Goal: Transaction & Acquisition: Purchase product/service

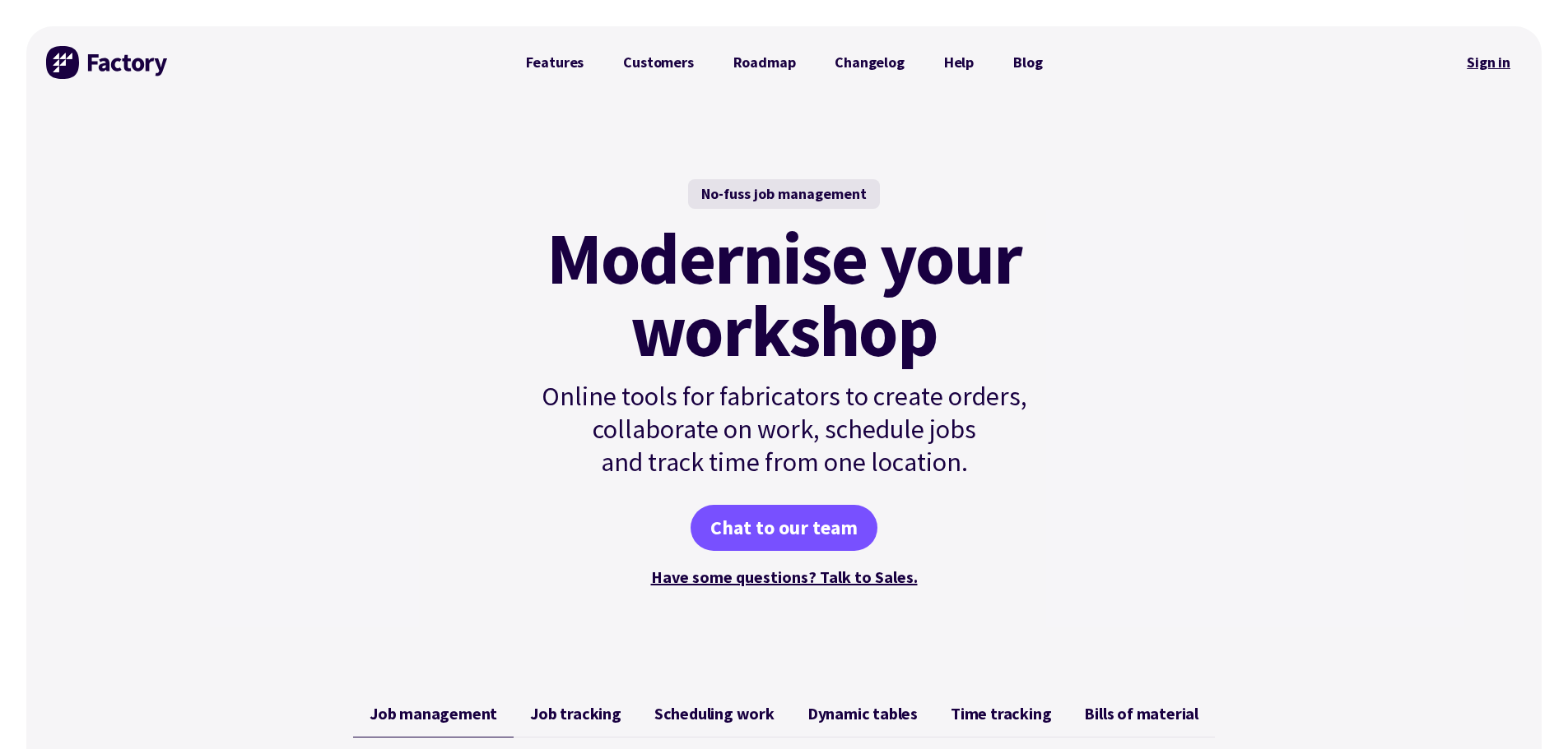
click at [1497, 65] on link "Sign in" at bounding box center [1488, 62] width 66 height 38
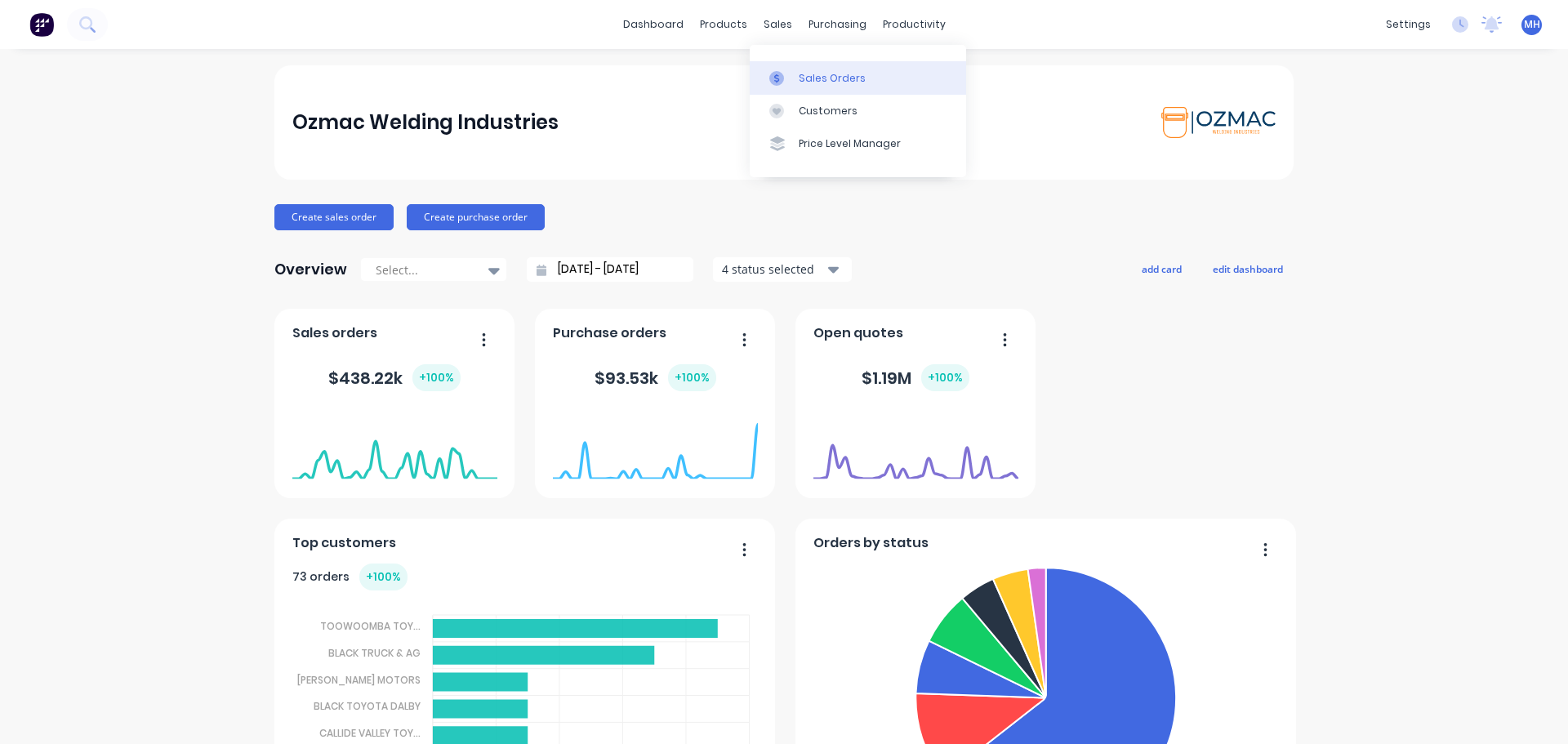
click at [817, 83] on div "Sales Orders" at bounding box center [832, 78] width 67 height 15
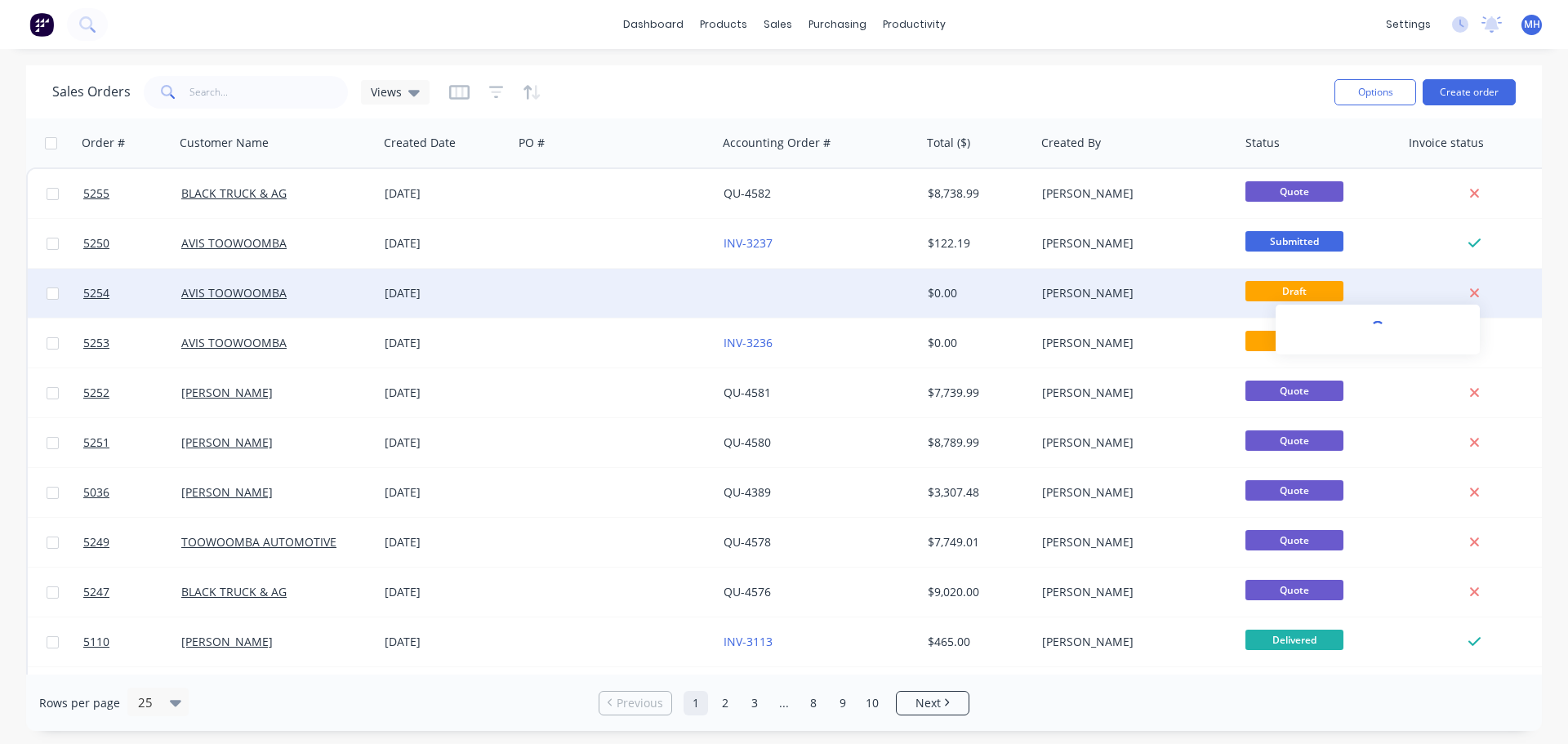
click at [1472, 294] on icon at bounding box center [1475, 292] width 11 height 15
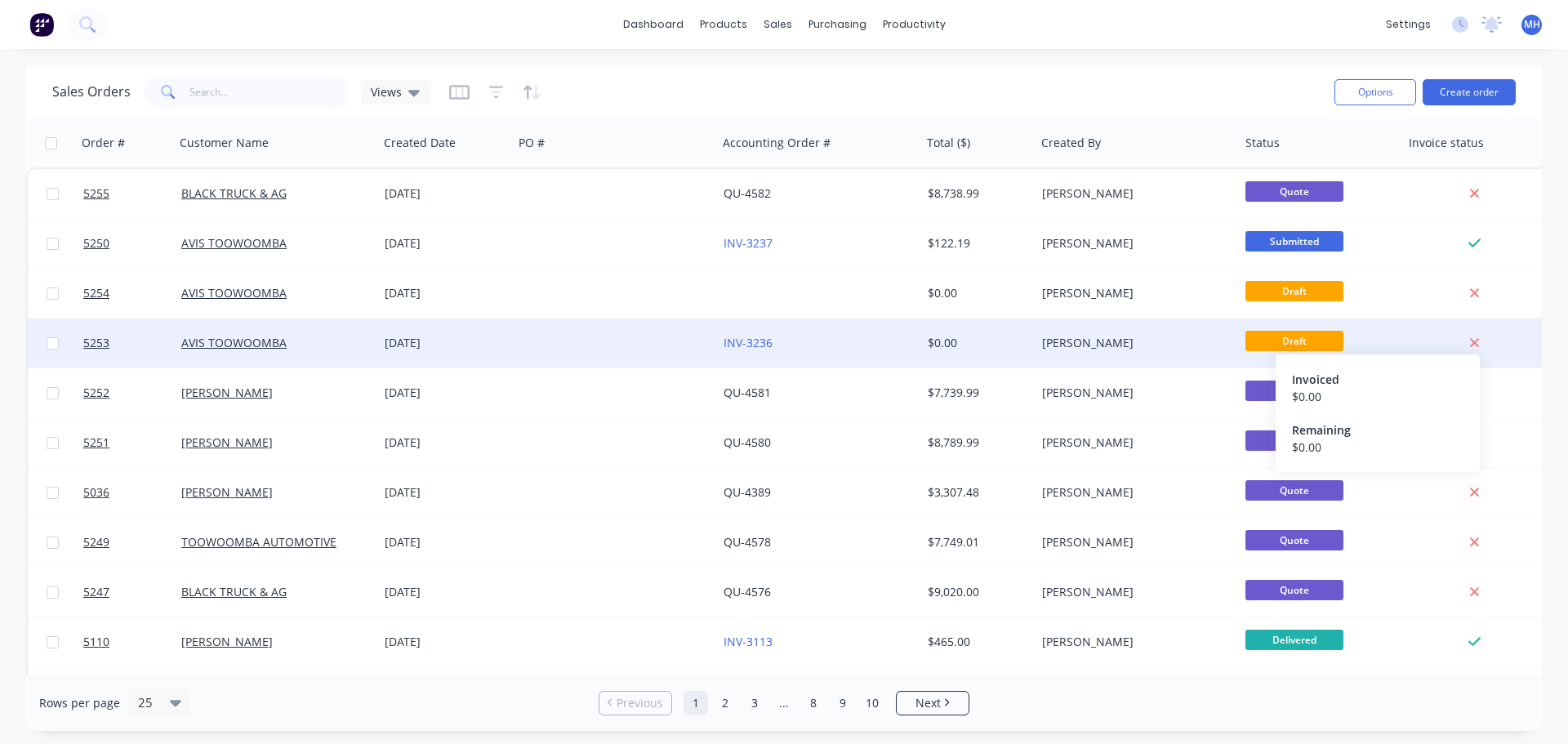
click at [1479, 345] on icon at bounding box center [1475, 343] width 11 height 15
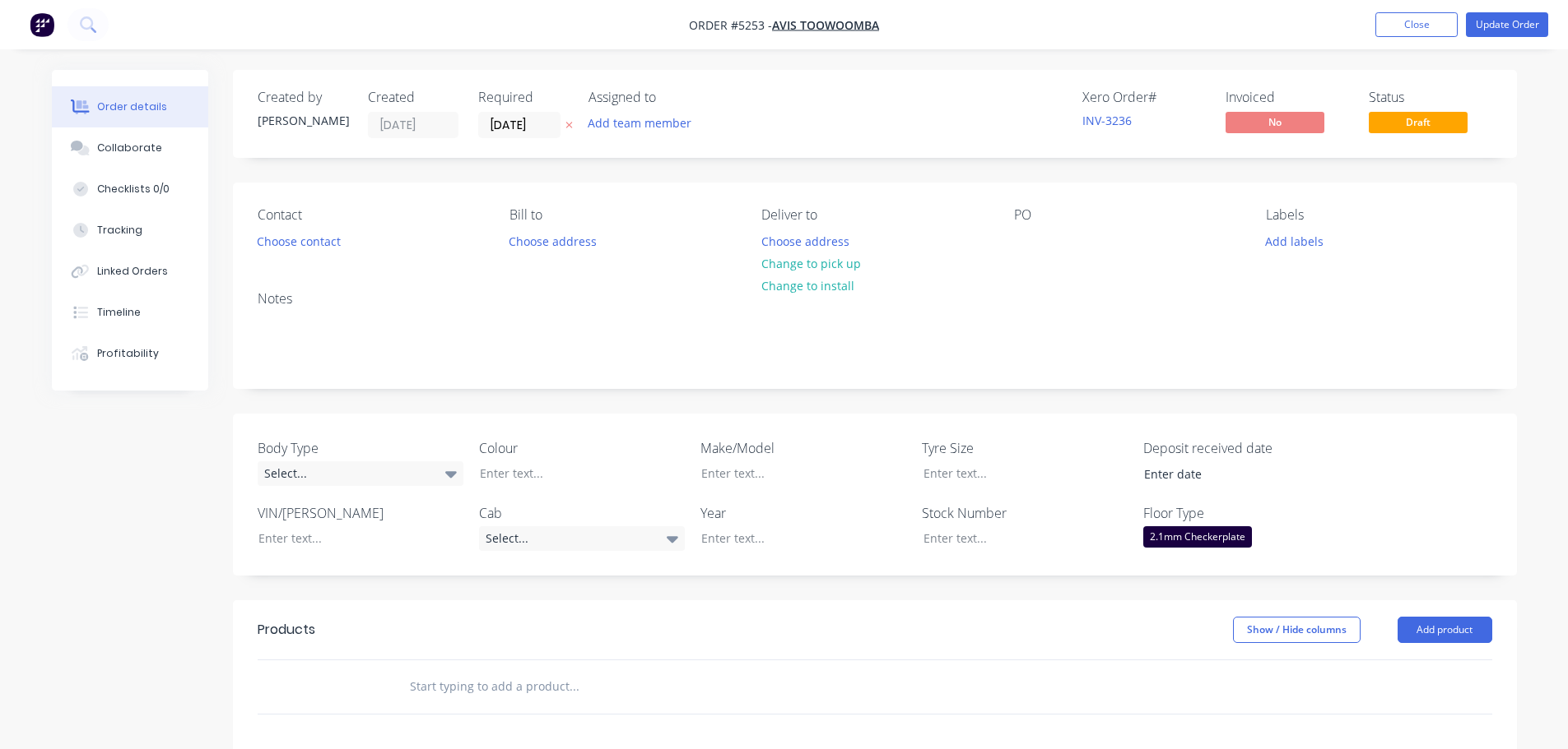
click at [1235, 297] on div "Notes" at bounding box center [875, 299] width 1235 height 16
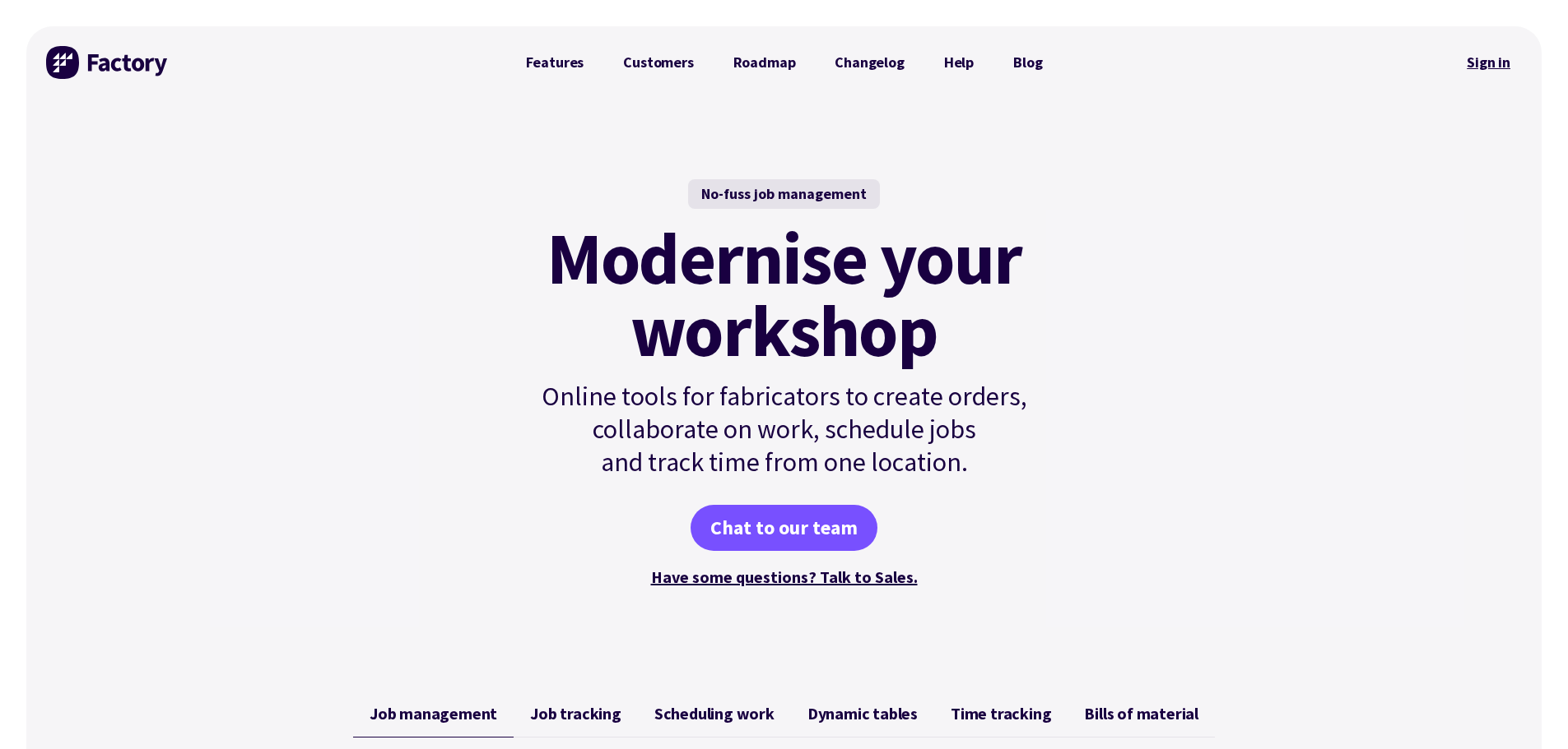
click at [1484, 58] on link "Sign in" at bounding box center [1488, 62] width 66 height 38
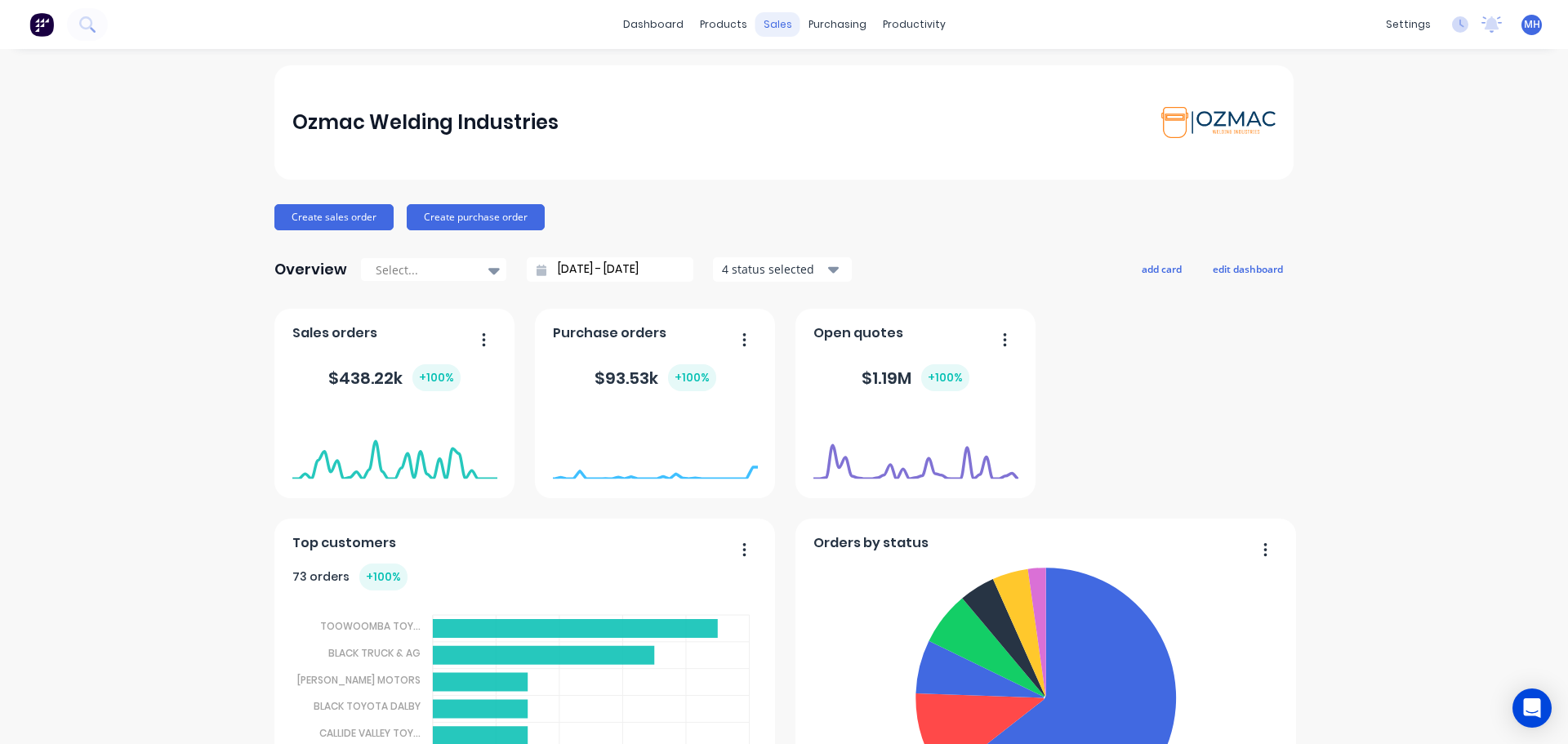
click at [767, 27] on div "sales" at bounding box center [778, 24] width 45 height 25
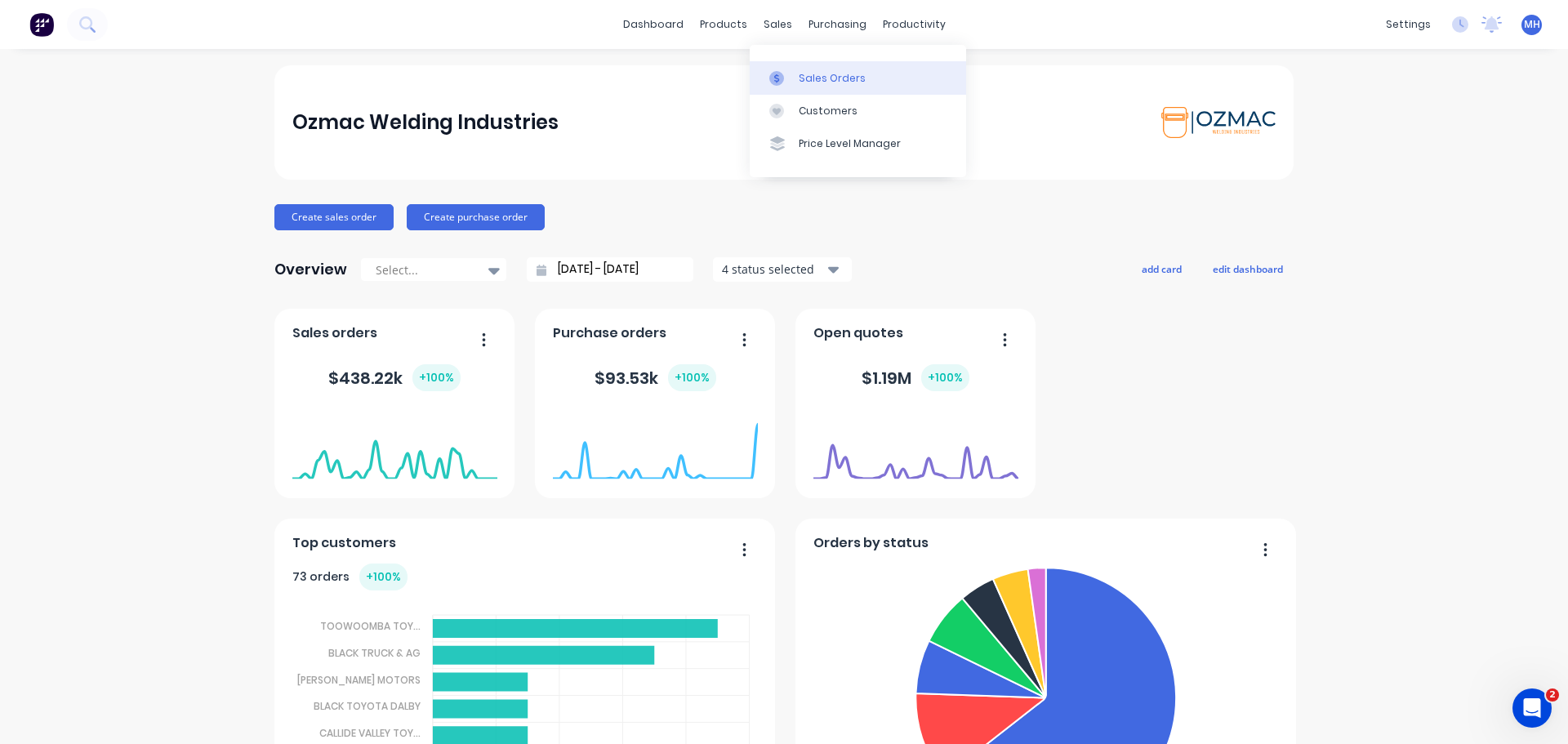
click at [791, 80] on div at bounding box center [781, 78] width 25 height 15
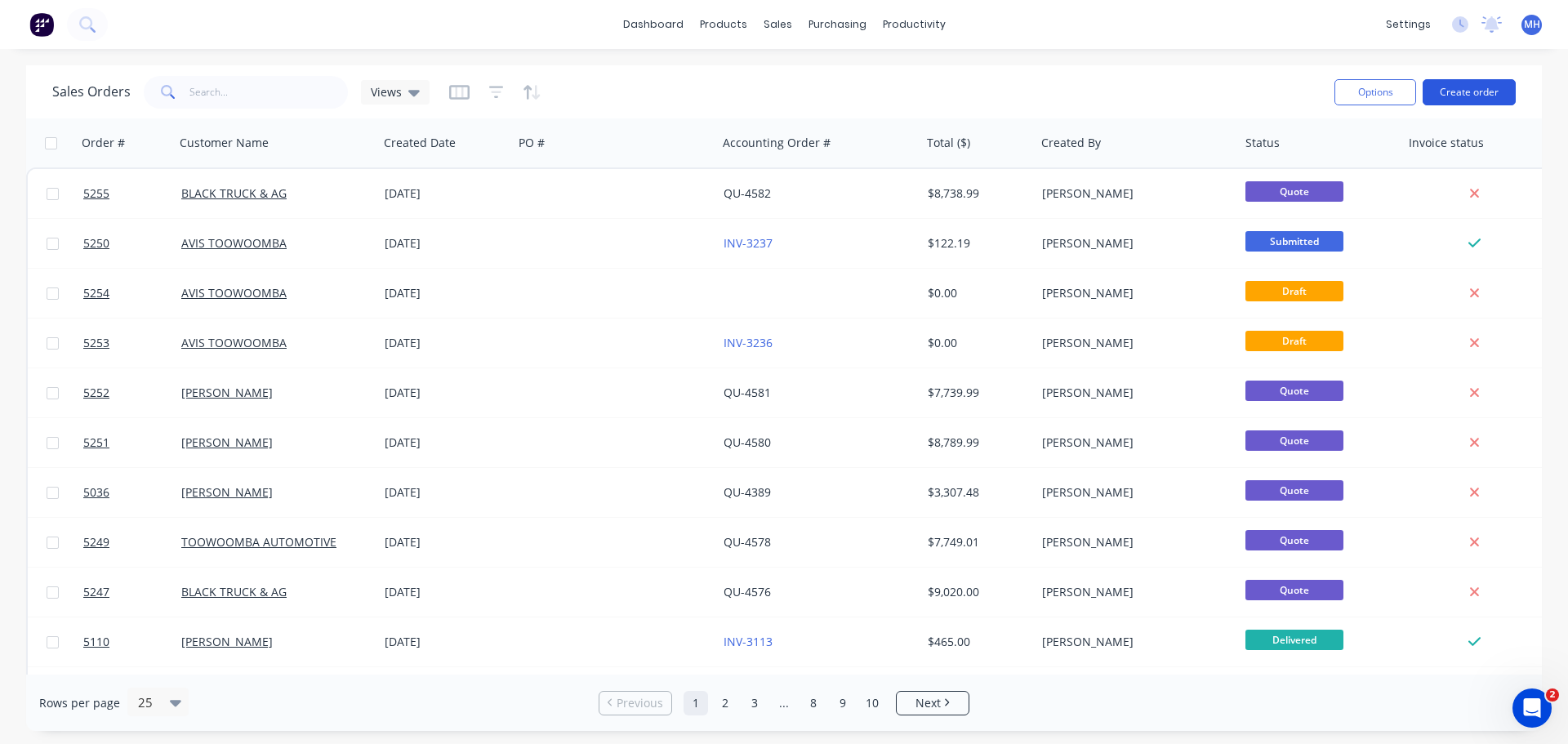
click at [1471, 94] on button "Create order" at bounding box center [1469, 92] width 93 height 27
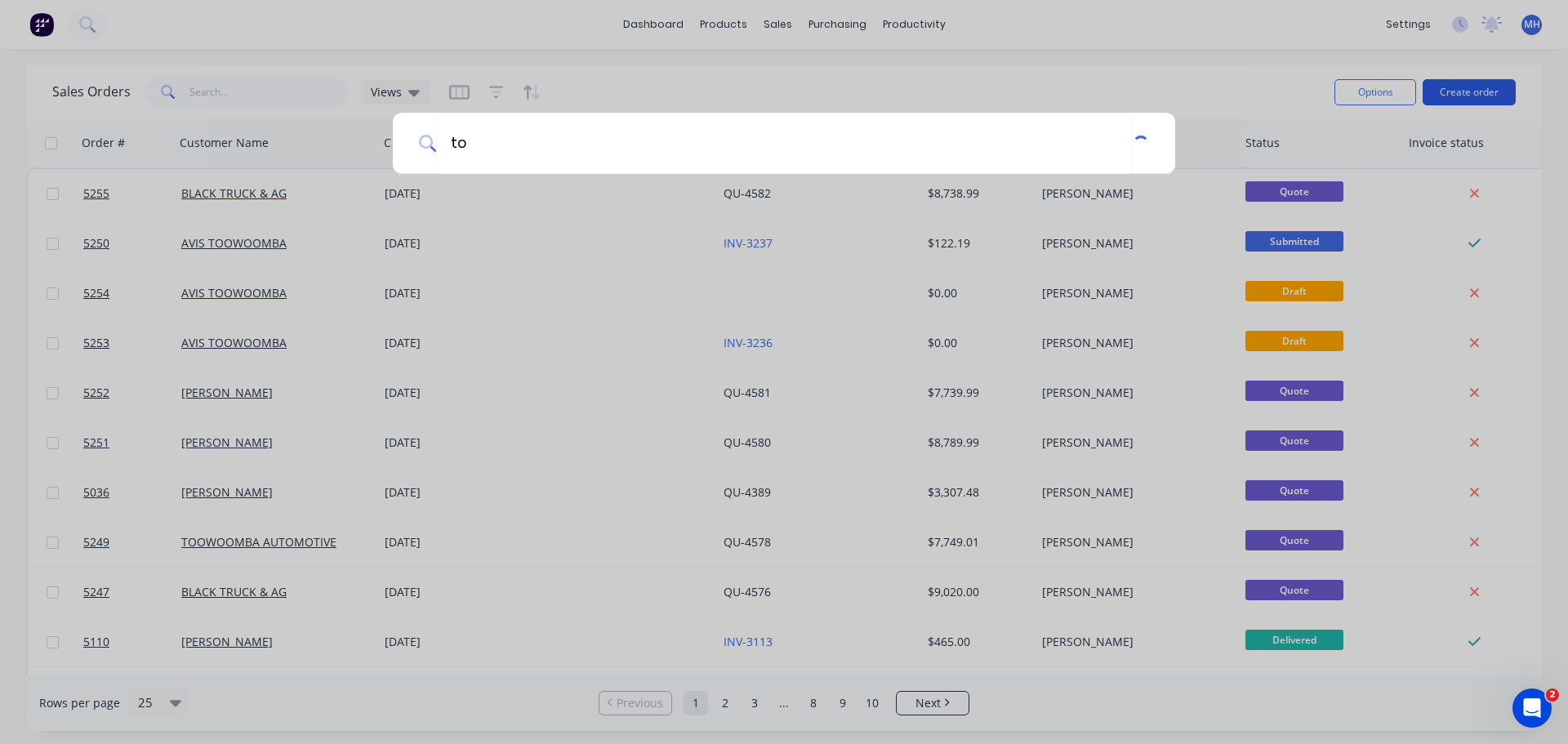
type input "t"
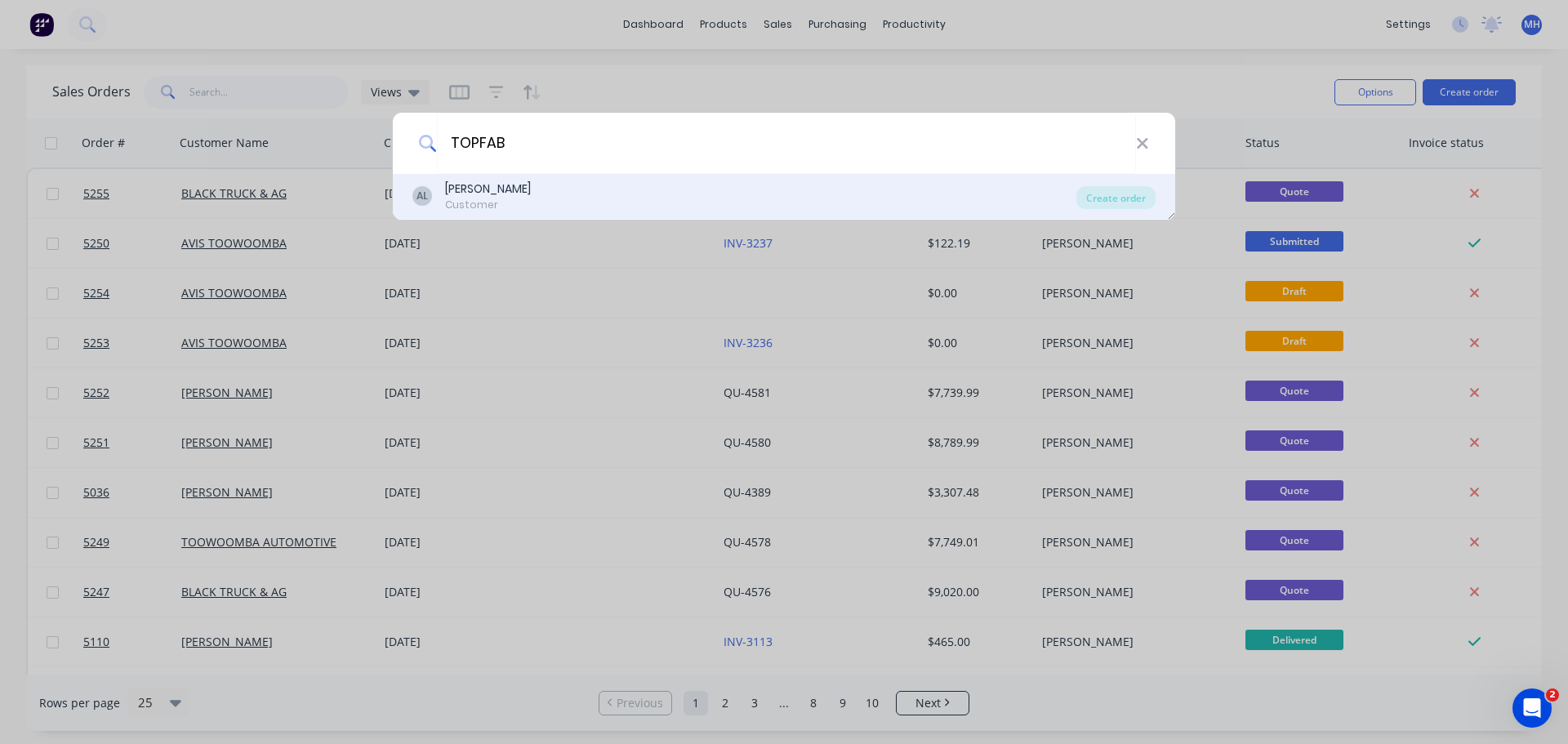
type input "TOPFAB"
click at [627, 182] on div "AL Anthony Leahy Customer" at bounding box center [744, 196] width 664 height 31
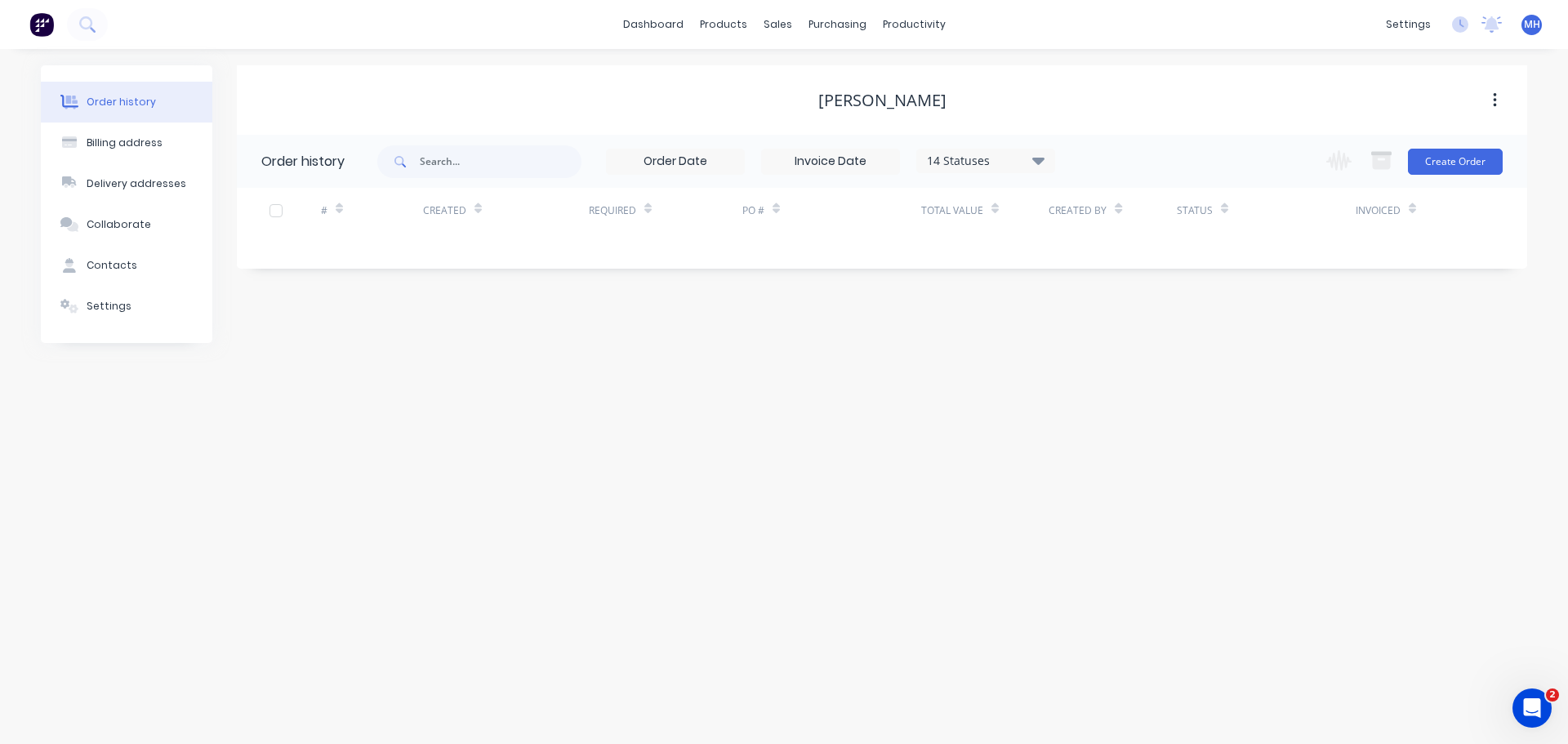
click at [1493, 97] on icon "button" at bounding box center [1495, 100] width 4 height 18
click at [1102, 127] on div "Anthony Leahy Archive" at bounding box center [881, 100] width 1290 height 70
click at [822, 68] on link "Sales Orders" at bounding box center [863, 77] width 217 height 32
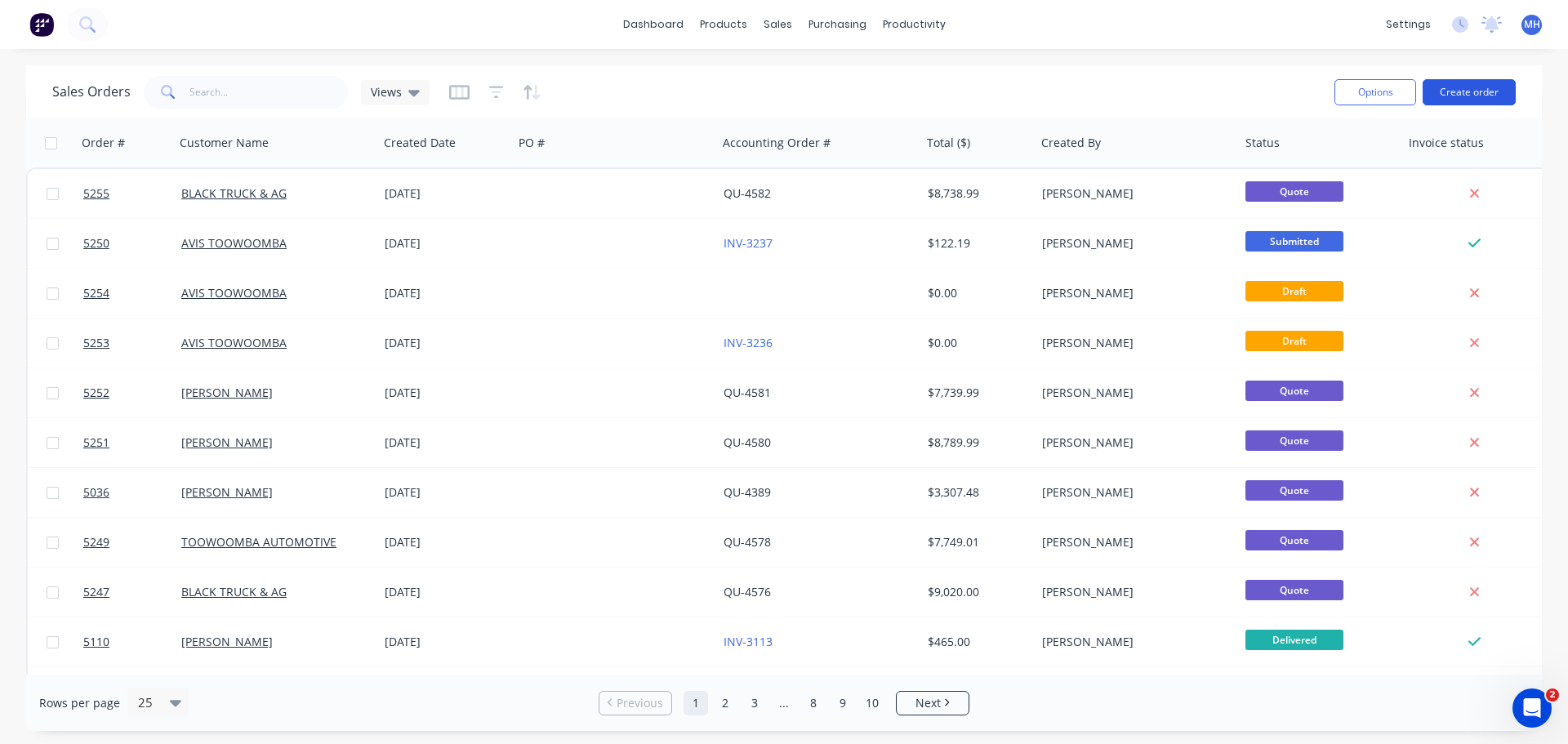
click at [1462, 89] on button "Create order" at bounding box center [1469, 92] width 93 height 27
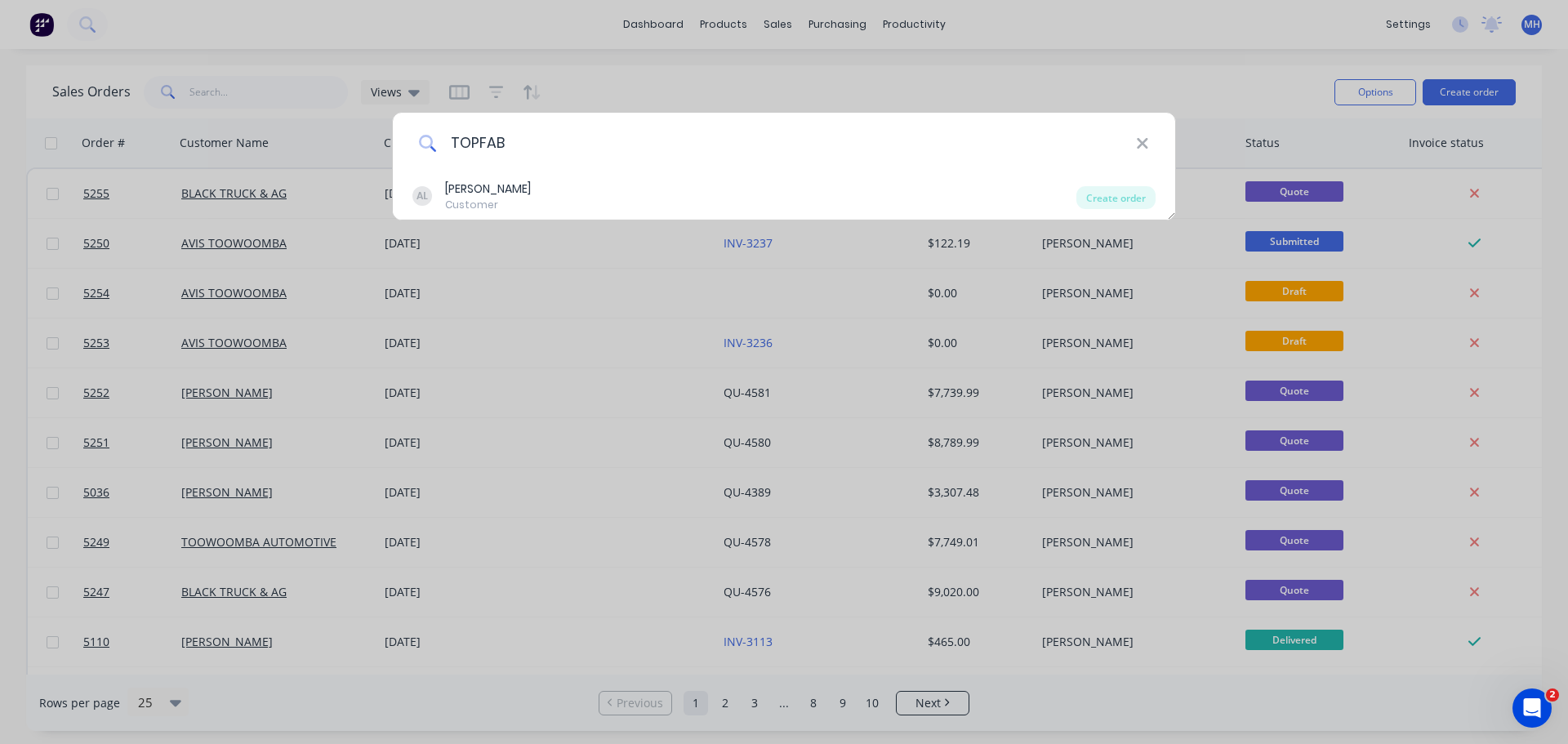
type input "TOPFAB"
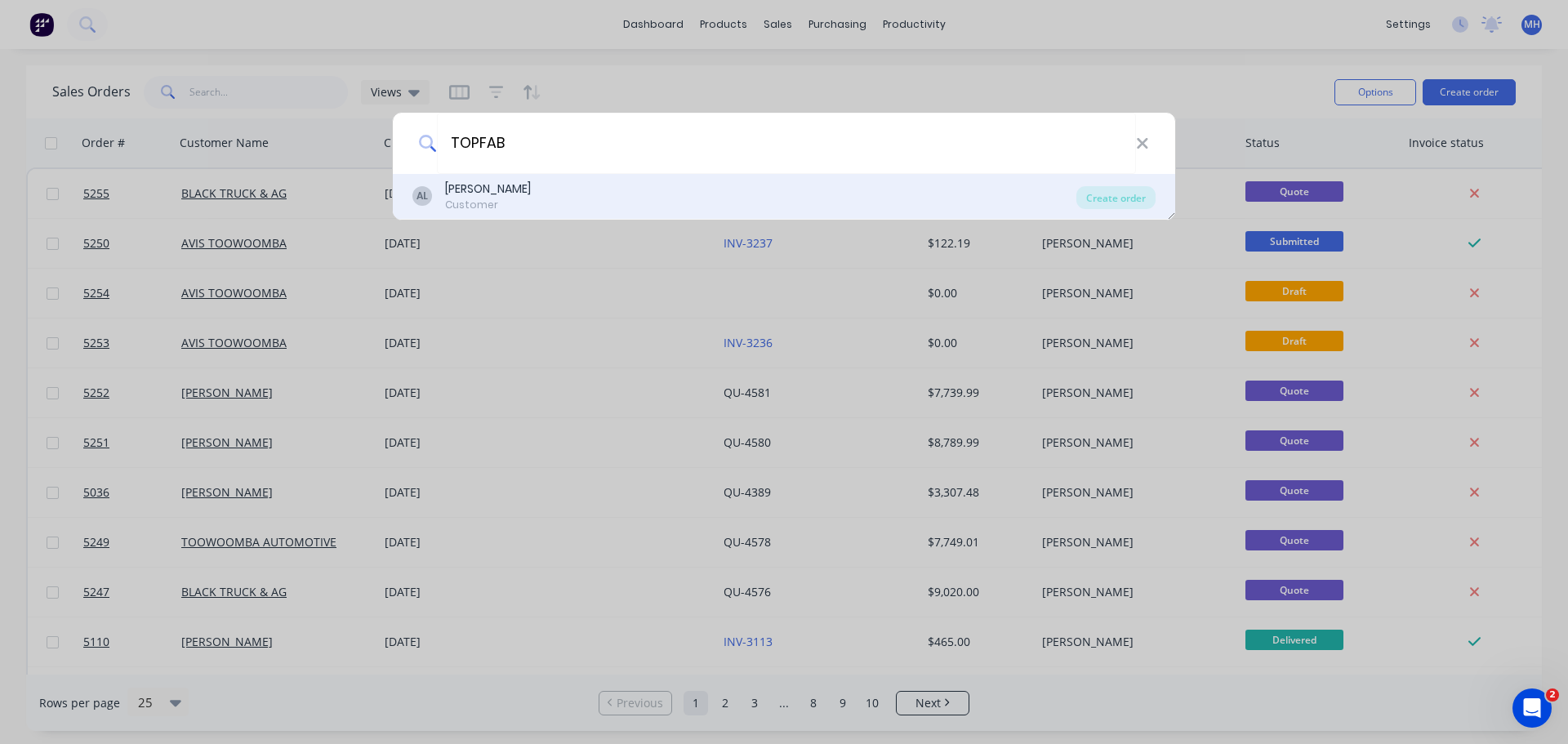
click at [600, 202] on div "AL Anthony Leahy Customer" at bounding box center [744, 196] width 664 height 31
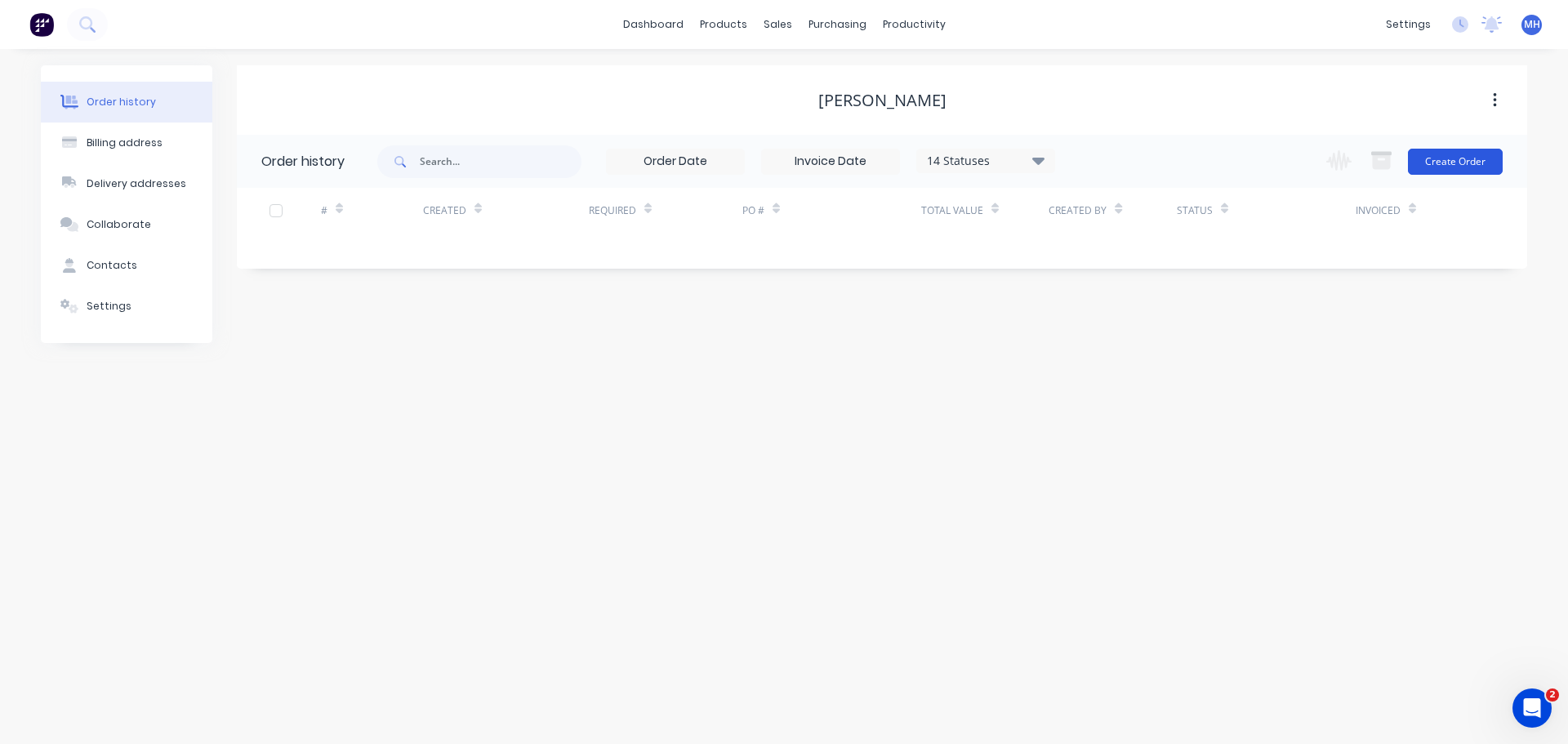
click at [1447, 164] on button "Create Order" at bounding box center [1455, 162] width 95 height 27
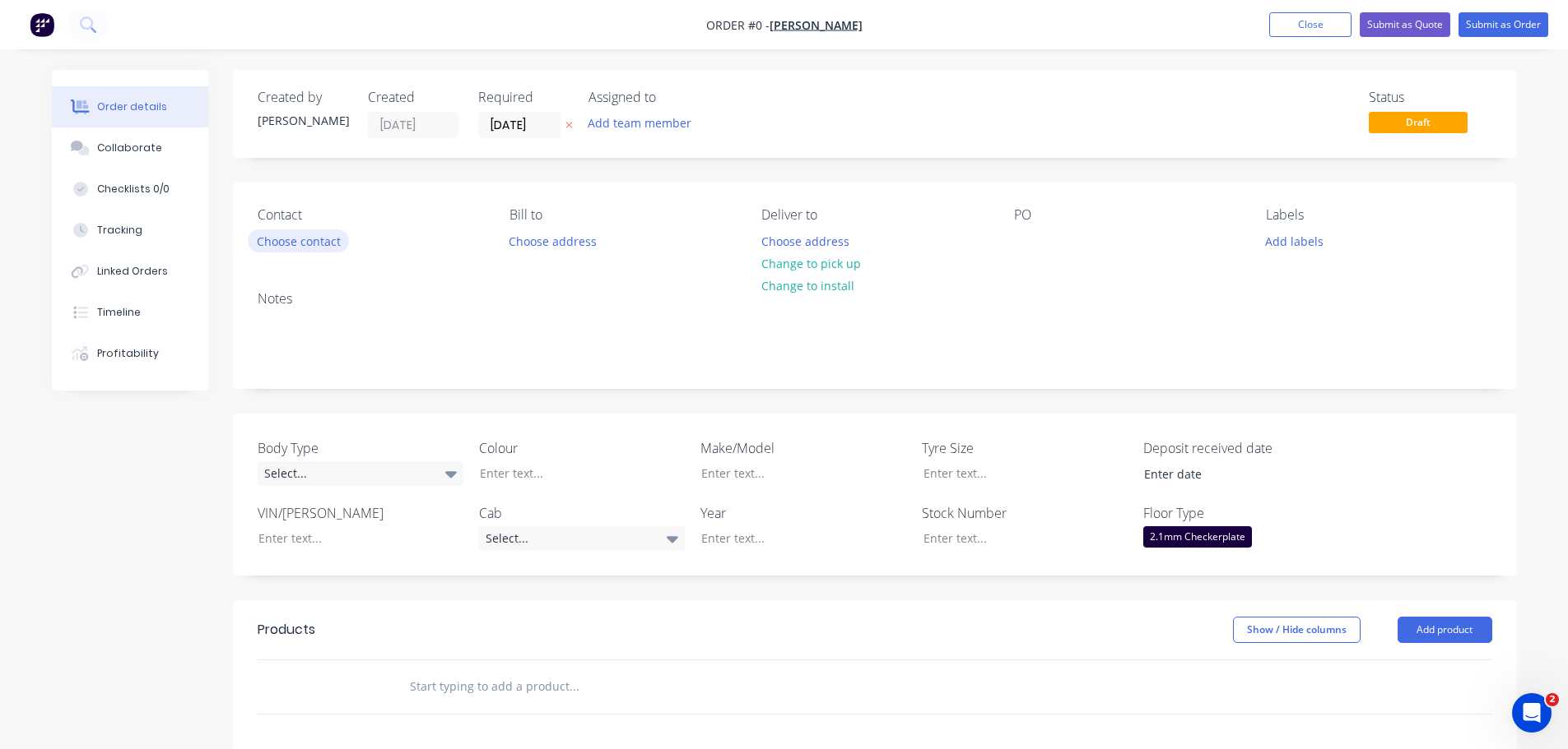
click at [308, 241] on button "Choose contact" at bounding box center [299, 240] width 101 height 22
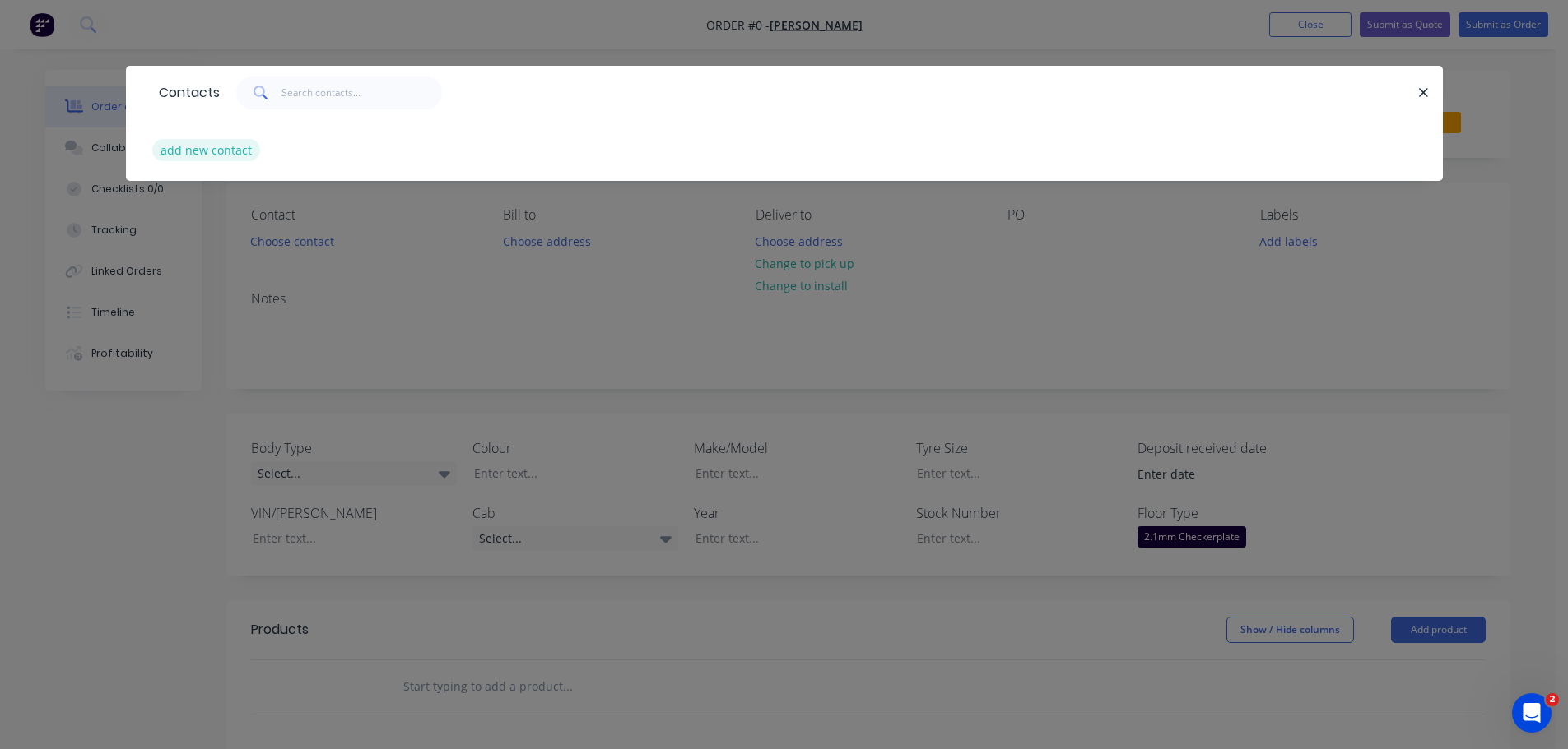
click at [226, 152] on button "add new contact" at bounding box center [207, 150] width 109 height 22
select select "AU"
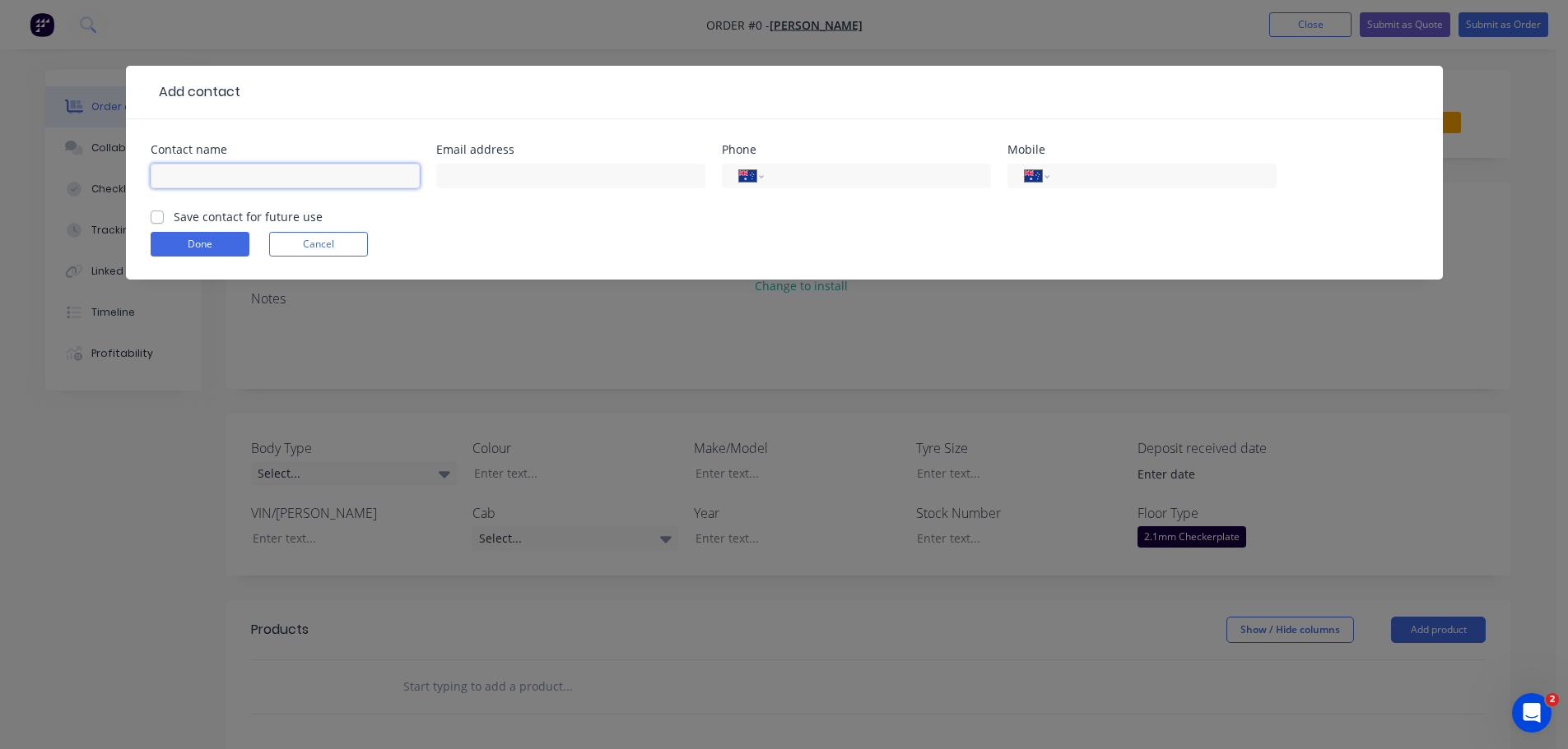
click at [208, 172] on input "text" at bounding box center [285, 176] width 269 height 25
type input "NICOLE LEAHY"
click at [520, 171] on input "text" at bounding box center [570, 176] width 269 height 25
type input "accounts@topfab.com.au"
click at [1061, 173] on div "International Afghanistan Åland Islands Albania Algeria American Samoa Andorra …" at bounding box center [1142, 176] width 269 height 25
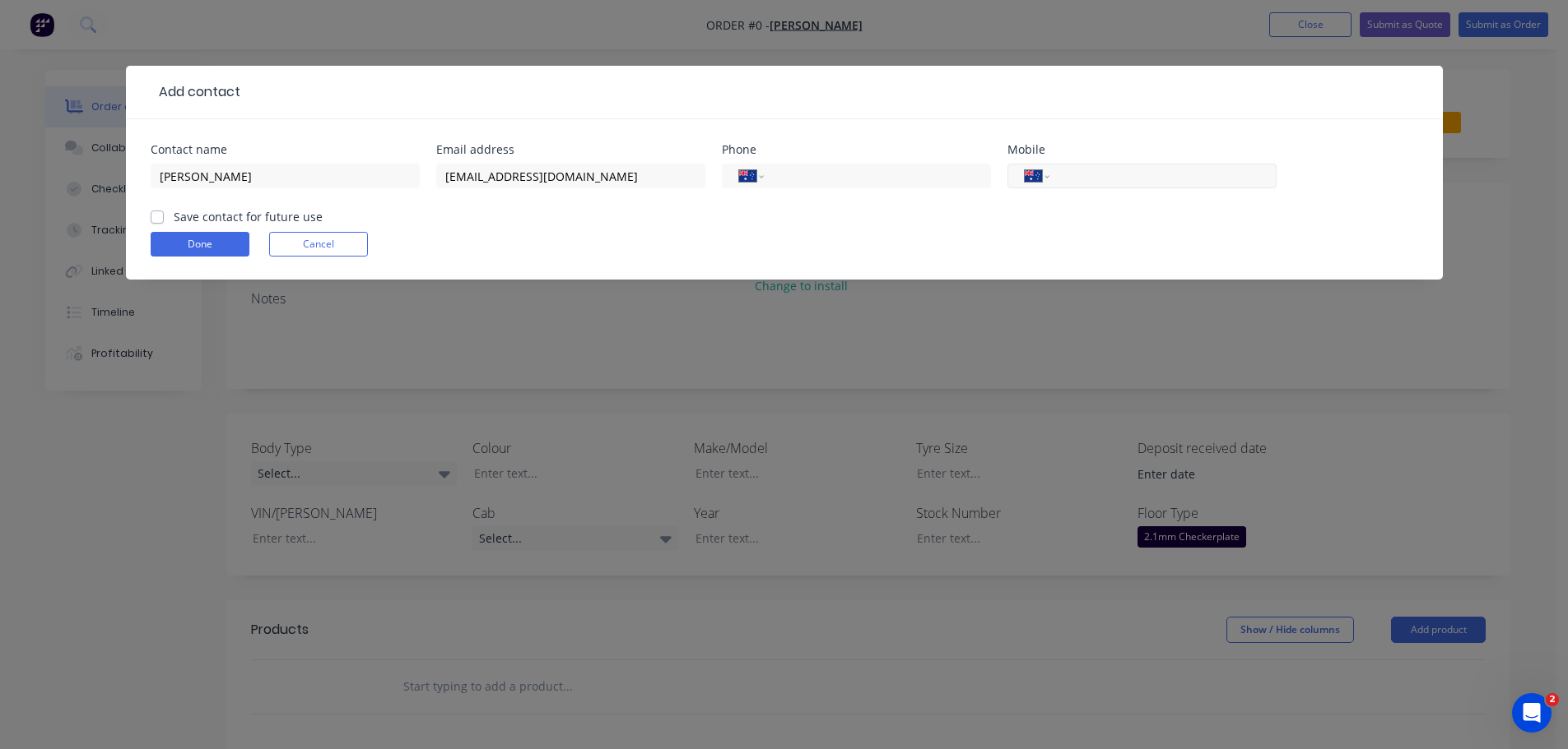
click at [1070, 178] on input "tel" at bounding box center [1160, 176] width 198 height 19
type input "0477 070 900"
click at [174, 218] on label "Save contact for future use" at bounding box center [248, 216] width 149 height 17
click at [153, 218] on input "Save contact for future use" at bounding box center [156, 216] width 13 height 16
checkbox input "true"
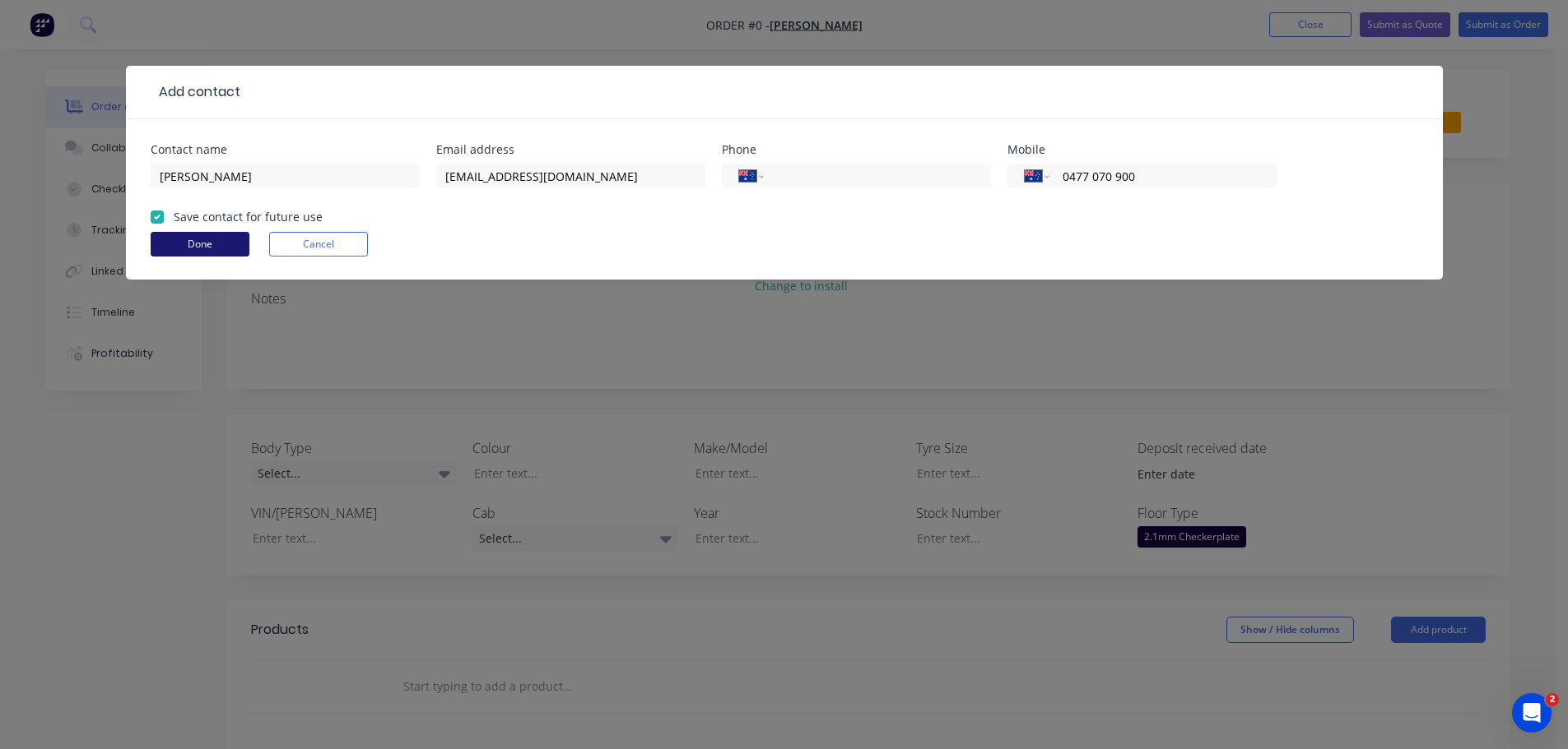
click at [219, 246] on button "Done" at bounding box center [200, 244] width 99 height 25
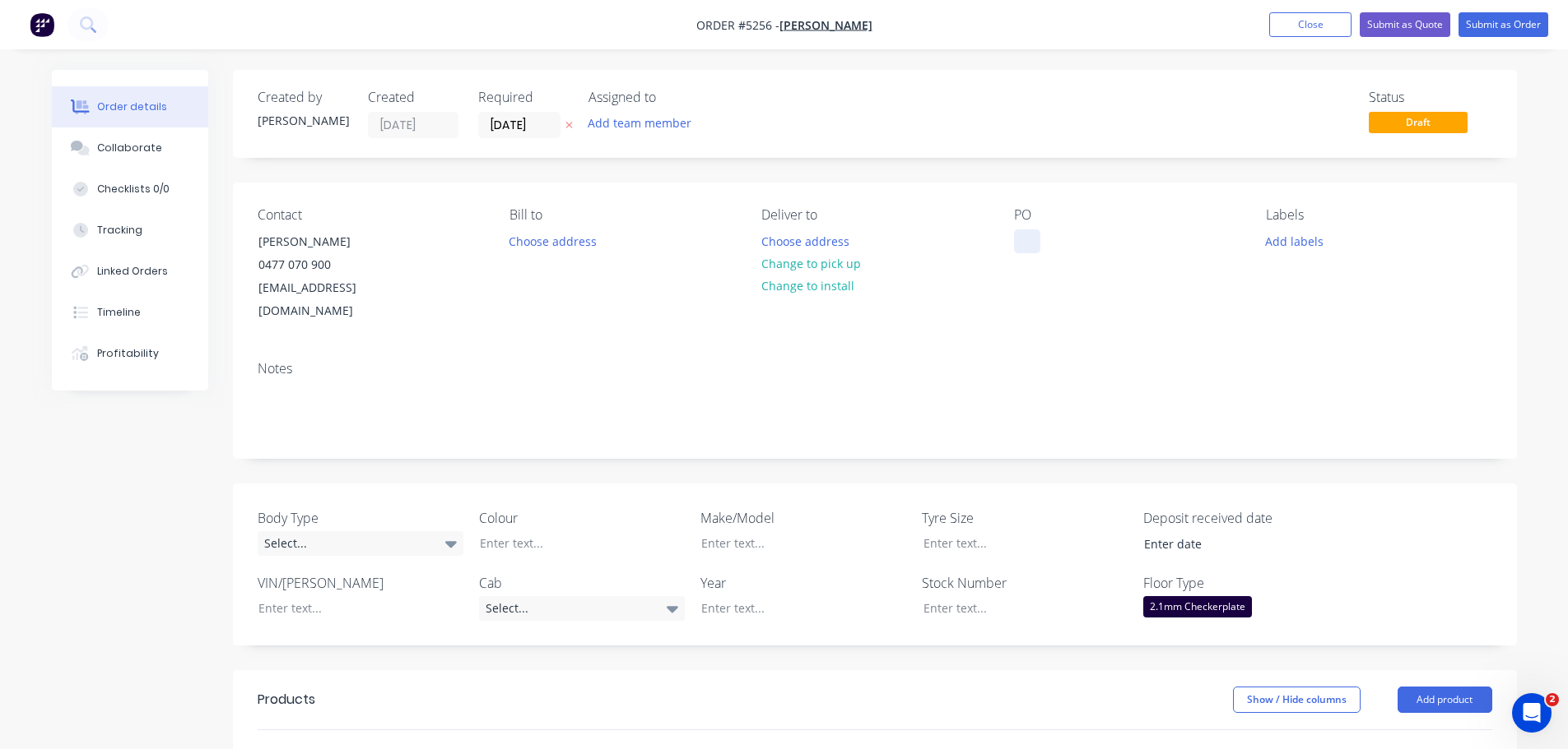
click at [1025, 232] on div at bounding box center [1027, 241] width 27 height 24
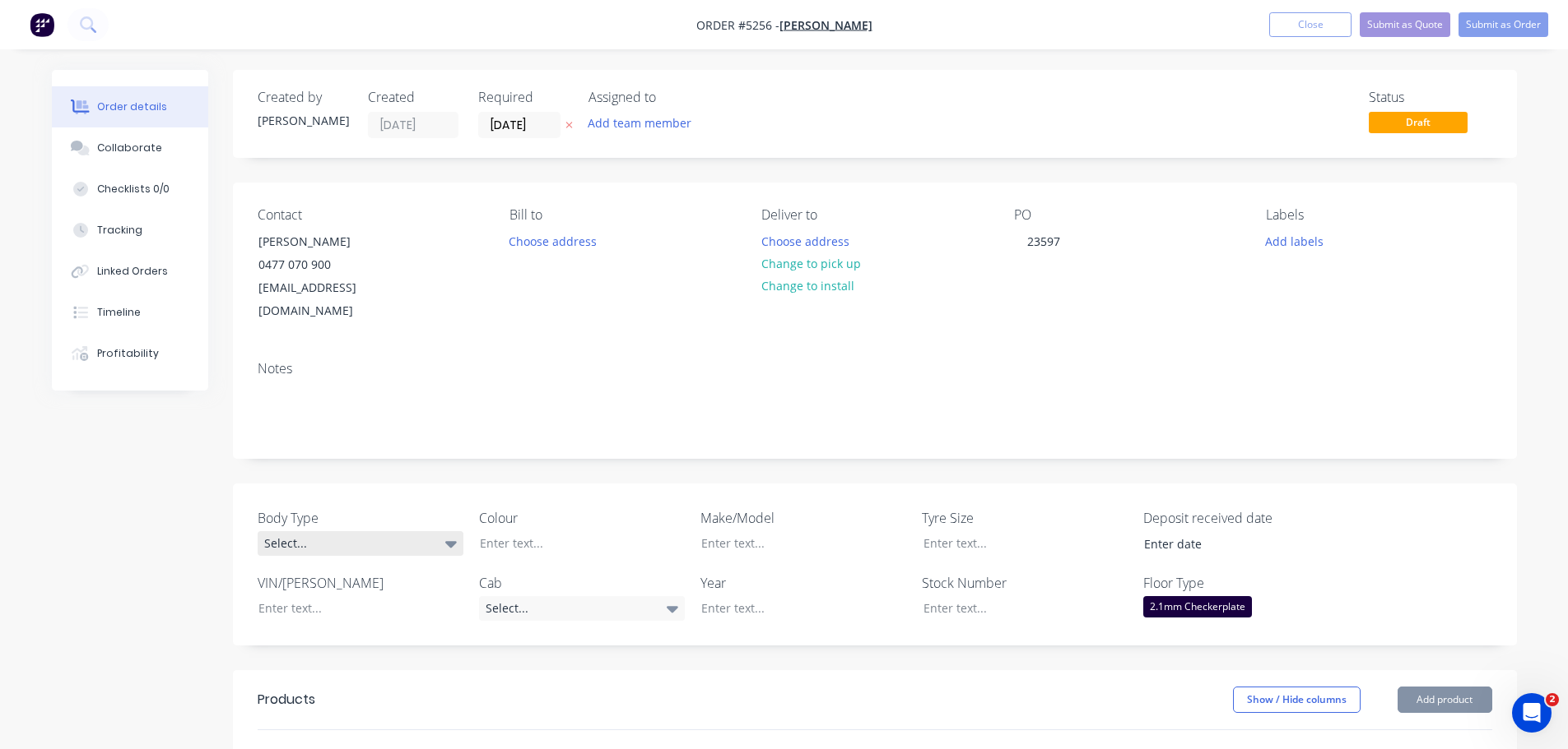
click at [398, 532] on div "Select..." at bounding box center [361, 543] width 206 height 25
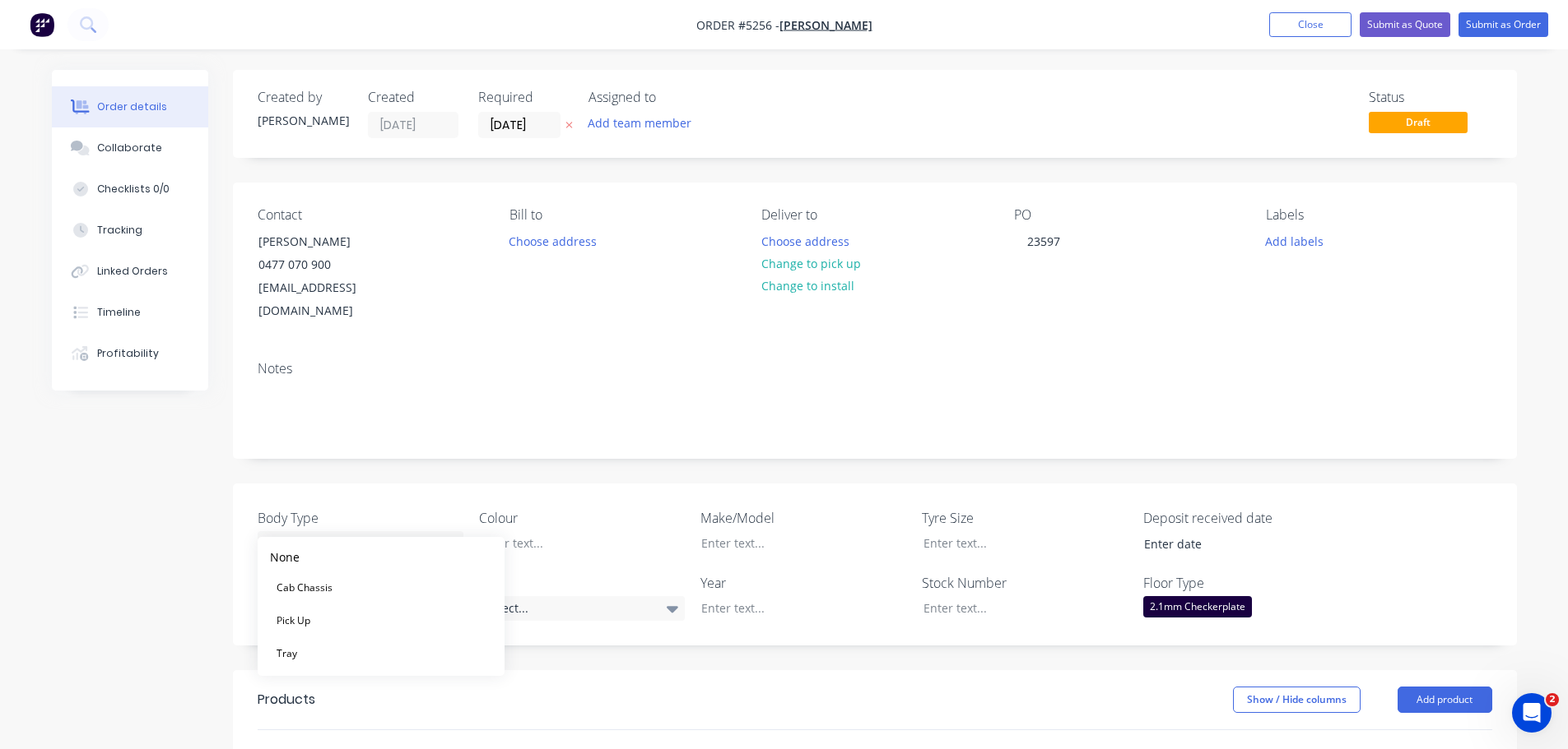
click at [574, 484] on div "Body Type Select... Colour Make/Model Tyre Size Deposit received date VIN/Rego …" at bounding box center [875, 565] width 1284 height 162
click at [764, 532] on div at bounding box center [791, 543] width 206 height 24
click at [765, 597] on div at bounding box center [791, 609] width 206 height 24
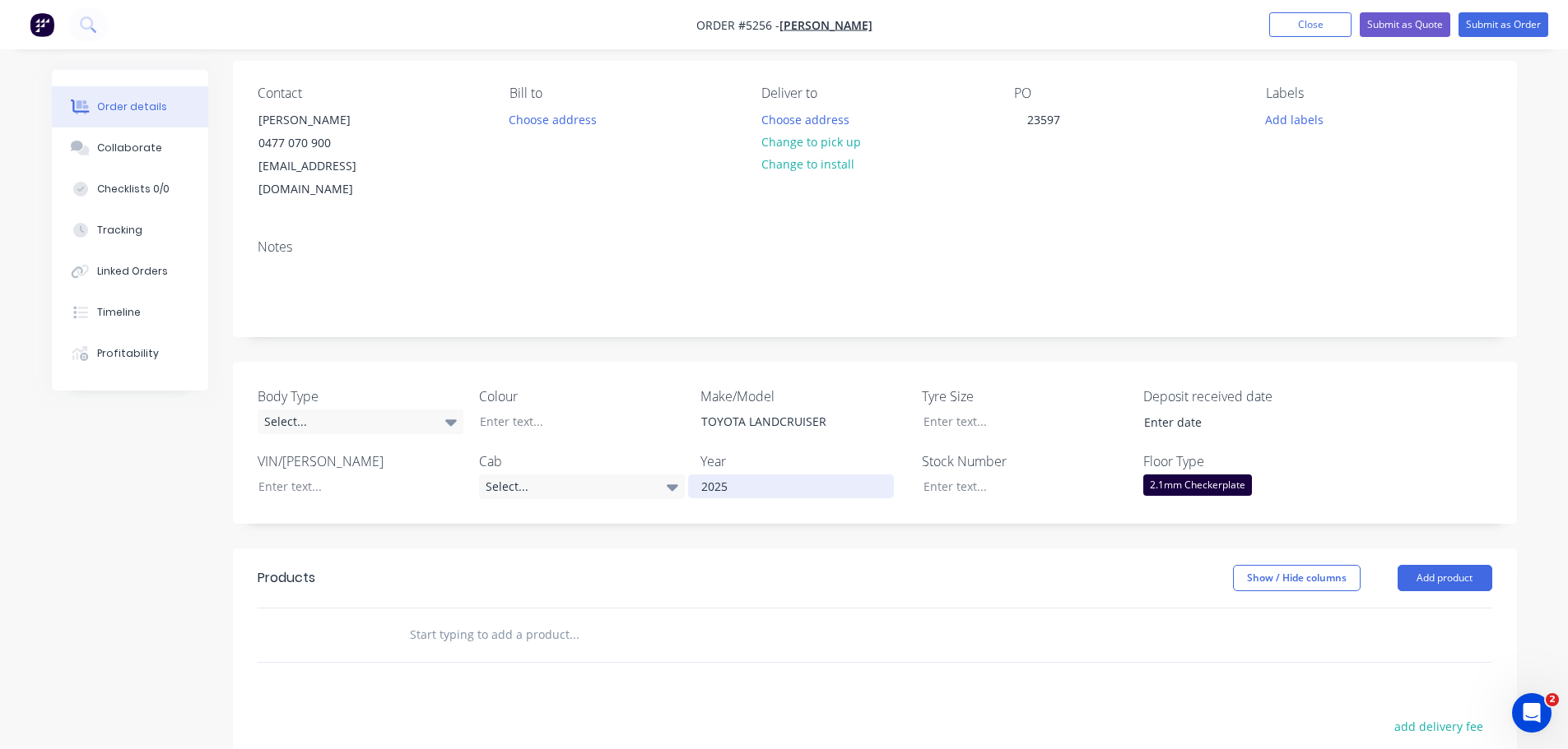
scroll to position [247, 0]
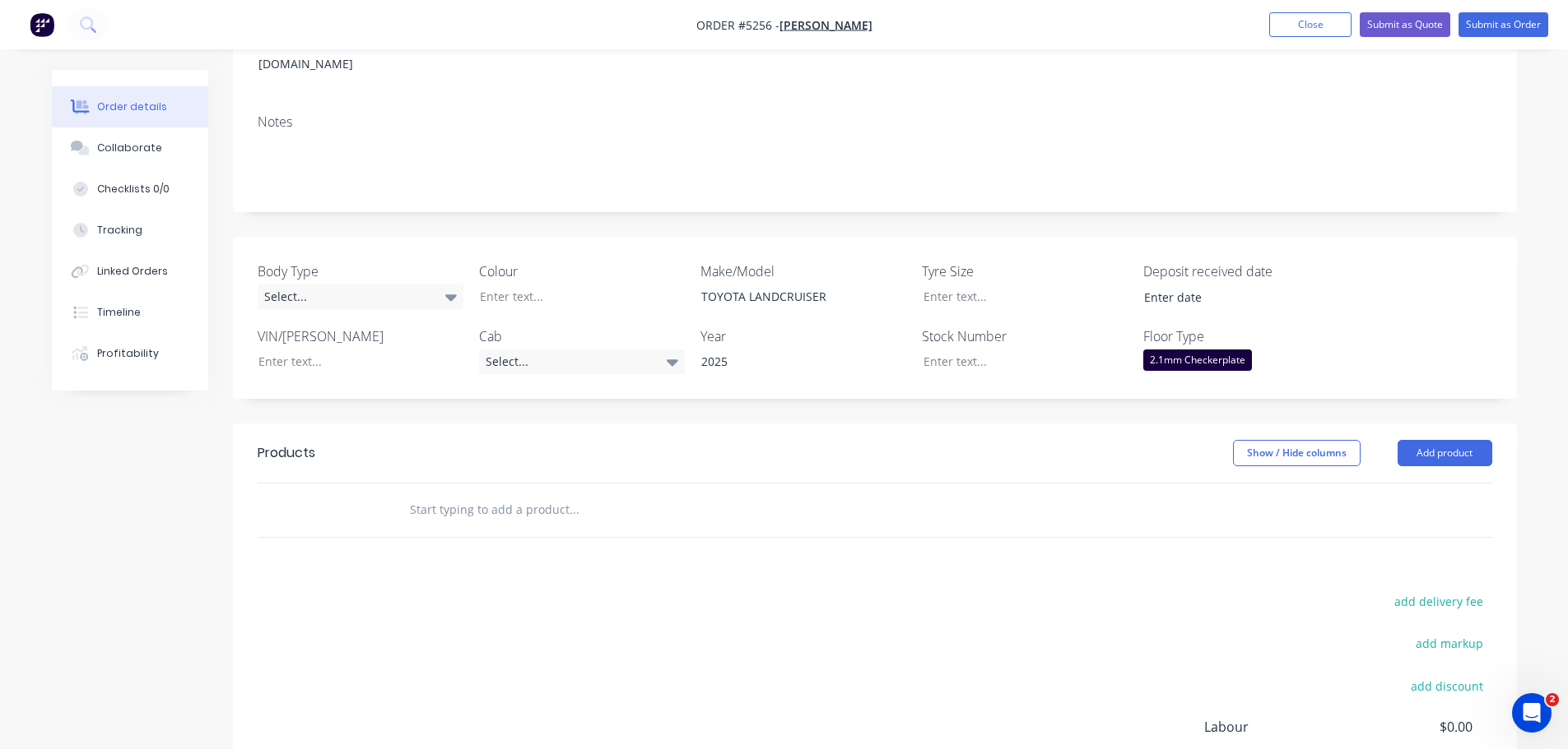
click at [535, 498] on input "text" at bounding box center [573, 510] width 329 height 33
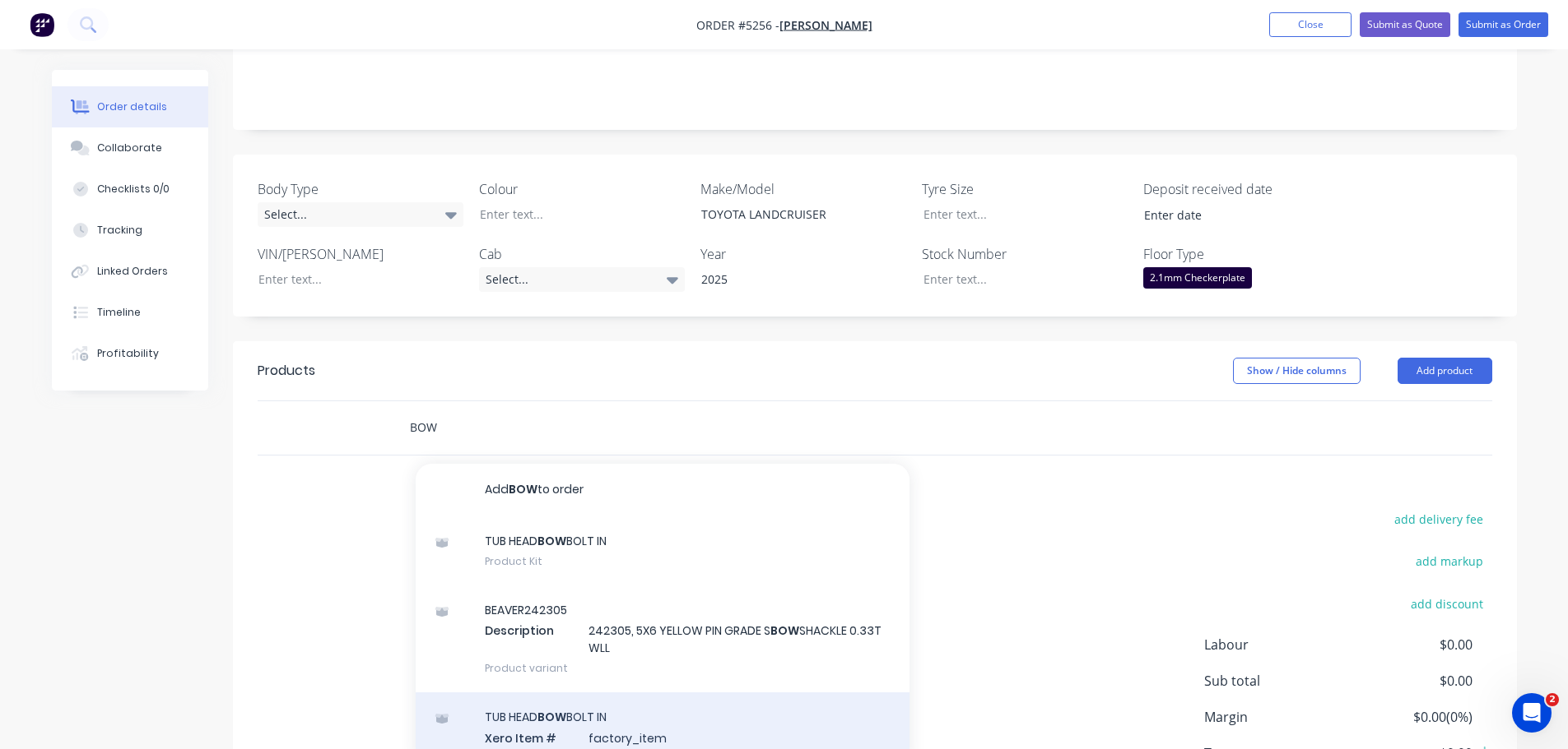
scroll to position [82, 0]
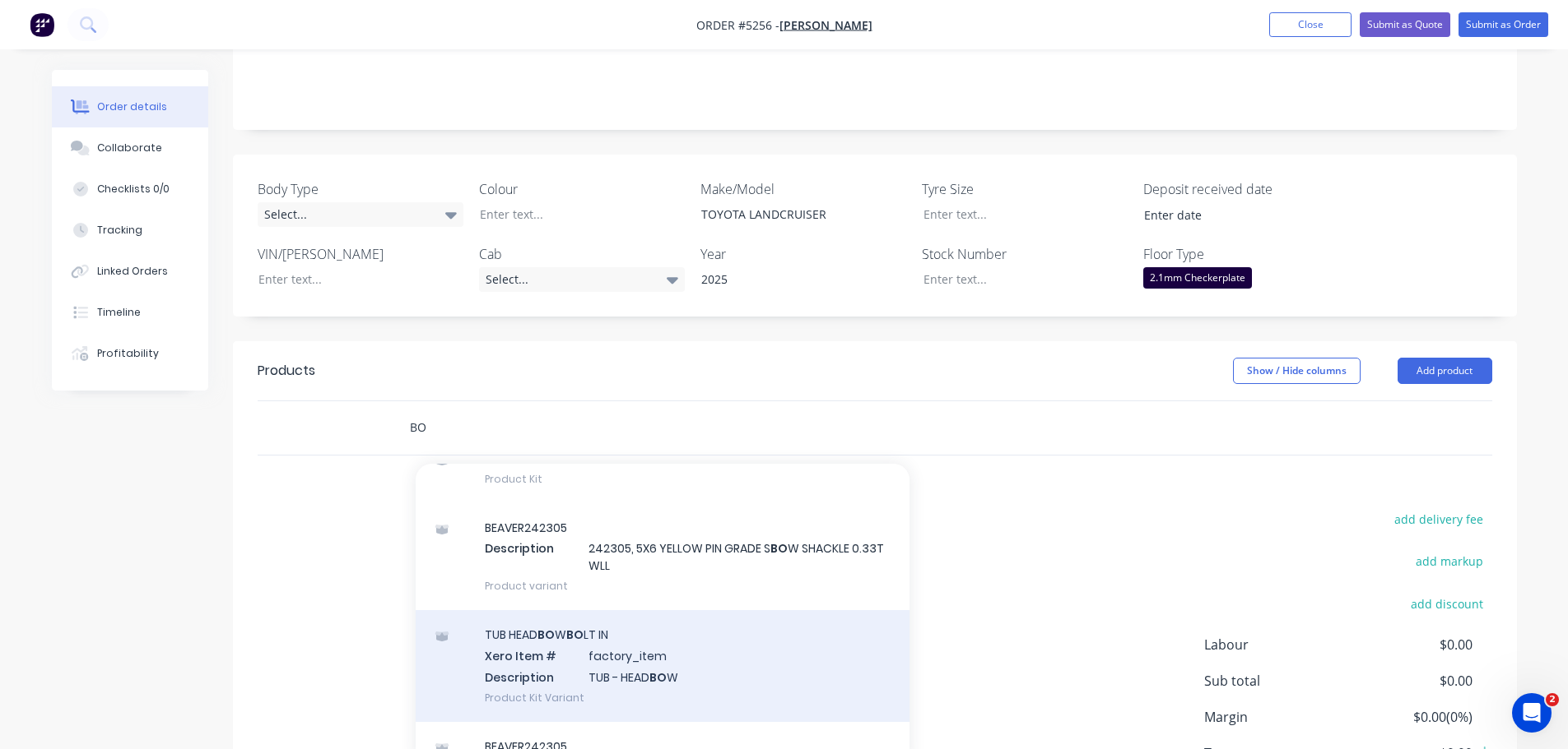
type input "B"
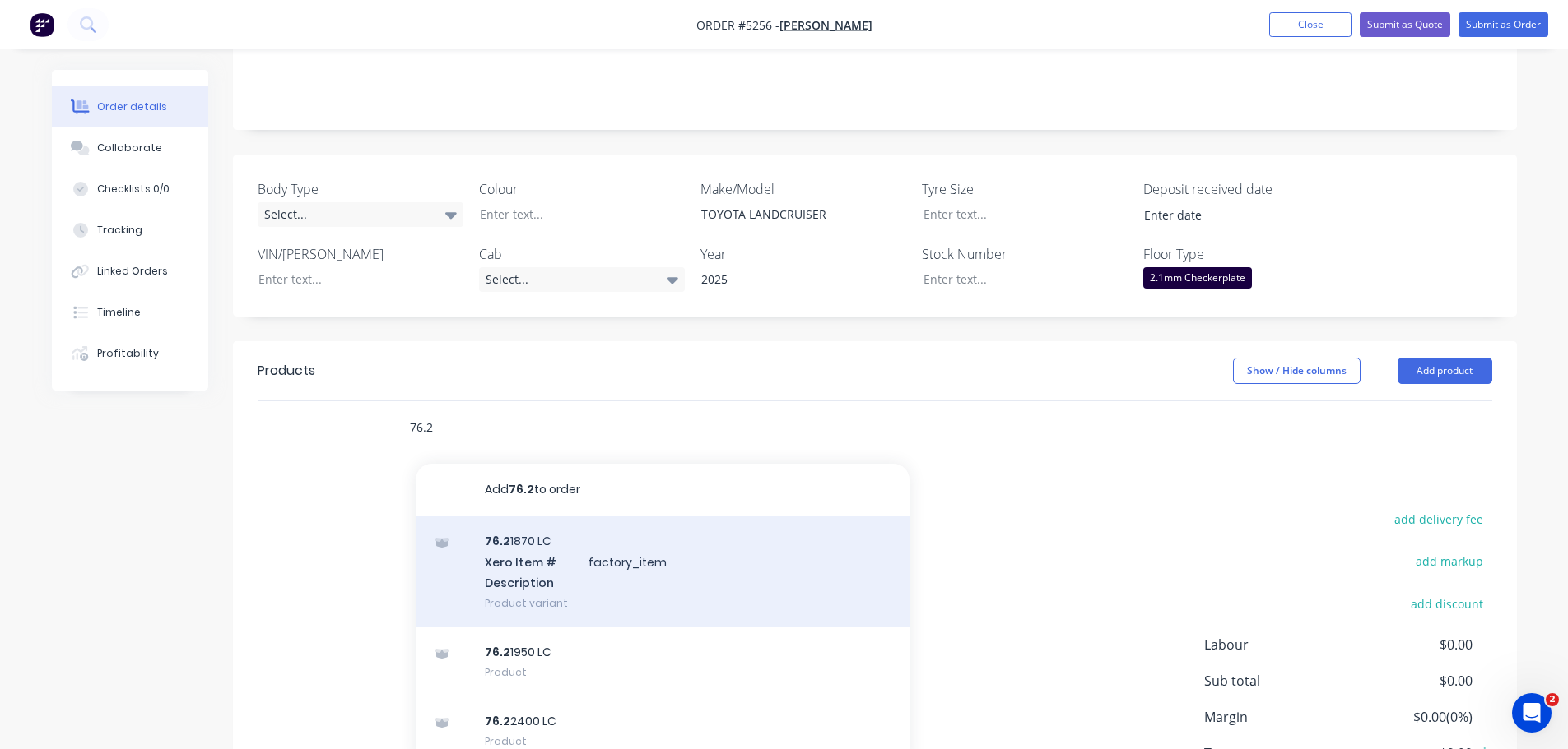
type input "76.2"
click at [622, 569] on div "76.2 1870 LC Xero Item # factory_item Description Product variant" at bounding box center [662, 572] width 494 height 111
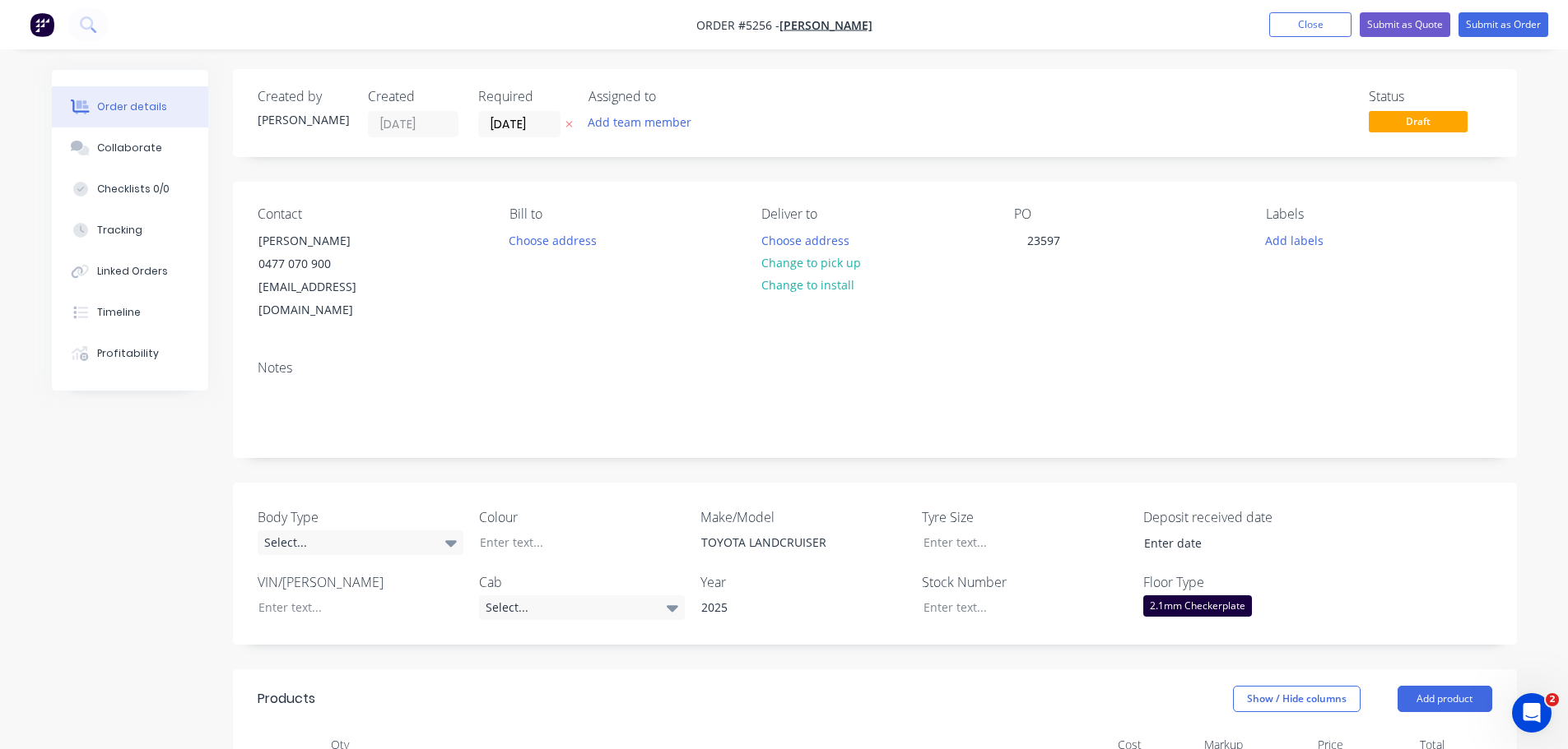
scroll to position [0, 0]
click at [327, 257] on div "0477 070 900" at bounding box center [326, 264] width 136 height 23
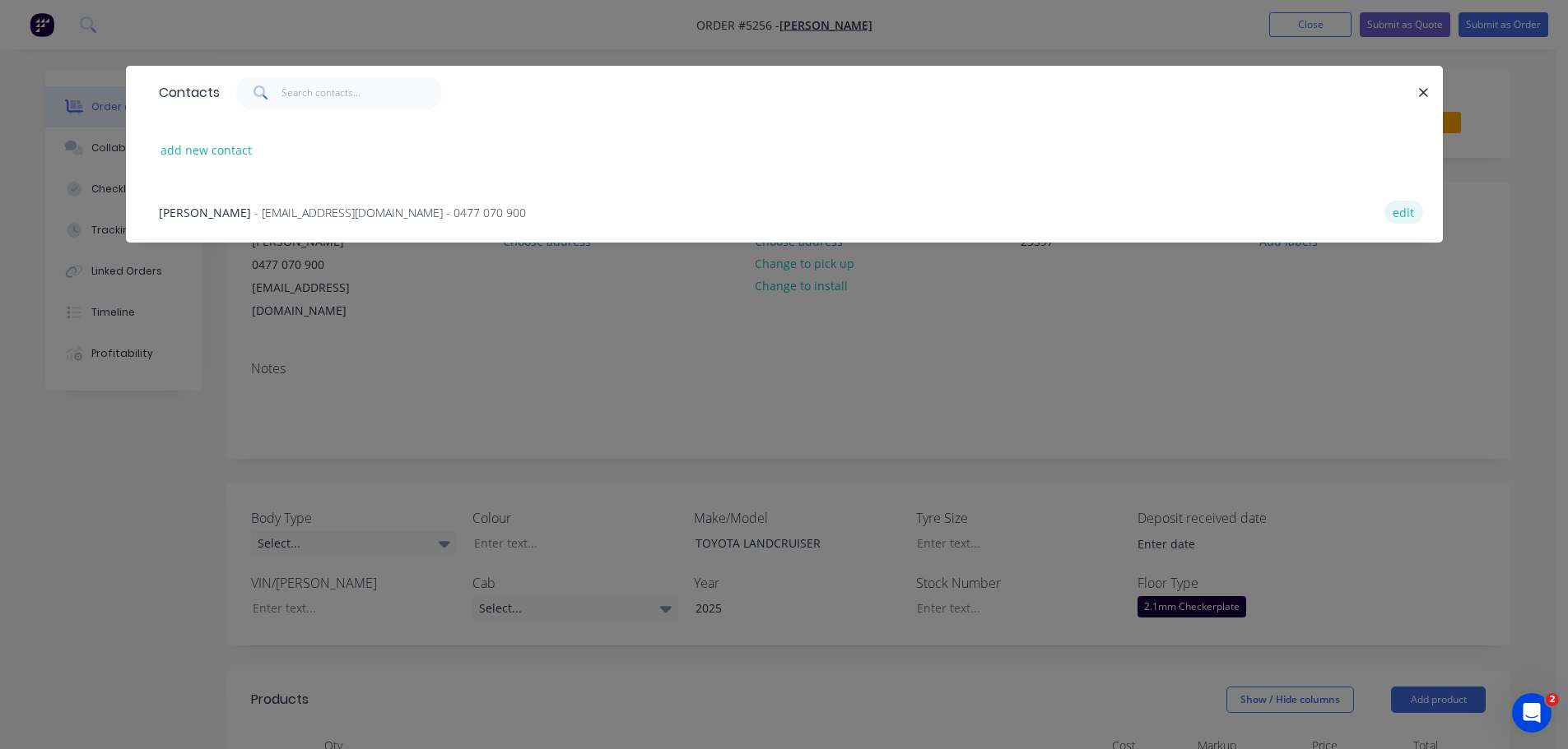
click at [1412, 213] on button "edit" at bounding box center [1403, 211] width 39 height 22
select select "AU"
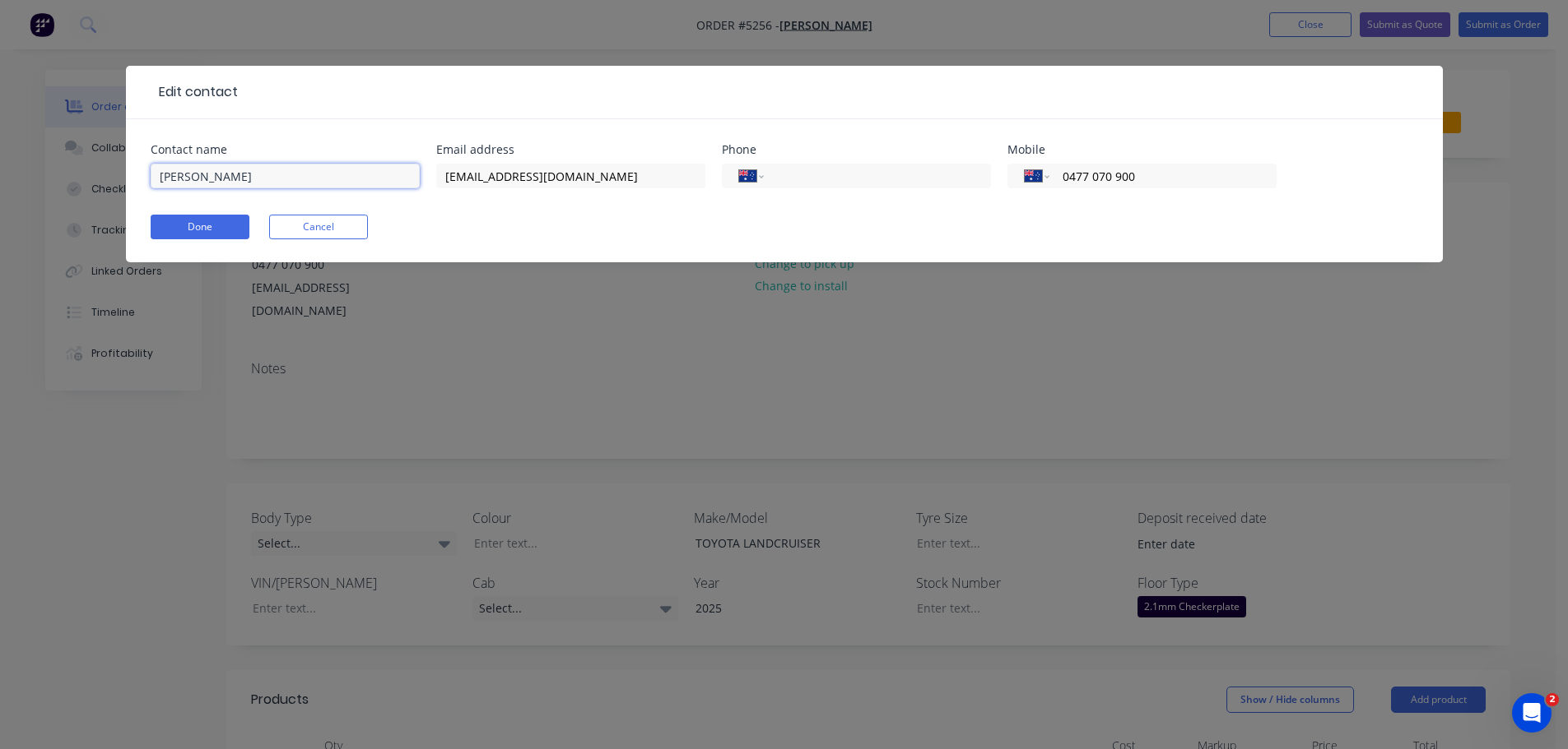
drag, startPoint x: 150, startPoint y: 179, endPoint x: 293, endPoint y: 174, distance: 143.1
click at [293, 174] on input "NICOLE LEAHY" at bounding box center [285, 176] width 269 height 25
type input "TOPFAB"
click at [221, 229] on button "Done" at bounding box center [200, 226] width 99 height 25
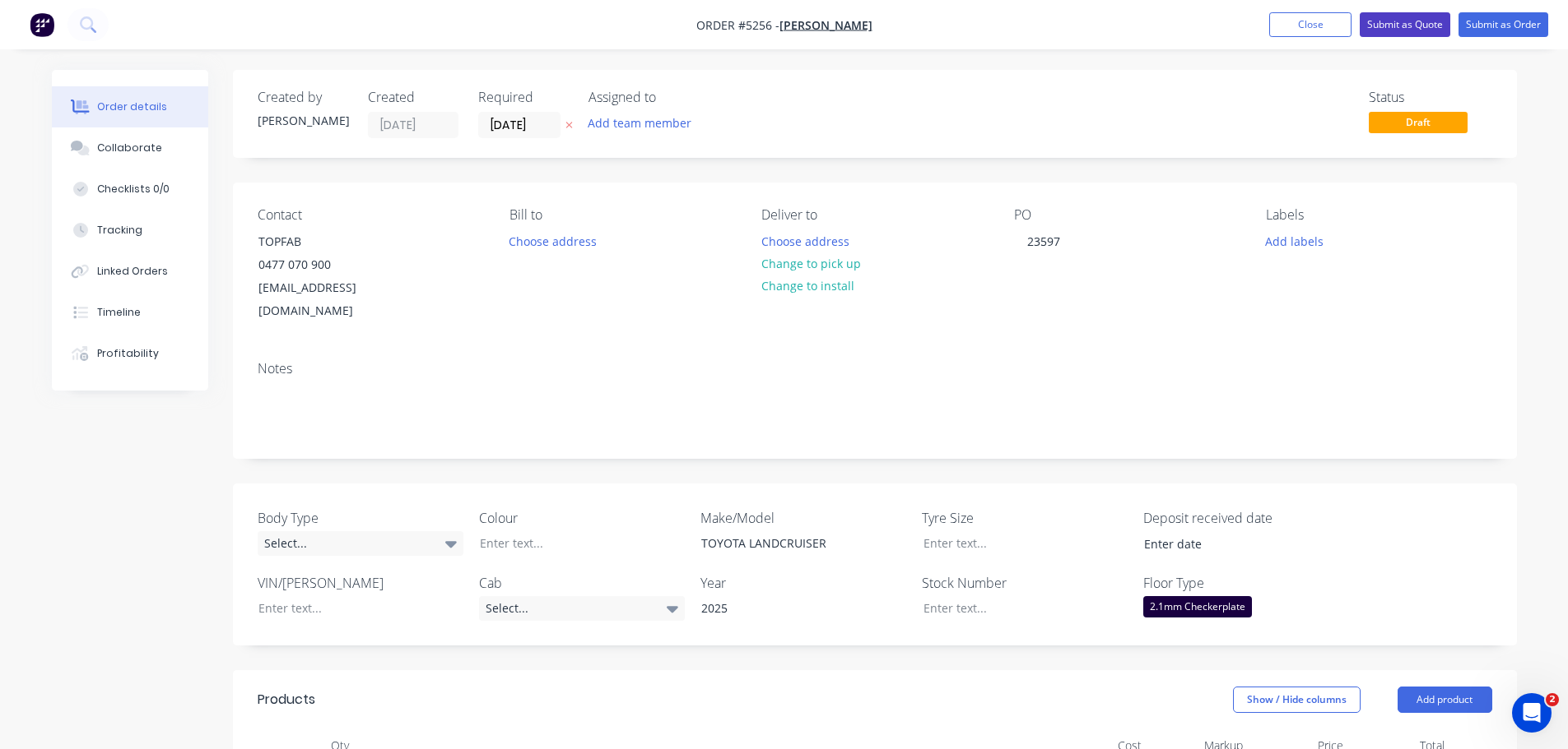
click at [1410, 27] on button "Submit as Quote" at bounding box center [1405, 24] width 91 height 25
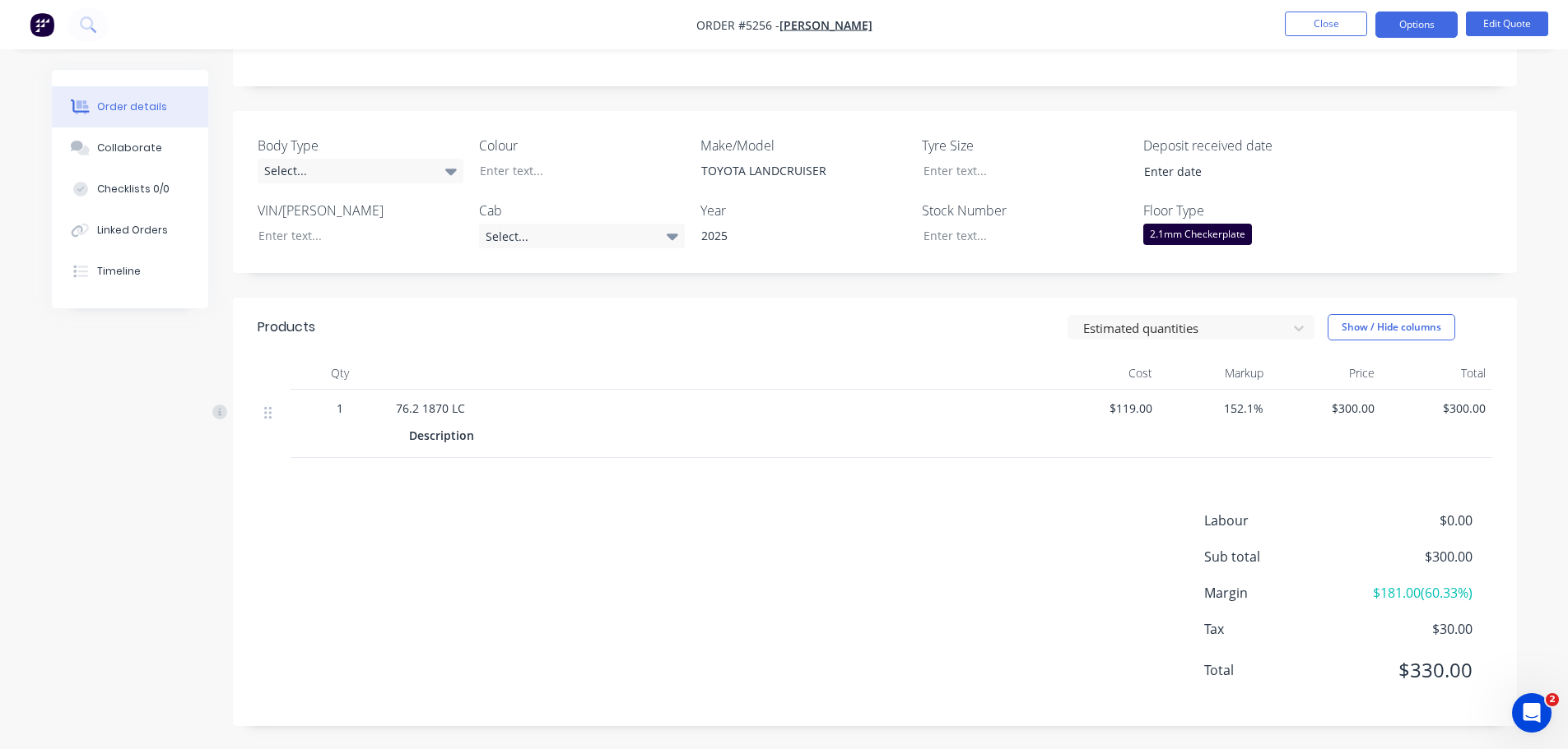
scroll to position [348, 0]
click at [468, 415] on div "76.2 1870 LC" at bounding box center [718, 406] width 646 height 17
click at [1493, 24] on button "Edit Quote" at bounding box center [1507, 24] width 82 height 25
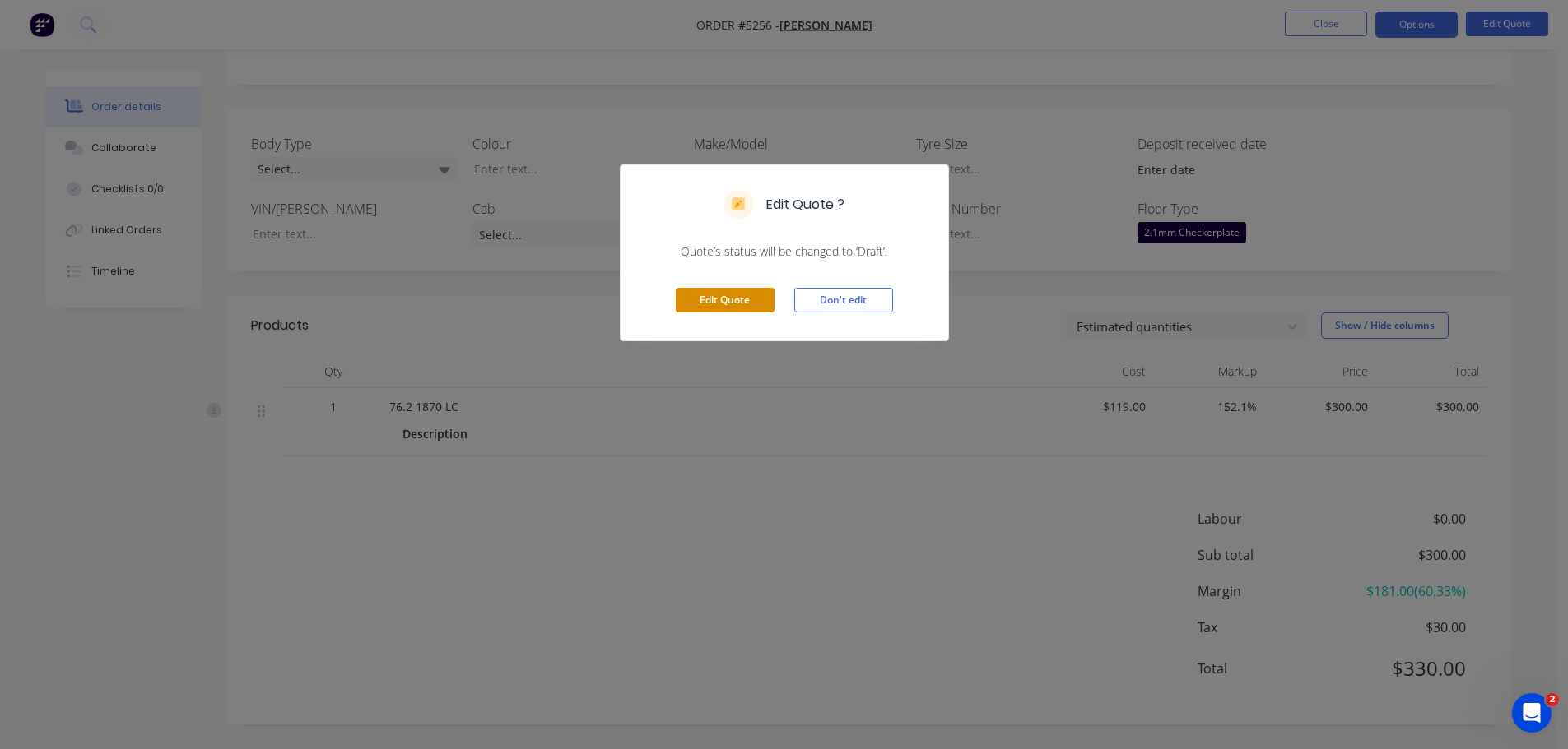
click at [730, 302] on button "Edit Quote" at bounding box center [726, 299] width 99 height 25
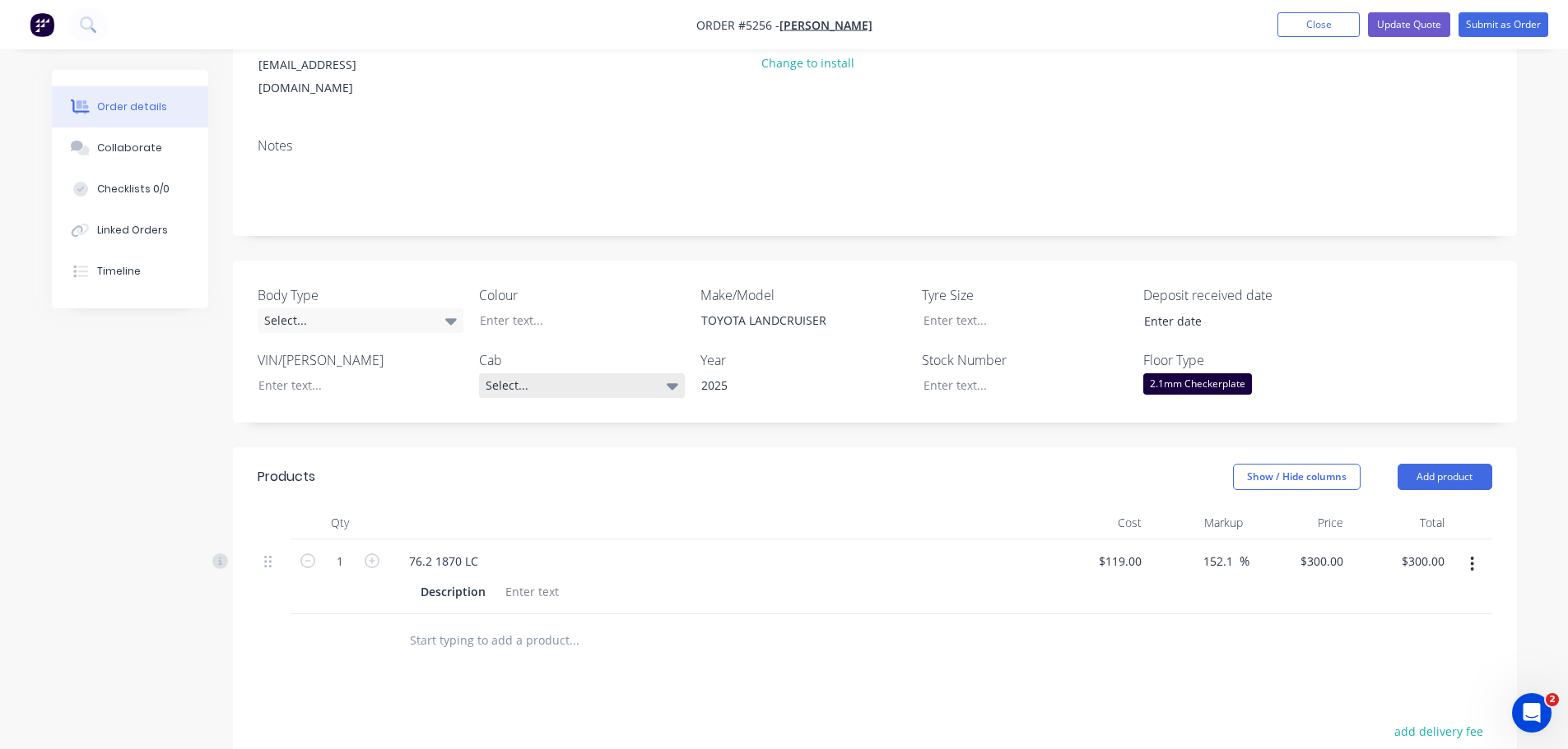
scroll to position [247, 0]
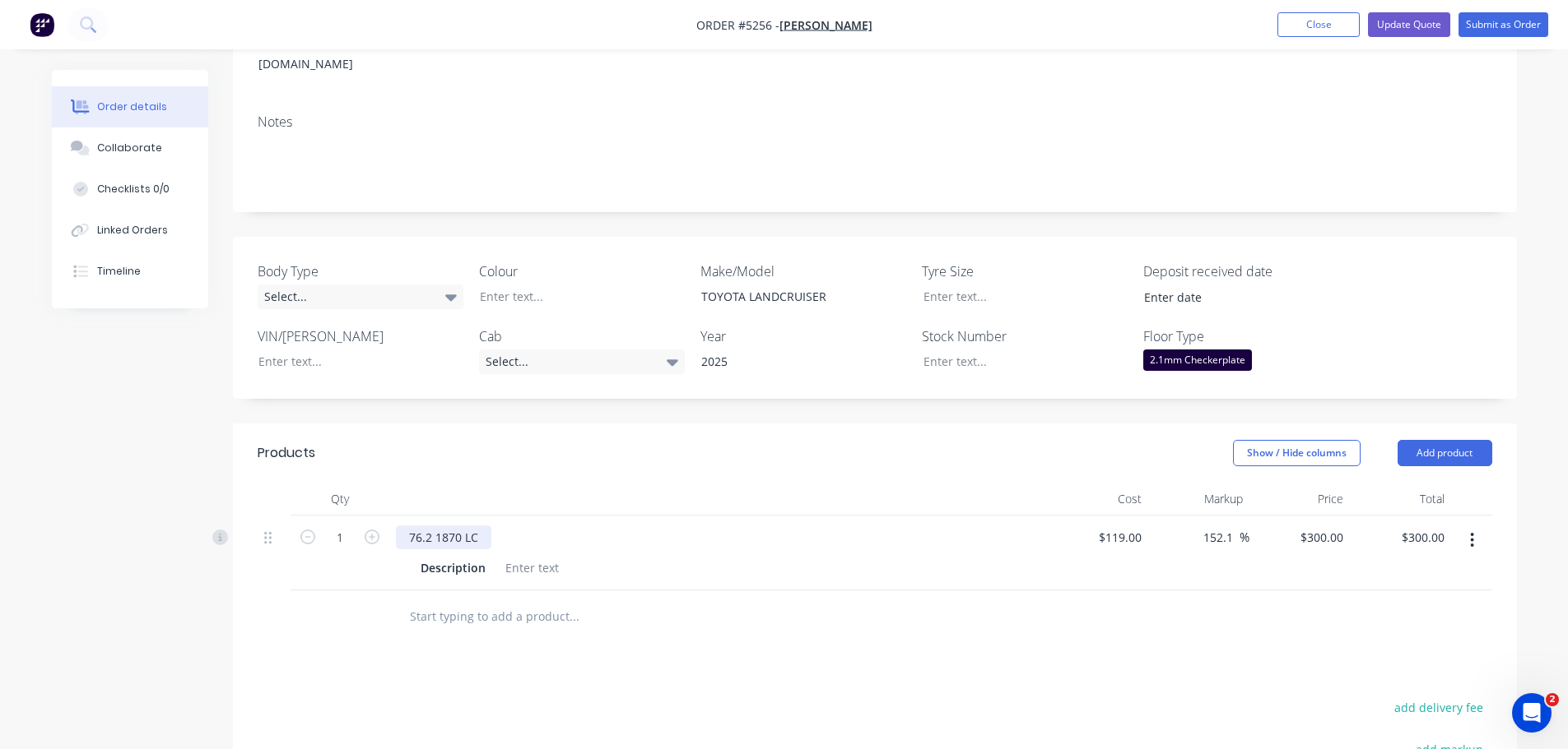
click at [410, 526] on div "76.2 1870 LC" at bounding box center [443, 538] width 96 height 24
click at [669, 440] on div "Show / Hide columns Add product" at bounding box center [1004, 453] width 972 height 27
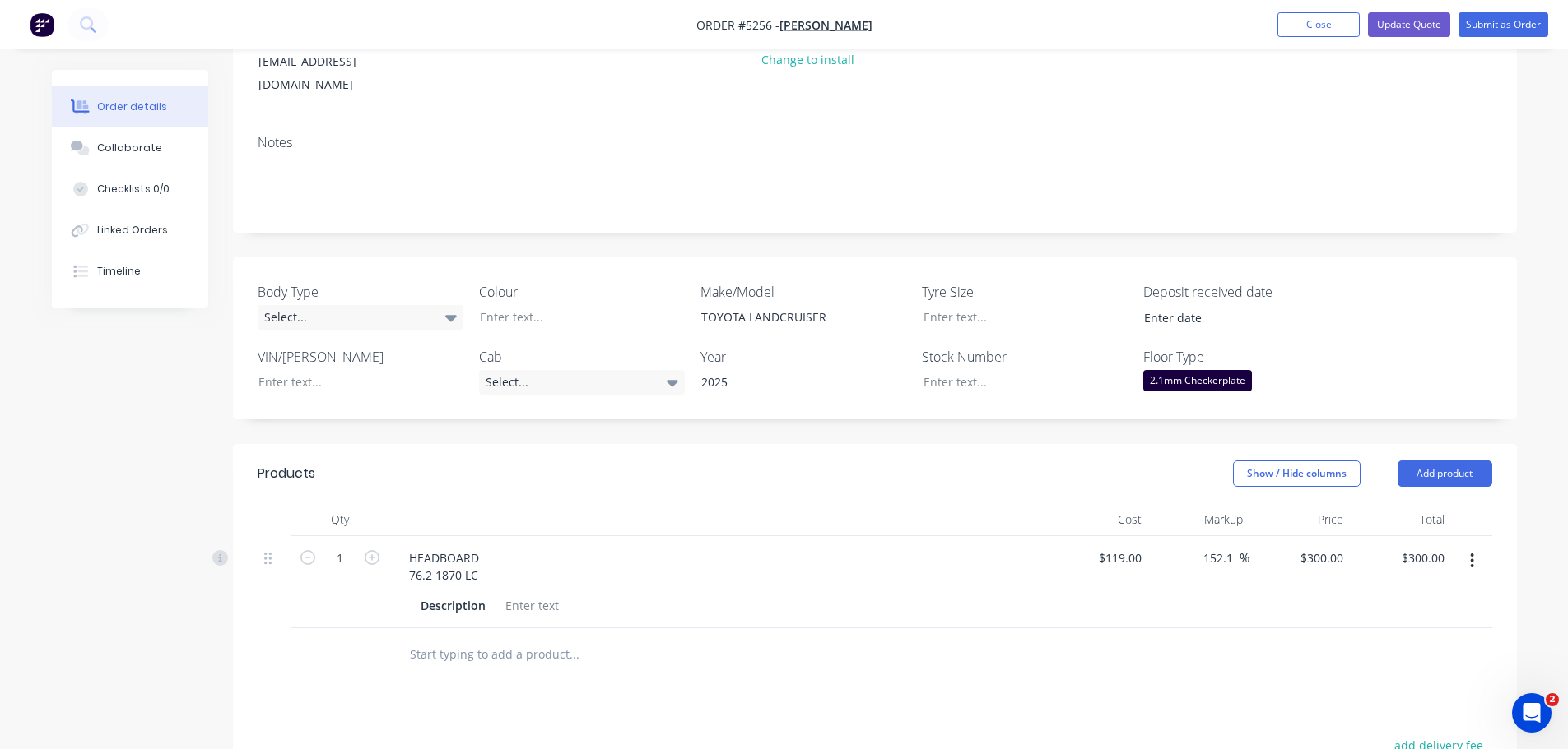
scroll to position [0, 0]
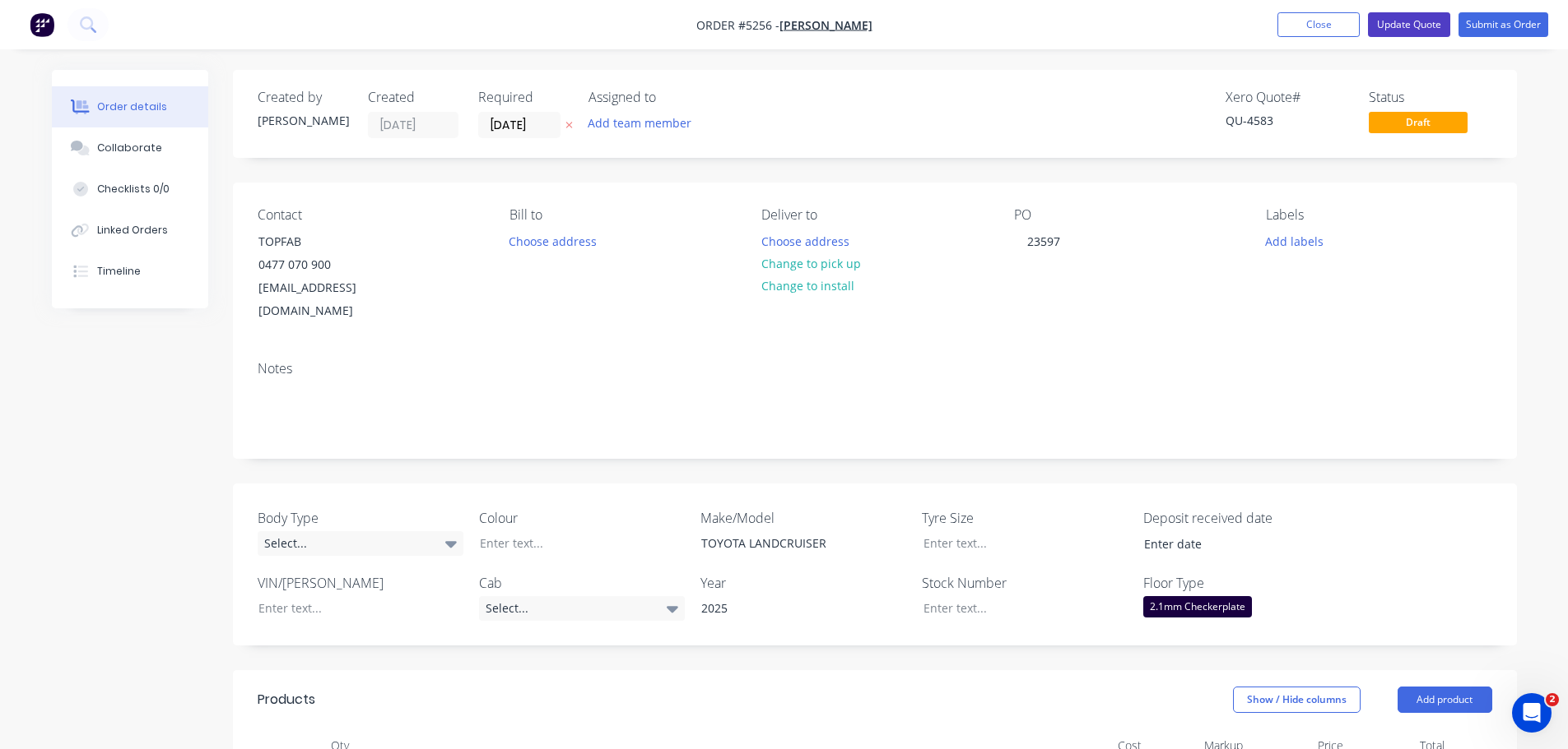
click at [1410, 21] on button "Update Quote" at bounding box center [1409, 24] width 82 height 25
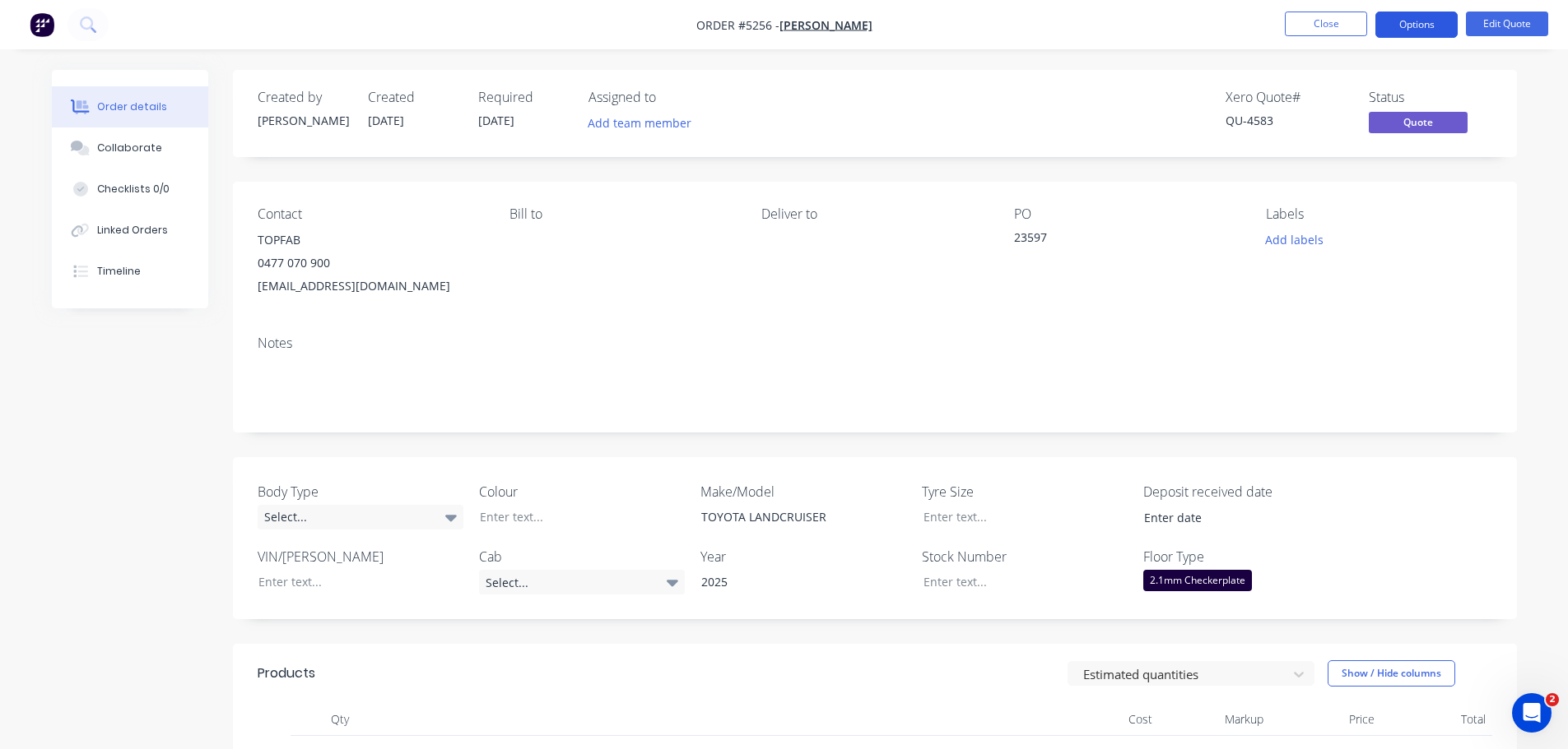
click at [1408, 22] on button "Options" at bounding box center [1416, 25] width 82 height 27
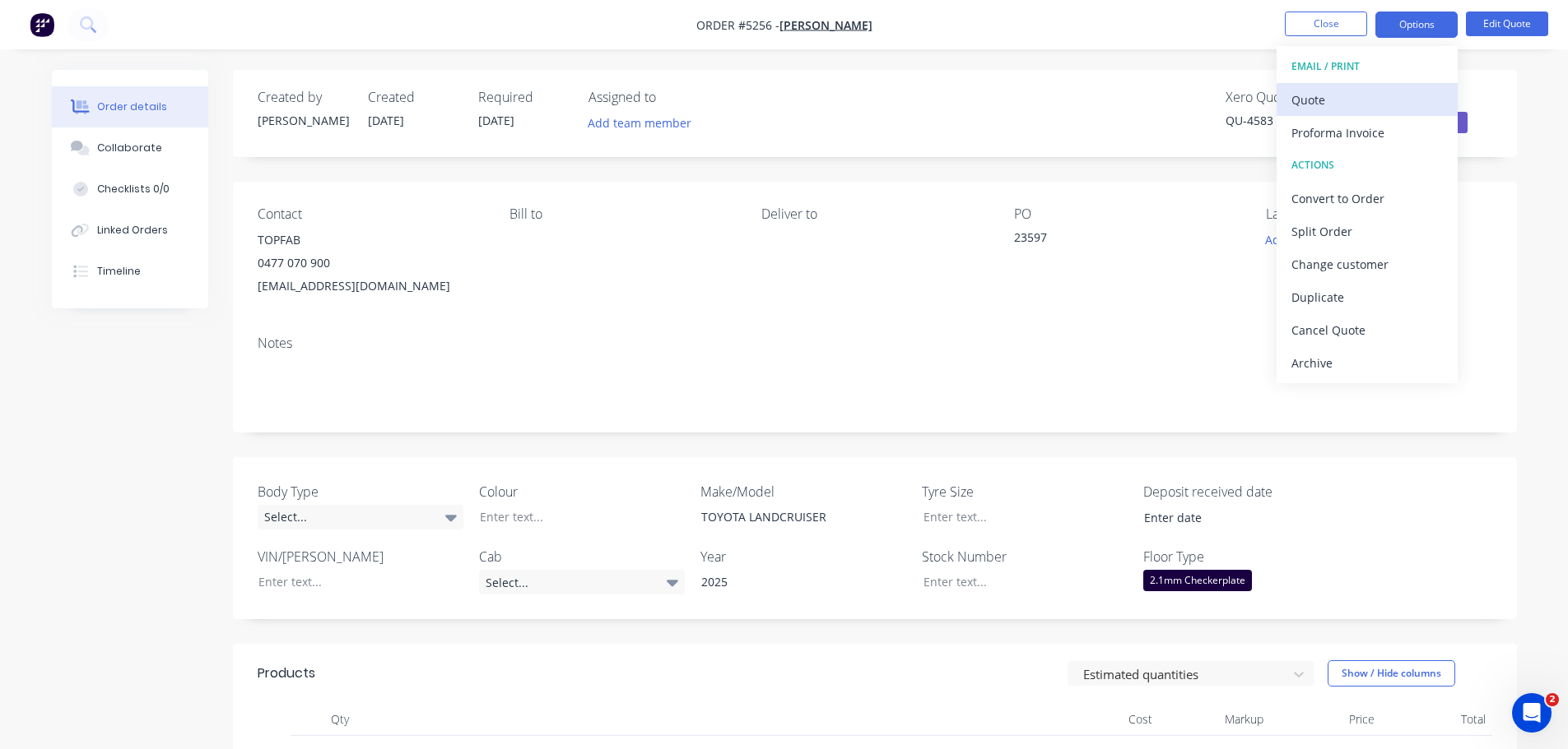
click at [1349, 101] on div "Quote" at bounding box center [1366, 100] width 151 height 24
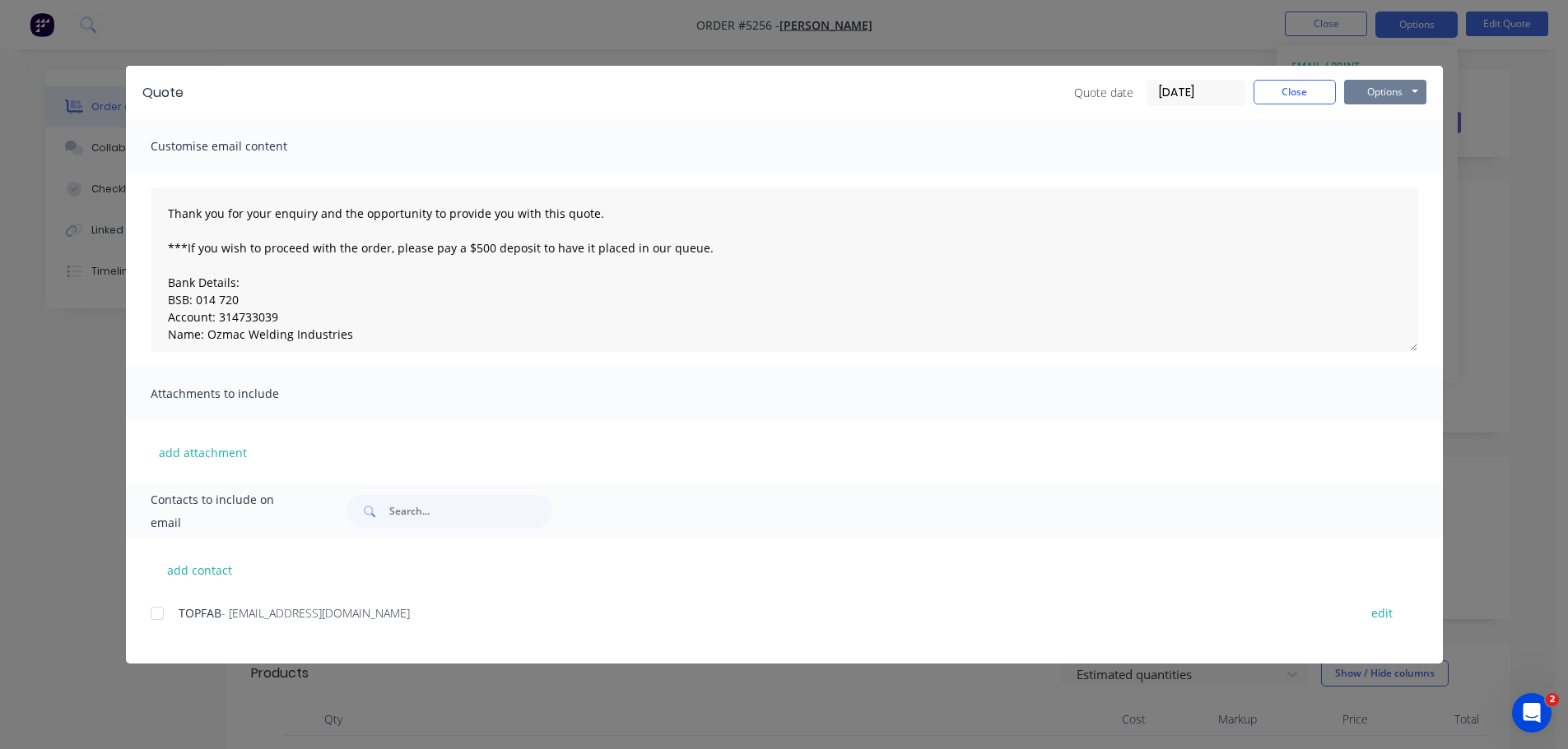
click at [1402, 99] on button "Options" at bounding box center [1385, 92] width 82 height 25
click at [1392, 150] on button "Print" at bounding box center [1397, 148] width 106 height 27
click at [1381, 96] on button "Options" at bounding box center [1385, 92] width 82 height 25
click at [607, 28] on div "Quote Quote date 30/09/25 Close Options Preview Print Email Customise email con…" at bounding box center [784, 374] width 1568 height 749
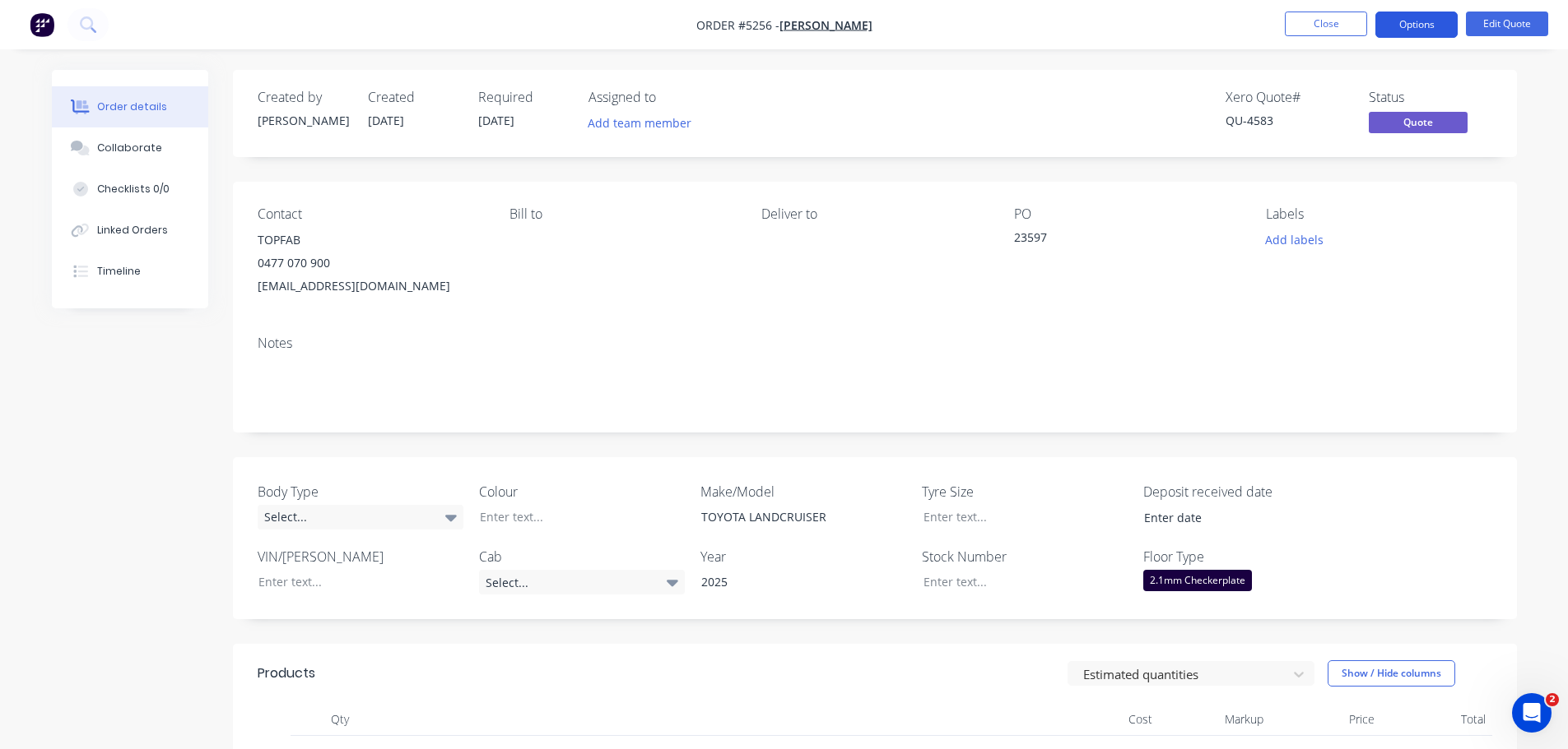
click at [1413, 32] on button "Options" at bounding box center [1416, 25] width 82 height 27
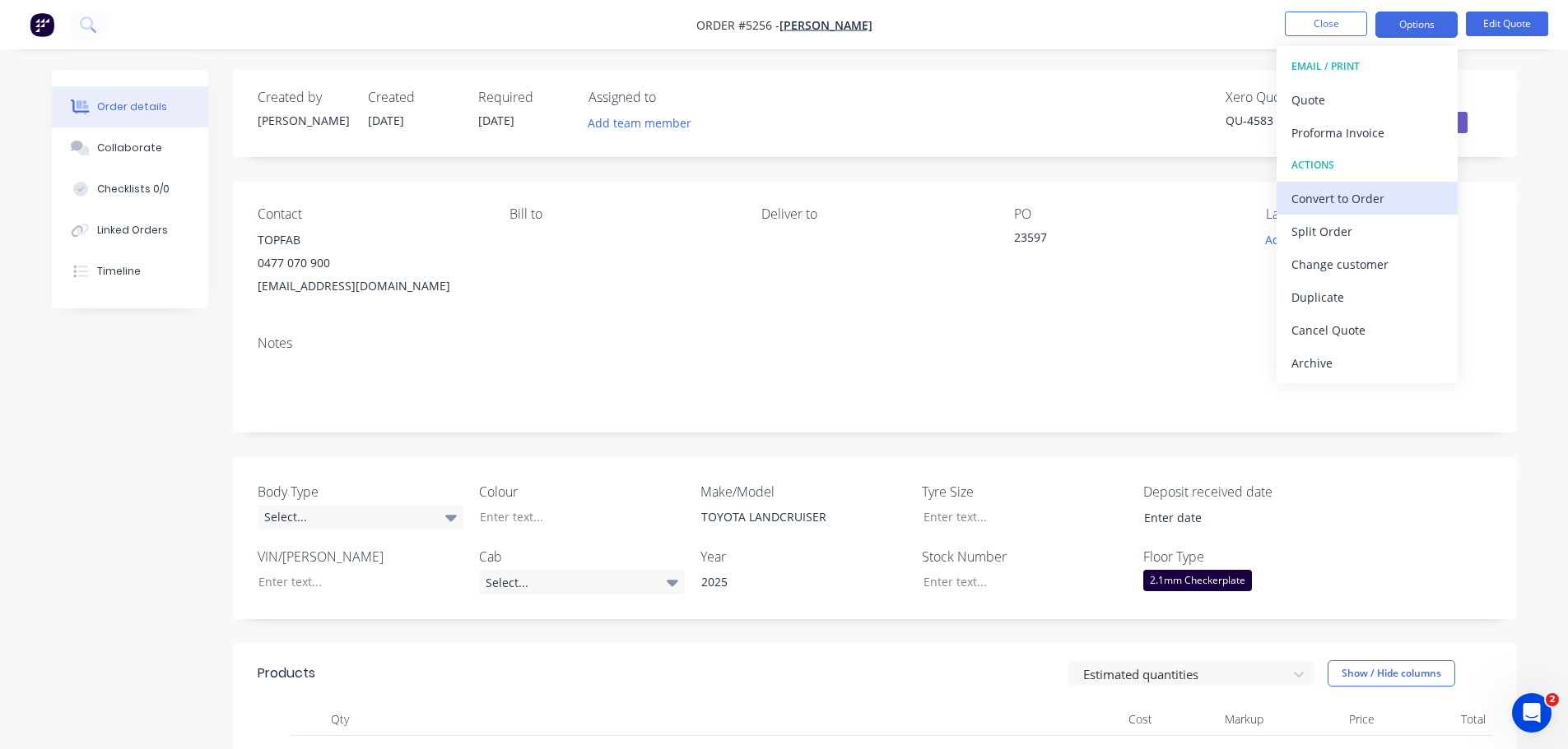
click at [1365, 199] on div "Convert to Order" at bounding box center [1366, 199] width 151 height 24
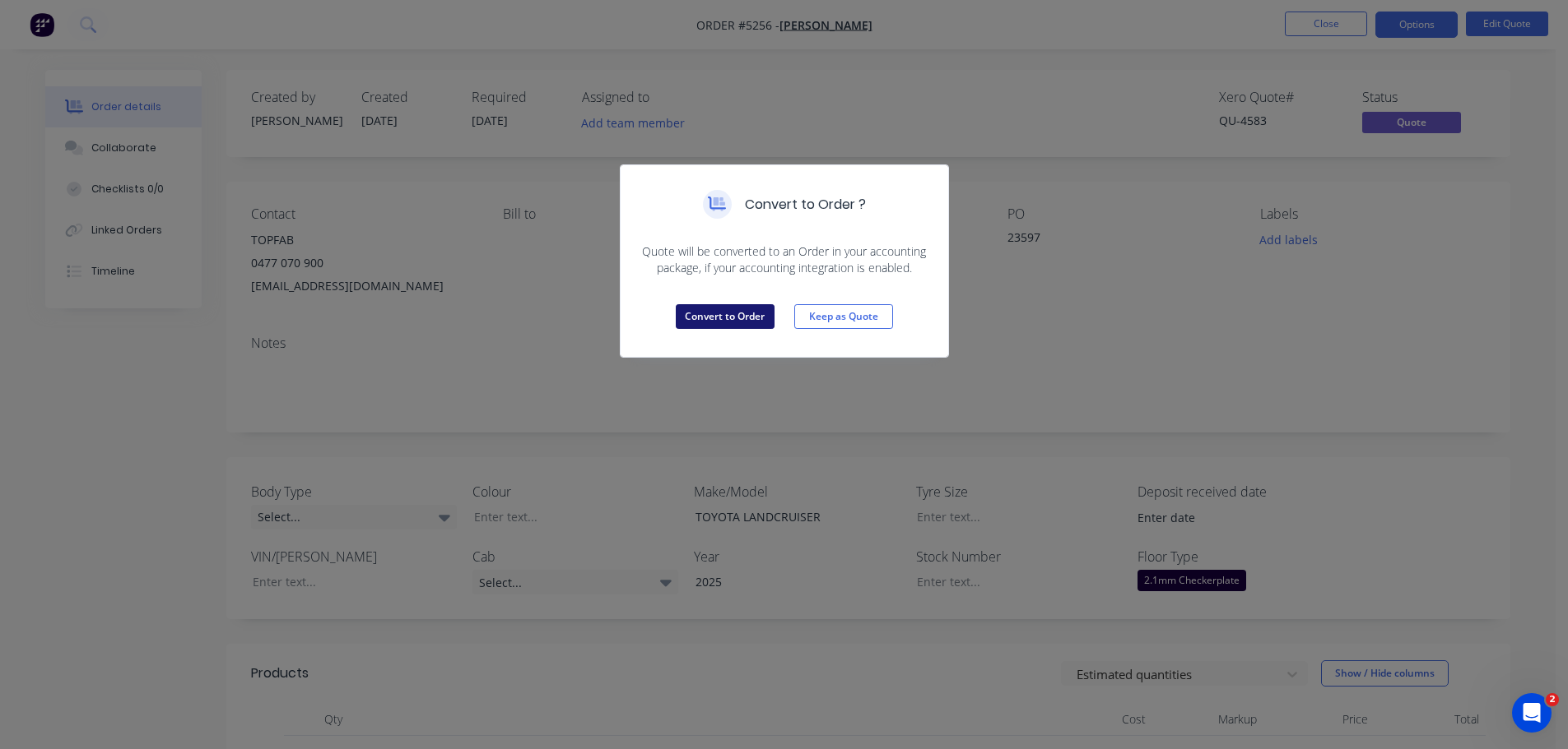
click at [701, 322] on button "Convert to Order" at bounding box center [726, 316] width 99 height 25
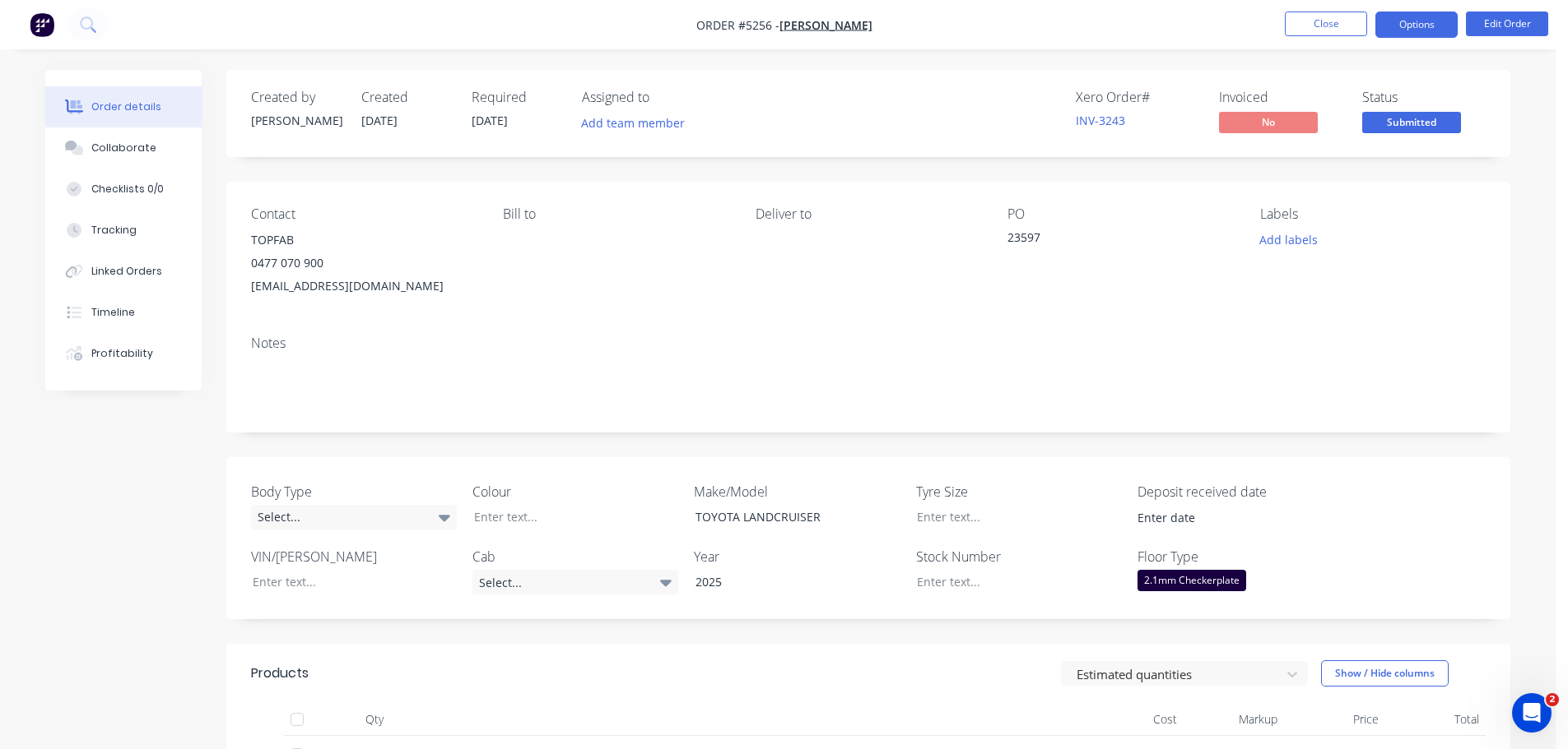
click at [1404, 24] on button "Options" at bounding box center [1416, 25] width 82 height 27
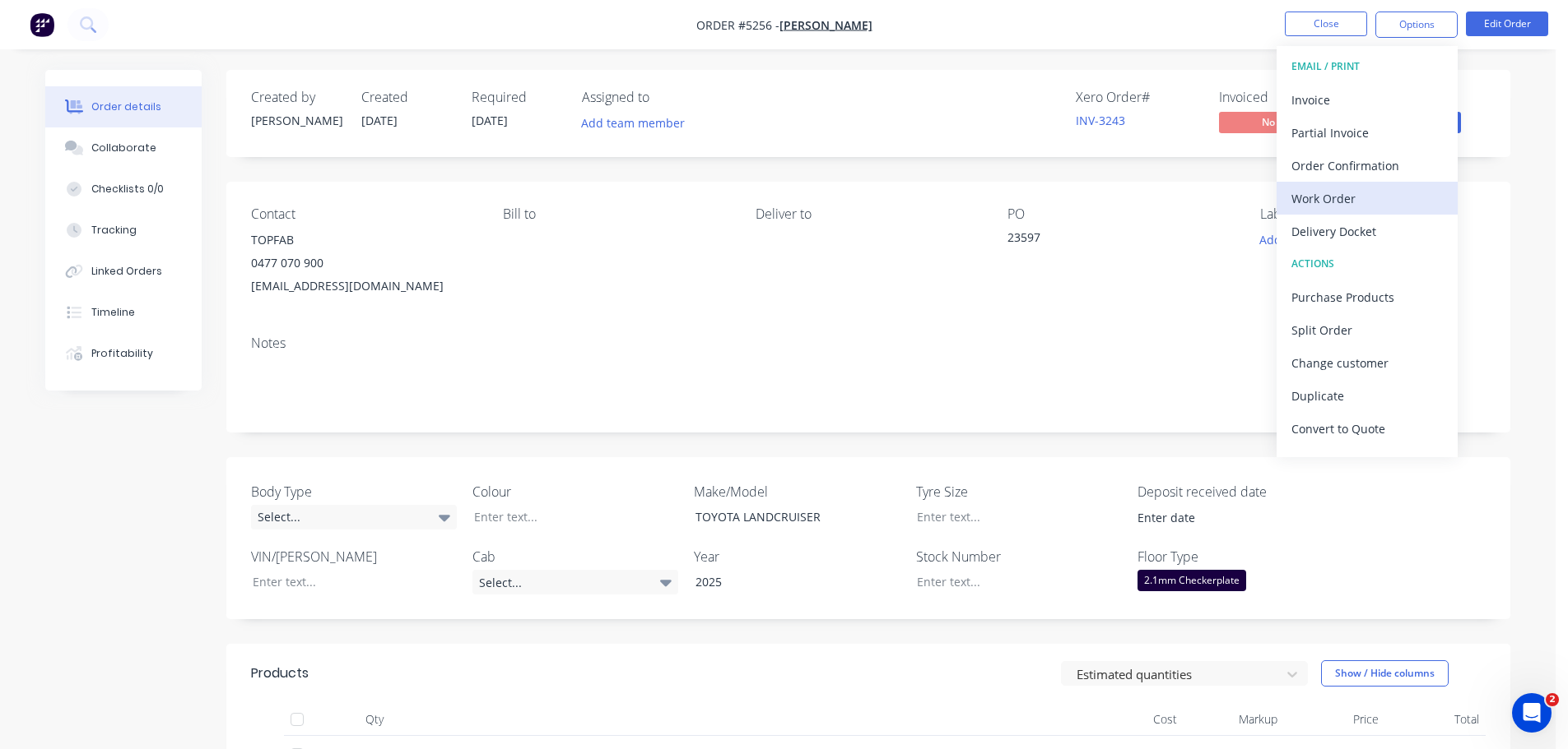
click at [1366, 197] on div "Work Order" at bounding box center [1366, 199] width 151 height 24
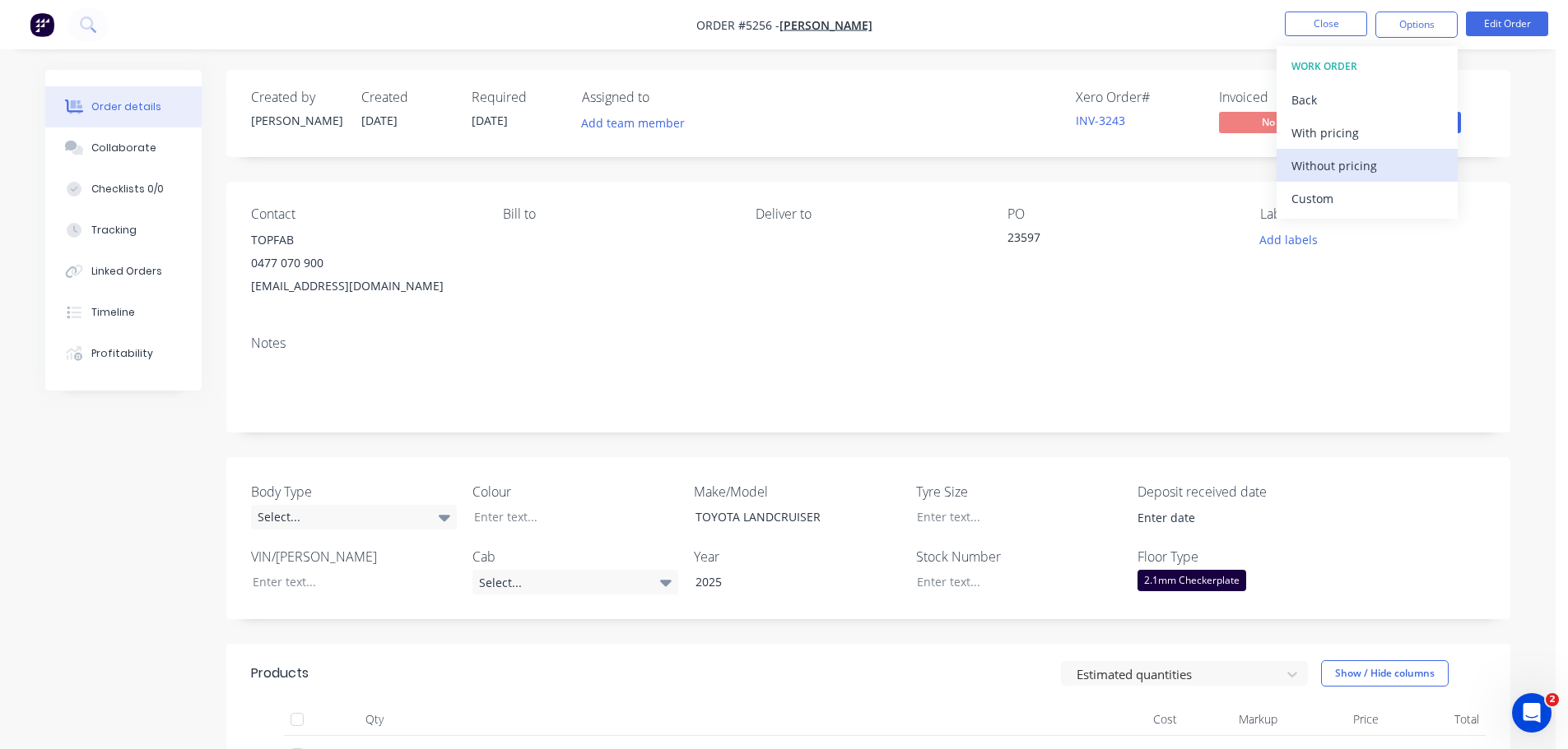
click at [1359, 171] on div "Without pricing" at bounding box center [1366, 166] width 151 height 24
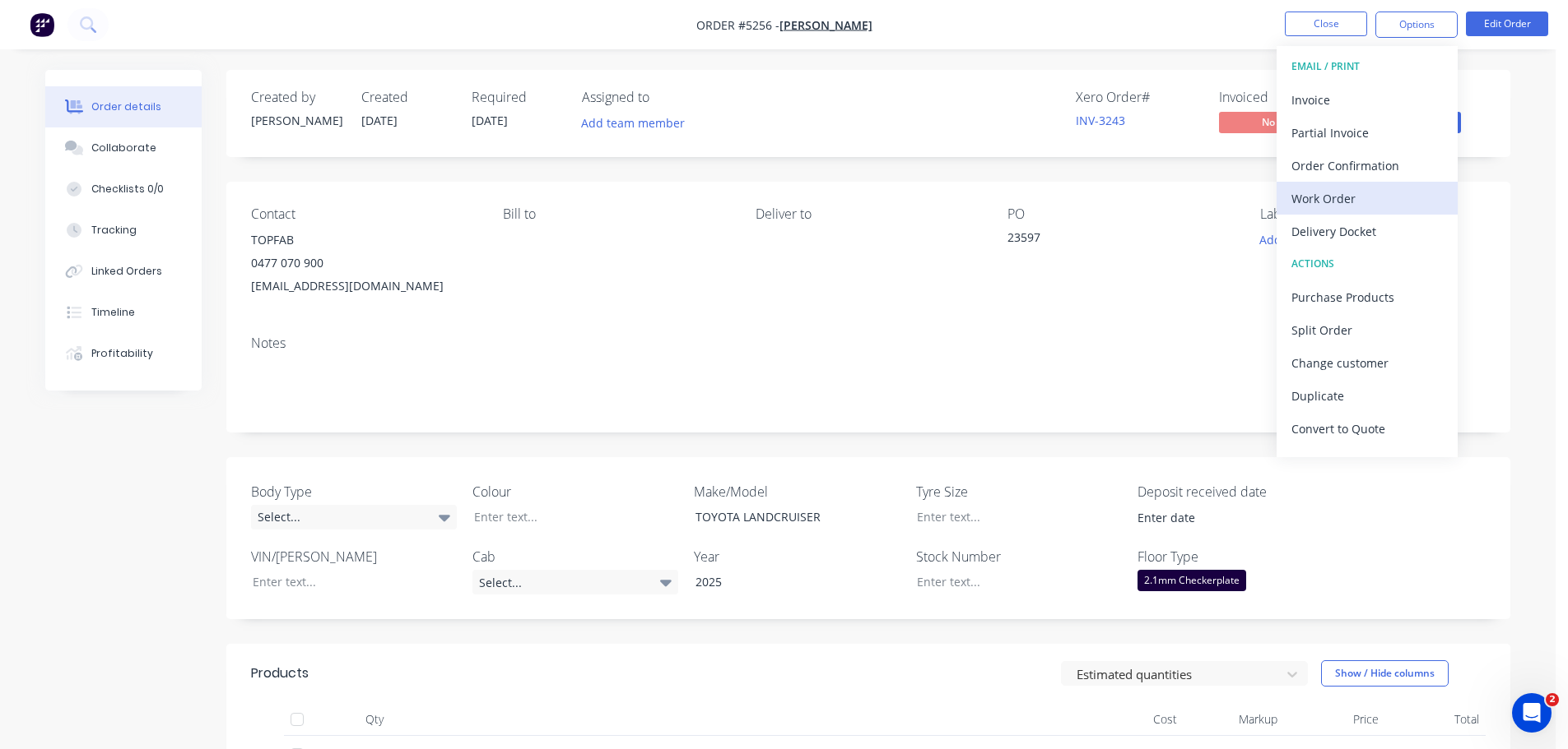
click at [1361, 200] on div "Work Order" at bounding box center [1366, 199] width 151 height 24
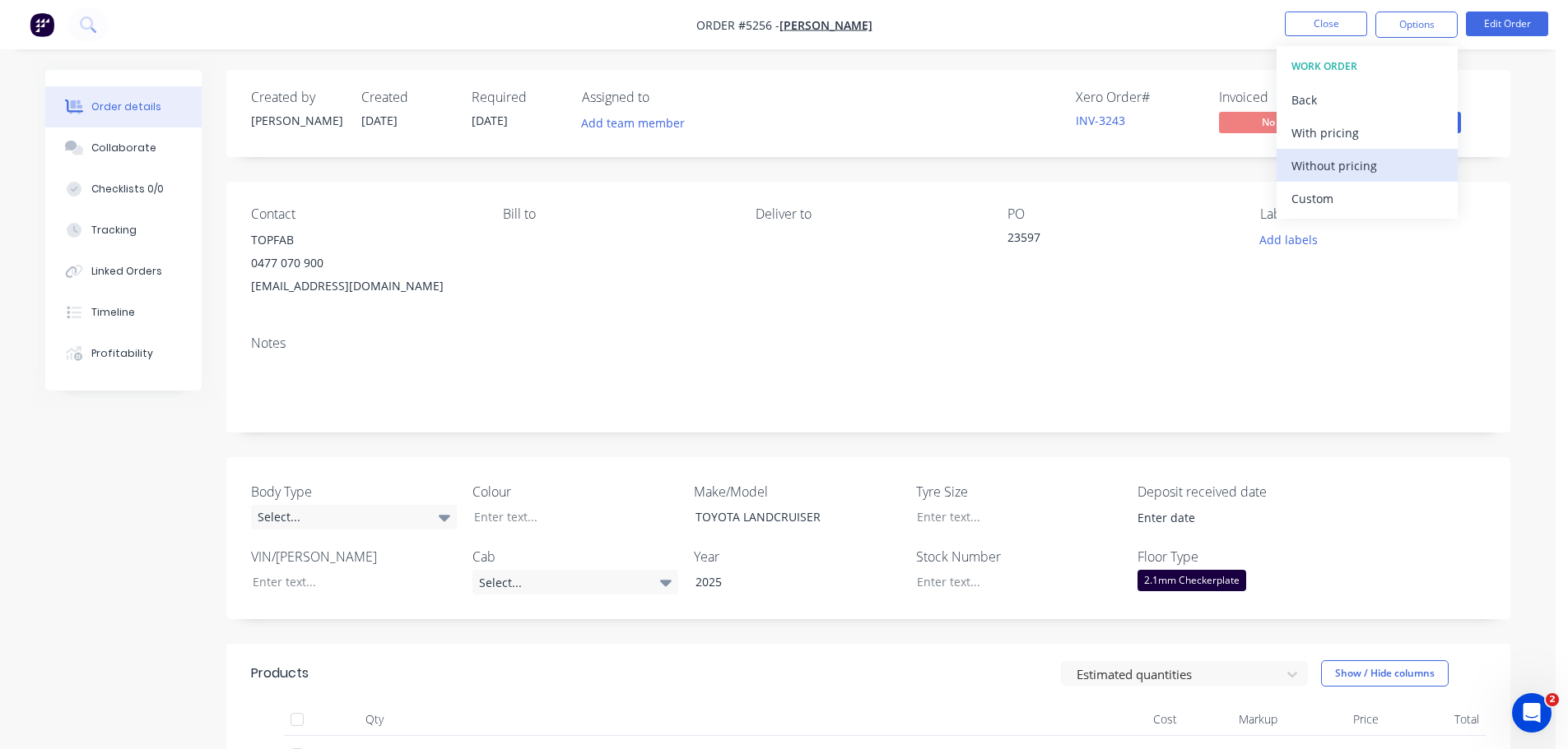
click at [1359, 171] on div "Without pricing" at bounding box center [1366, 166] width 151 height 24
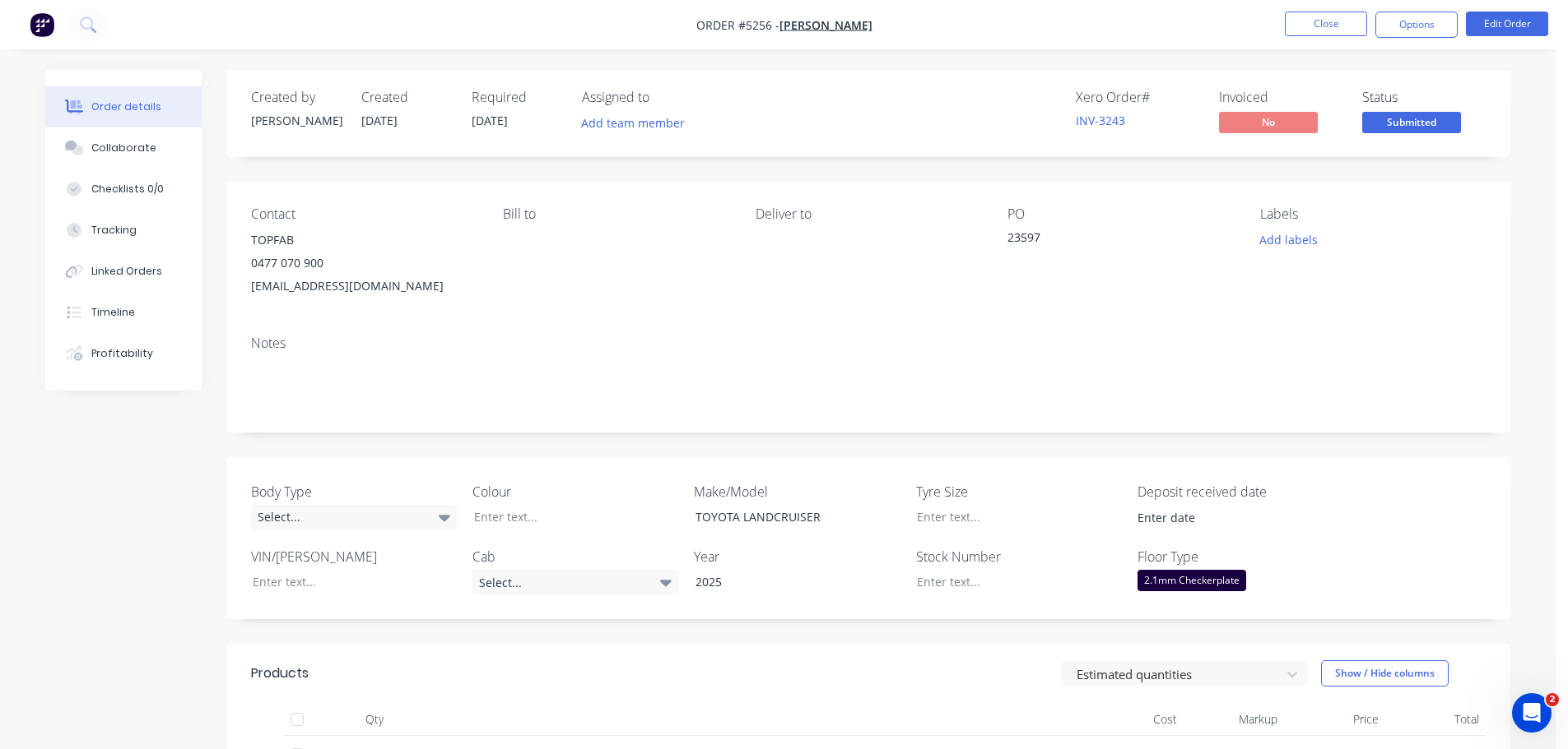
click at [1045, 77] on div "Created by Michelle Created 30/09/25 Required 30/09/25 Assigned to Add team mem…" at bounding box center [868, 114] width 1284 height 87
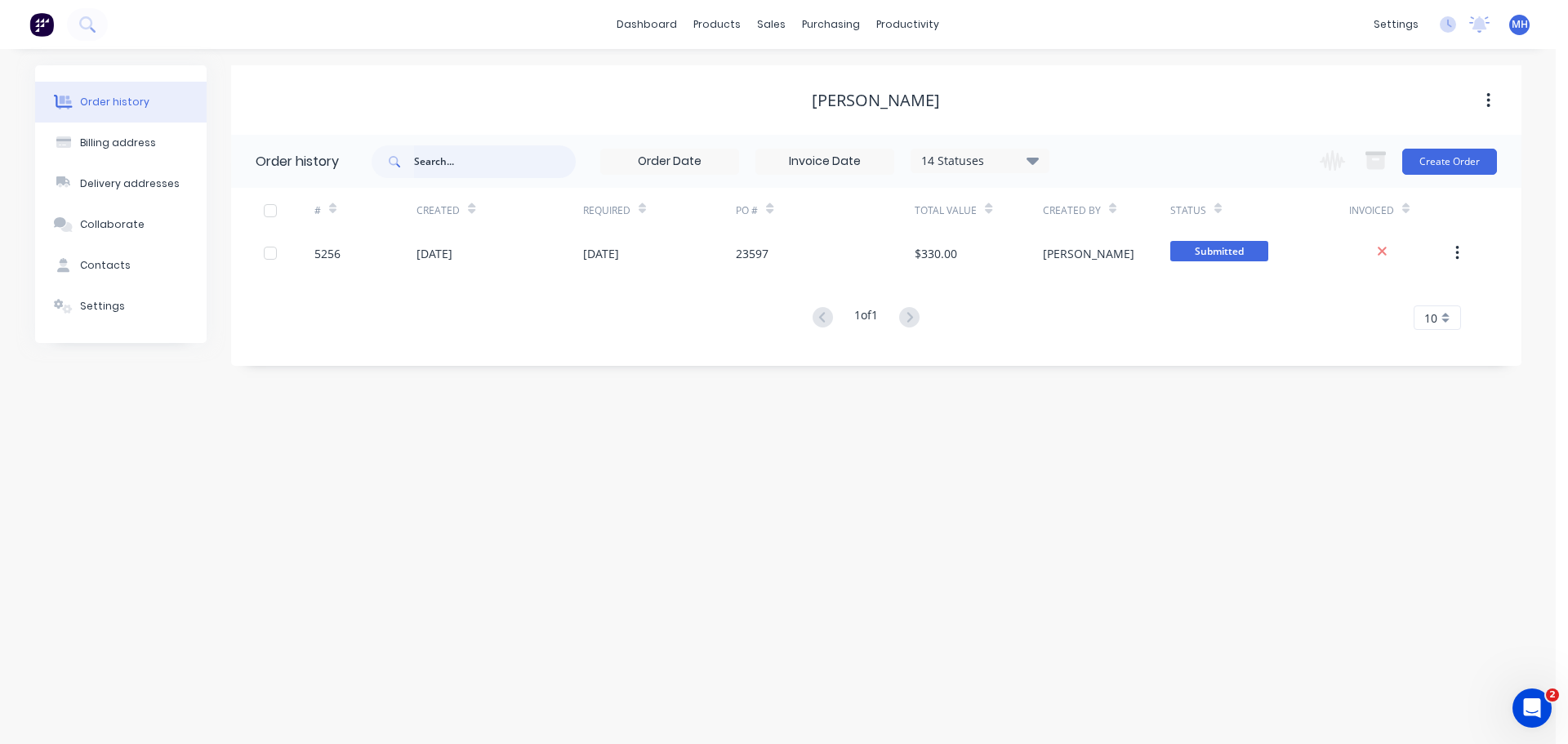
click at [515, 151] on input "text" at bounding box center [495, 161] width 162 height 32
type input "COLLYER"
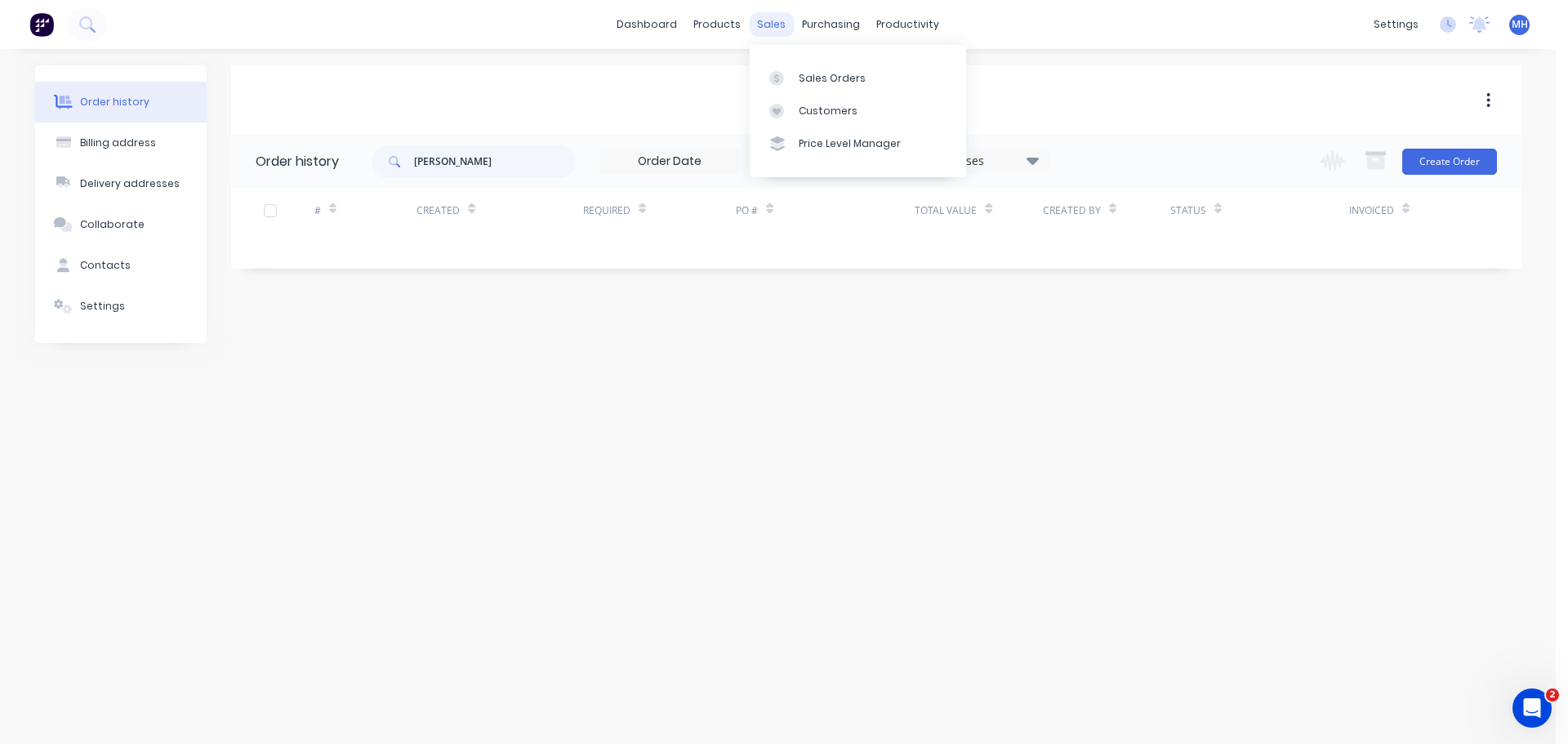
click at [764, 24] on div "sales" at bounding box center [771, 24] width 45 height 25
click at [790, 71] on div at bounding box center [781, 78] width 25 height 15
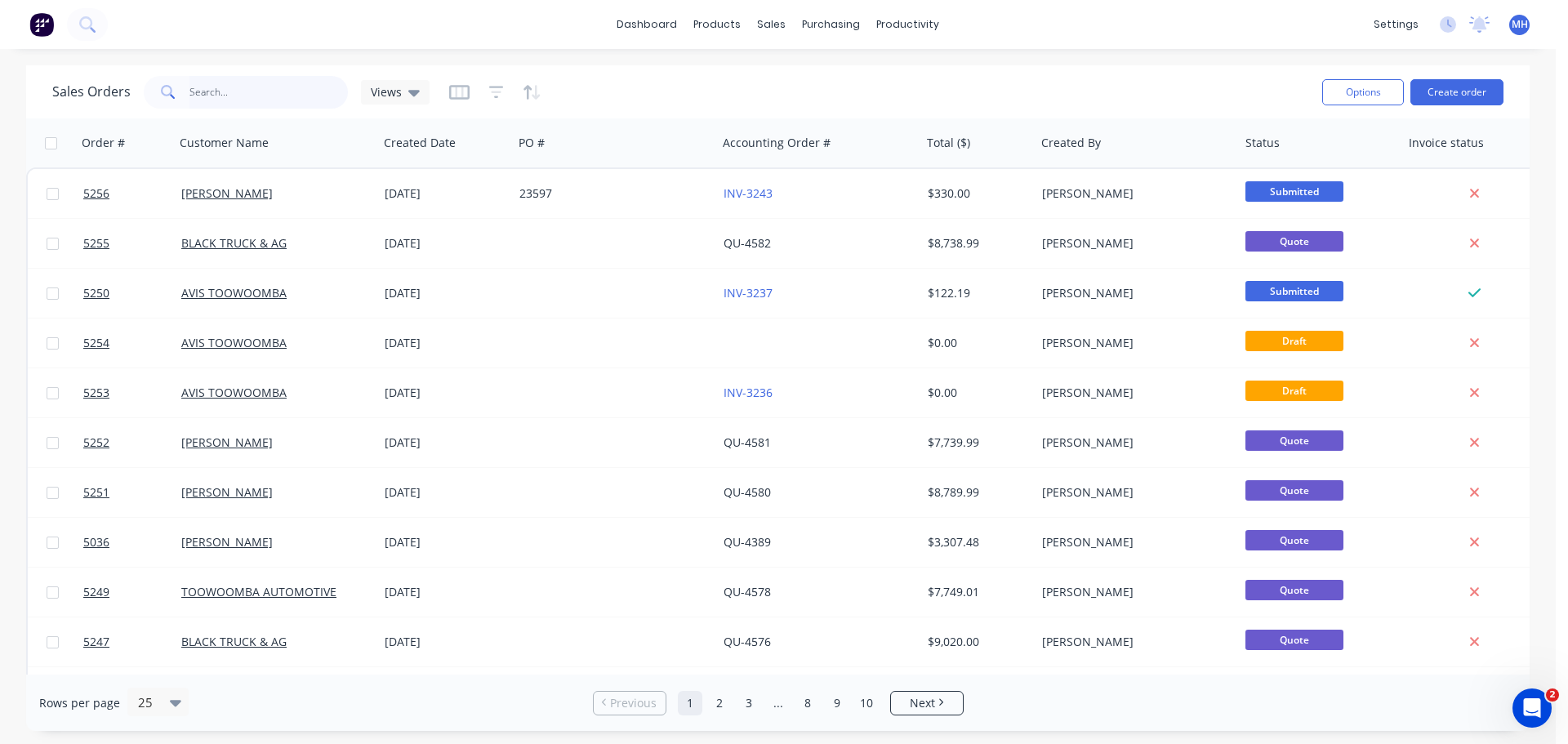
click at [227, 101] on input "text" at bounding box center [269, 91] width 159 height 32
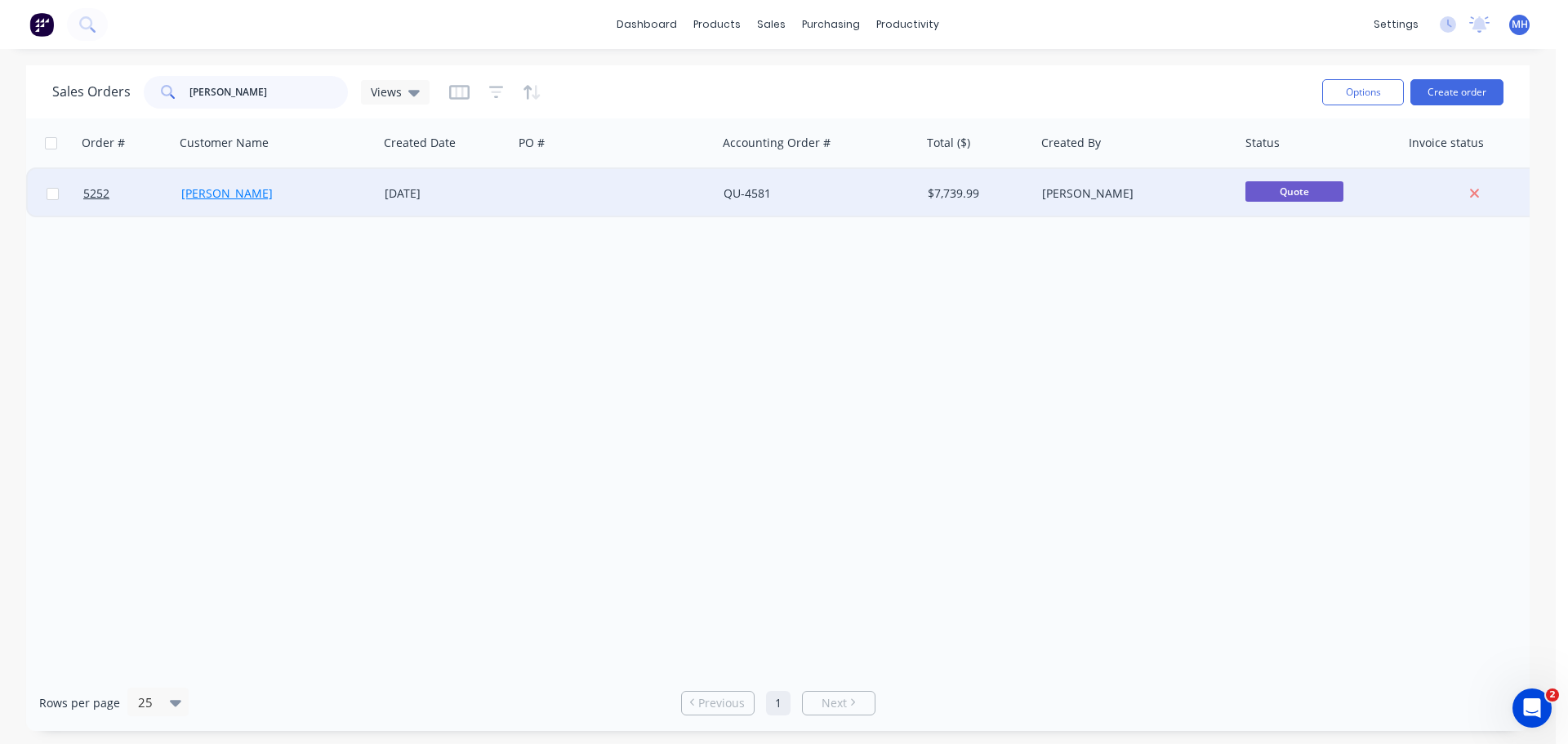
type input "COLLYER"
click at [239, 193] on link "[PERSON_NAME]" at bounding box center [227, 193] width 91 height 16
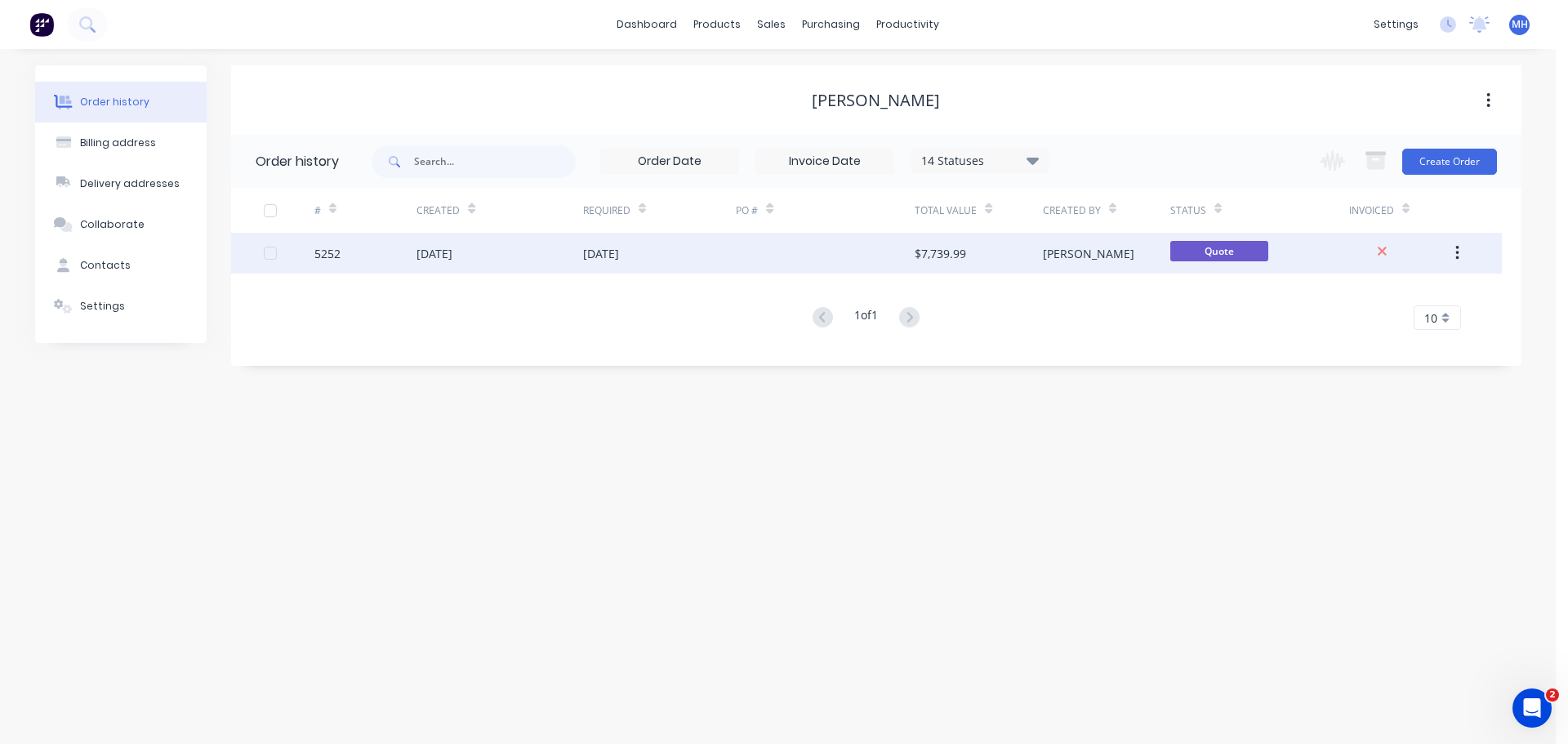
click at [452, 257] on div "[DATE]" at bounding box center [435, 253] width 36 height 17
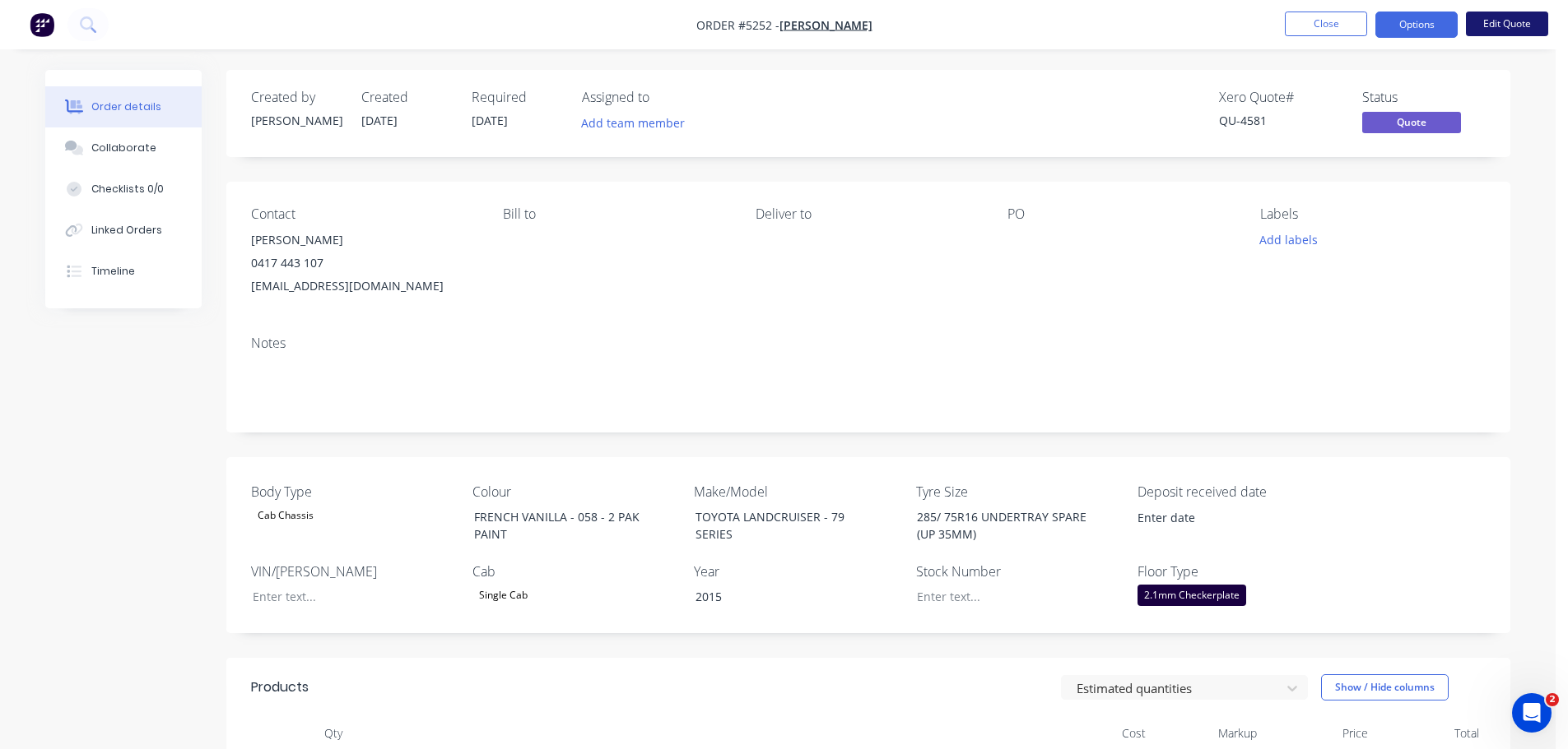
click at [1500, 28] on button "Edit Quote" at bounding box center [1507, 24] width 82 height 25
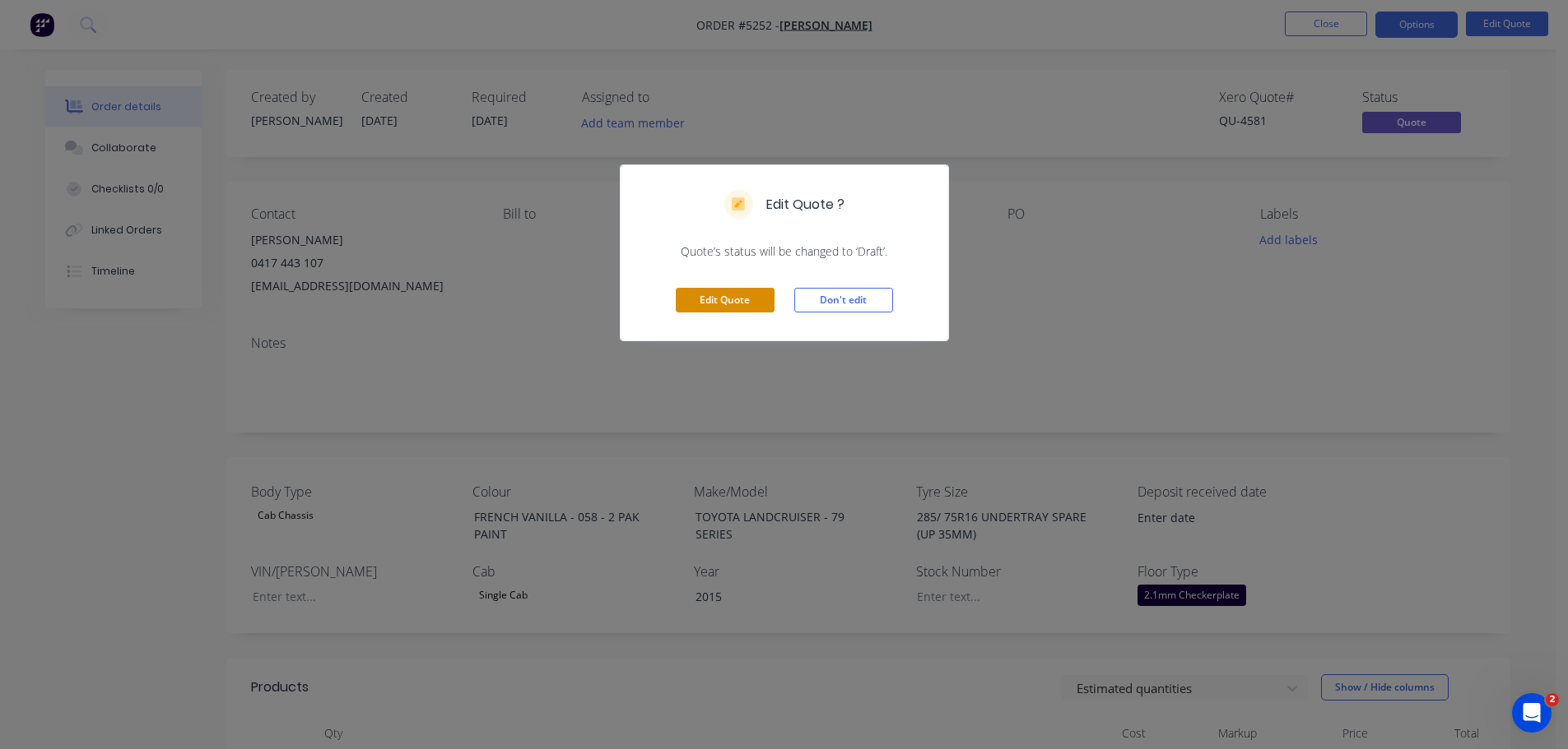
click at [731, 302] on button "Edit Quote" at bounding box center [726, 299] width 99 height 25
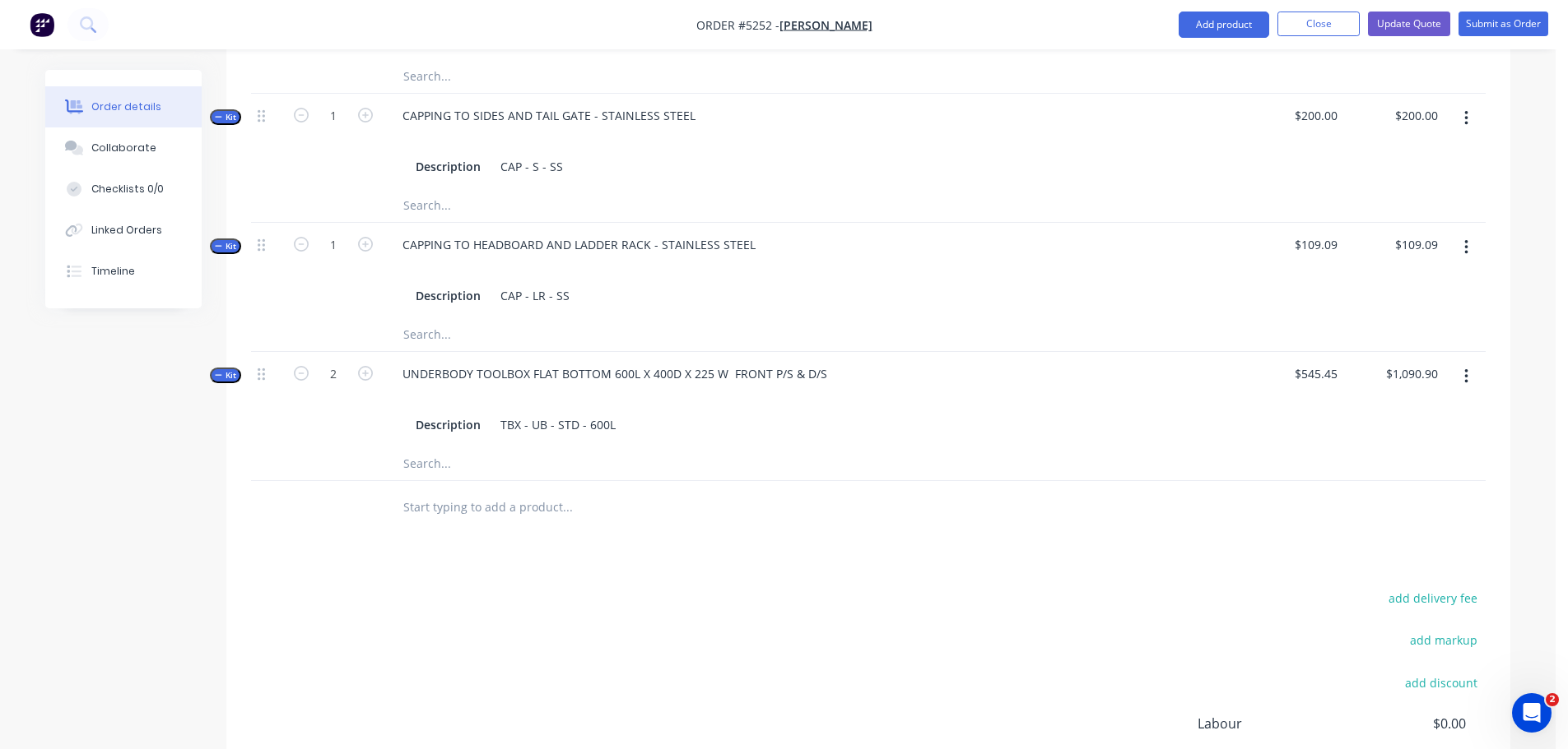
scroll to position [1169, 0]
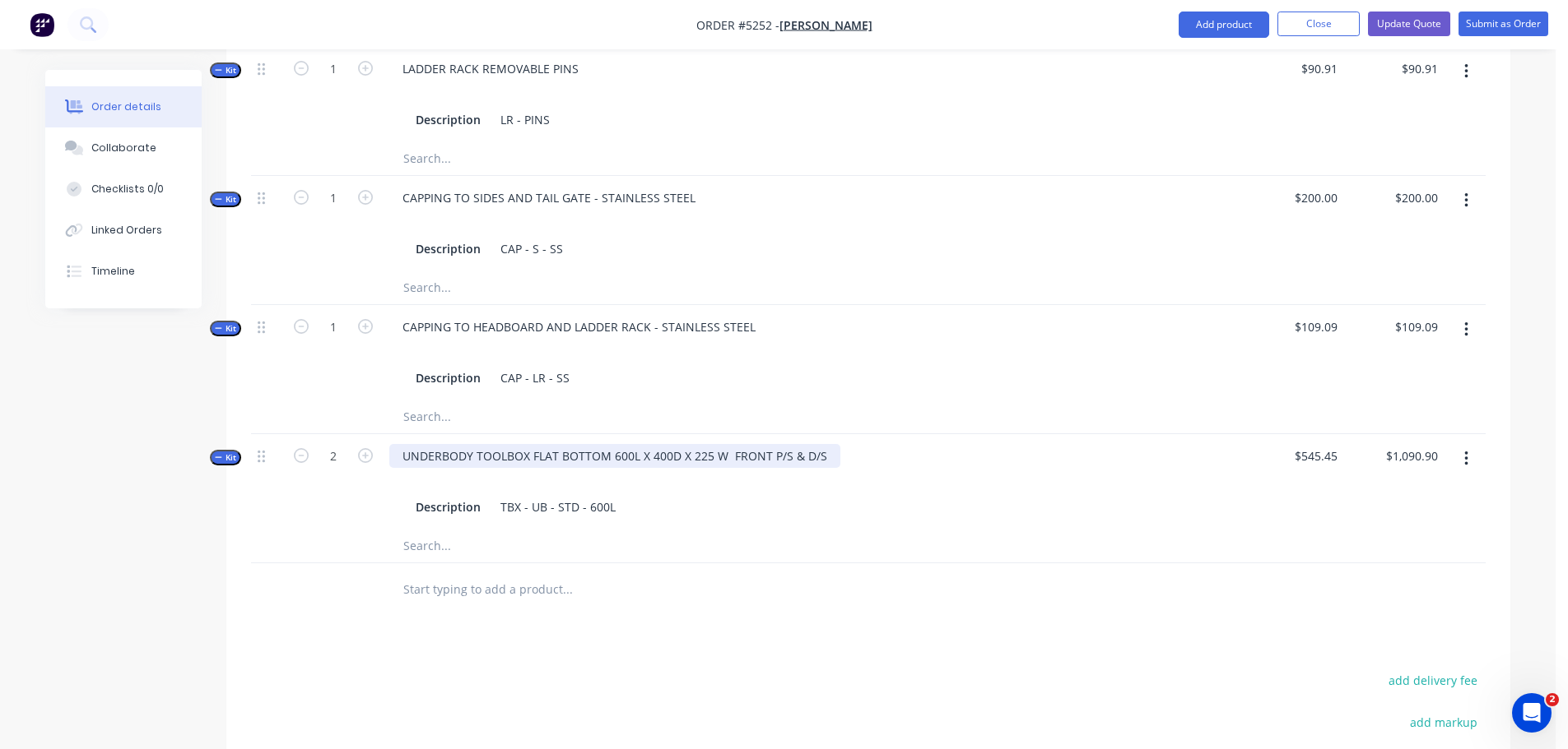
click at [632, 445] on div "UNDERBODY TOOLBOX FLAT BOTTOM 600L X 400D X 225 W FRONT P/S & D/S" at bounding box center [615, 457] width 451 height 24
click at [724, 445] on div "UNDERBODY TOOLBOX FLAT BOTTOM 730L X 400D X 225 W FRONT P/S & D/S" at bounding box center [615, 457] width 451 height 24
click at [632, 445] on div "UNDERBODY TOOLBOX FLAT BOTTOM 730L X 400D X 225 W FRONT P/S & D/S" at bounding box center [615, 457] width 451 height 24
click at [1330, 445] on input "545.45" at bounding box center [1319, 457] width 51 height 24
type input "$654.55"
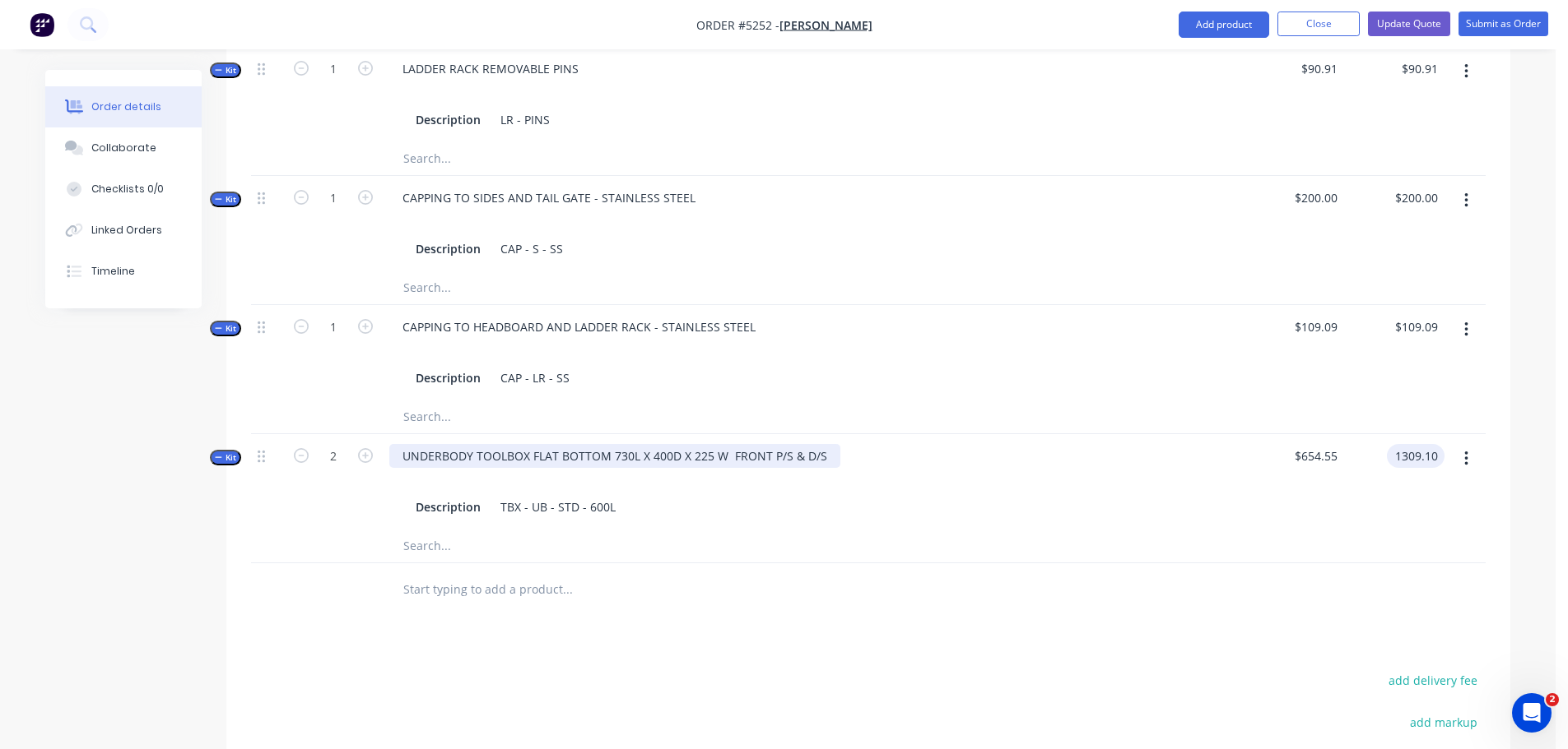
type input "$1,309.10"
click at [824, 445] on div "UNDERBODY TOOLBOX FLAT BOTTOM 730L X 400D X 225 W FRONT P/S & D/S" at bounding box center [615, 457] width 451 height 24
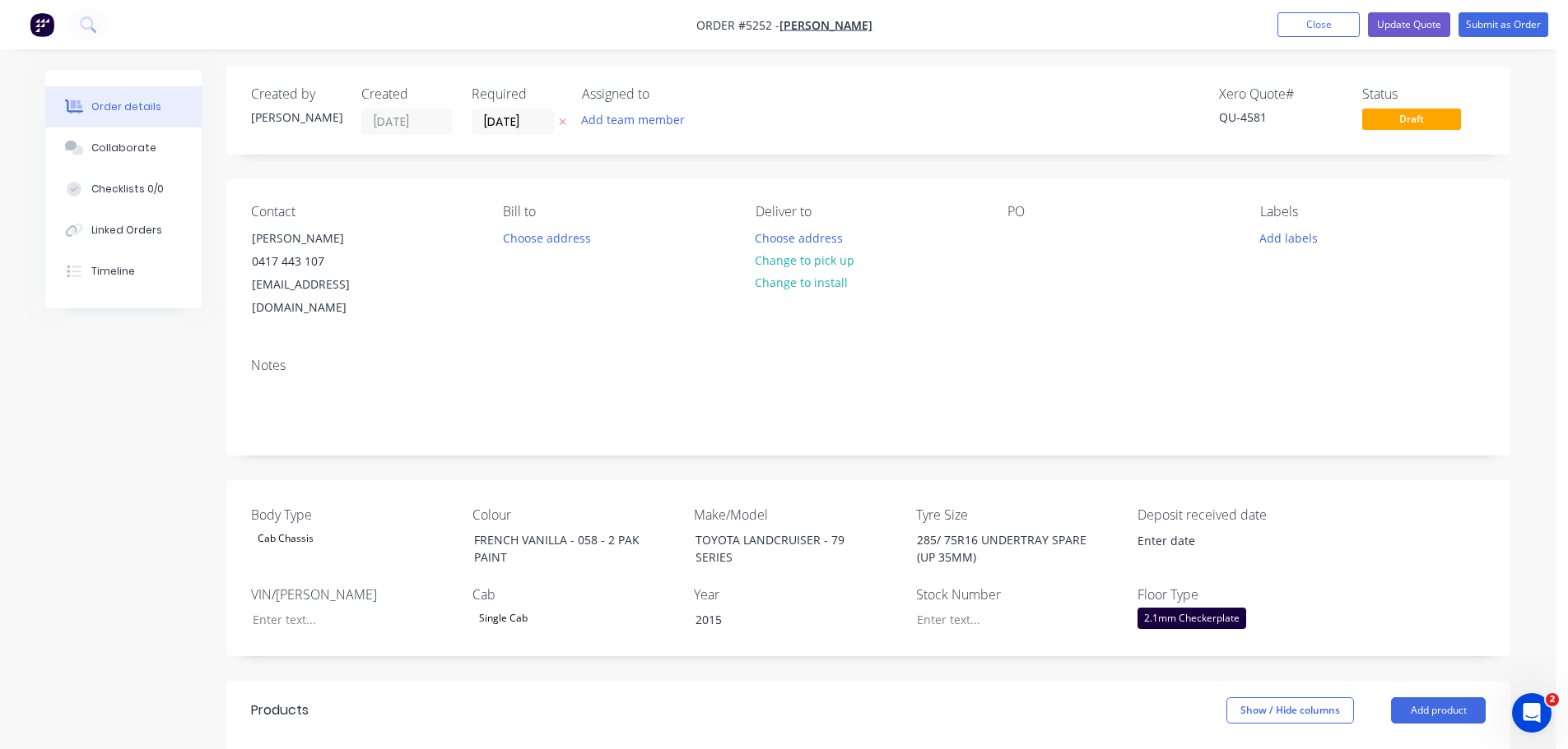
scroll to position [0, 0]
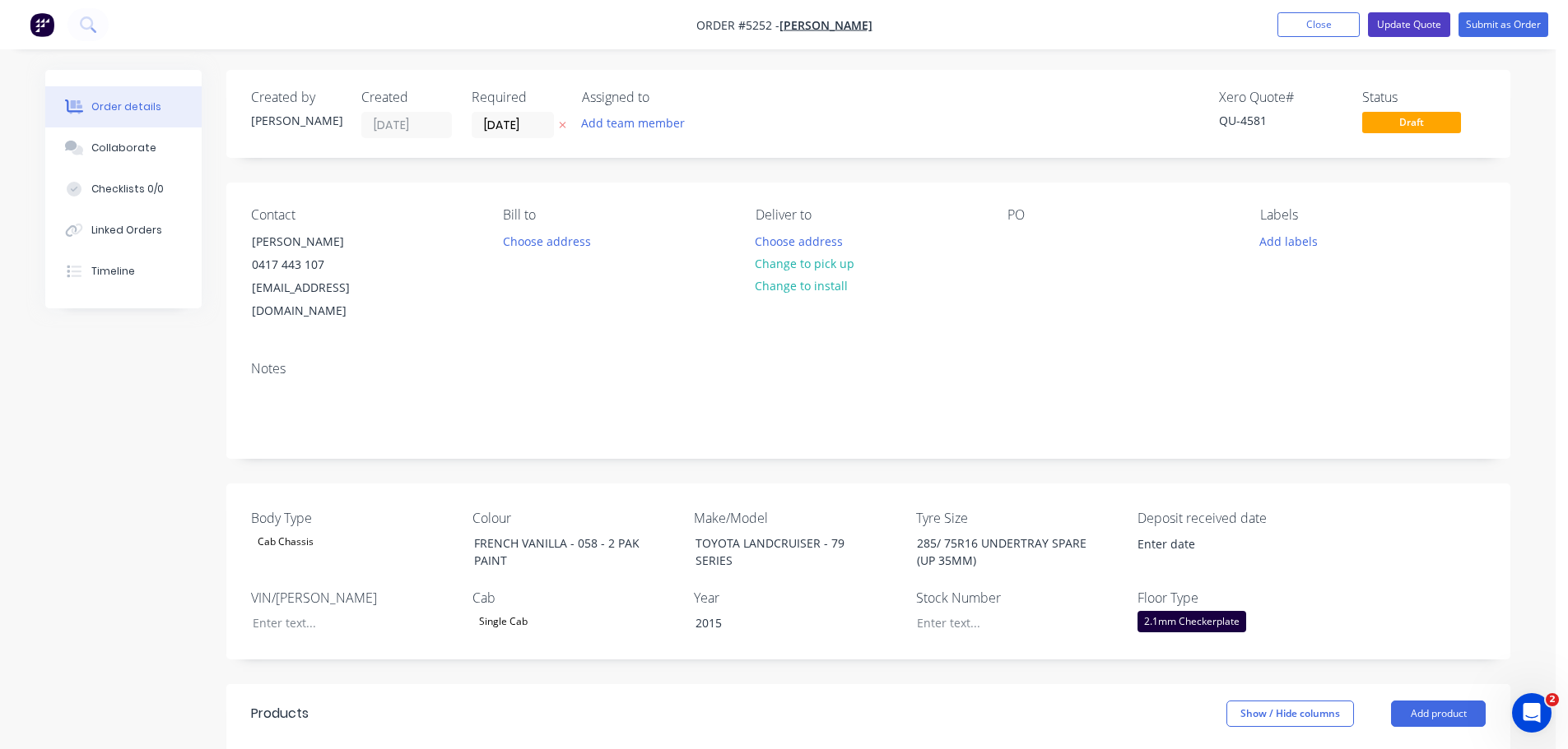
click at [1408, 26] on button "Update Quote" at bounding box center [1409, 24] width 82 height 25
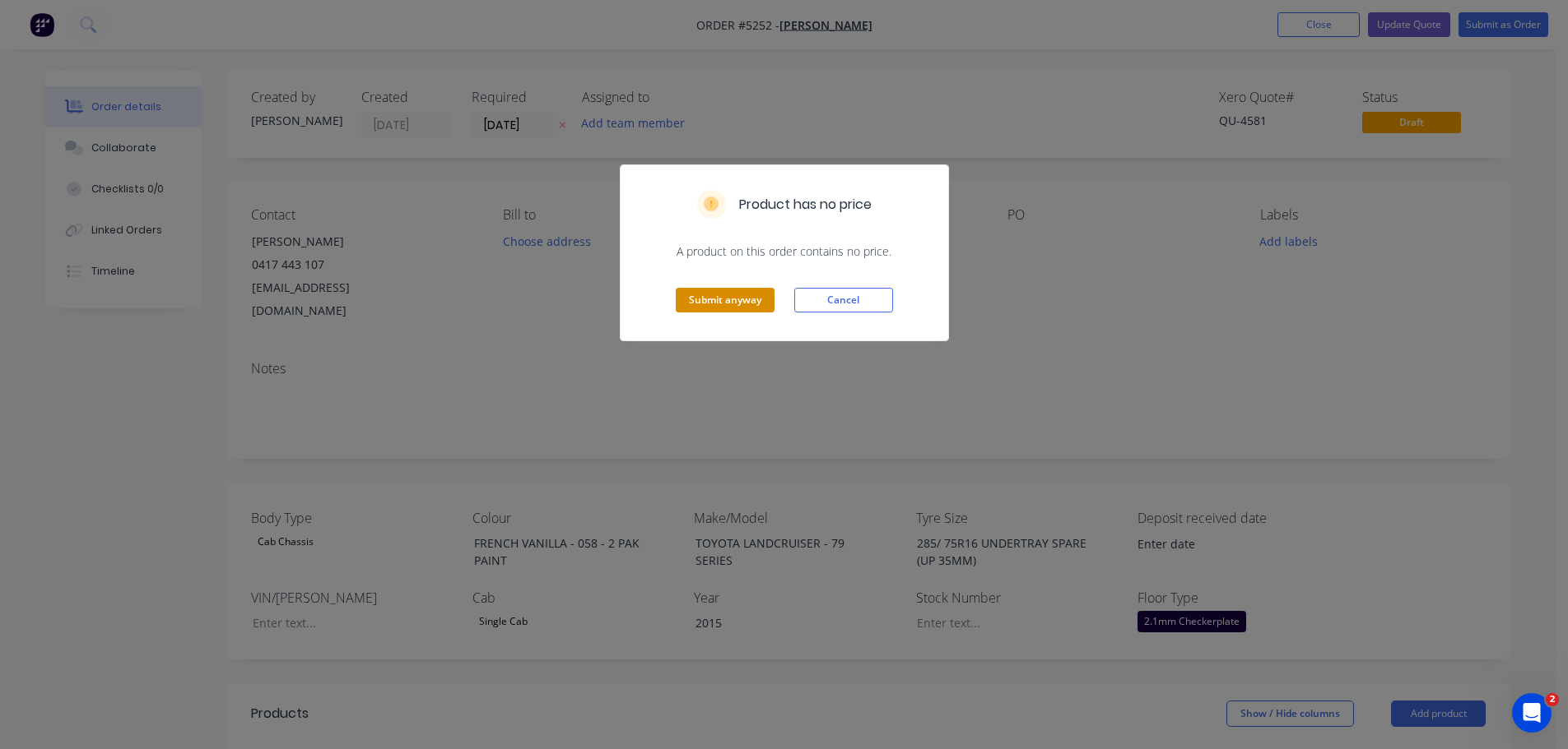
click at [762, 294] on button "Submit anyway" at bounding box center [726, 299] width 99 height 25
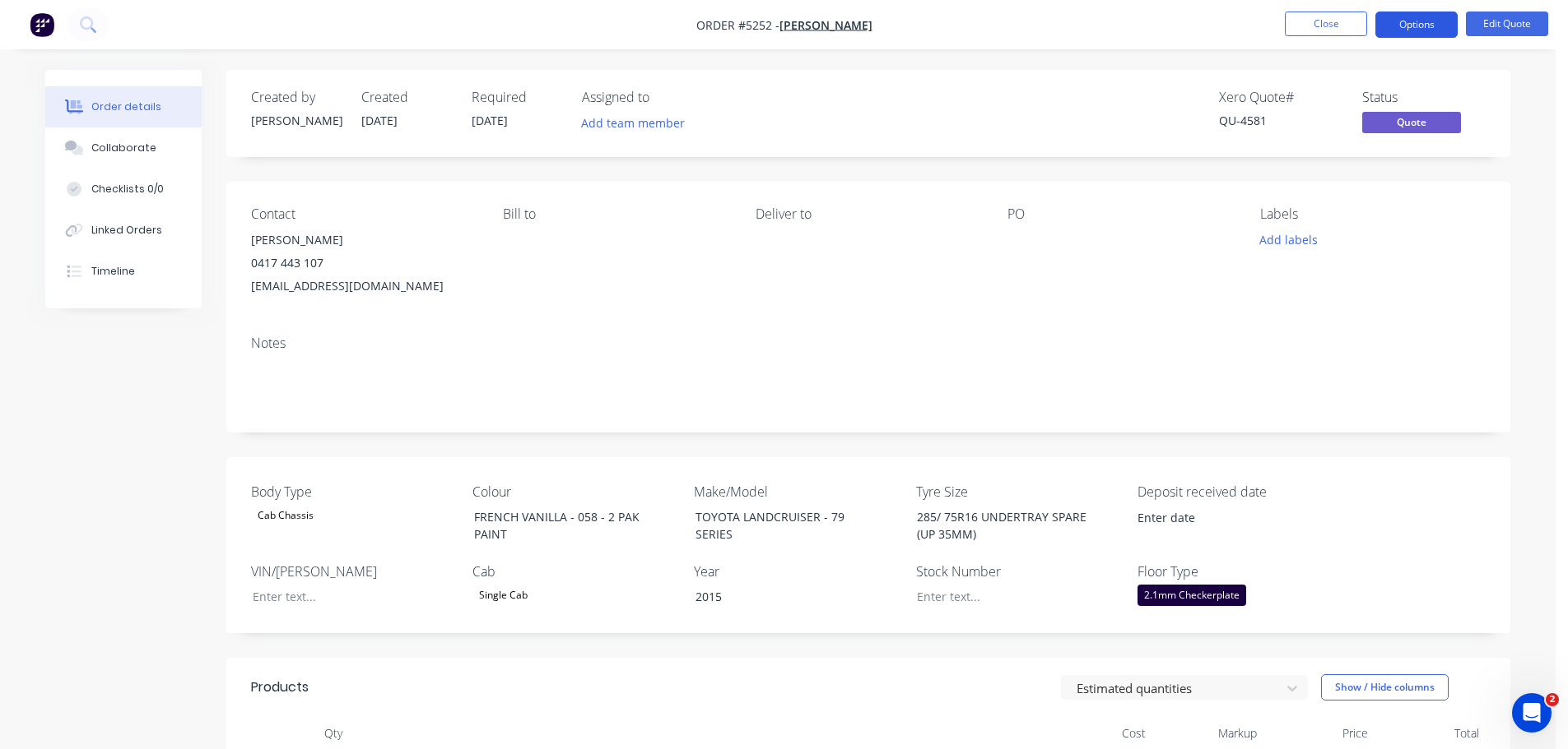
click at [1393, 29] on button "Options" at bounding box center [1416, 25] width 82 height 27
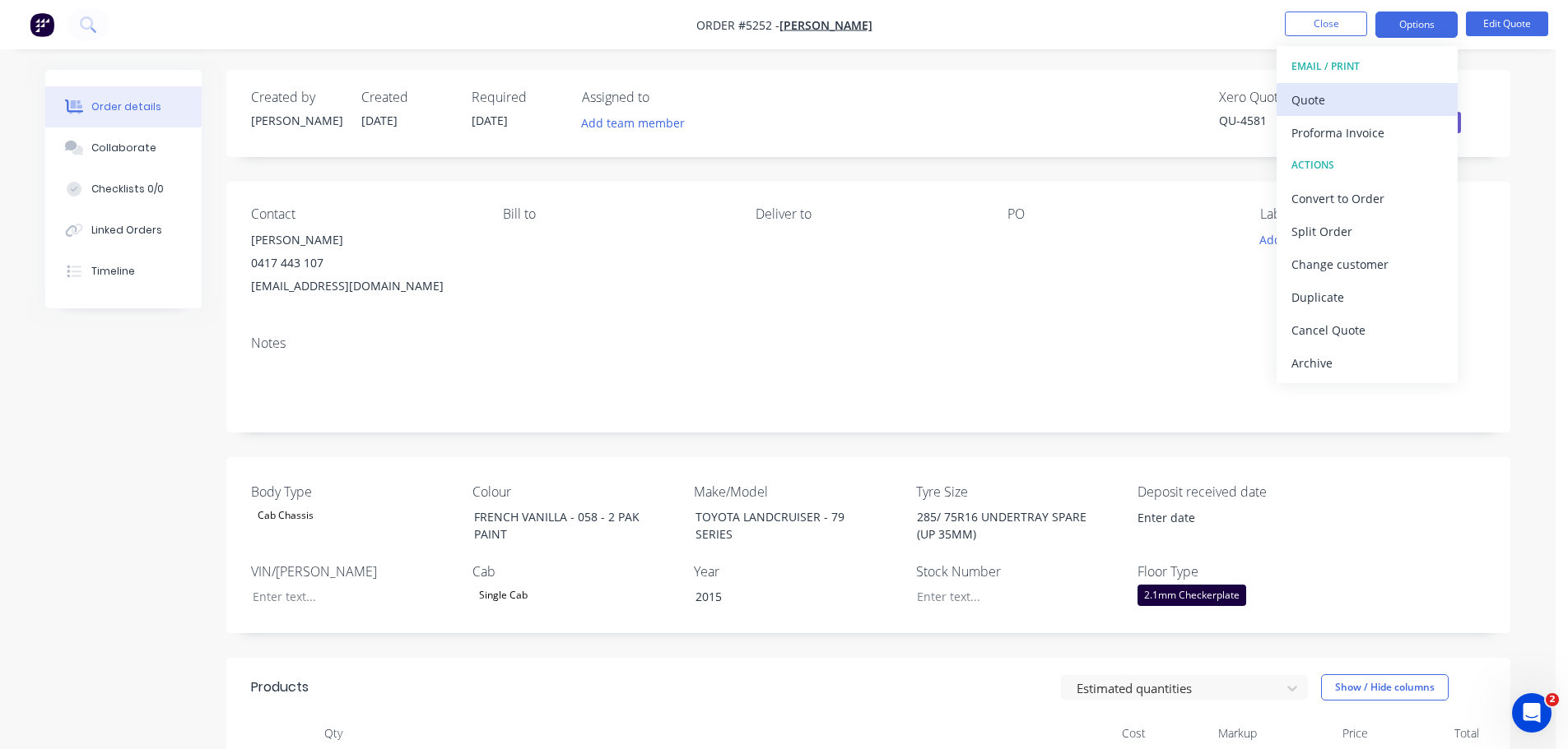
click at [1368, 108] on div "Quote" at bounding box center [1366, 100] width 151 height 24
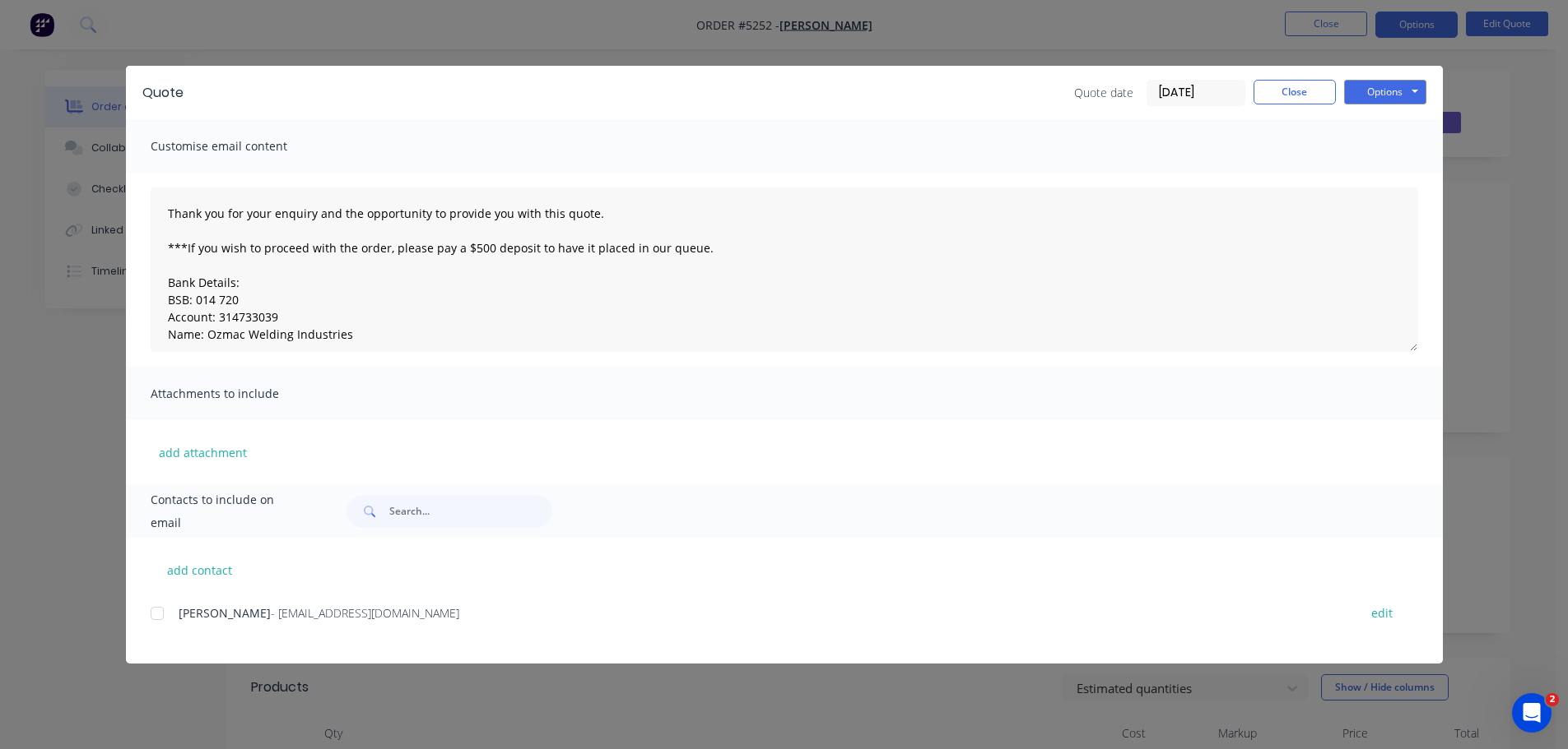
click at [149, 619] on div "add contact MATT COLLYER - mcollyer07@gmail.com edit" at bounding box center [784, 600] width 1317 height 125
click at [164, 619] on div at bounding box center [156, 613] width 33 height 33
click at [1398, 96] on button "Options" at bounding box center [1385, 92] width 82 height 25
click at [1387, 171] on button "Email" at bounding box center [1397, 175] width 106 height 27
click at [1374, 83] on button "Options" at bounding box center [1385, 92] width 82 height 25
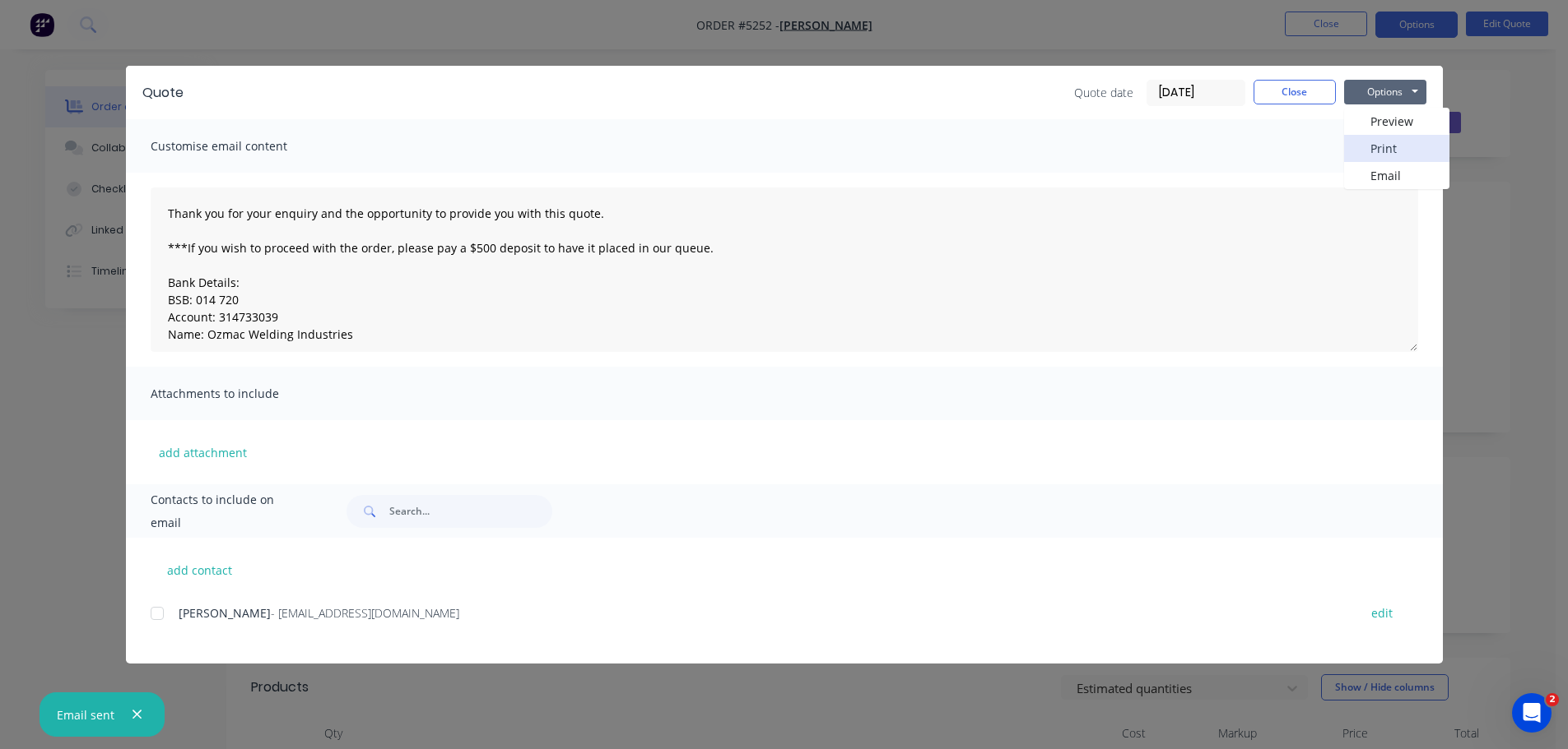
click at [1380, 150] on button "Print" at bounding box center [1397, 148] width 106 height 27
click at [1294, 89] on button "Close" at bounding box center [1294, 92] width 82 height 25
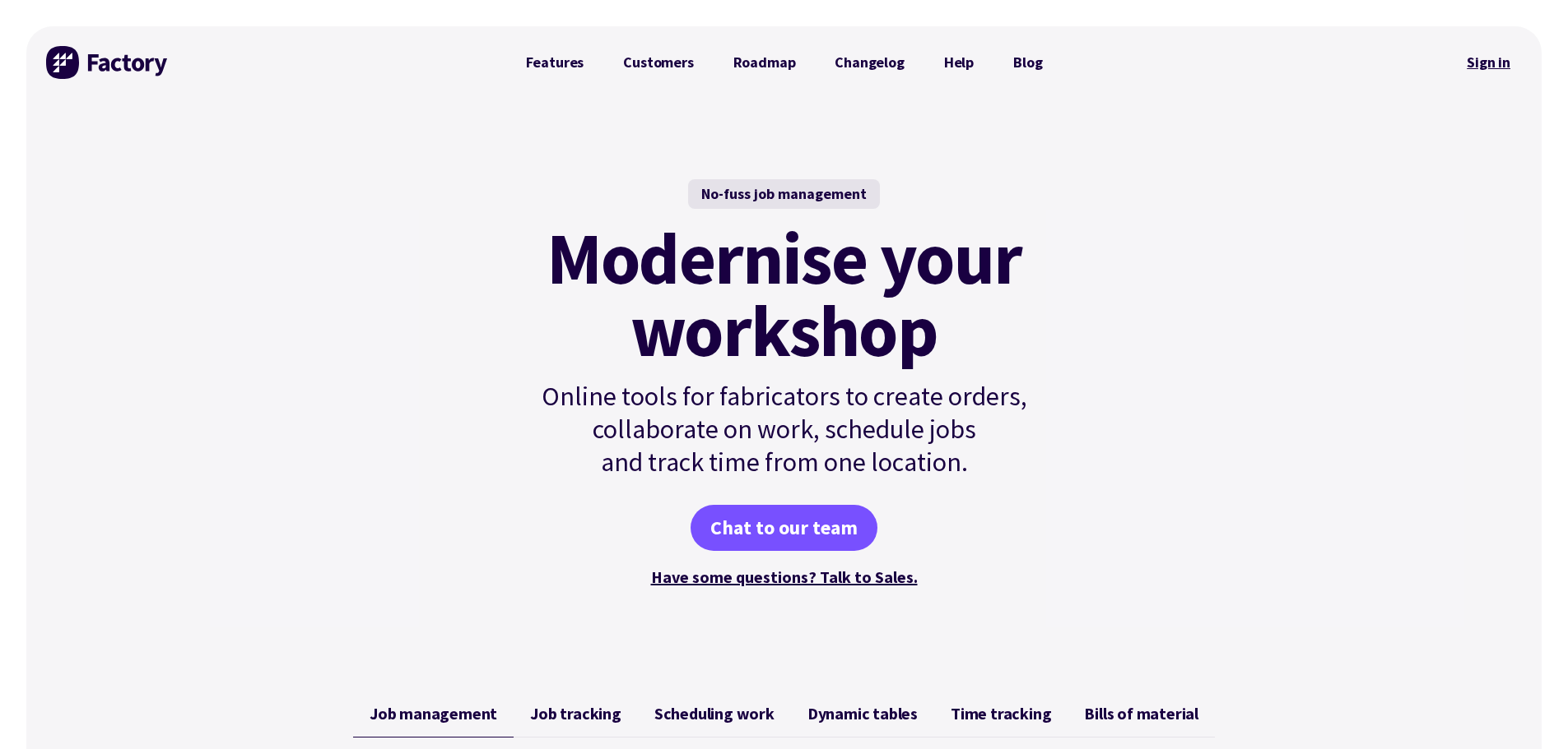
click at [1505, 63] on link "Sign in" at bounding box center [1488, 62] width 66 height 38
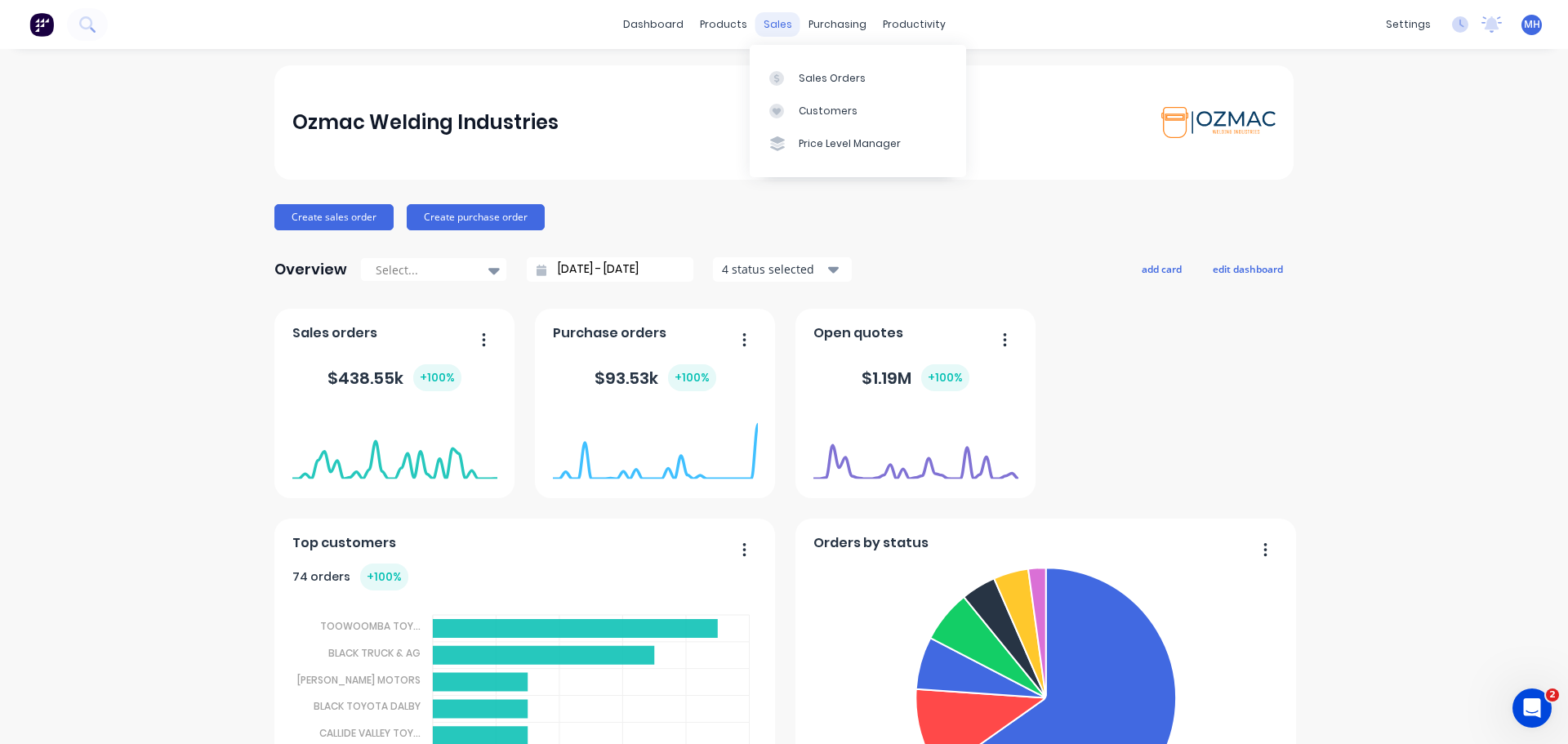
click at [771, 22] on div "sales" at bounding box center [778, 24] width 45 height 25
click at [793, 80] on div at bounding box center [781, 78] width 25 height 15
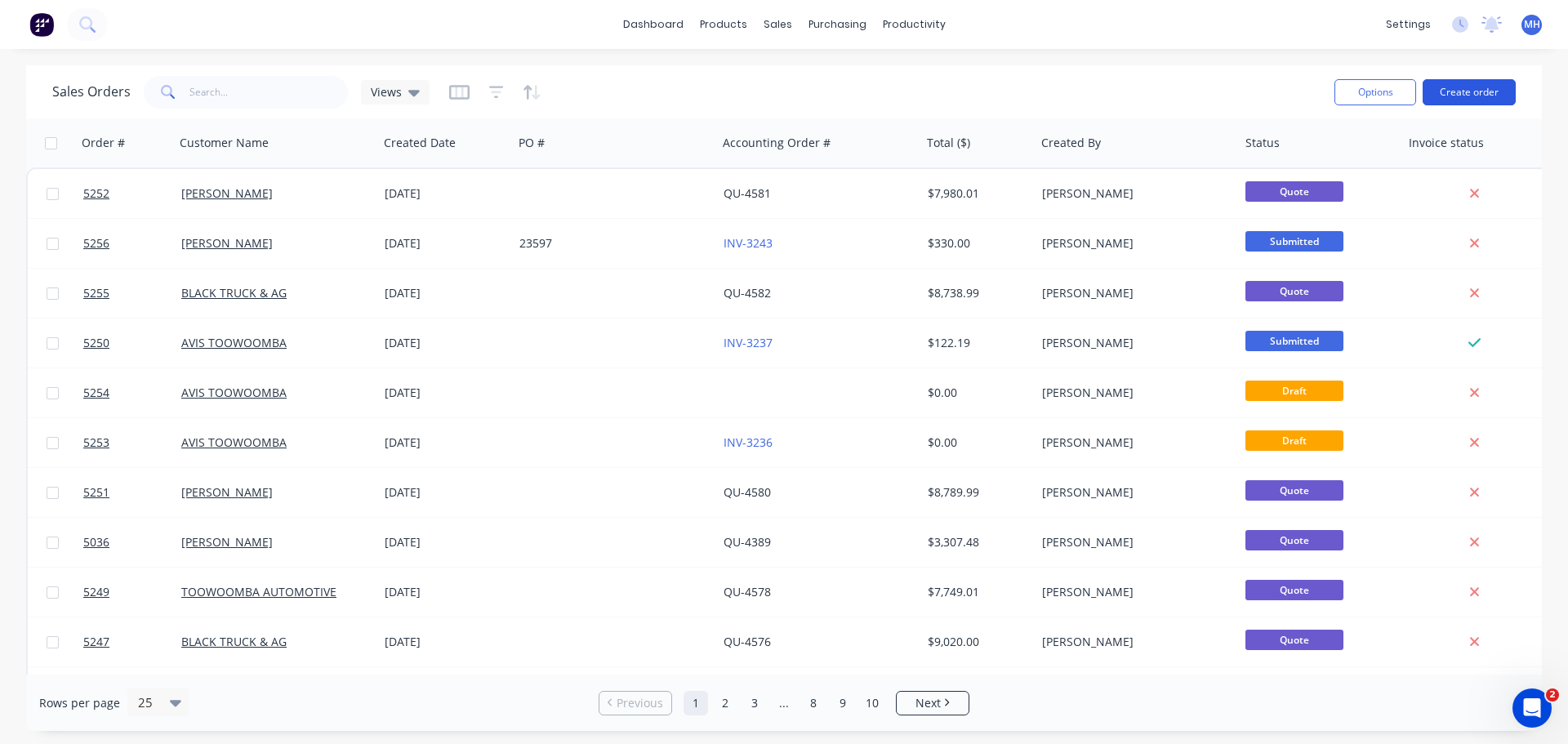
click at [1479, 92] on button "Create order" at bounding box center [1469, 92] width 93 height 27
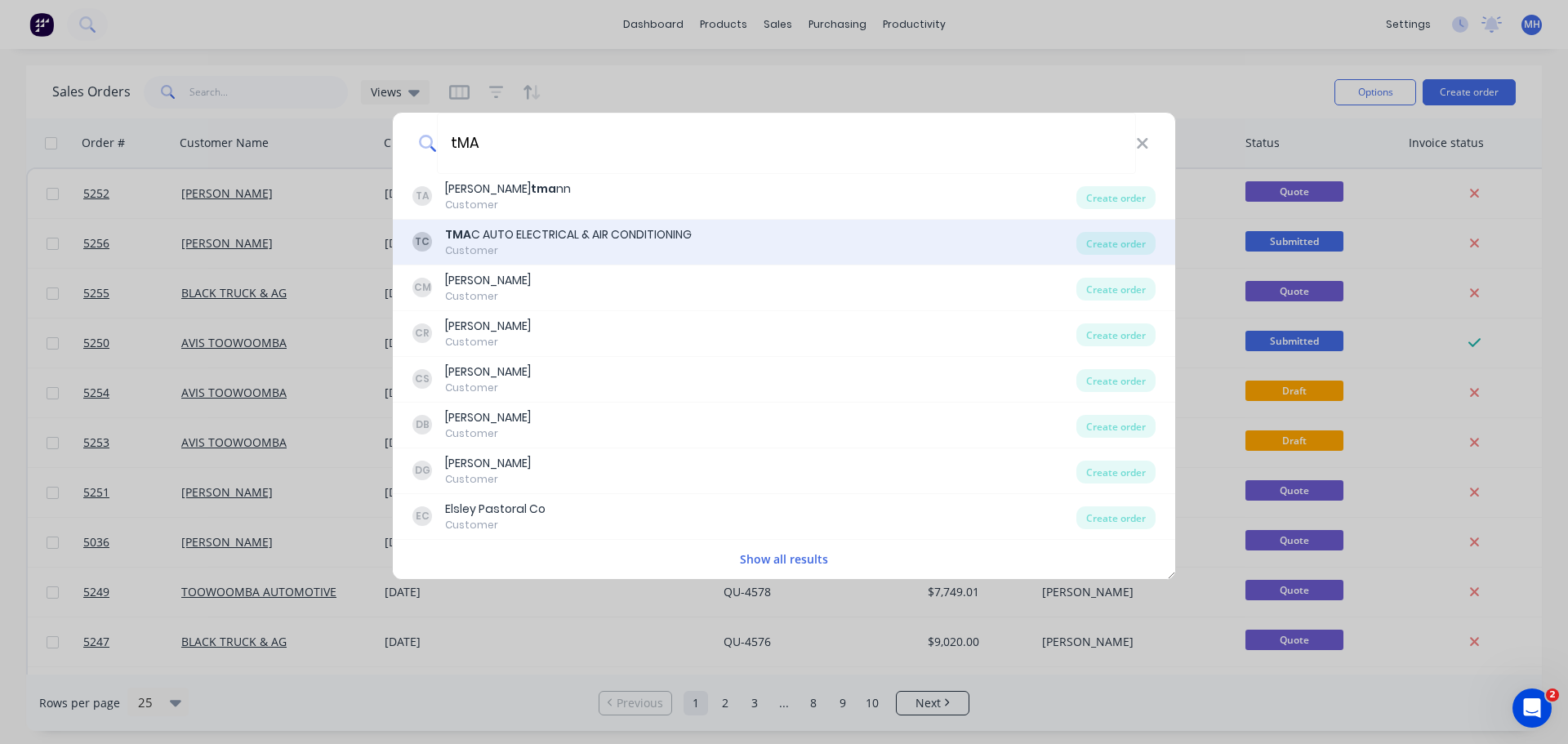
type input "tMA"
click at [548, 235] on div "TMA C AUTO ELECTRICAL & AIR CONDITIONING" at bounding box center [568, 235] width 246 height 17
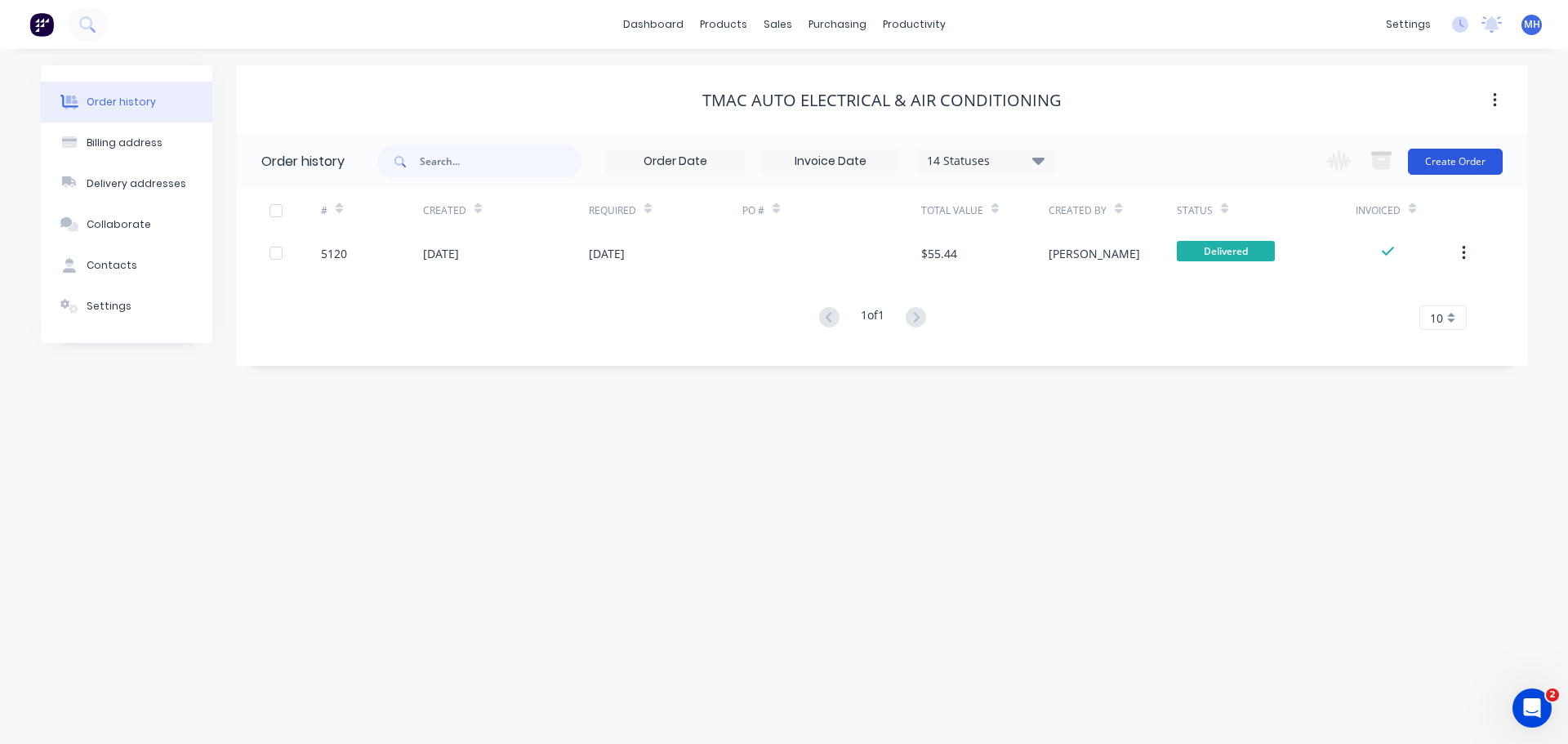
click at [1439, 164] on button "Create Order" at bounding box center [1455, 162] width 95 height 27
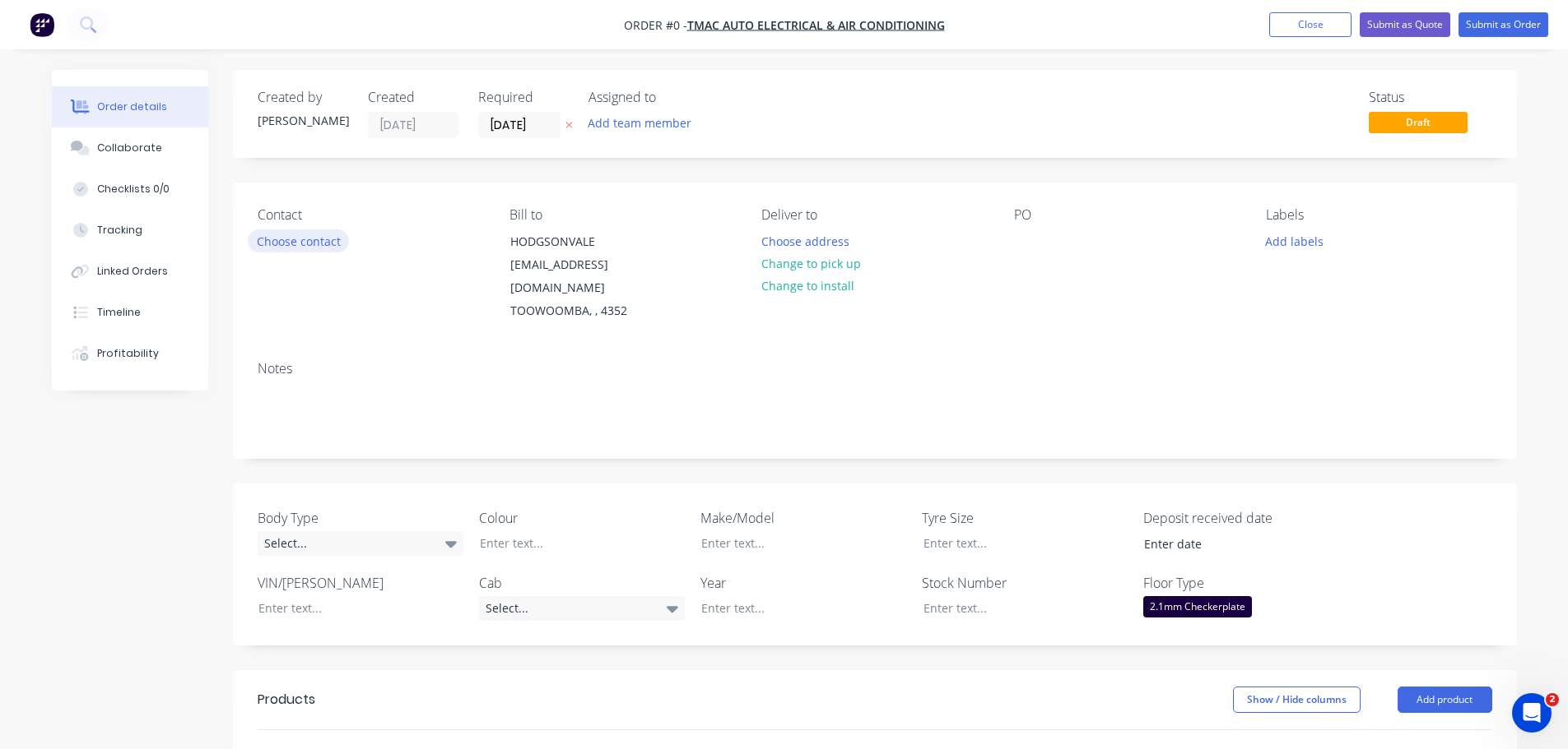
click at [303, 237] on button "Choose contact" at bounding box center [299, 240] width 101 height 22
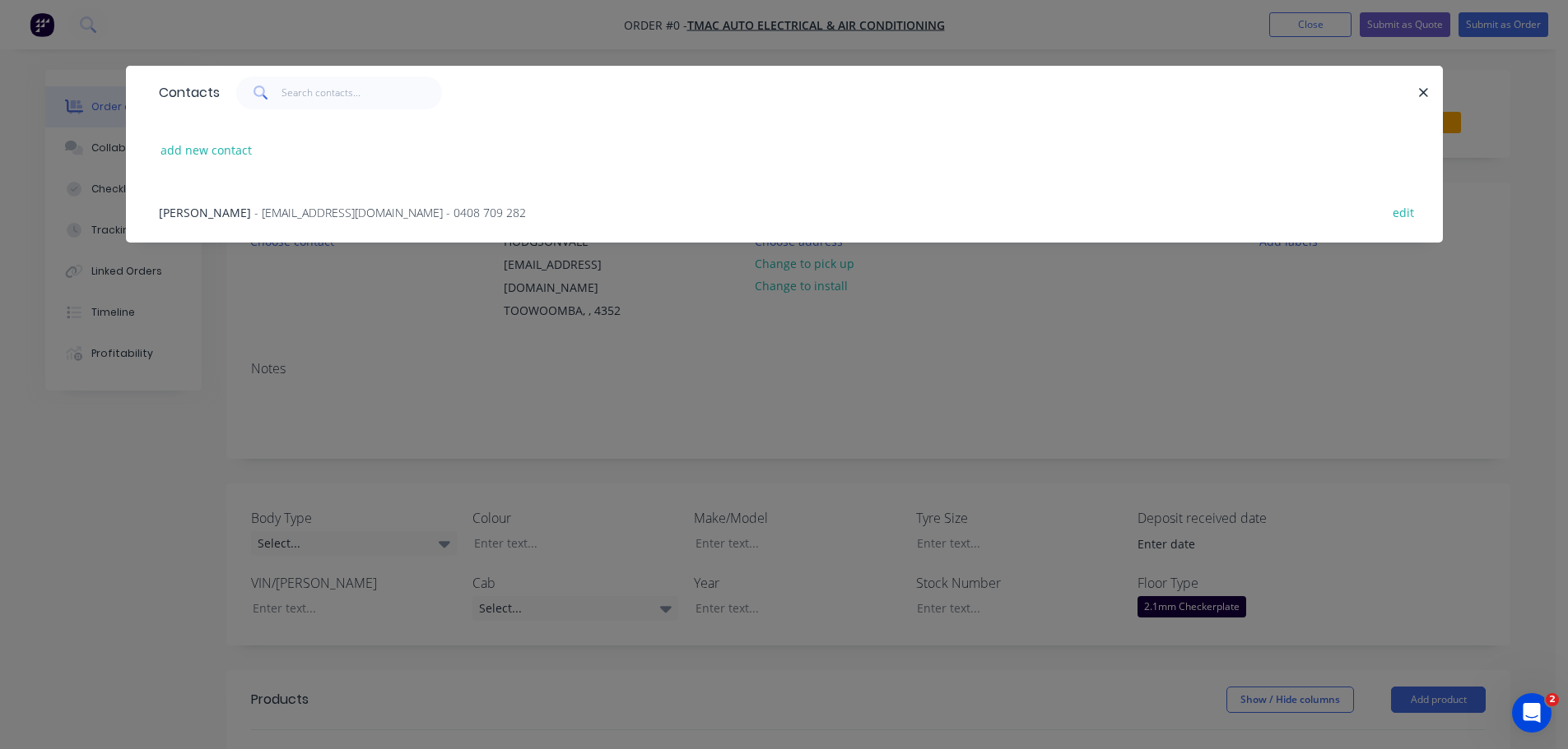
click at [251, 213] on span "SOPHIE MACDONALD" at bounding box center [205, 212] width 92 height 16
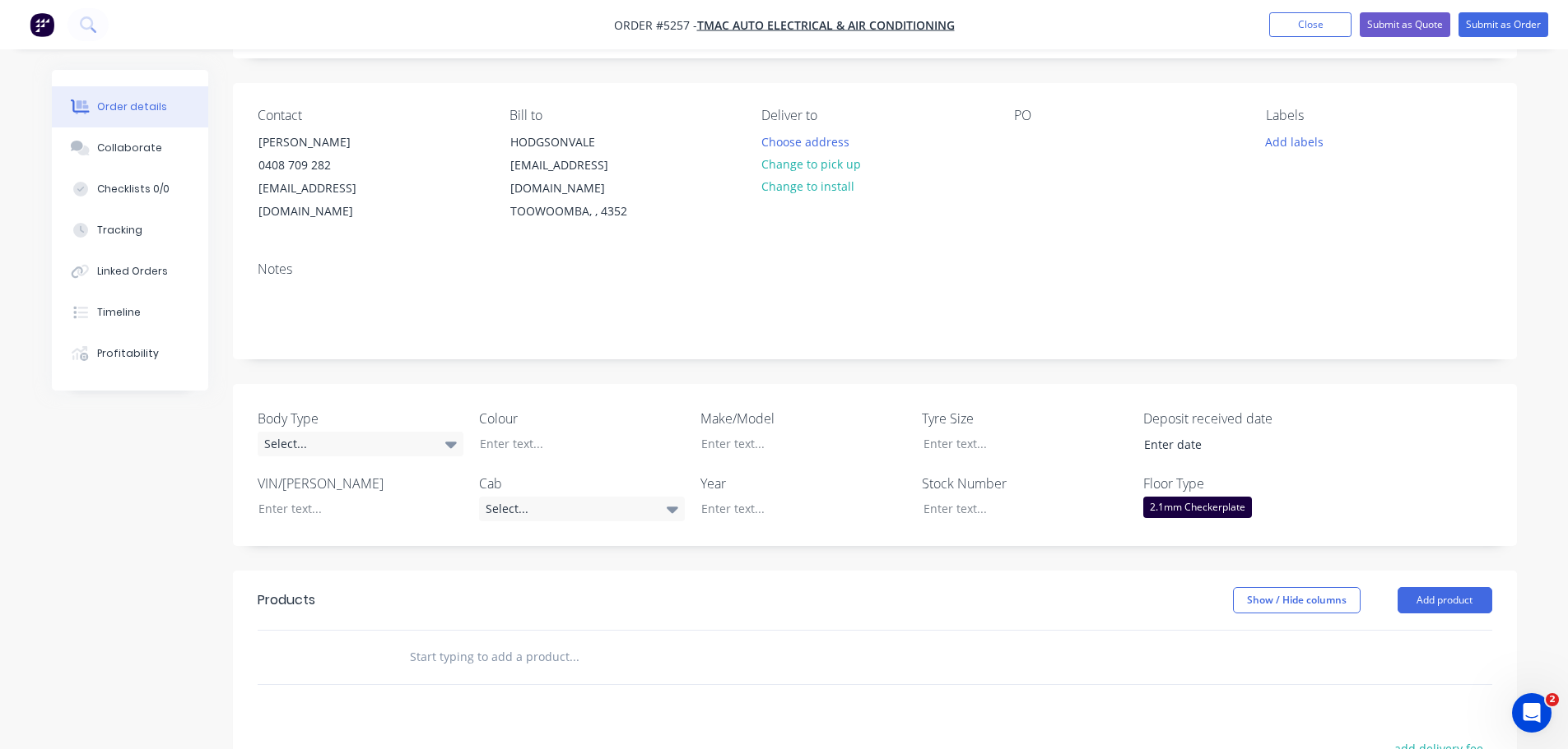
scroll to position [411, 0]
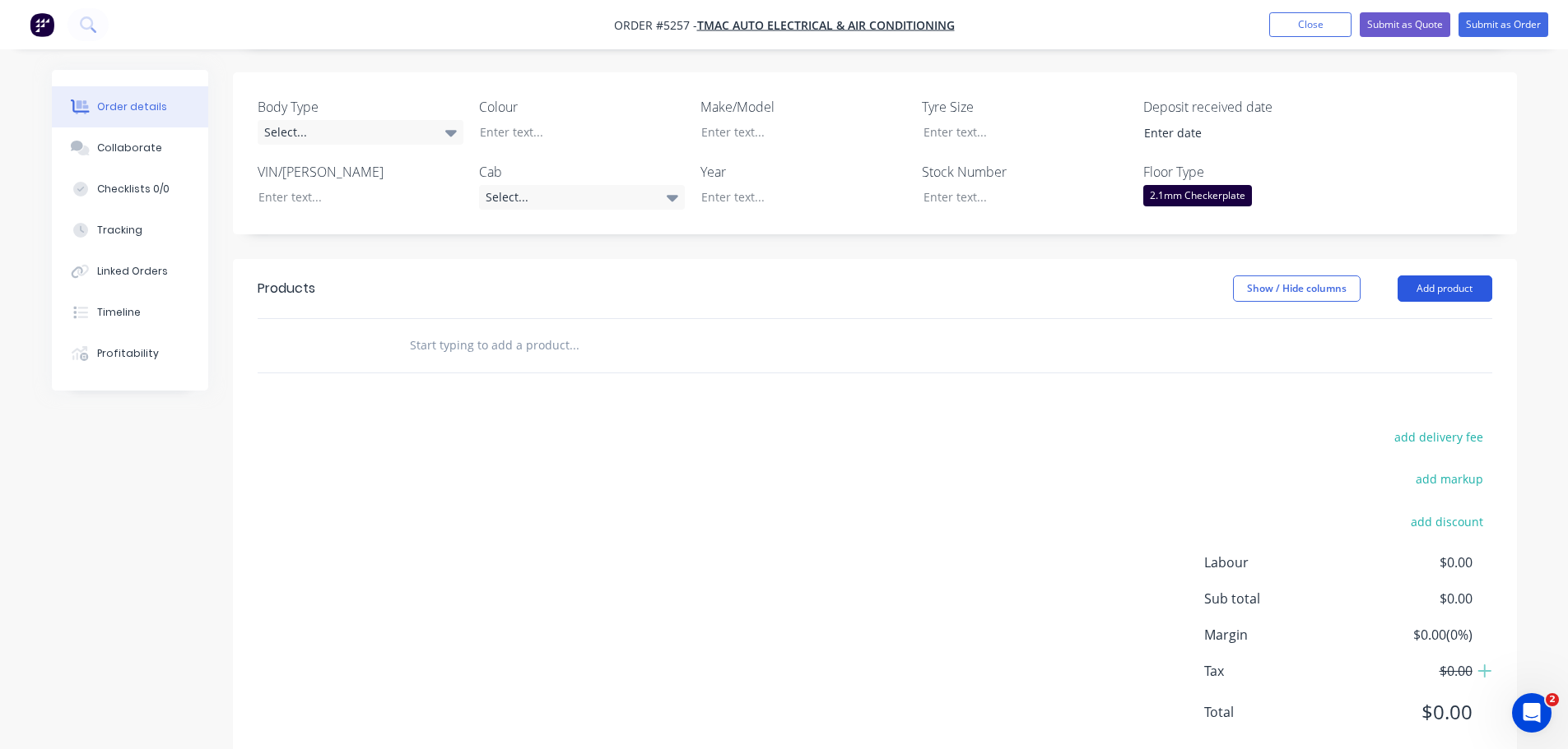
click at [1447, 276] on button "Add product" at bounding box center [1445, 289] width 95 height 27
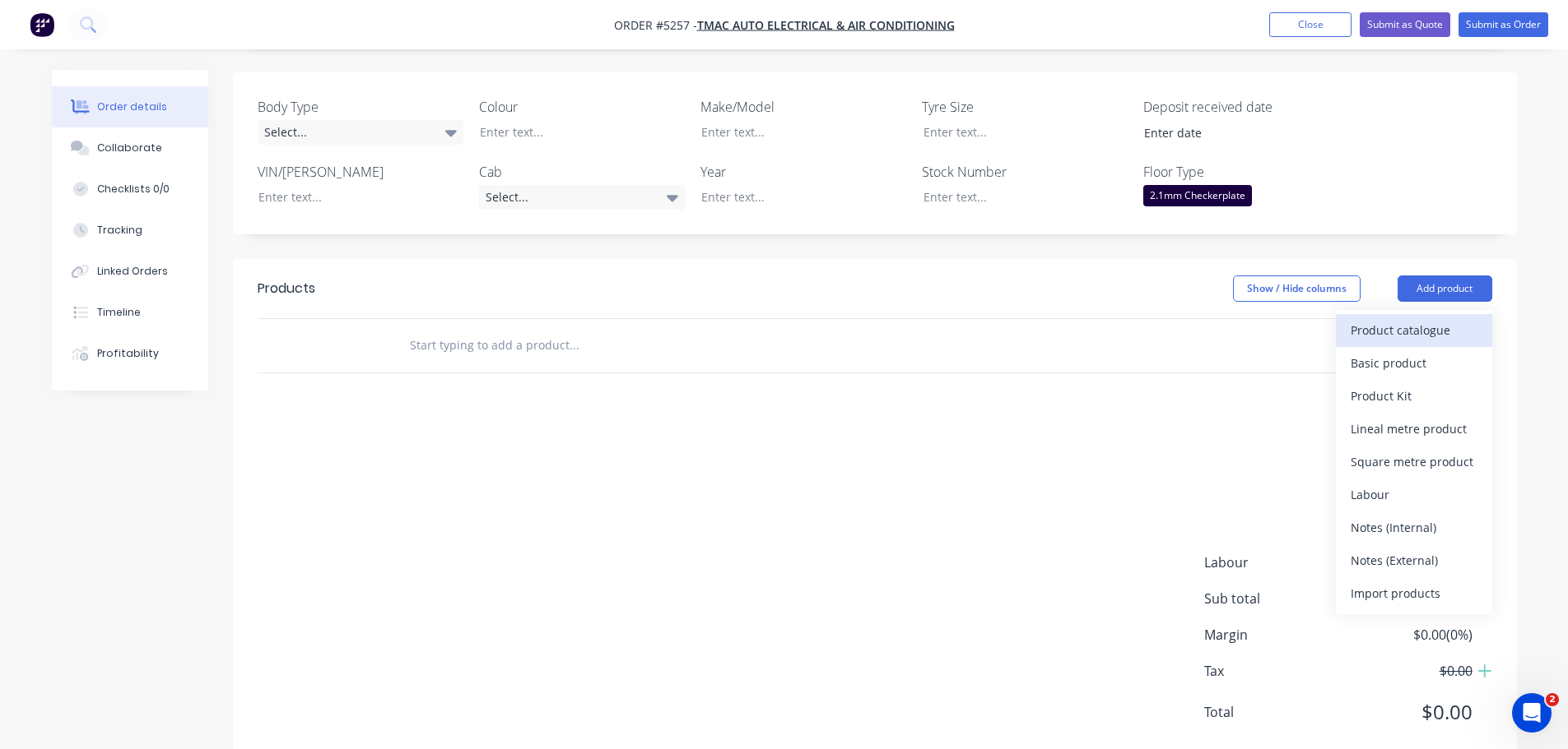
click at [1413, 318] on div "Product catalogue" at bounding box center [1414, 330] width 127 height 24
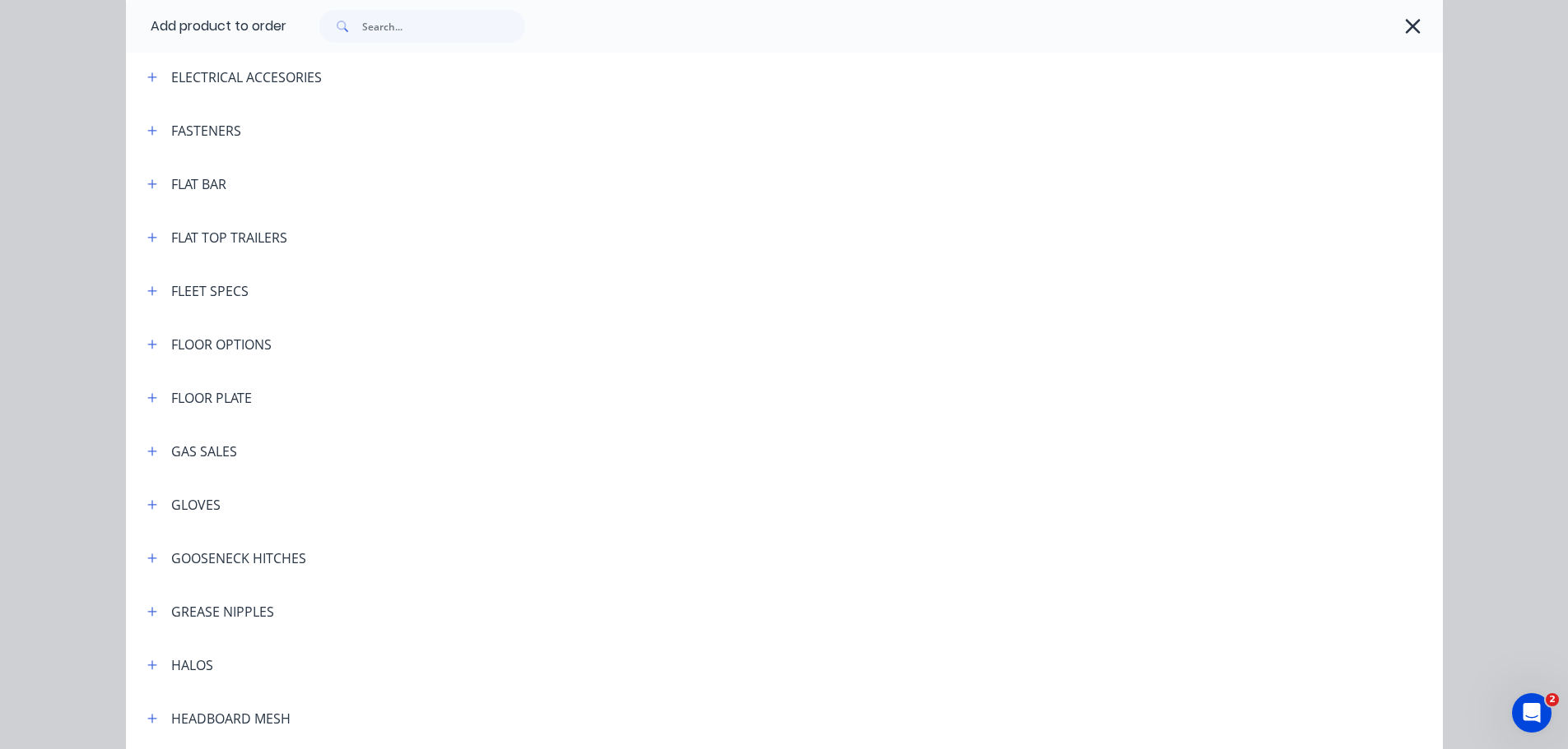
scroll to position [1810, 0]
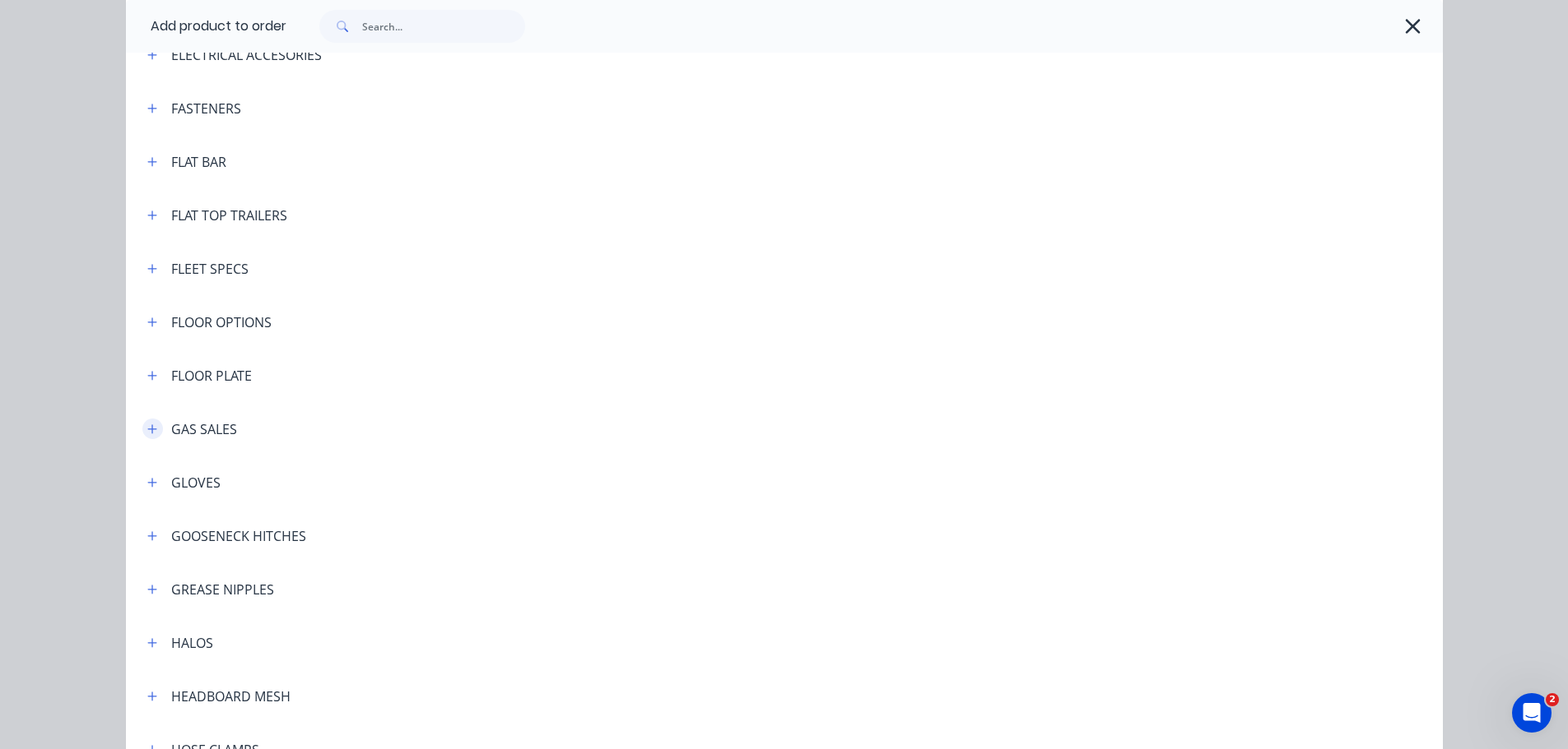
click at [147, 430] on icon "button" at bounding box center [151, 429] width 9 height 9
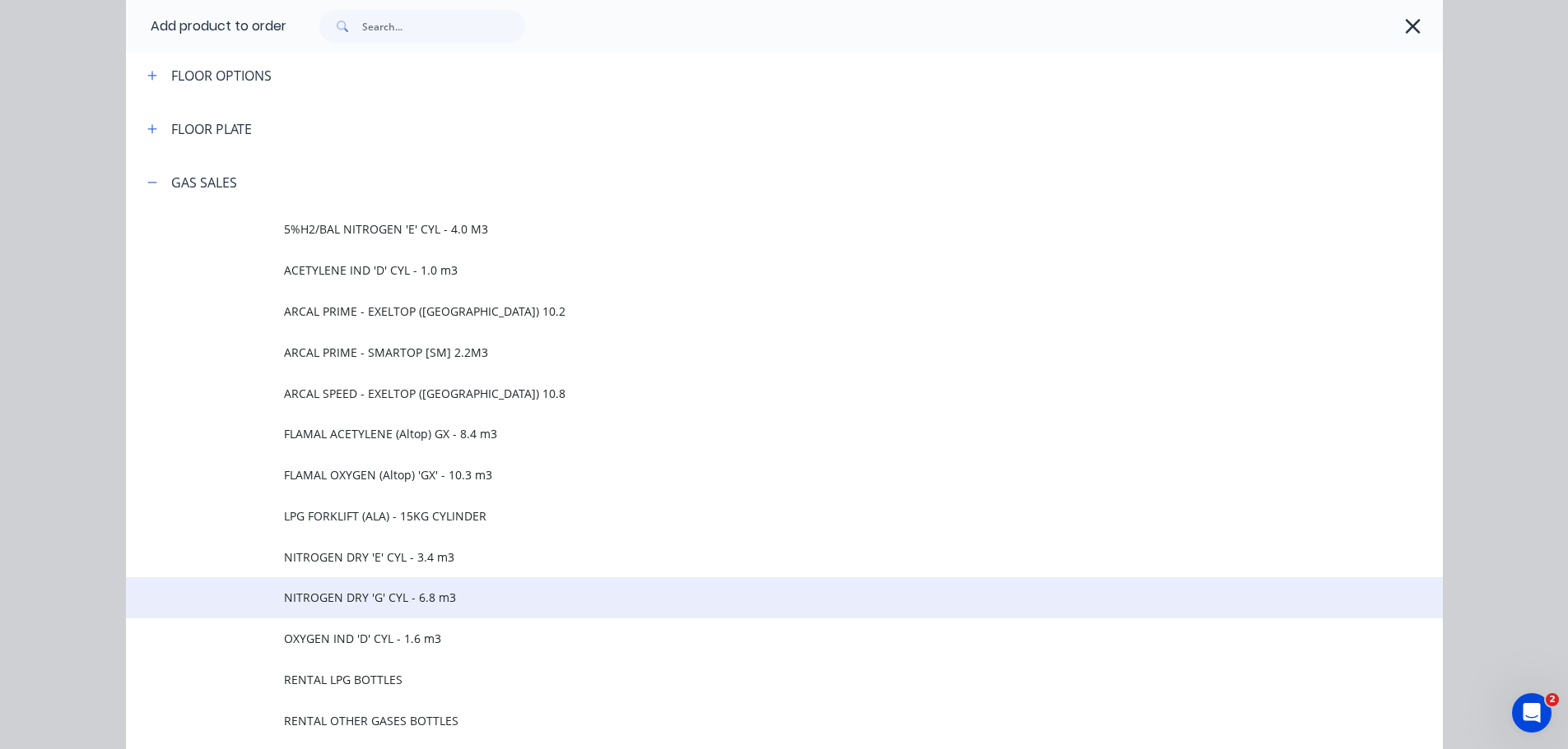
scroll to position [2221, 0]
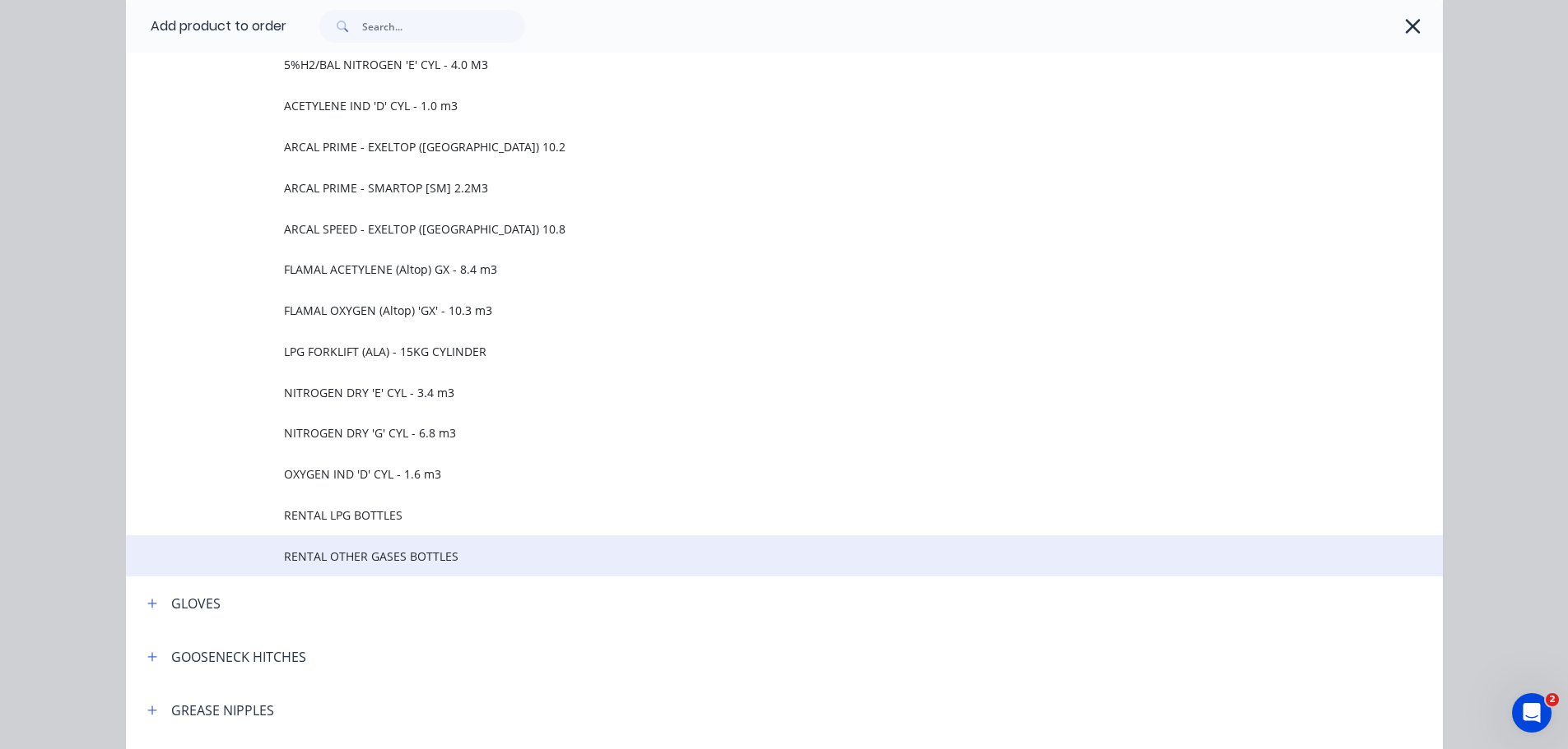
click at [344, 558] on span "RENTAL OTHER GASES BOTTLES" at bounding box center [746, 555] width 926 height 17
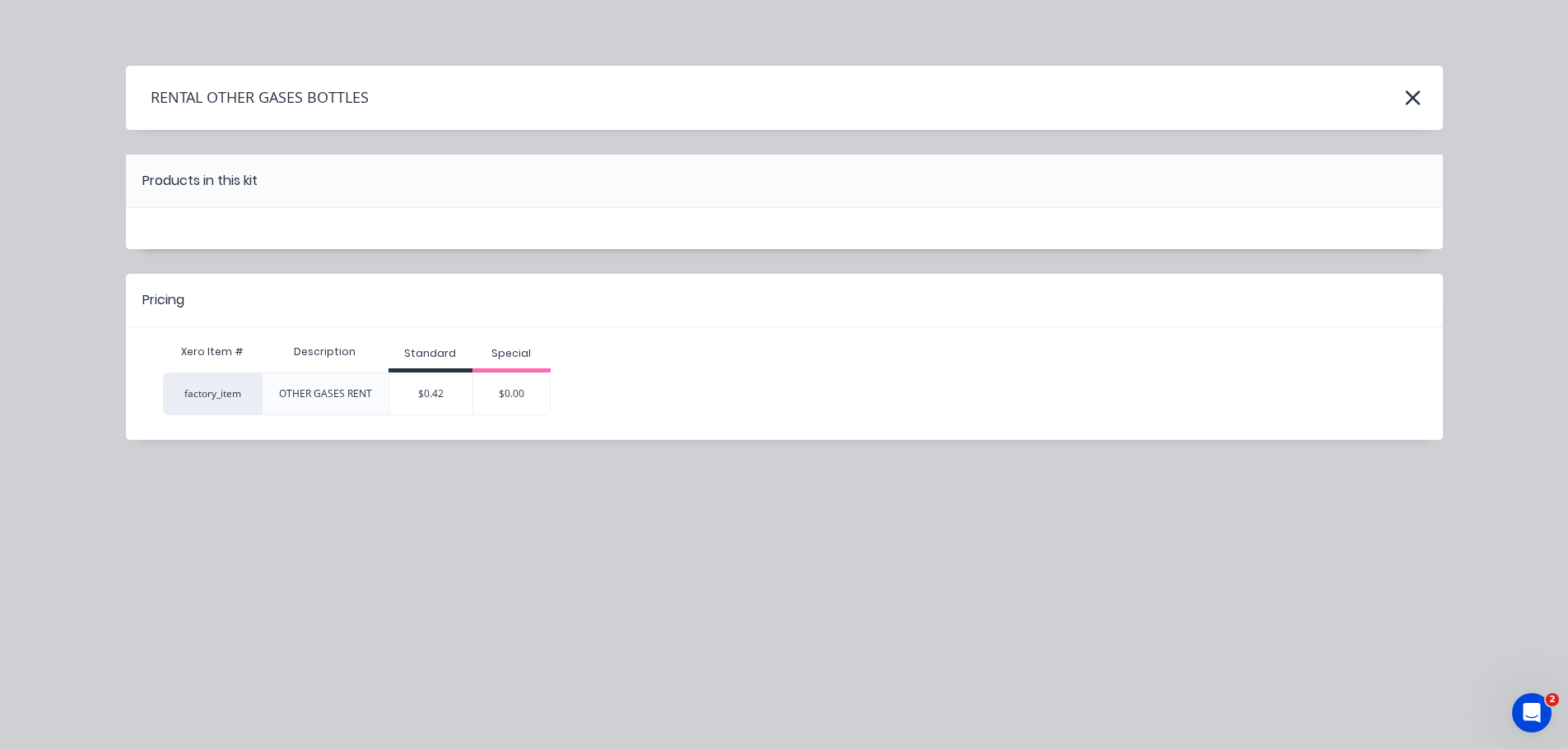
scroll to position [0, 0]
click at [418, 400] on div "$0.42" at bounding box center [431, 394] width 83 height 42
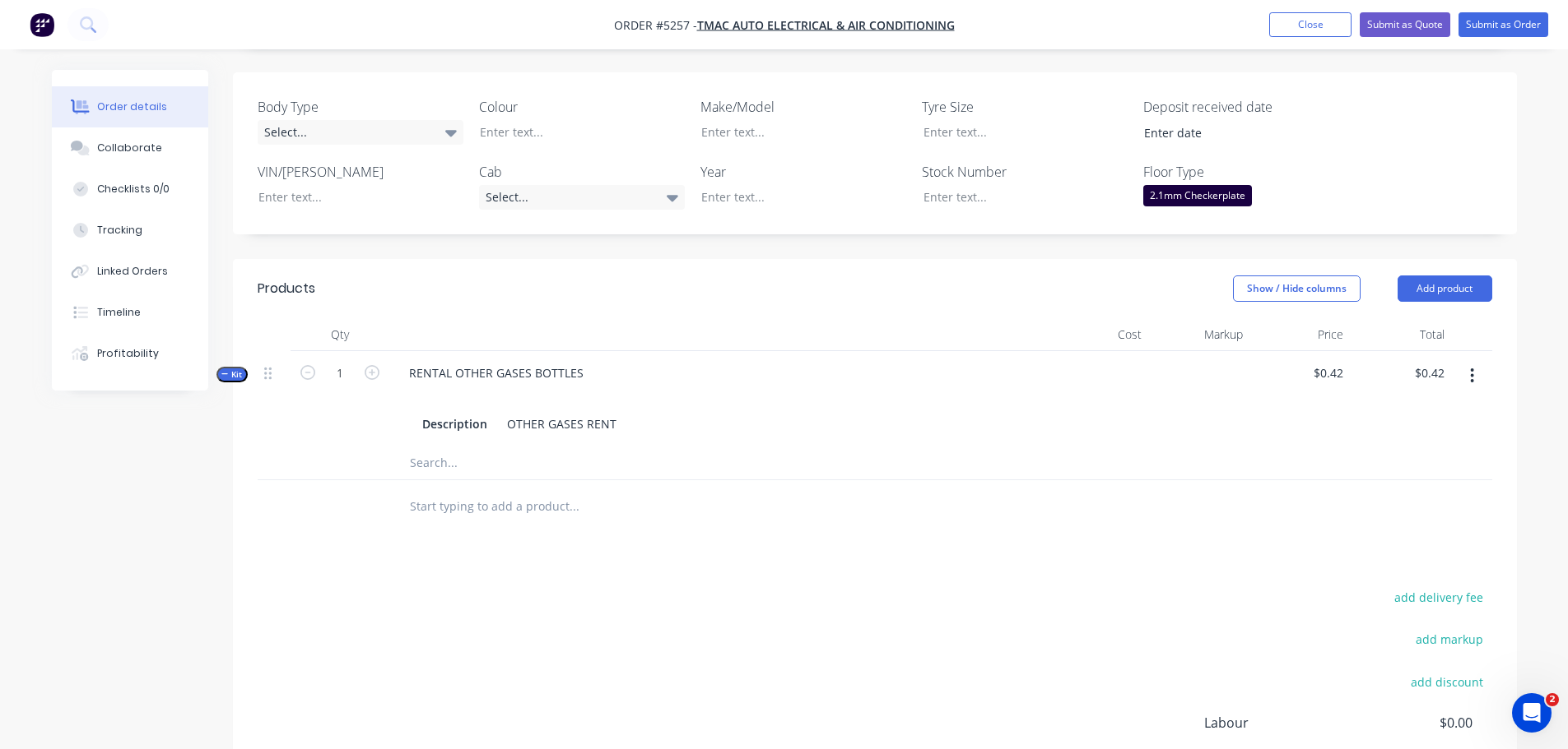
click at [605, 357] on div "RENTAL OTHER GASES BOTTLES Description OTHER GASES RENT" at bounding box center [719, 398] width 658 height 96
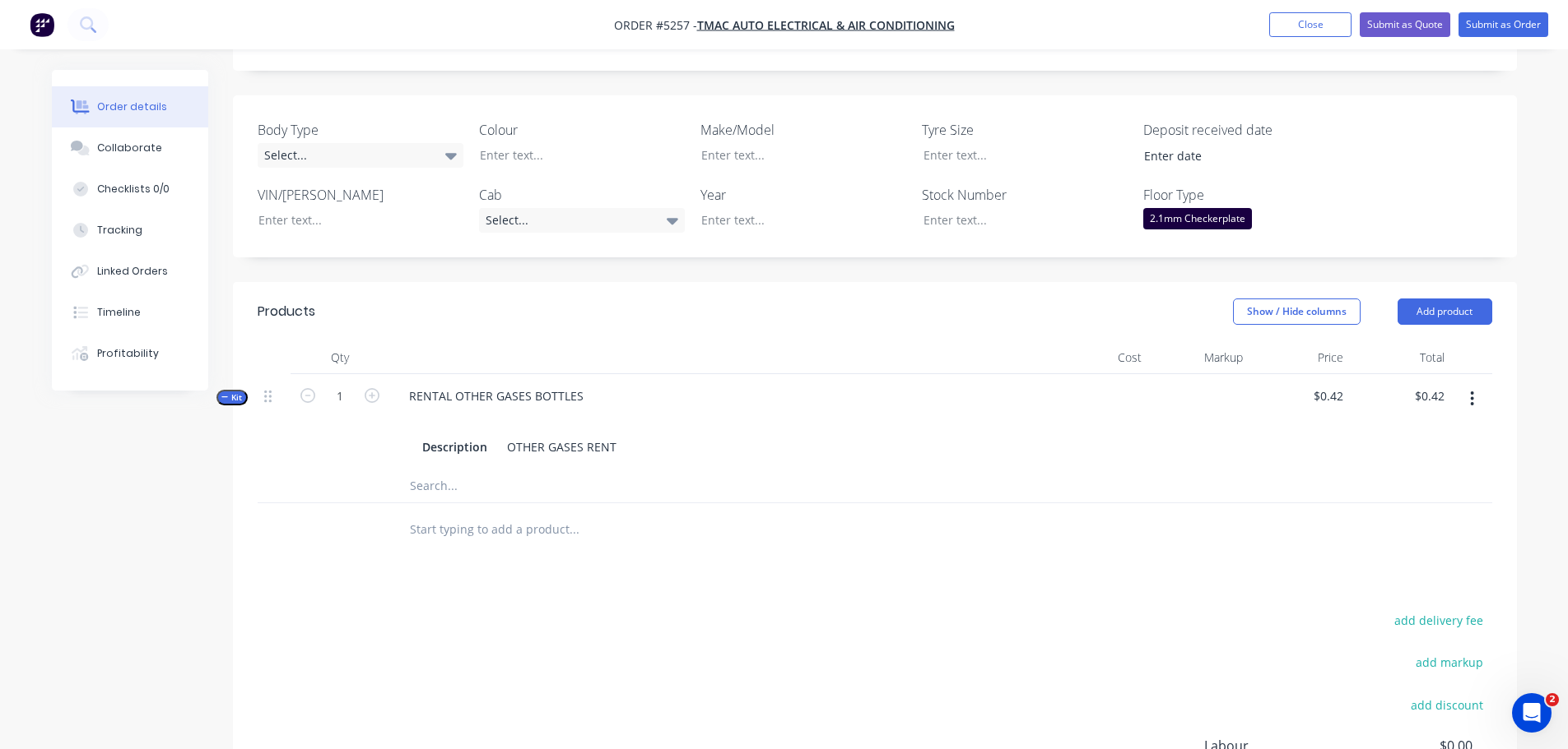
scroll to position [411, 0]
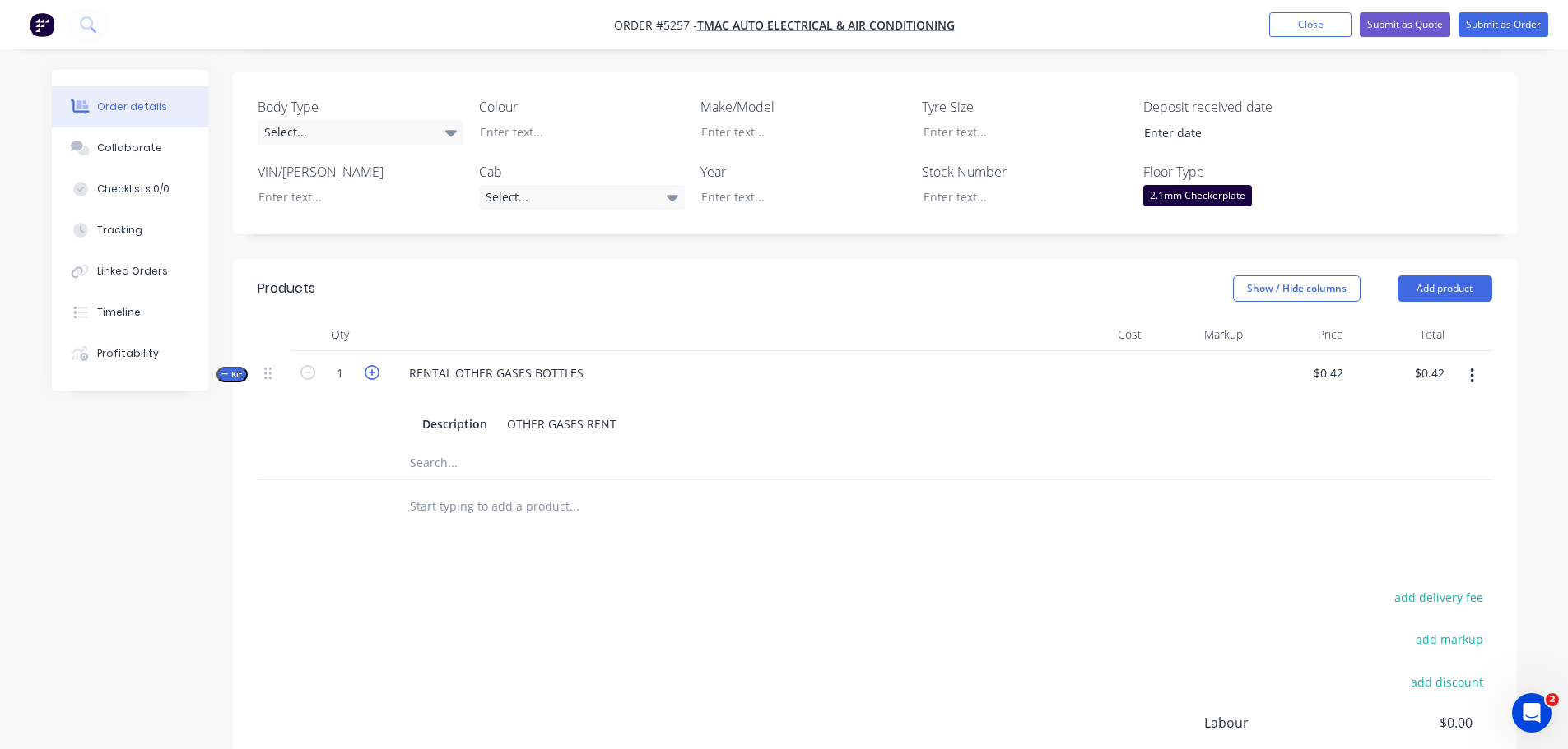
click at [368, 366] on icon "button" at bounding box center [372, 373] width 15 height 15
type input "2"
type input "$0.84"
click at [368, 366] on icon "button" at bounding box center [372, 373] width 15 height 15
type input "3"
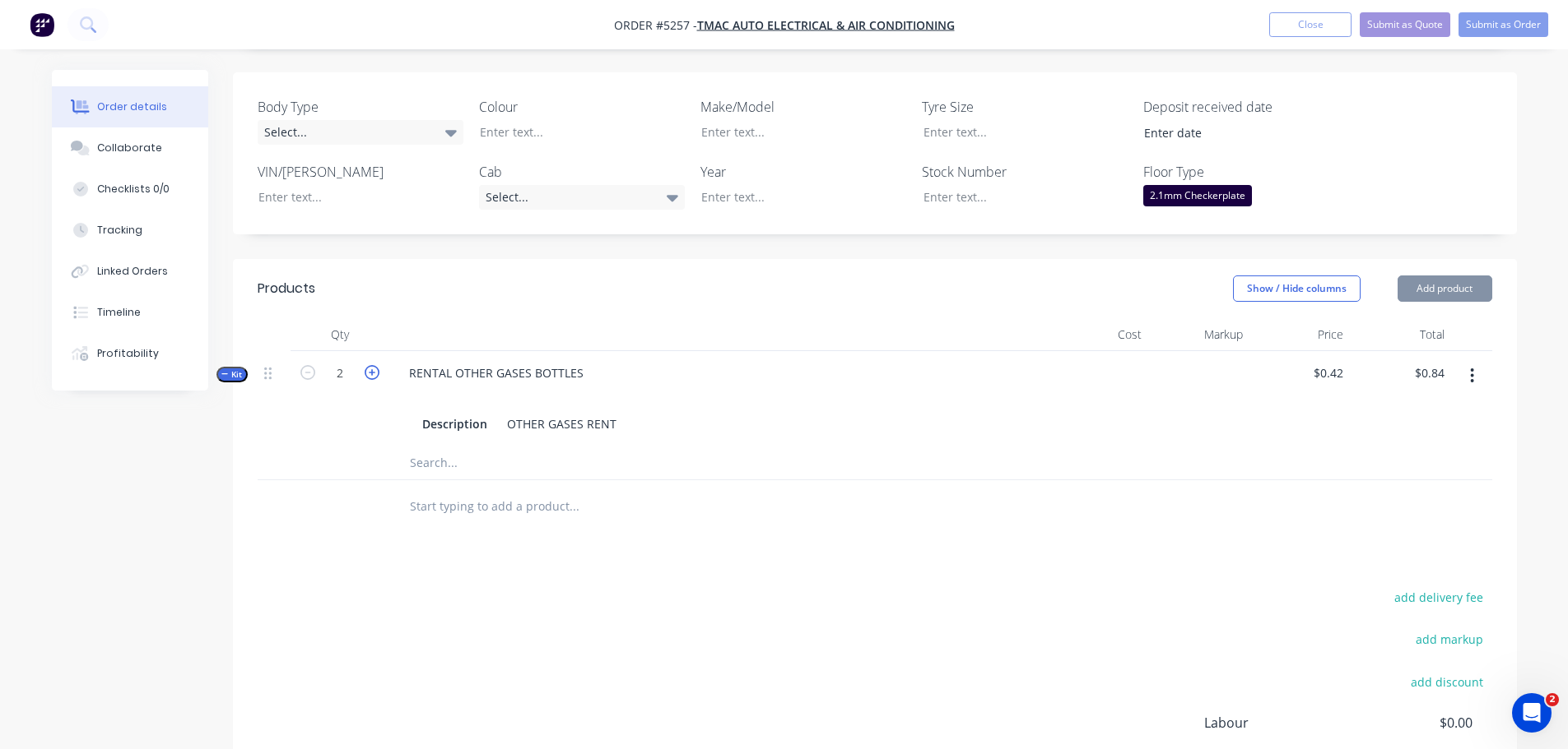
type input "$1.26"
click at [368, 366] on icon "button" at bounding box center [372, 373] width 15 height 15
type input "4"
type input "$1.68"
click at [368, 366] on icon "button" at bounding box center [372, 373] width 15 height 15
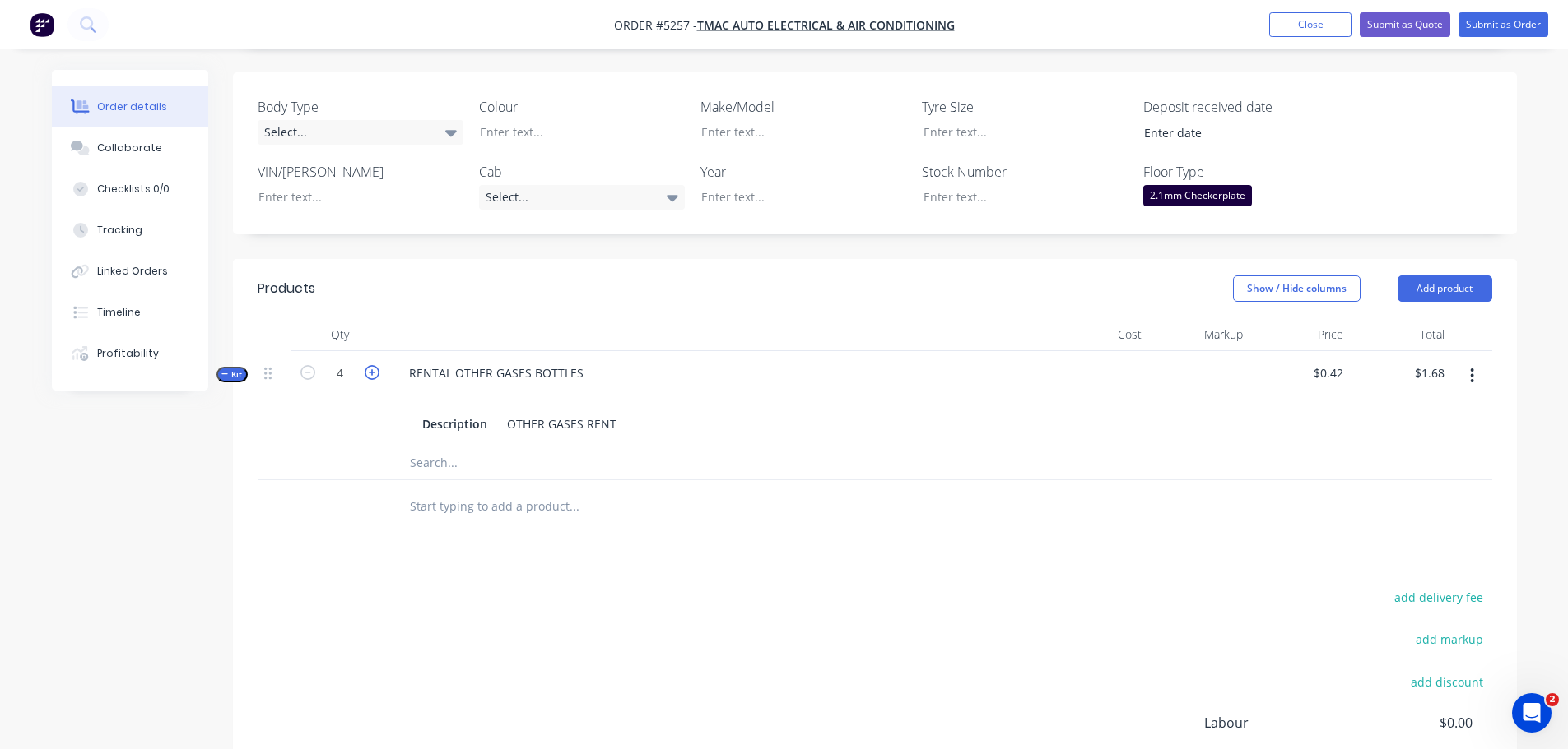
type input "5"
type input "$2.10"
click at [368, 366] on icon "button" at bounding box center [372, 373] width 15 height 15
type input "6"
type input "$2.52"
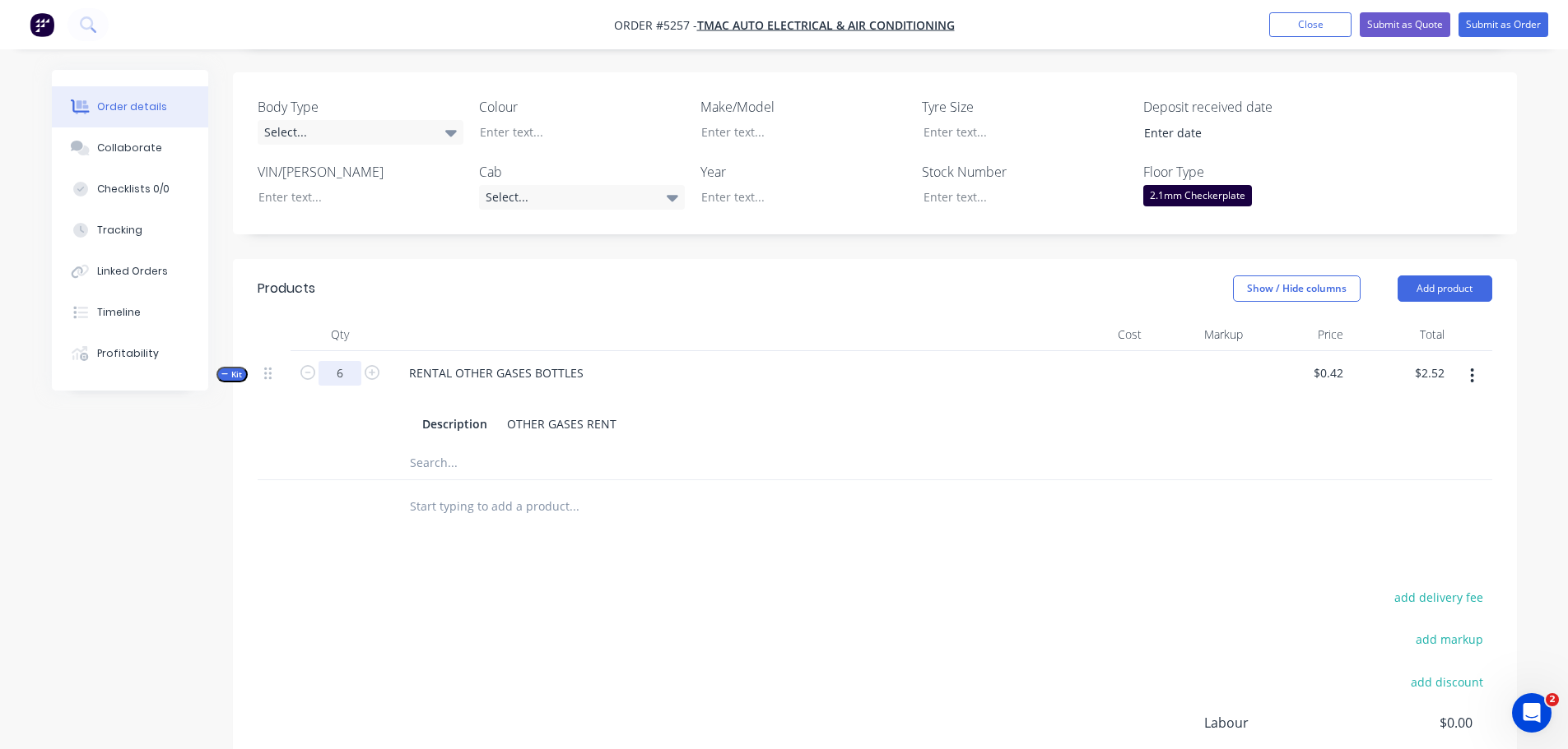
click at [345, 361] on input "6" at bounding box center [339, 373] width 43 height 25
type input "150"
type input "$63.00"
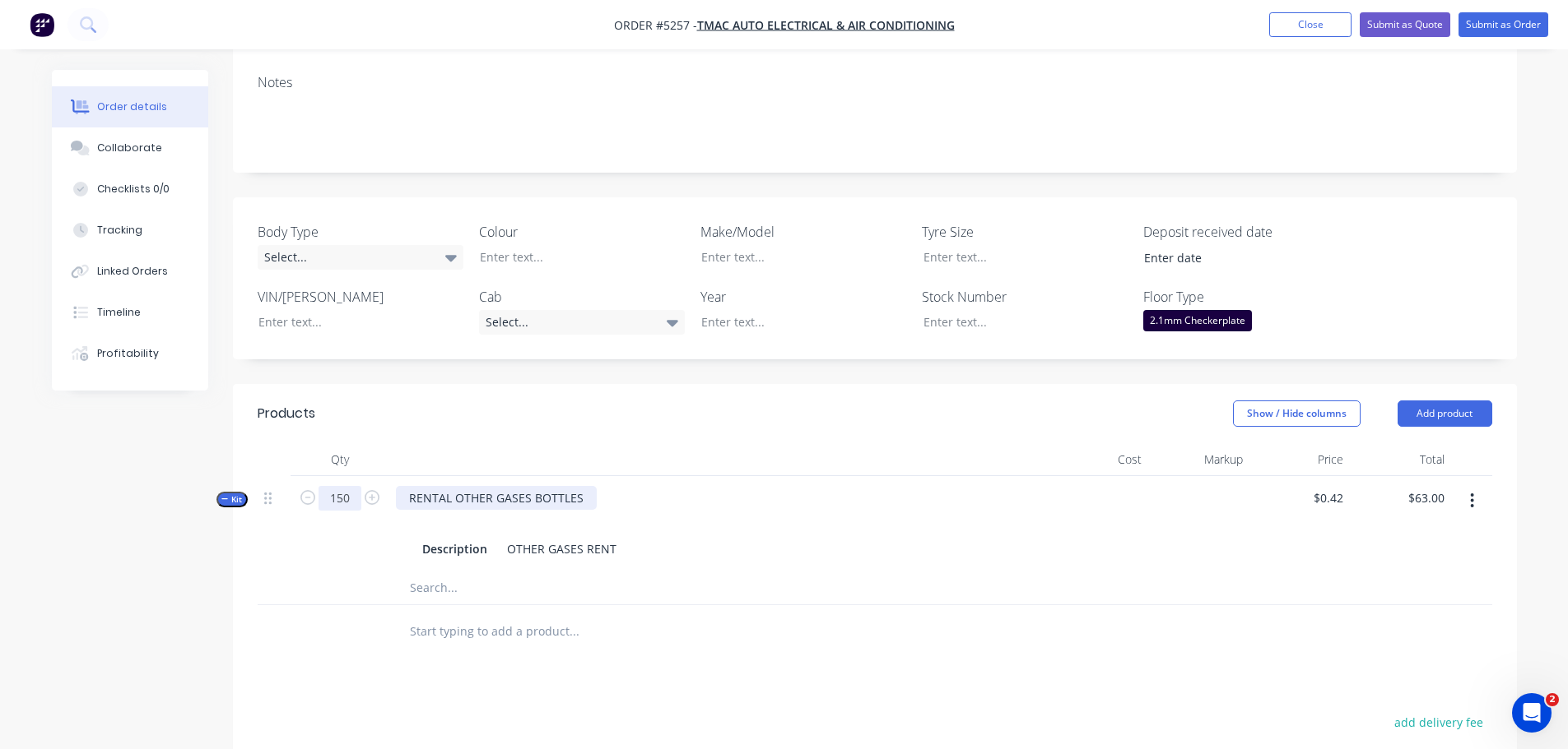
scroll to position [592, 0]
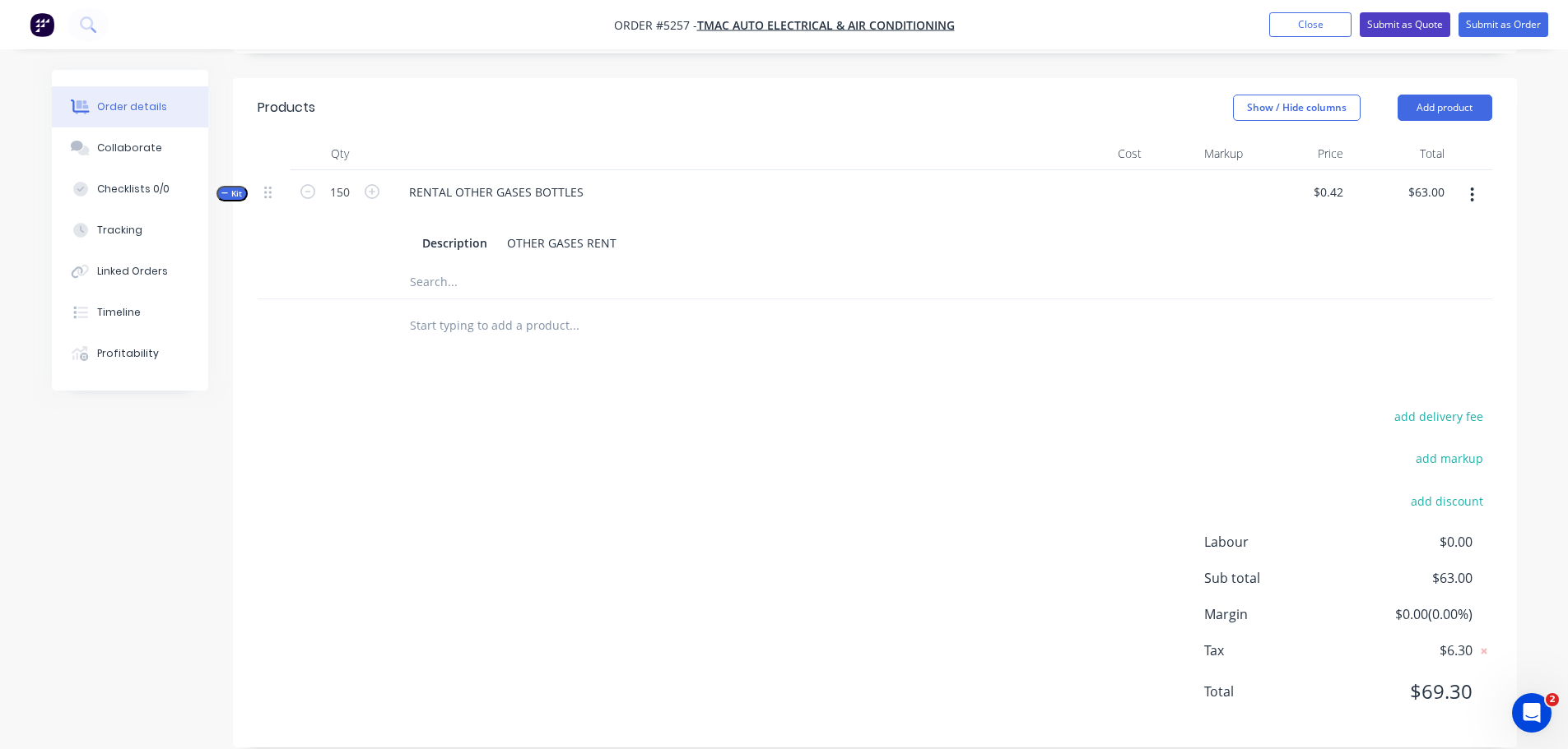
click at [1407, 26] on button "Submit as Quote" at bounding box center [1405, 24] width 91 height 25
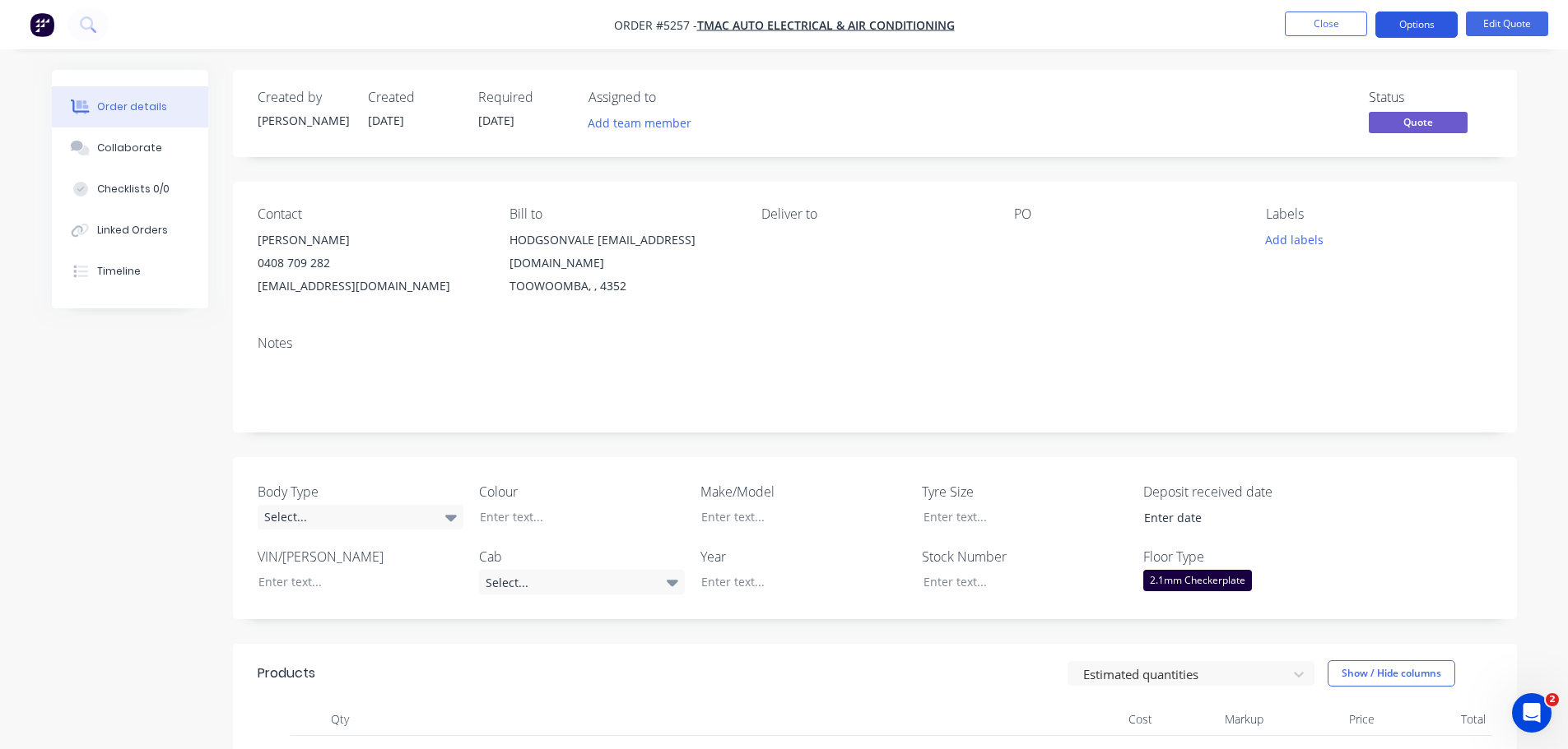
click at [1435, 25] on button "Options" at bounding box center [1416, 25] width 82 height 27
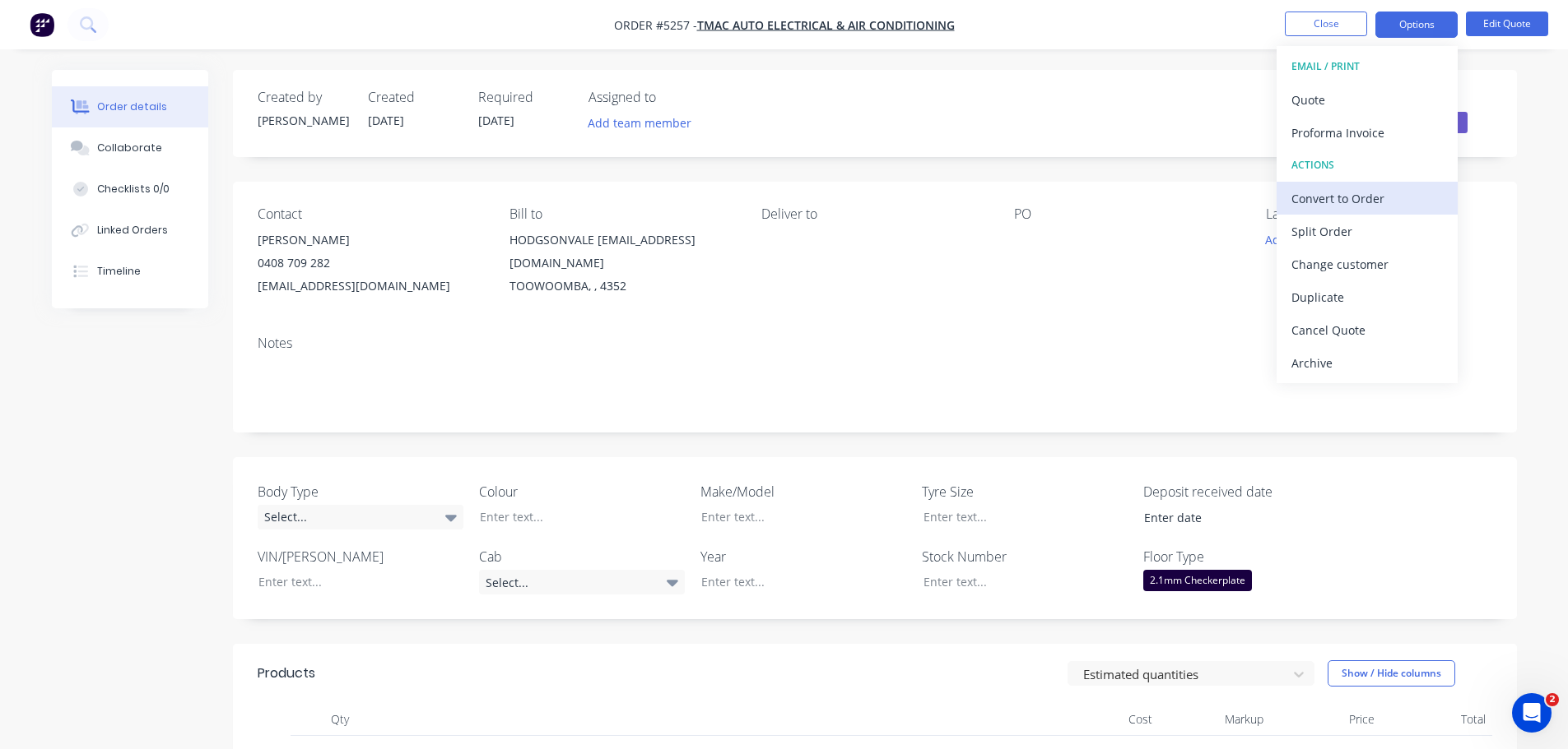
click at [1324, 199] on div "Convert to Order" at bounding box center [1366, 199] width 151 height 24
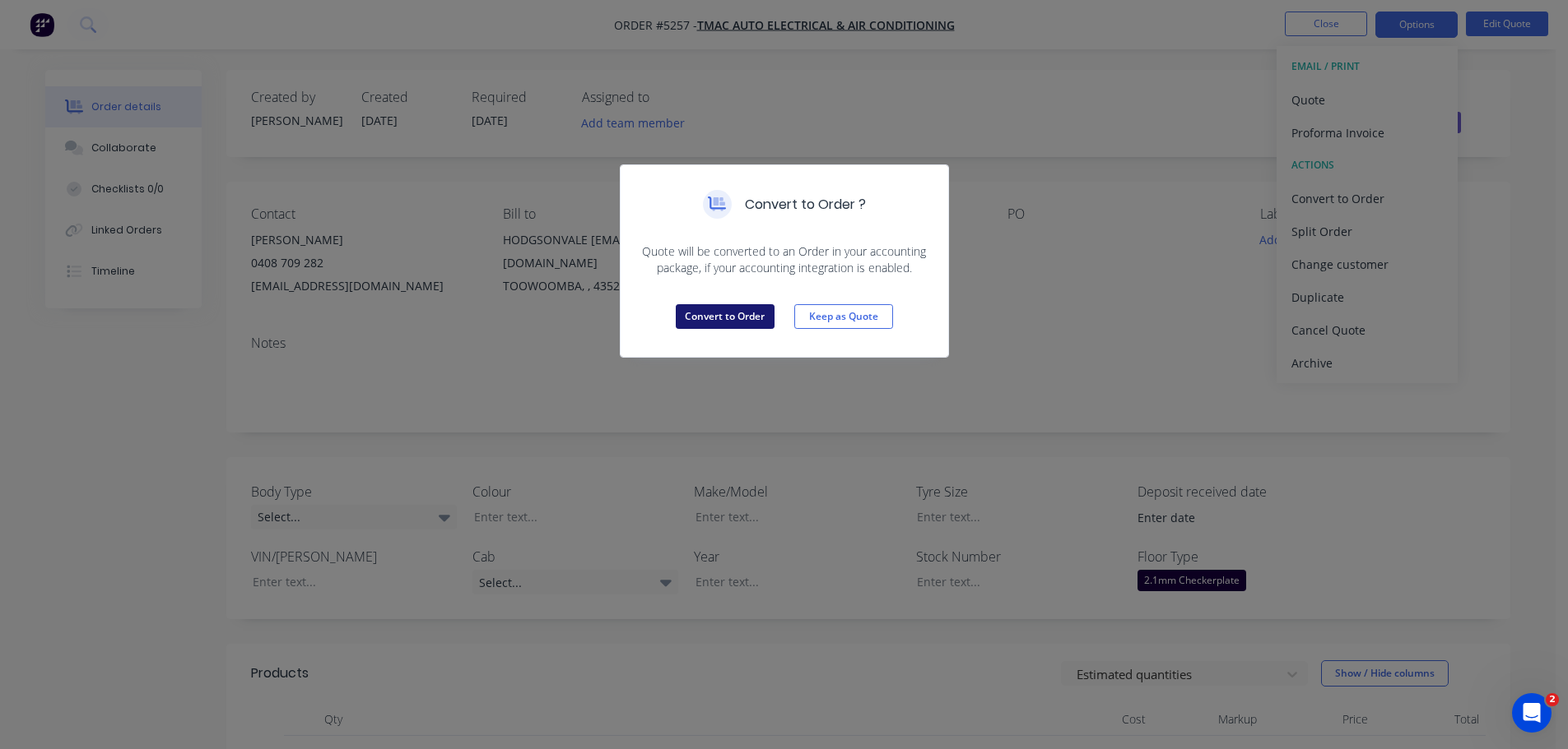
click at [734, 325] on button "Convert to Order" at bounding box center [726, 316] width 99 height 25
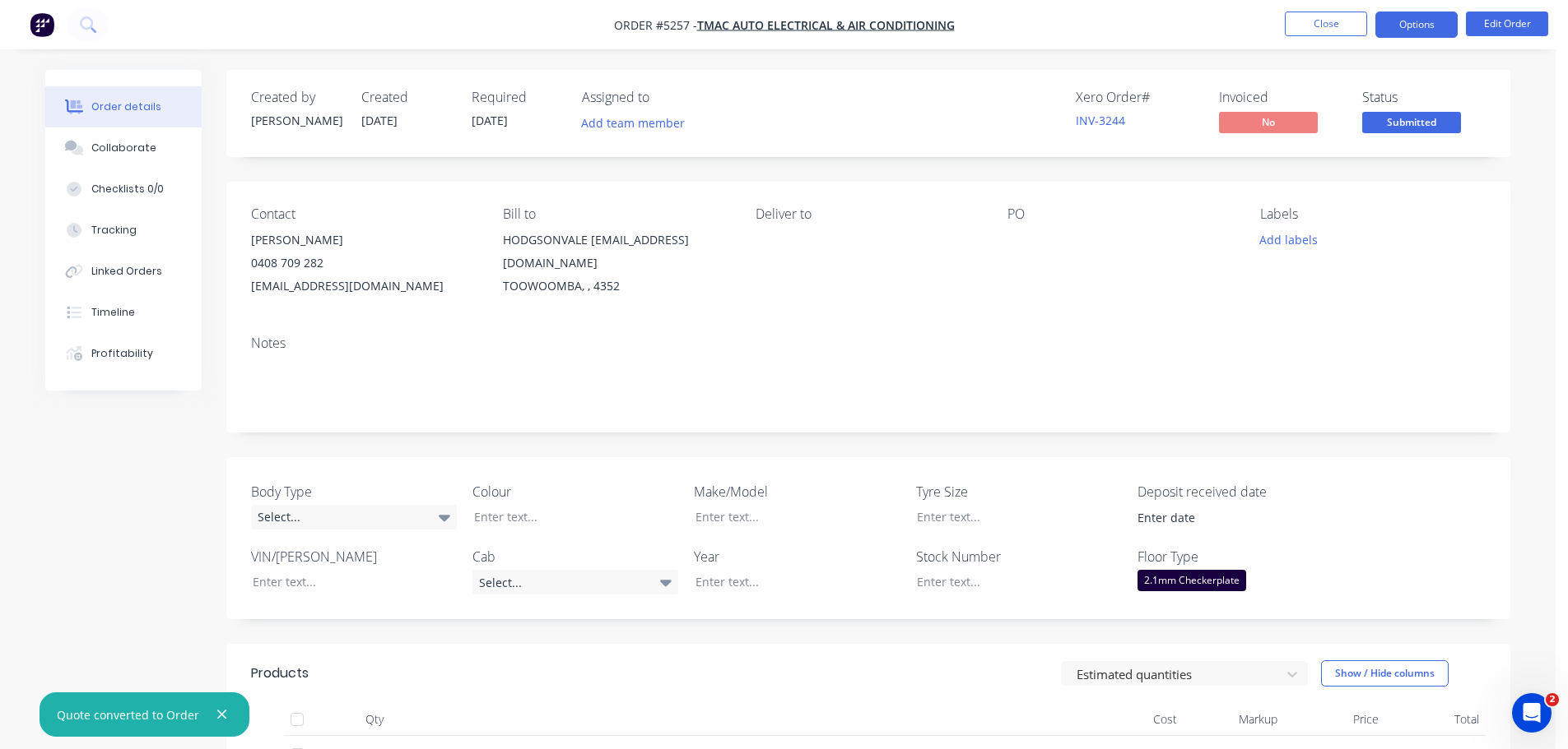
click at [1398, 25] on button "Options" at bounding box center [1416, 25] width 82 height 27
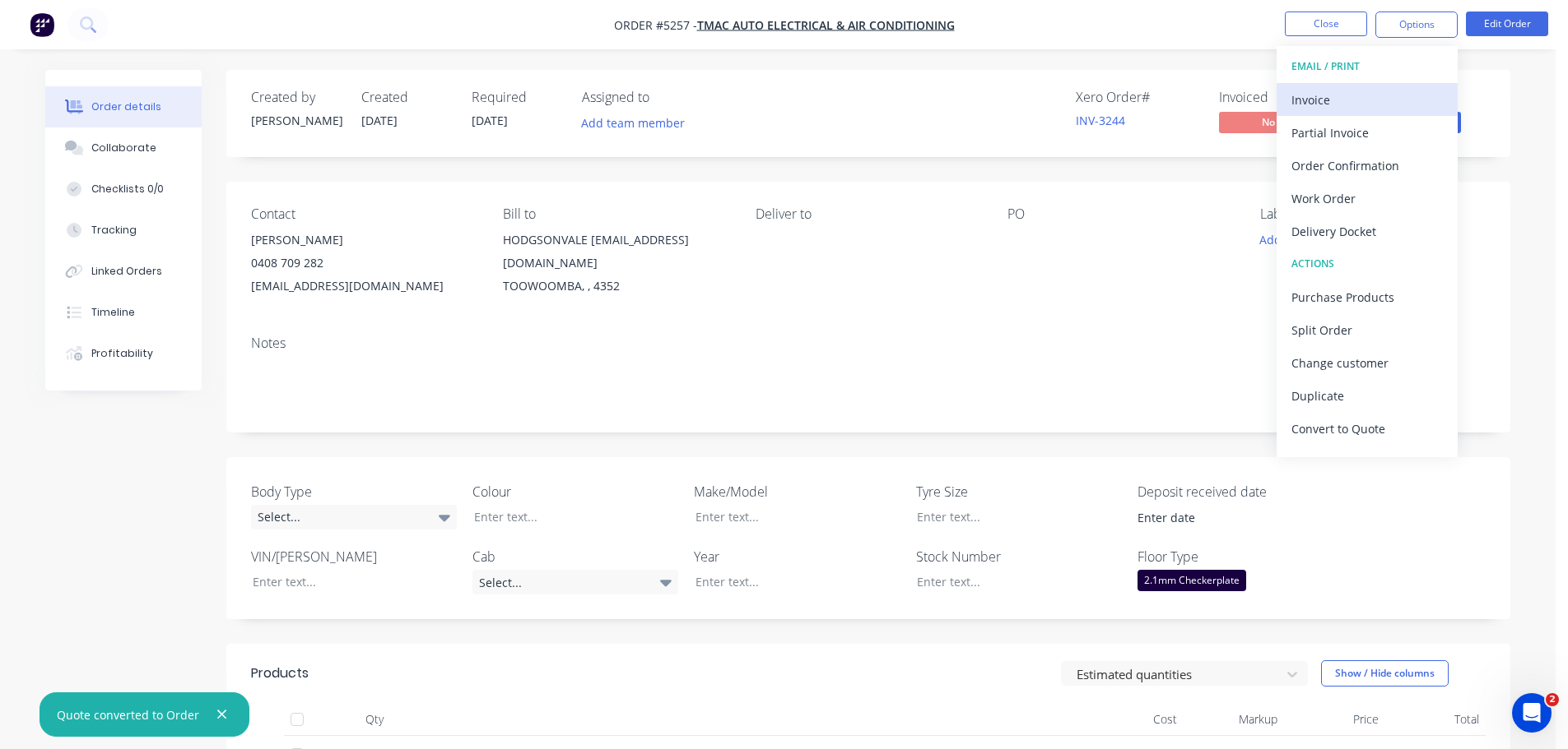
click at [1335, 106] on div "Invoice" at bounding box center [1366, 100] width 151 height 24
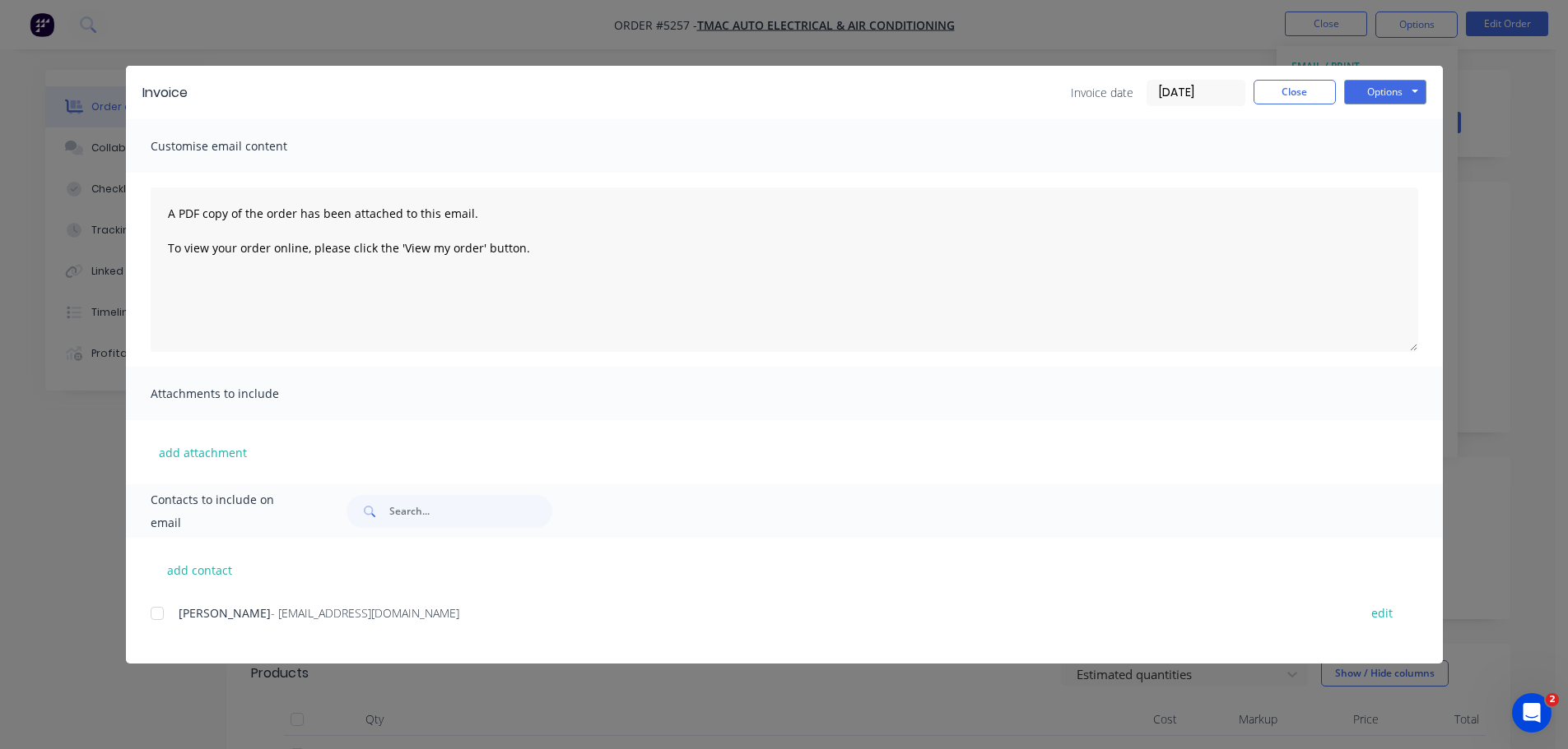
click at [155, 619] on div at bounding box center [156, 613] width 33 height 33
click at [1364, 88] on button "Options" at bounding box center [1385, 92] width 82 height 25
click at [1379, 177] on button "Email" at bounding box center [1397, 175] width 106 height 27
click at [1377, 96] on button "Options" at bounding box center [1385, 92] width 82 height 25
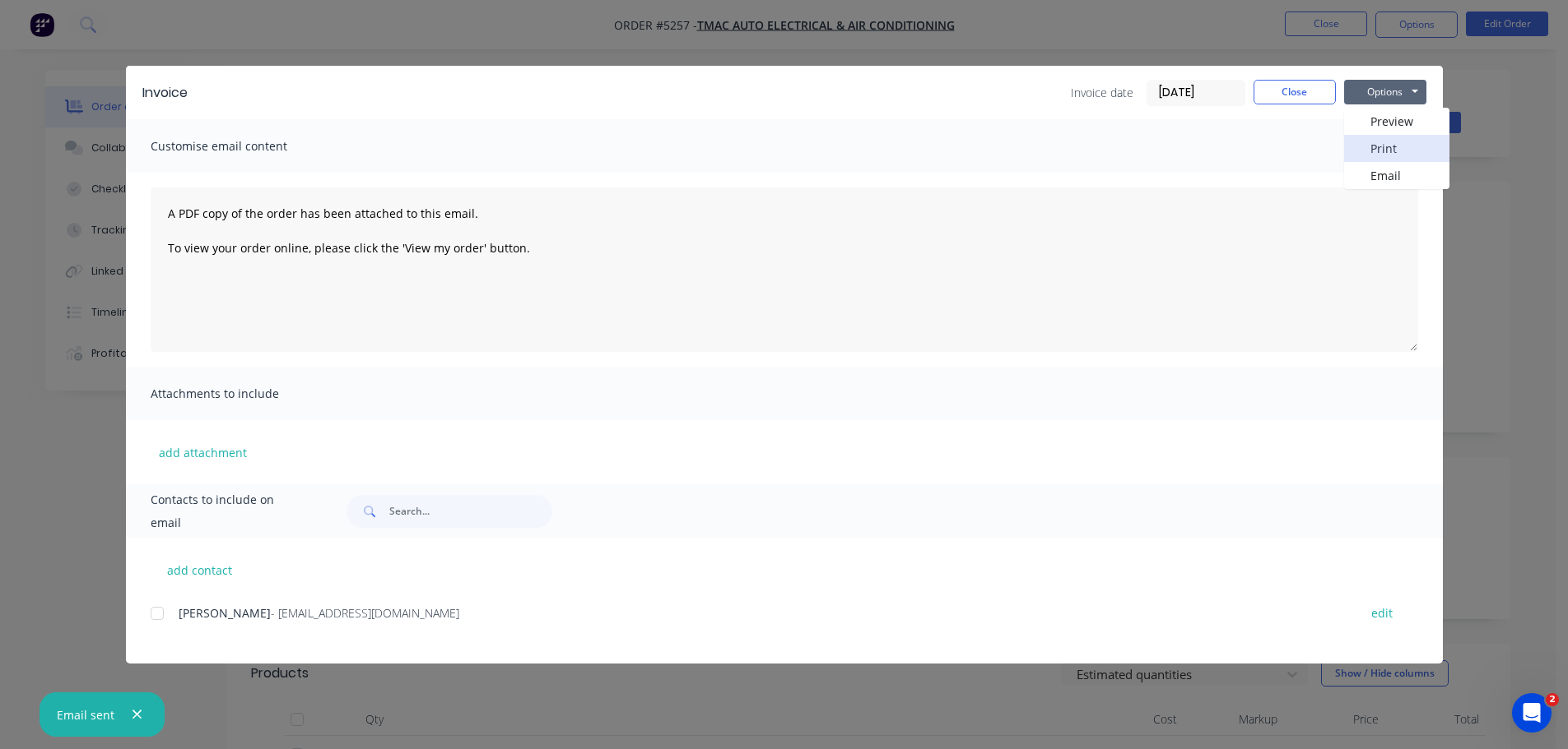
click at [1370, 147] on button "Print" at bounding box center [1397, 148] width 106 height 27
click at [1285, 99] on button "Close" at bounding box center [1294, 92] width 82 height 25
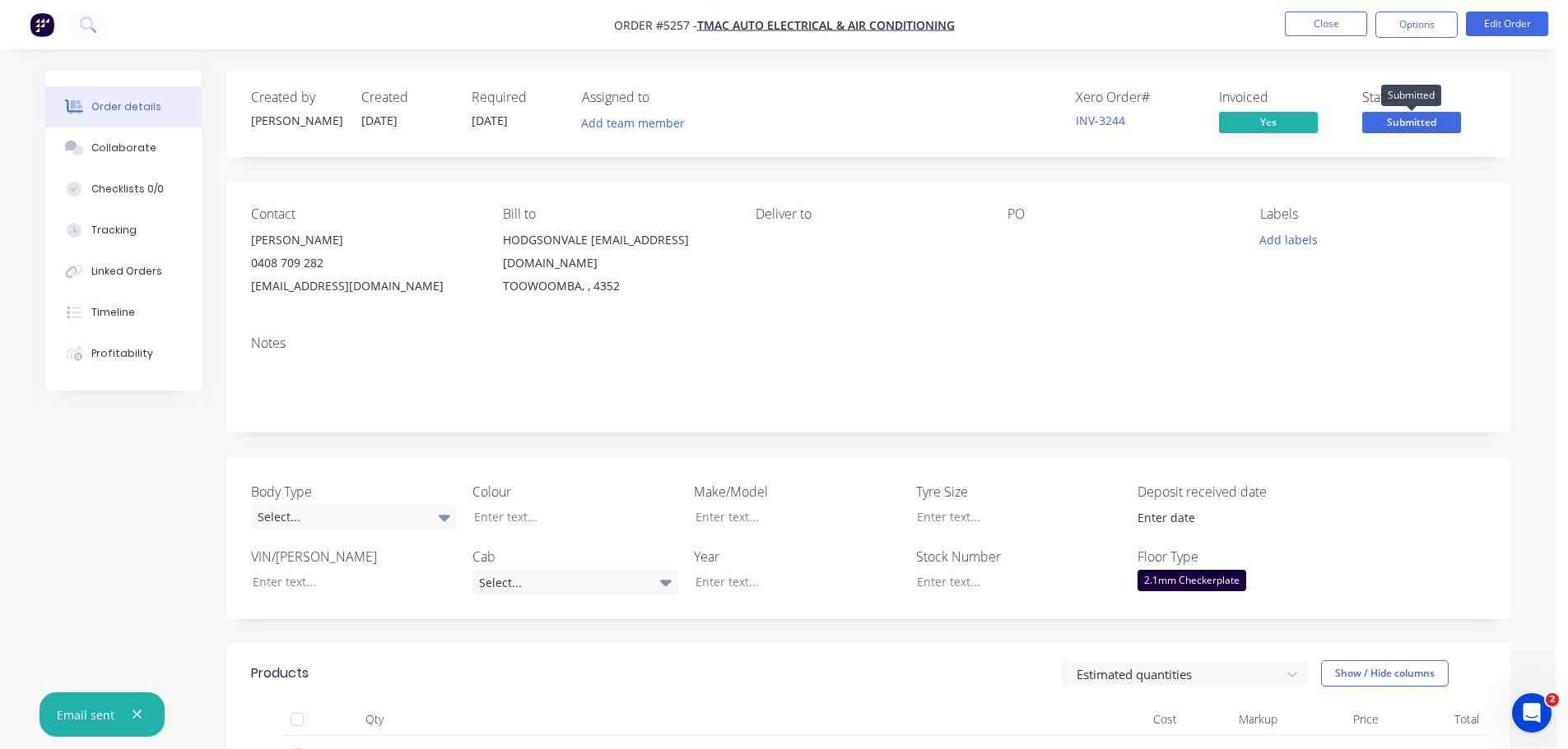
click at [1408, 125] on span "Submitted" at bounding box center [1412, 122] width 99 height 21
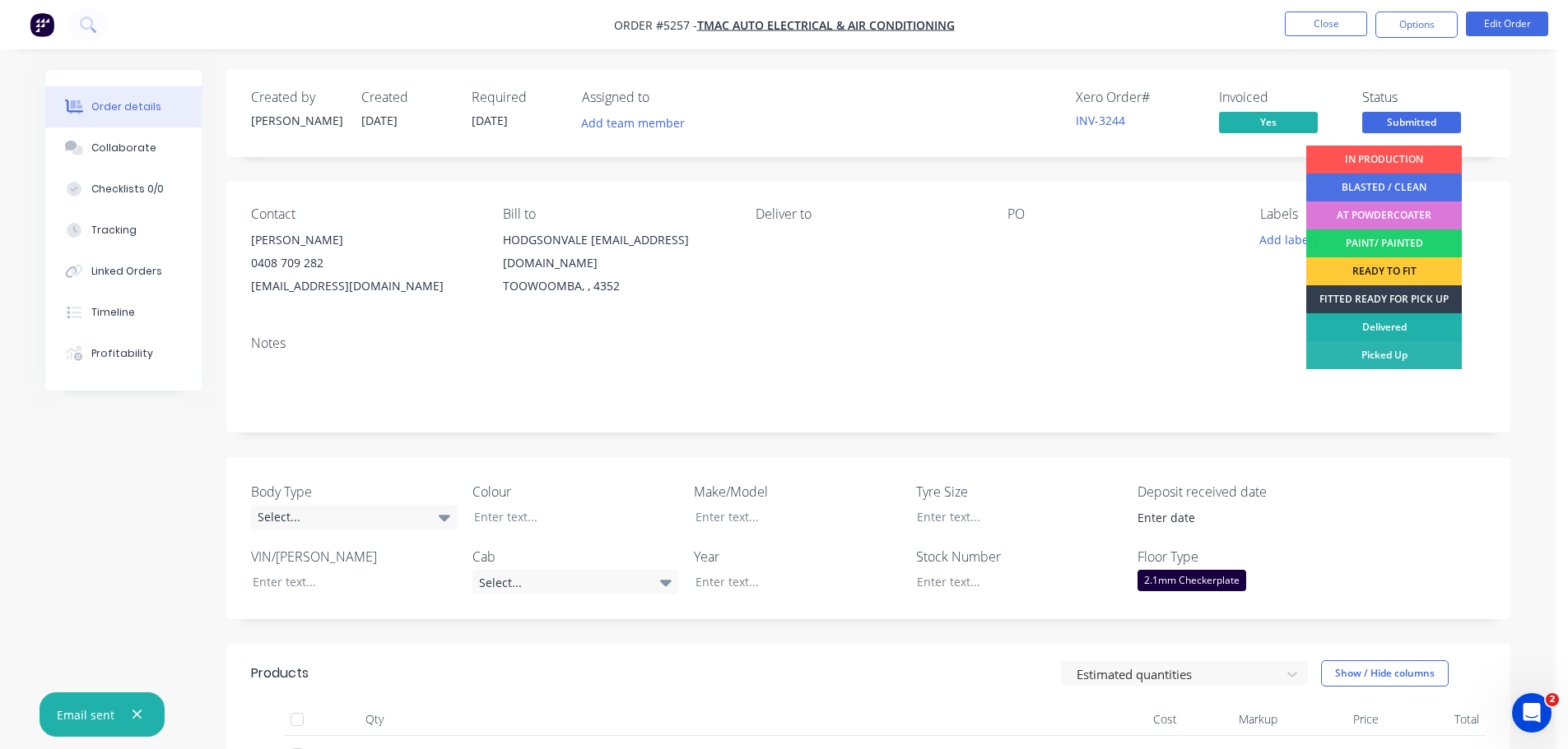
click at [1375, 331] on div "Delivered" at bounding box center [1383, 327] width 155 height 28
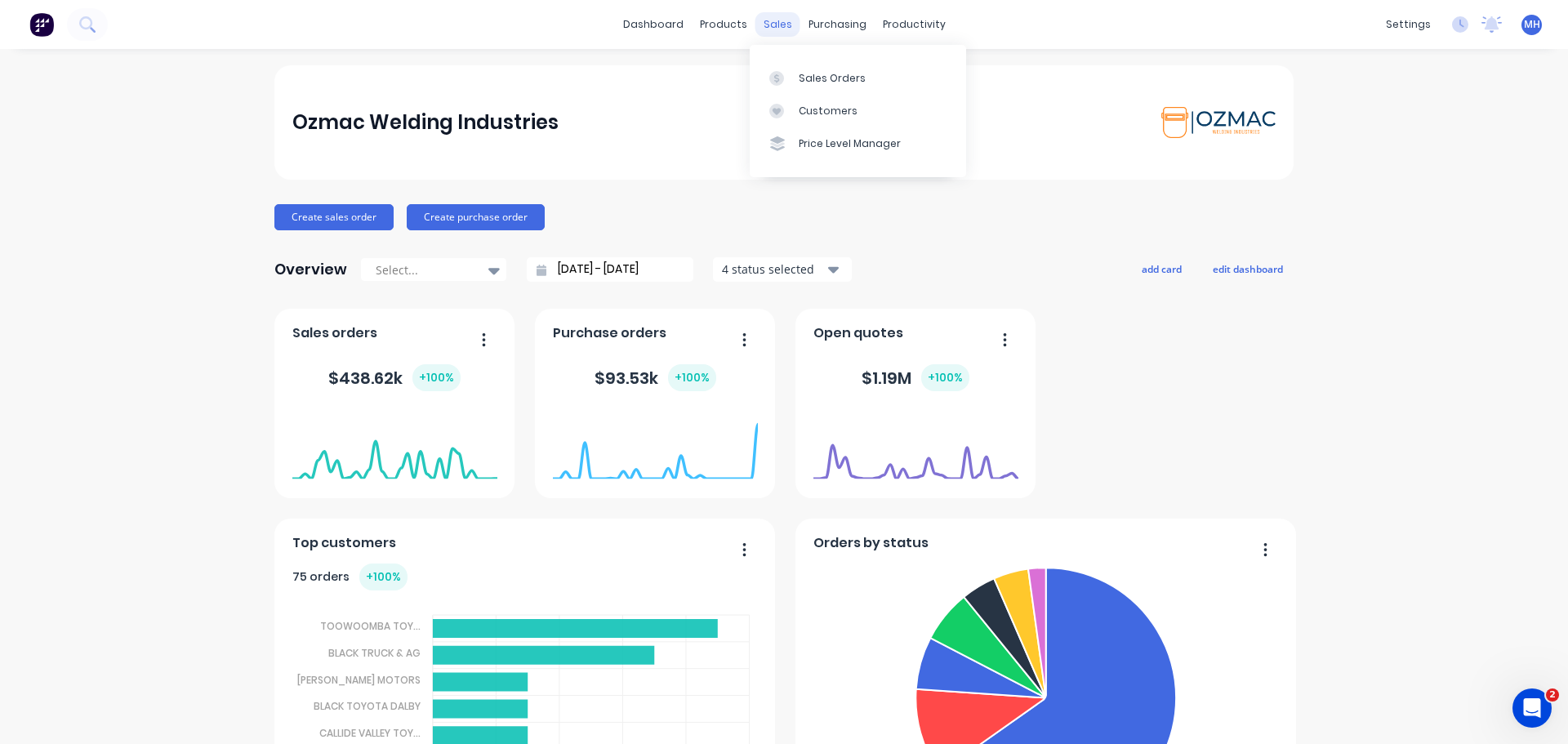
click at [773, 27] on div "sales" at bounding box center [778, 24] width 45 height 25
click at [820, 76] on div "Sales Orders" at bounding box center [832, 78] width 67 height 15
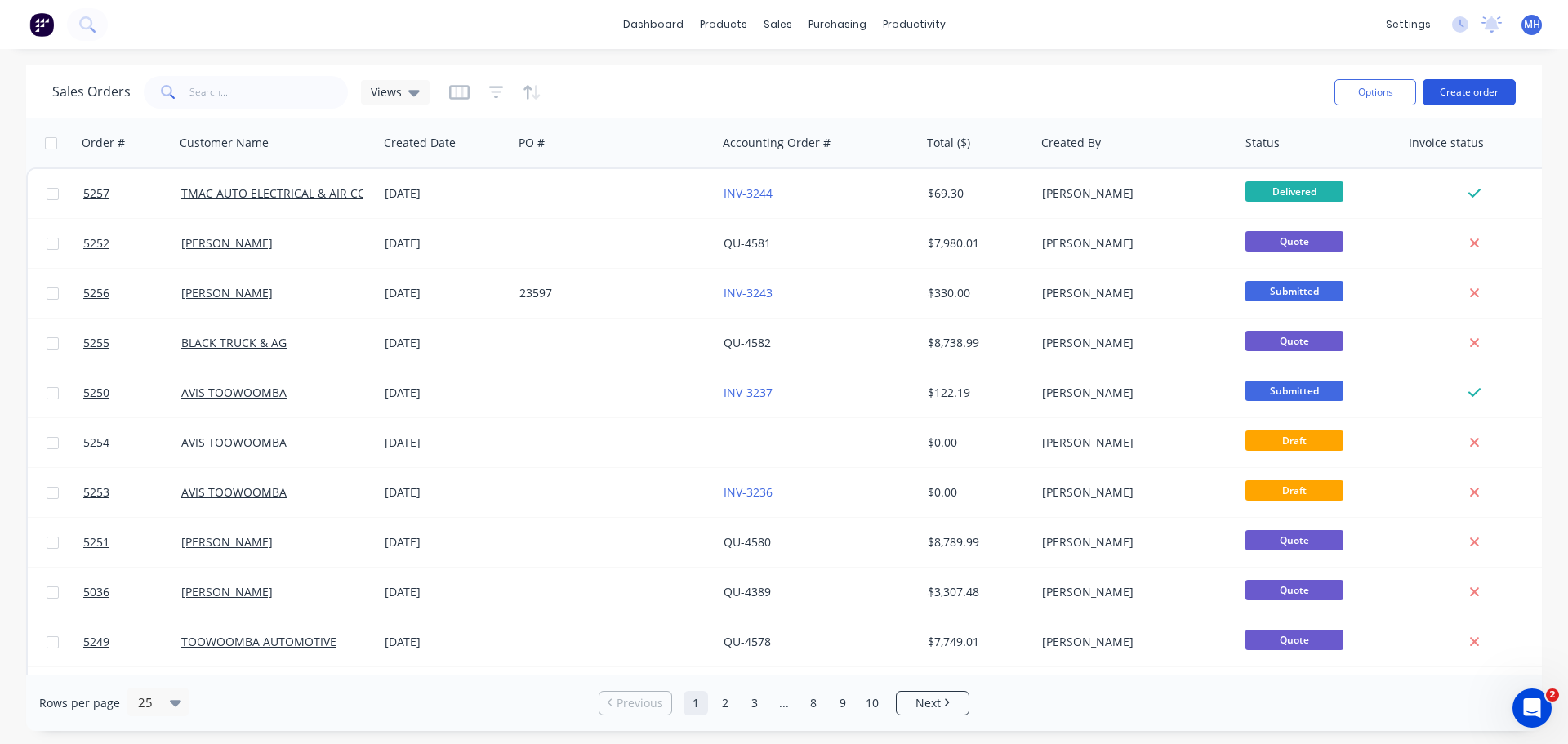
click at [1467, 89] on button "Create order" at bounding box center [1469, 92] width 93 height 27
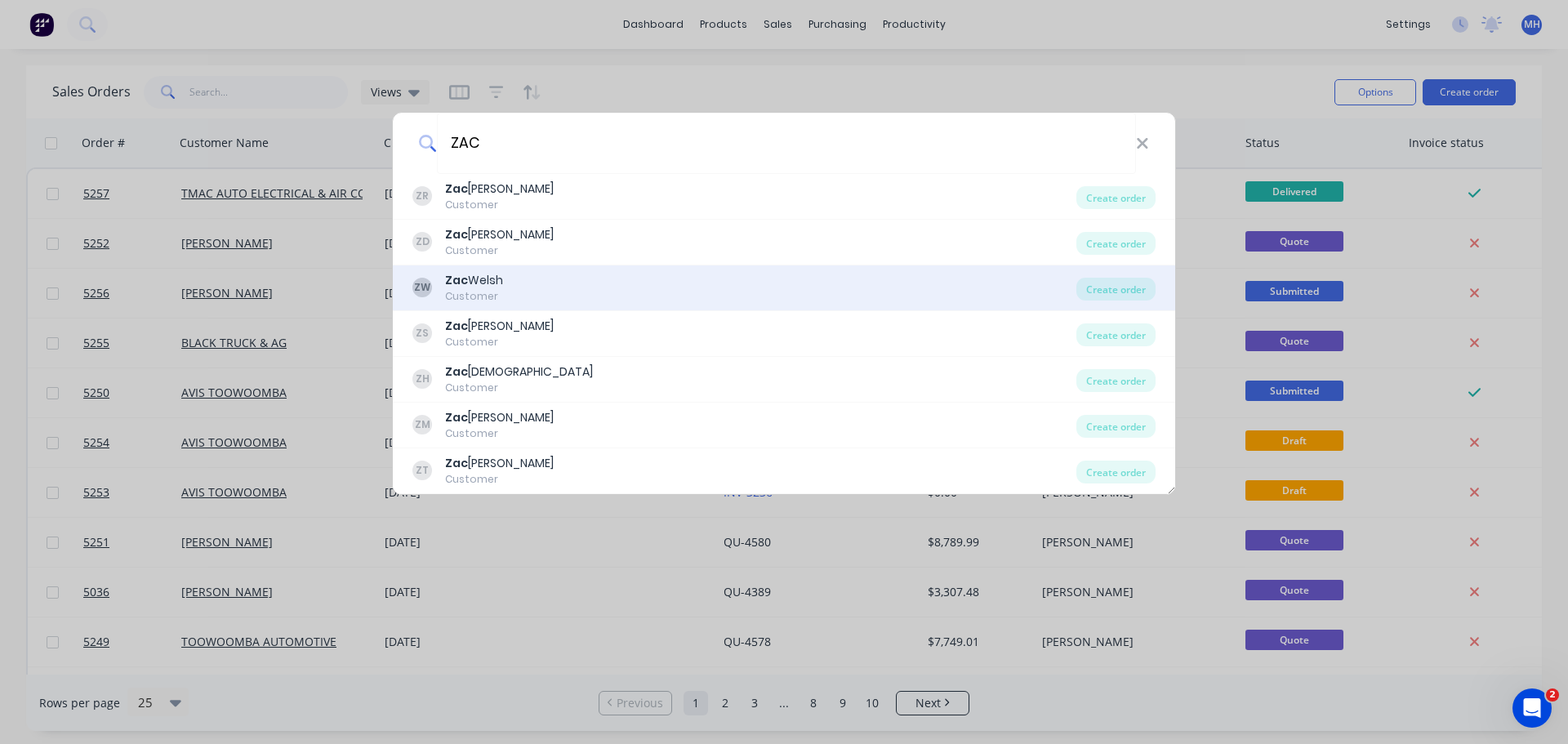
type input "ZAC"
click at [573, 283] on div "ZW [PERSON_NAME] Customer" at bounding box center [744, 288] width 664 height 31
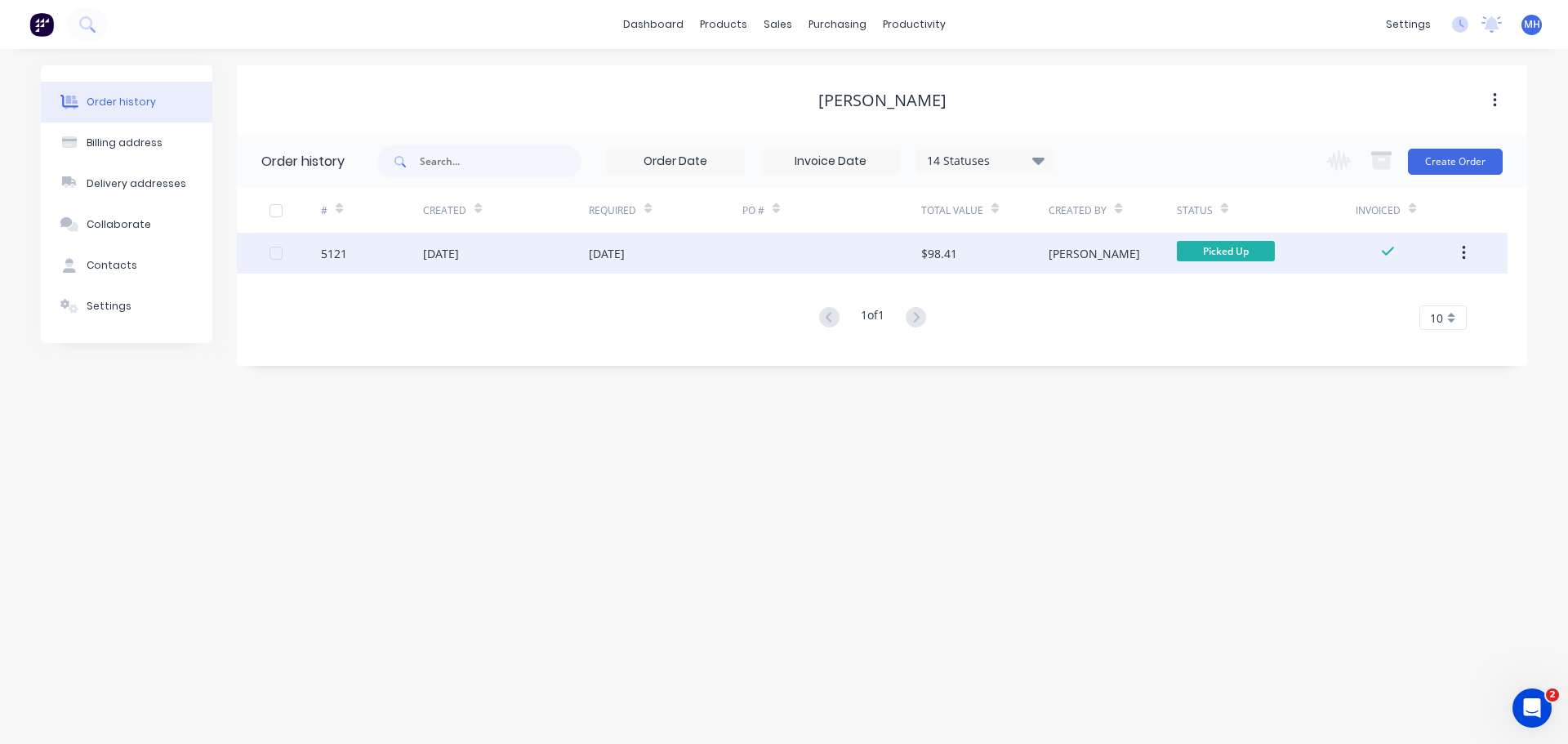
click at [445, 254] on div "[DATE]" at bounding box center [441, 253] width 36 height 17
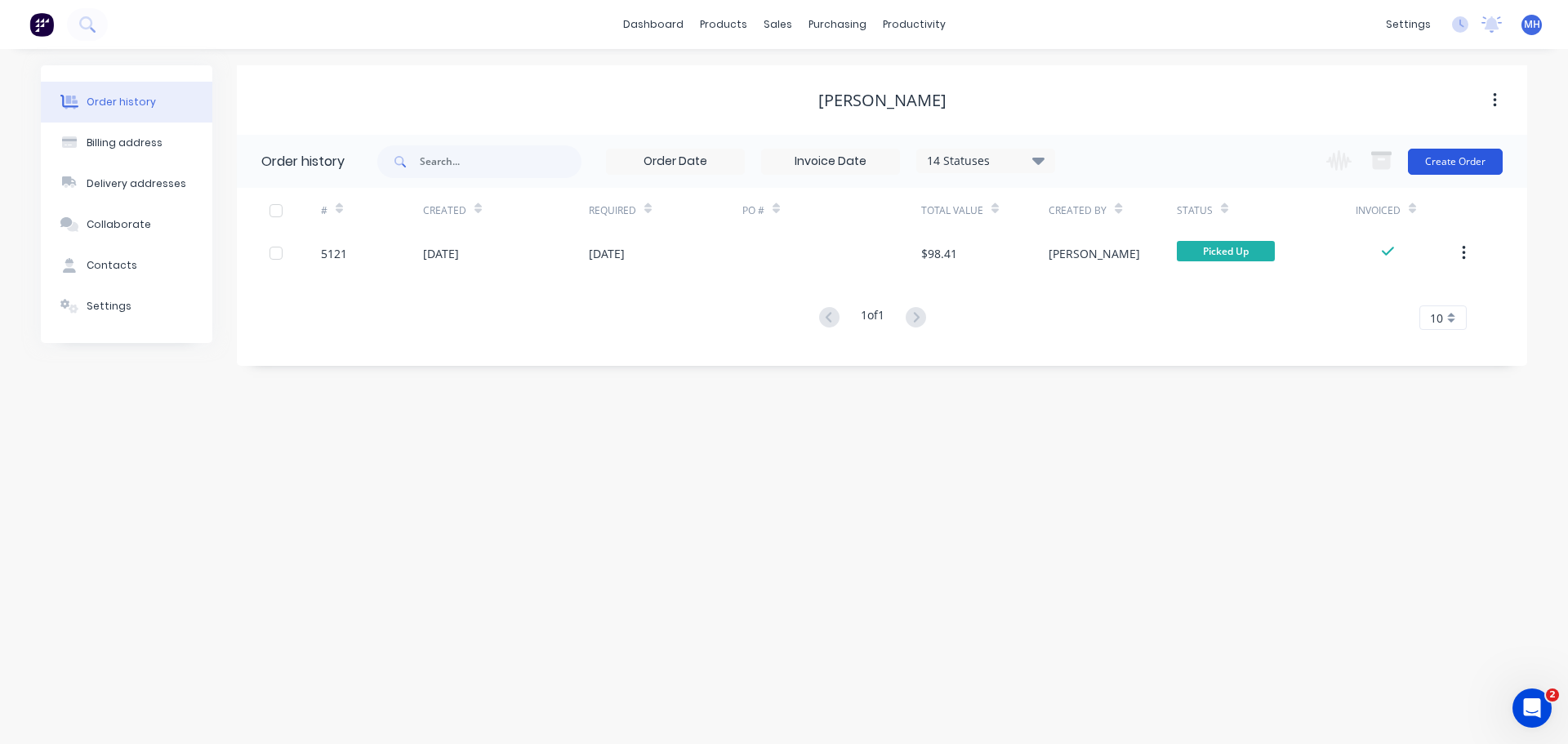
click at [1456, 169] on button "Create Order" at bounding box center [1455, 162] width 95 height 27
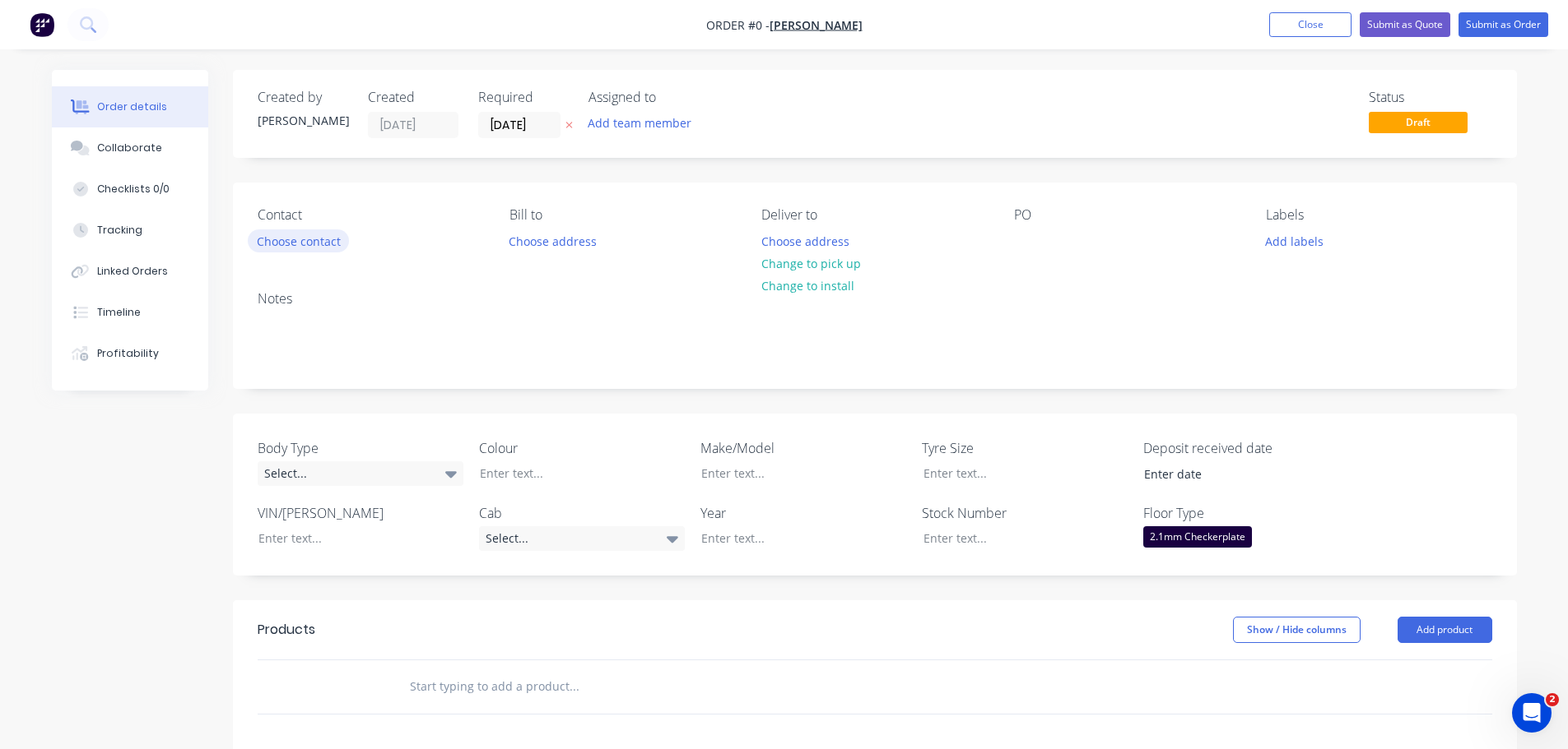
click at [338, 246] on button "Choose contact" at bounding box center [299, 240] width 101 height 22
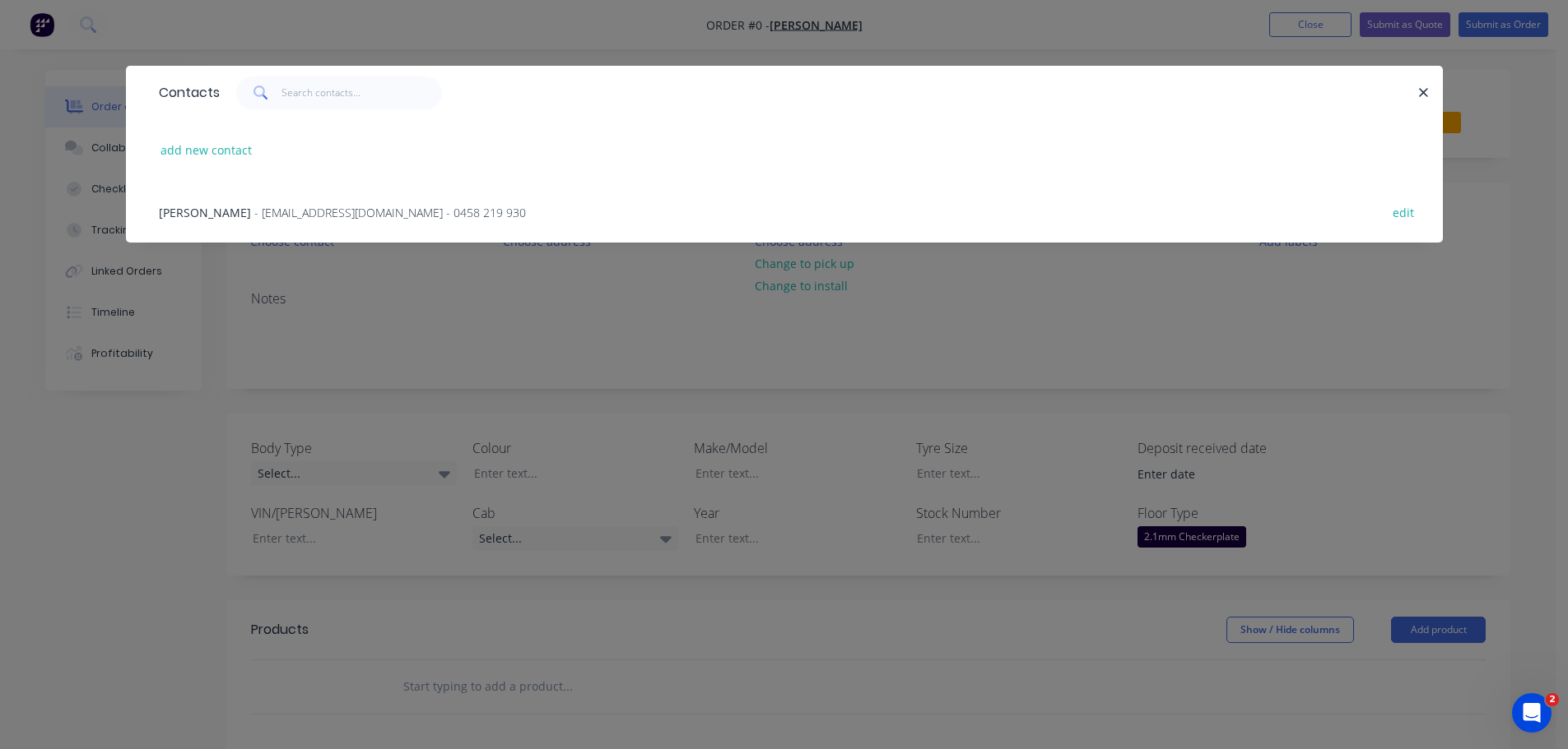
click at [254, 208] on span "- [EMAIL_ADDRESS][DOMAIN_NAME] - 0458 219 930" at bounding box center [390, 212] width 272 height 16
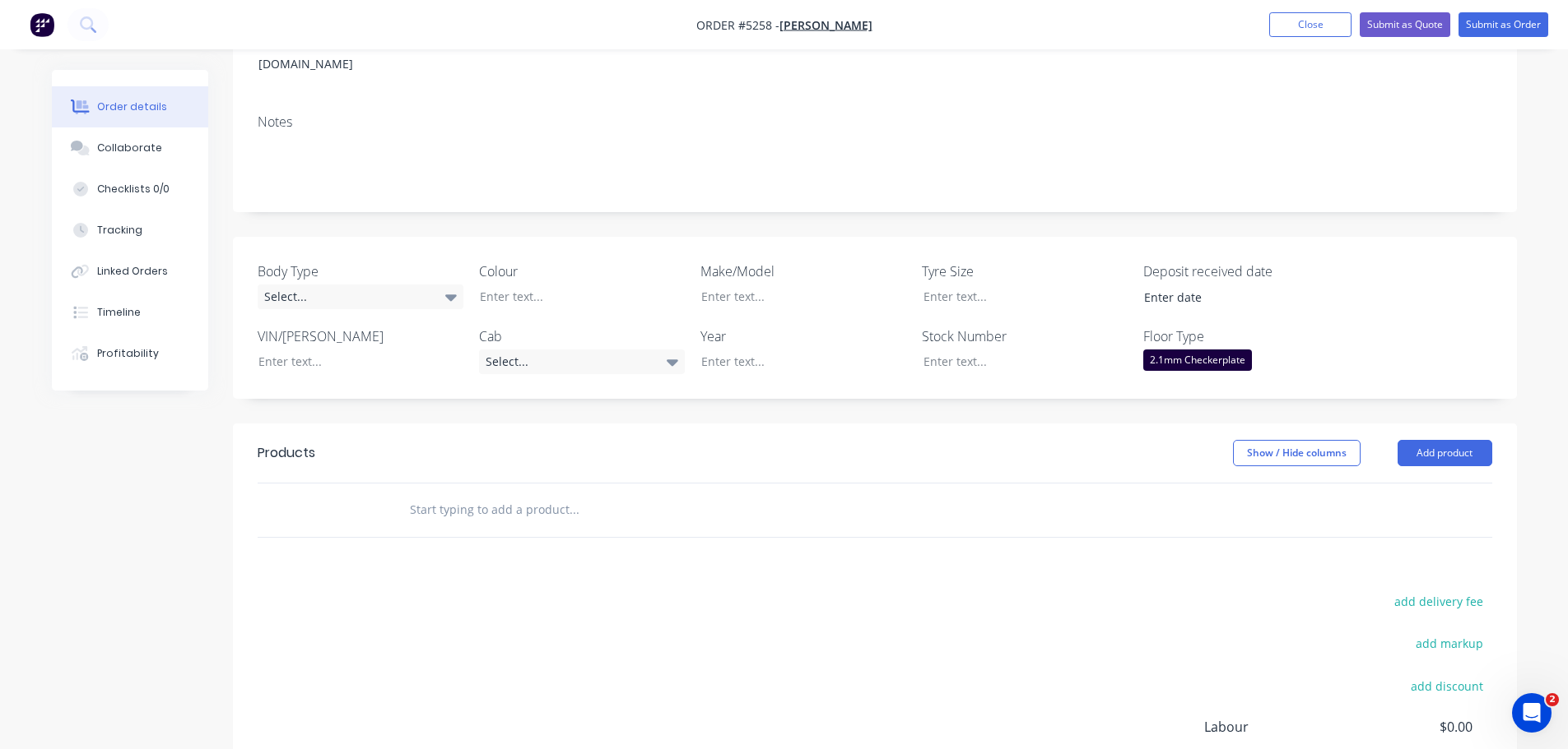
scroll to position [329, 0]
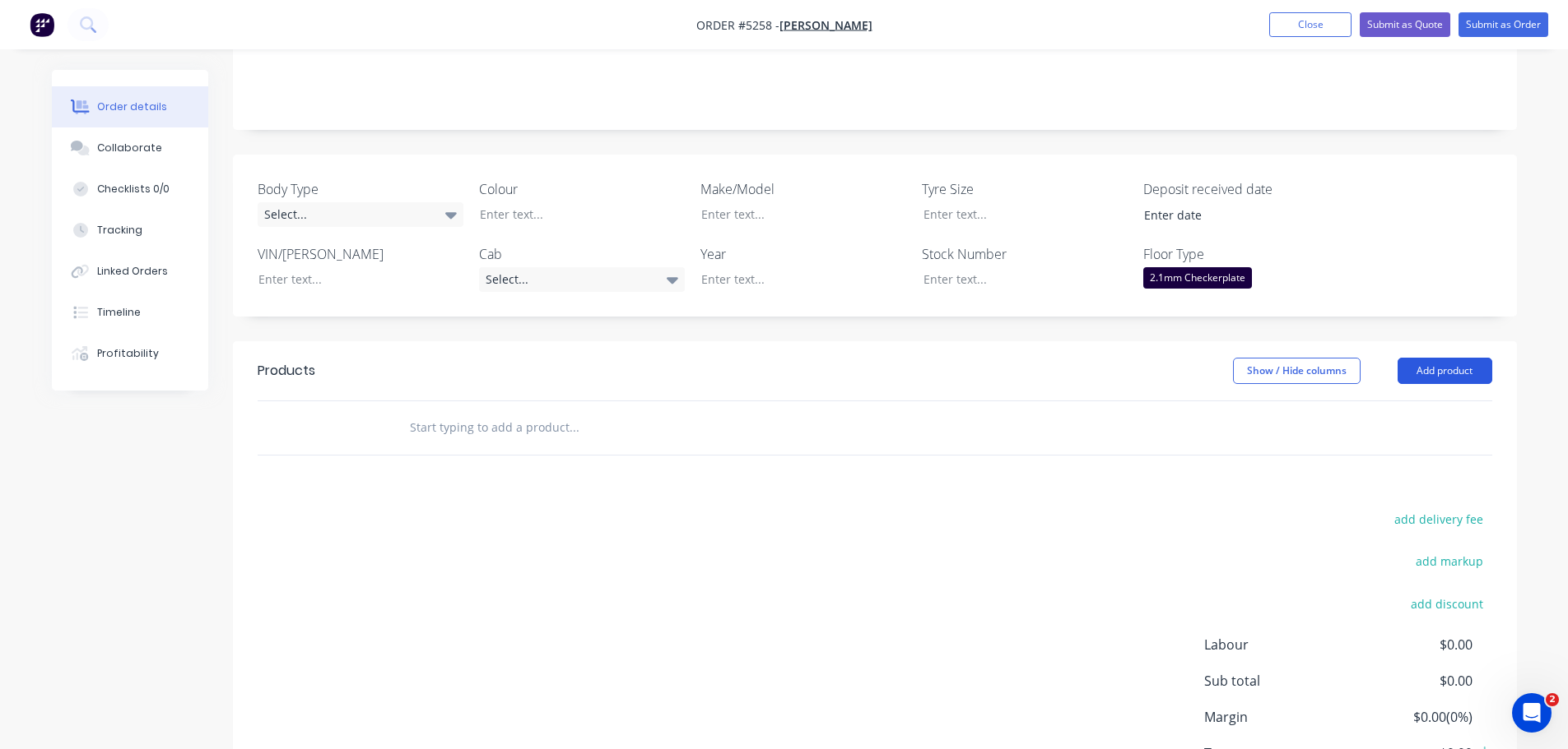
click at [1428, 358] on button "Add product" at bounding box center [1445, 371] width 95 height 27
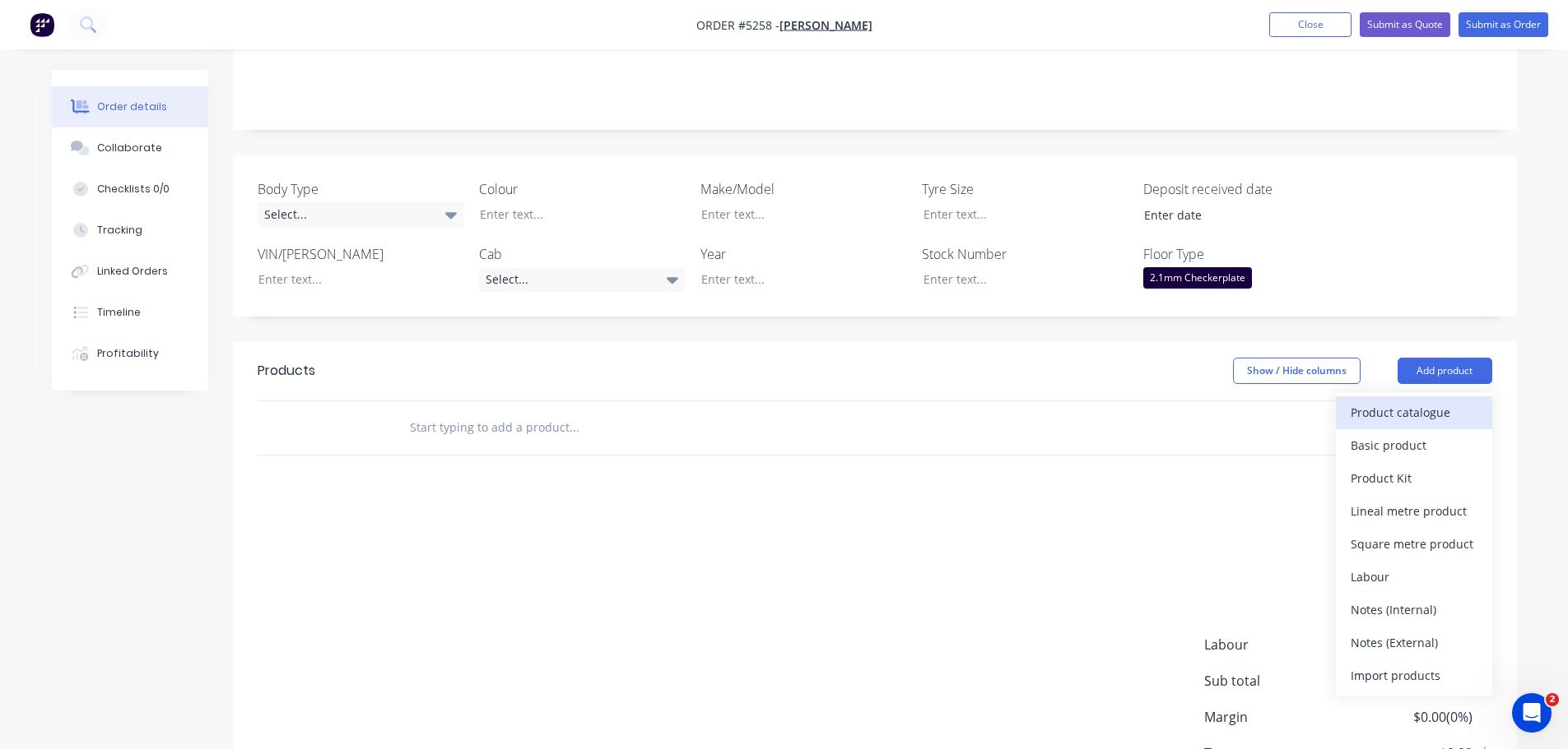
click at [1421, 400] on div "Product catalogue" at bounding box center [1414, 412] width 127 height 24
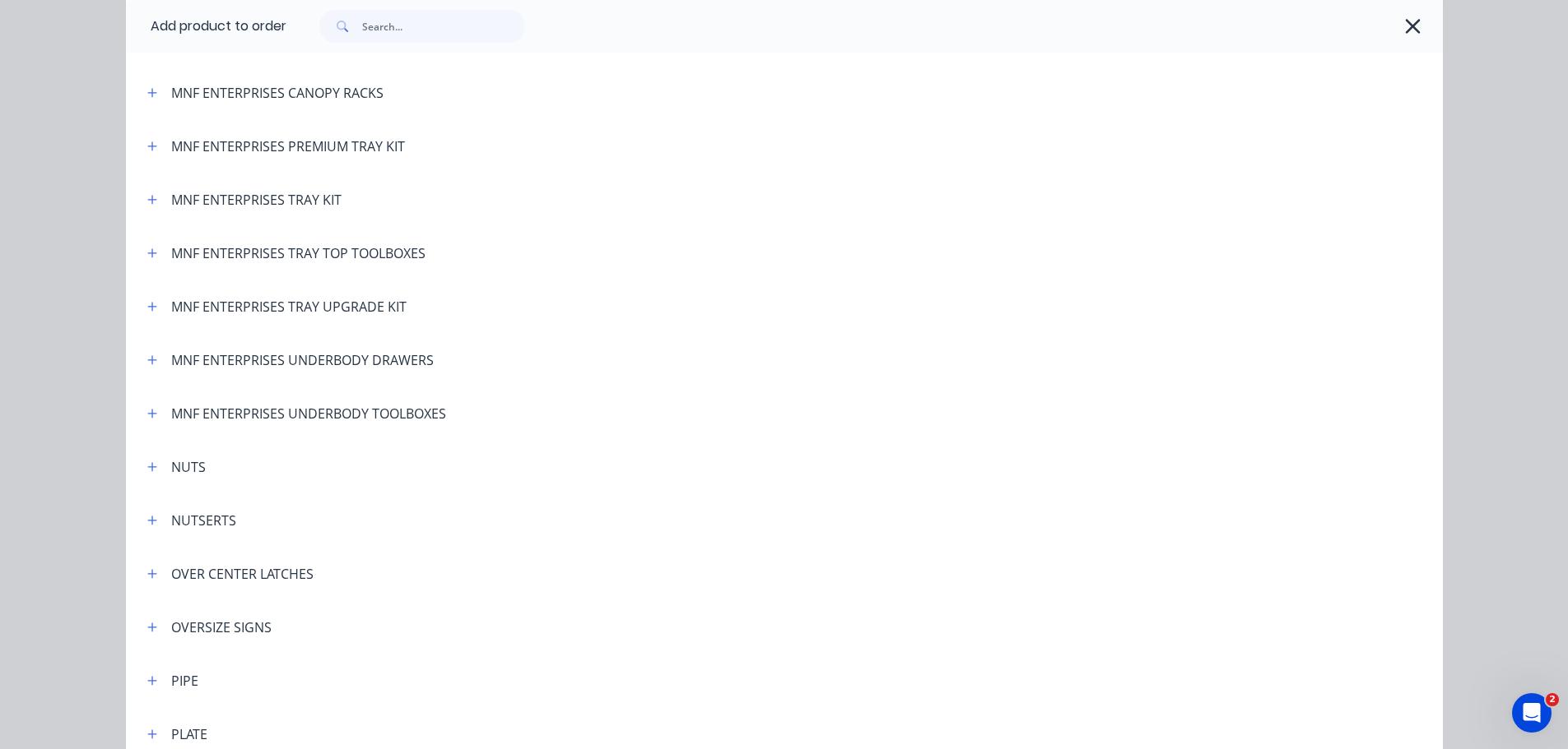
scroll to position [3419, 0]
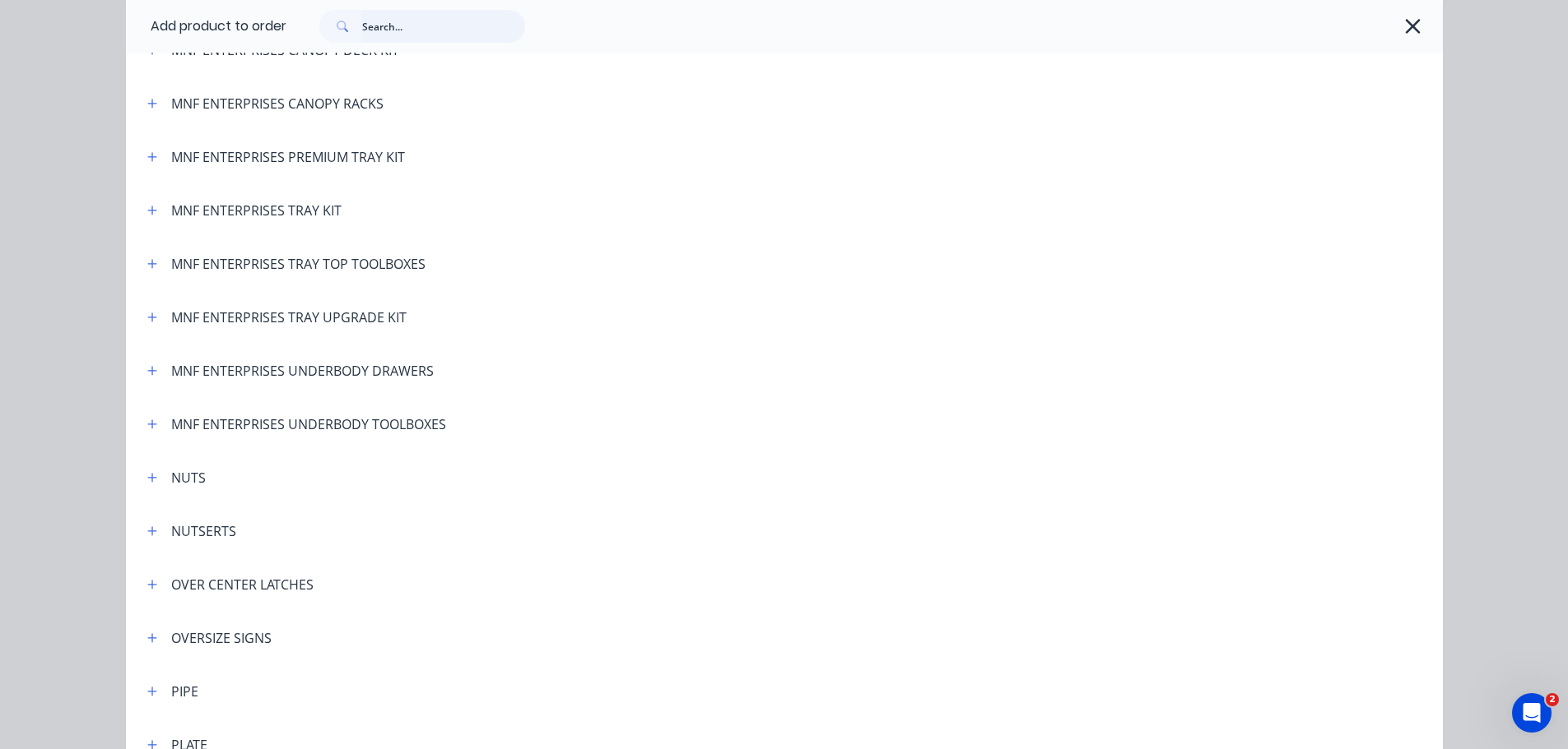
click at [402, 32] on input "text" at bounding box center [443, 26] width 163 height 33
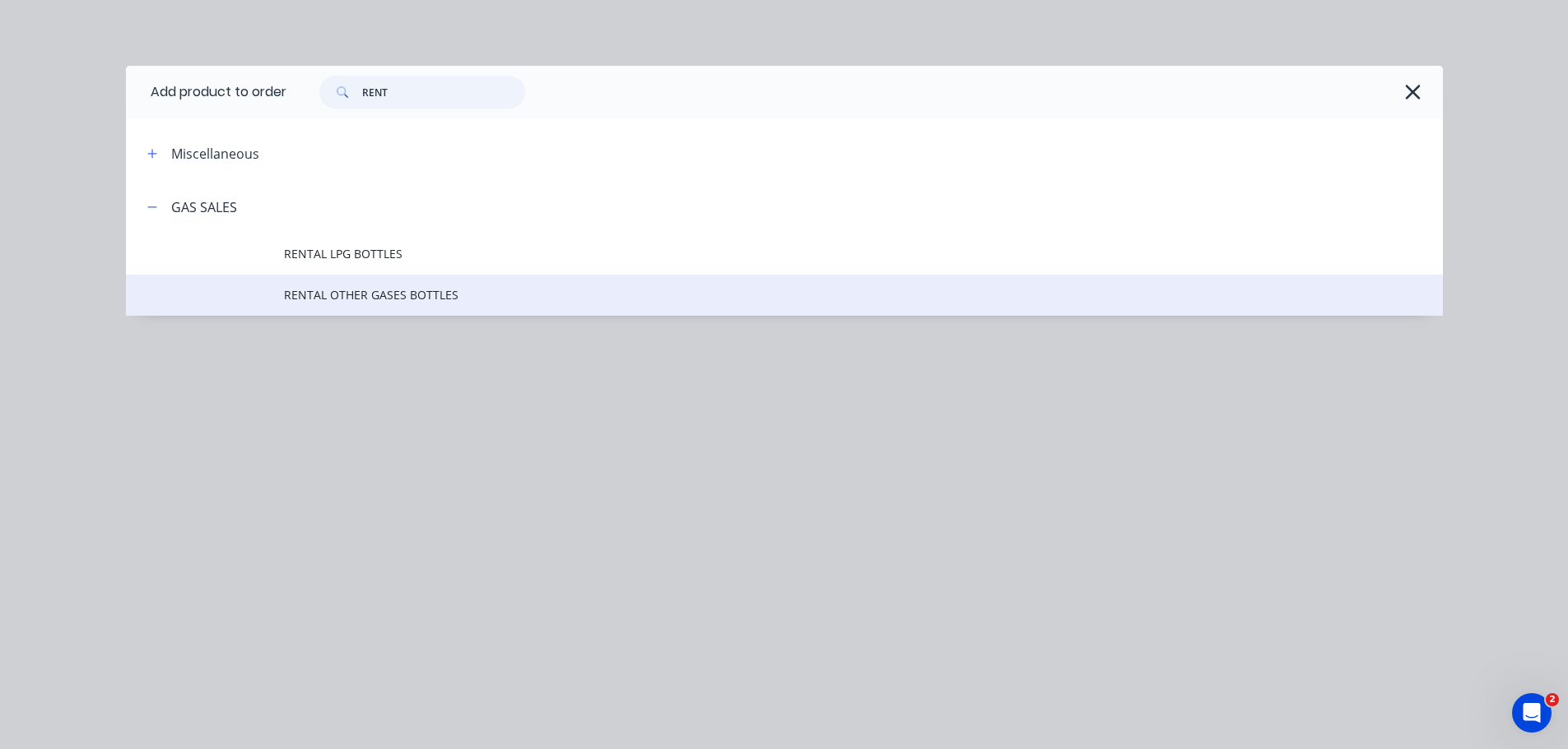
type input "RENT"
click at [361, 299] on span "RENTAL OTHER GASES BOTTLES" at bounding box center [746, 294] width 926 height 17
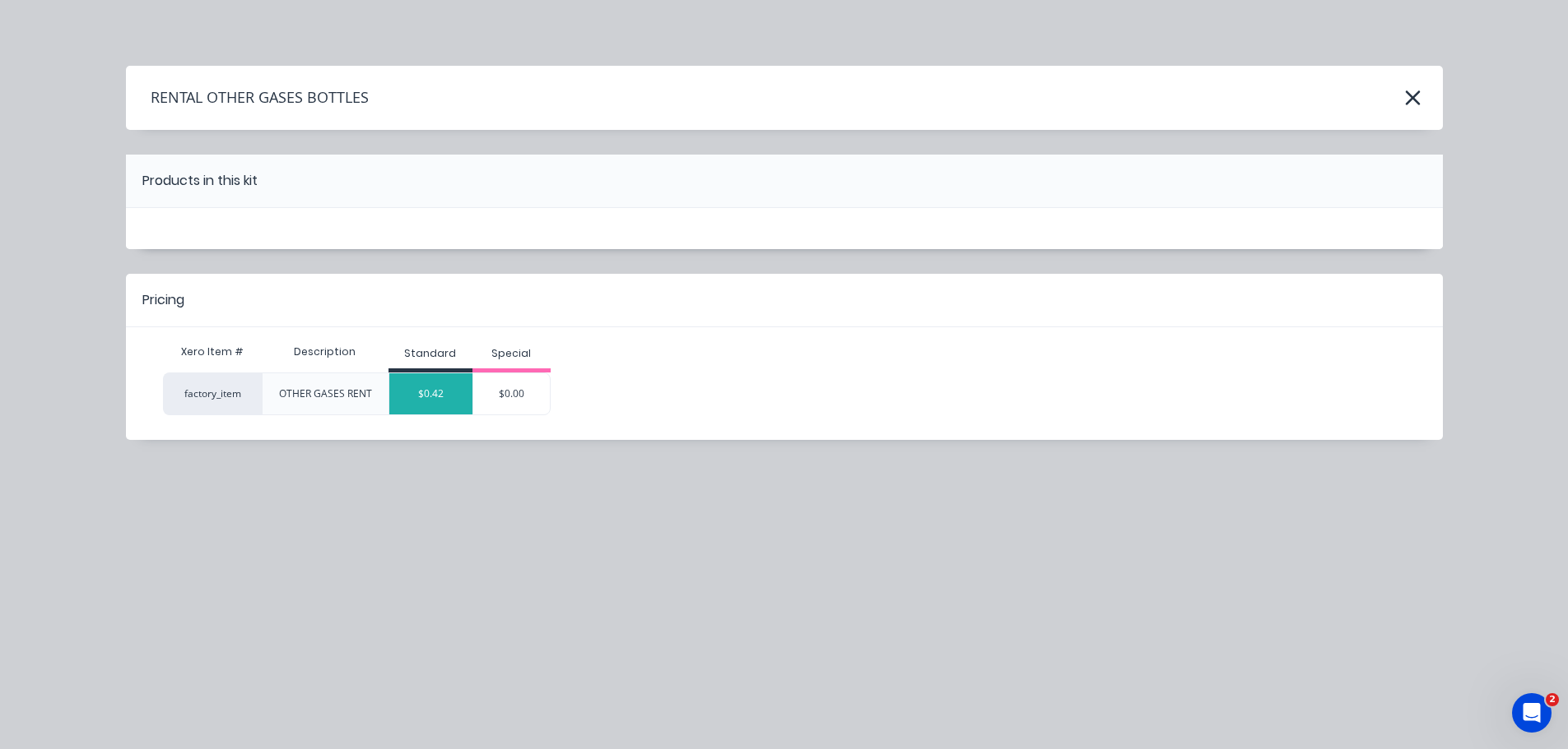
click at [428, 400] on div "$0.42" at bounding box center [431, 394] width 83 height 42
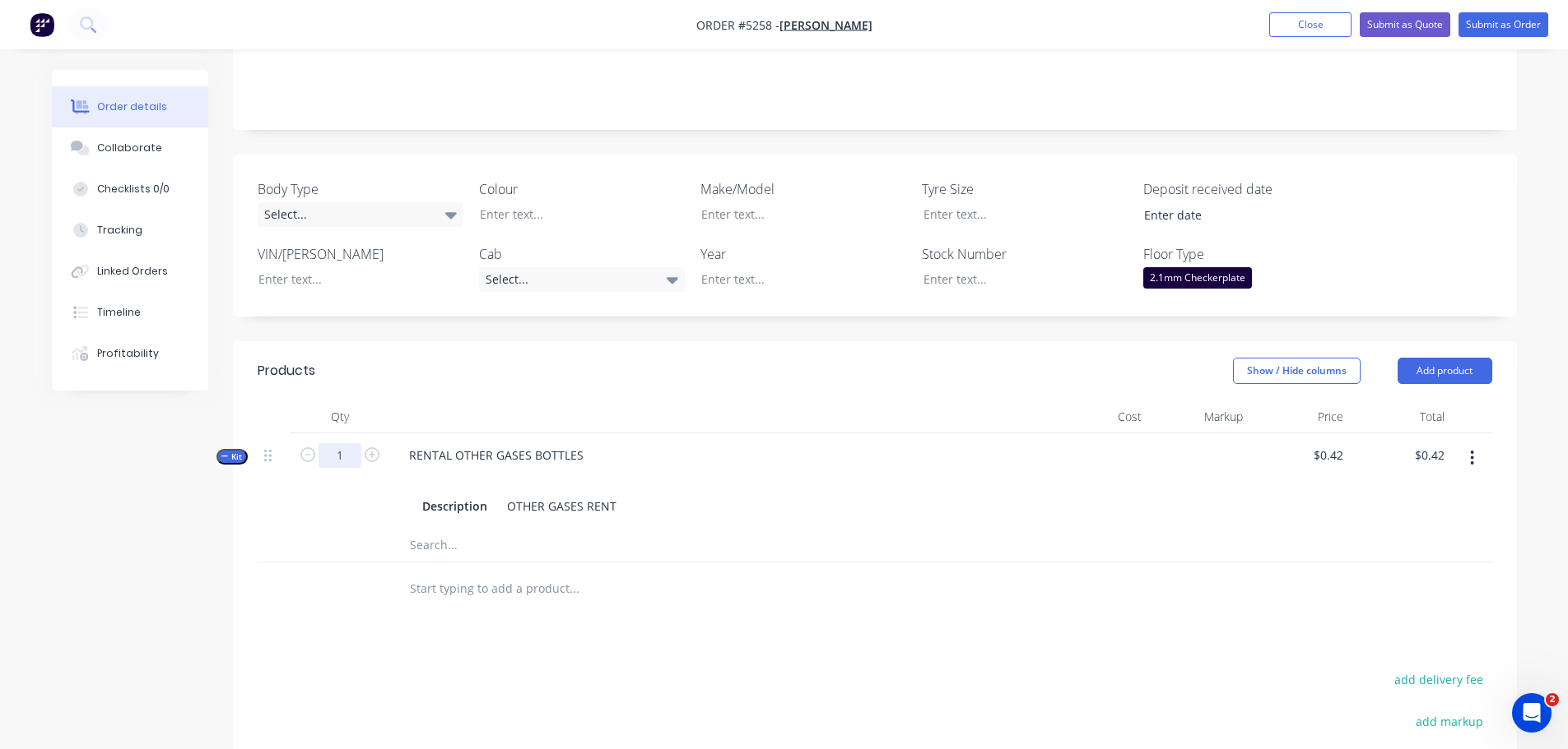
click at [341, 444] on input "1" at bounding box center [339, 456] width 43 height 25
type input "30"
type input "$12.60"
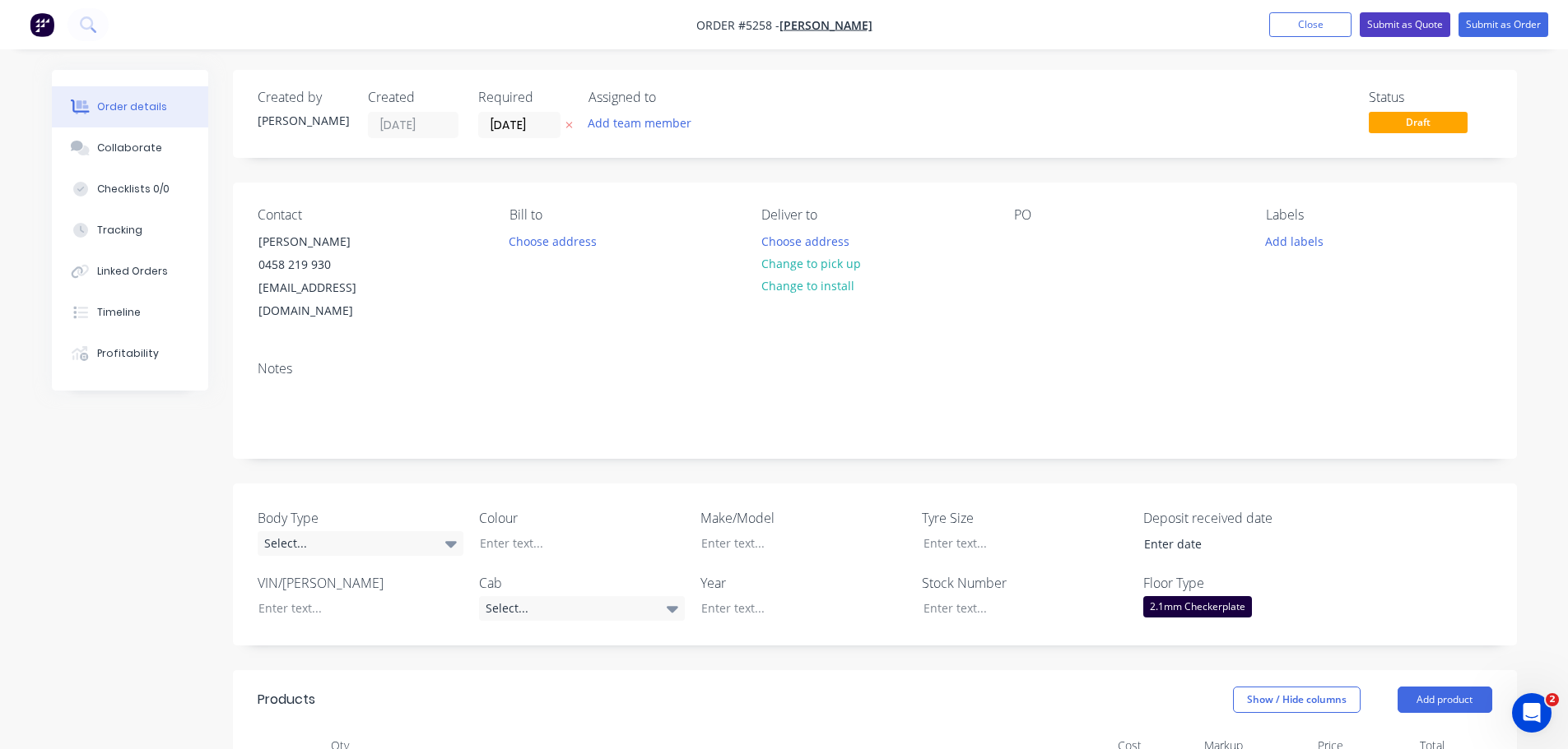
click at [1401, 28] on button "Submit as Quote" at bounding box center [1405, 24] width 91 height 25
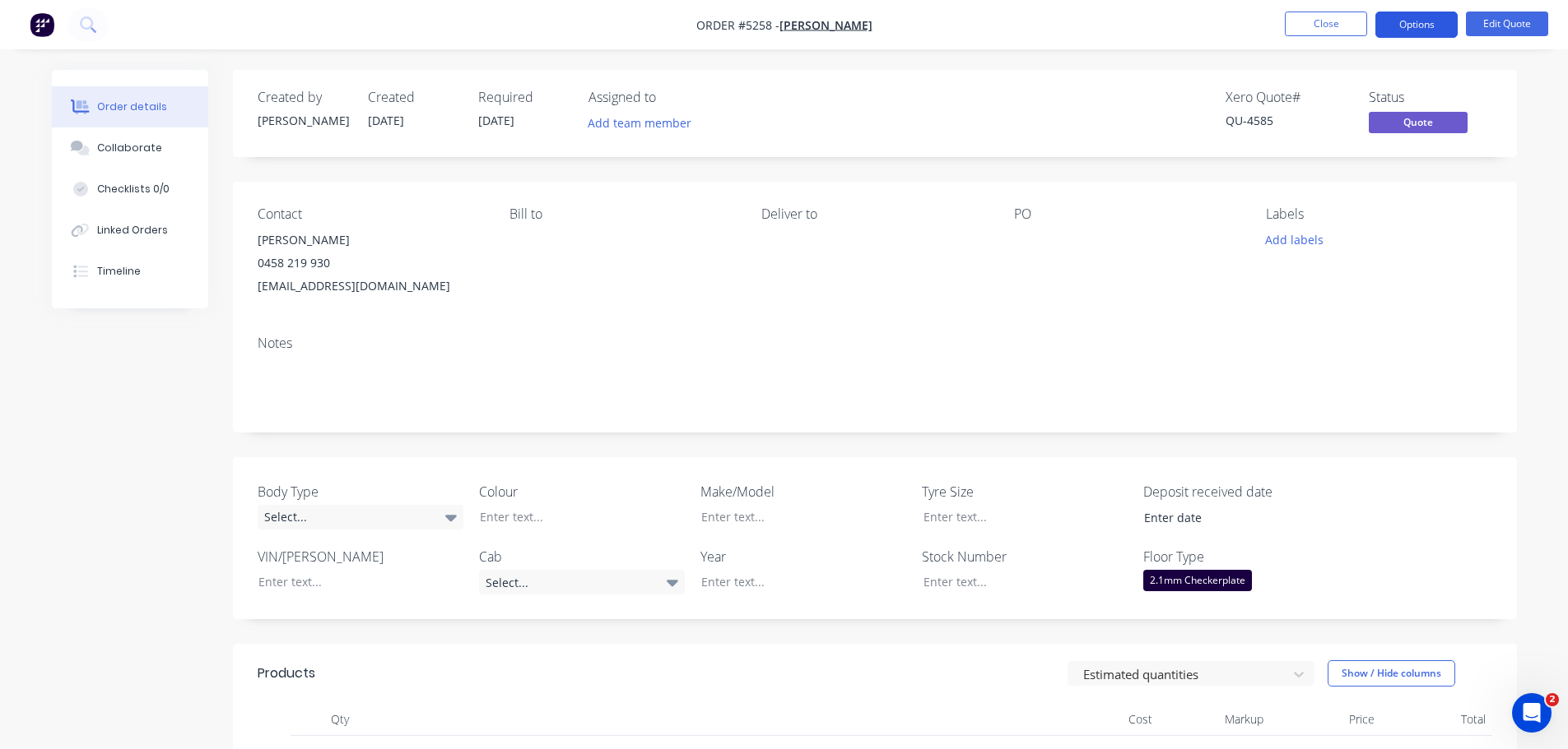
click at [1394, 25] on button "Options" at bounding box center [1416, 25] width 82 height 27
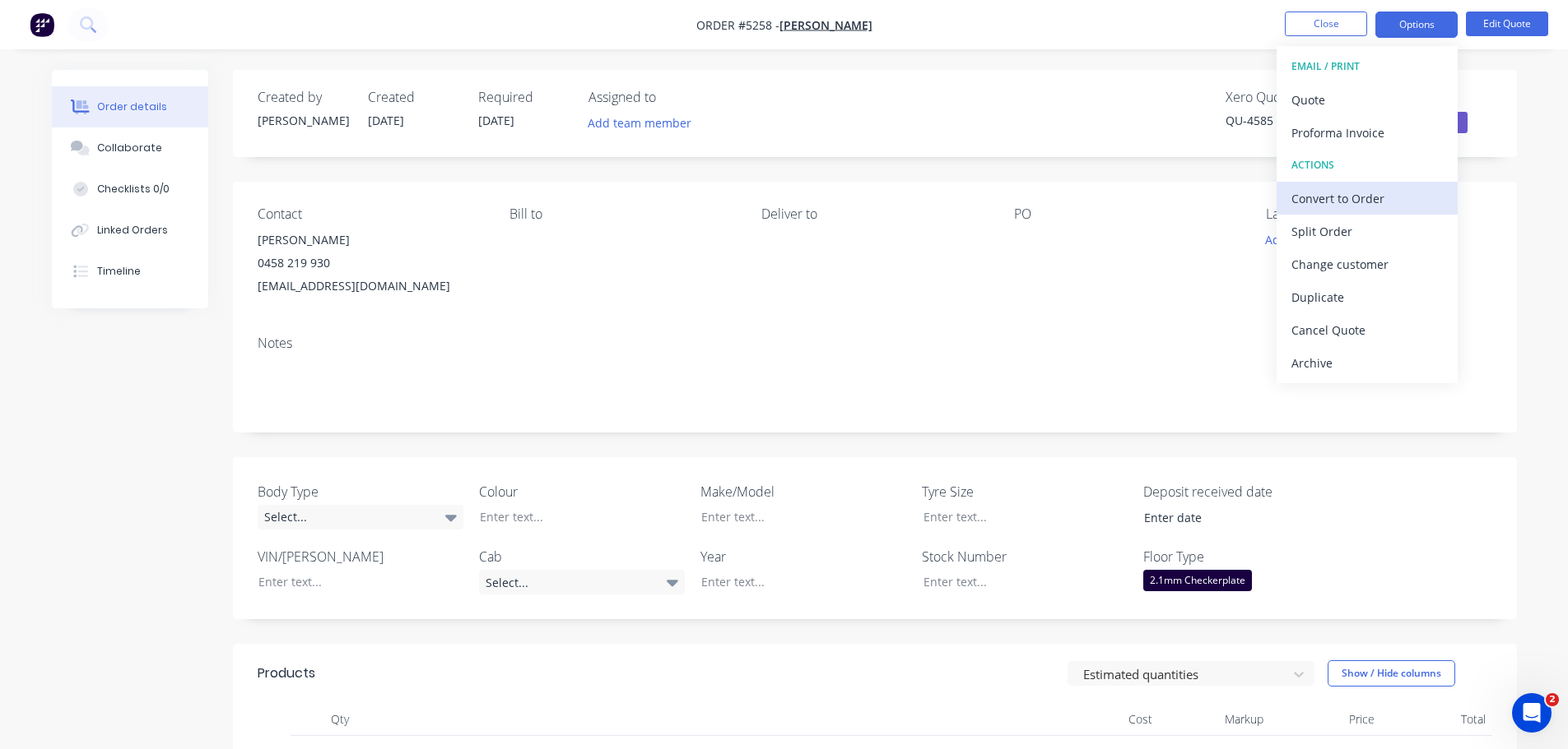
click at [1337, 208] on div "Convert to Order" at bounding box center [1366, 199] width 151 height 24
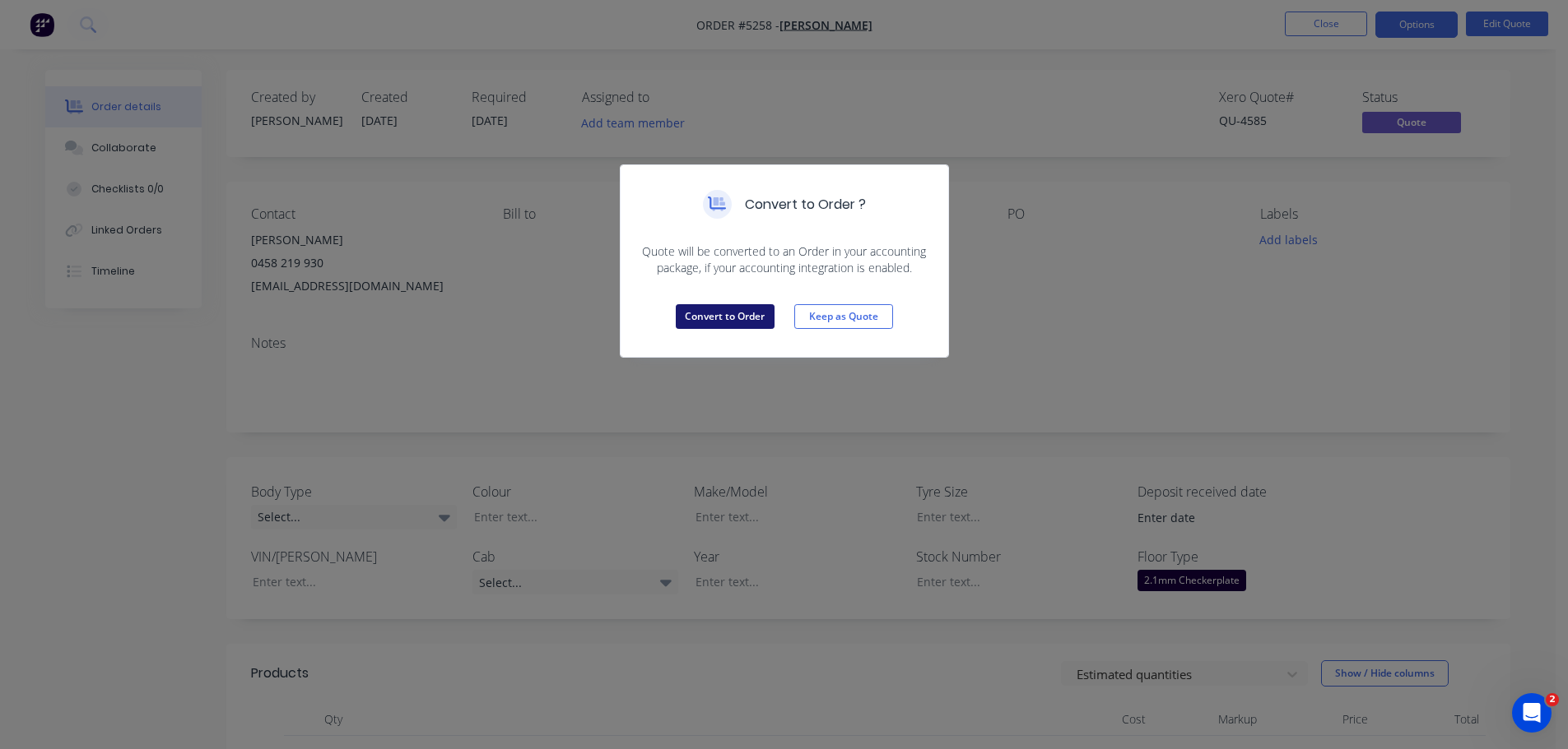
click at [755, 319] on button "Convert to Order" at bounding box center [726, 316] width 99 height 25
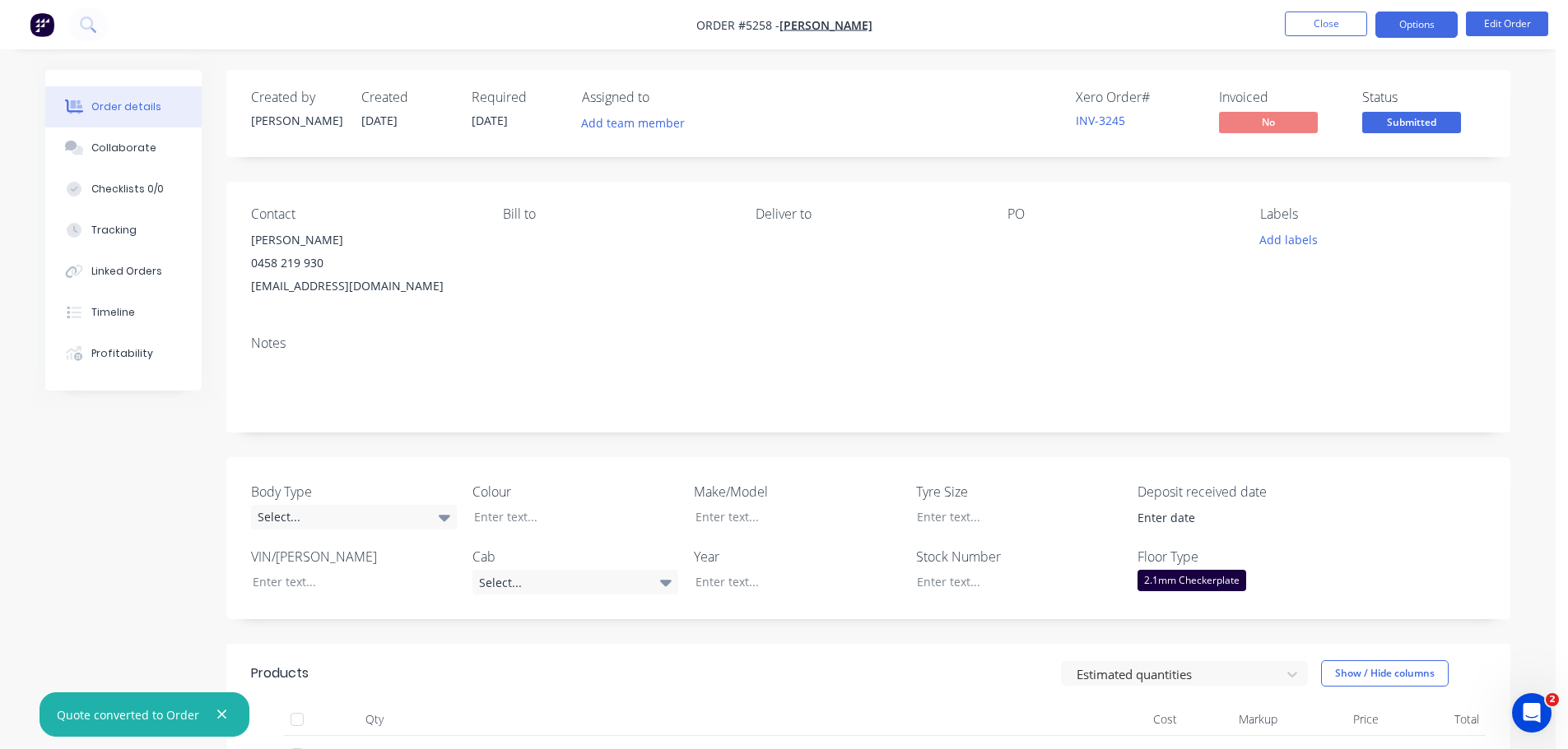
click at [1387, 21] on button "Options" at bounding box center [1416, 25] width 82 height 27
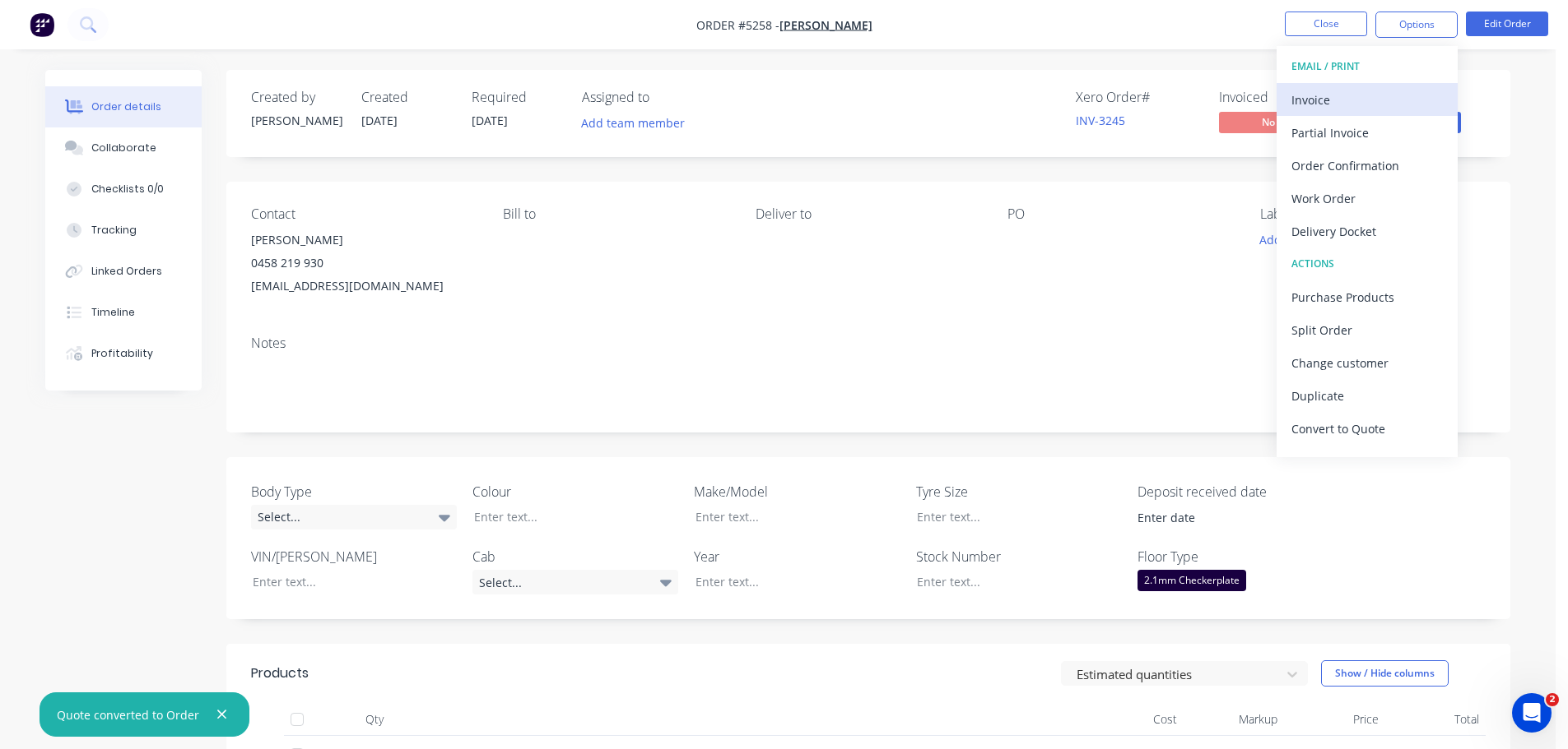
click at [1369, 107] on div "Invoice" at bounding box center [1366, 100] width 151 height 24
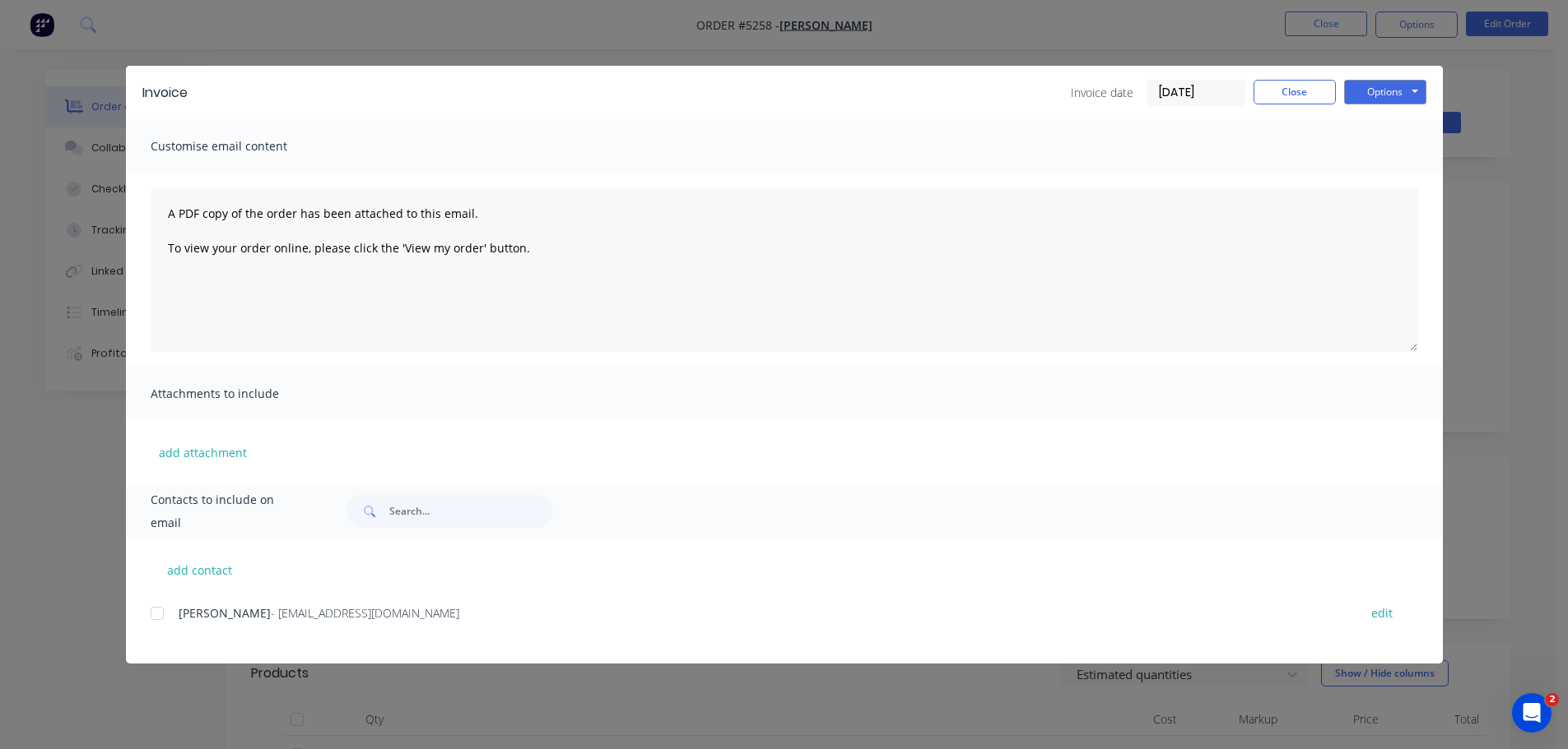
click at [162, 614] on div at bounding box center [156, 613] width 33 height 33
click at [1385, 96] on button "Options" at bounding box center [1385, 92] width 82 height 25
click at [1397, 172] on button "Email" at bounding box center [1397, 175] width 106 height 27
click at [1384, 94] on button "Options" at bounding box center [1385, 92] width 82 height 25
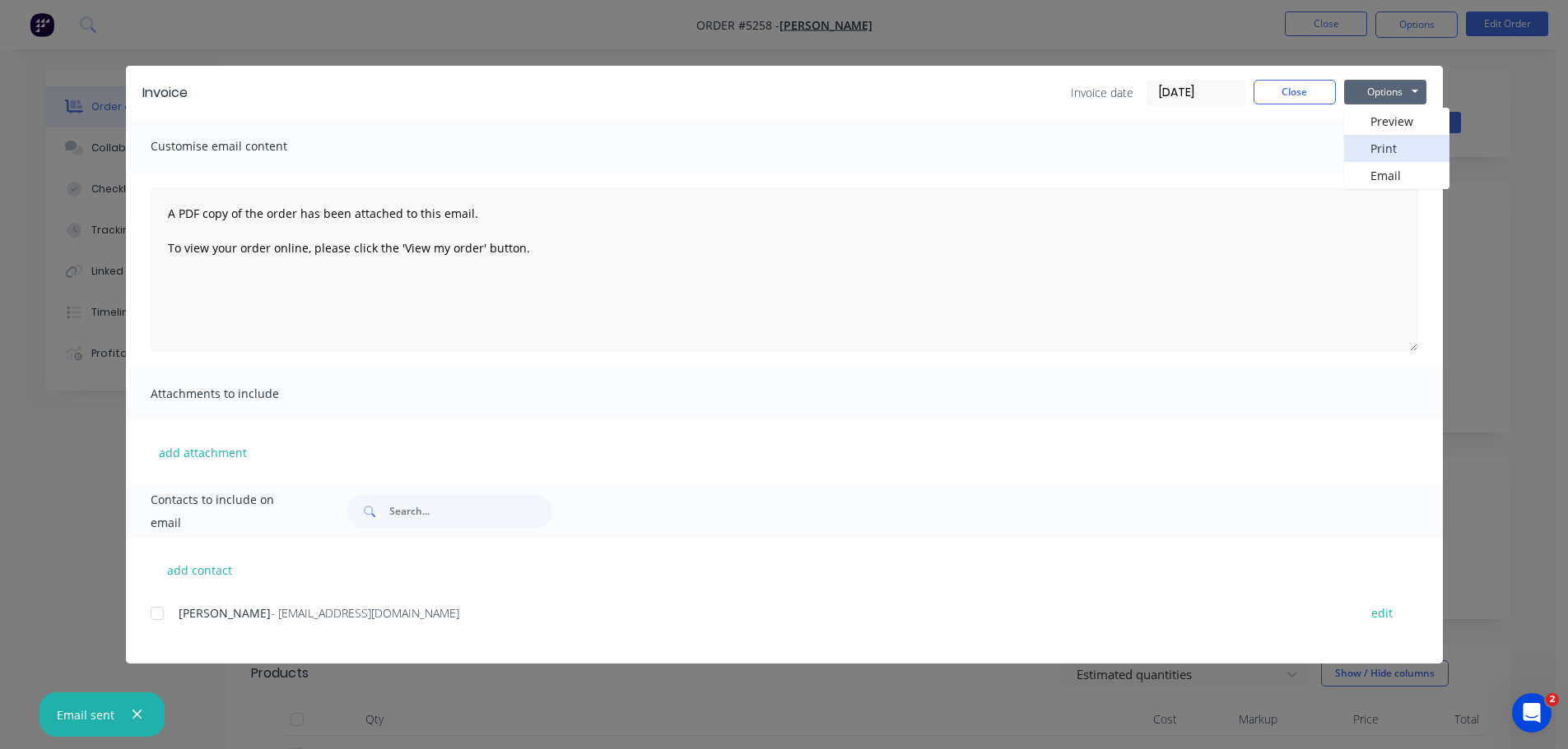
click at [1384, 141] on button "Print" at bounding box center [1397, 148] width 106 height 27
click at [1285, 93] on button "Close" at bounding box center [1294, 92] width 82 height 25
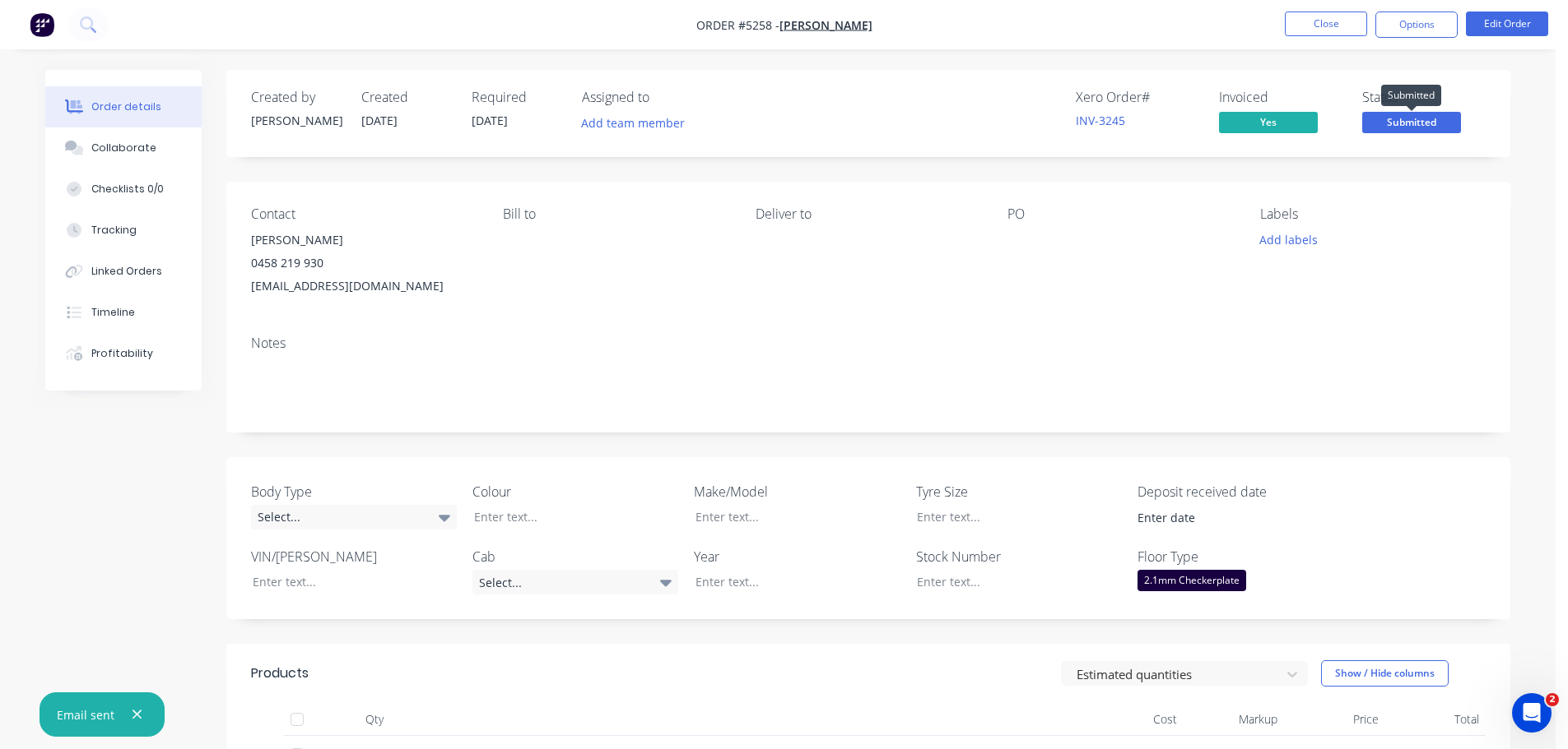
click at [1403, 121] on span "Submitted" at bounding box center [1412, 122] width 99 height 21
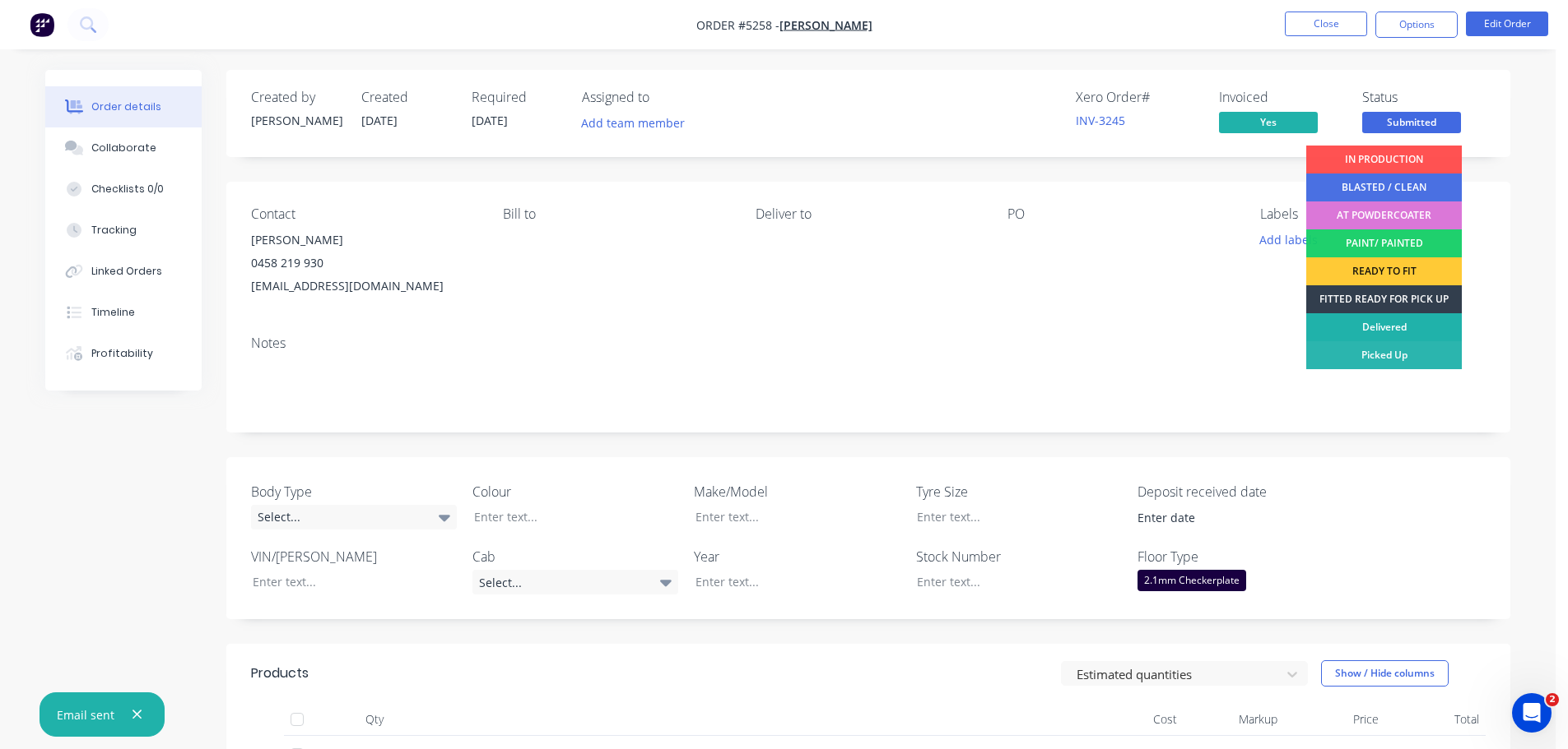
click at [1394, 327] on div "Delivered" at bounding box center [1383, 327] width 155 height 28
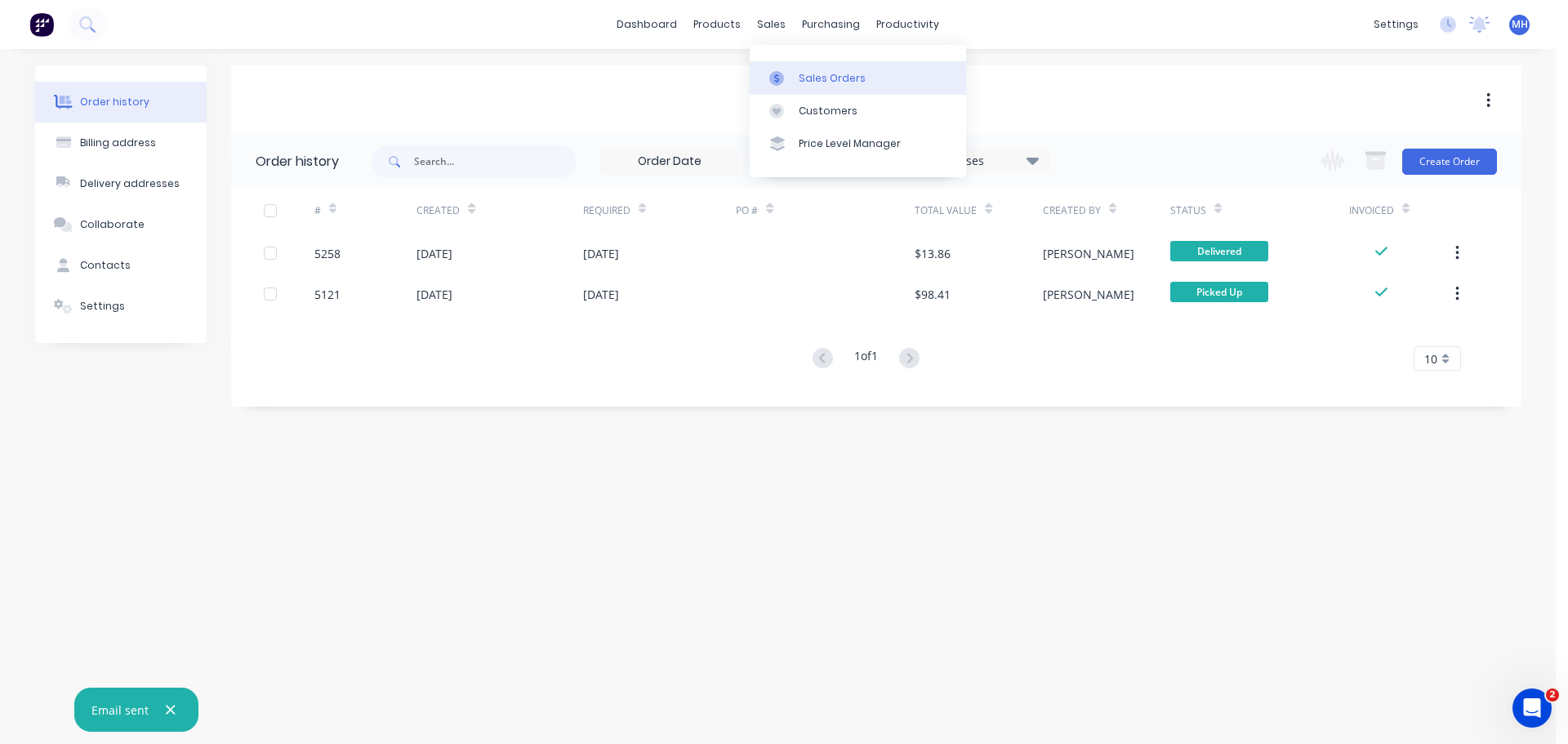
click at [805, 79] on div "Sales Orders" at bounding box center [832, 78] width 67 height 15
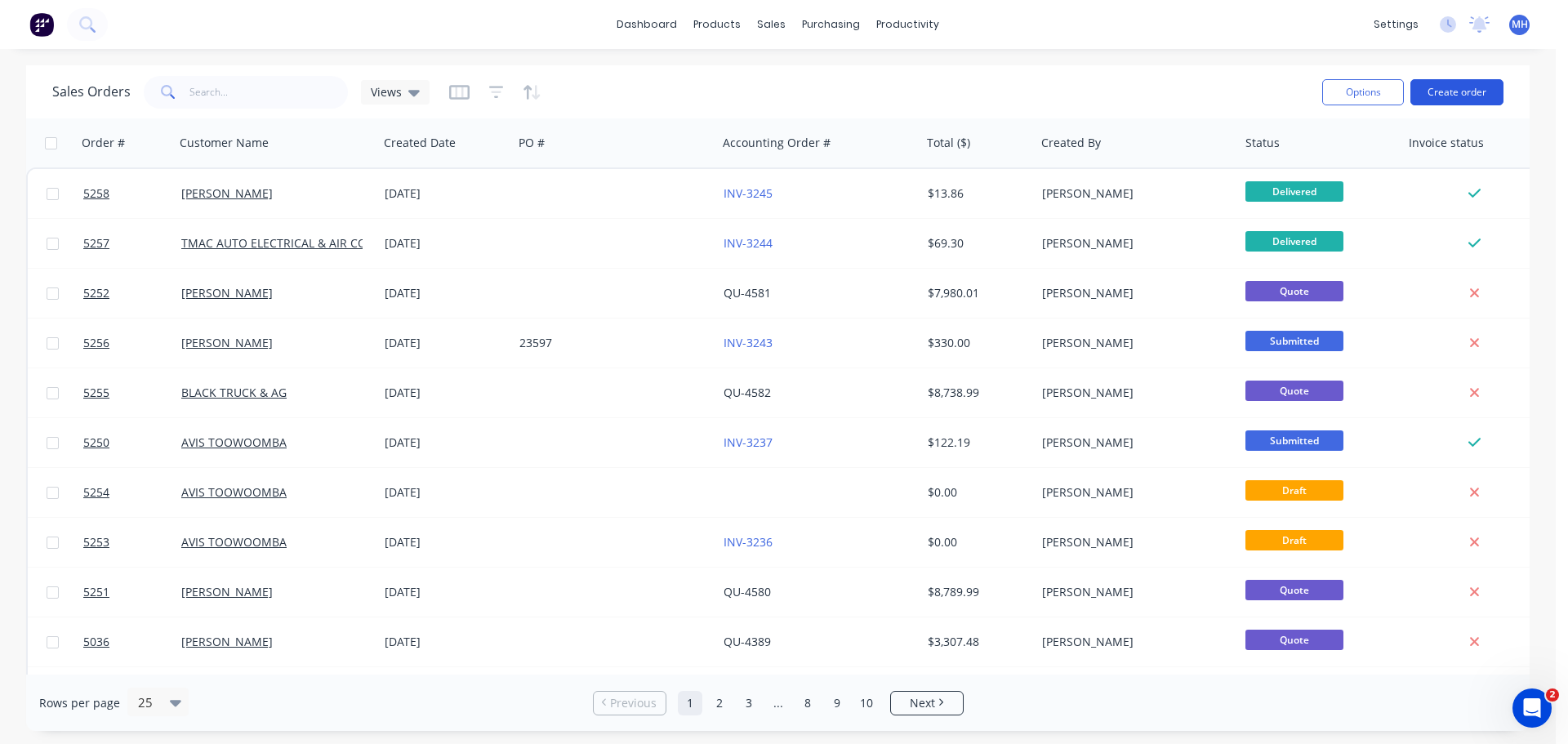
click at [1486, 89] on button "Create order" at bounding box center [1457, 92] width 93 height 27
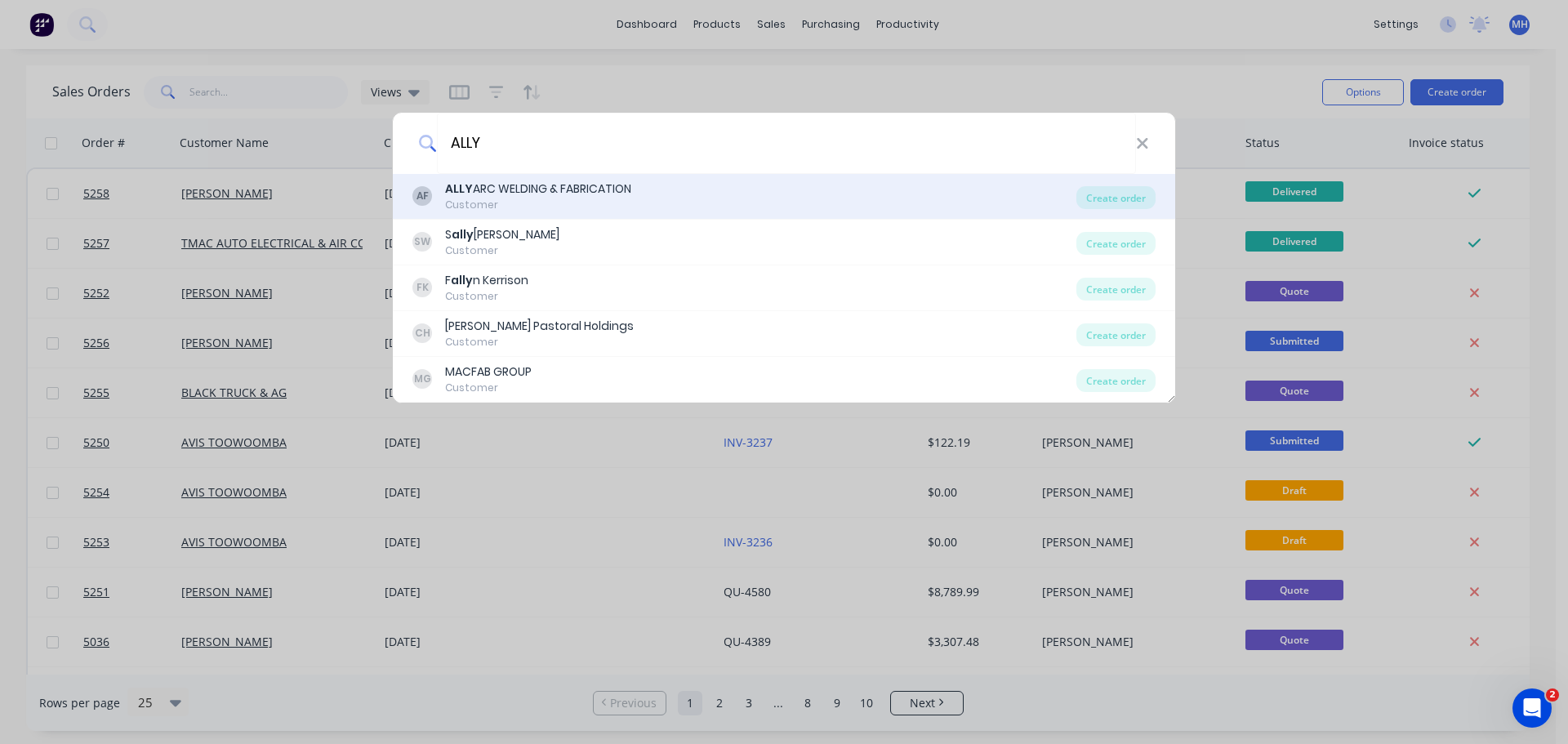
type input "ALLY"
click at [642, 202] on div "AF ALLY ARC WELDING & FABRICATION Customer" at bounding box center [744, 196] width 664 height 31
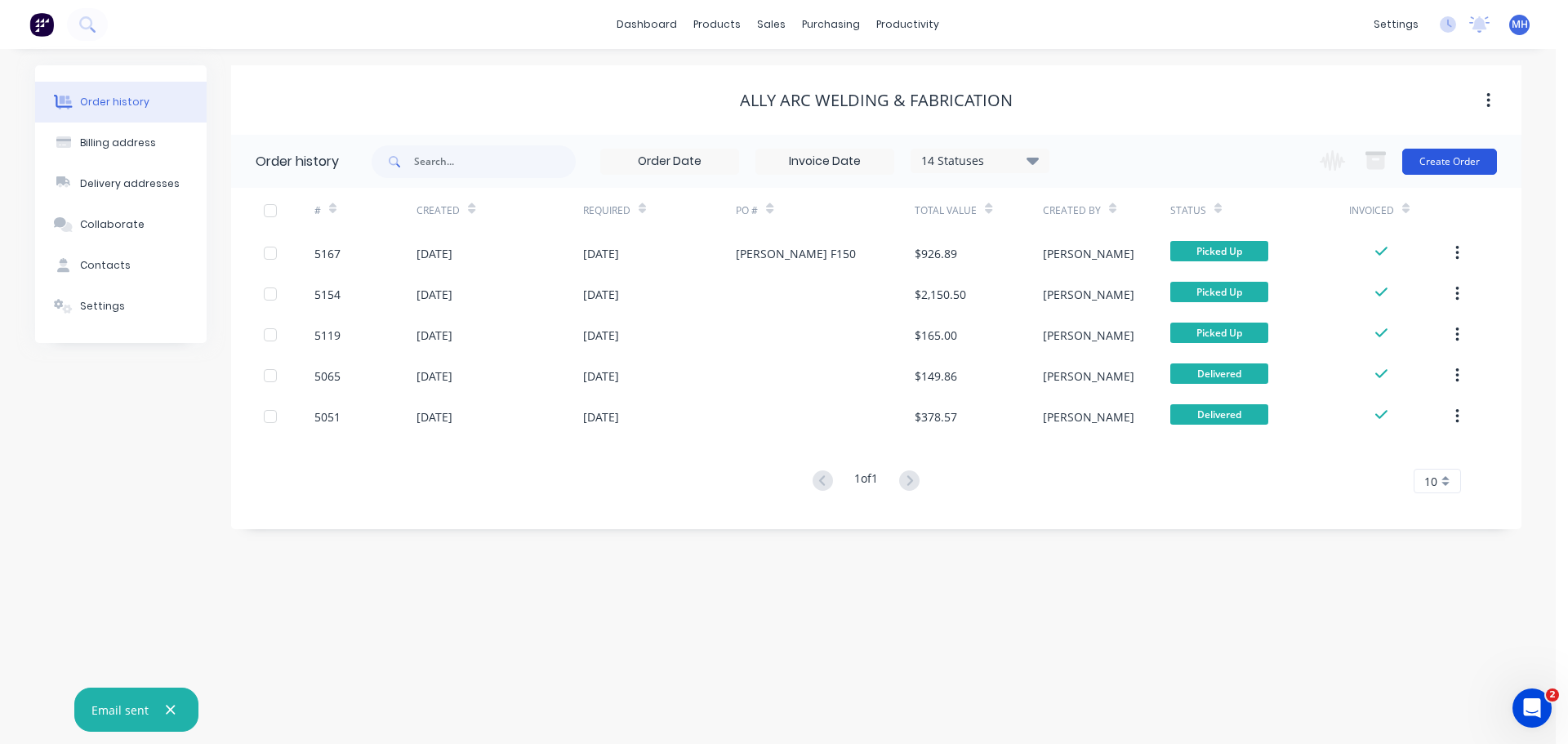
click at [1451, 159] on button "Create Order" at bounding box center [1449, 162] width 95 height 27
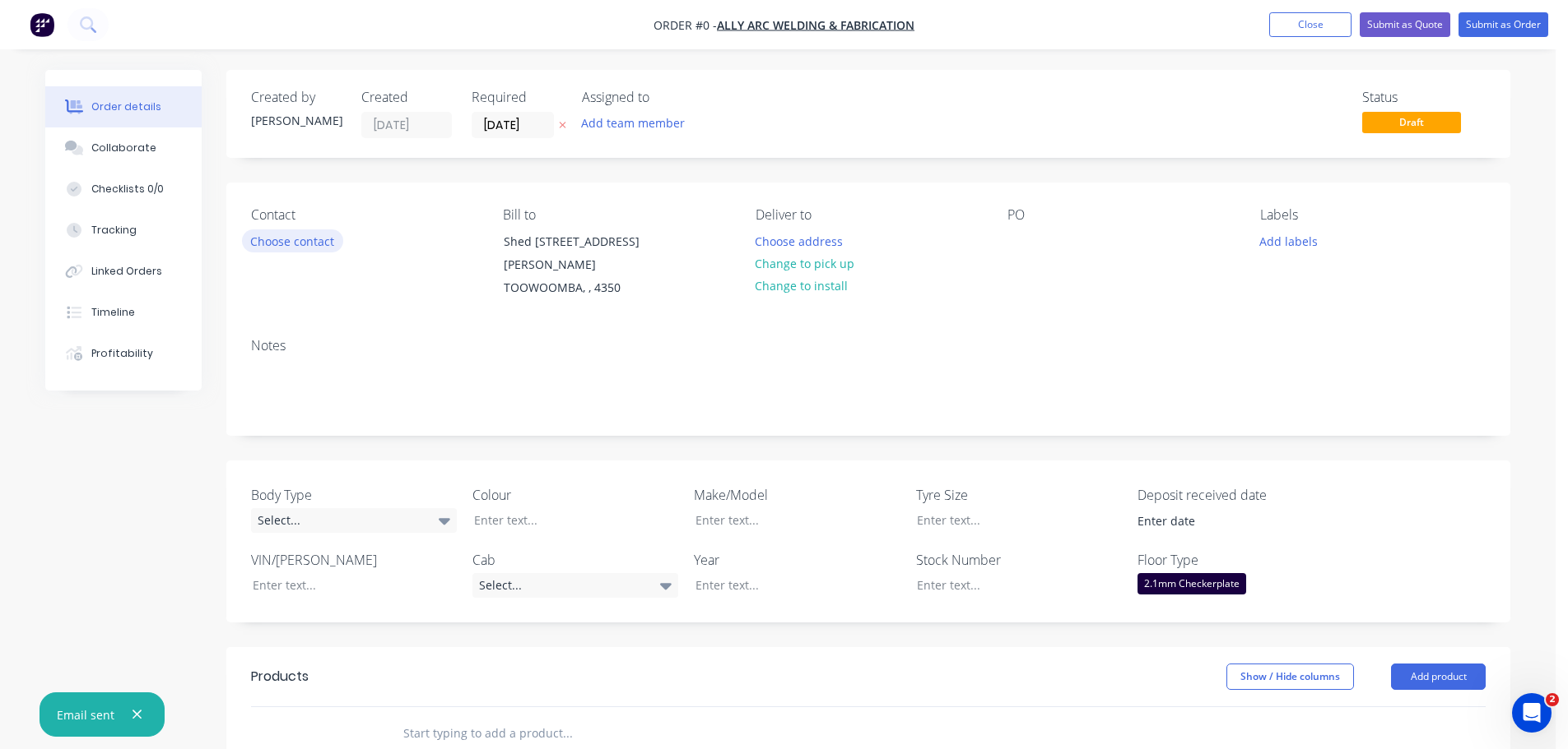
click at [317, 244] on button "Choose contact" at bounding box center [293, 240] width 101 height 22
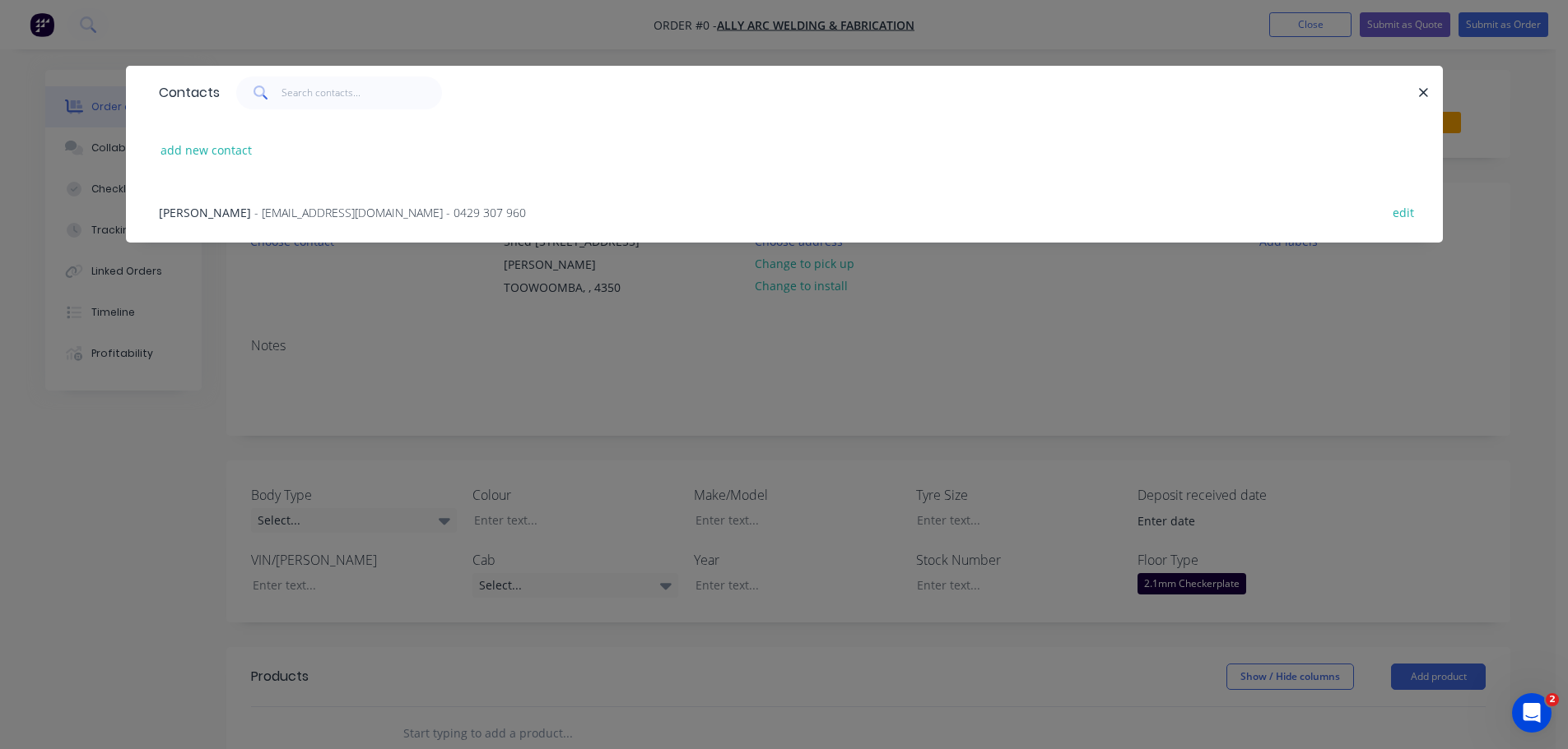
click at [256, 214] on span "- ally_arc@iinet.net.au - 0429 307 960" at bounding box center [390, 212] width 272 height 16
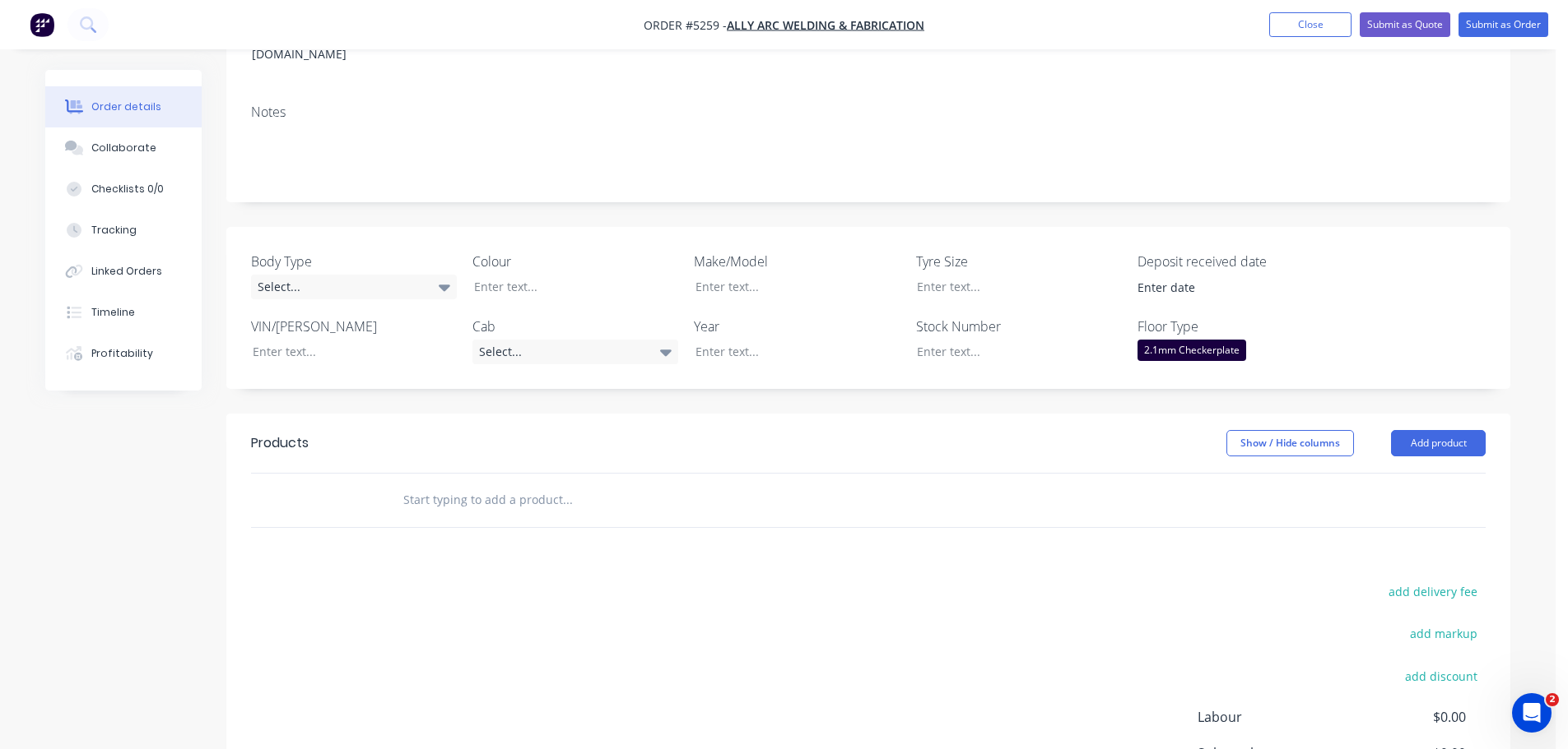
scroll to position [411, 0]
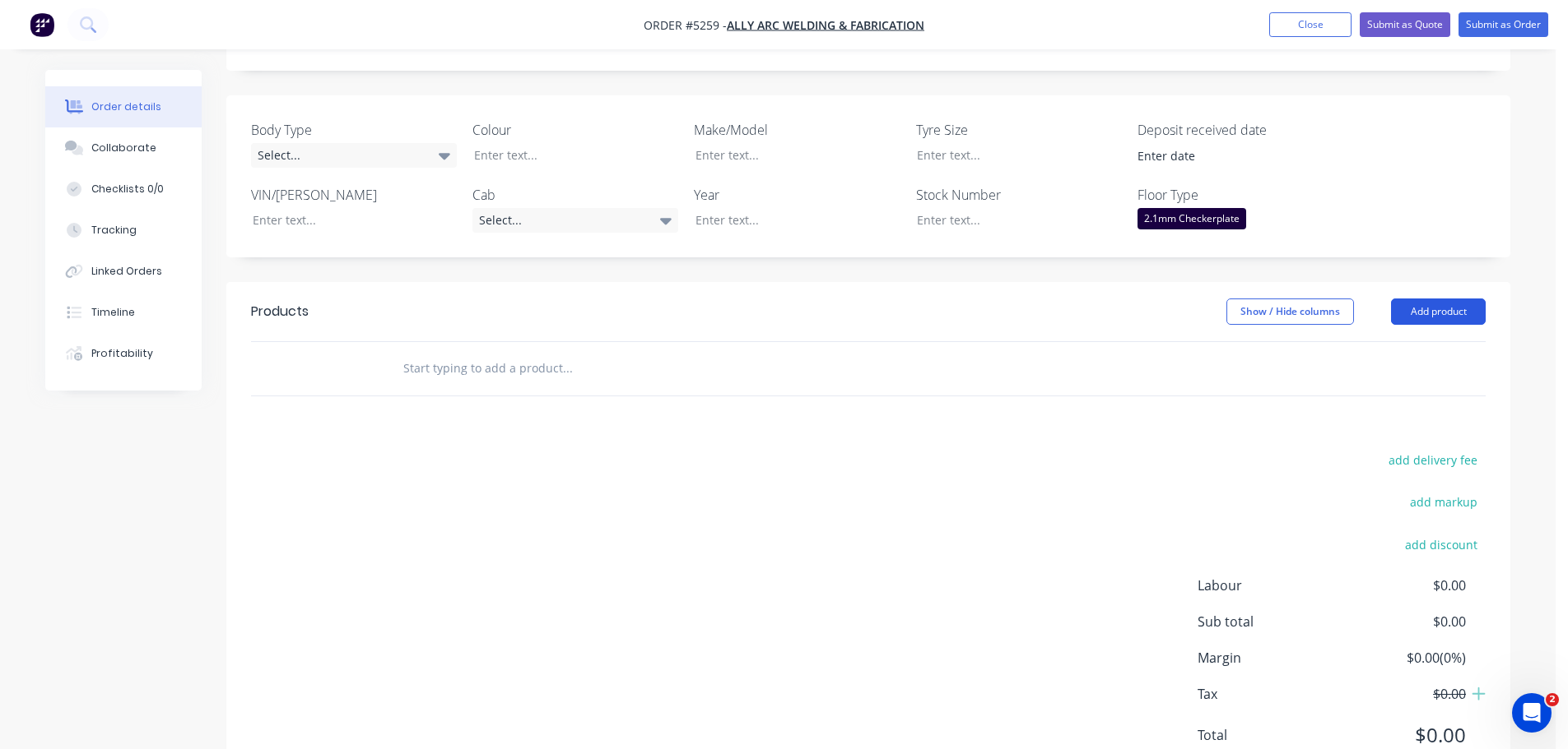
click at [1456, 298] on button "Add product" at bounding box center [1438, 311] width 95 height 27
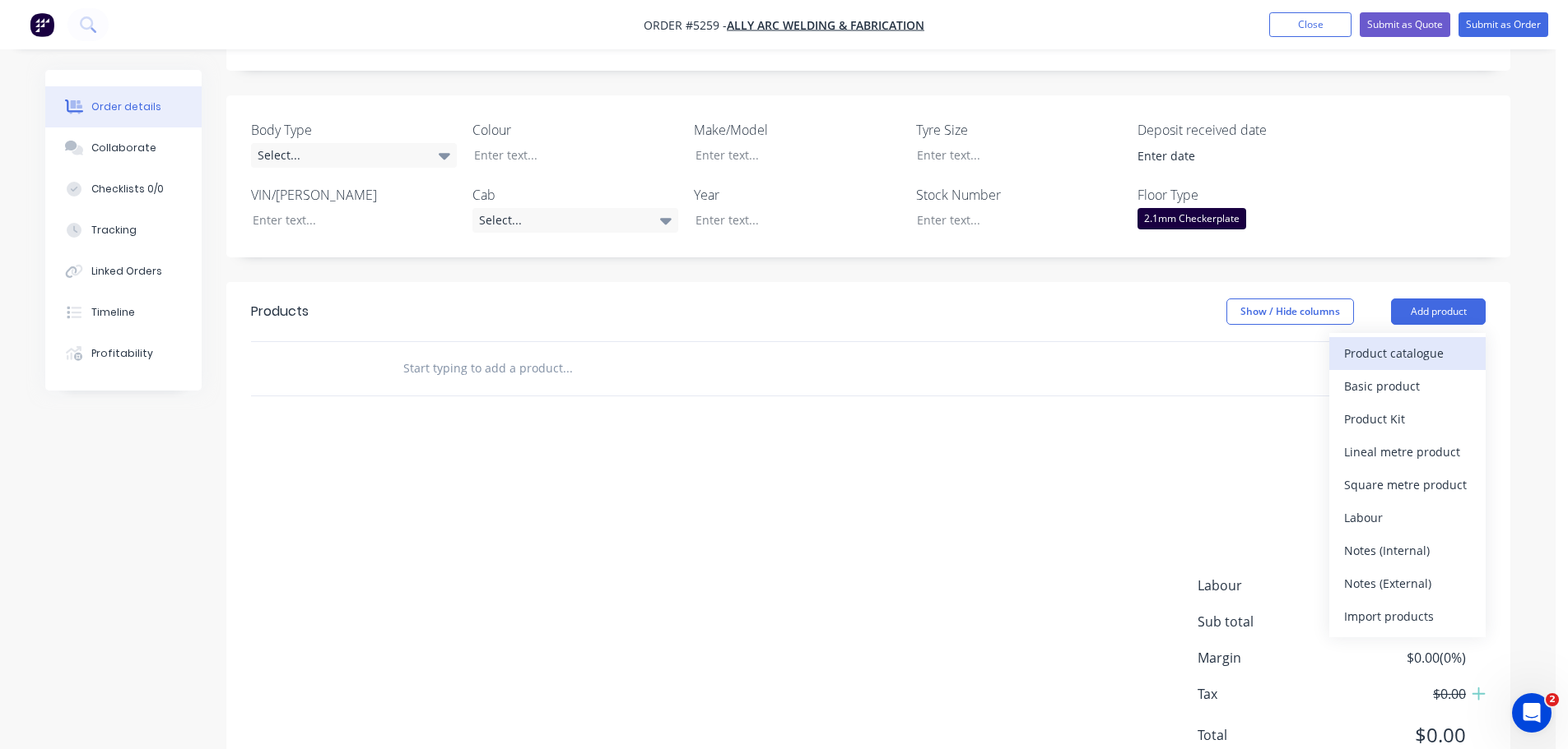
click at [1421, 342] on div "Product catalogue" at bounding box center [1408, 354] width 127 height 24
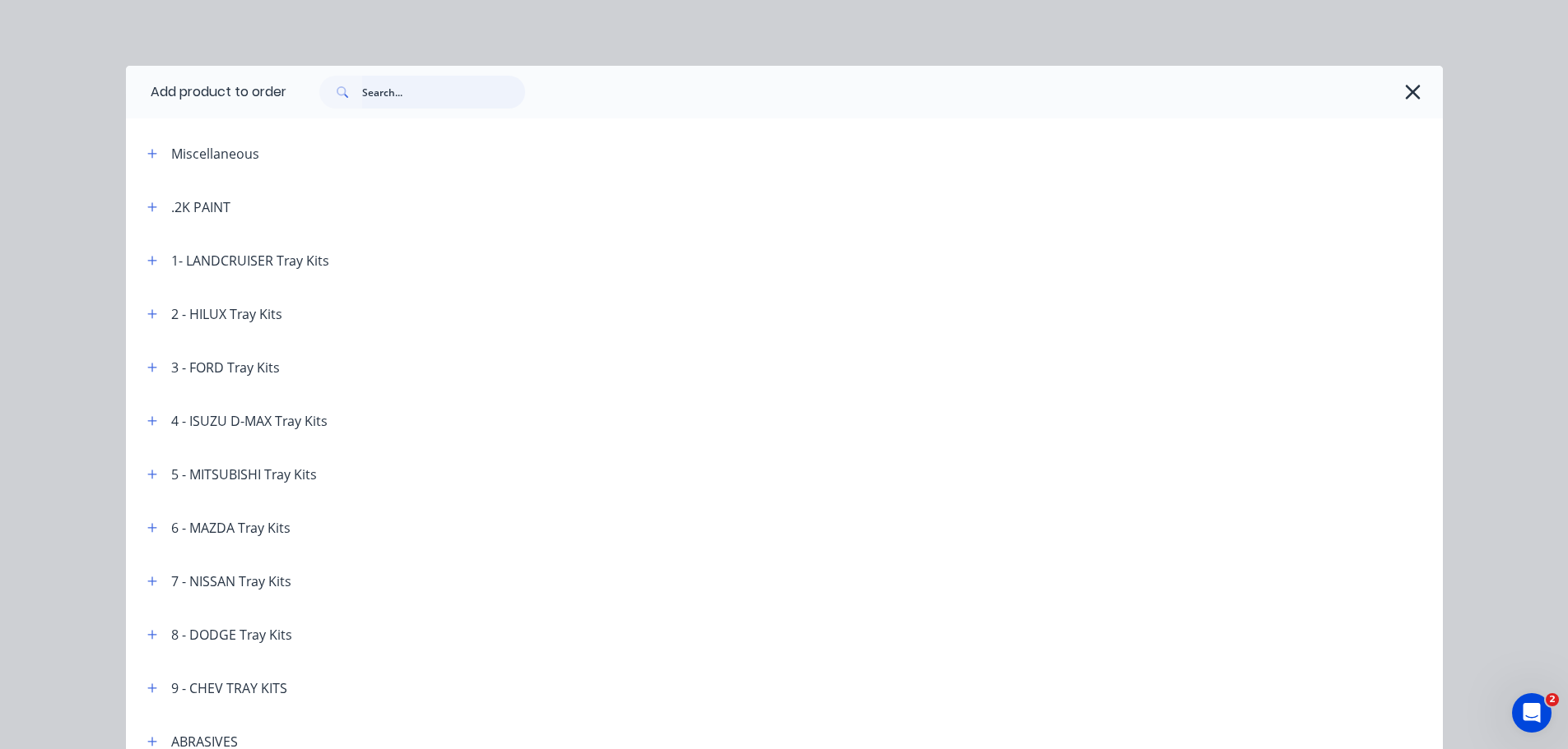
click at [410, 93] on input "text" at bounding box center [443, 92] width 163 height 33
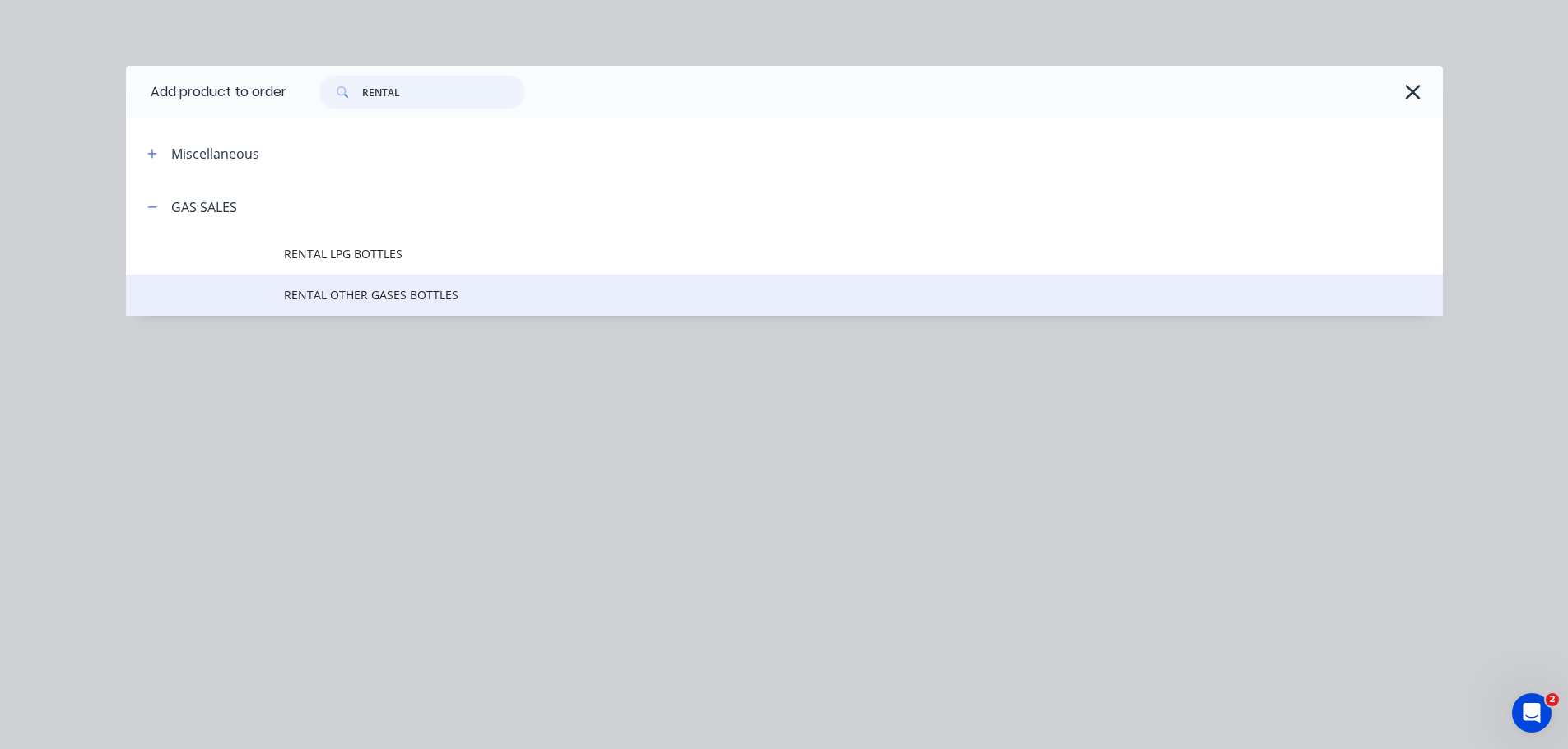
type input "RENTAL"
click at [395, 299] on span "RENTAL OTHER GASES BOTTLES" at bounding box center [746, 294] width 926 height 17
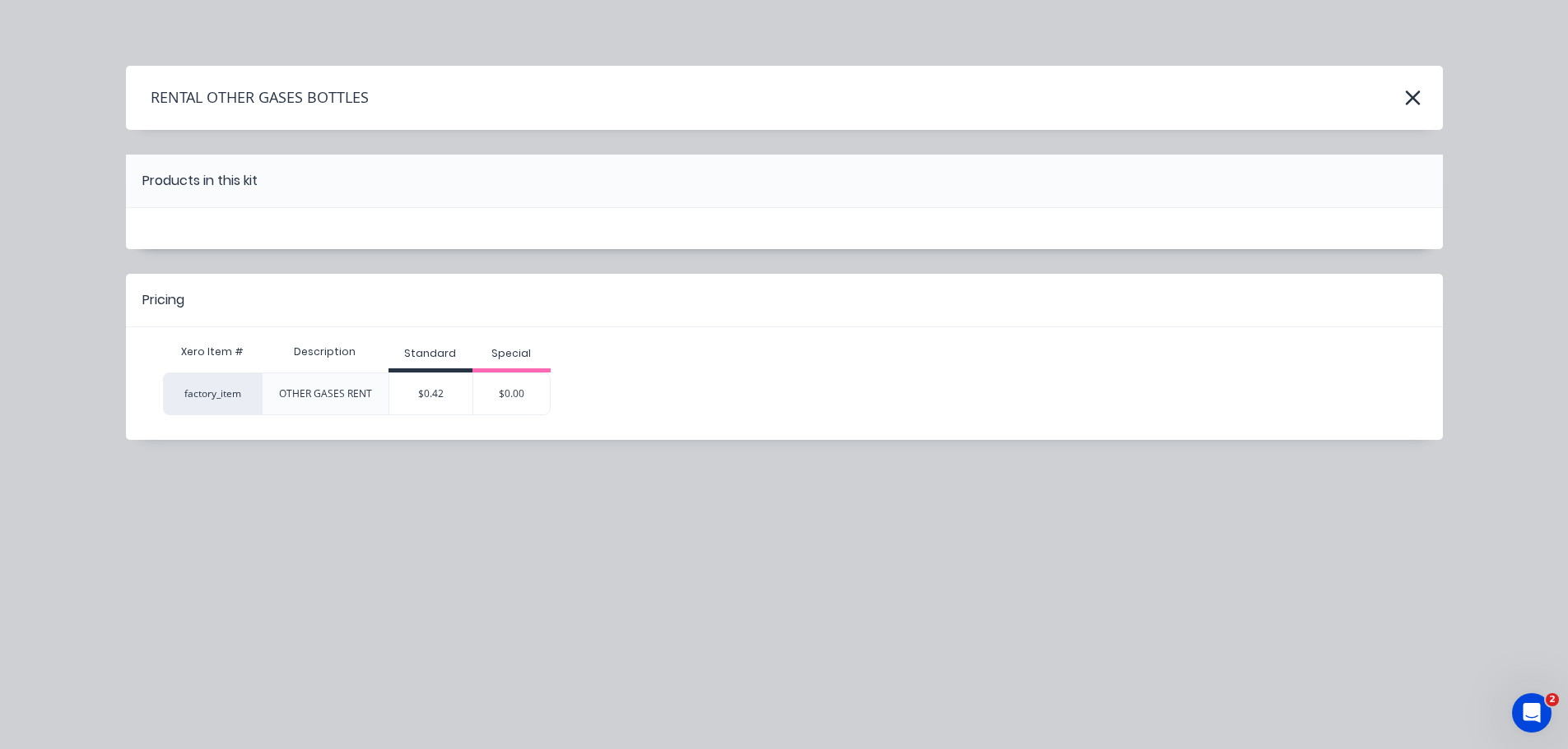
click at [437, 393] on div "$0.42" at bounding box center [431, 394] width 83 height 42
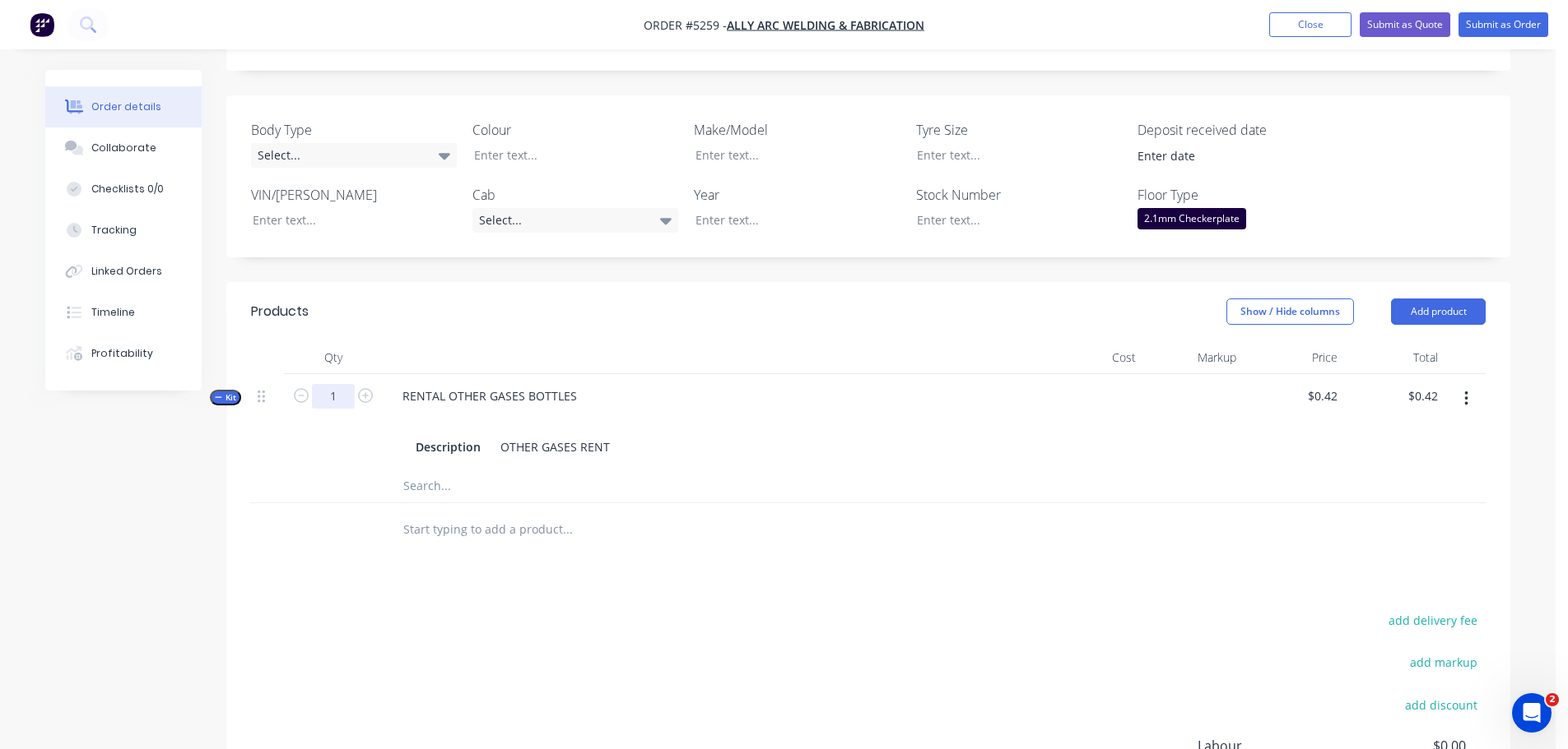
click at [342, 384] on input "1" at bounding box center [333, 396] width 43 height 25
type input "240"
type input "$100.80"
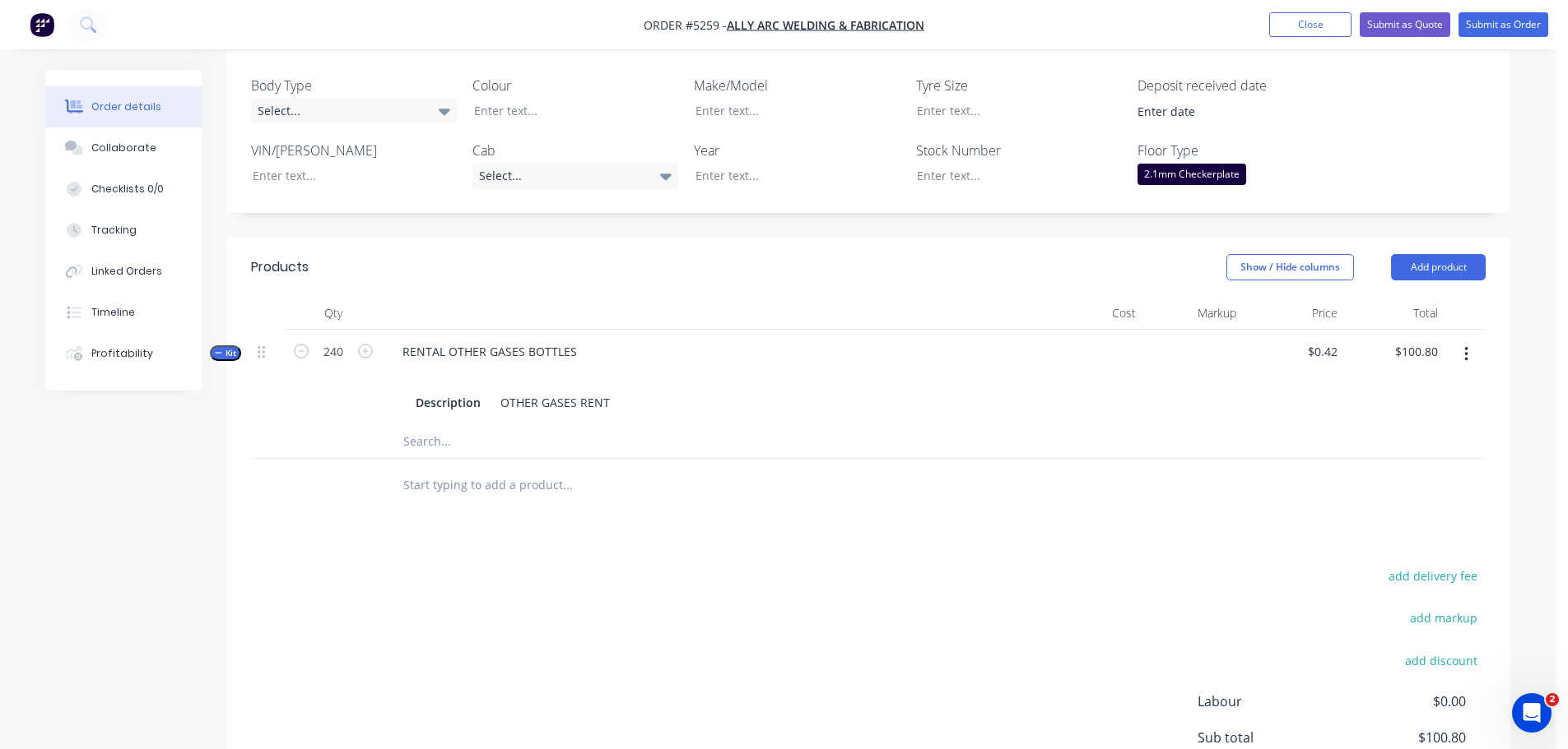
scroll to position [494, 0]
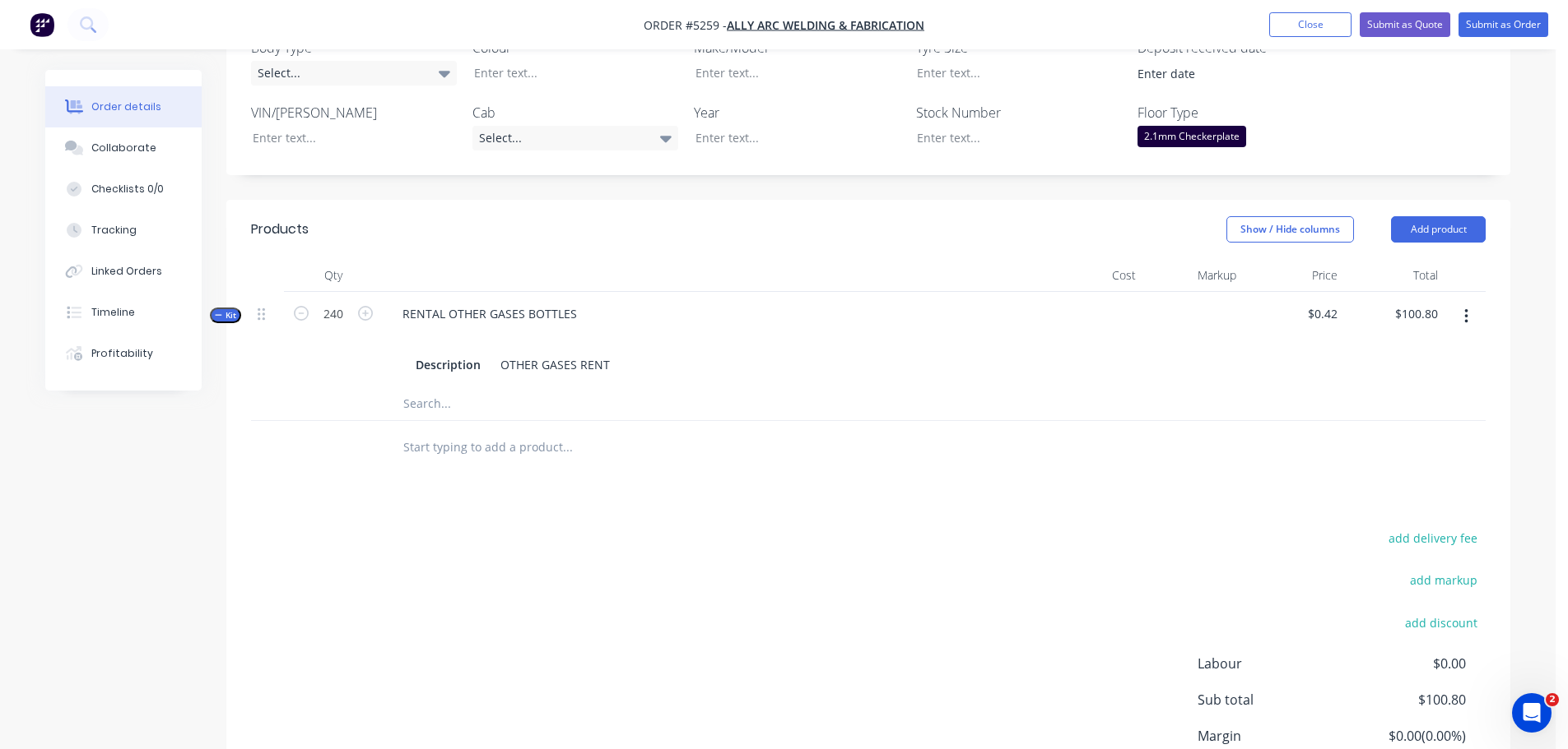
click at [492, 431] on input "text" at bounding box center [566, 447] width 329 height 33
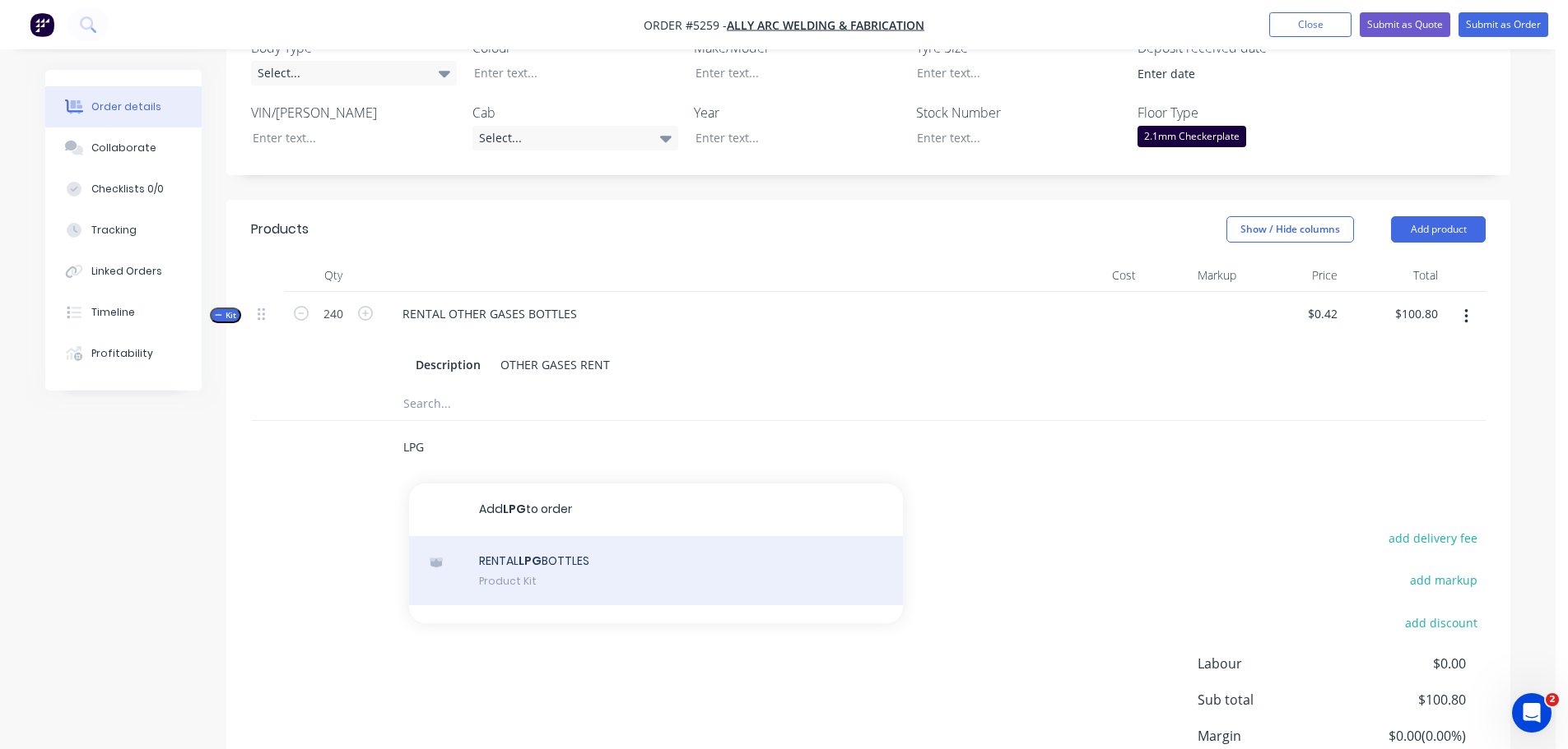
type input "LPG"
click at [523, 544] on div "RENTAL LPG BOTTLES Product Kit" at bounding box center [656, 571] width 494 height 69
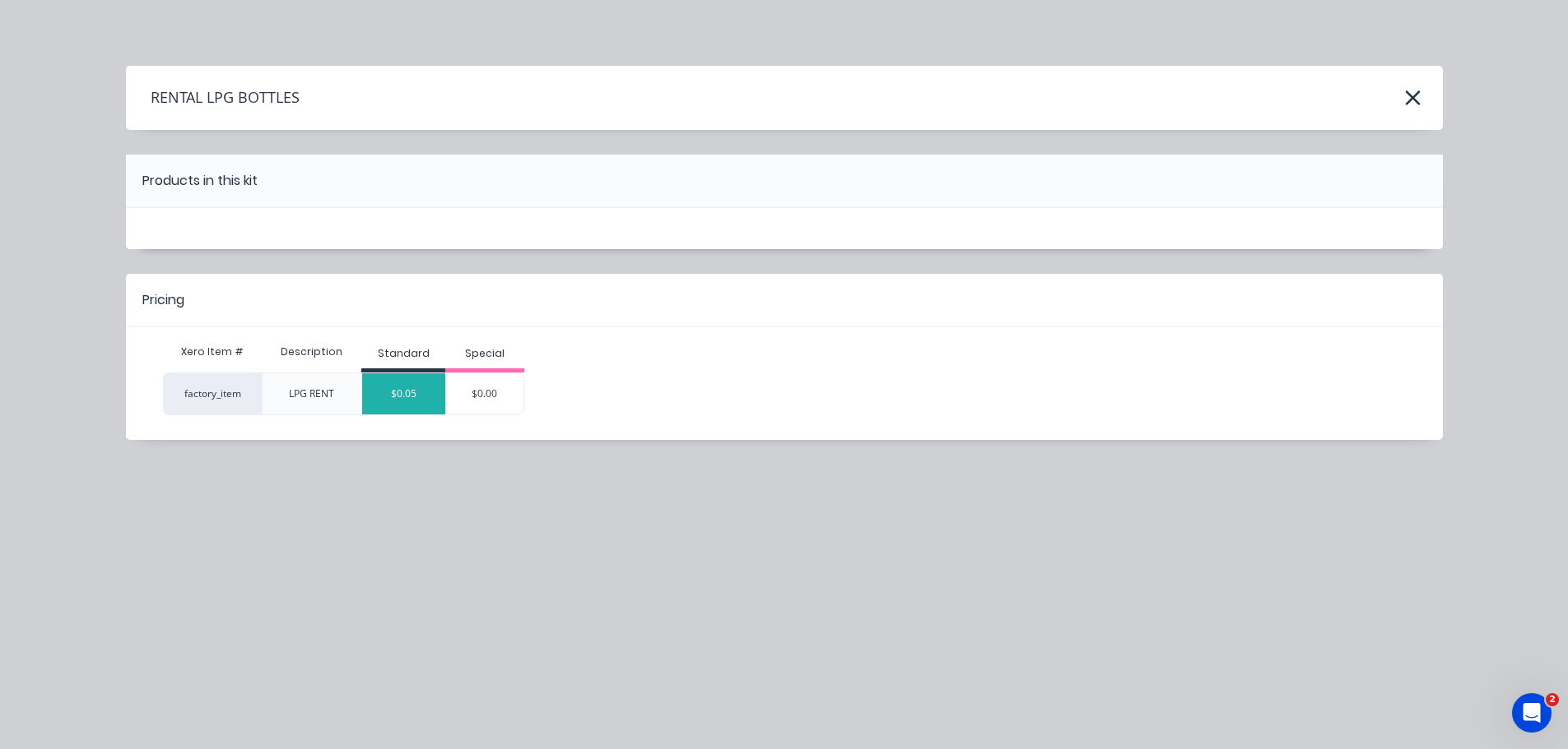
click at [394, 397] on div "$0.05" at bounding box center [403, 394] width 83 height 42
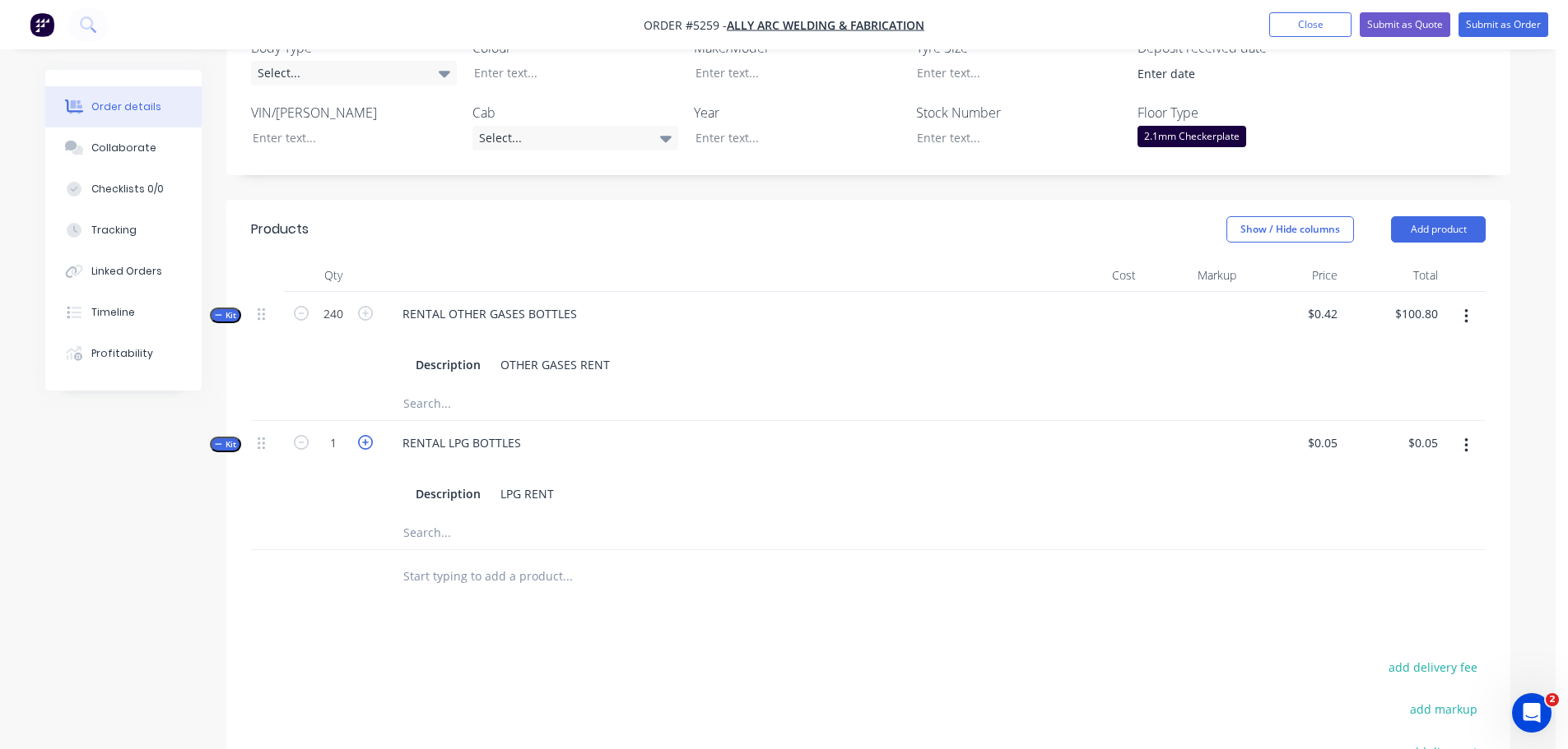
click at [358, 435] on icon "button" at bounding box center [365, 442] width 15 height 15
type input "2"
type input "$0.10"
click at [356, 471] on div "2" at bounding box center [333, 468] width 99 height 96
click at [340, 431] on input "2" at bounding box center [333, 443] width 43 height 25
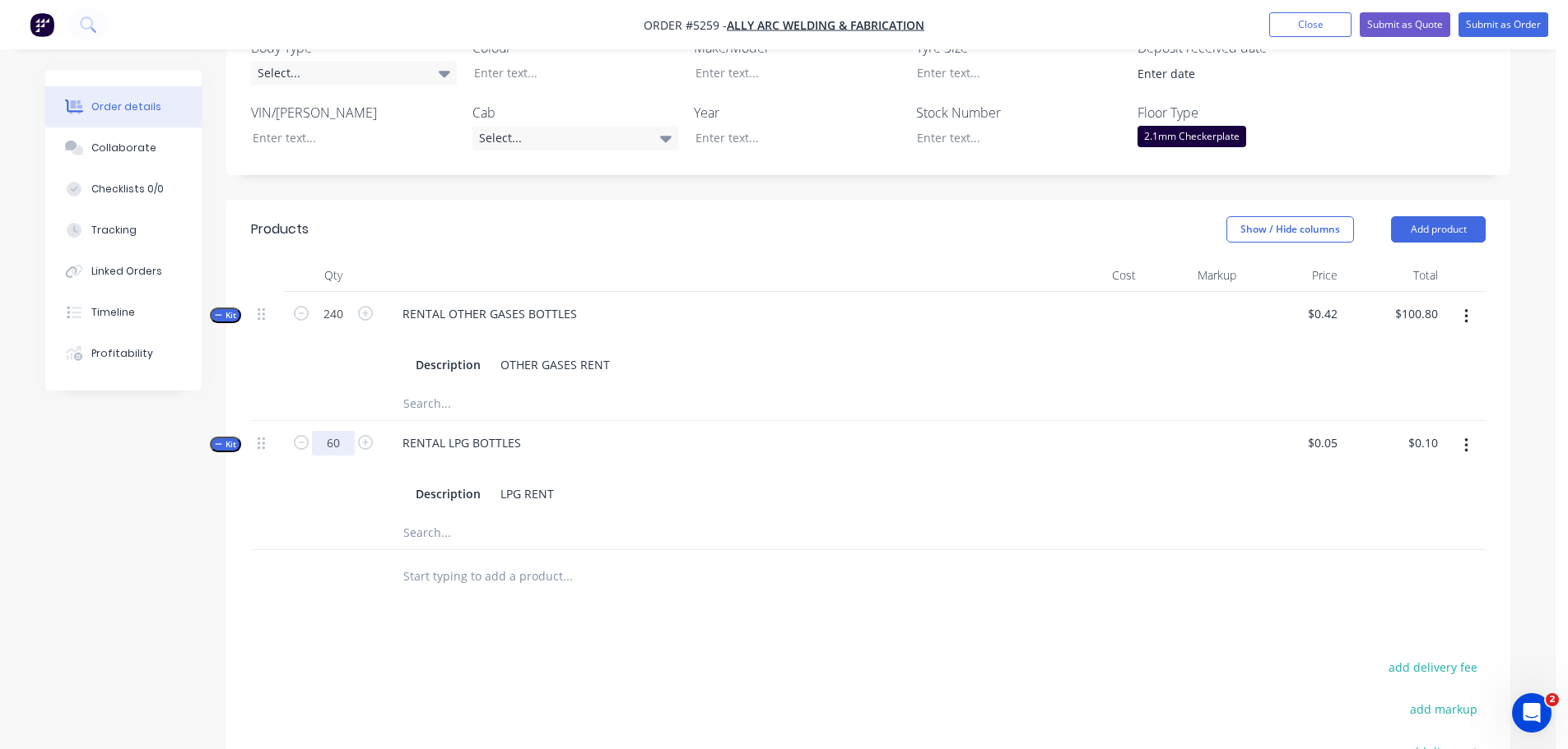
type input "60"
type input "$3.00"
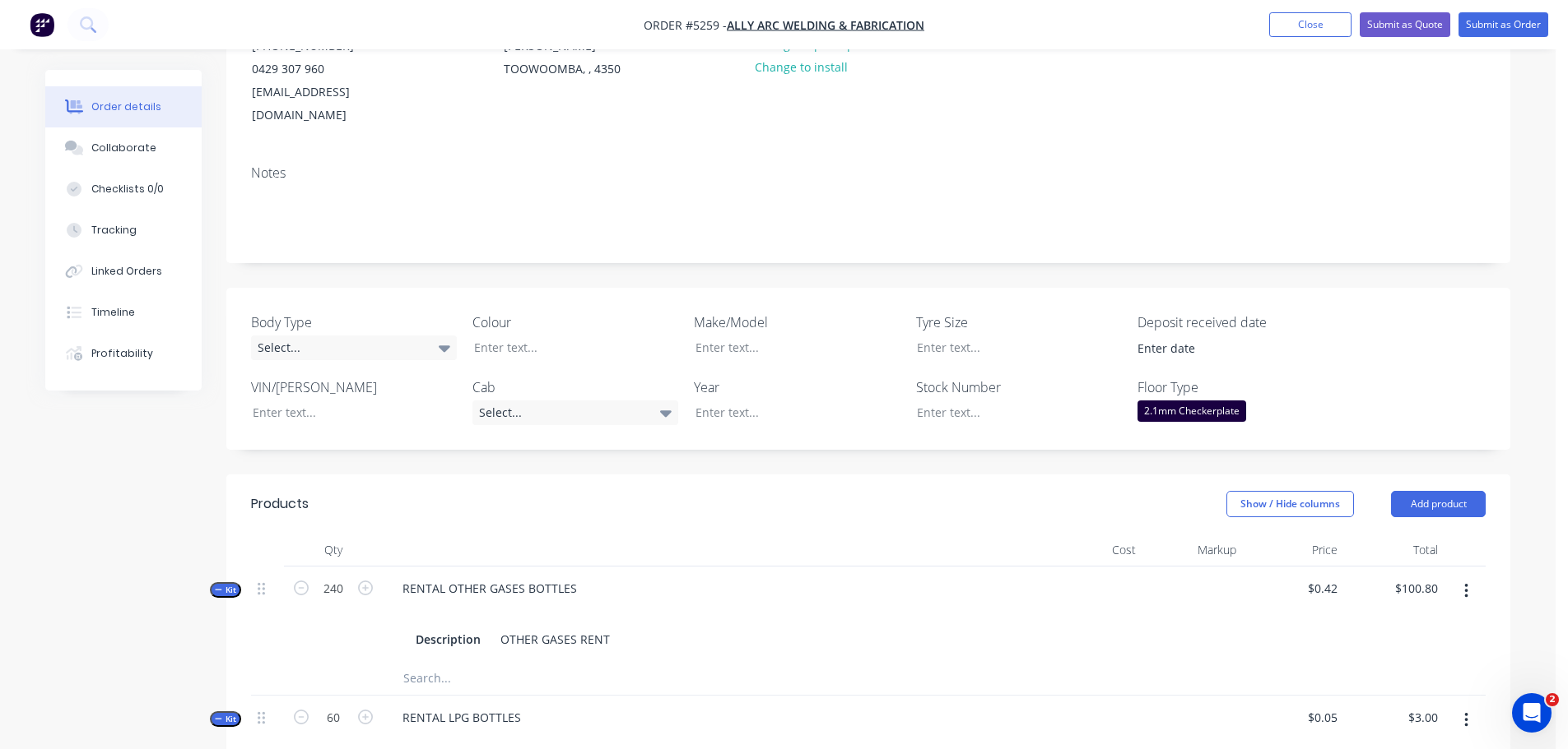
scroll to position [4, 0]
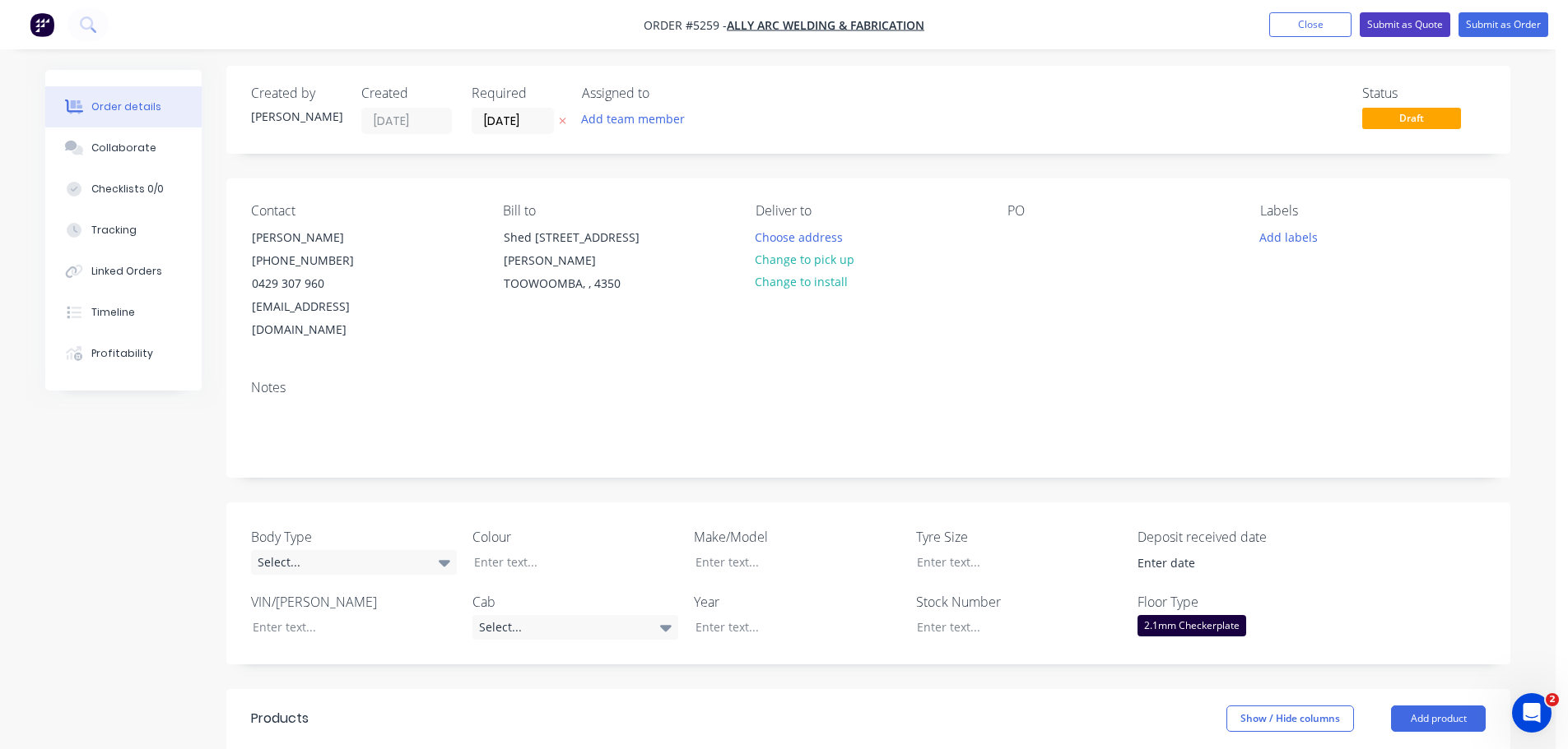
click at [1408, 28] on button "Submit as Quote" at bounding box center [1405, 24] width 91 height 25
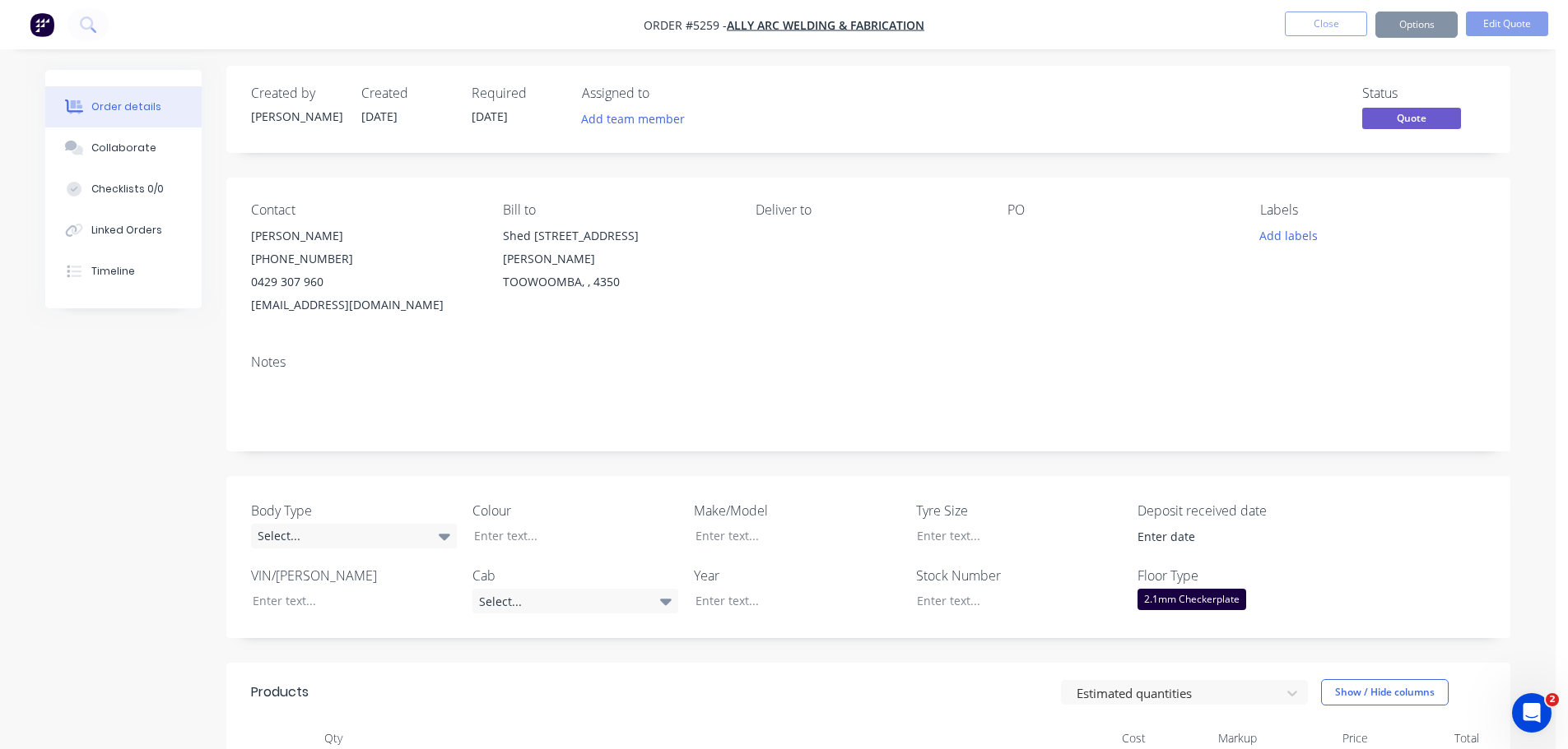
scroll to position [0, 0]
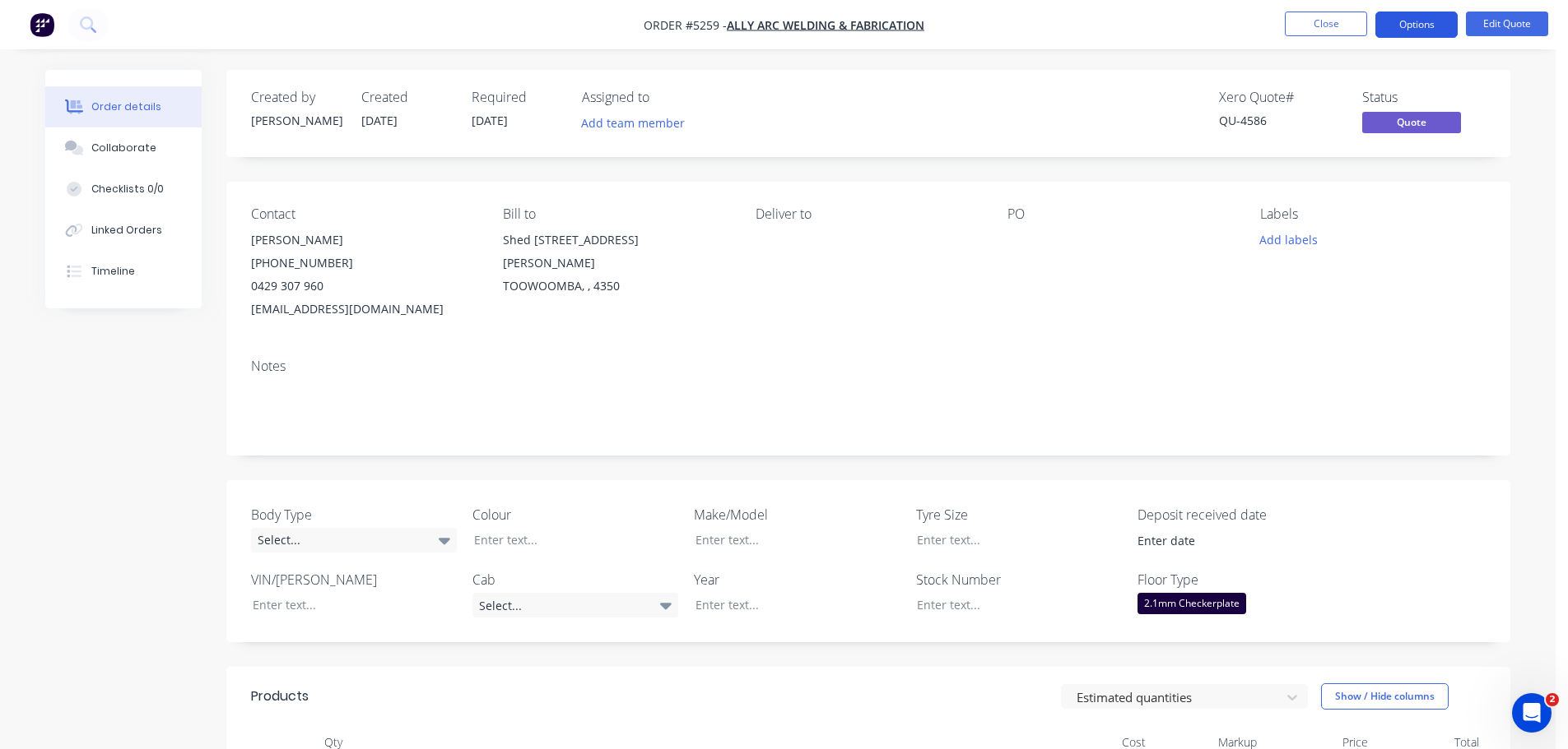
click at [1393, 27] on button "Options" at bounding box center [1416, 25] width 82 height 27
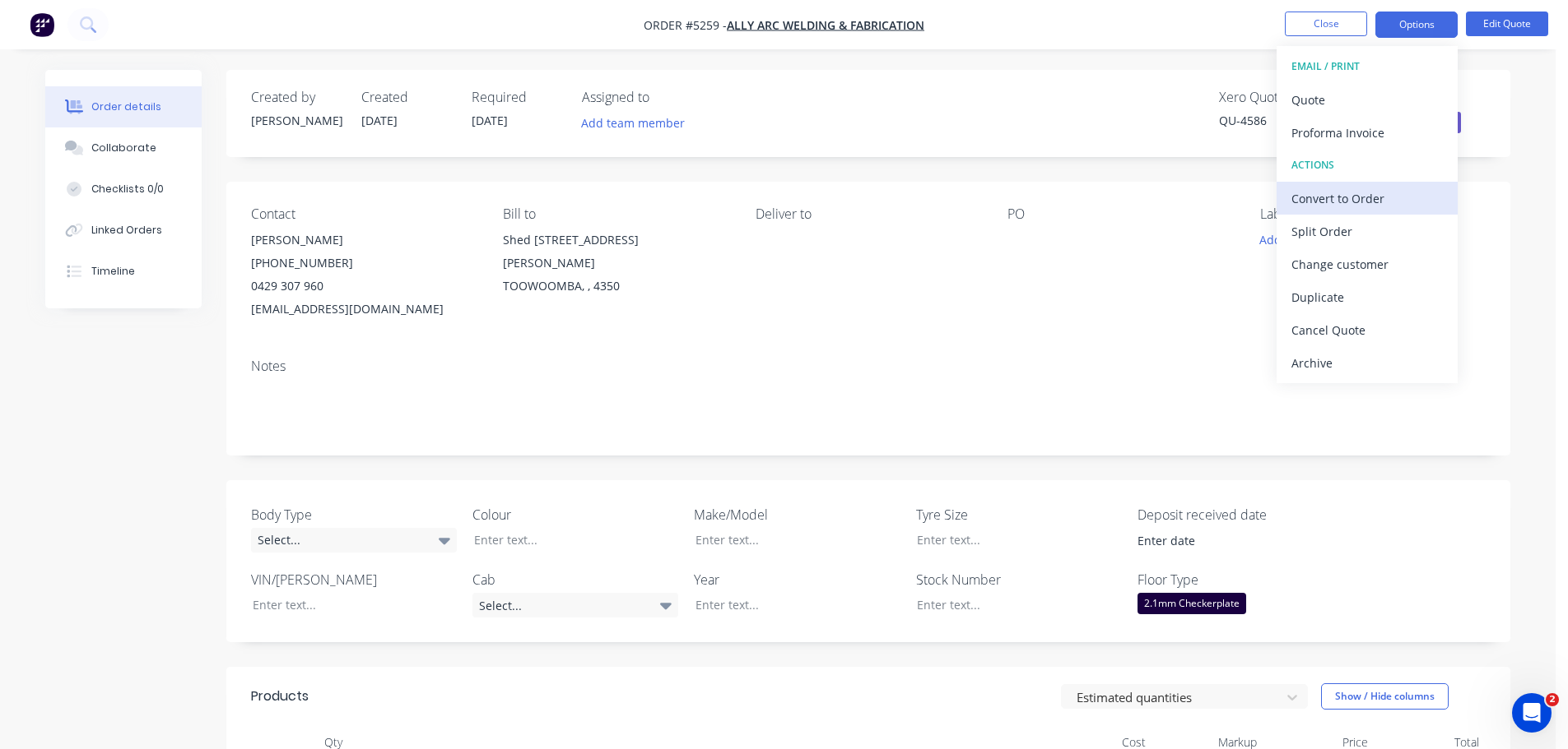
click at [1349, 200] on div "Convert to Order" at bounding box center [1366, 199] width 151 height 24
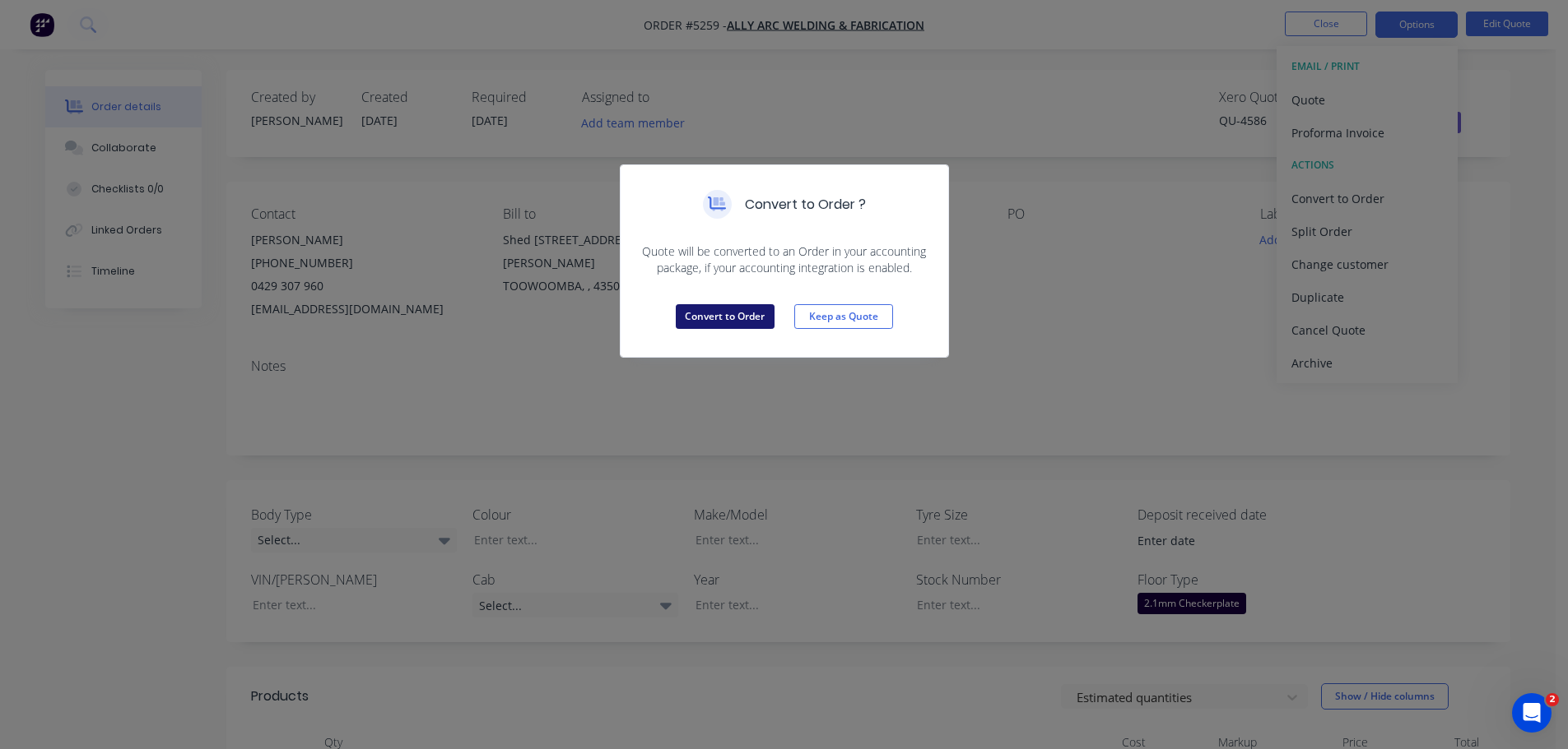
click at [731, 320] on button "Convert to Order" at bounding box center [726, 316] width 99 height 25
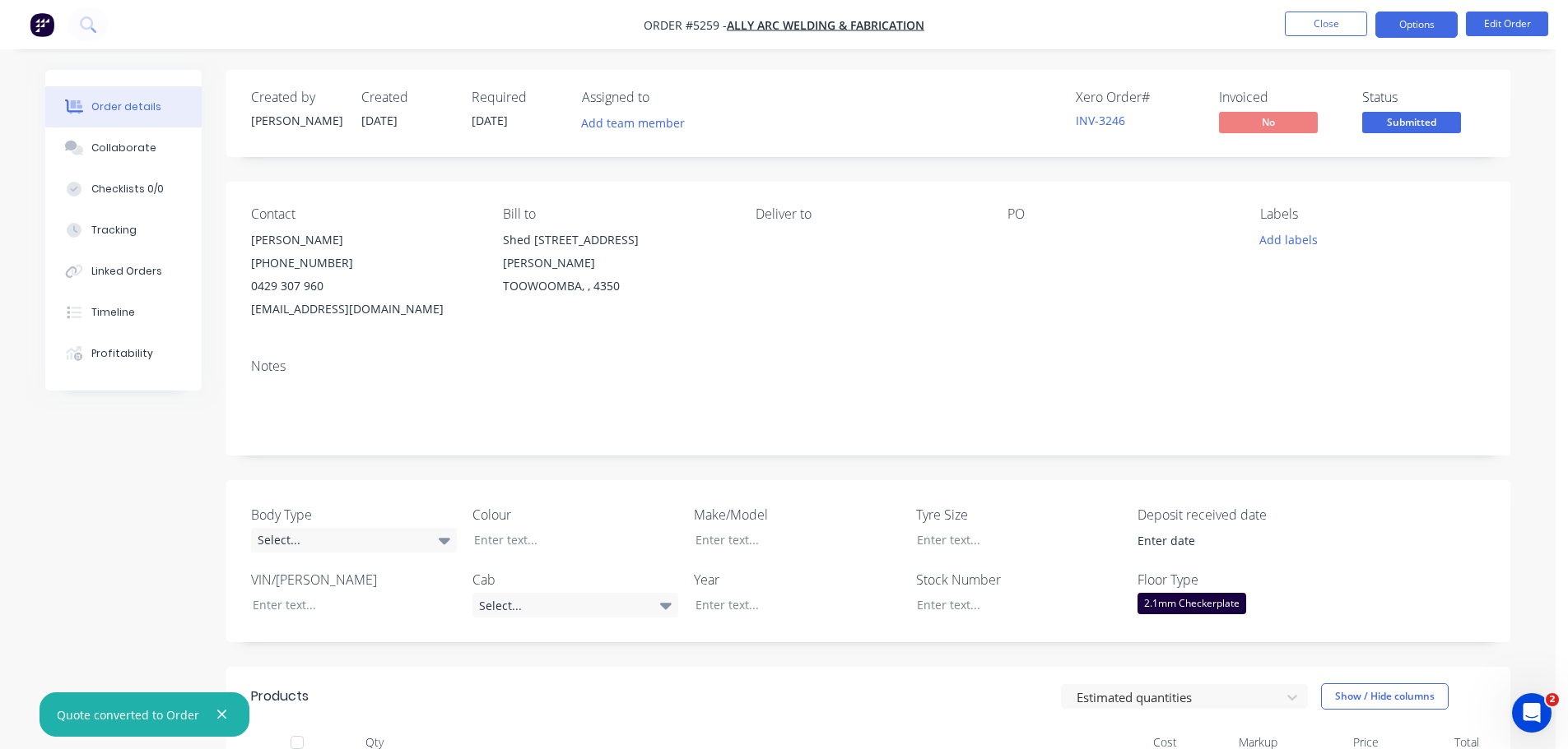
click at [1412, 21] on button "Options" at bounding box center [1416, 25] width 82 height 27
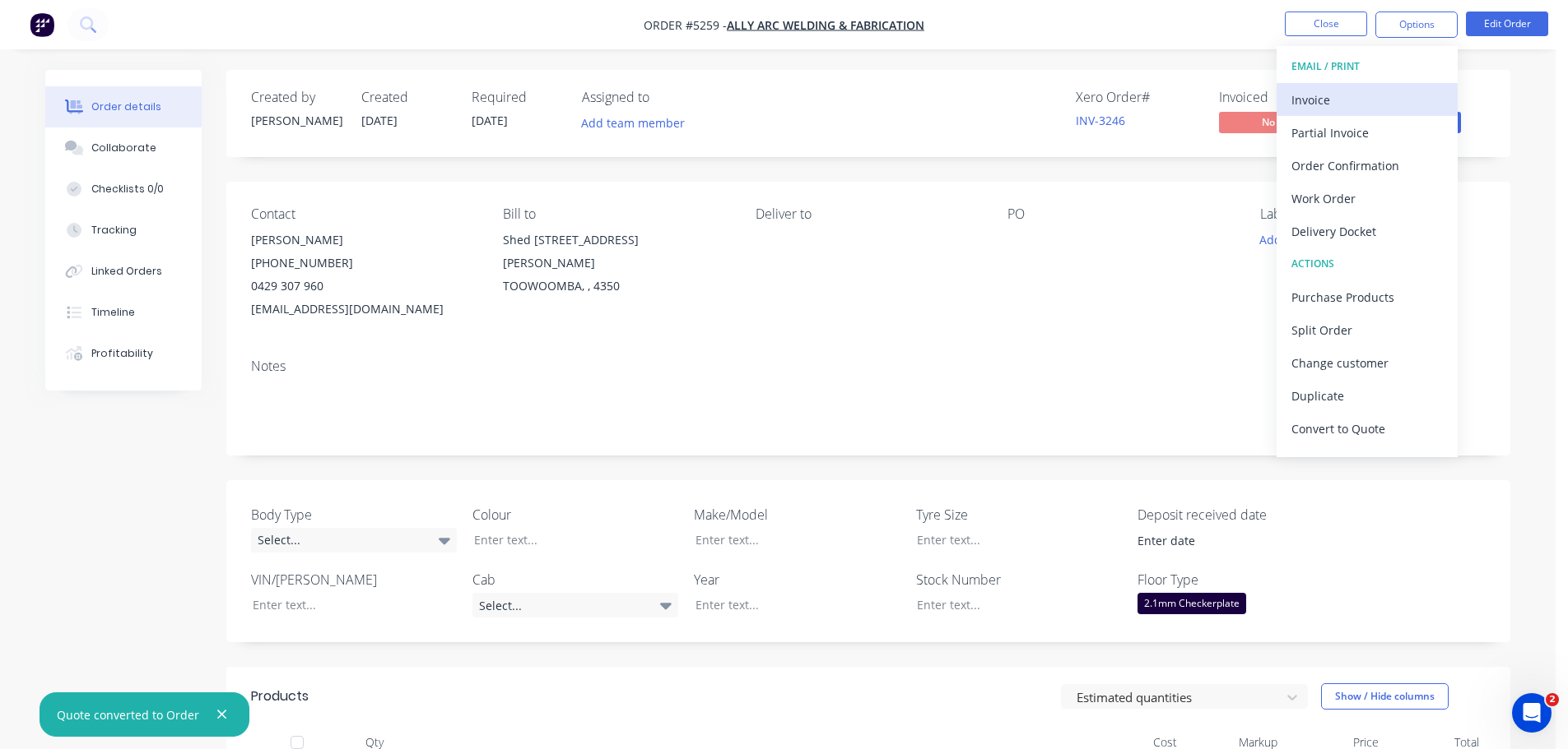
click at [1327, 103] on div "Invoice" at bounding box center [1366, 100] width 151 height 24
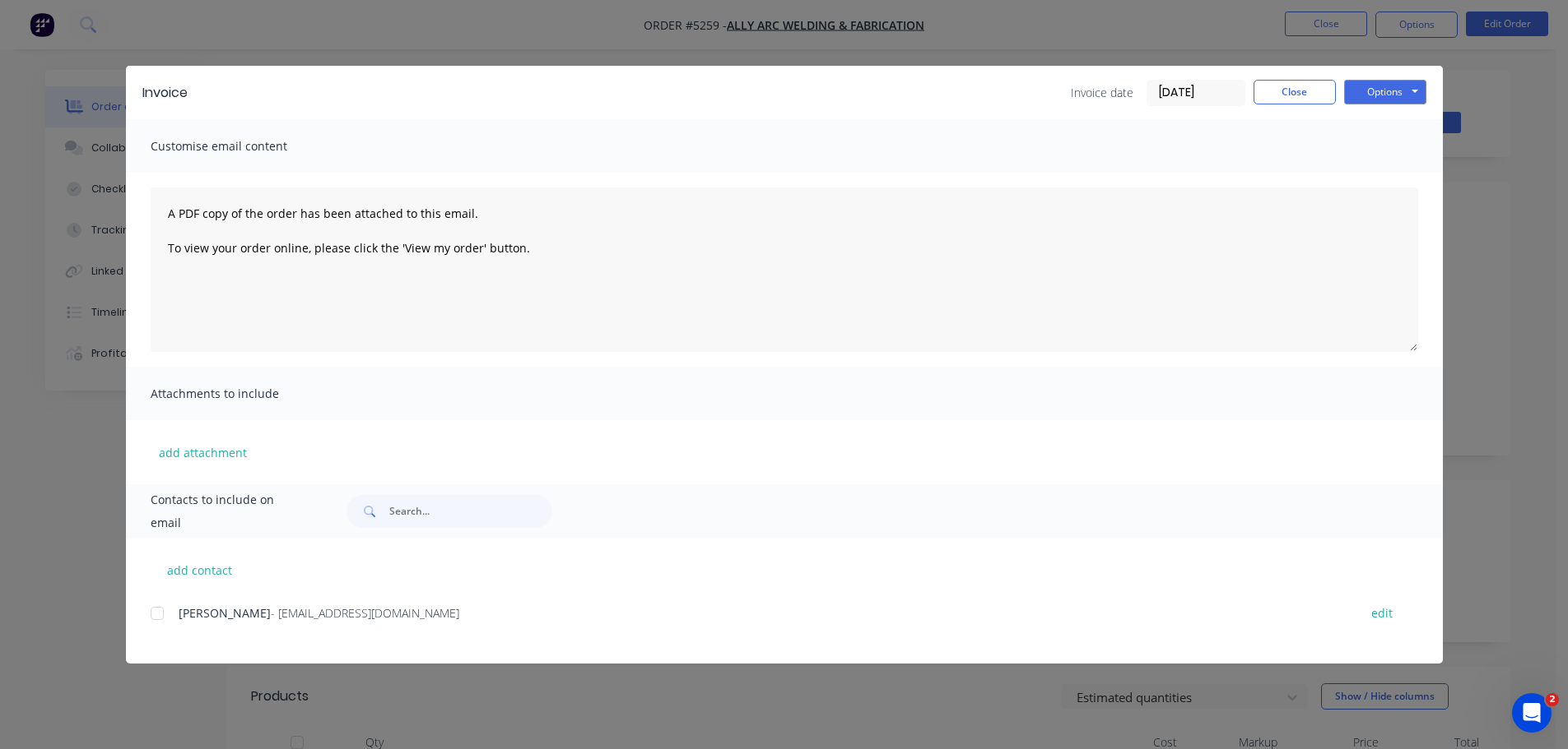
click at [156, 618] on div at bounding box center [156, 613] width 33 height 33
click at [1388, 97] on button "Options" at bounding box center [1385, 92] width 82 height 25
click at [1388, 145] on button "Print" at bounding box center [1397, 148] width 106 height 27
click at [1279, 91] on button "Close" at bounding box center [1294, 92] width 82 height 25
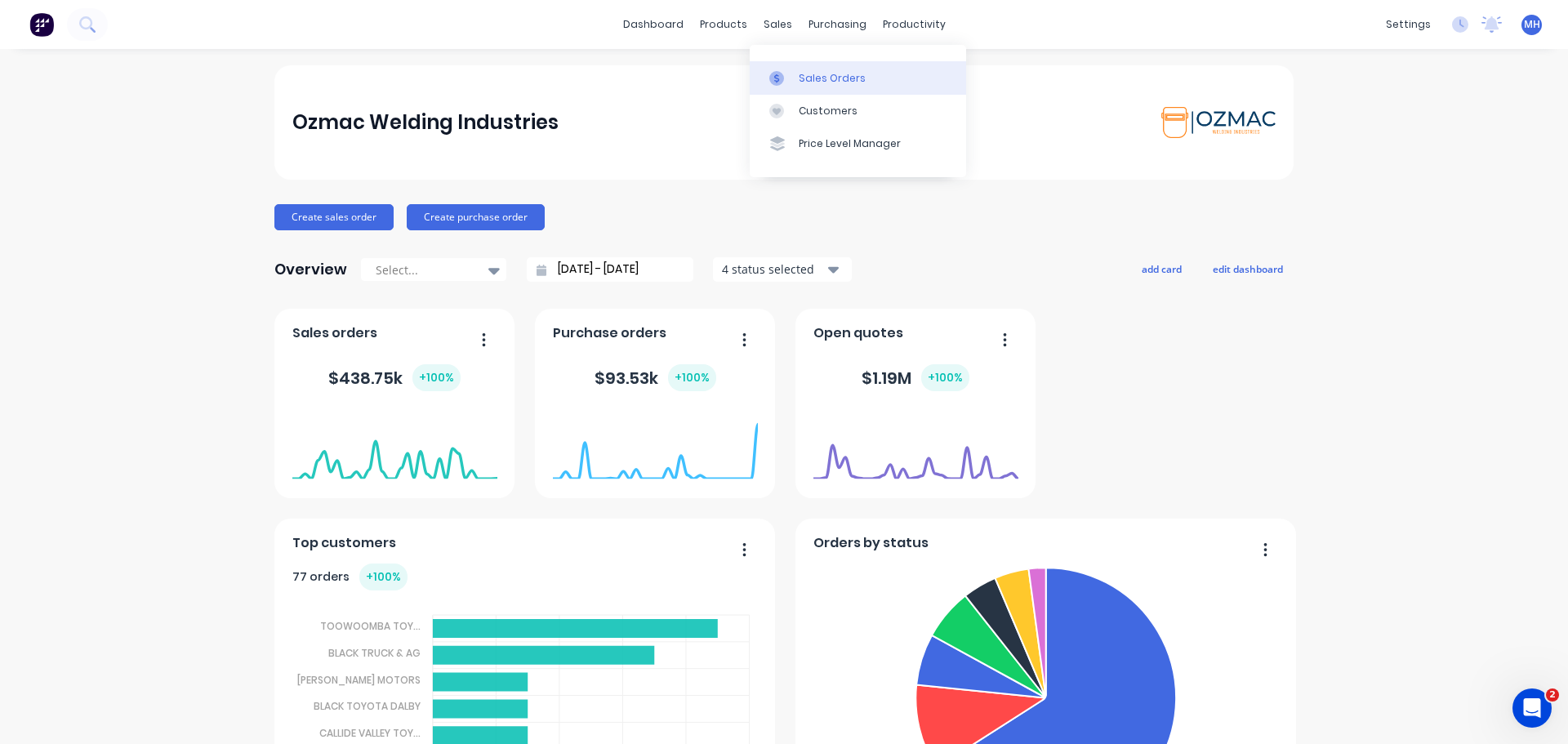
click at [803, 80] on div "Sales Orders" at bounding box center [832, 78] width 67 height 15
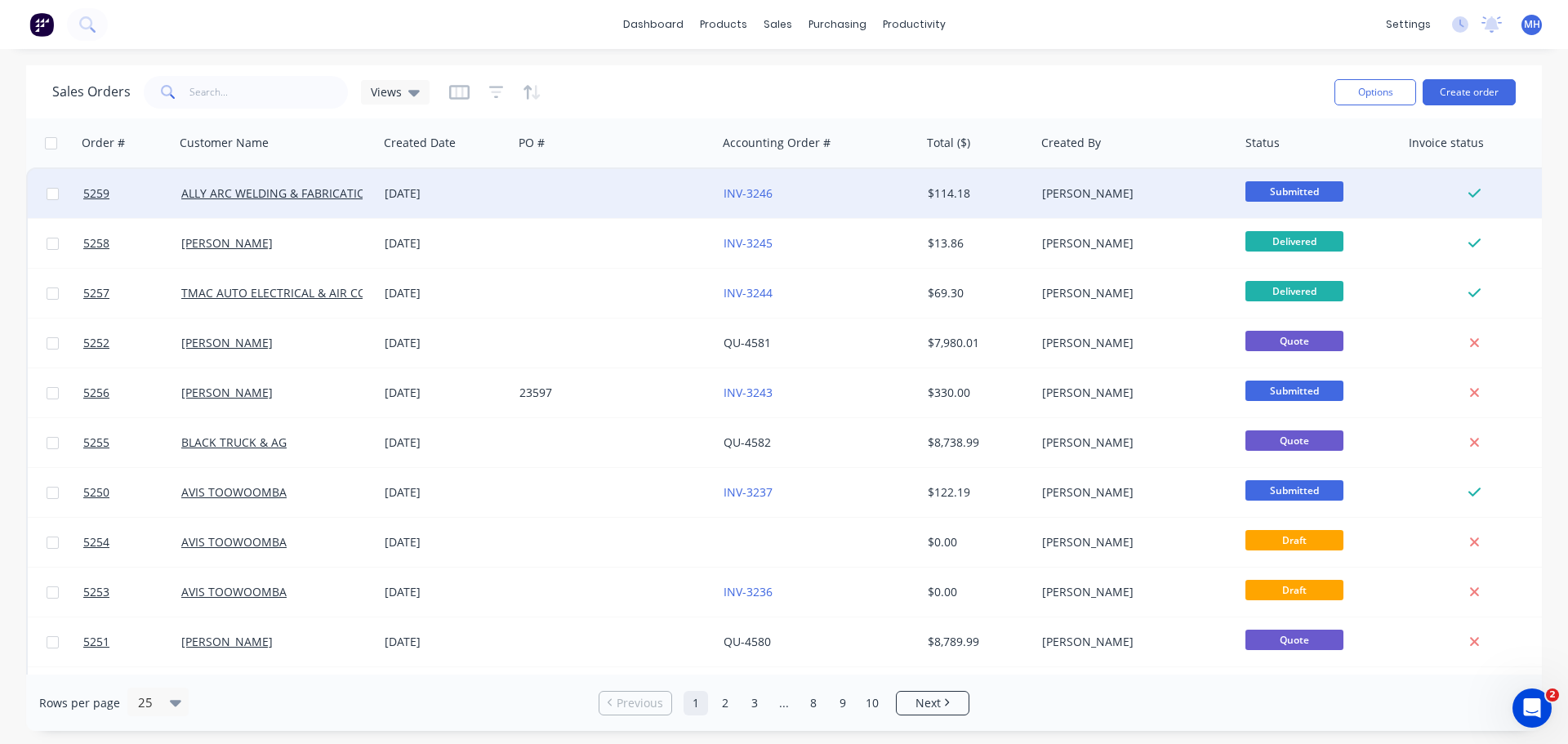
click at [1285, 187] on span "Submitted" at bounding box center [1295, 191] width 98 height 21
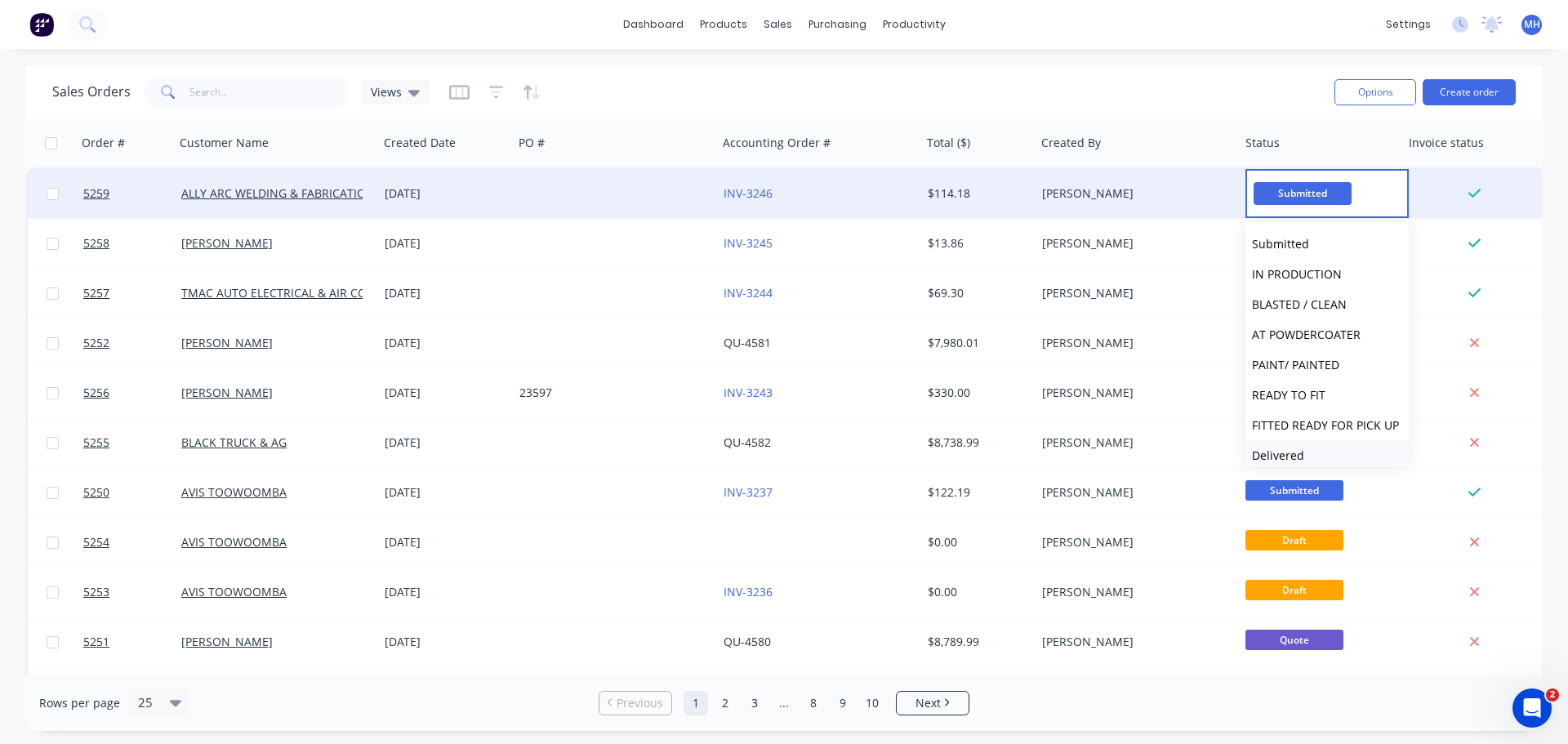
click at [1312, 454] on button "Delivered" at bounding box center [1328, 455] width 164 height 30
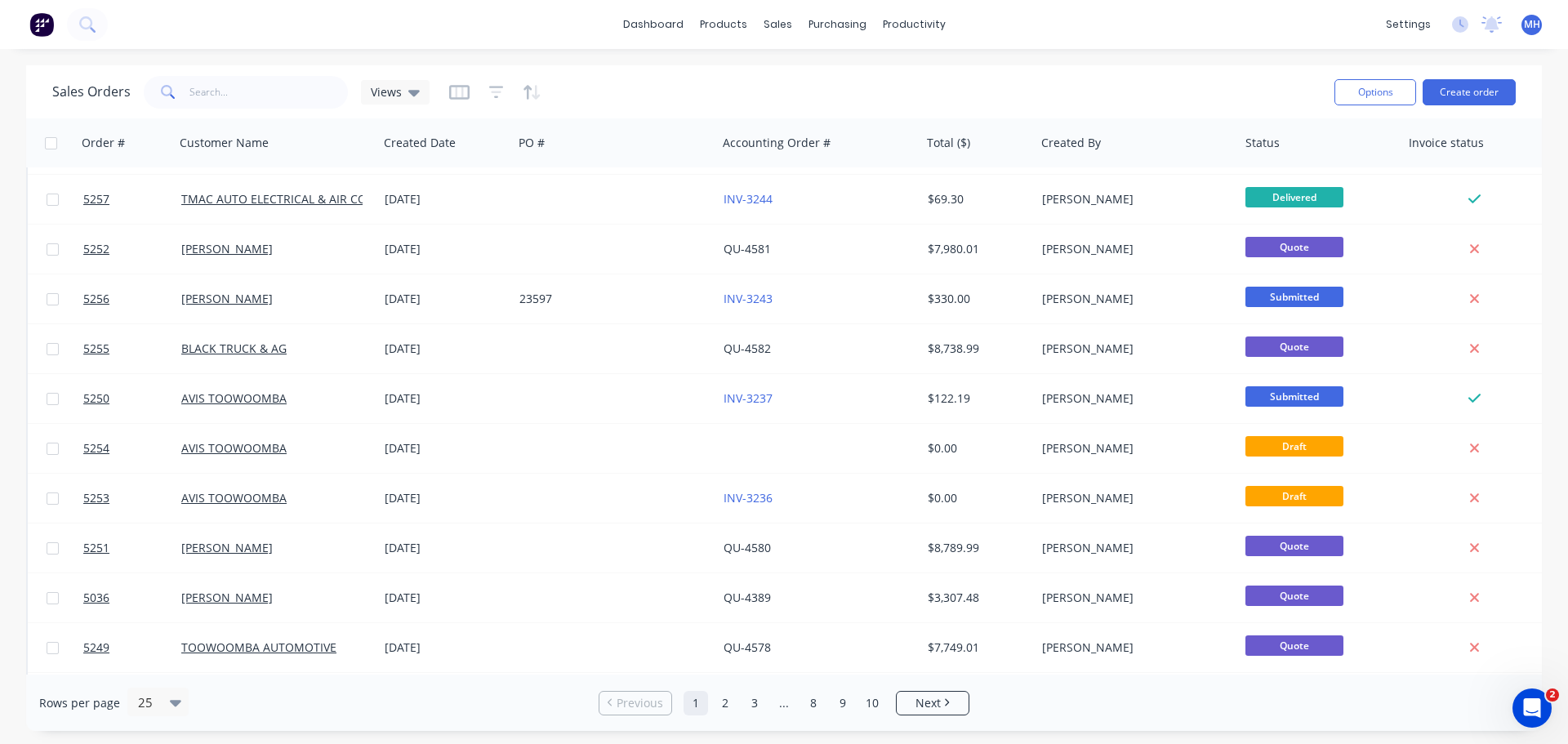
scroll to position [93, 0]
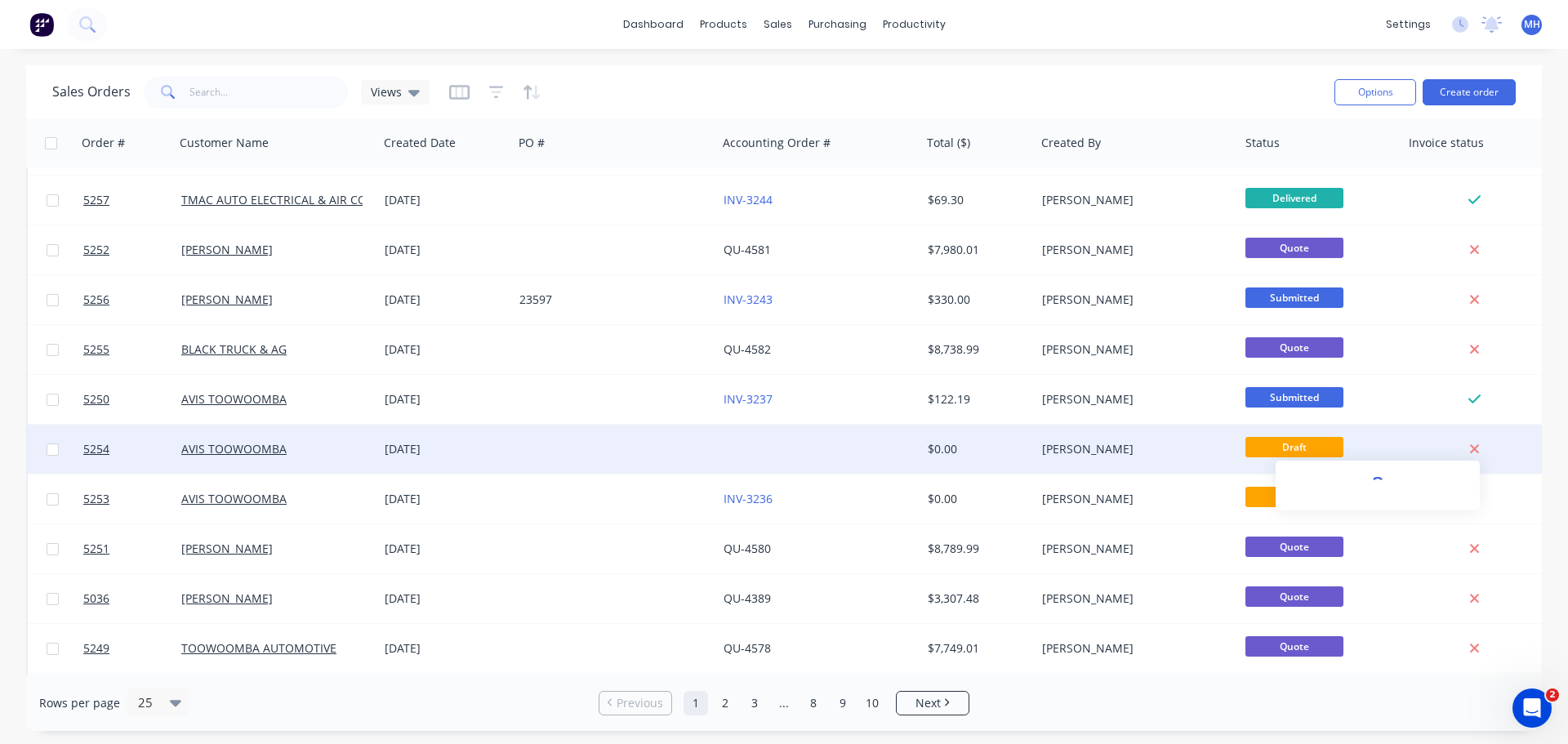
click at [1478, 448] on icon at bounding box center [1475, 449] width 11 height 15
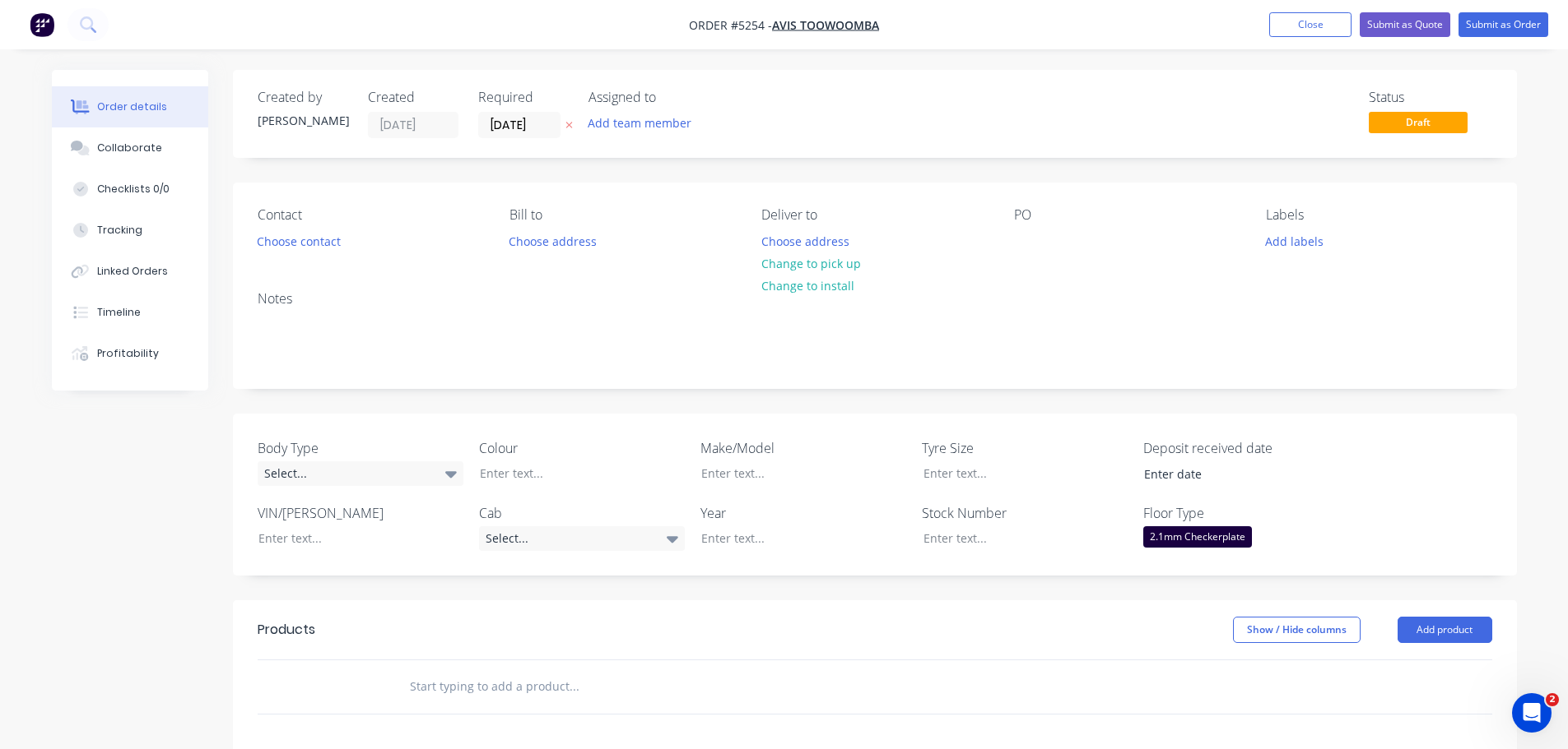
click at [1423, 125] on span "Draft" at bounding box center [1419, 122] width 99 height 21
click at [1327, 26] on button "Close" at bounding box center [1310, 24] width 82 height 25
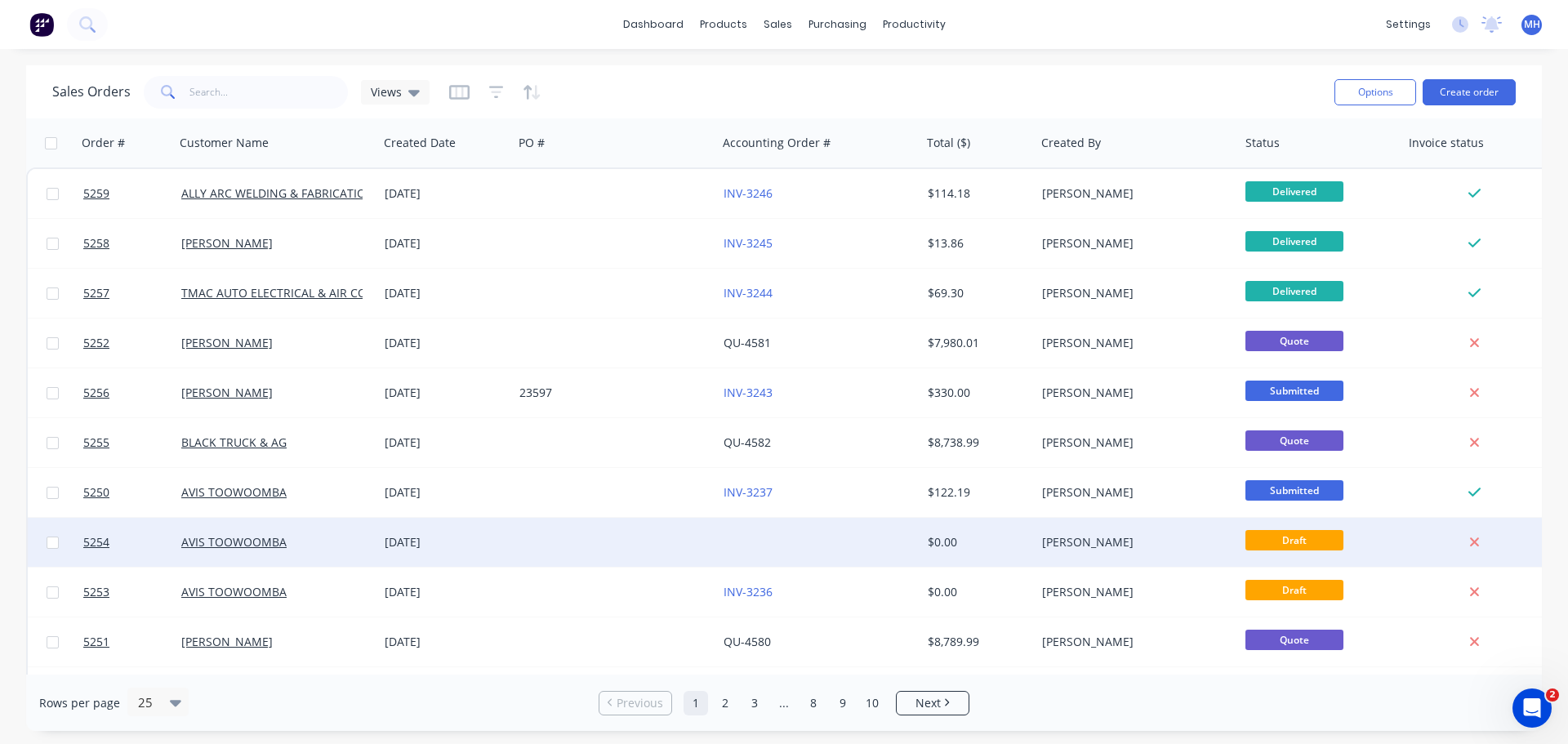
click at [54, 546] on input "checkbox" at bounding box center [52, 543] width 12 height 12
checkbox input "true"
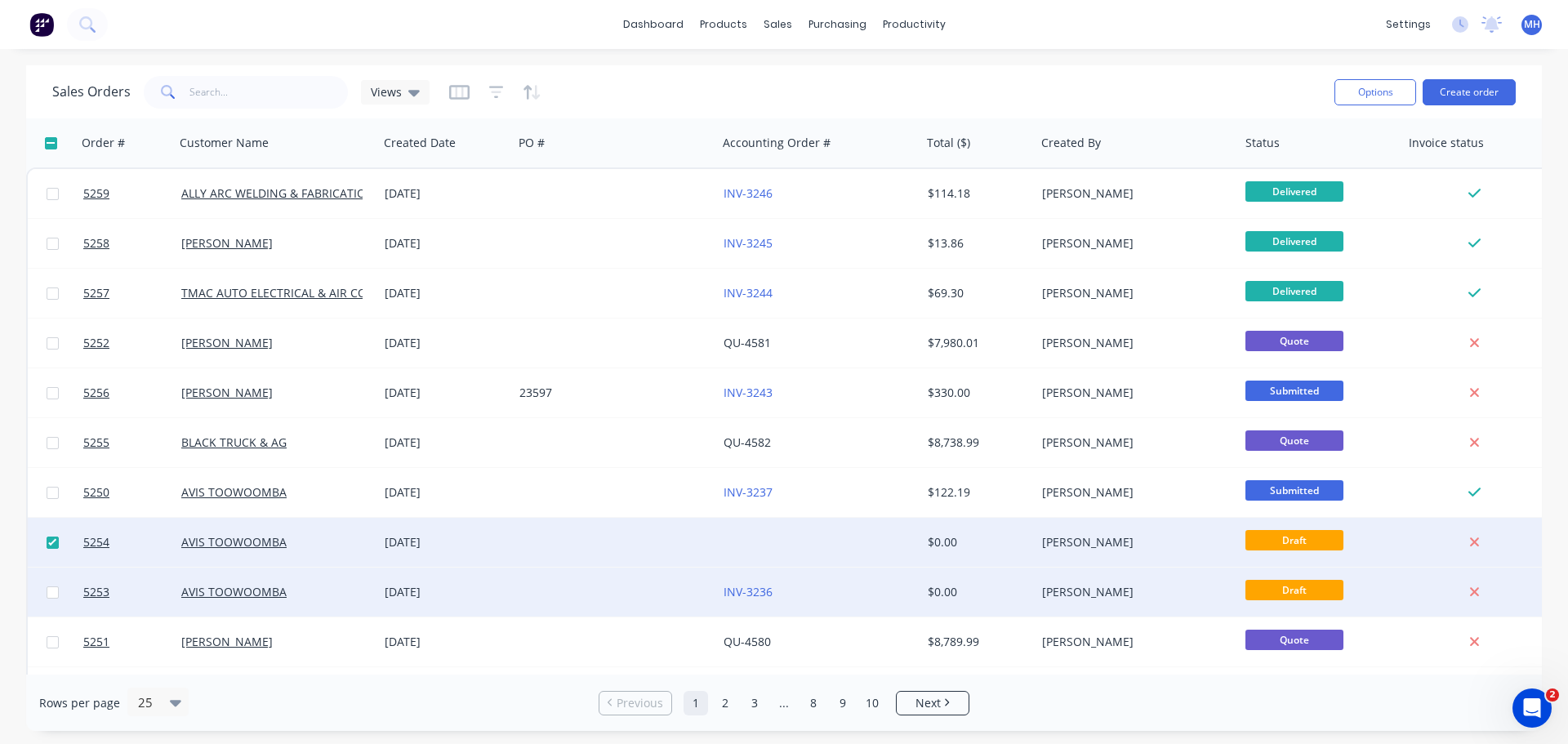
click at [51, 593] on input "checkbox" at bounding box center [52, 593] width 12 height 12
checkbox input "true"
click at [498, 558] on button "Archive" at bounding box center [547, 558] width 164 height 32
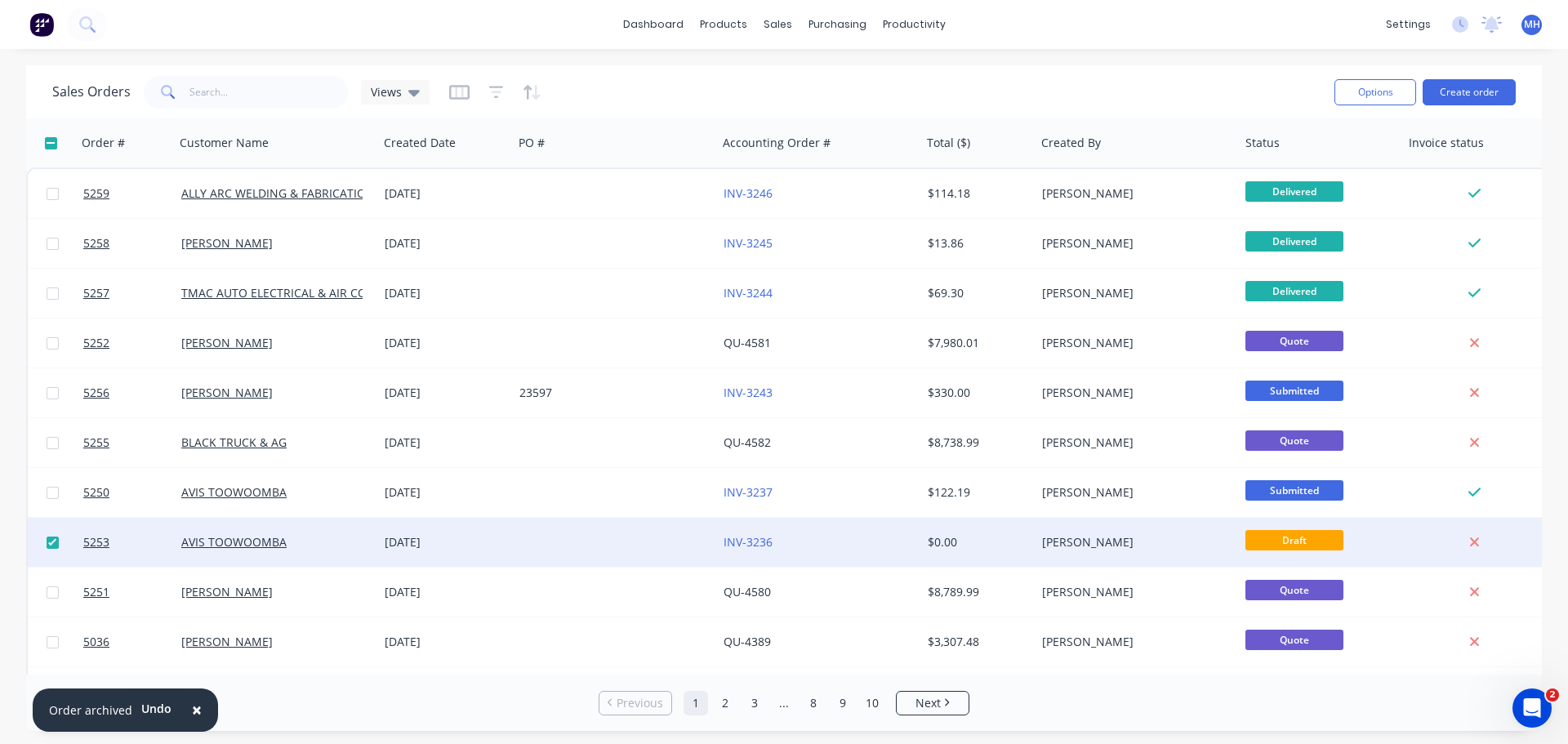
drag, startPoint x: 120, startPoint y: 539, endPoint x: 411, endPoint y: 539, distance: 291.0
click at [411, 539] on div "[DATE]" at bounding box center [445, 542] width 122 height 17
click at [53, 537] on input "checkbox" at bounding box center [52, 543] width 12 height 12
checkbox input "true"
click at [192, 714] on span "×" at bounding box center [197, 710] width 10 height 23
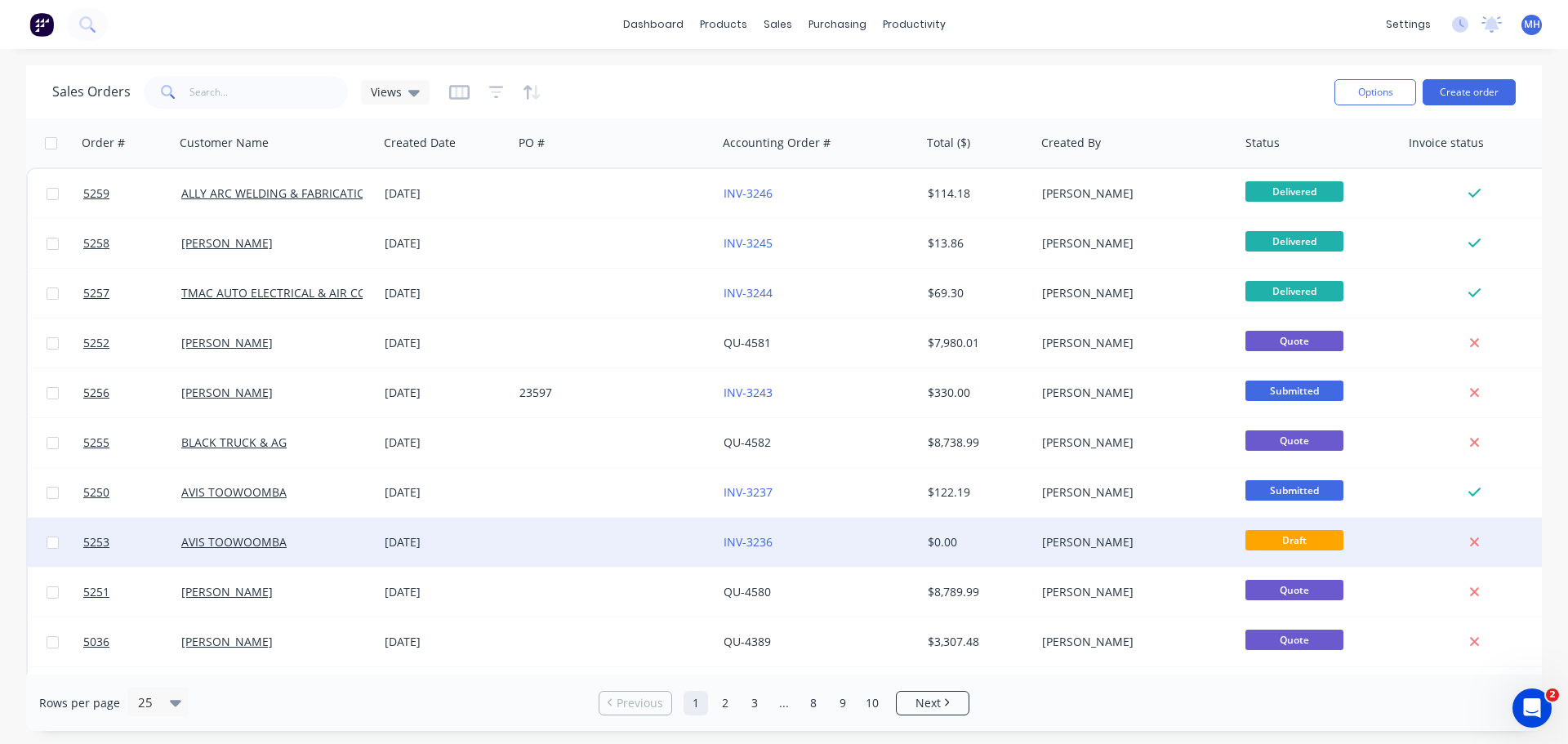
click at [57, 546] on input "checkbox" at bounding box center [52, 543] width 12 height 12
checkbox input "true"
click at [323, 536] on button "Archive" at bounding box center [375, 540] width 164 height 32
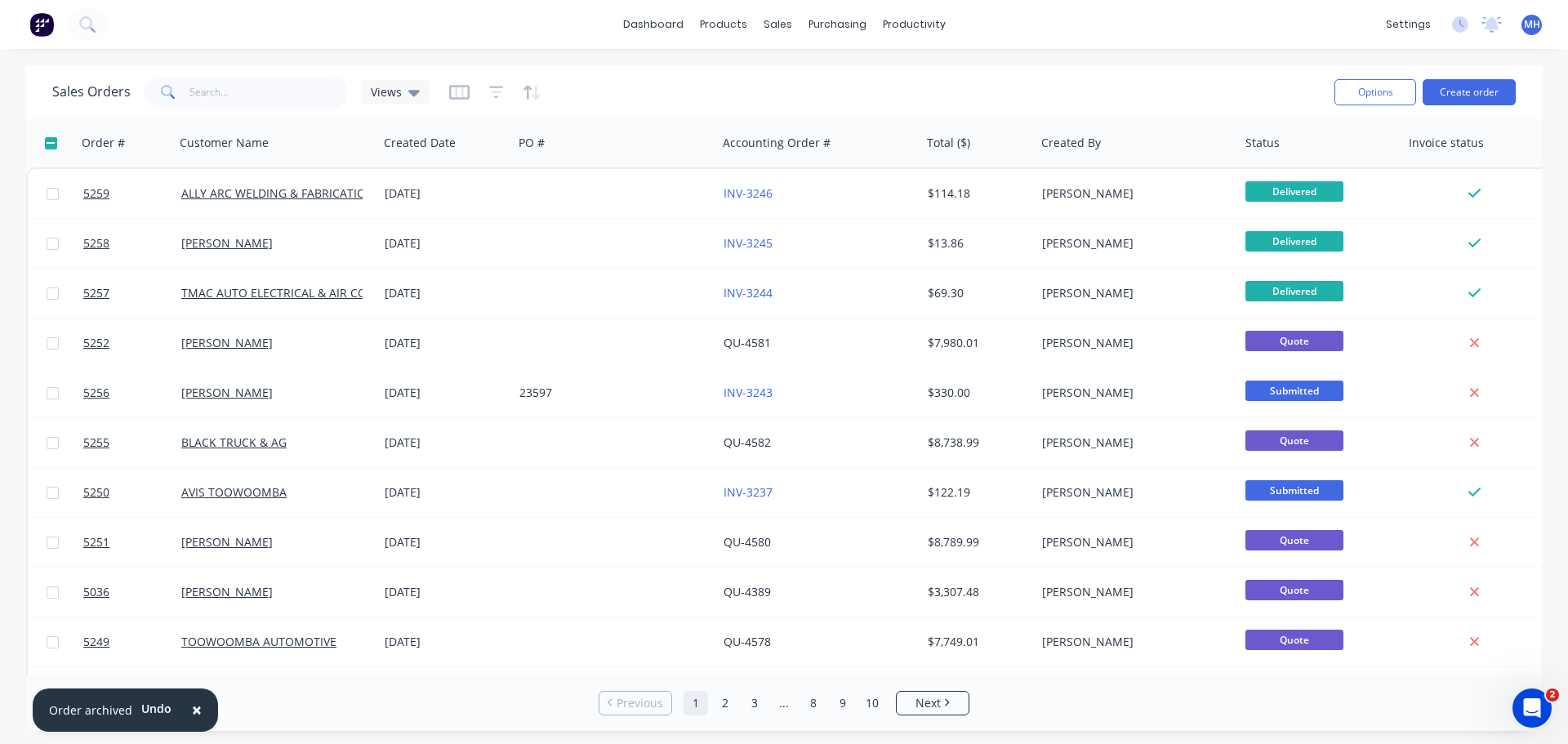
click at [194, 707] on span "×" at bounding box center [197, 710] width 10 height 23
click at [1461, 90] on button "Create order" at bounding box center [1469, 92] width 93 height 27
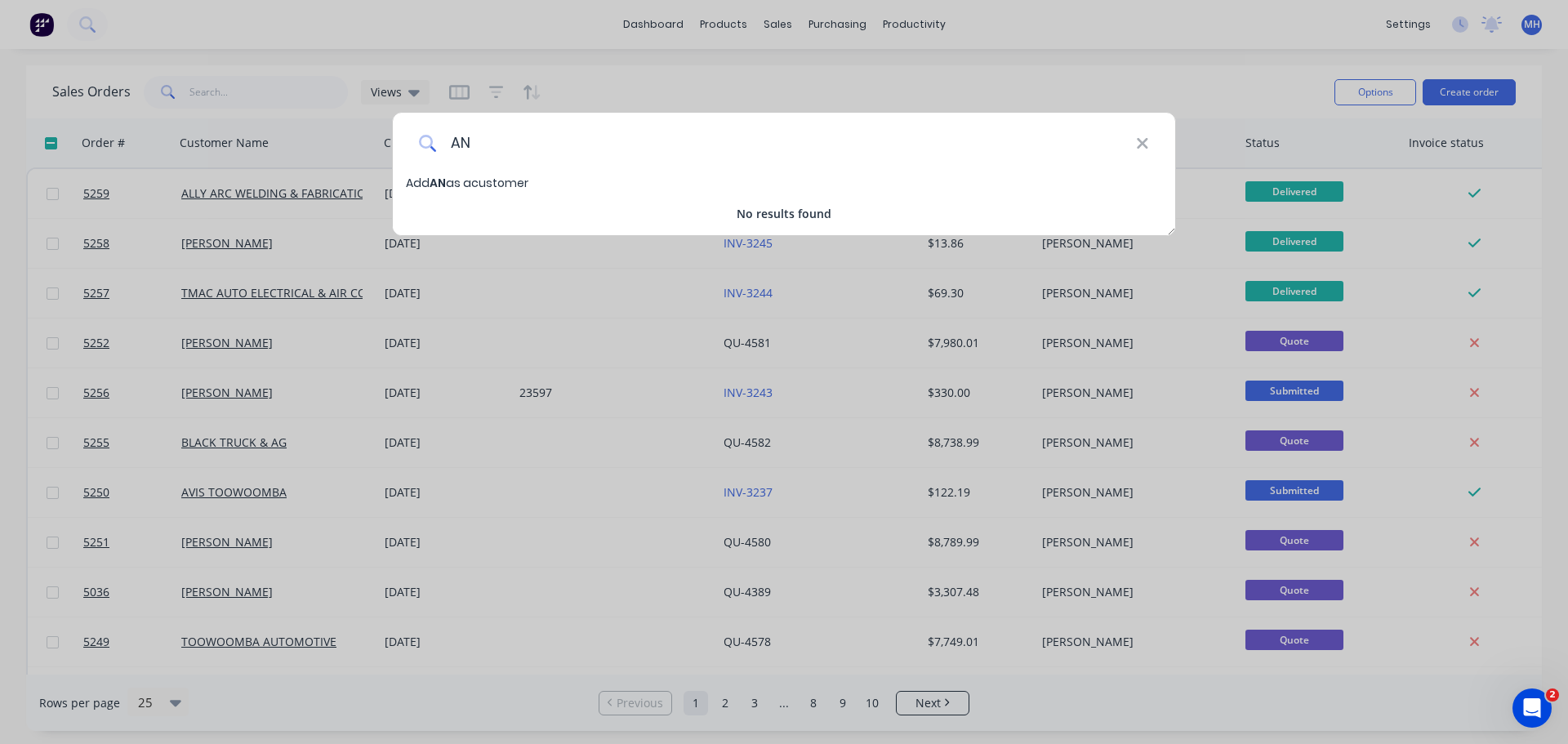
type input "A"
type input "P"
type input "[PERSON_NAME]"
click at [542, 187] on span "Add ANDREW PEACOCK as a customer" at bounding box center [507, 183] width 203 height 17
select select "AU"
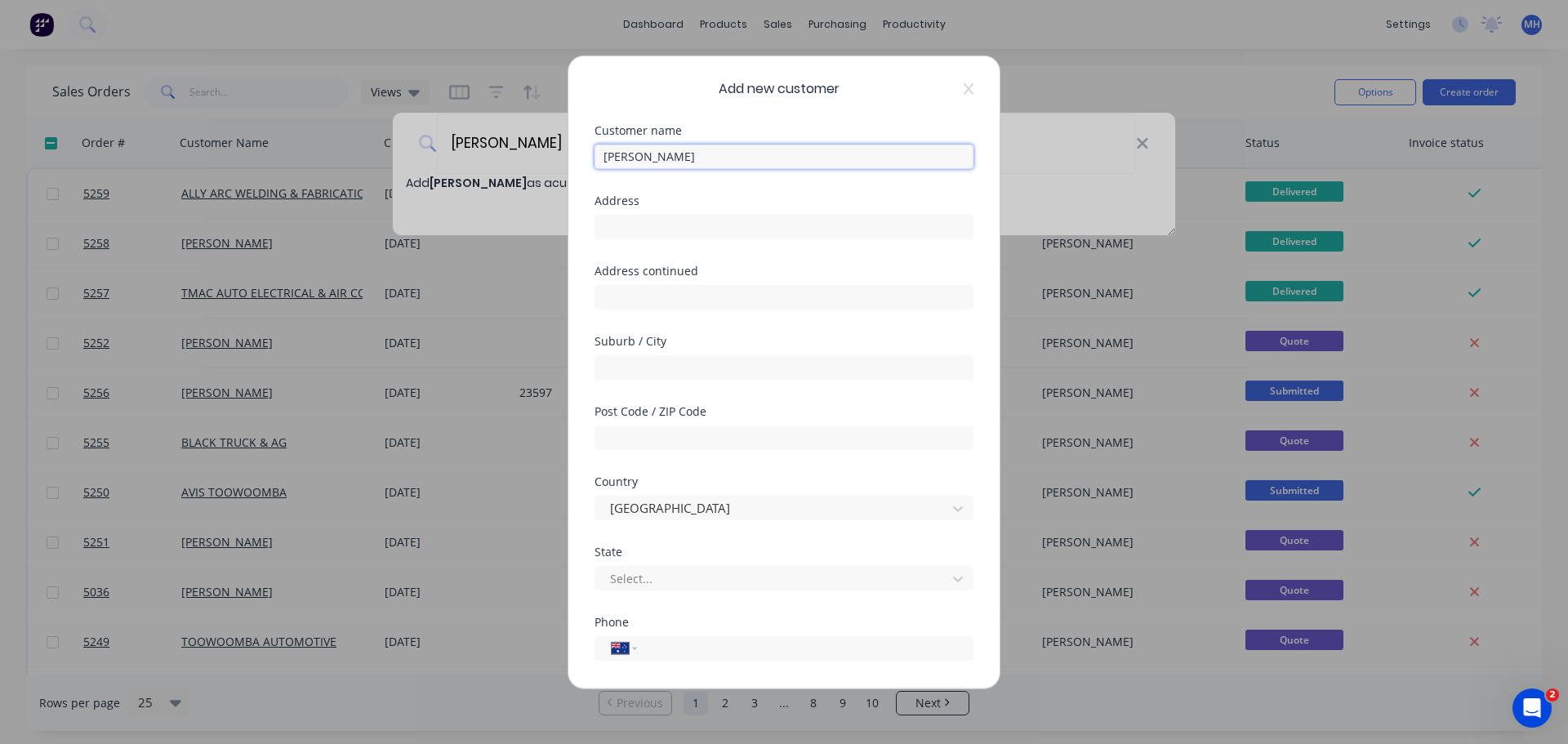
click at [674, 161] on input "ANDREW PEACOCK" at bounding box center [784, 156] width 379 height 25
type input "[PERSON_NAME]"
click at [649, 652] on input "tel" at bounding box center [803, 648] width 308 height 19
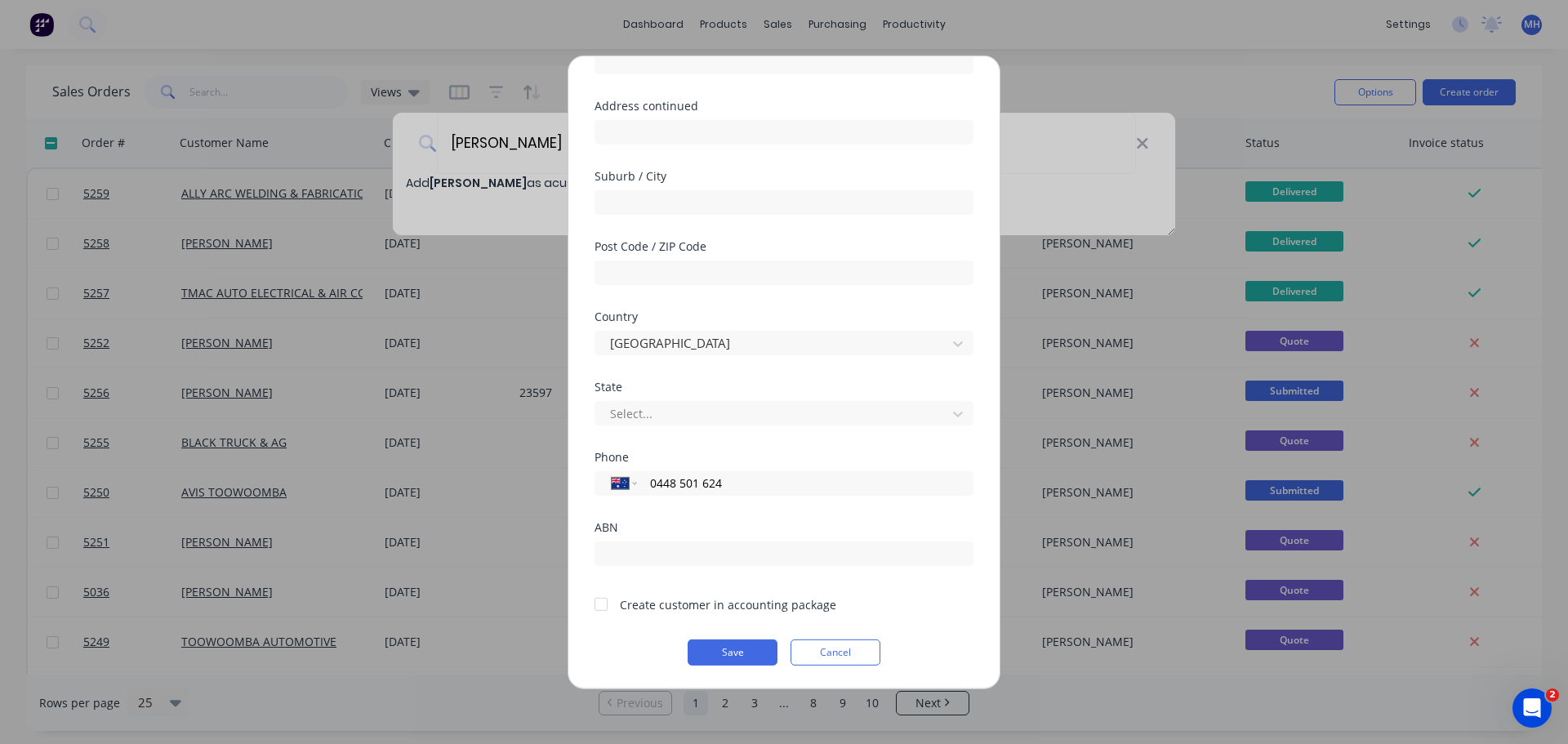
type input "0448 501 624"
click at [601, 610] on div at bounding box center [601, 604] width 32 height 32
click at [721, 655] on button "Save" at bounding box center [733, 652] width 90 height 27
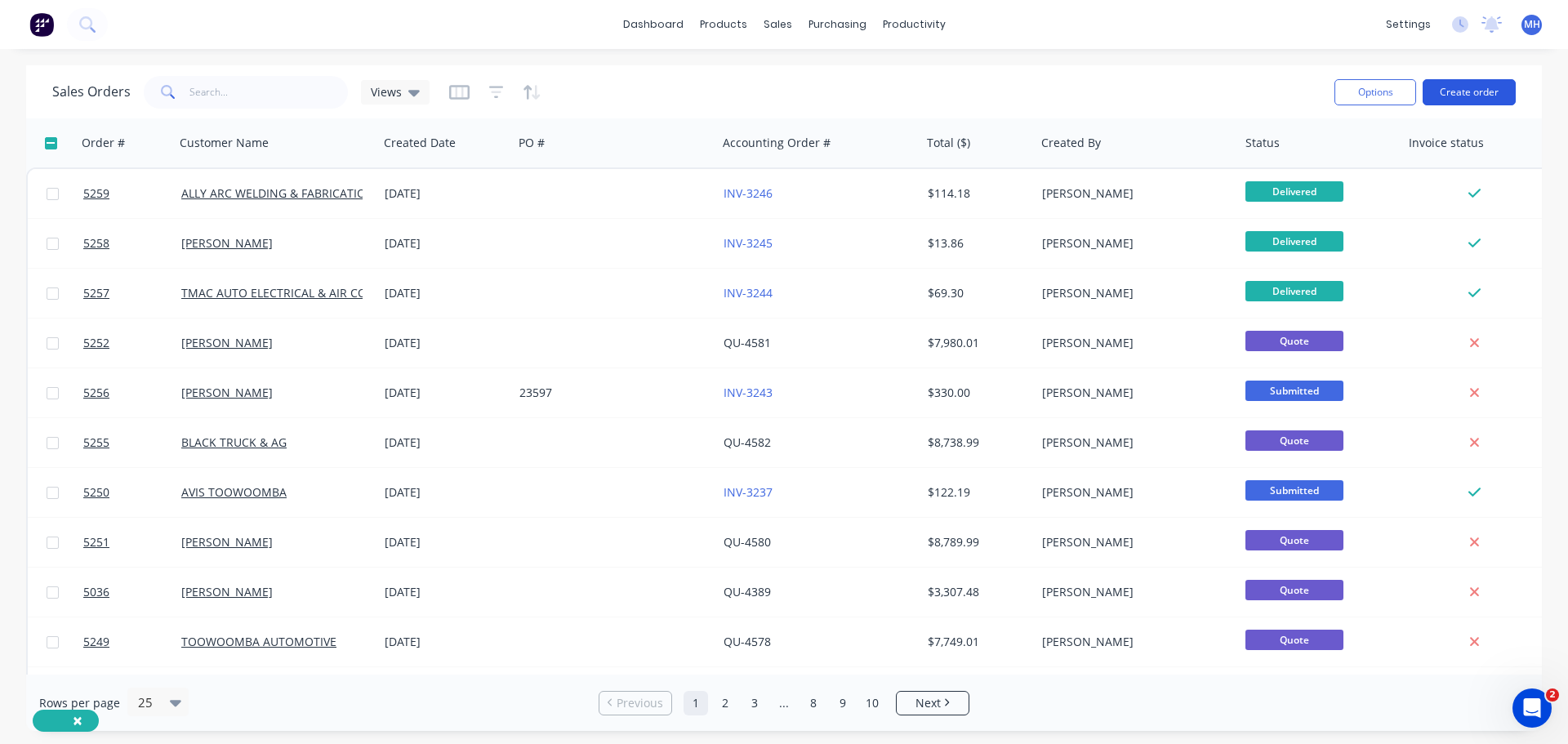
click at [1485, 92] on button "Create order" at bounding box center [1469, 92] width 93 height 27
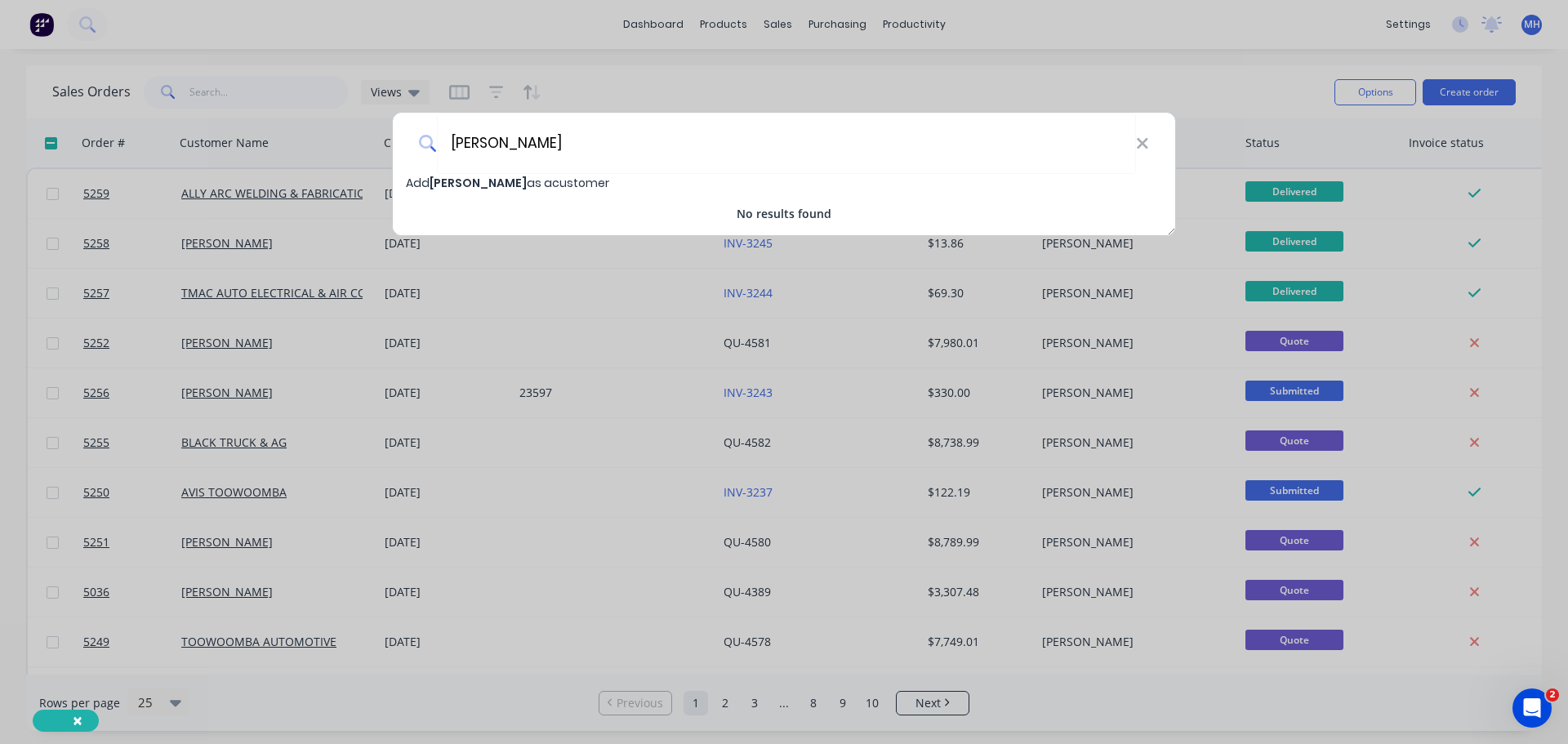
type input "[PERSON_NAME]"
click at [588, 180] on span "Add ANDREW POCOCK as a customer" at bounding box center [507, 183] width 203 height 17
select select "AU"
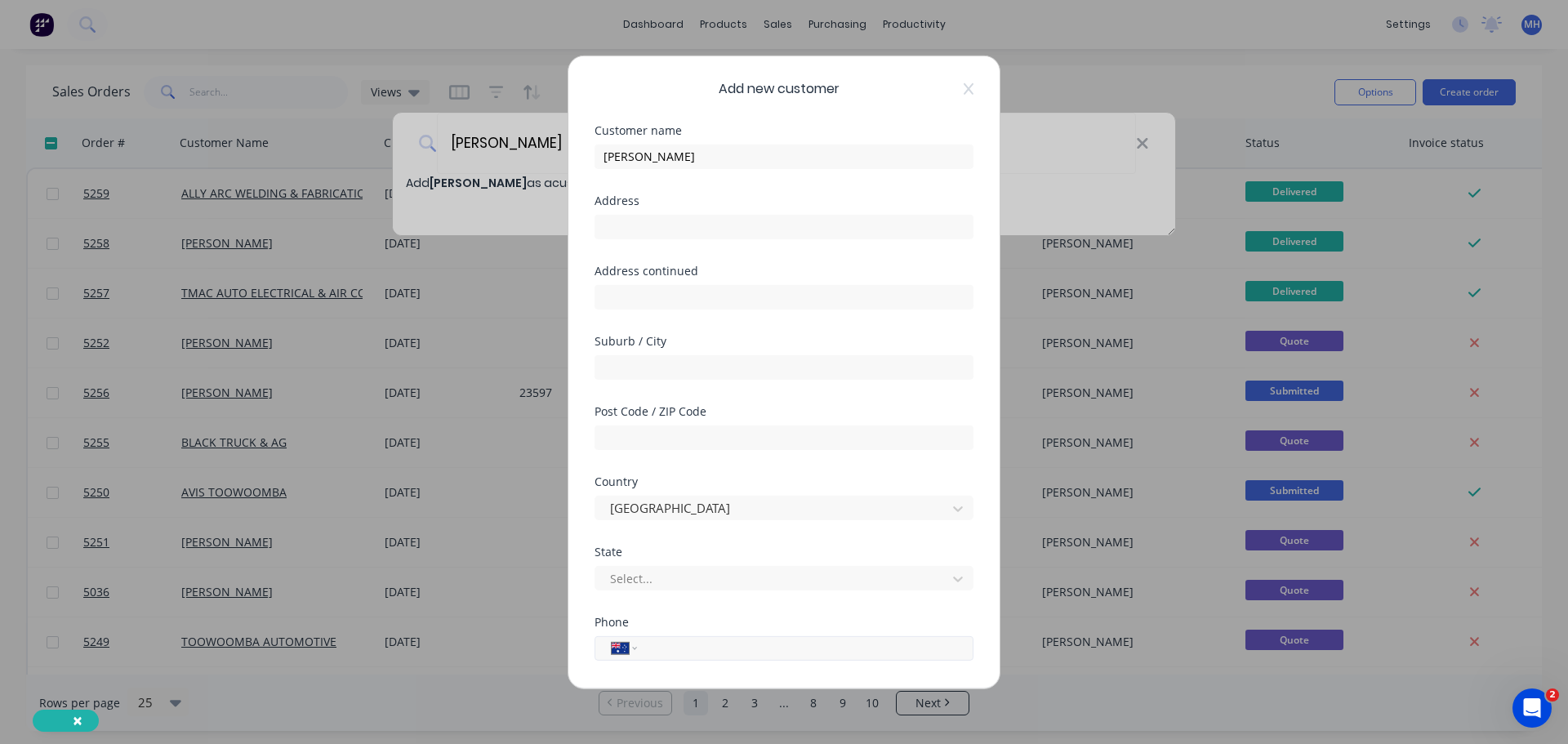
click at [680, 656] on input "tel" at bounding box center [803, 648] width 308 height 19
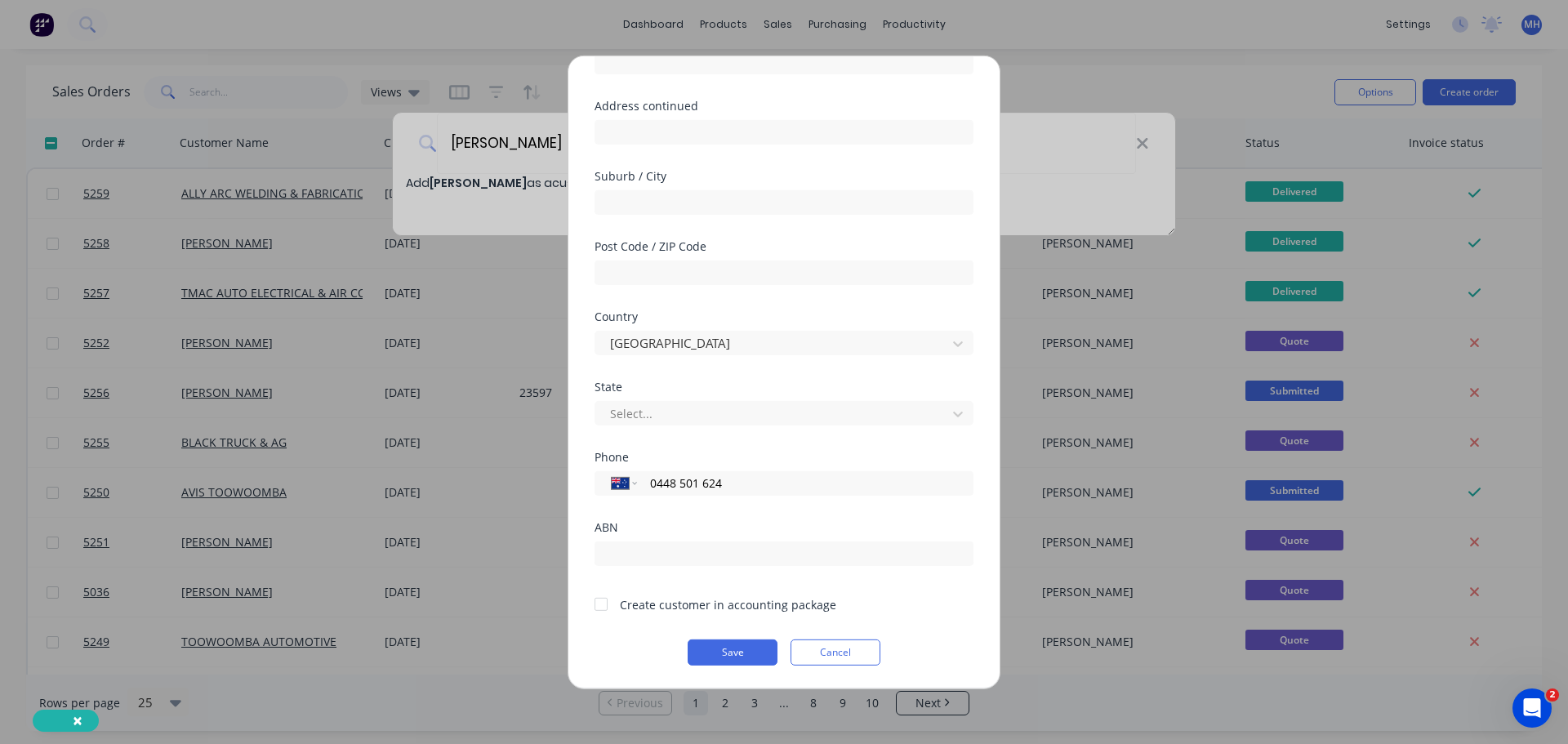
type input "0448 501 624"
click at [602, 609] on div at bounding box center [601, 604] width 32 height 32
click at [732, 647] on button "Save" at bounding box center [733, 652] width 90 height 27
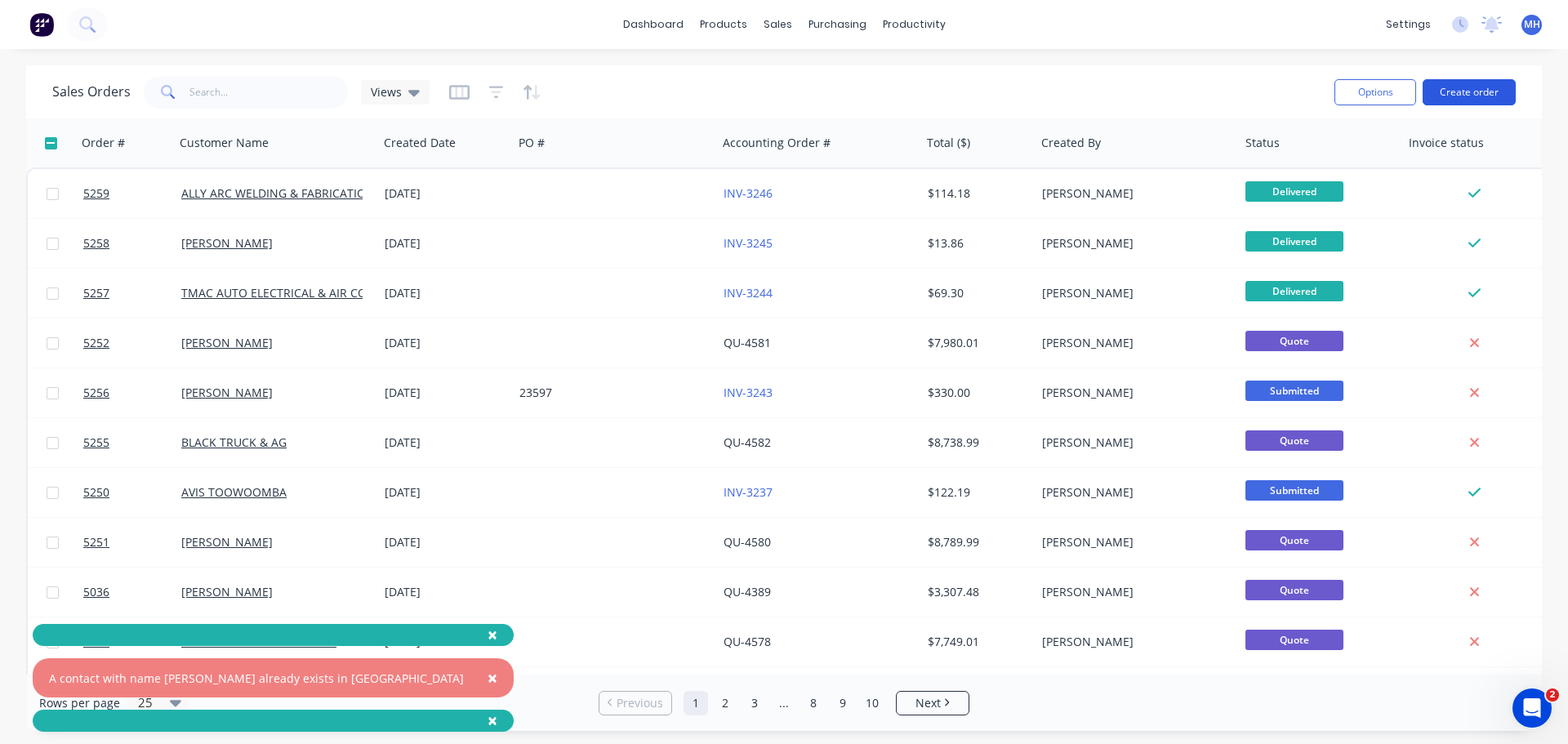
click at [1476, 89] on button "Create order" at bounding box center [1469, 92] width 93 height 27
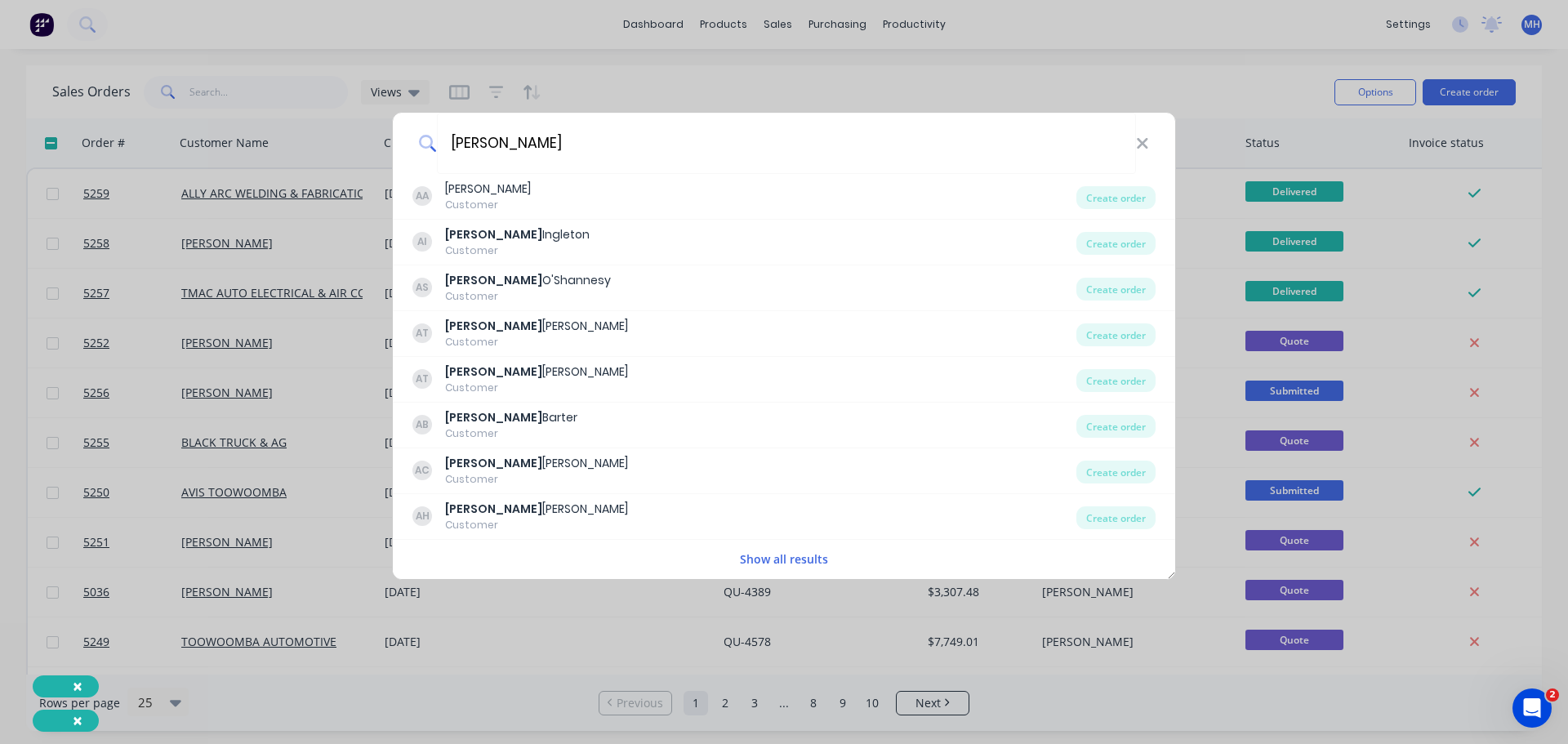
type input "ANDREW"
click at [764, 559] on button "Show all results" at bounding box center [784, 558] width 98 height 19
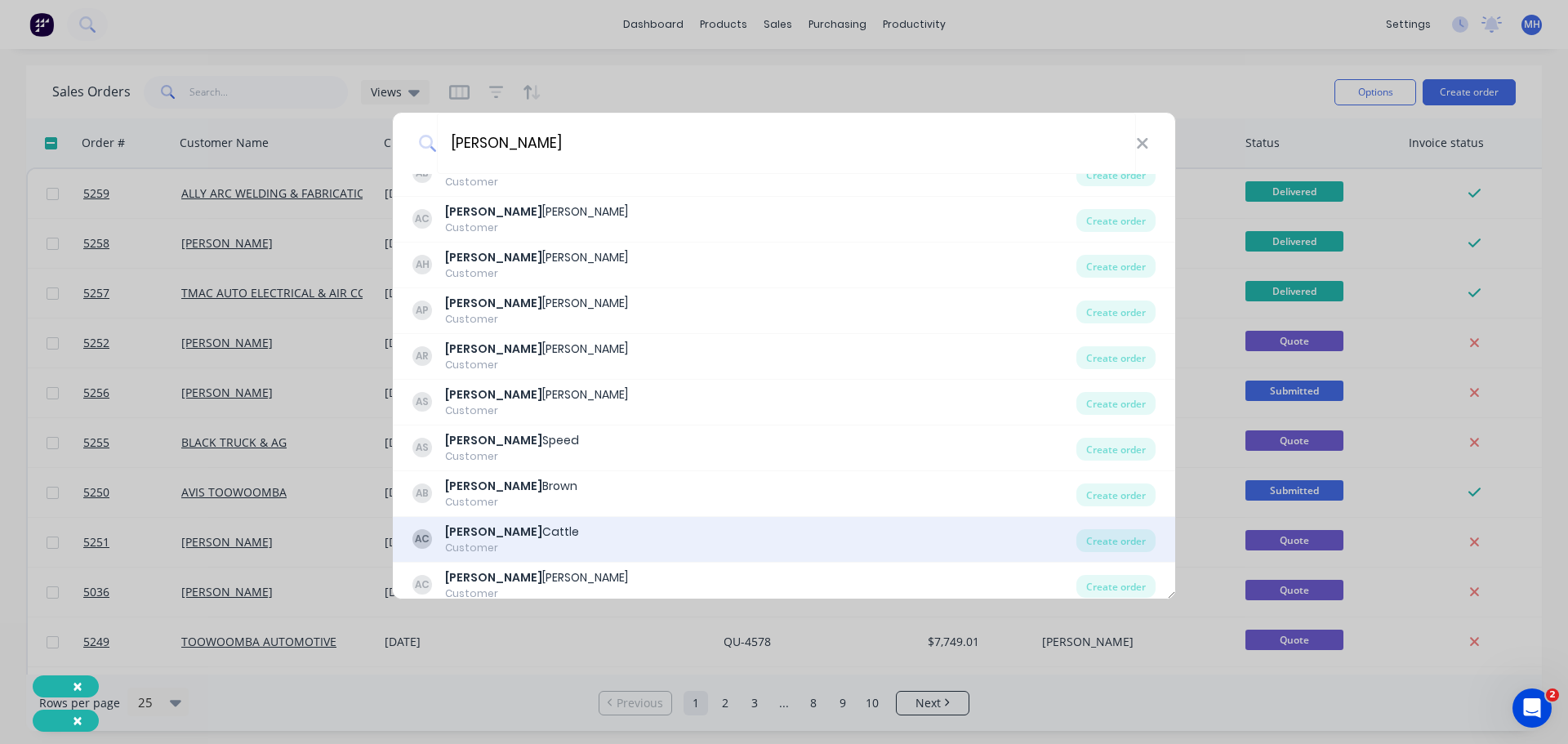
scroll to position [0, 0]
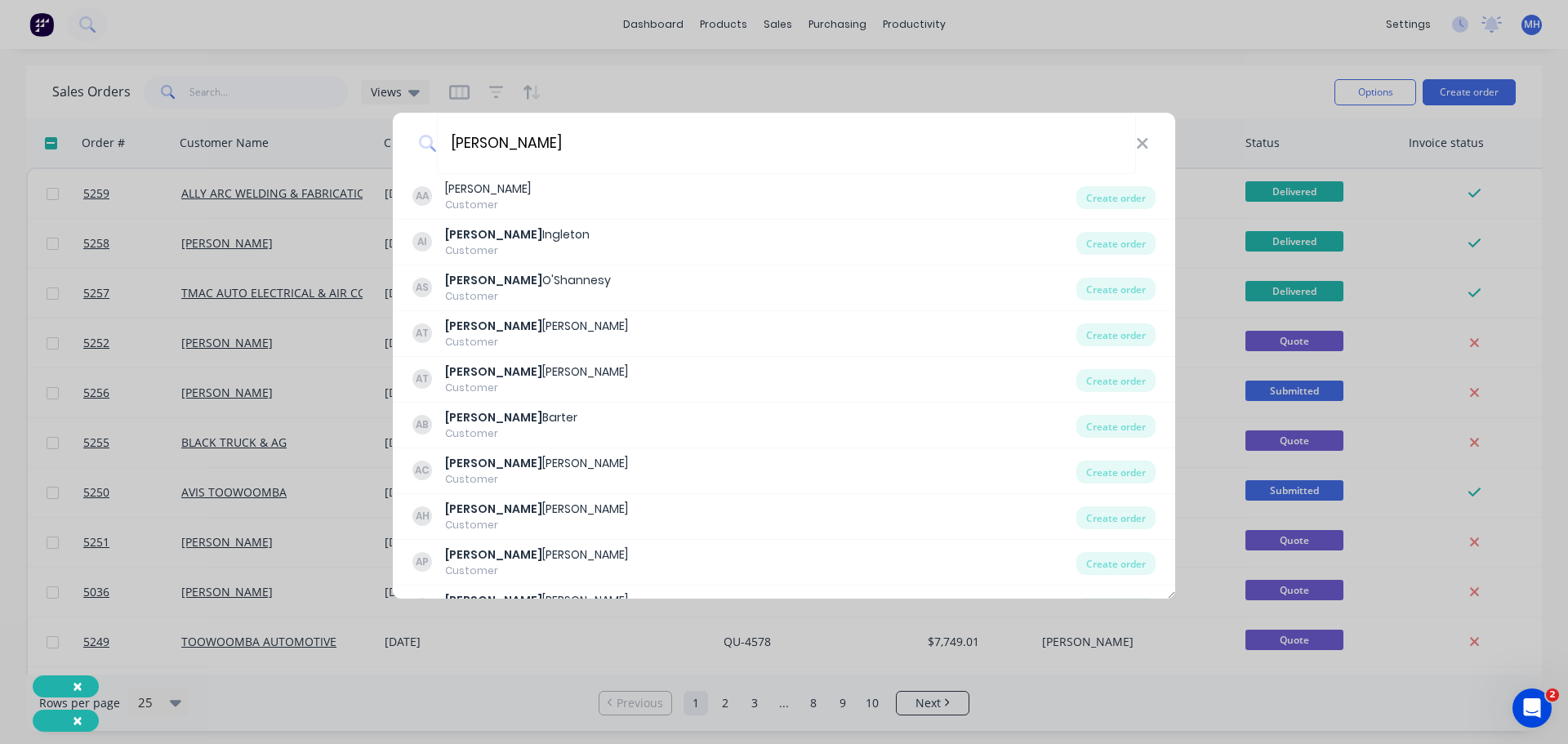
click at [1149, 148] on div "ANDREW" at bounding box center [784, 143] width 783 height 61
click at [1149, 146] on div "ANDREW" at bounding box center [784, 143] width 783 height 61
click at [1142, 142] on icon at bounding box center [1142, 143] width 11 height 11
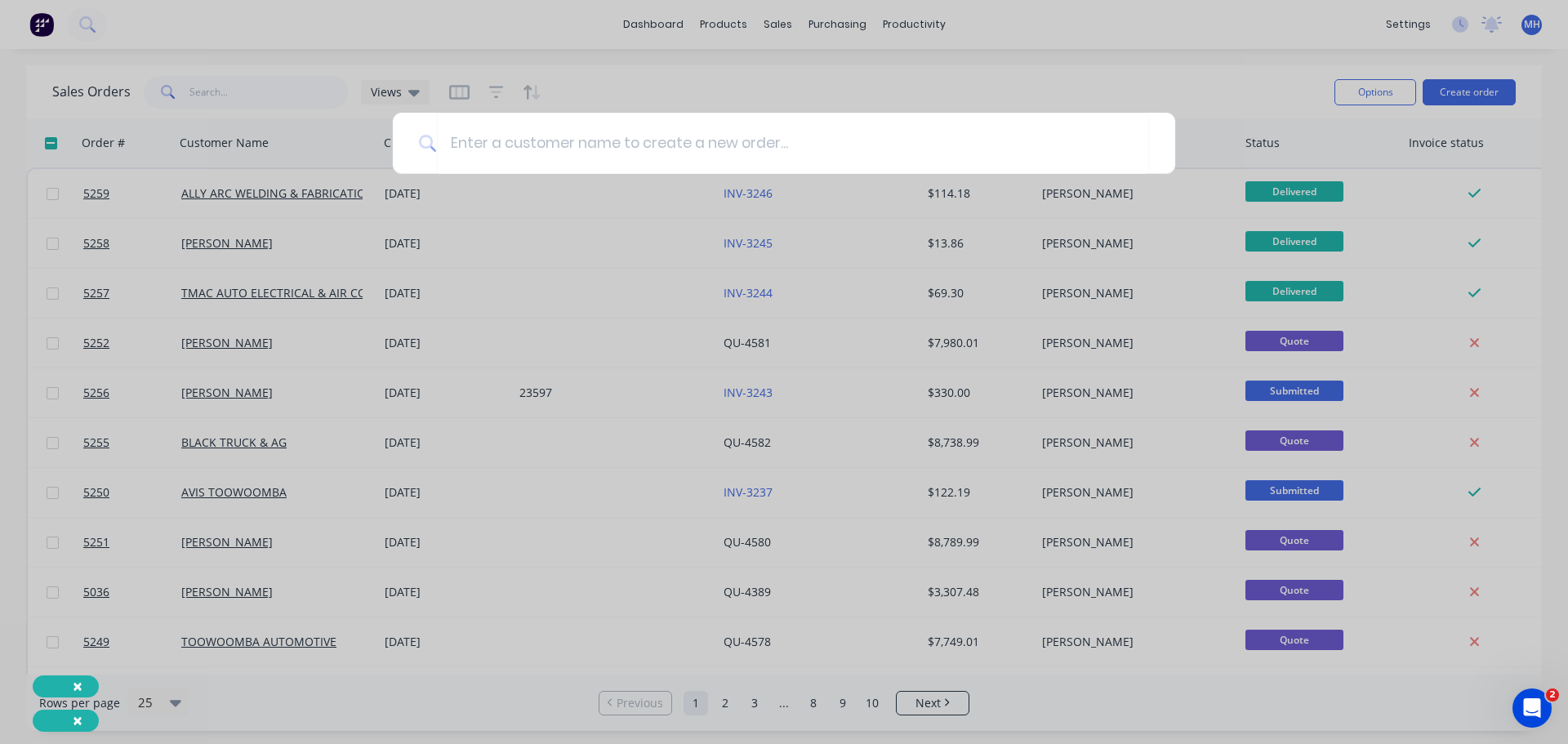
click at [78, 685] on span "×" at bounding box center [78, 686] width 10 height 23
click at [534, 153] on input at bounding box center [793, 143] width 712 height 61
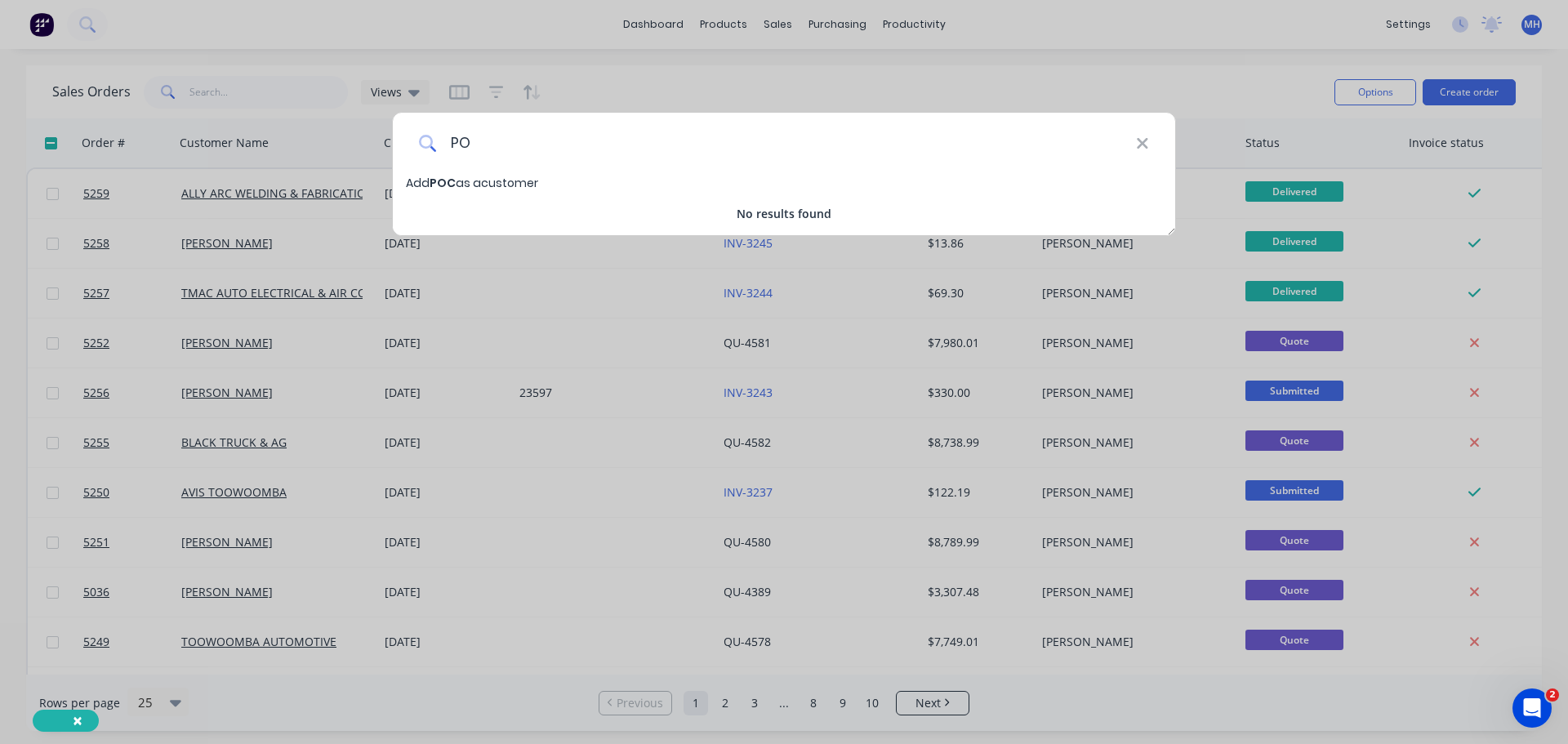
type input "P"
type input "ANDREW POCOCK"
click at [549, 186] on span "Add ANDREW POCOCK as a customer" at bounding box center [507, 183] width 203 height 17
select select "AU"
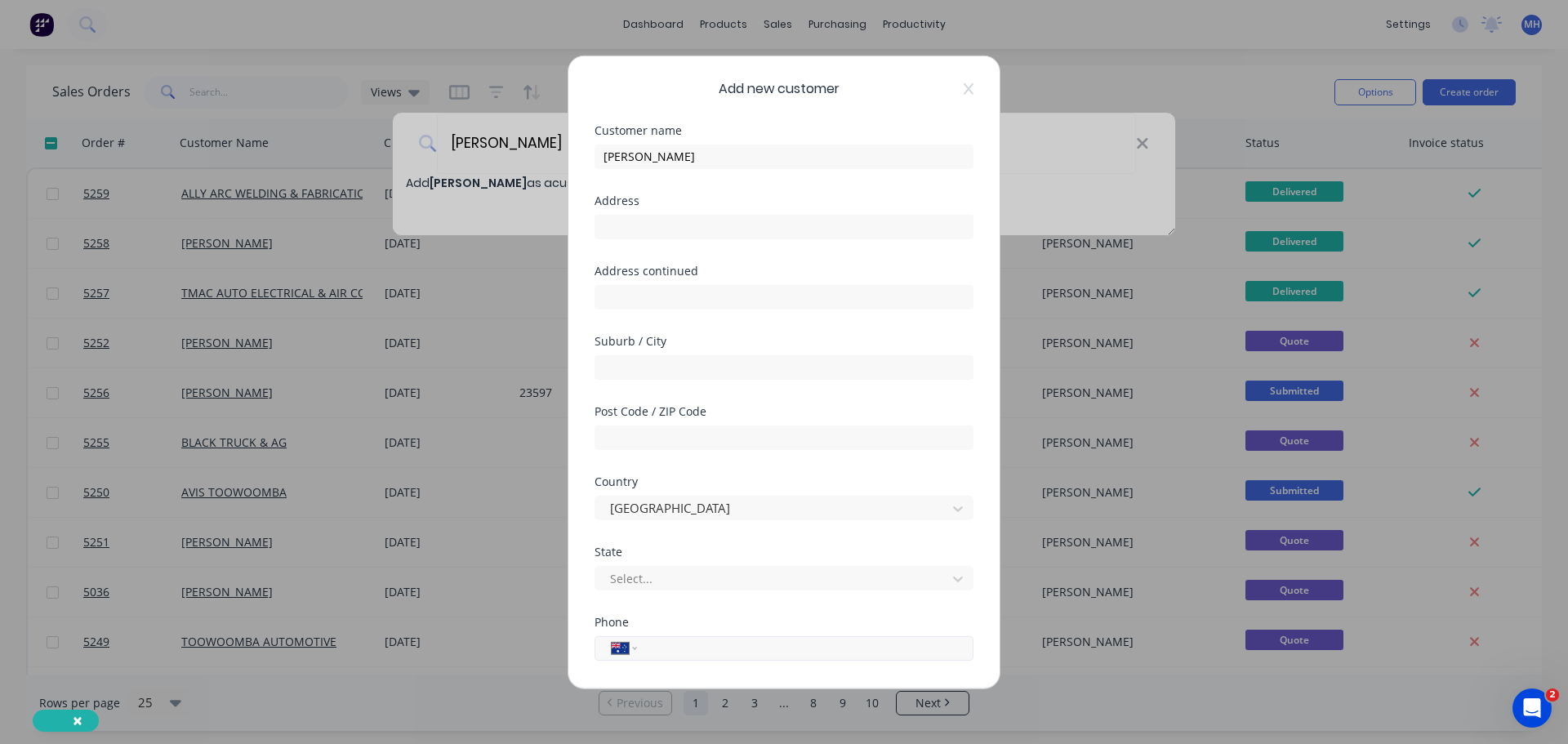
click at [685, 654] on input "tel" at bounding box center [803, 648] width 308 height 19
click at [729, 158] on input "ANDREW POCOCK" at bounding box center [784, 156] width 379 height 25
type input "[PERSON_NAME]."
click at [693, 652] on input "tel" at bounding box center [803, 648] width 308 height 19
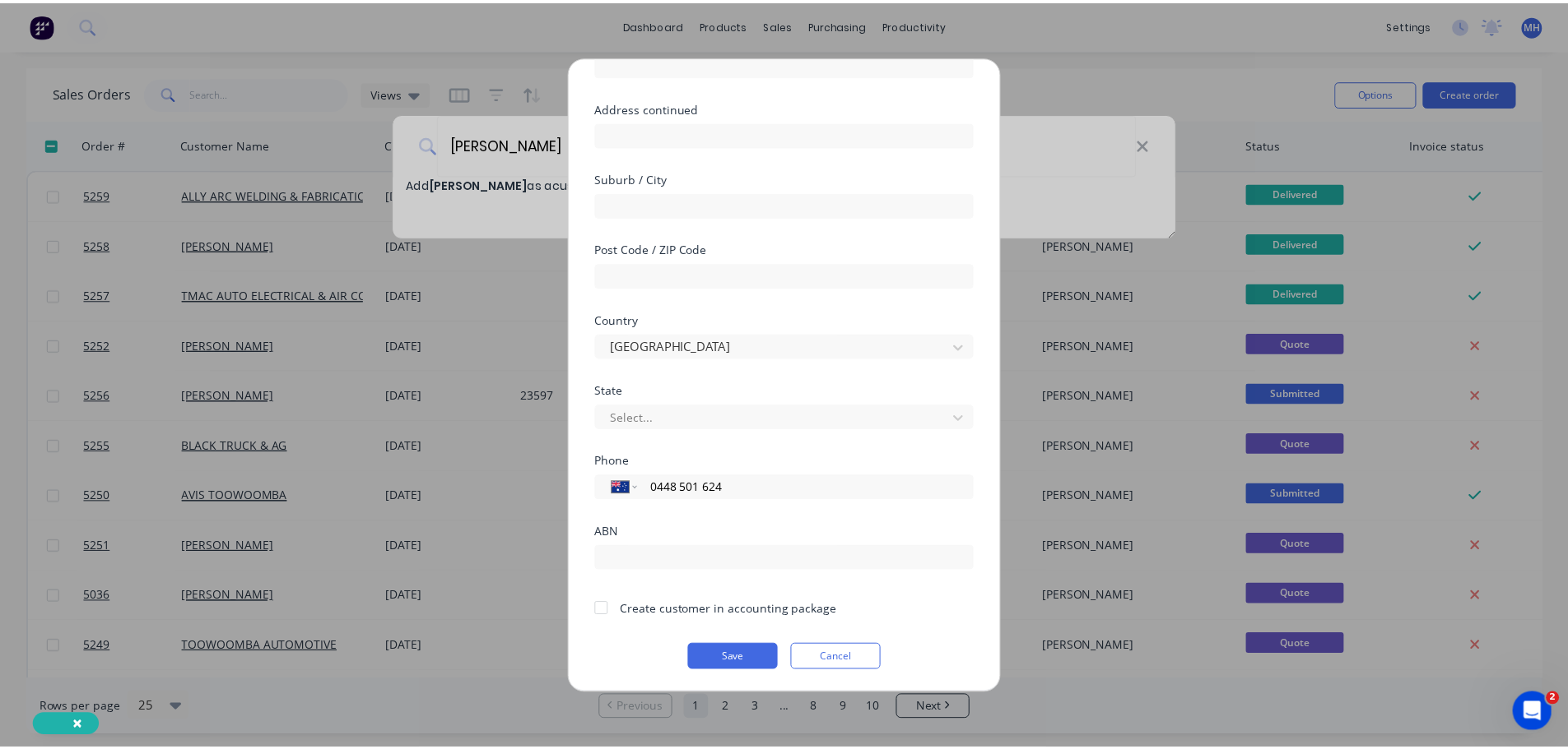
scroll to position [166, 0]
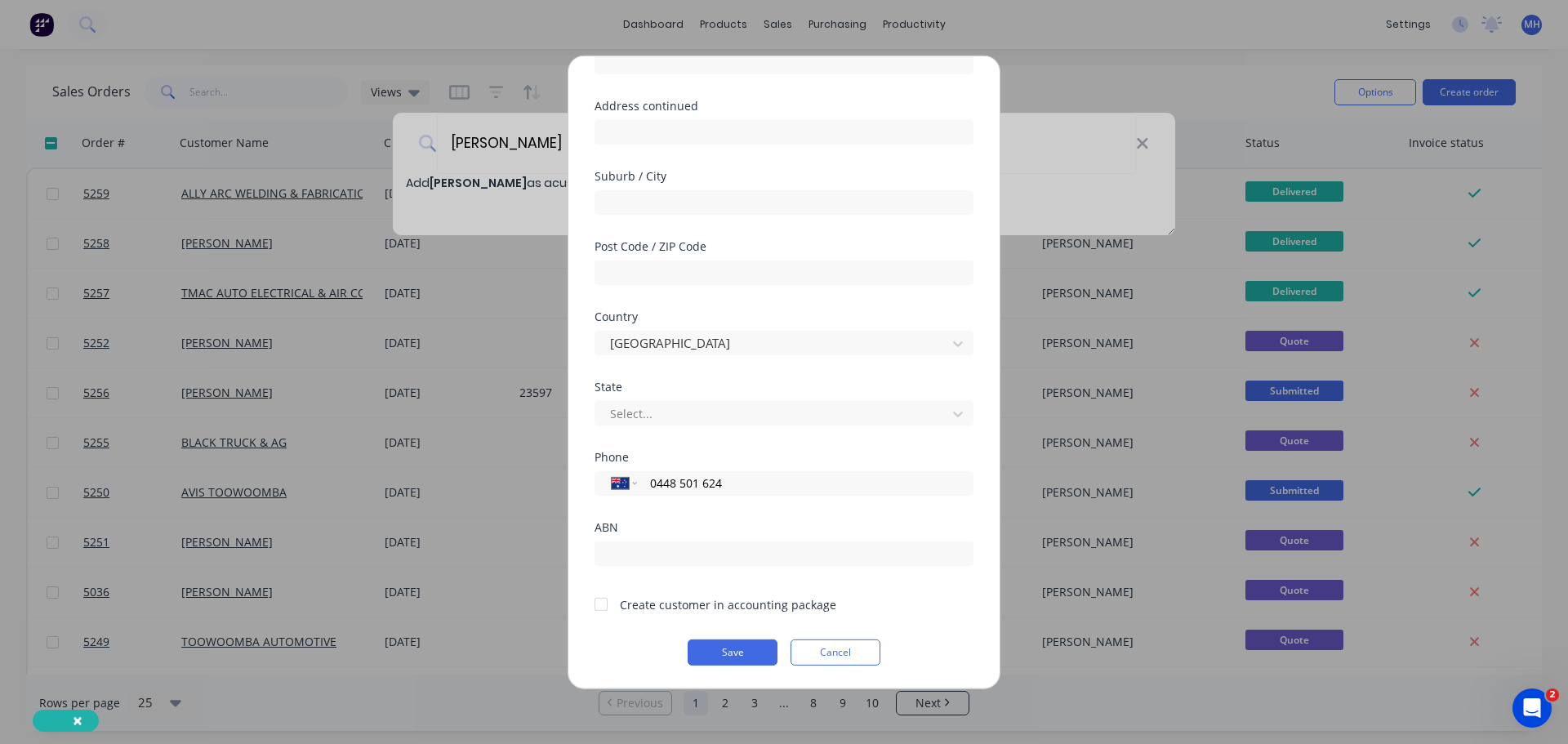
type input "0448 501 624"
click at [607, 601] on div at bounding box center [601, 604] width 32 height 32
drag, startPoint x: 729, startPoint y: 653, endPoint x: 753, endPoint y: 646, distance: 25.0
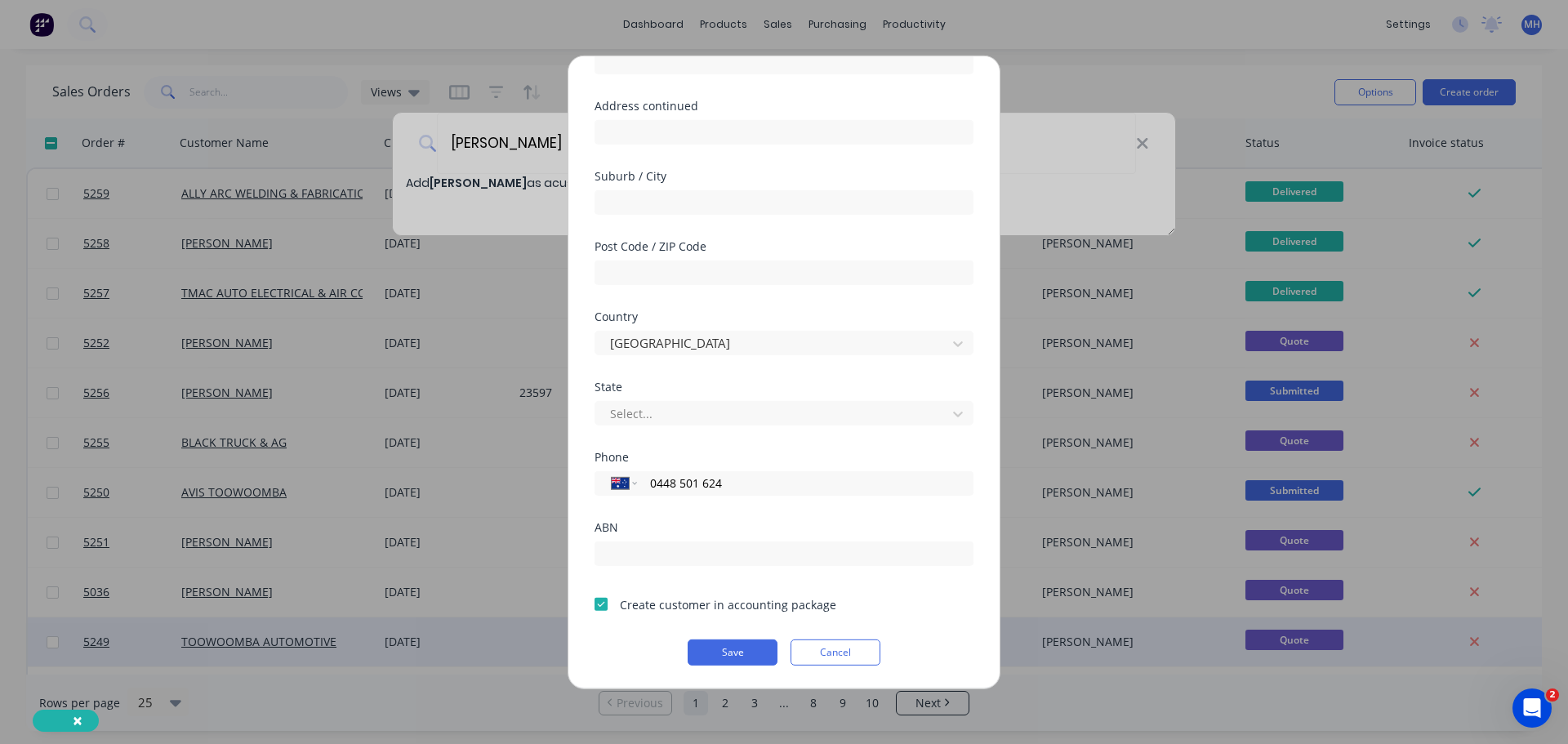
click at [729, 654] on button "Save" at bounding box center [733, 652] width 90 height 27
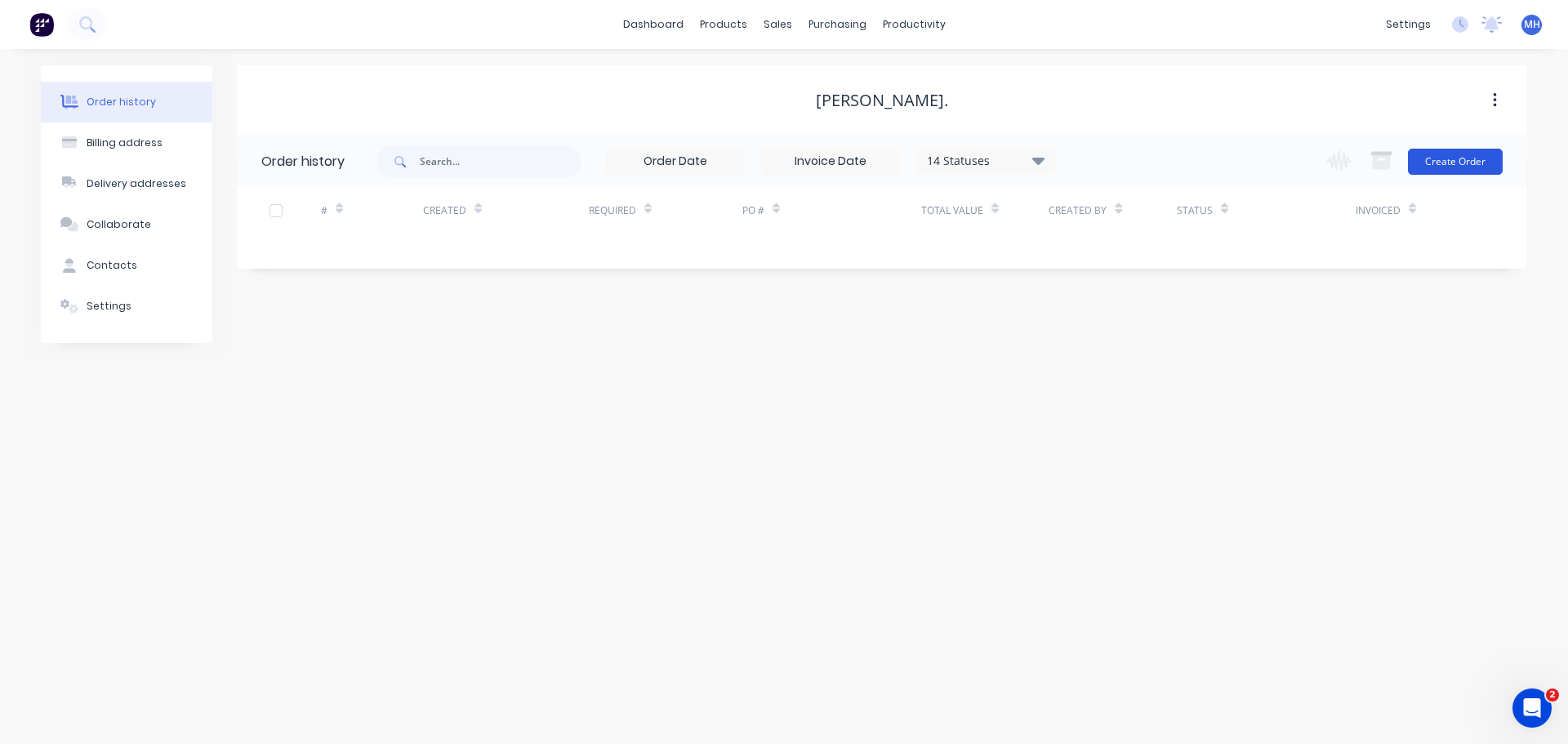
click at [1437, 160] on button "Create Order" at bounding box center [1455, 162] width 95 height 27
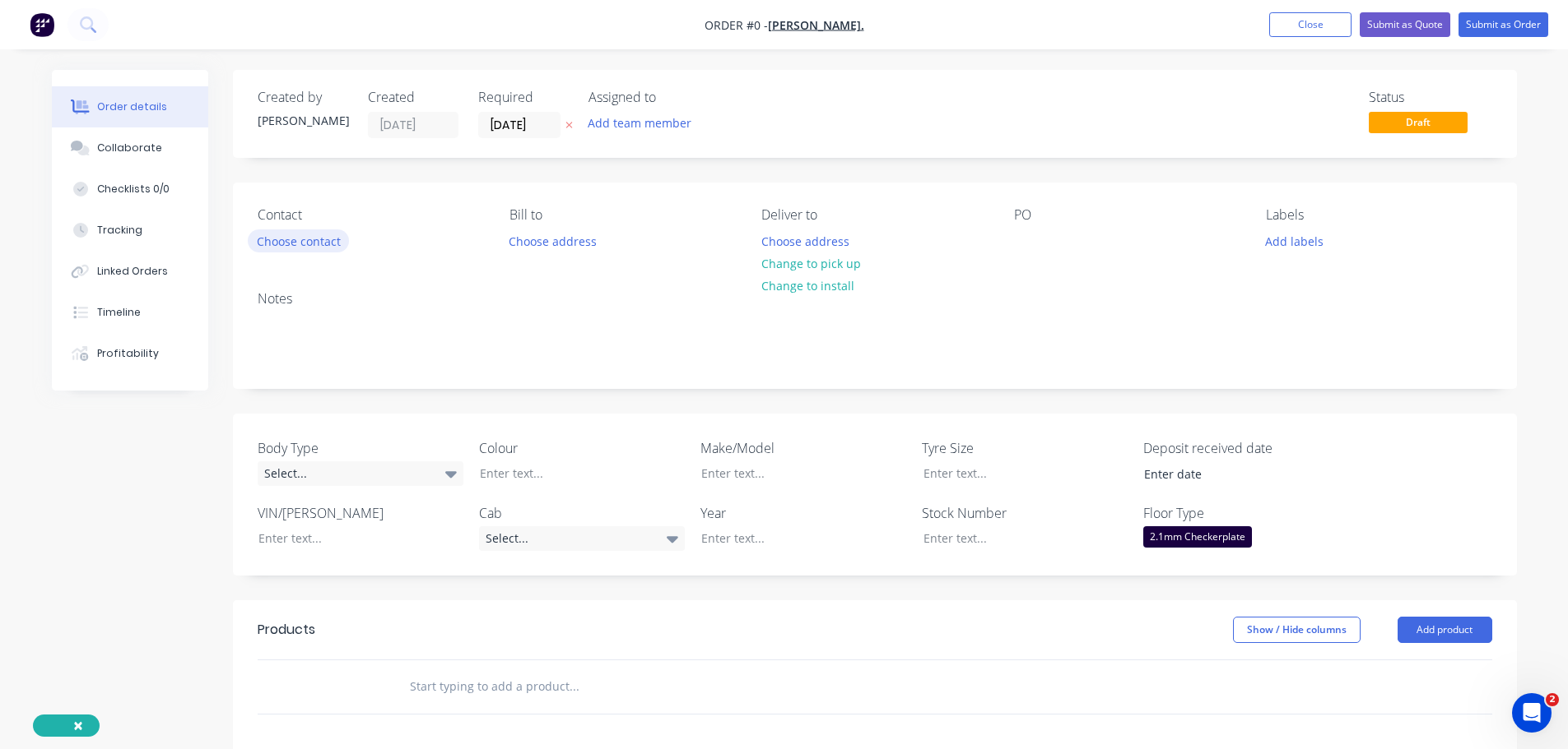
click at [316, 239] on button "Choose contact" at bounding box center [299, 240] width 101 height 22
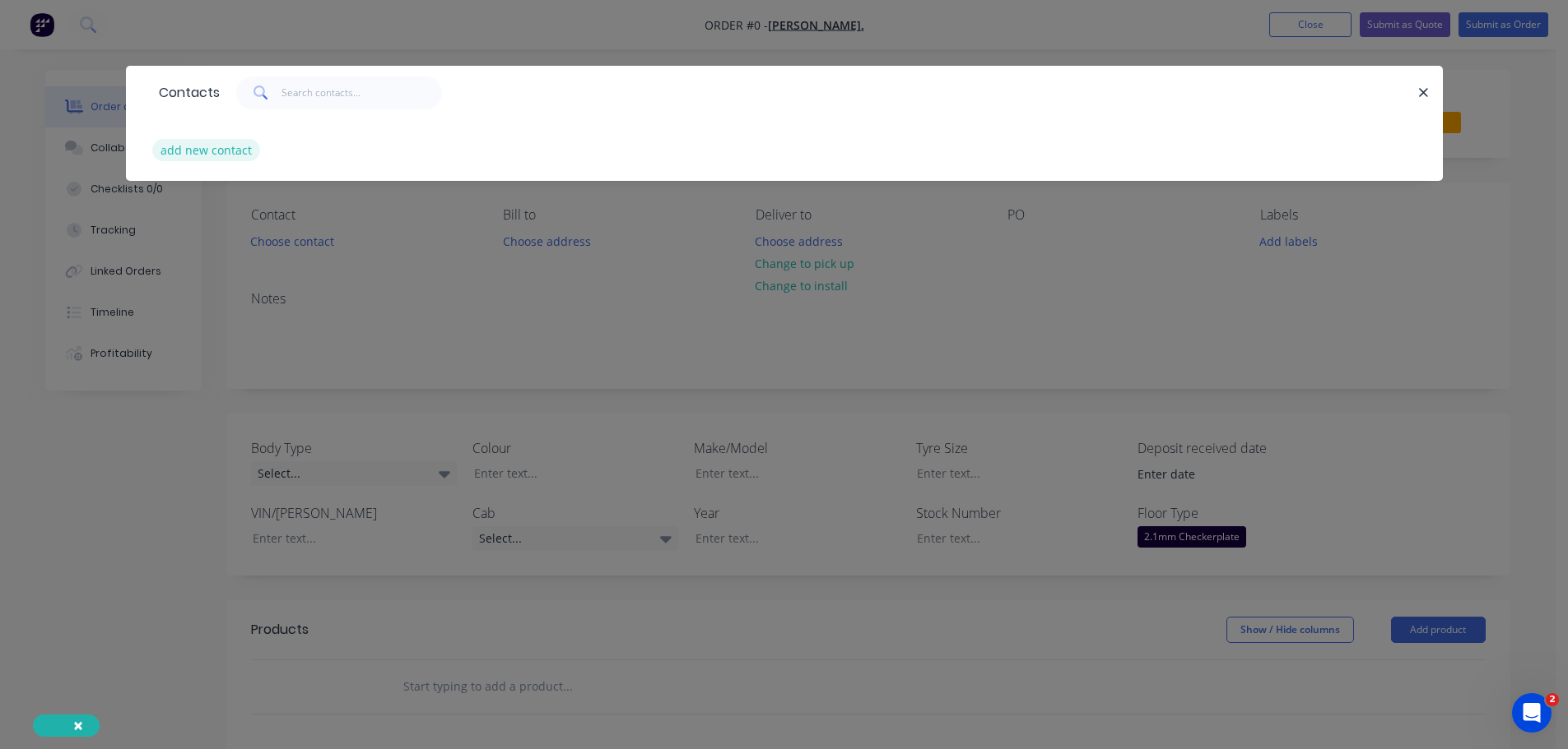
click at [223, 147] on button "add new contact" at bounding box center [207, 150] width 109 height 22
select select "AU"
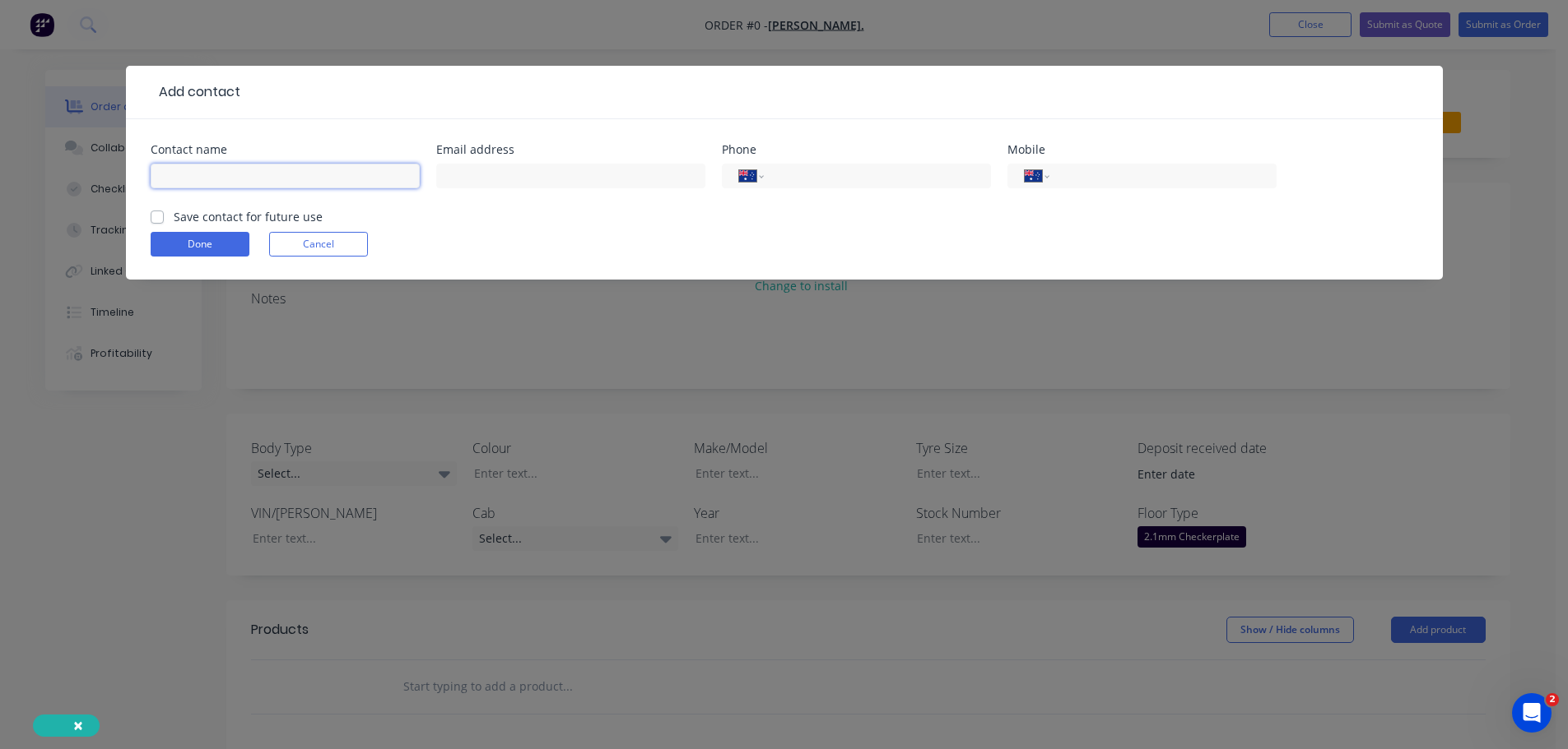
click at [258, 178] on input "text" at bounding box center [285, 176] width 269 height 25
type input "ANDREW COCOCK"
type input "andrew@pococktransport.com.au"
type input "0448 501 624"
click at [174, 213] on label "Save contact for future use" at bounding box center [248, 216] width 149 height 17
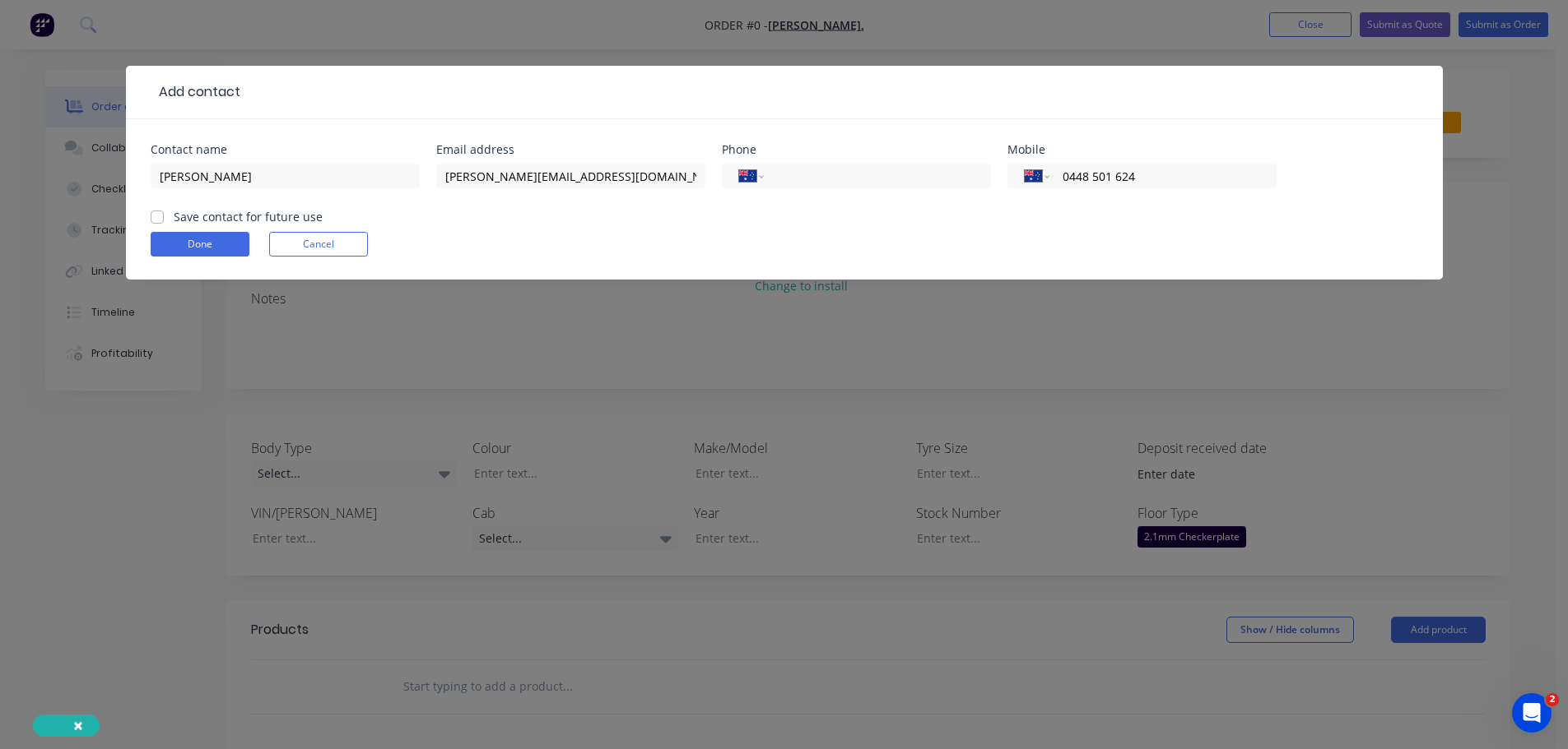
click at [154, 213] on input "Save contact for future use" at bounding box center [156, 216] width 13 height 16
checkbox input "true"
click at [218, 179] on input "ANDREW COCOCK" at bounding box center [285, 176] width 269 height 25
type input "ANDREW POCOCK"
click at [228, 244] on button "Done" at bounding box center [200, 244] width 99 height 25
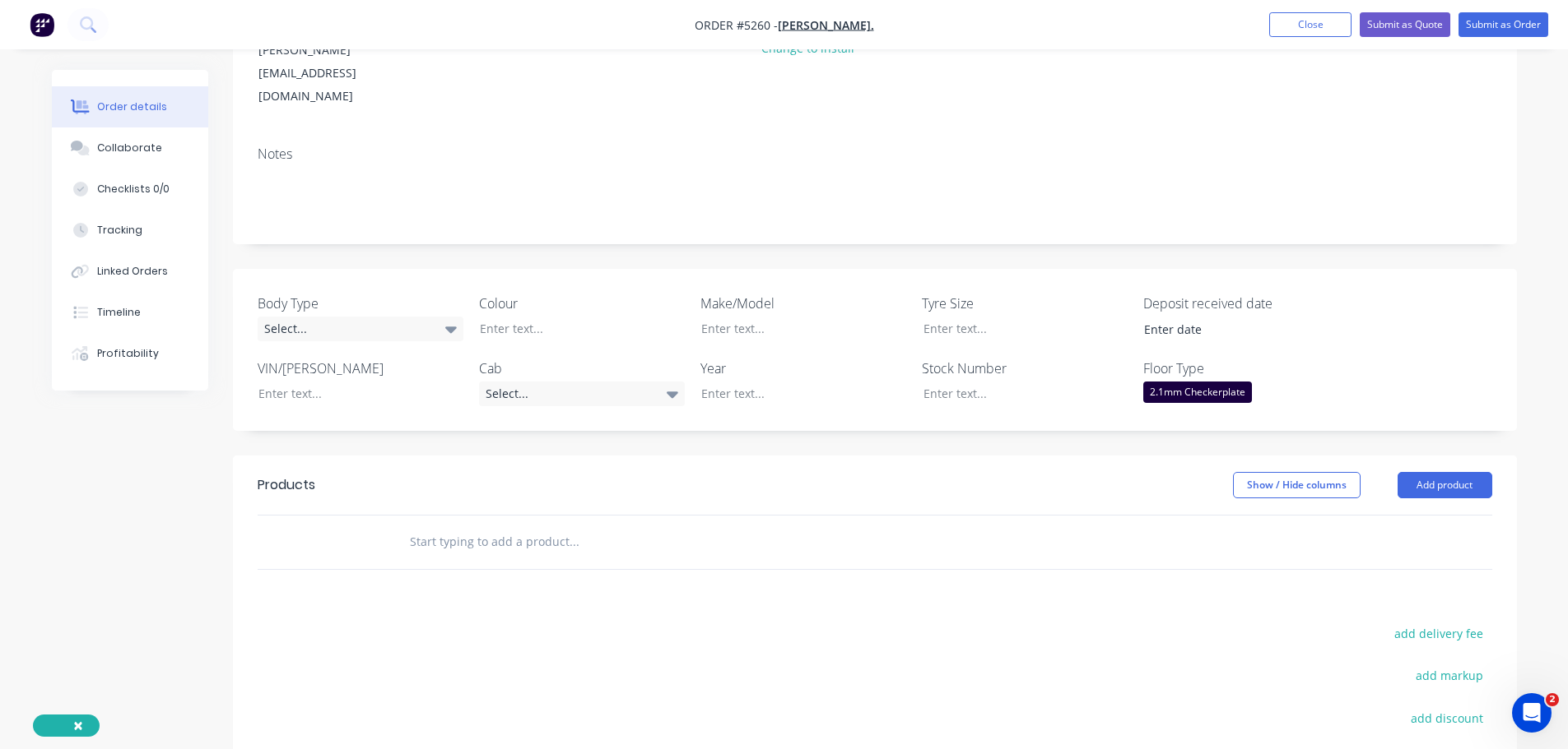
scroll to position [247, 0]
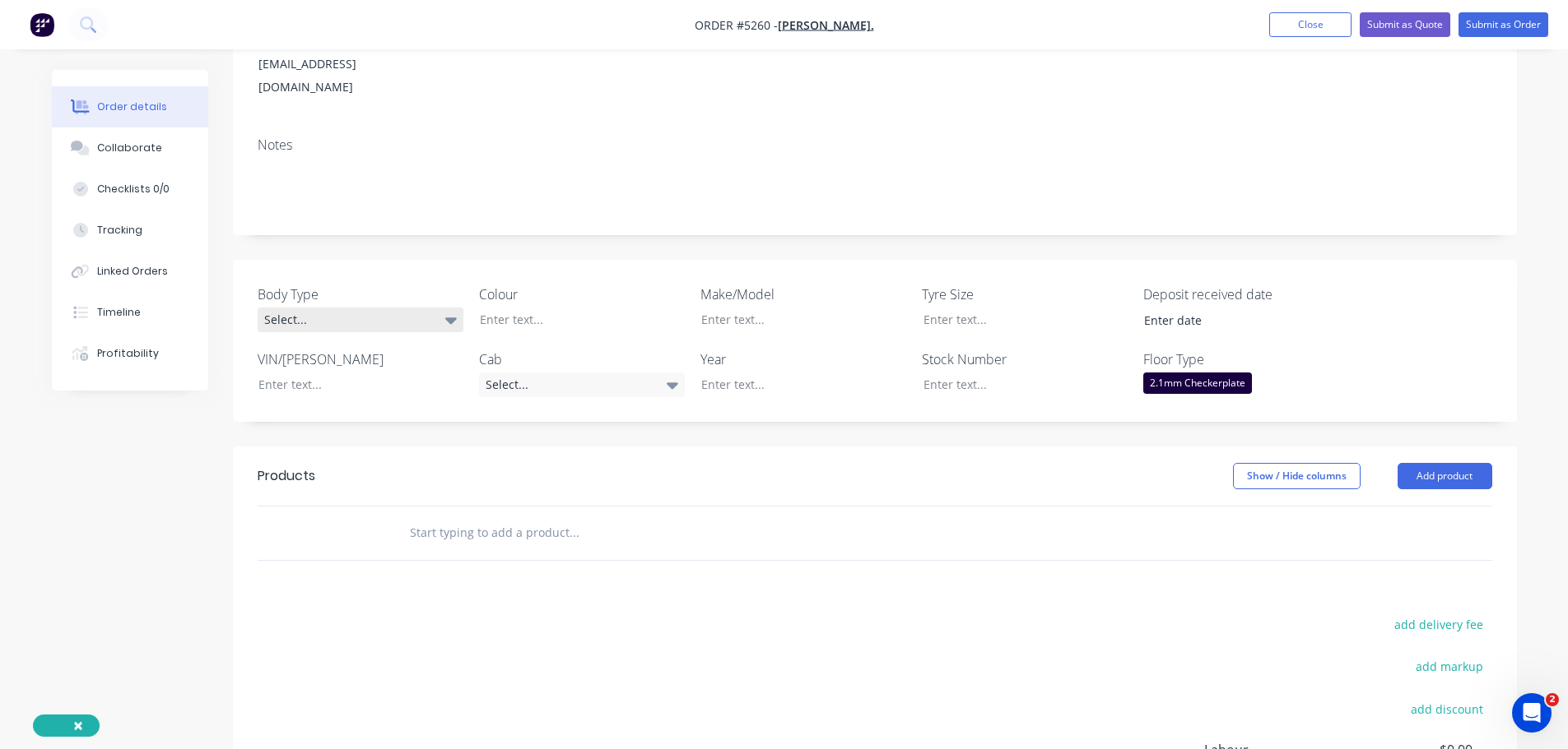
click at [412, 307] on div "Select..." at bounding box center [361, 319] width 206 height 25
click at [415, 374] on button "Pick Up" at bounding box center [382, 374] width 247 height 33
click at [539, 307] on div at bounding box center [569, 319] width 206 height 24
click at [1176, 373] on div "2.1mm Checkerplate" at bounding box center [1197, 383] width 109 height 22
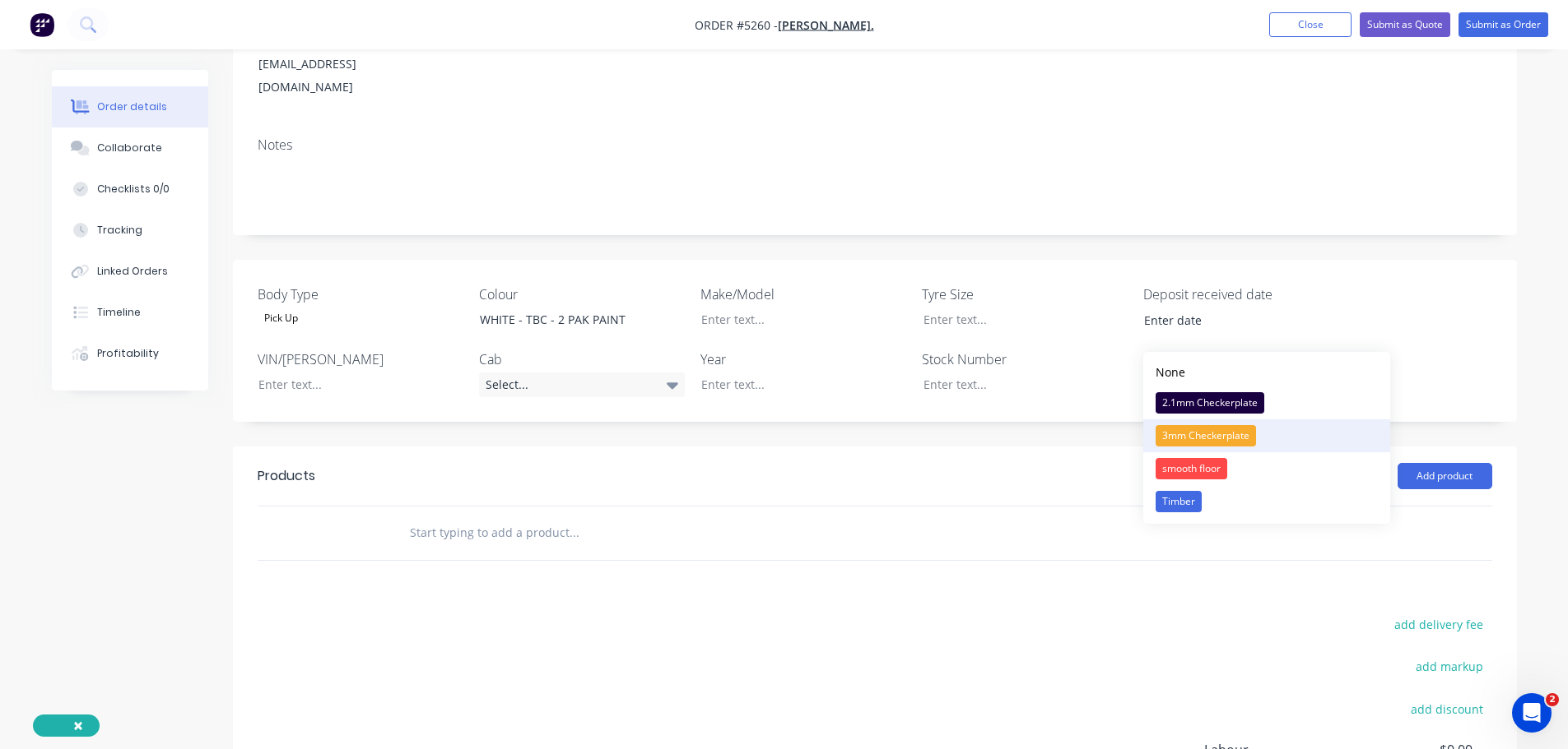
click at [1188, 430] on div "3mm Checkerplate" at bounding box center [1206, 436] width 101 height 22
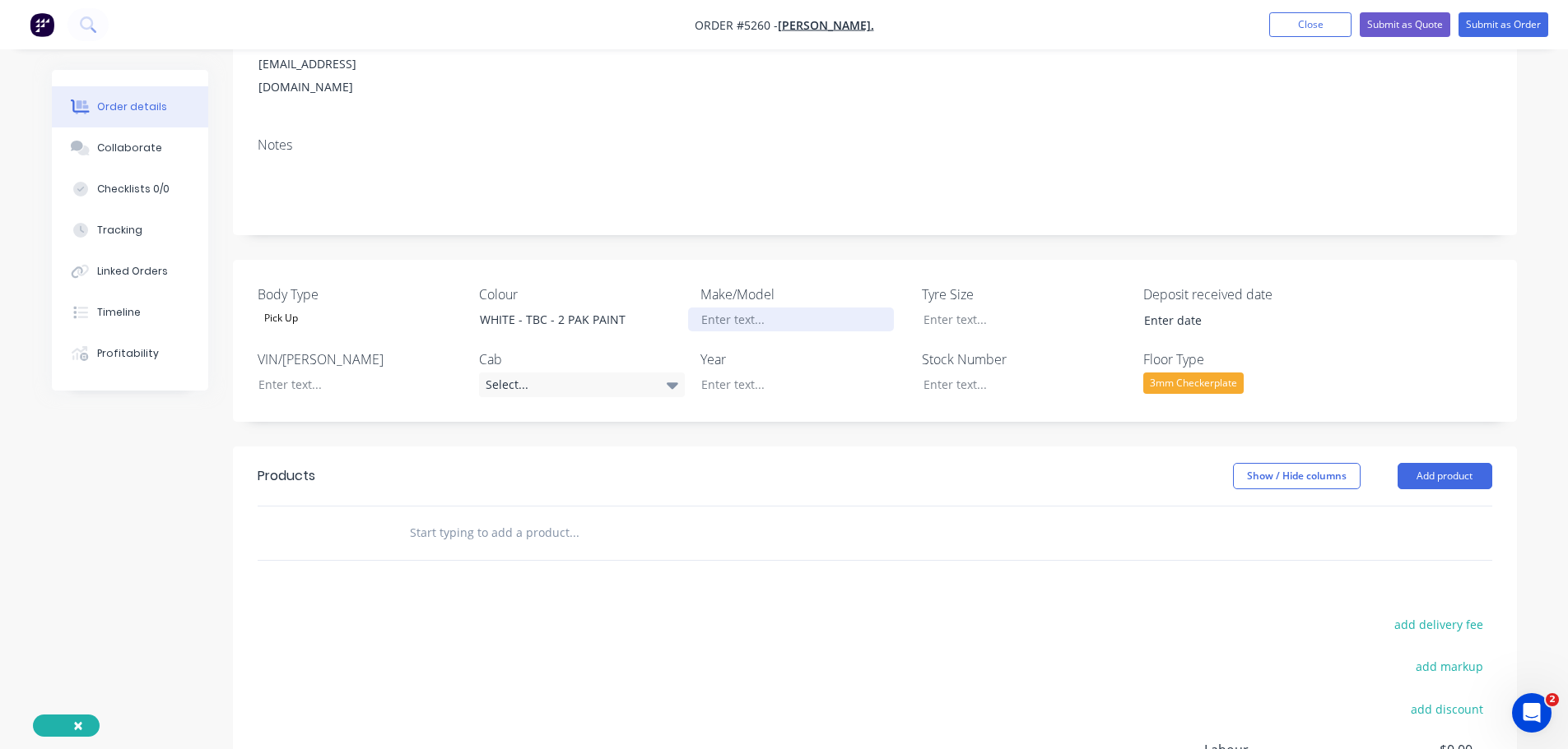
click at [746, 307] on div at bounding box center [791, 319] width 206 height 24
click at [622, 373] on div "Select..." at bounding box center [582, 384] width 206 height 25
click at [611, 473] on button "Dual Cab" at bounding box center [603, 471] width 247 height 33
click at [740, 373] on div at bounding box center [791, 384] width 206 height 24
click at [1447, 462] on button "Add product" at bounding box center [1445, 475] width 95 height 27
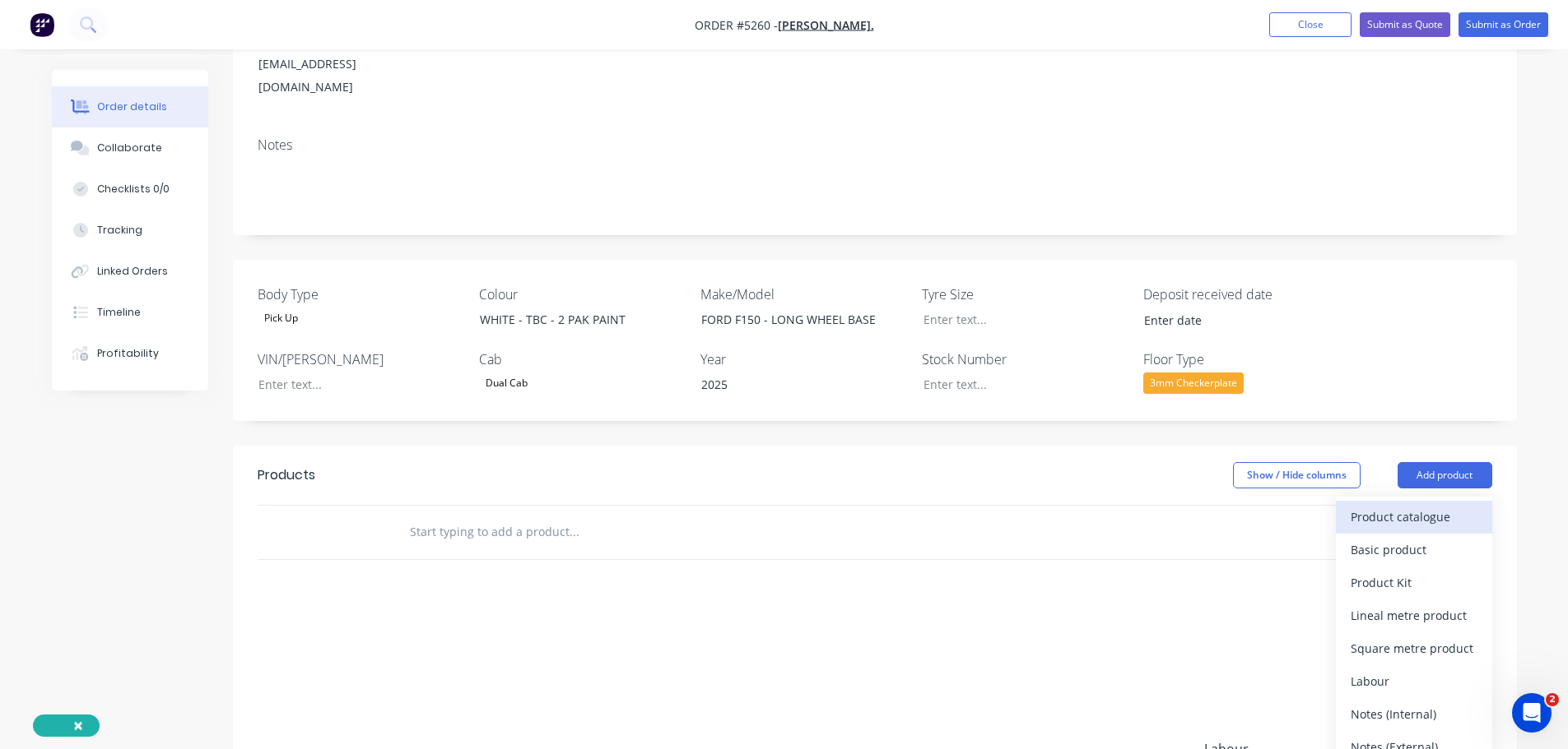
click at [1433, 505] on div "Product catalogue" at bounding box center [1414, 517] width 127 height 24
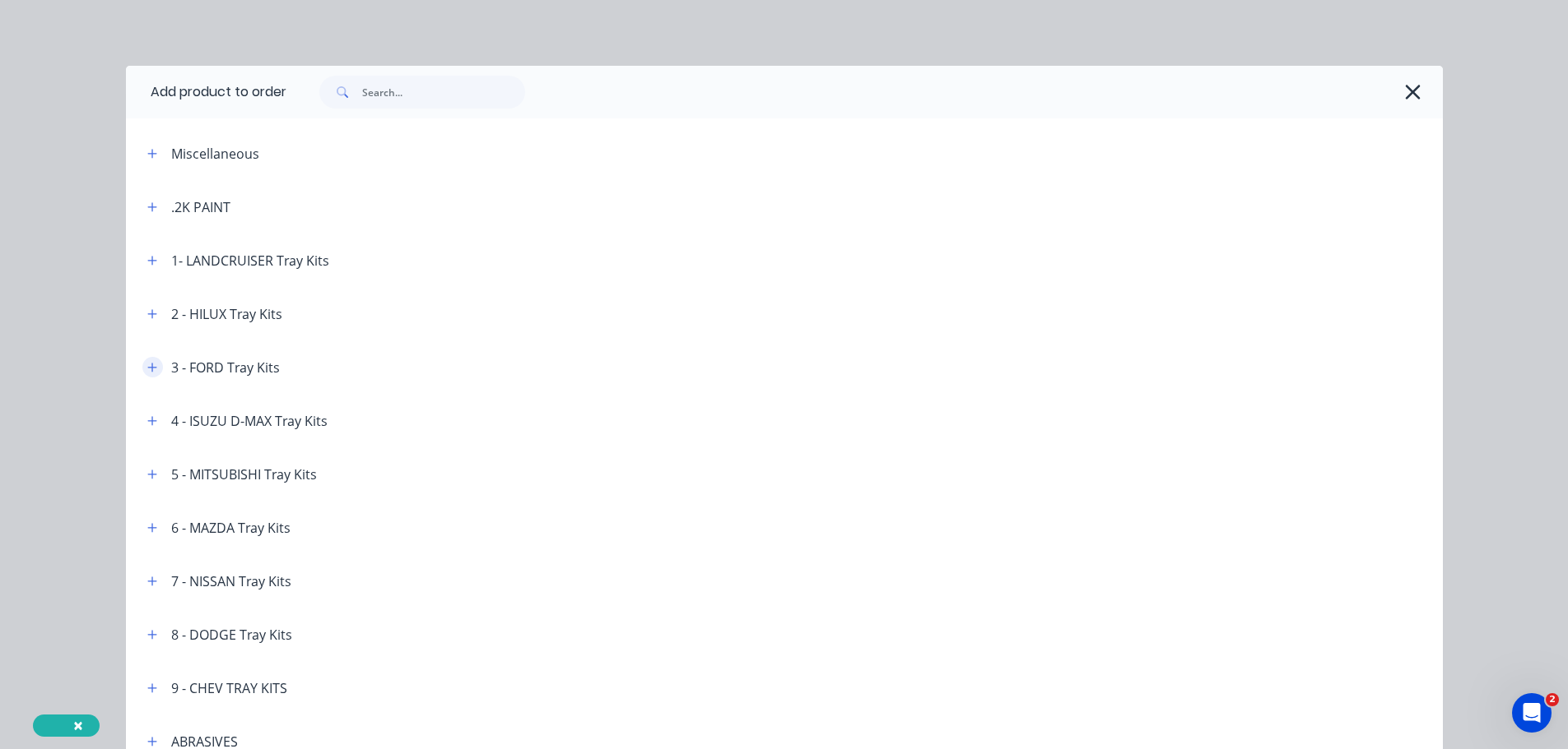
click at [147, 366] on icon "button" at bounding box center [152, 368] width 10 height 12
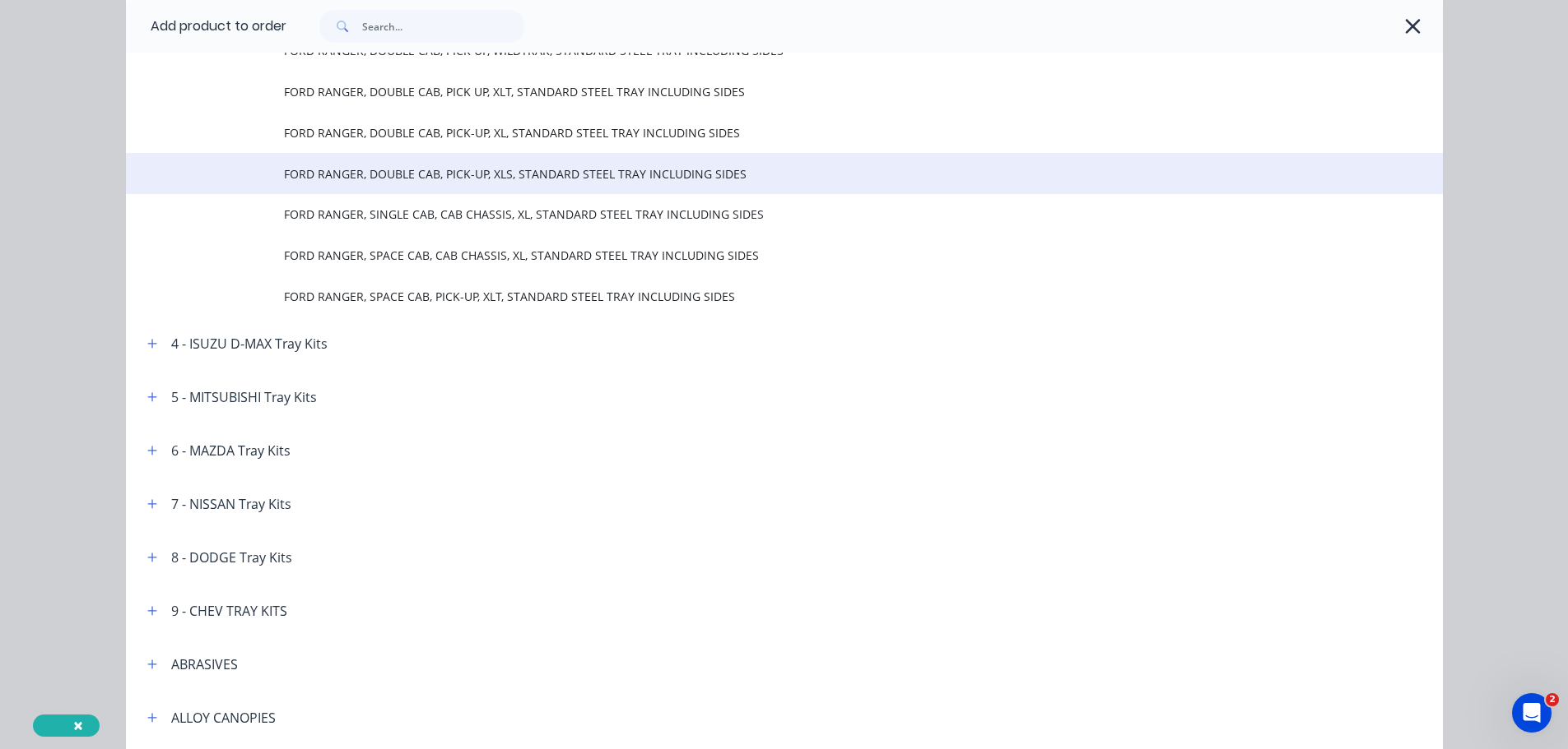
scroll to position [165, 0]
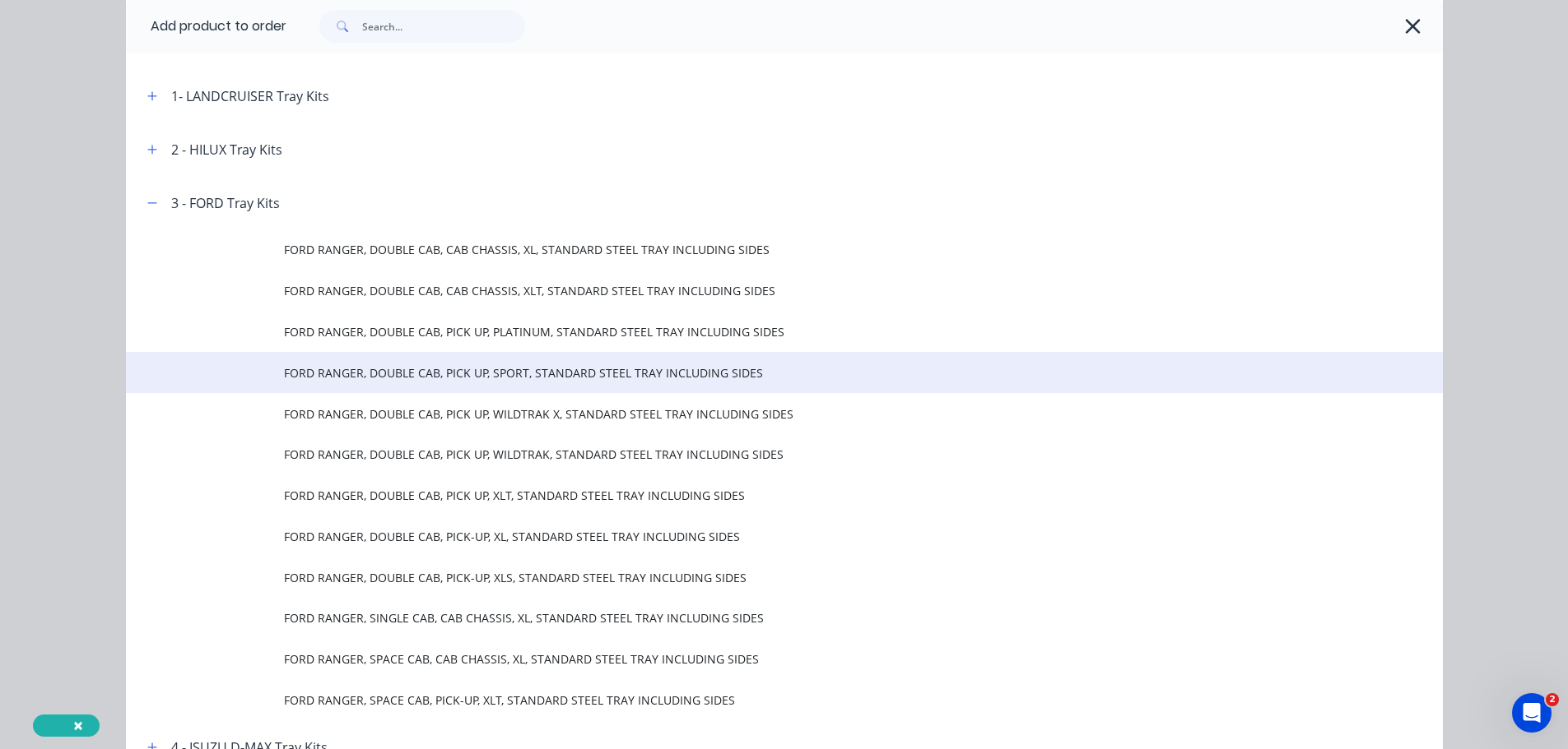
click at [727, 374] on span "FORD RANGER, DOUBLE CAB, PICK UP, SPORT, STANDARD STEEL TRAY INCLUDING SIDES" at bounding box center [746, 373] width 926 height 17
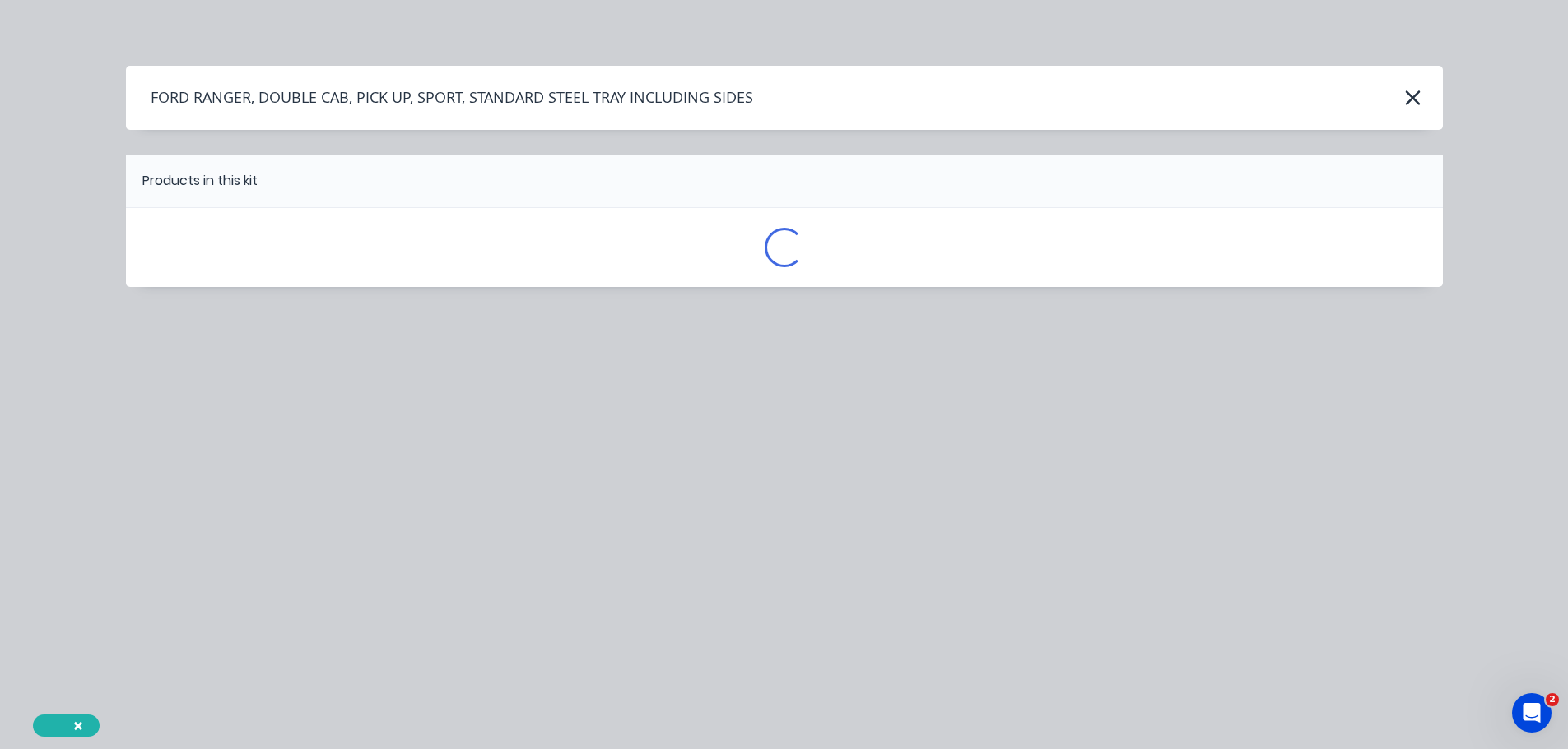
scroll to position [0, 0]
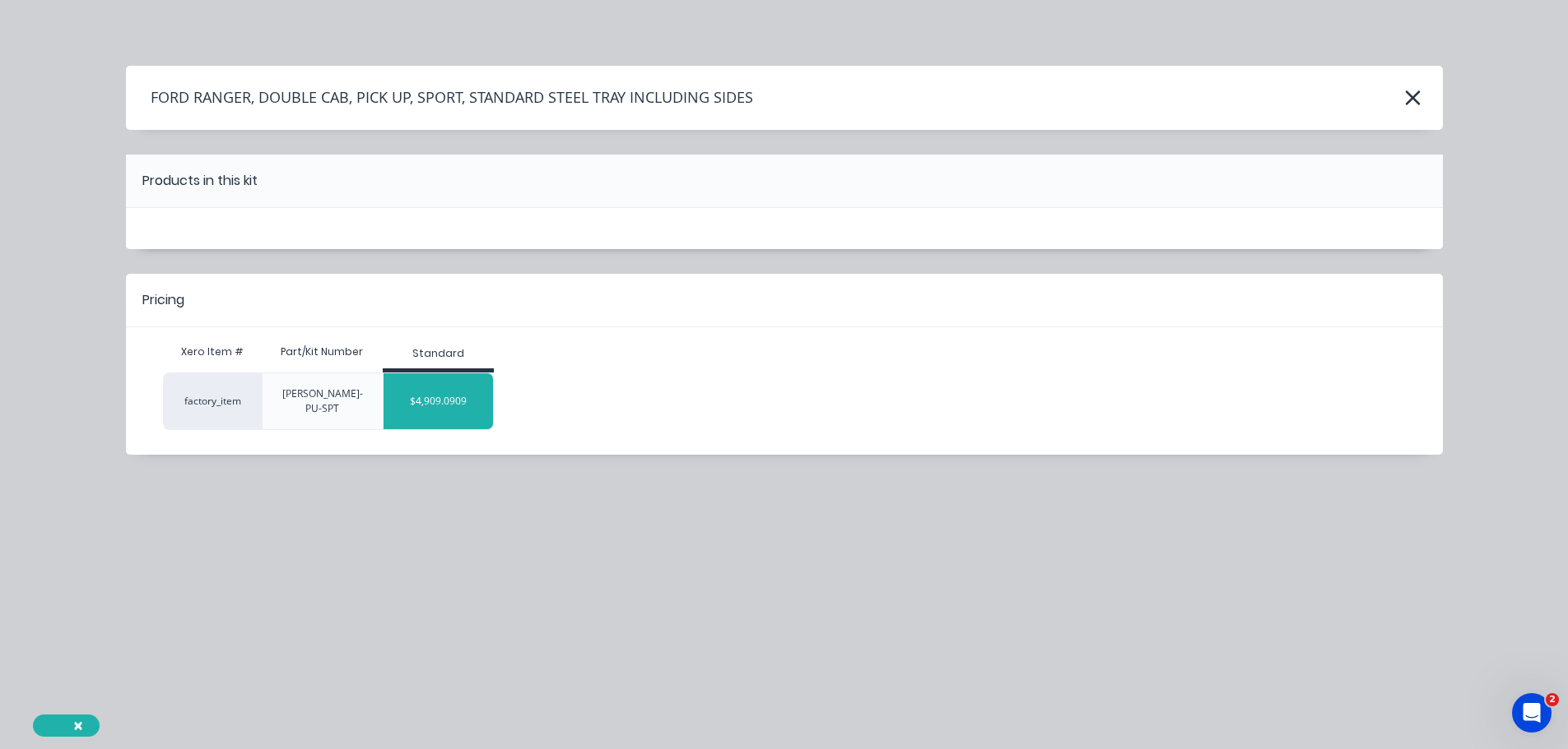
click at [476, 384] on div "$4,909.0909" at bounding box center [438, 401] width 110 height 42
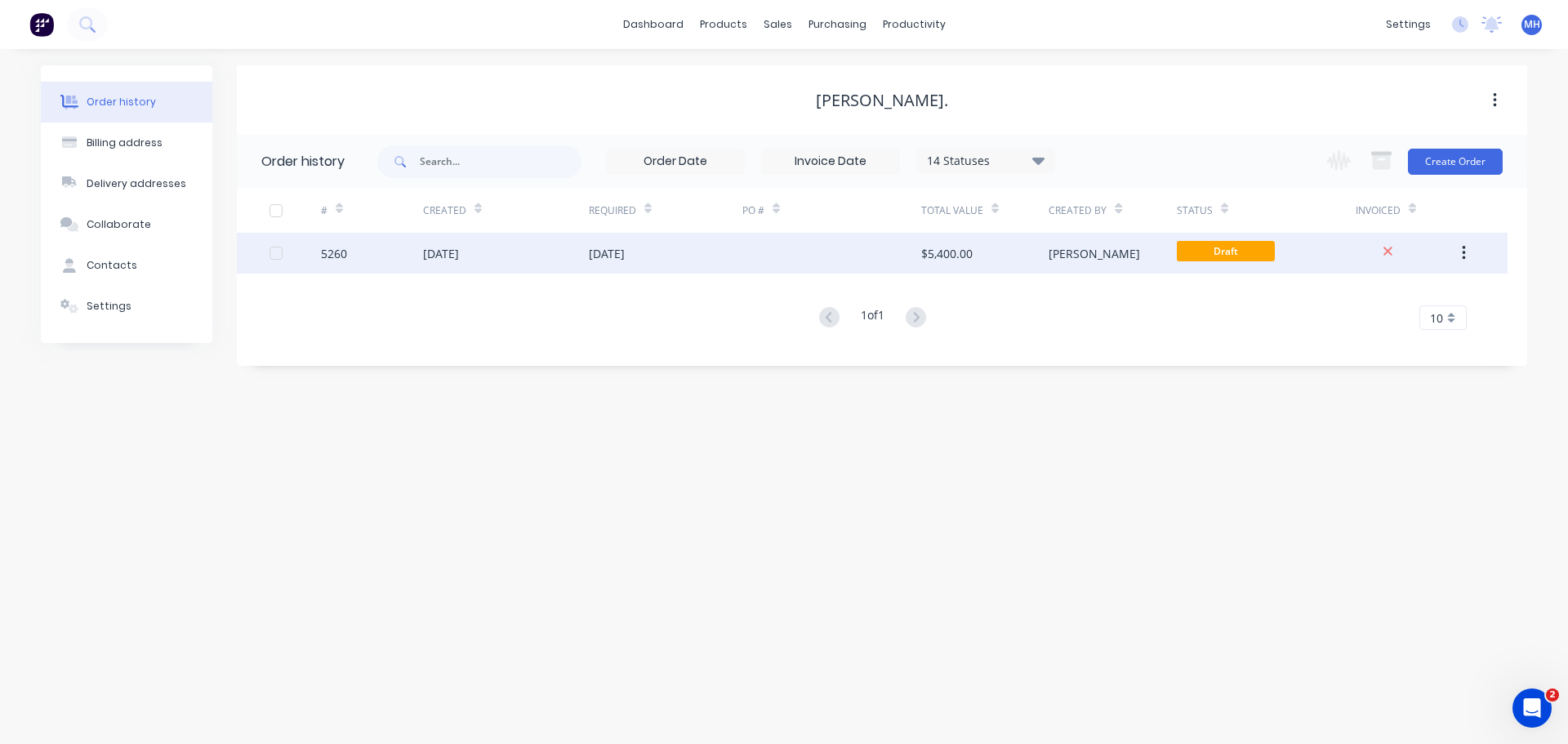
click at [501, 253] on div "[DATE]" at bounding box center [505, 253] width 166 height 41
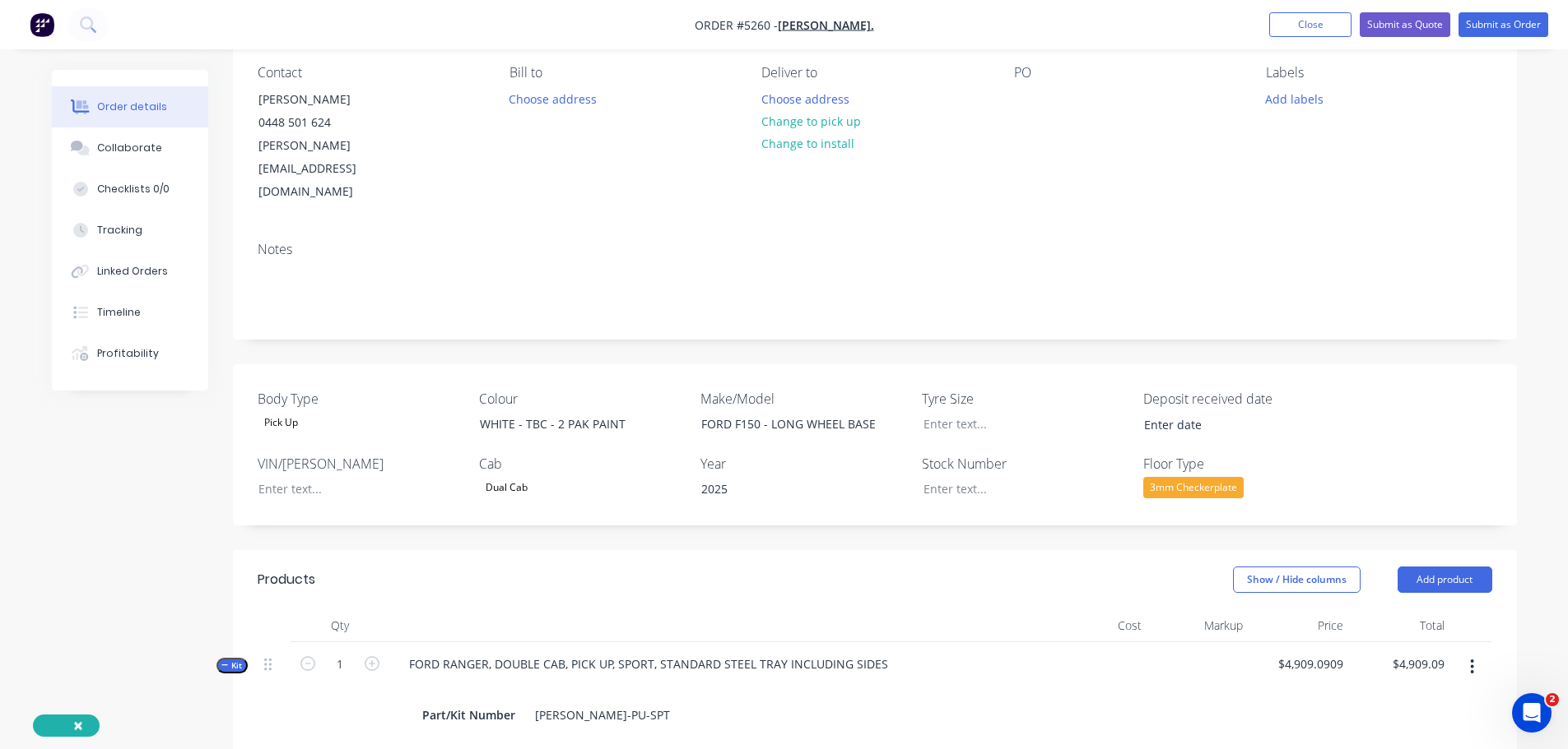
scroll to position [411, 0]
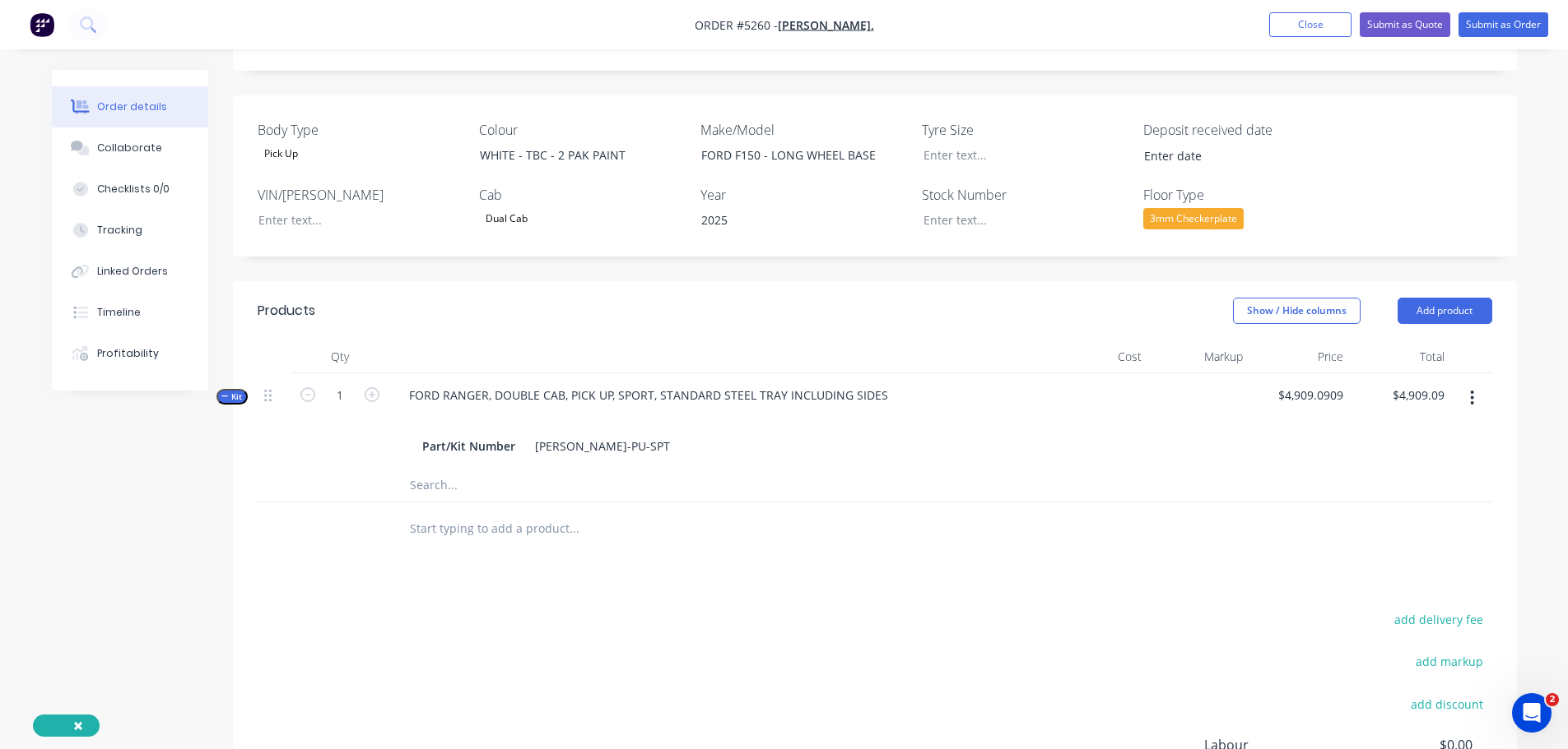
click at [1477, 383] on button "button" at bounding box center [1471, 398] width 39 height 30
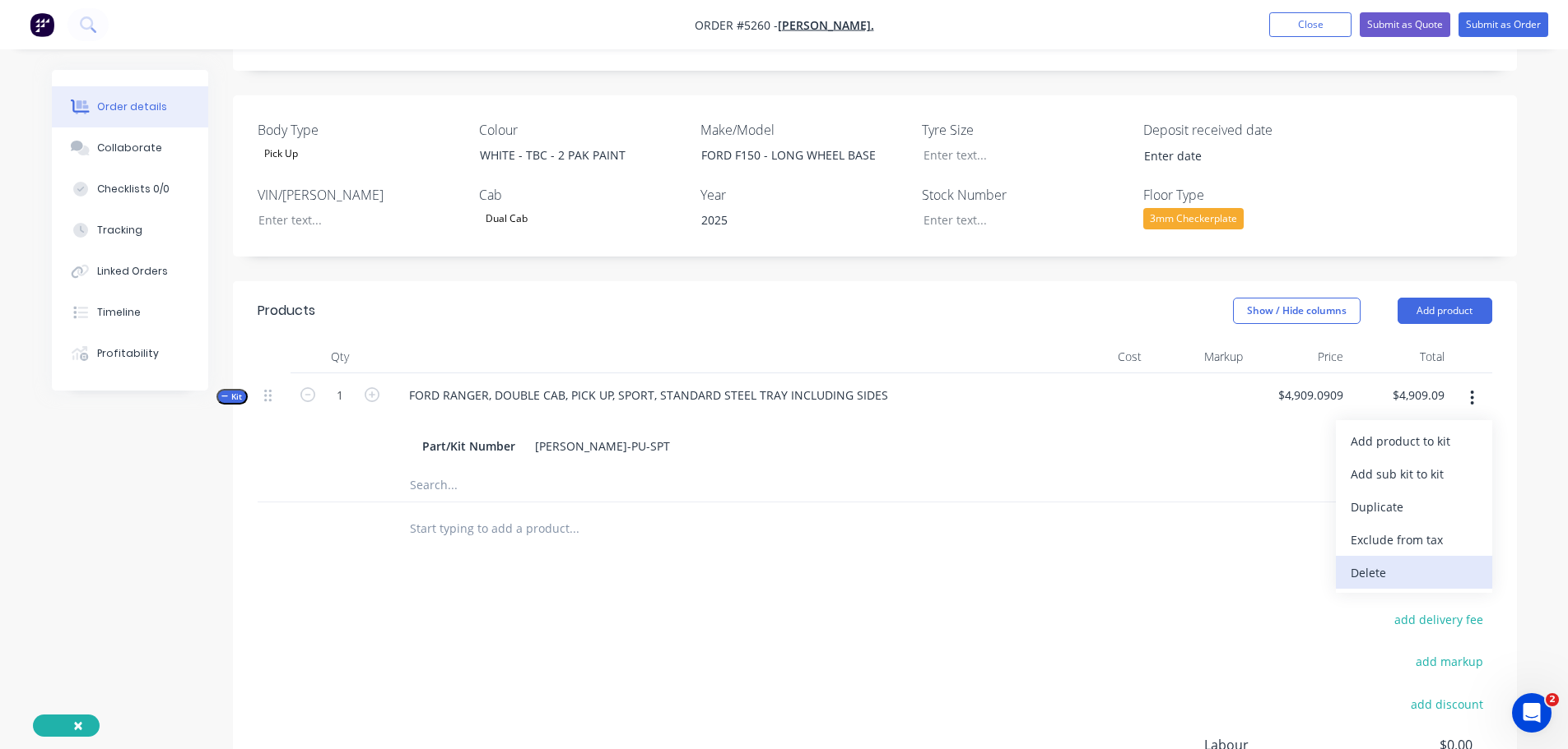
click at [1375, 561] on div "Delete" at bounding box center [1414, 573] width 127 height 24
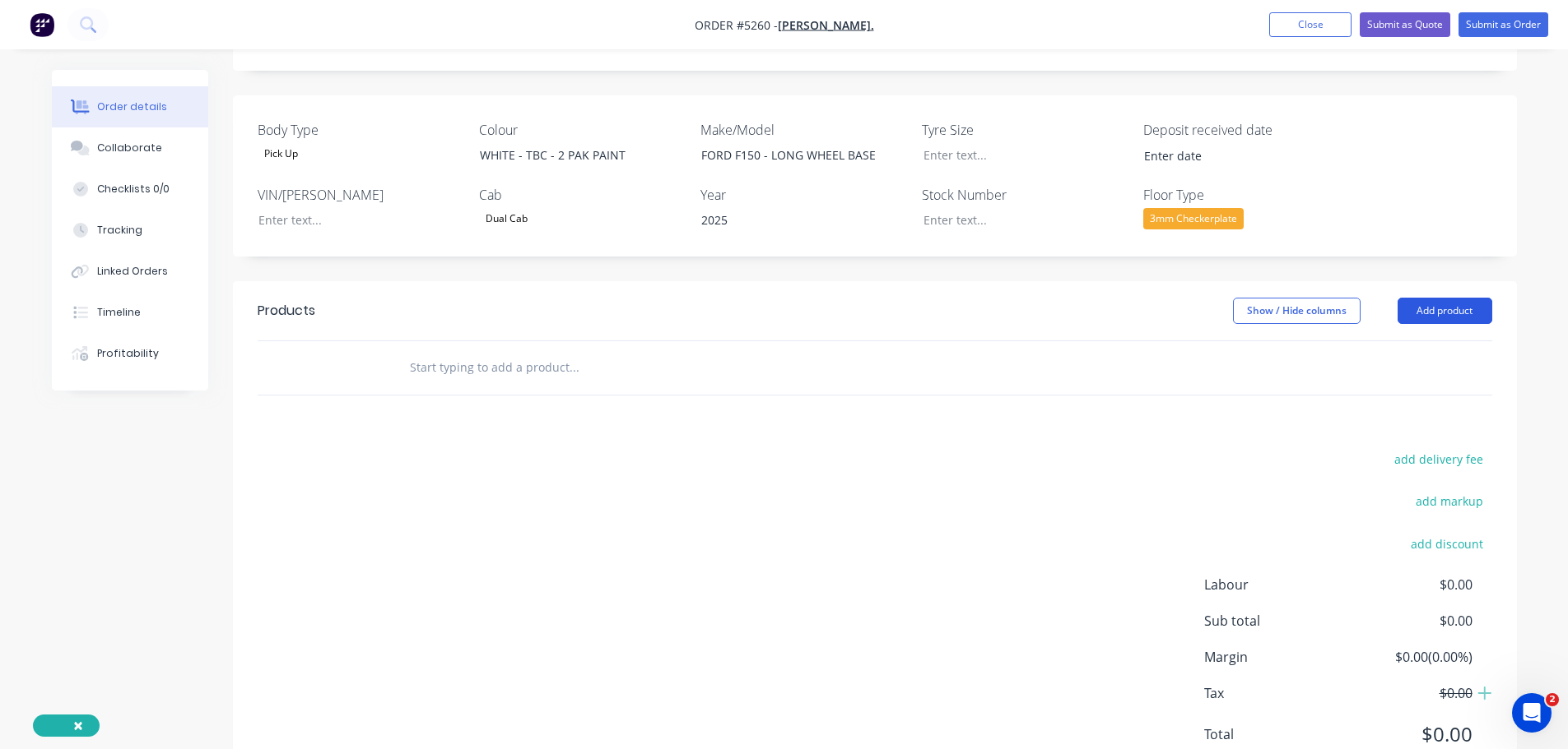
click at [1429, 297] on button "Add product" at bounding box center [1445, 310] width 95 height 27
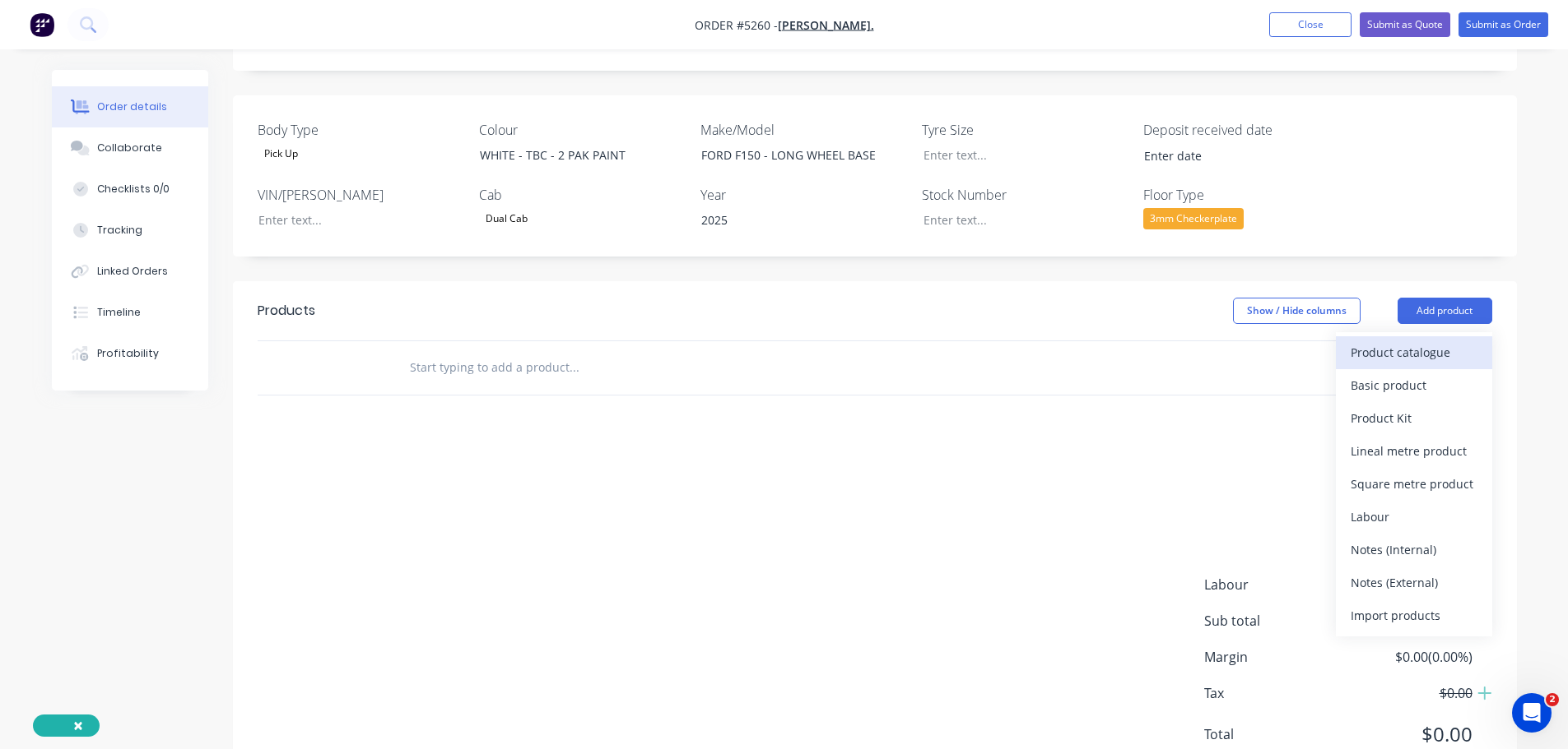
click at [1369, 341] on div "Product catalogue" at bounding box center [1414, 353] width 127 height 24
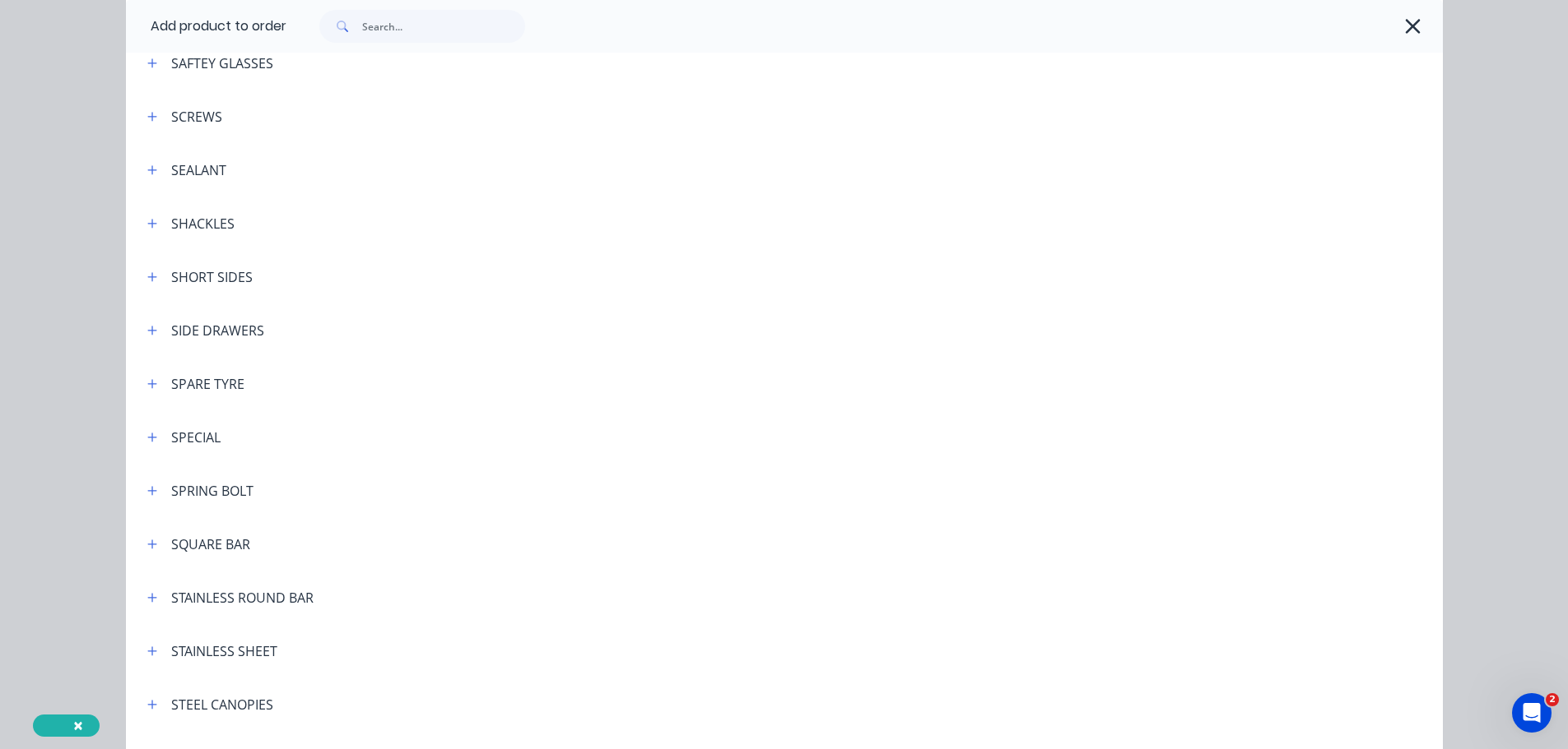
scroll to position [4653, 0]
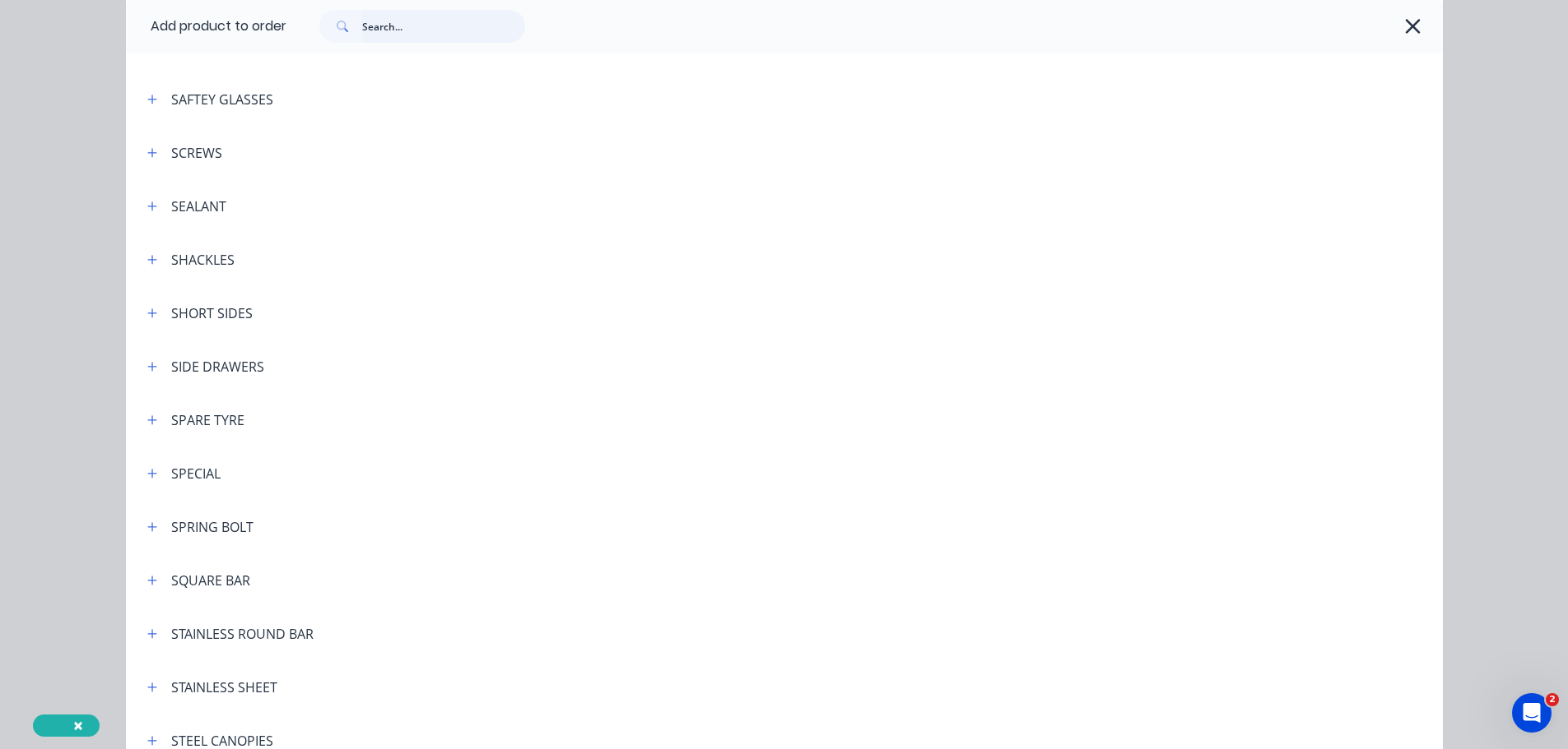
click at [373, 33] on input "text" at bounding box center [443, 26] width 163 height 33
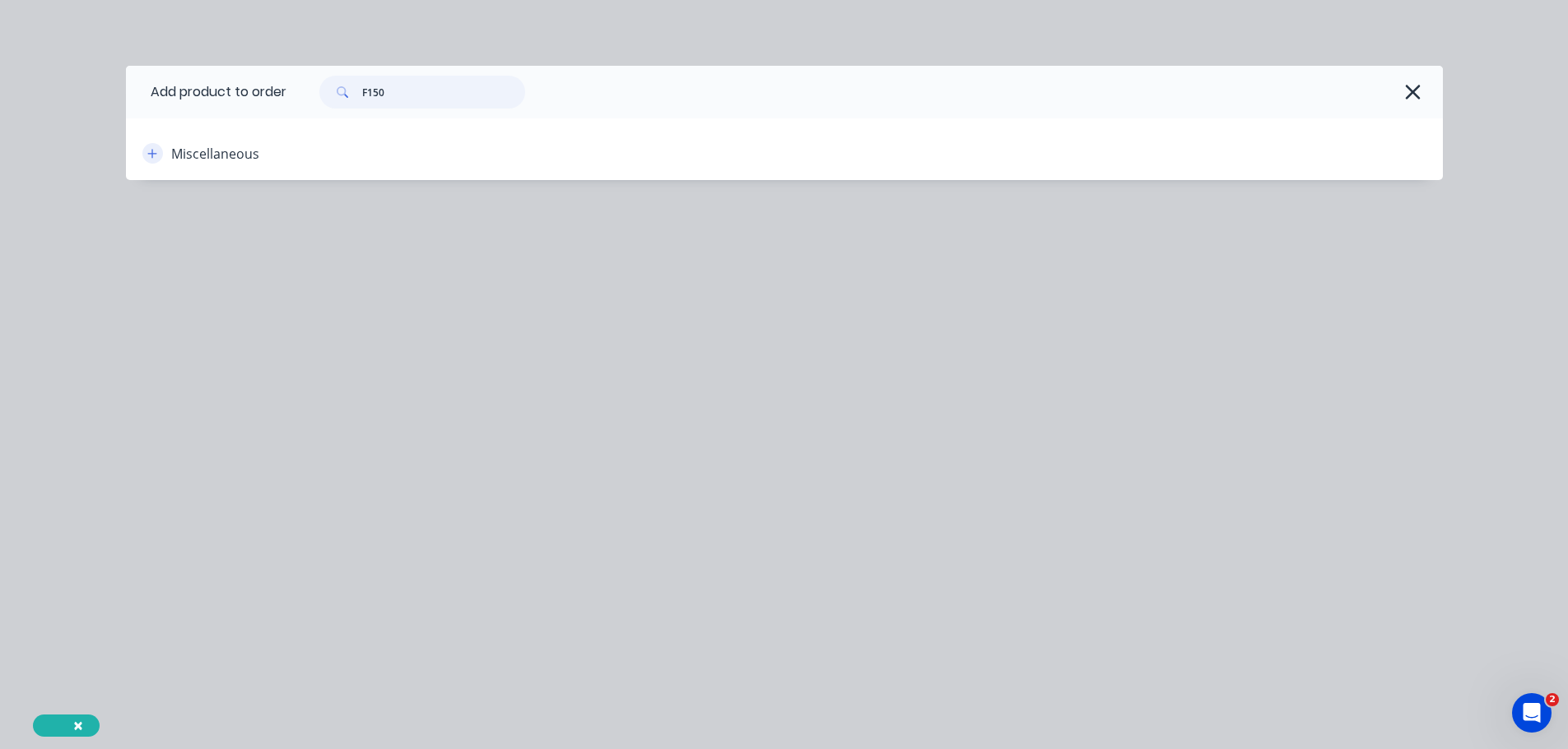
type input "F150"
click at [145, 150] on button "button" at bounding box center [152, 153] width 21 height 21
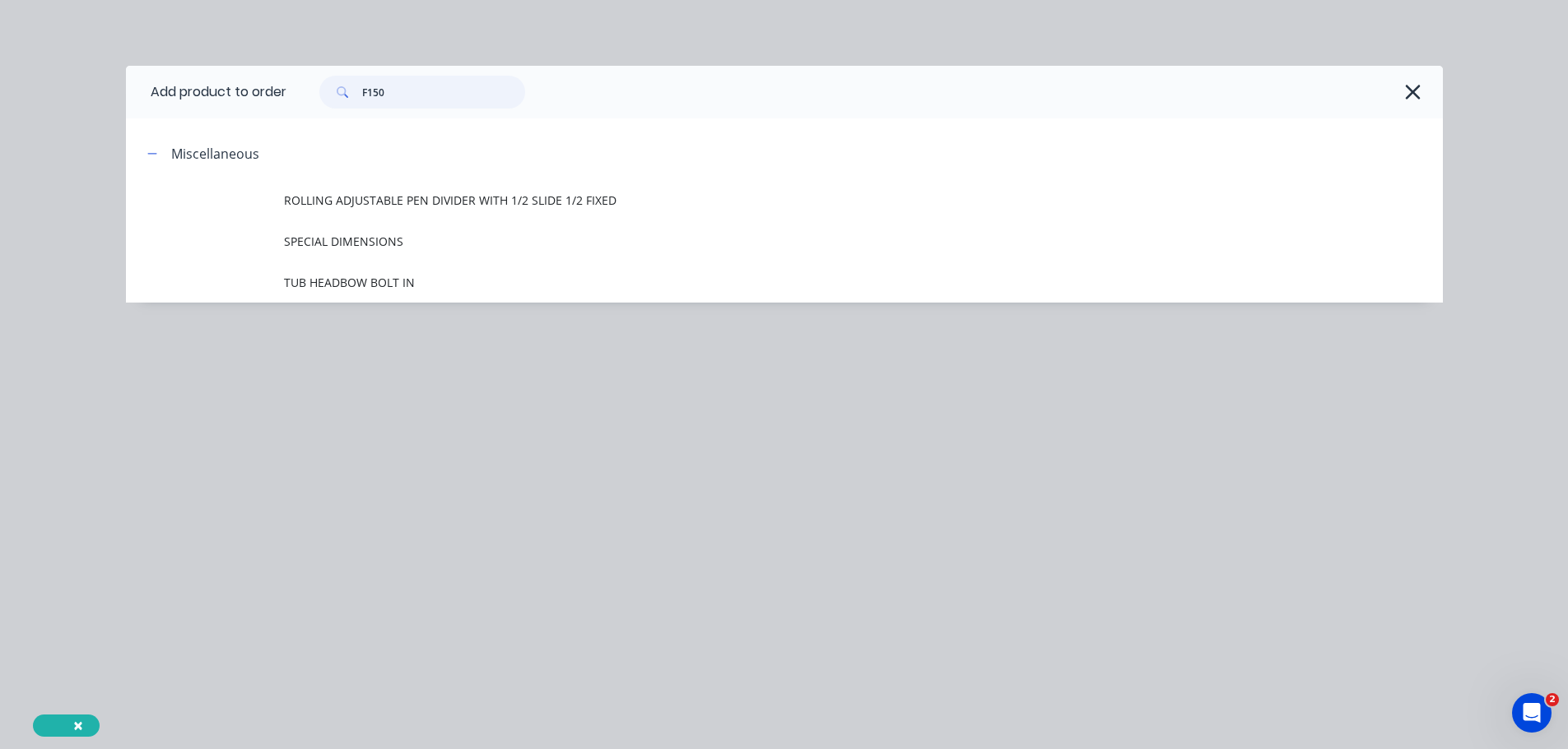
drag, startPoint x: 351, startPoint y: 97, endPoint x: 332, endPoint y: 97, distance: 19.0
click at [332, 97] on div "F150" at bounding box center [422, 92] width 206 height 33
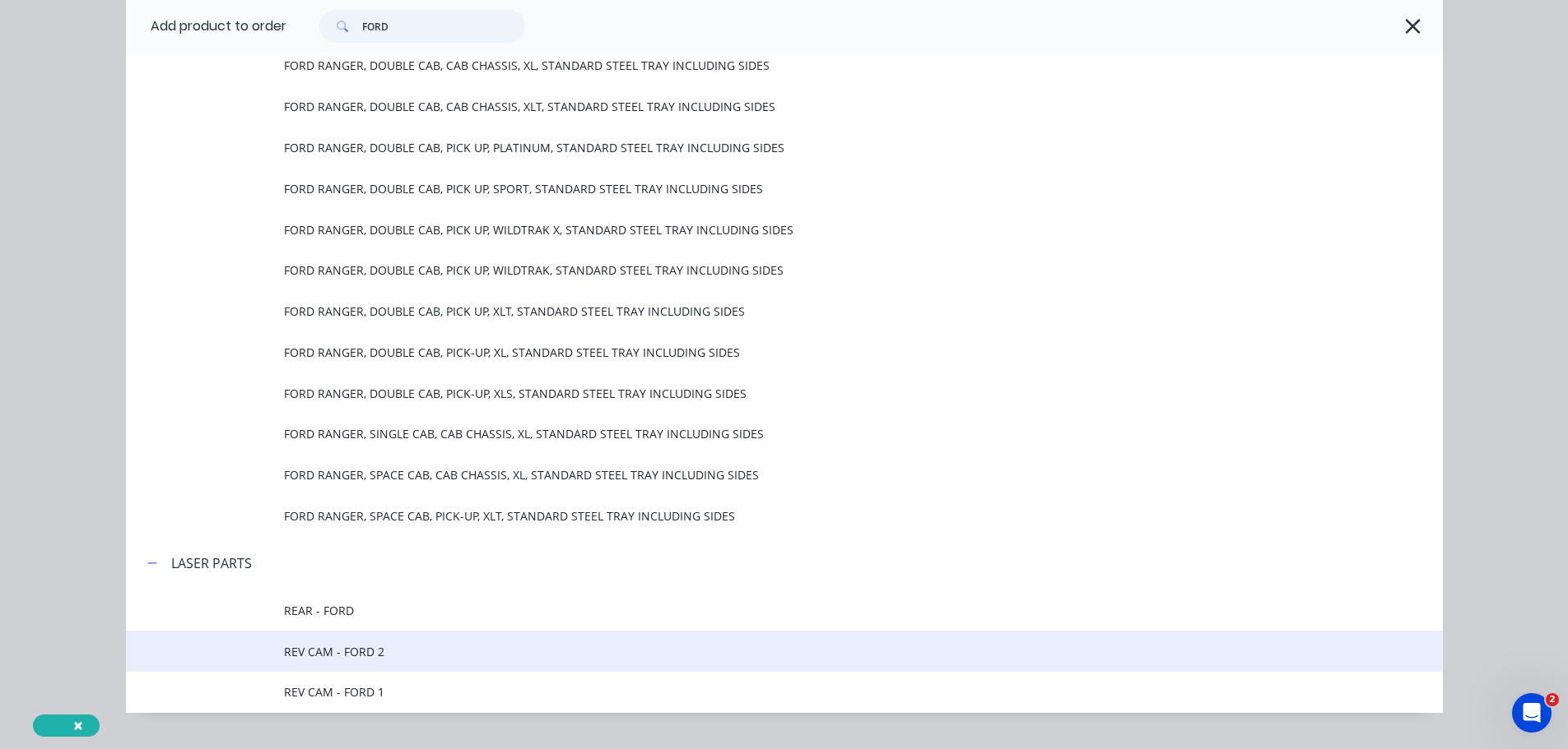
scroll to position [224, 0]
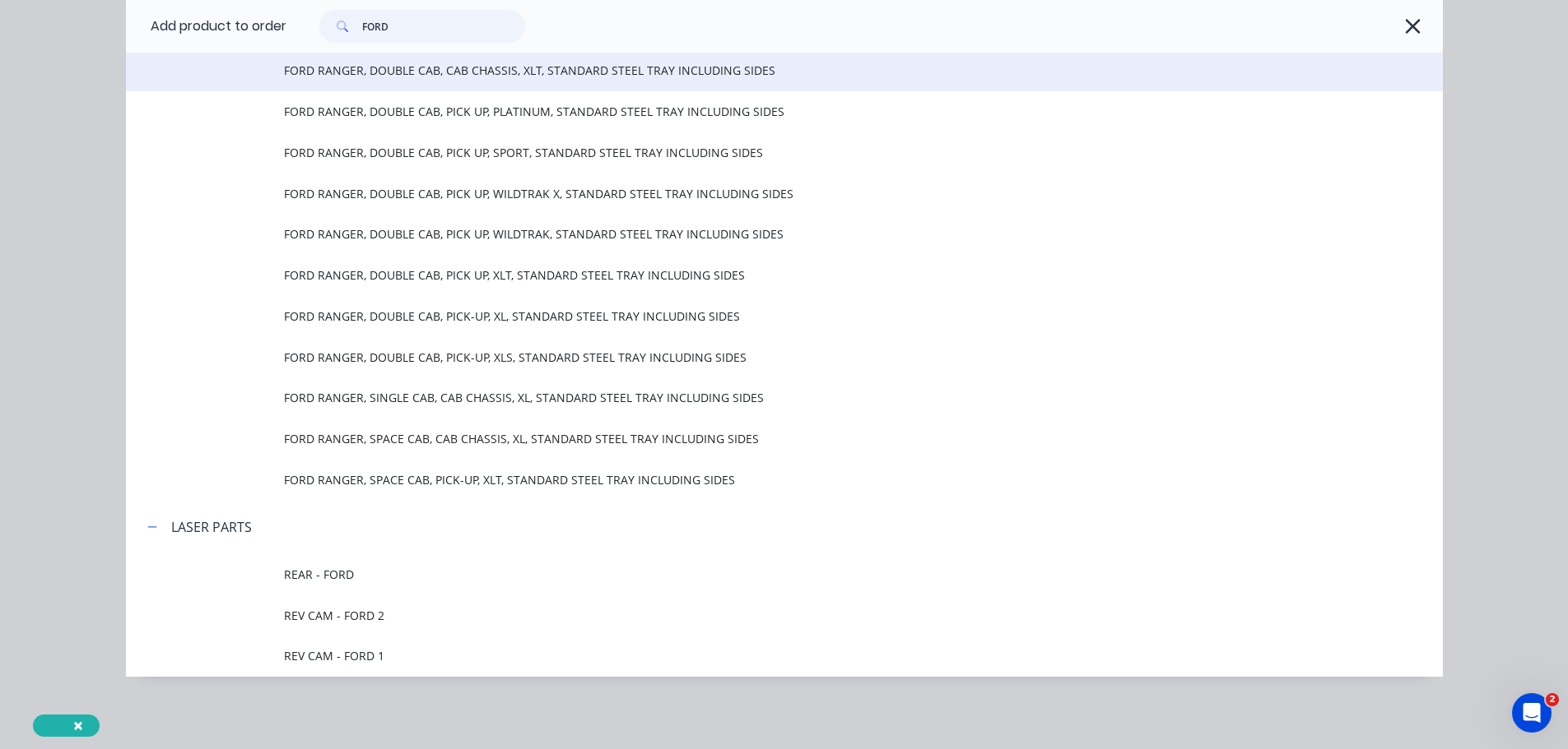
type input "FORD"
click at [528, 68] on span "FORD RANGER, DOUBLE CAB, CAB CHASSIS, XLT, STANDARD STEEL TRAY INCLUDING SIDES" at bounding box center [746, 69] width 926 height 17
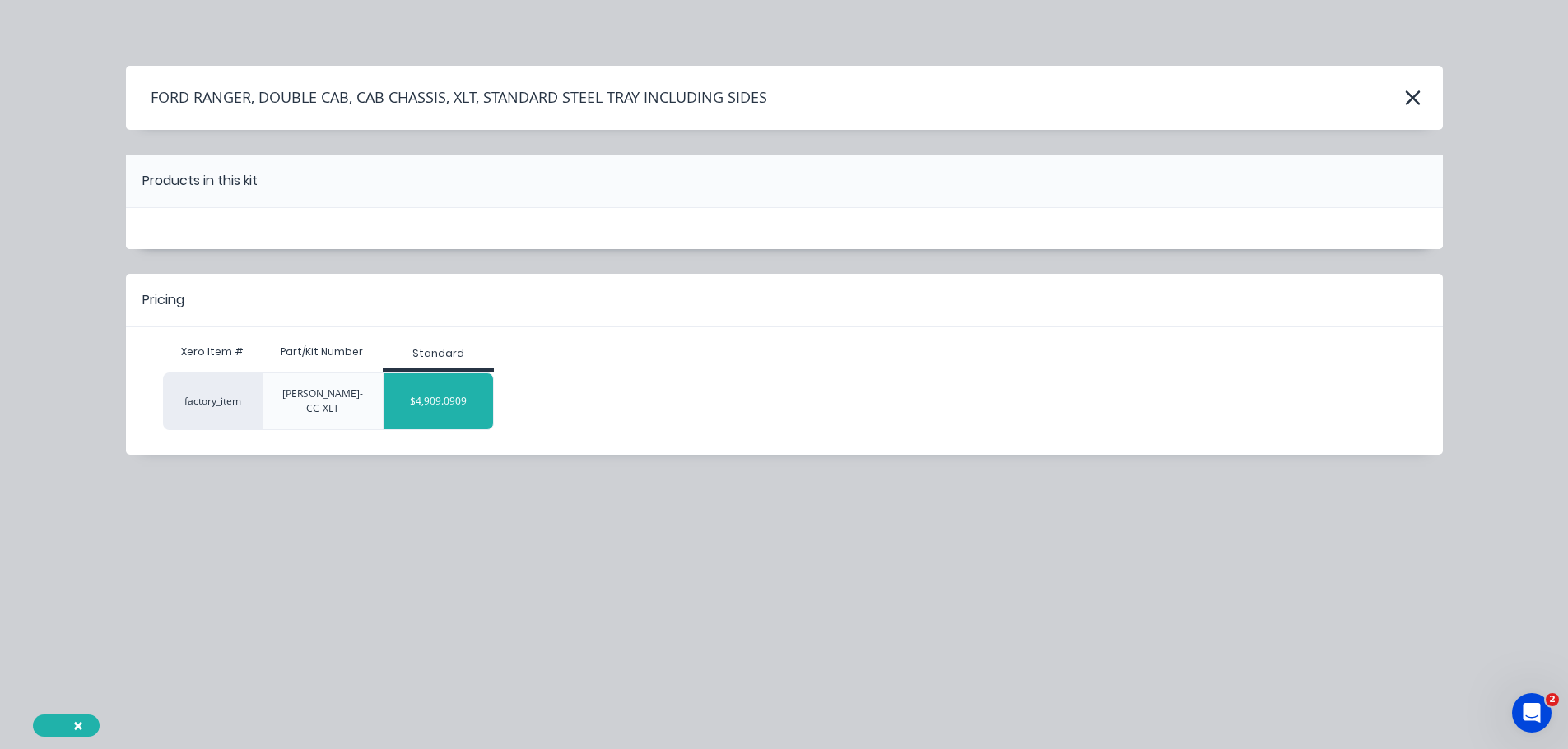
click at [443, 403] on div "$4,909.0909" at bounding box center [438, 401] width 110 height 42
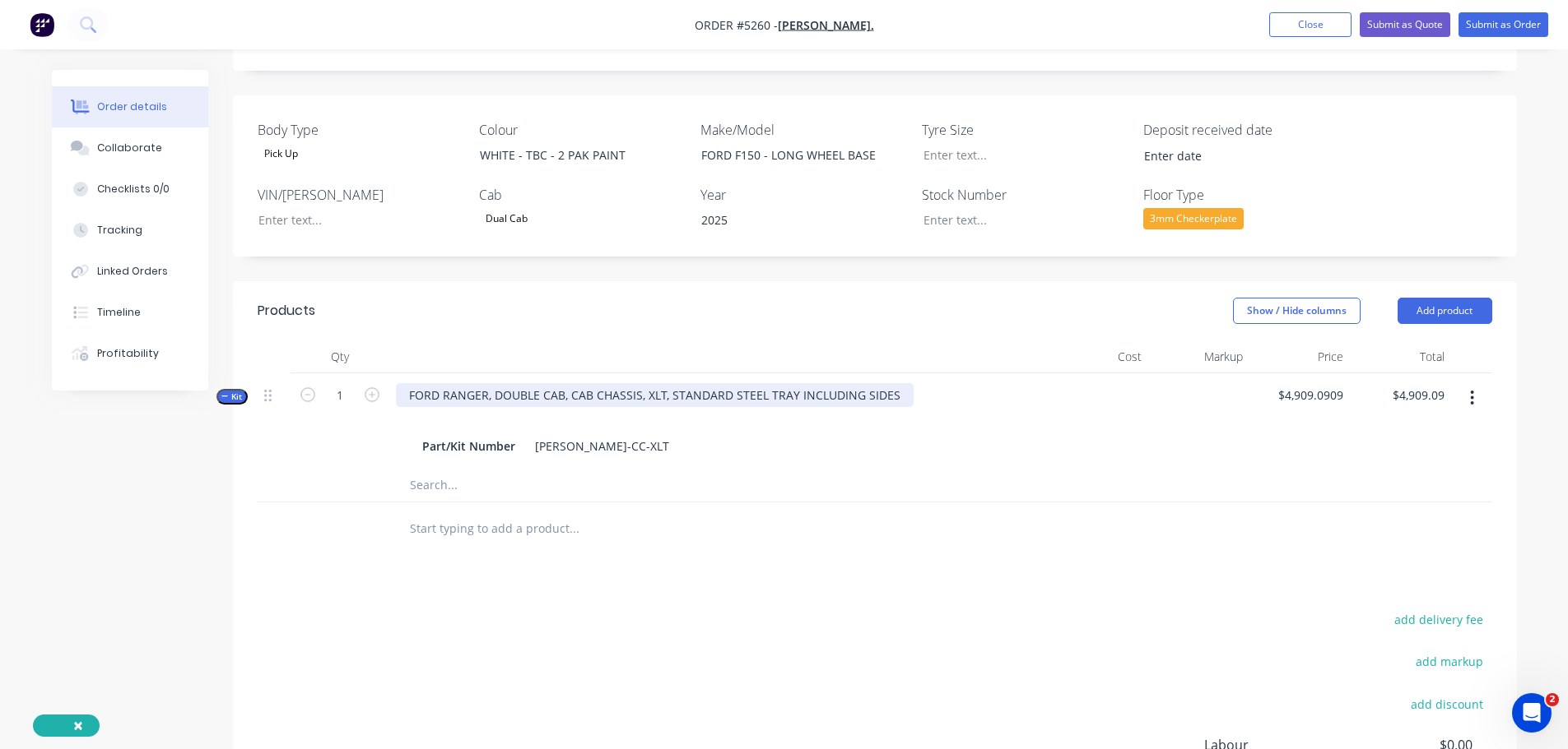
click at [568, 383] on div "FORD RANGER, DOUBLE CAB, CAB CHASSIS, XLT, STANDARD STEEL TRAY INCLUDING SIDES" at bounding box center [654, 395] width 518 height 24
click at [443, 383] on div "FORD RANGER, DOUBLE CAB, CAB CHASSIS, XLT, STANDARD STEEL TRAY INCLUDING SIDES" at bounding box center [654, 395] width 518 height 24
click at [484, 383] on div "FORD F150, DOUBLE CAB, CAB CHASSIS, XLT, STANDARD STEEL TRAY INCLUDING SIDES" at bounding box center [644, 395] width 497 height 24
drag, startPoint x: 535, startPoint y: 348, endPoint x: 630, endPoint y: 362, distance: 96.0
click at [630, 374] on div "FORD F150, DUAL CAB, CAB CHASSIS, XLT, STANDARD STEEL TRAY INCLUDING SIDES Part…" at bounding box center [719, 421] width 658 height 96
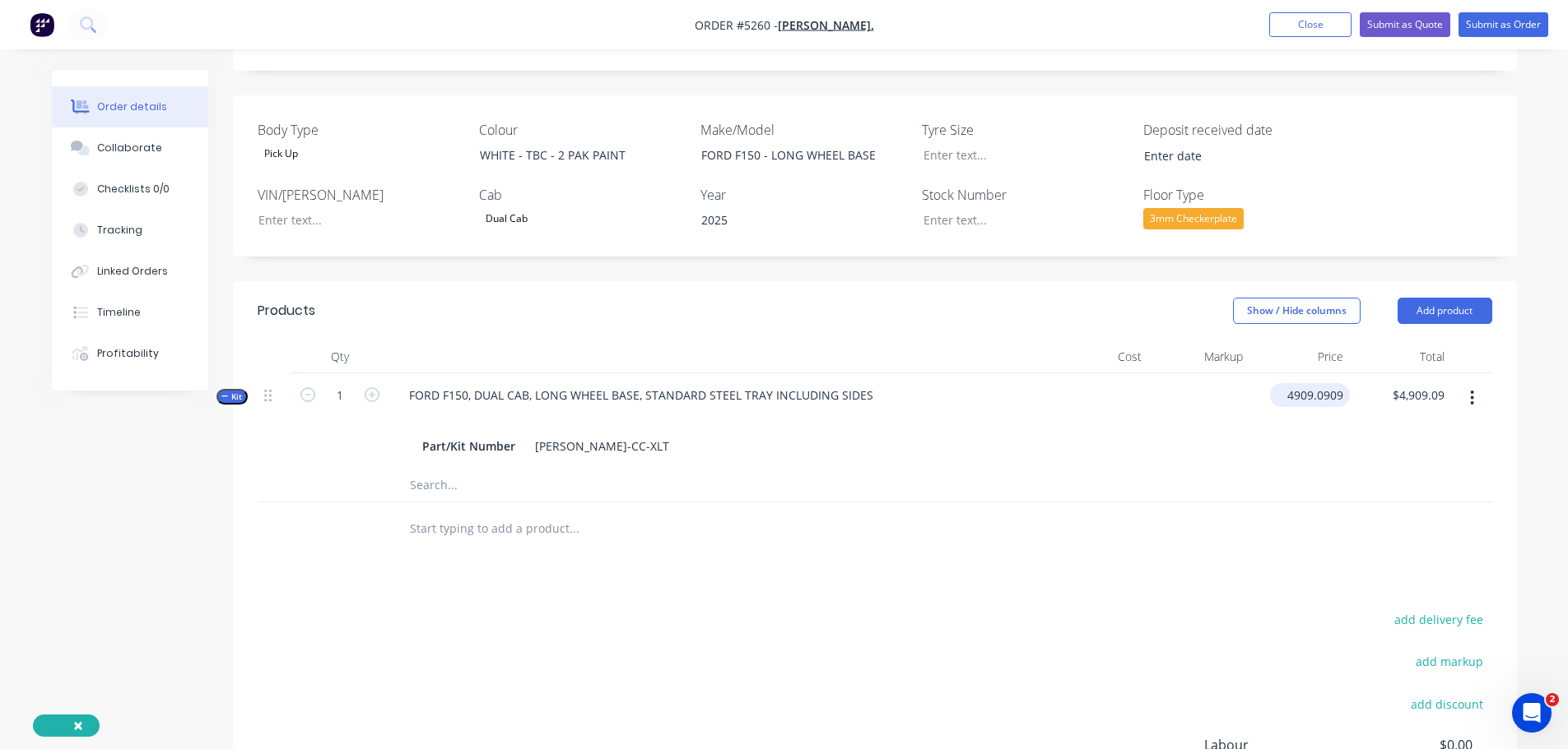
click at [1294, 383] on input "4909.0909" at bounding box center [1313, 395] width 73 height 24
type input "$6,590.91"
click at [506, 513] on input "text" at bounding box center [573, 529] width 329 height 33
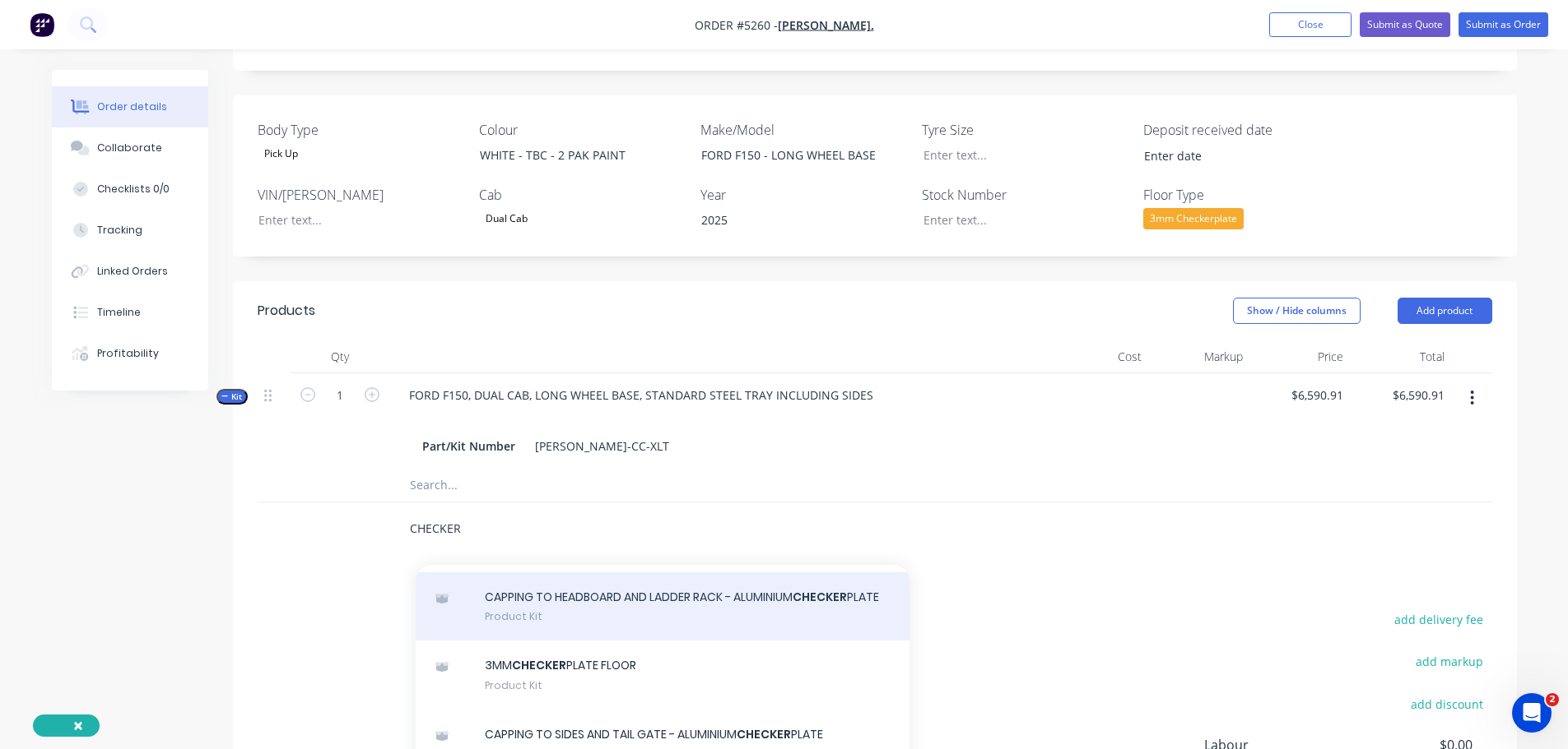
scroll to position [165, 0]
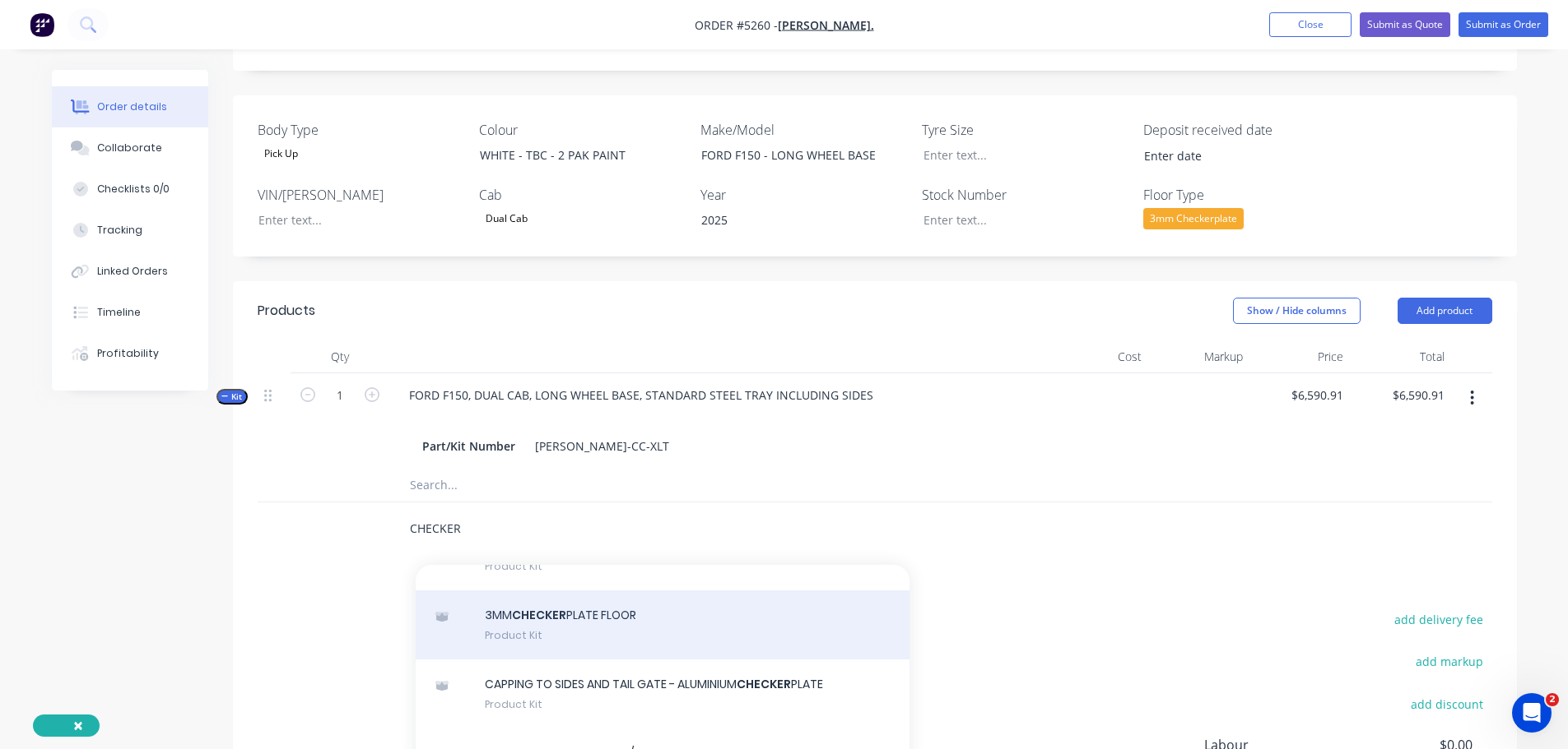
type input "CHECKER"
click at [597, 592] on div "3MM CHECKER PLATE FLOOR Product Kit" at bounding box center [662, 625] width 494 height 69
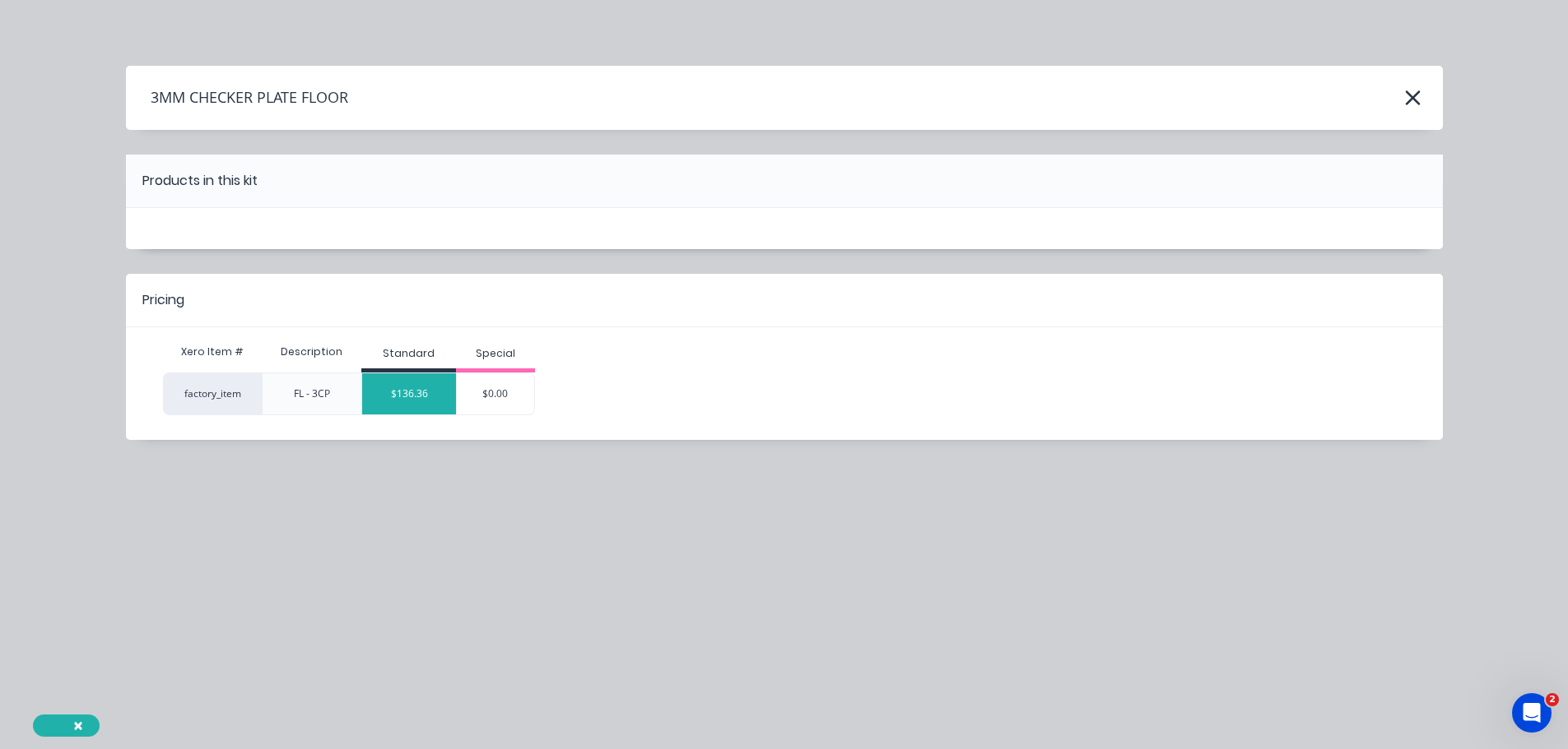
click at [423, 387] on div "$136.36" at bounding box center [408, 394] width 94 height 42
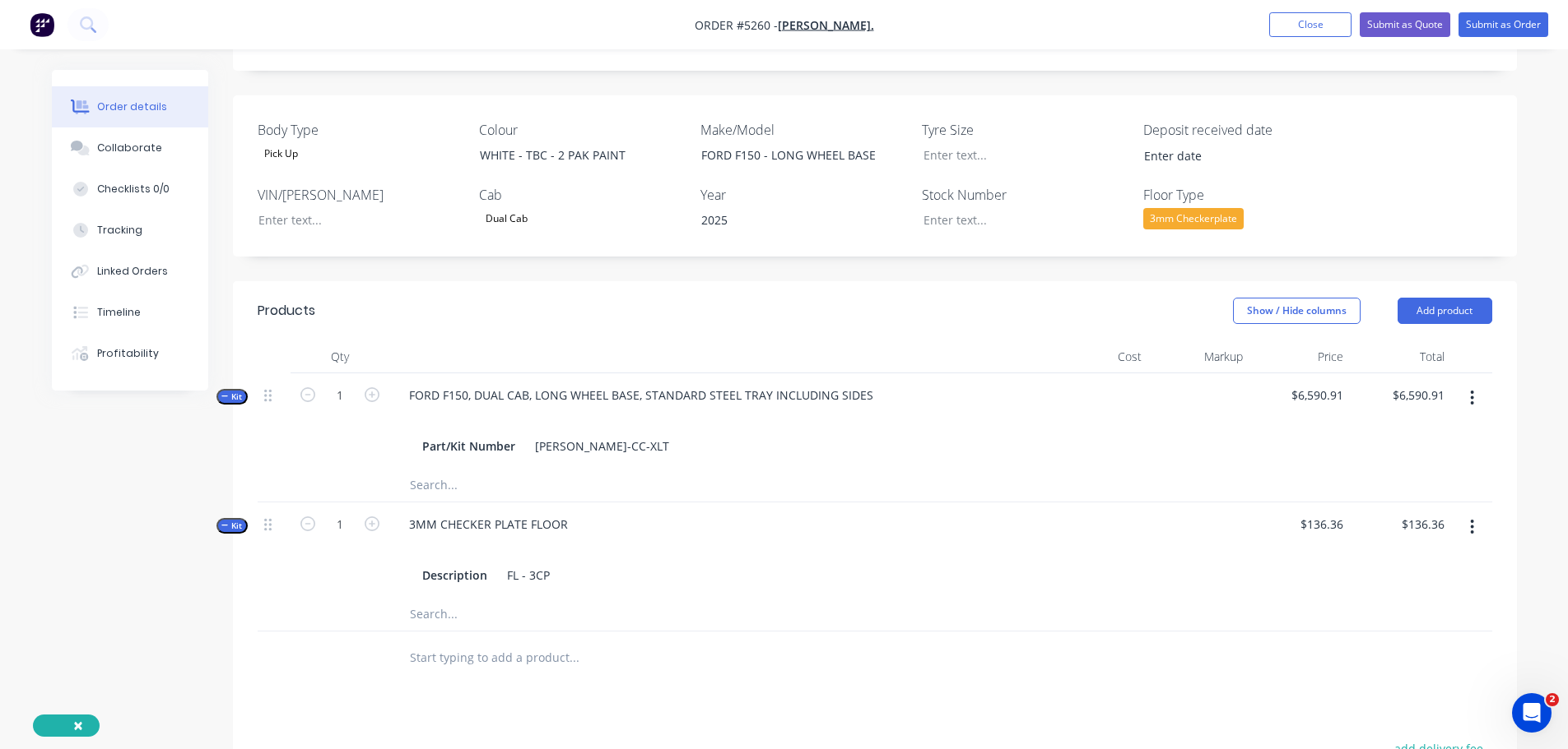
click at [497, 641] on input "text" at bounding box center [573, 657] width 329 height 33
type input "SPECIA"
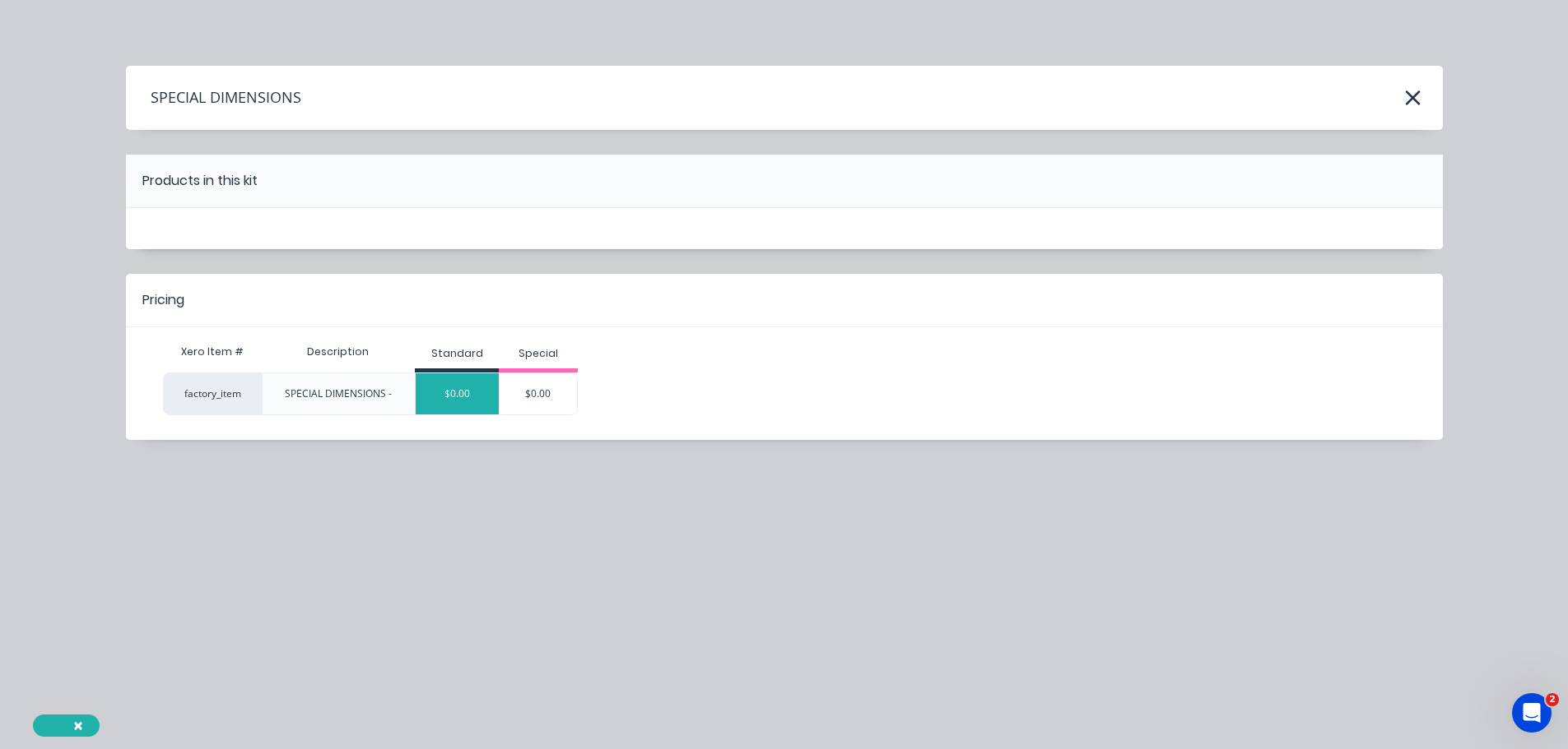
click at [464, 400] on div "$0.00" at bounding box center [457, 394] width 83 height 42
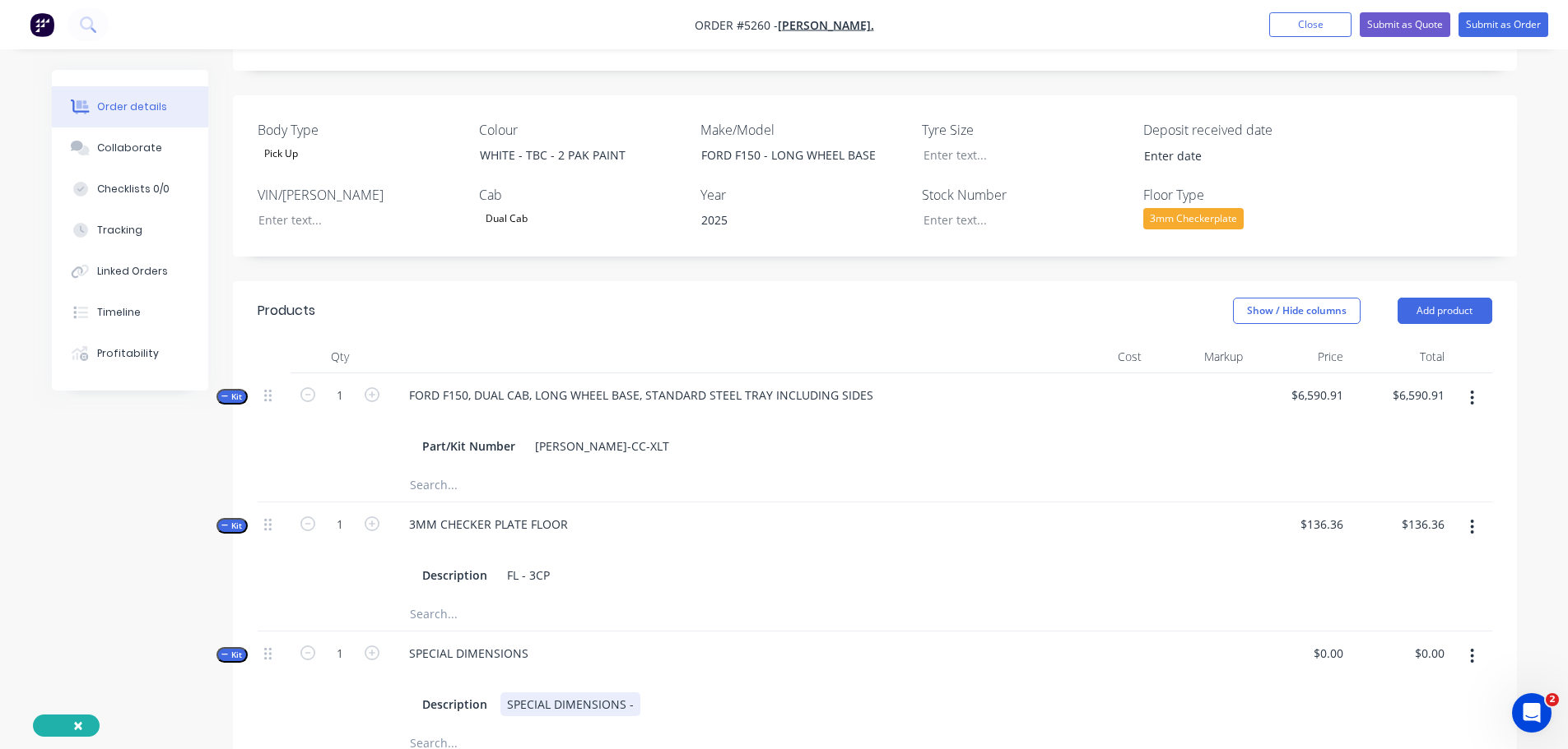
click at [634, 693] on div "SPECIAL DIMENSIONS -" at bounding box center [570, 705] width 140 height 24
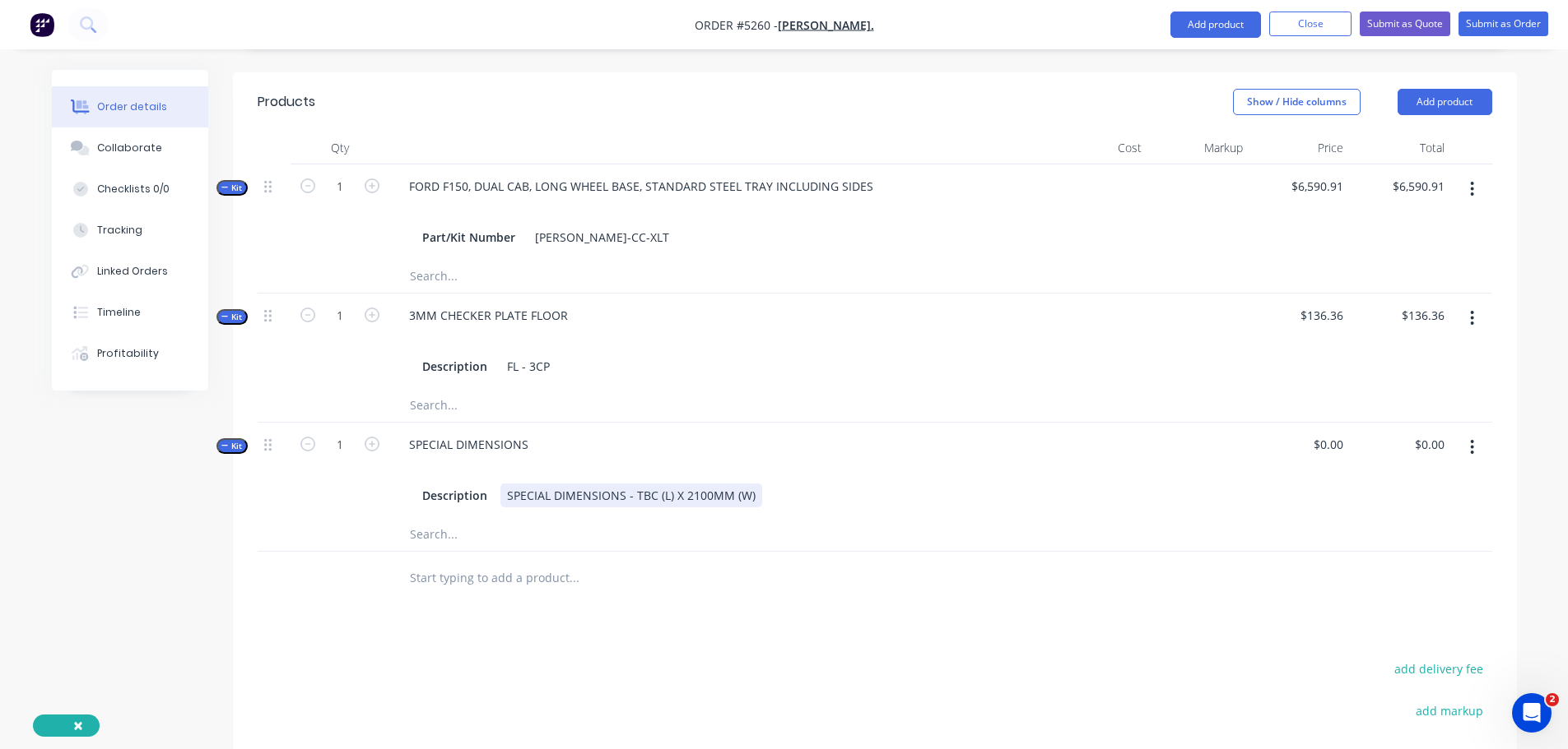
scroll to position [658, 0]
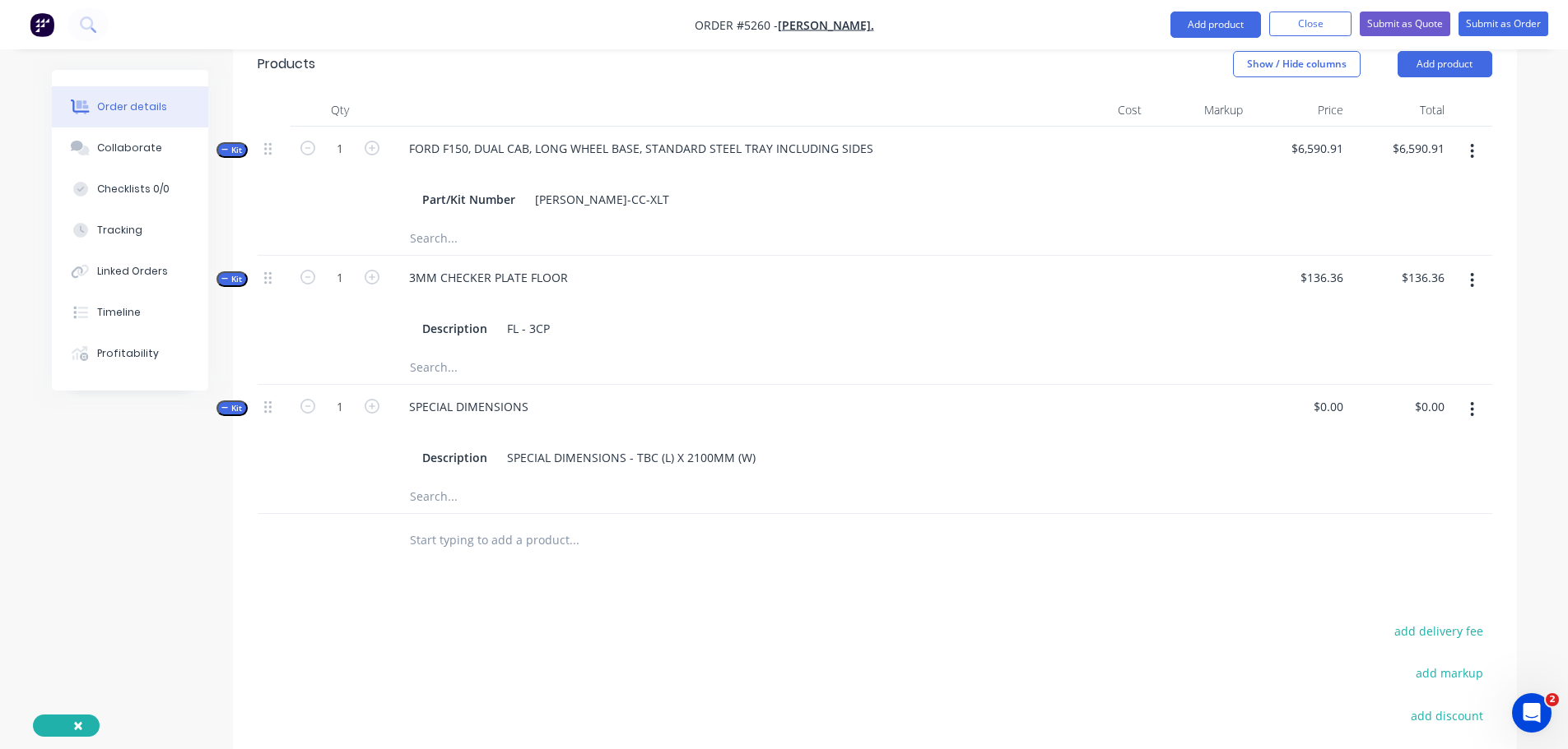
click at [502, 524] on input "text" at bounding box center [573, 540] width 329 height 33
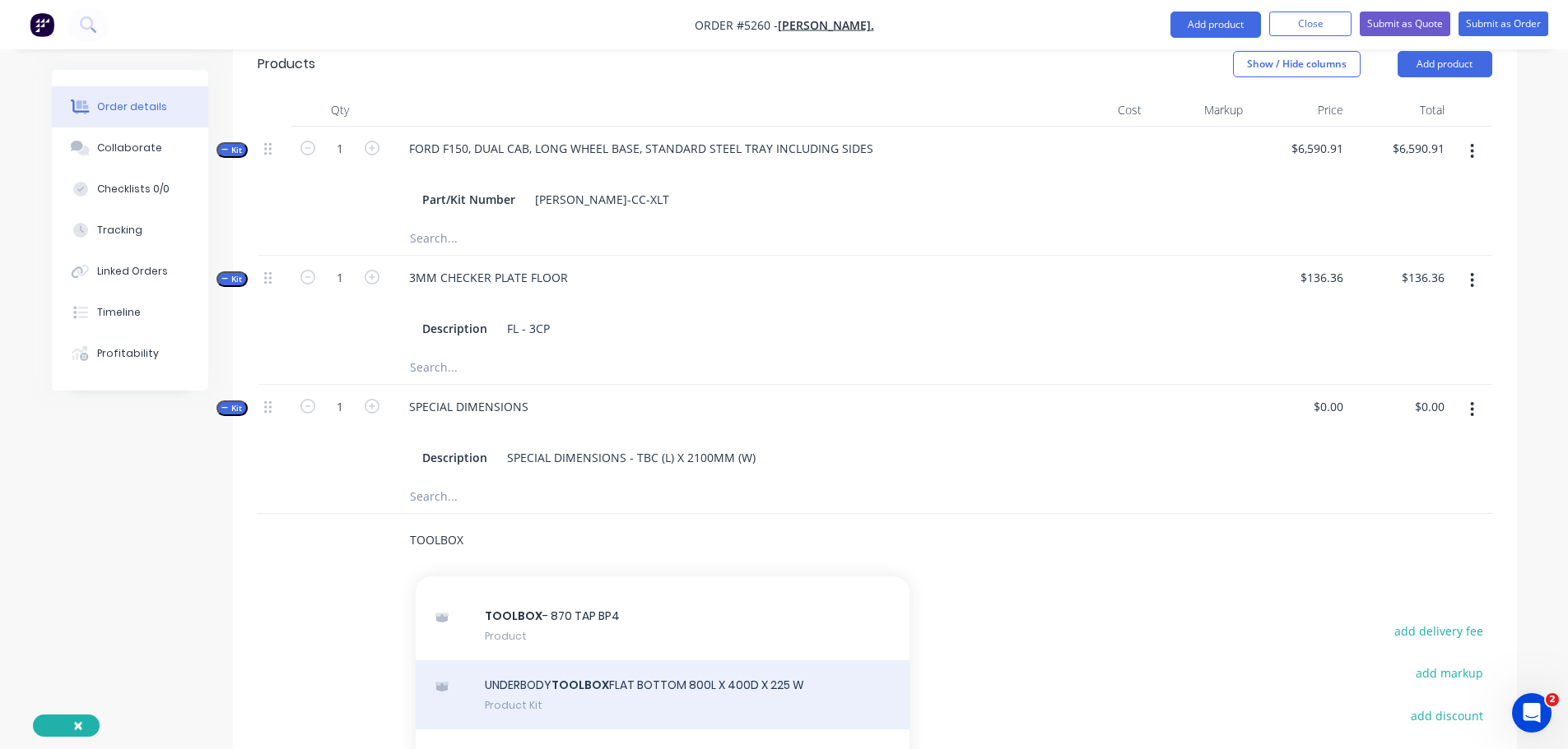
type input "TOOLBOX"
click at [653, 661] on div "UNDERBODY TOOLBOX FLAT BOTTOM 800L X 400D X 225 W Product Kit" at bounding box center [662, 696] width 494 height 69
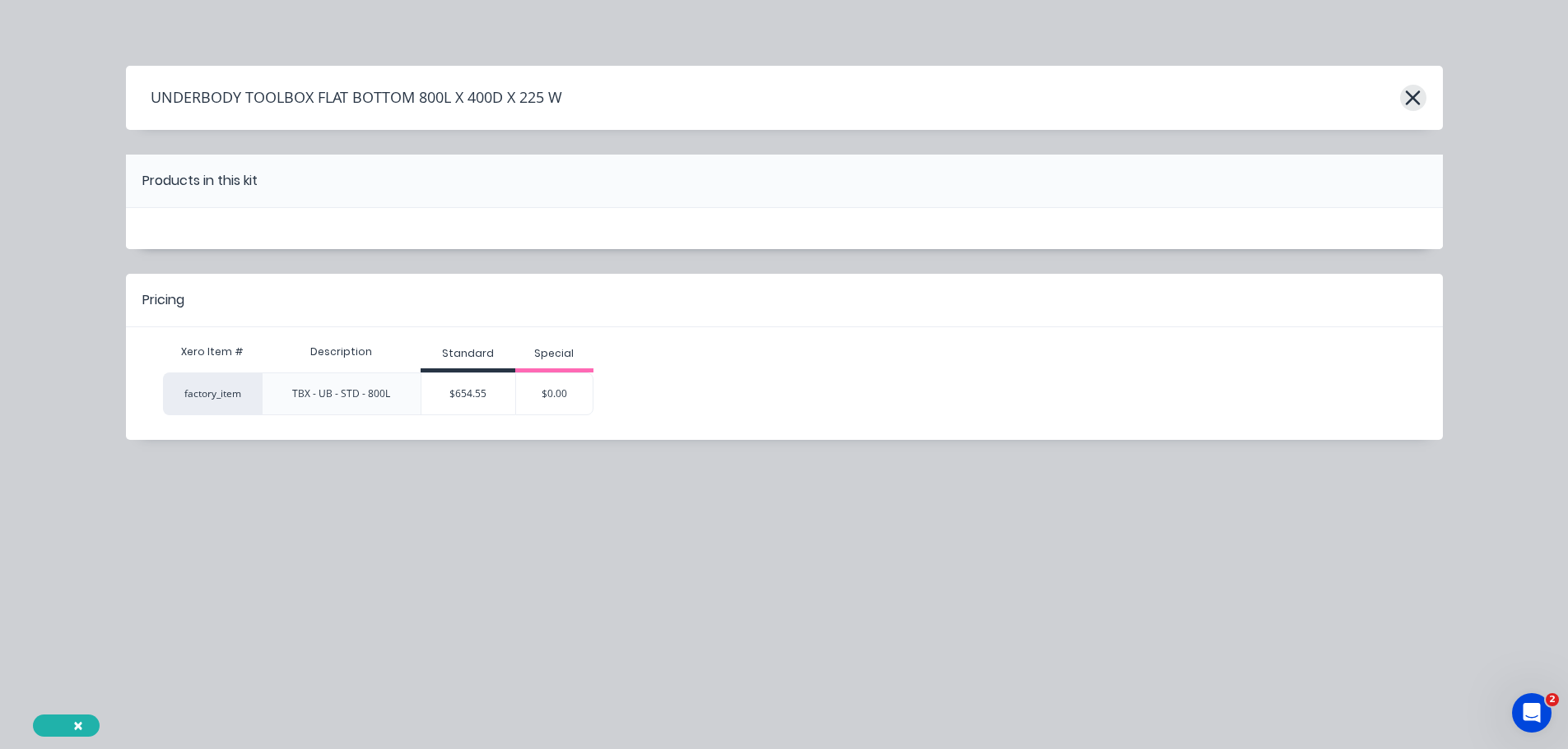
click at [1411, 97] on icon "button" at bounding box center [1413, 98] width 15 height 15
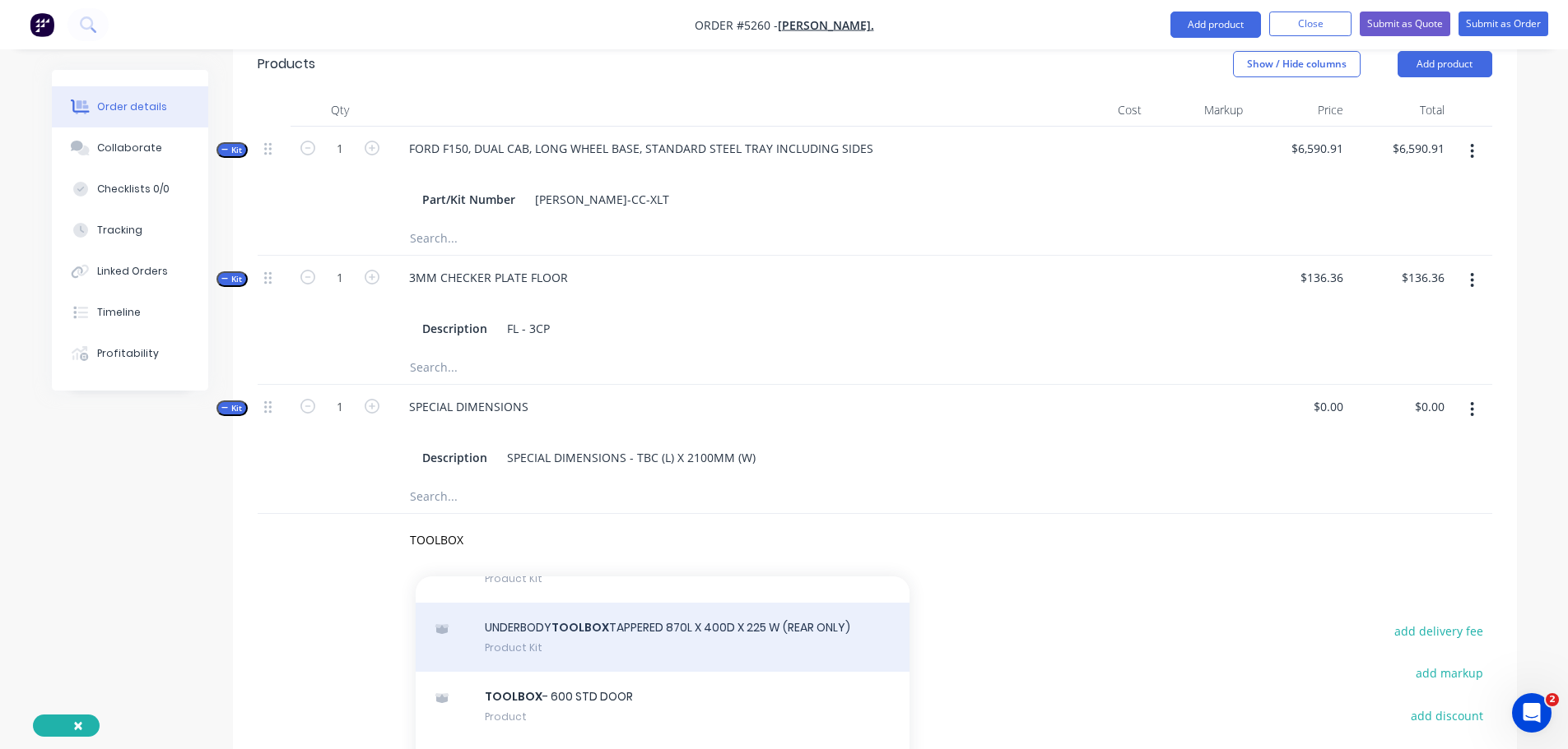
scroll to position [1316, 0]
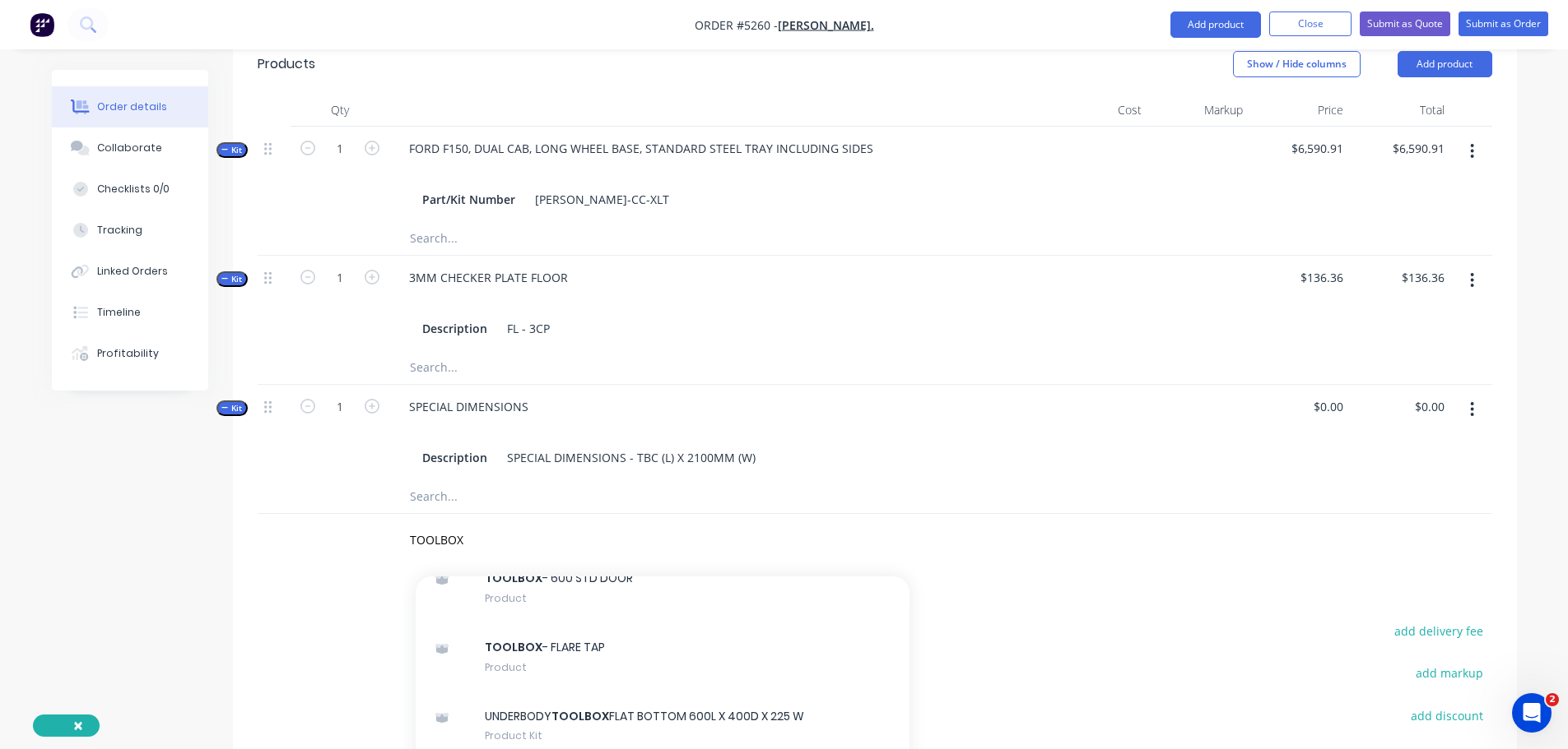
click at [662, 692] on div "UNDERBODY TOOLBOX FLAT BOTTOM 600L X 400D X 225 W Product Kit" at bounding box center [662, 726] width 494 height 69
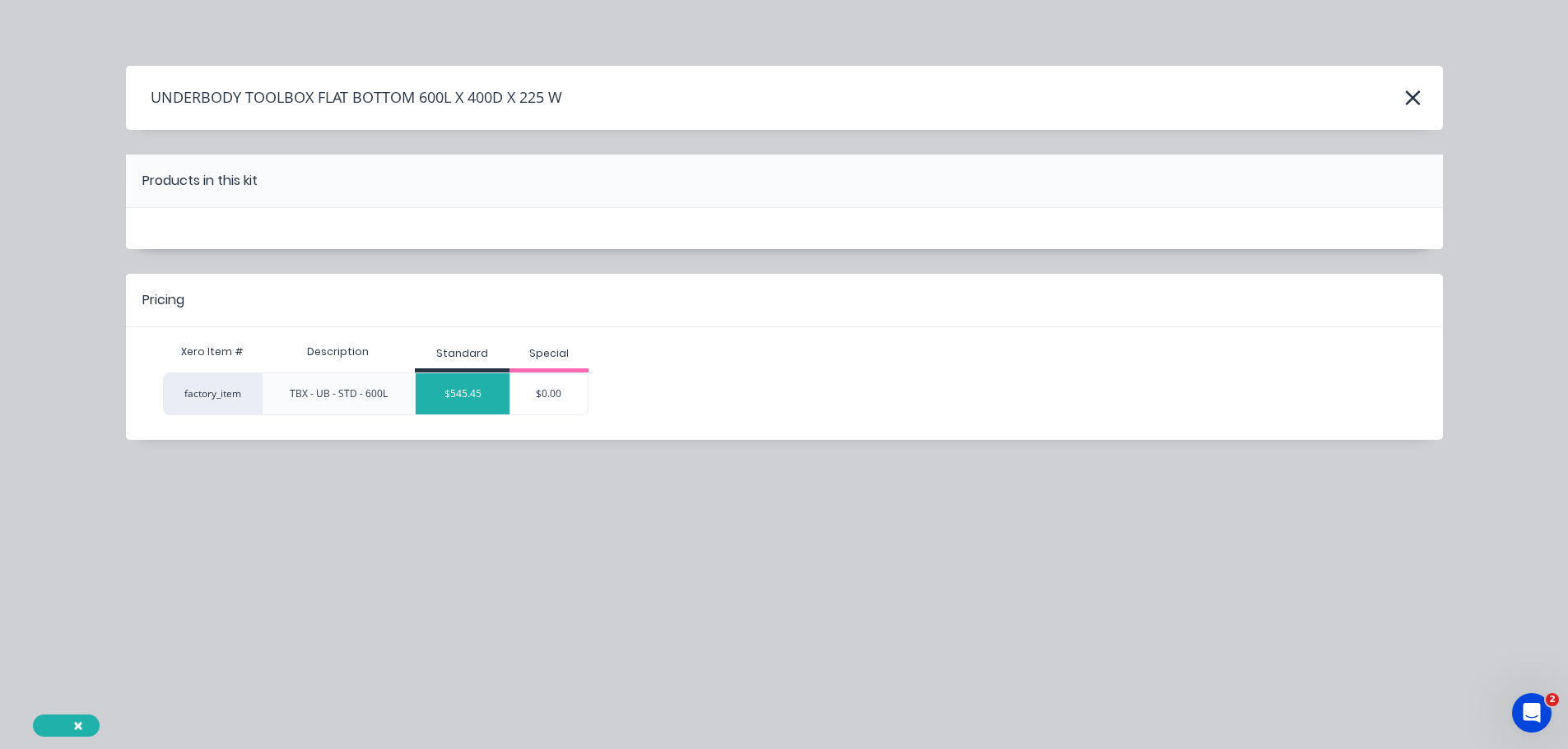
click at [484, 396] on div "$545.45" at bounding box center [462, 394] width 94 height 42
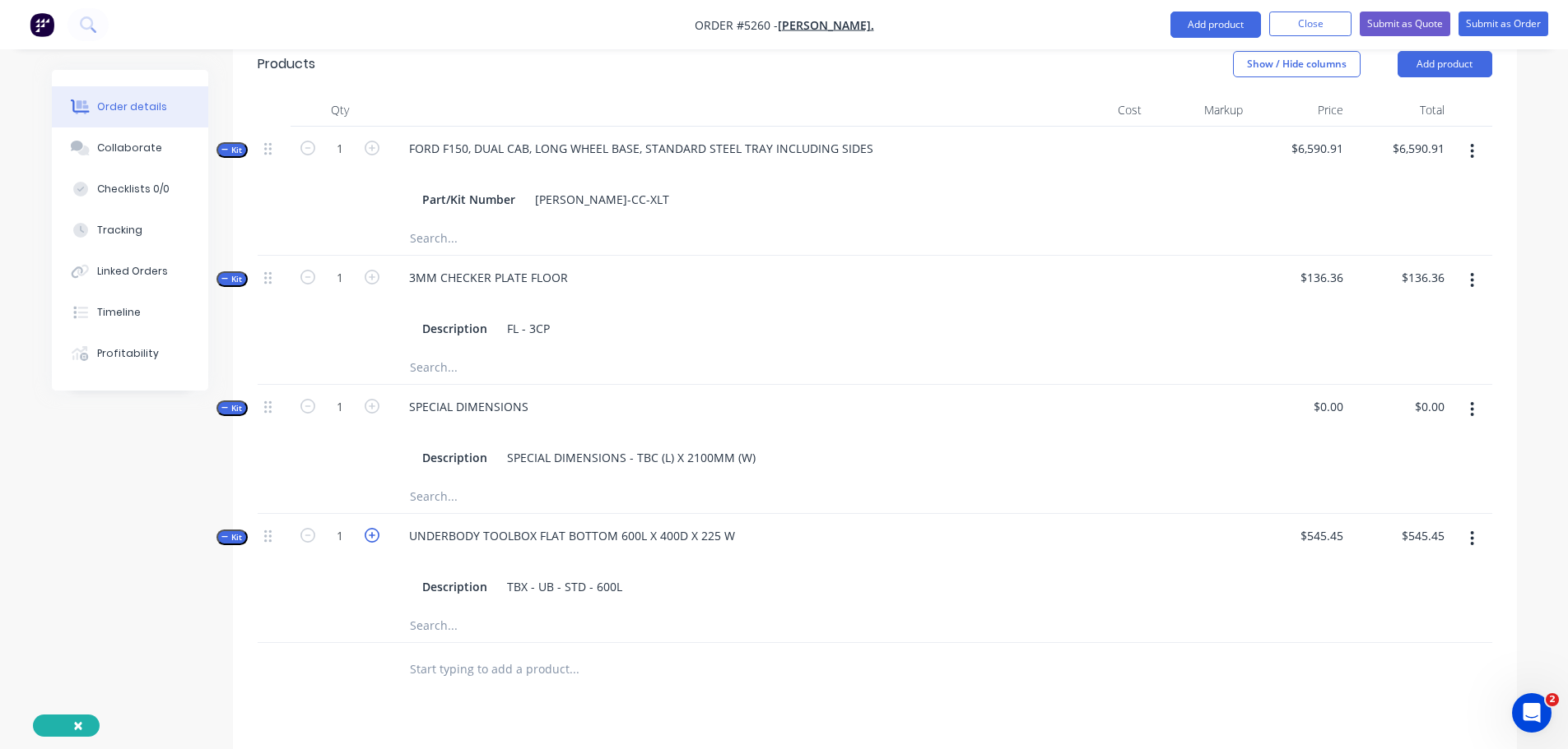
click at [372, 528] on icon "button" at bounding box center [372, 535] width 15 height 15
type input "2"
type input "$1,090.90"
click at [733, 524] on div "UNDERBODY TOOLBOX FLAT BOTTOM 600L X 400D X 225 W" at bounding box center [571, 536] width 352 height 24
click at [445, 653] on input "text" at bounding box center [573, 669] width 329 height 33
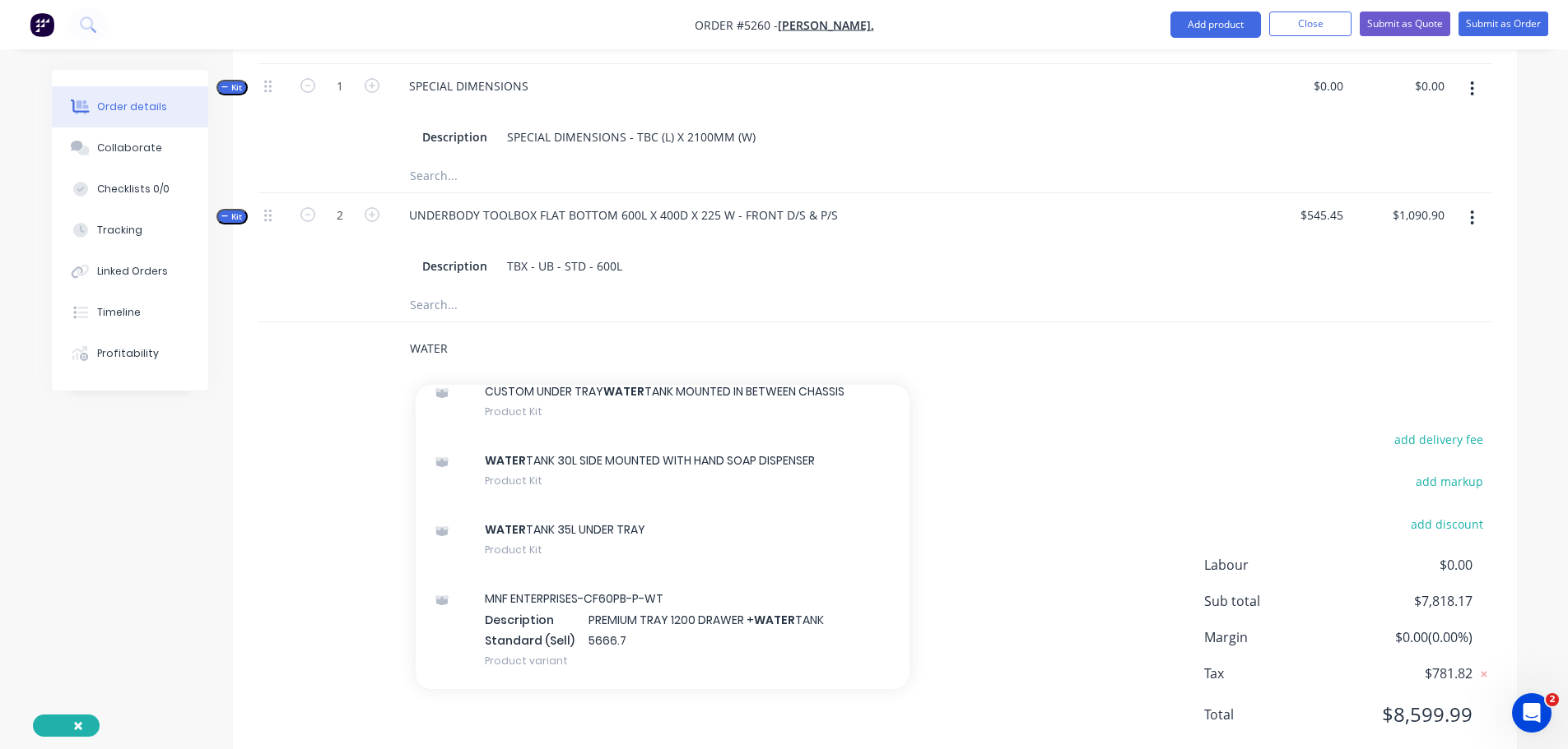
scroll to position [458, 0]
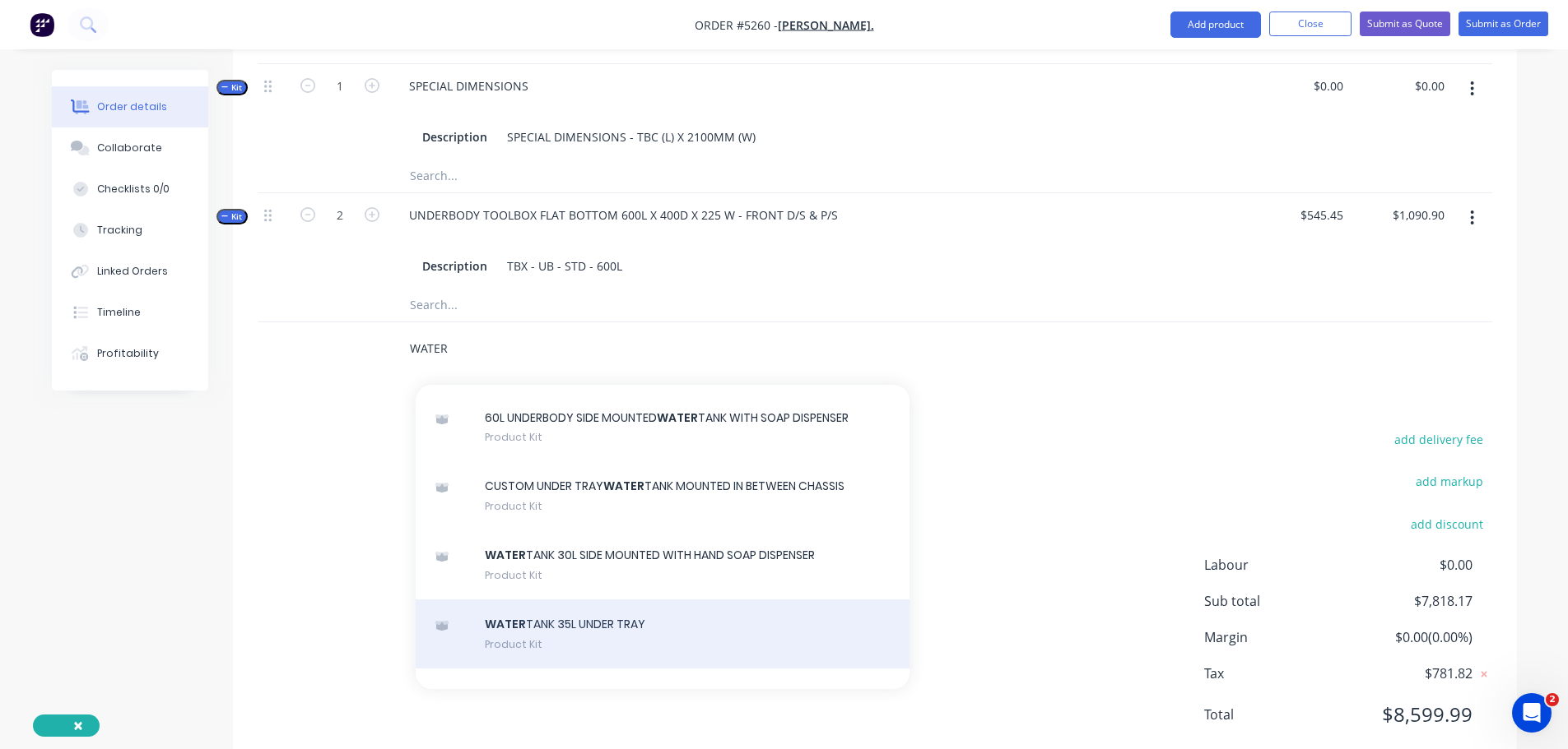
type input "WATER"
click at [565, 600] on div "WATER TANK 35L UNDER TRAY Product Kit" at bounding box center [662, 634] width 494 height 69
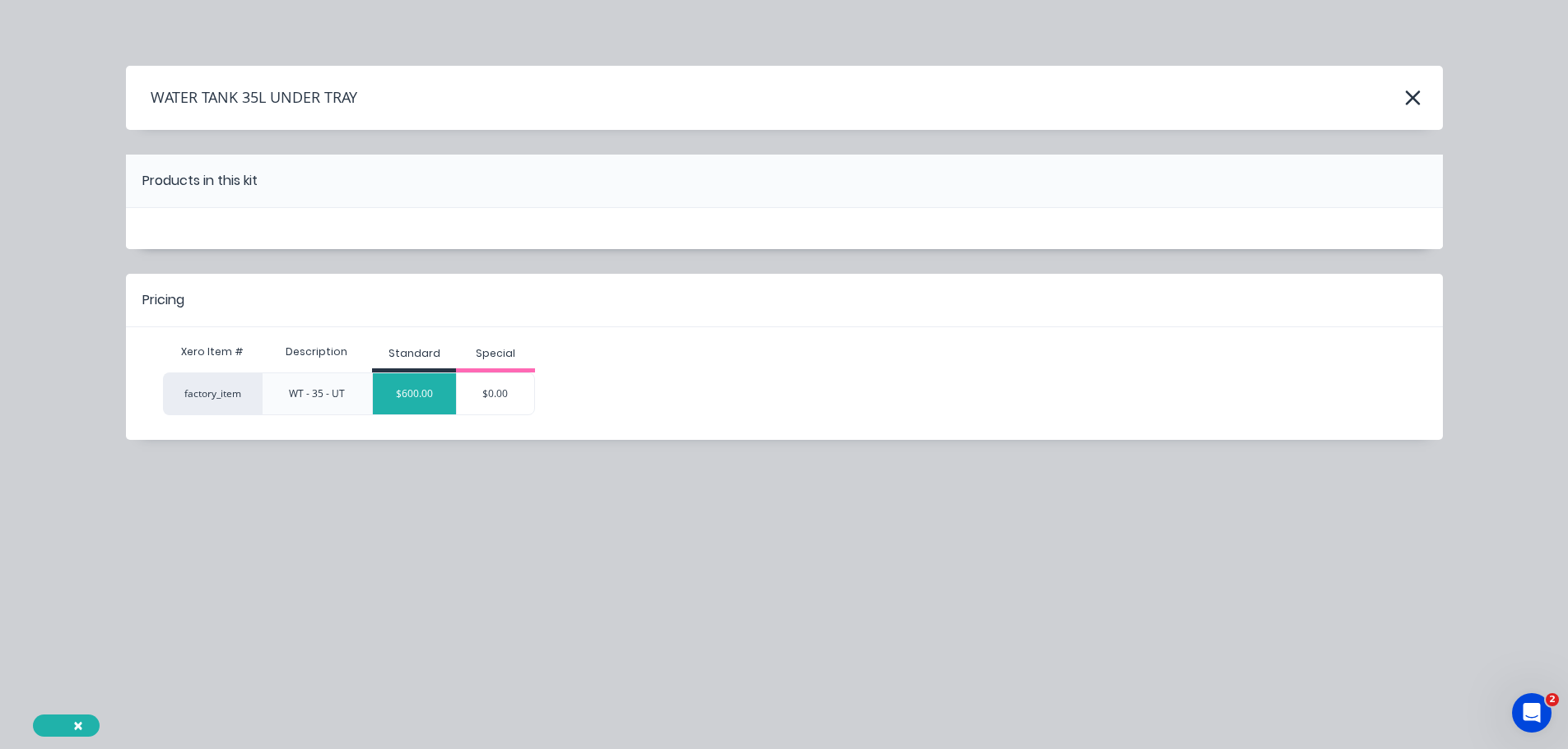
click at [441, 400] on div "$600.00" at bounding box center [414, 394] width 83 height 42
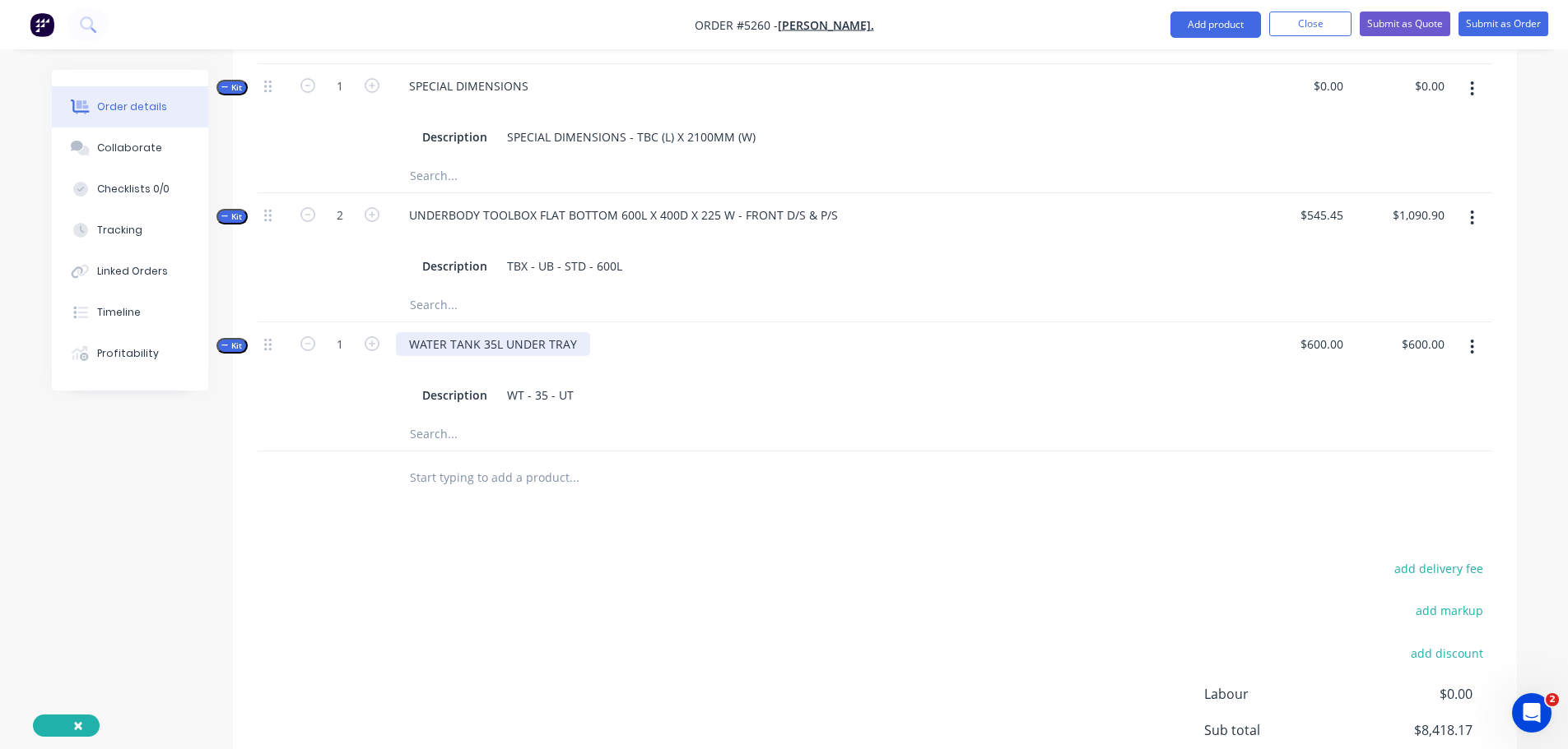
drag, startPoint x: 545, startPoint y: 298, endPoint x: 589, endPoint y: 297, distance: 44.0
click at [589, 322] on div "WATER TANK 35L UNDER TRAY Description WT - 35 - UT" at bounding box center [719, 370] width 658 height 96
click at [613, 452] on div at bounding box center [685, 478] width 592 height 53
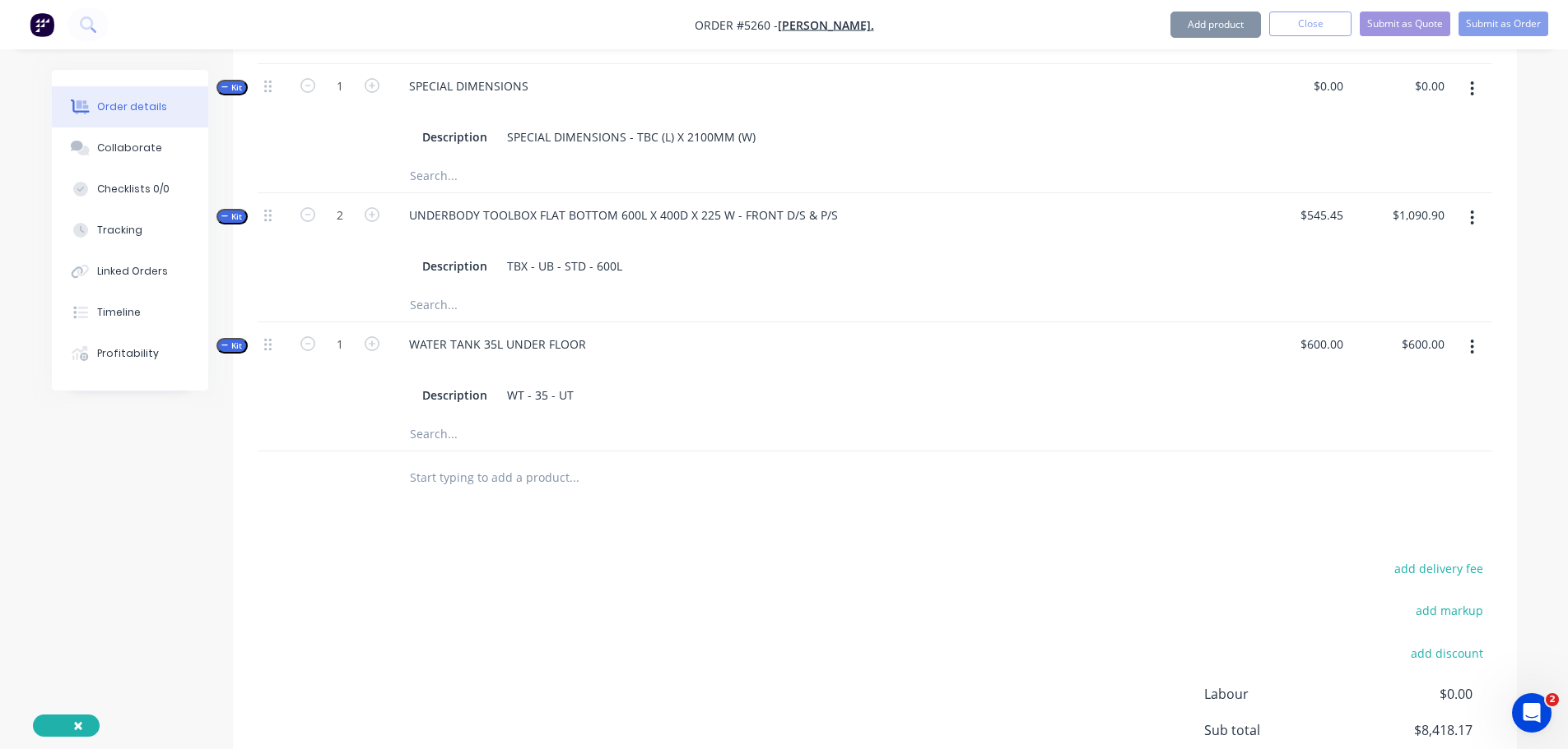
click at [517, 461] on input "text" at bounding box center [573, 477] width 329 height 33
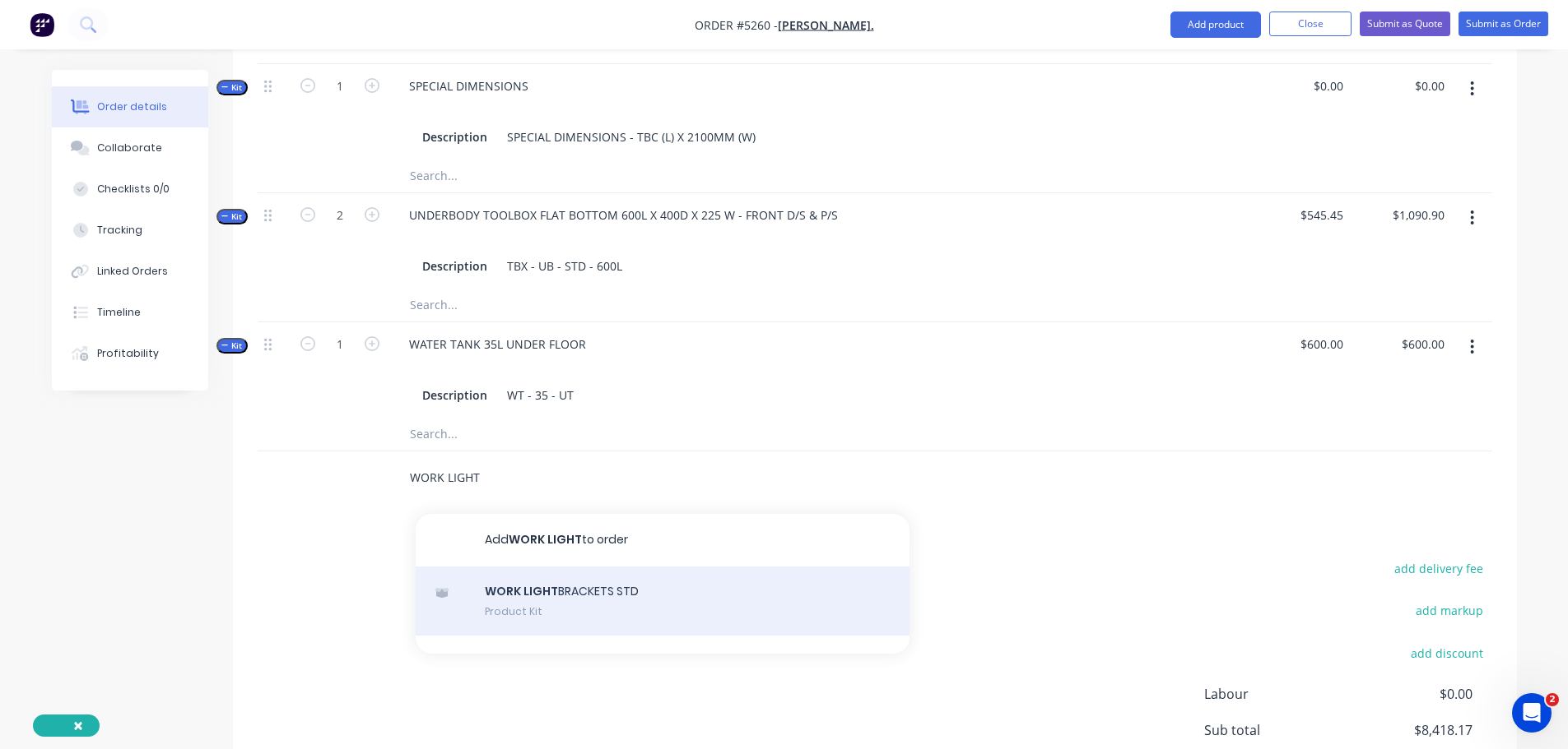
type input "WORK LIGHT"
click at [559, 567] on div "WORK LIGHT BRACKETS STD Product Kit" at bounding box center [662, 602] width 494 height 69
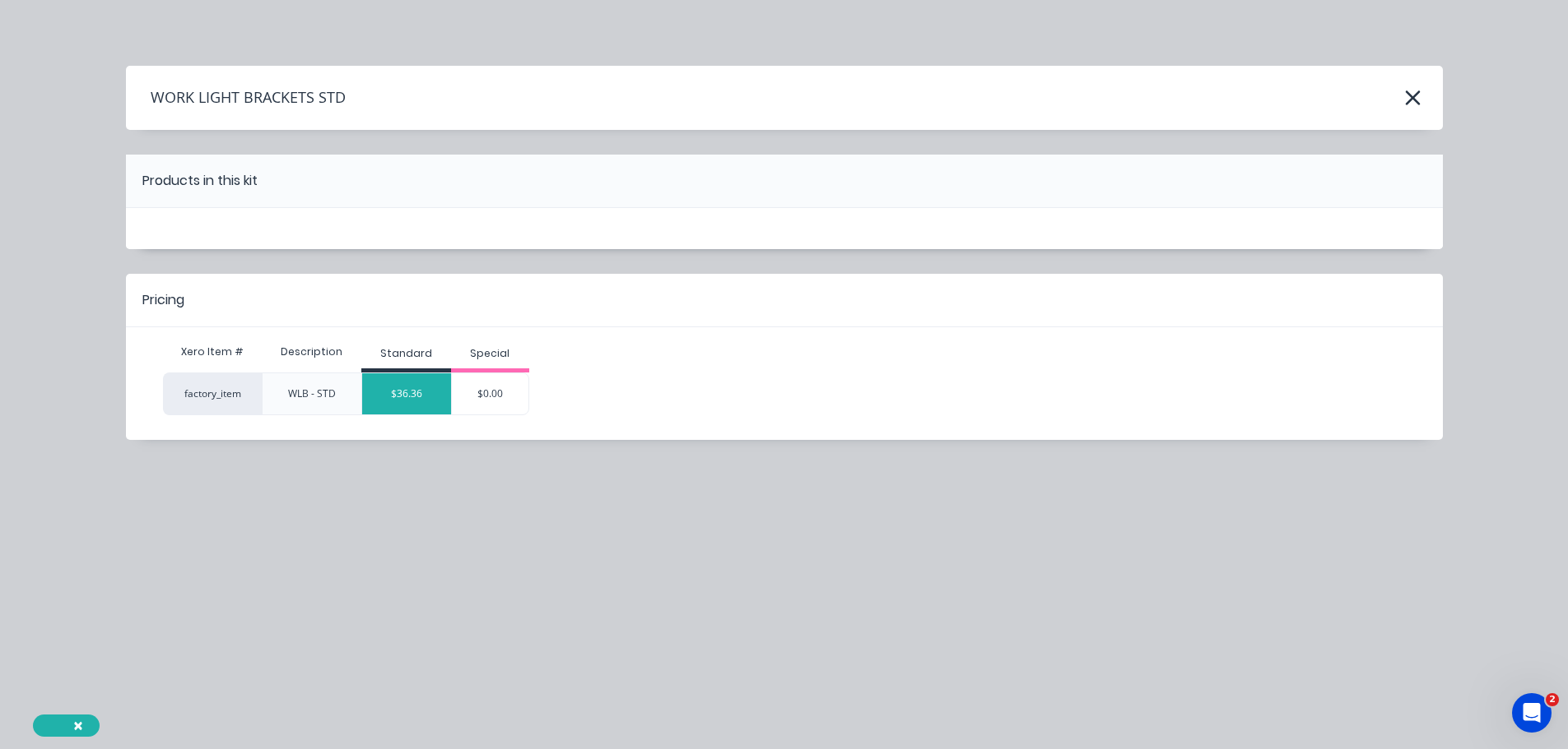
click at [425, 400] on div "$36.36" at bounding box center [406, 394] width 89 height 42
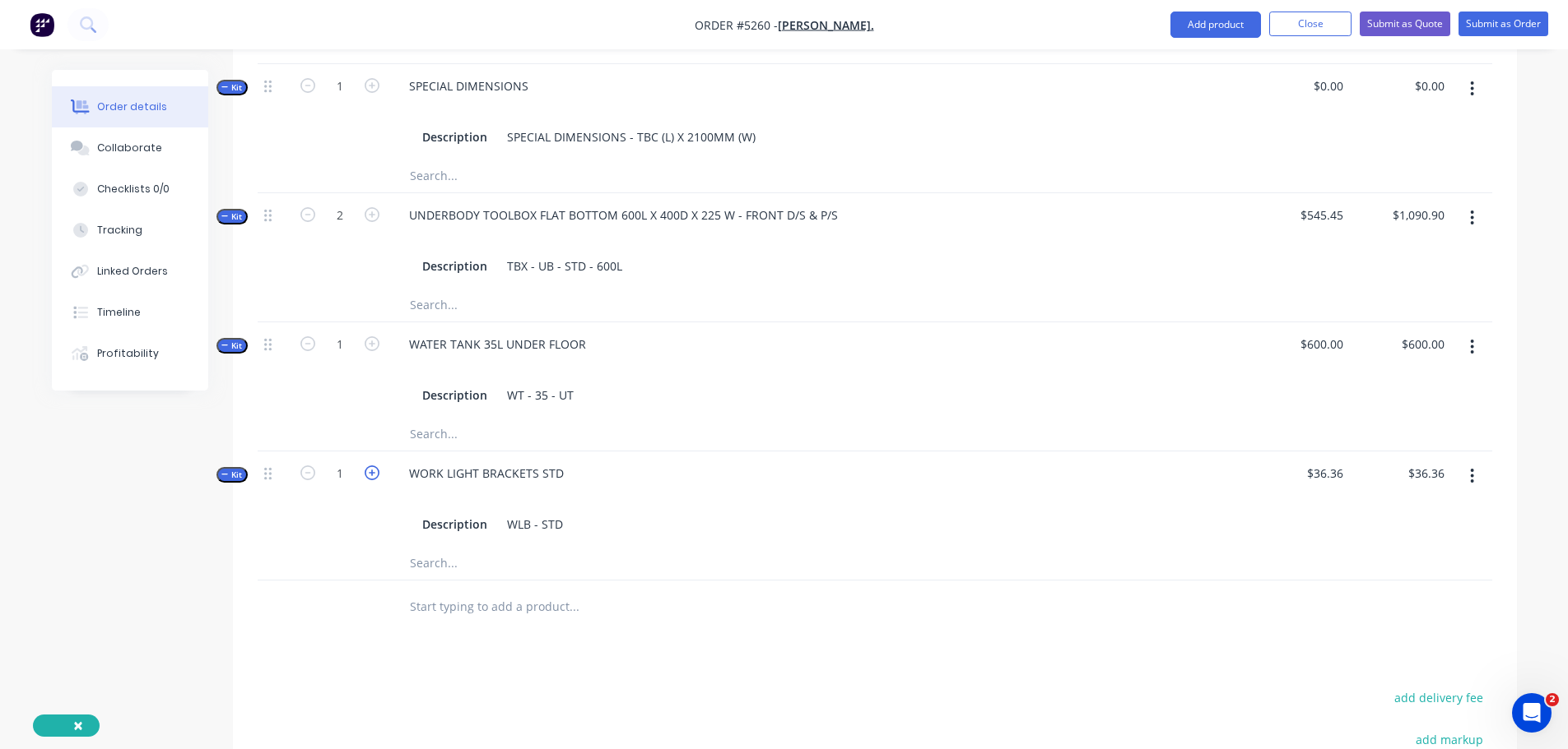
click at [371, 465] on icon "button" at bounding box center [372, 472] width 15 height 15
type input "2"
type input "$72.72"
click at [371, 465] on icon "button" at bounding box center [372, 472] width 15 height 15
type input "3"
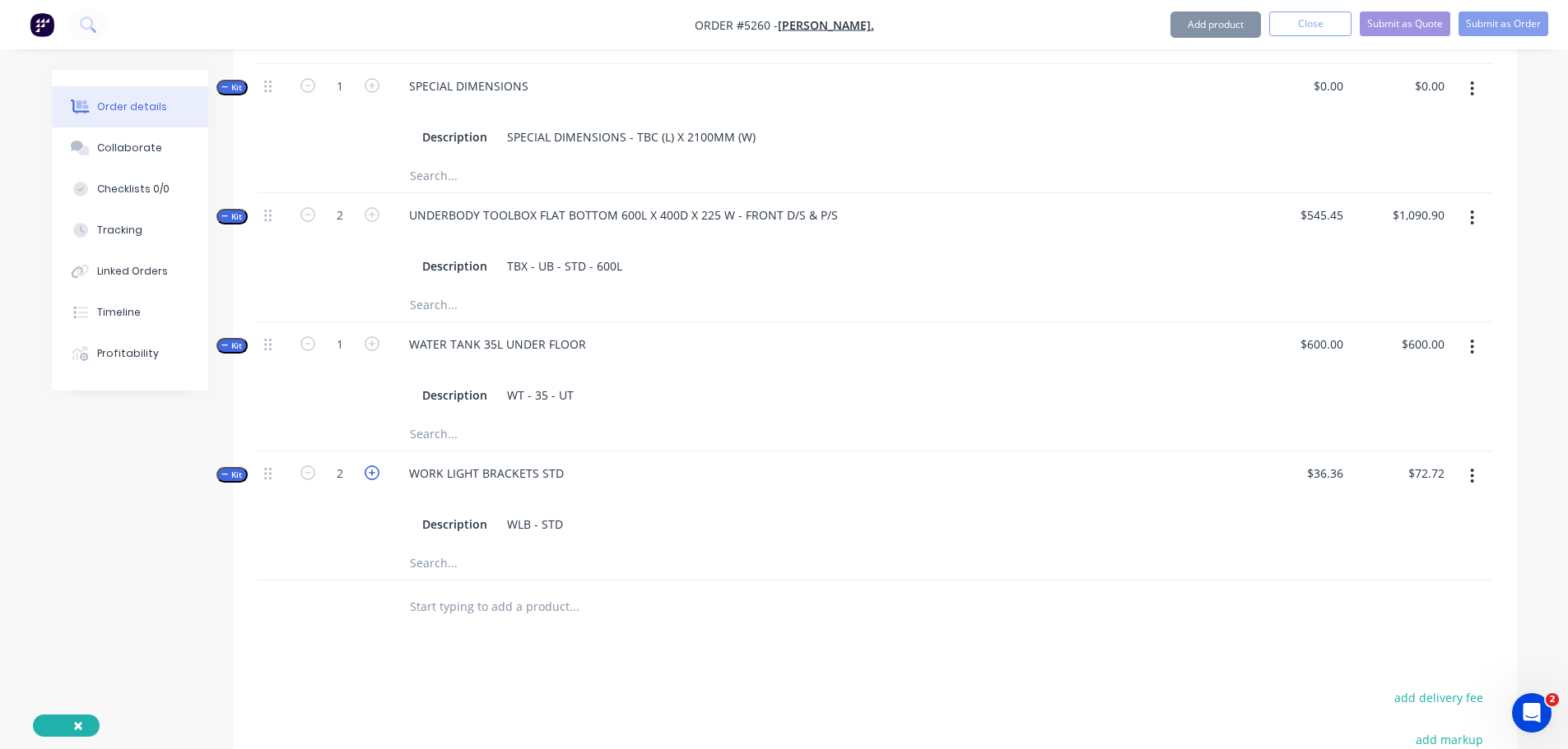
type input "$109.08"
click at [371, 465] on icon "button" at bounding box center [372, 472] width 15 height 15
type input "4"
type input "$145.44"
click at [309, 465] on icon "button" at bounding box center [307, 472] width 15 height 15
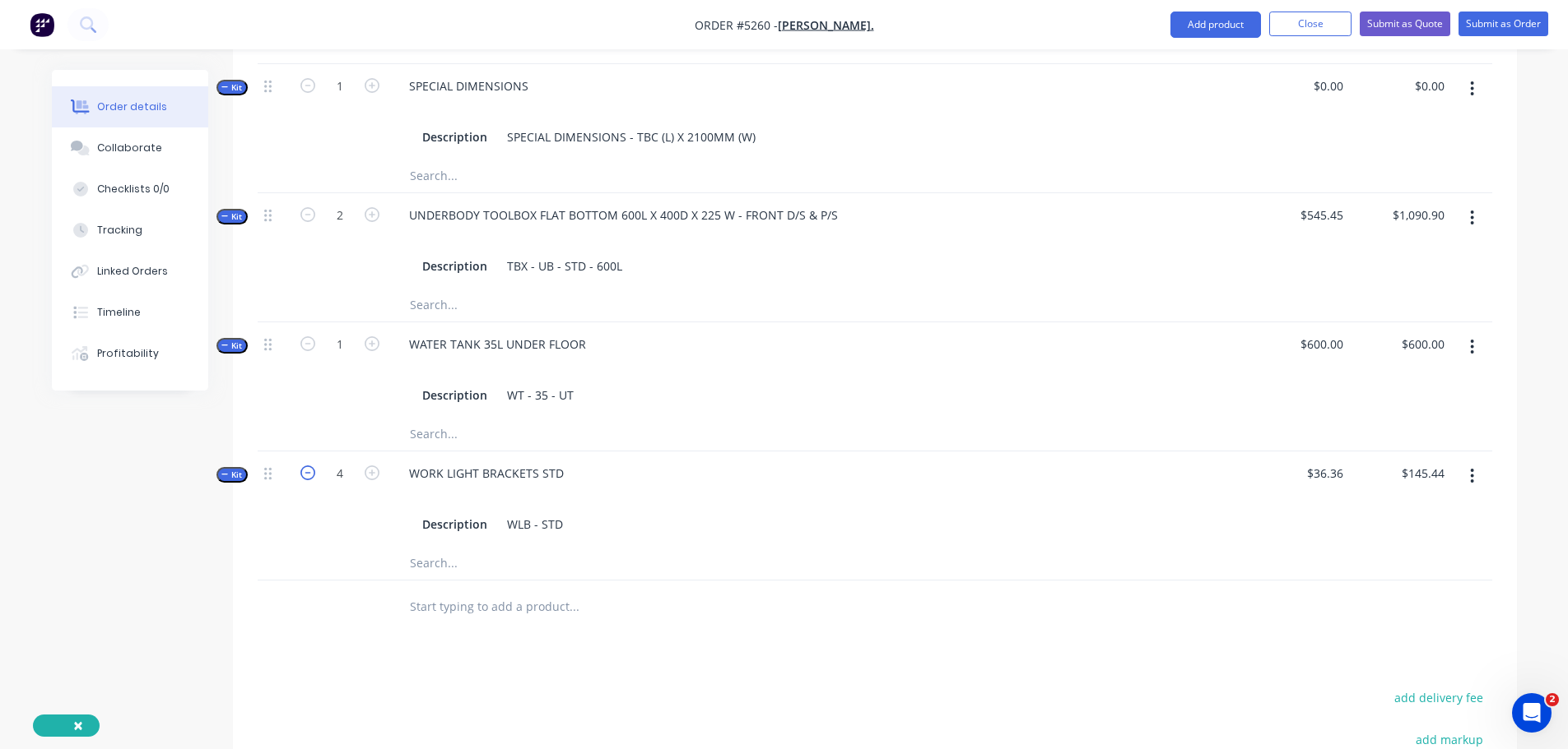
type input "3"
type input "$109.08"
click at [563, 461] on div "WORK LIGHT BRACKETS STD" at bounding box center [485, 473] width 181 height 24
click at [535, 591] on input "text" at bounding box center [573, 607] width 329 height 33
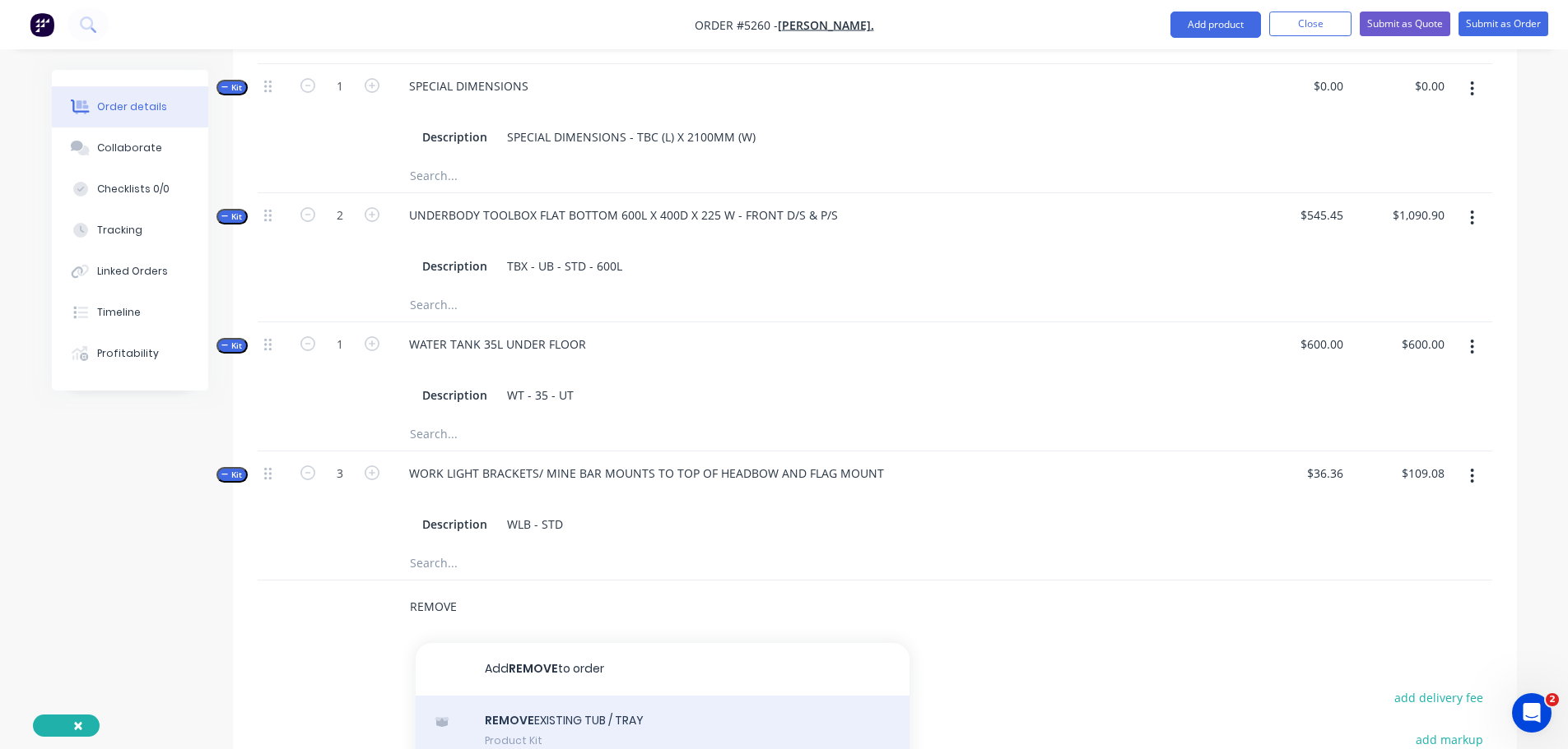
type input "REMOVE"
click at [561, 696] on div "REMOVE EXISTING TUB / TRAY Product Kit" at bounding box center [662, 730] width 494 height 69
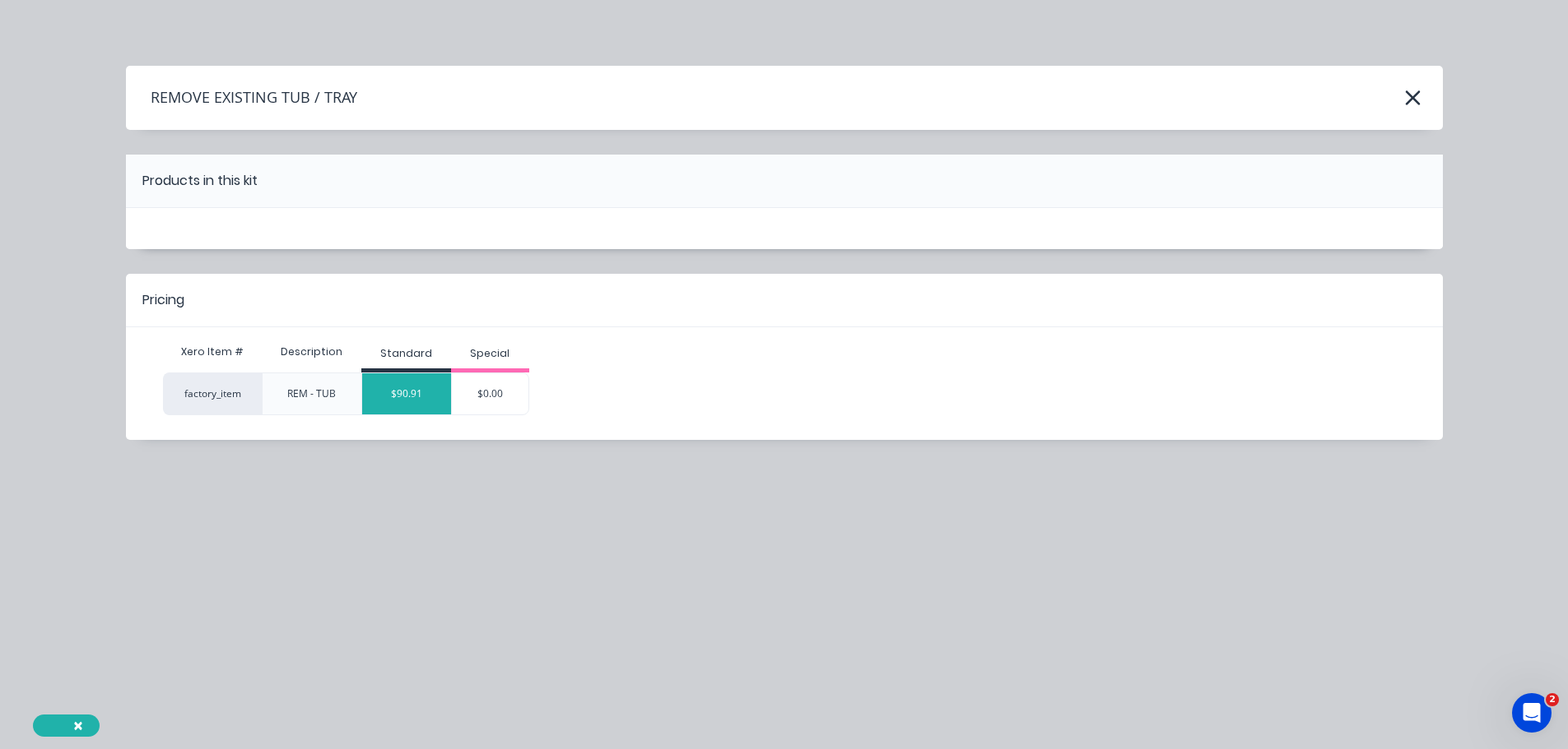
click at [403, 396] on div "$90.91" at bounding box center [406, 394] width 89 height 42
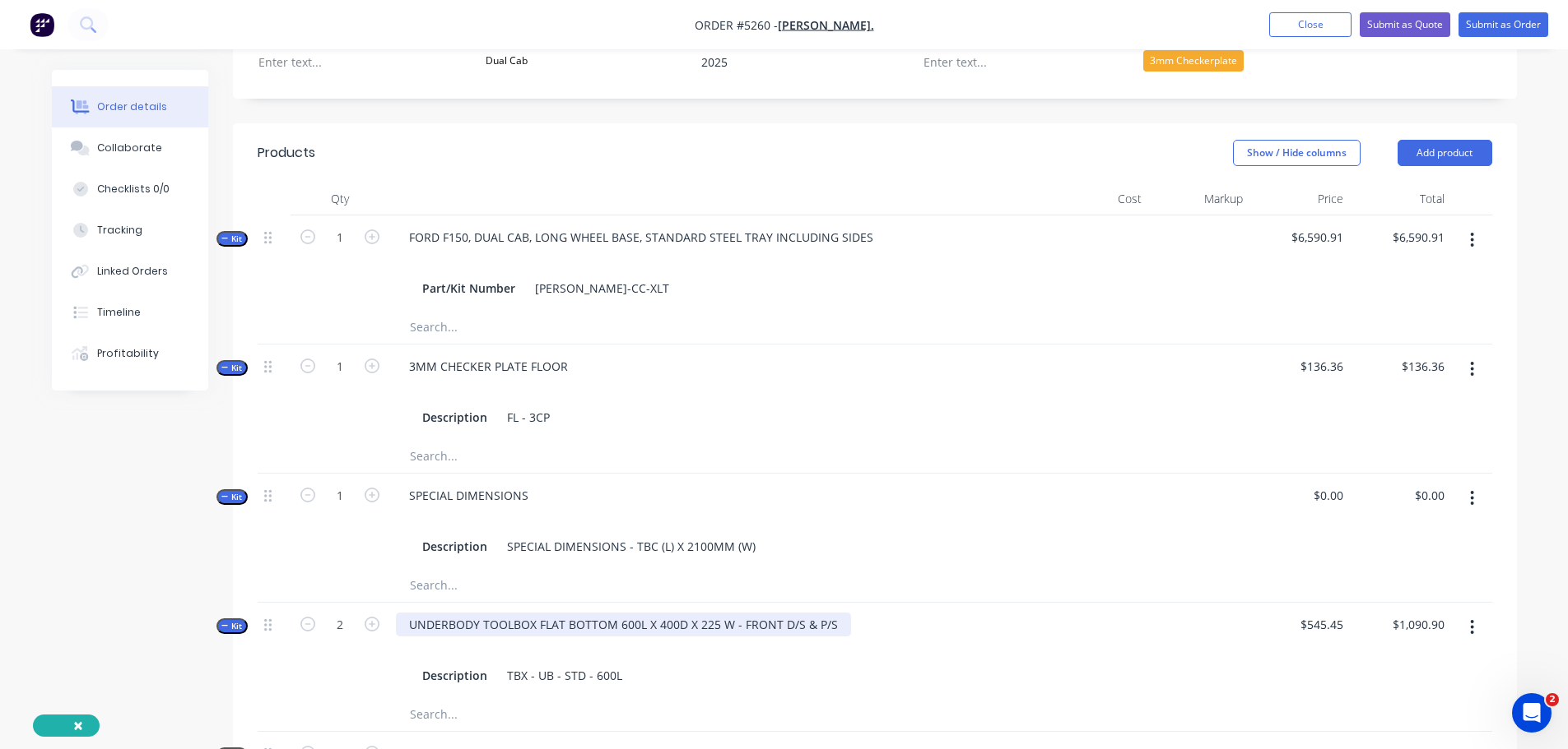
scroll to position [567, 0]
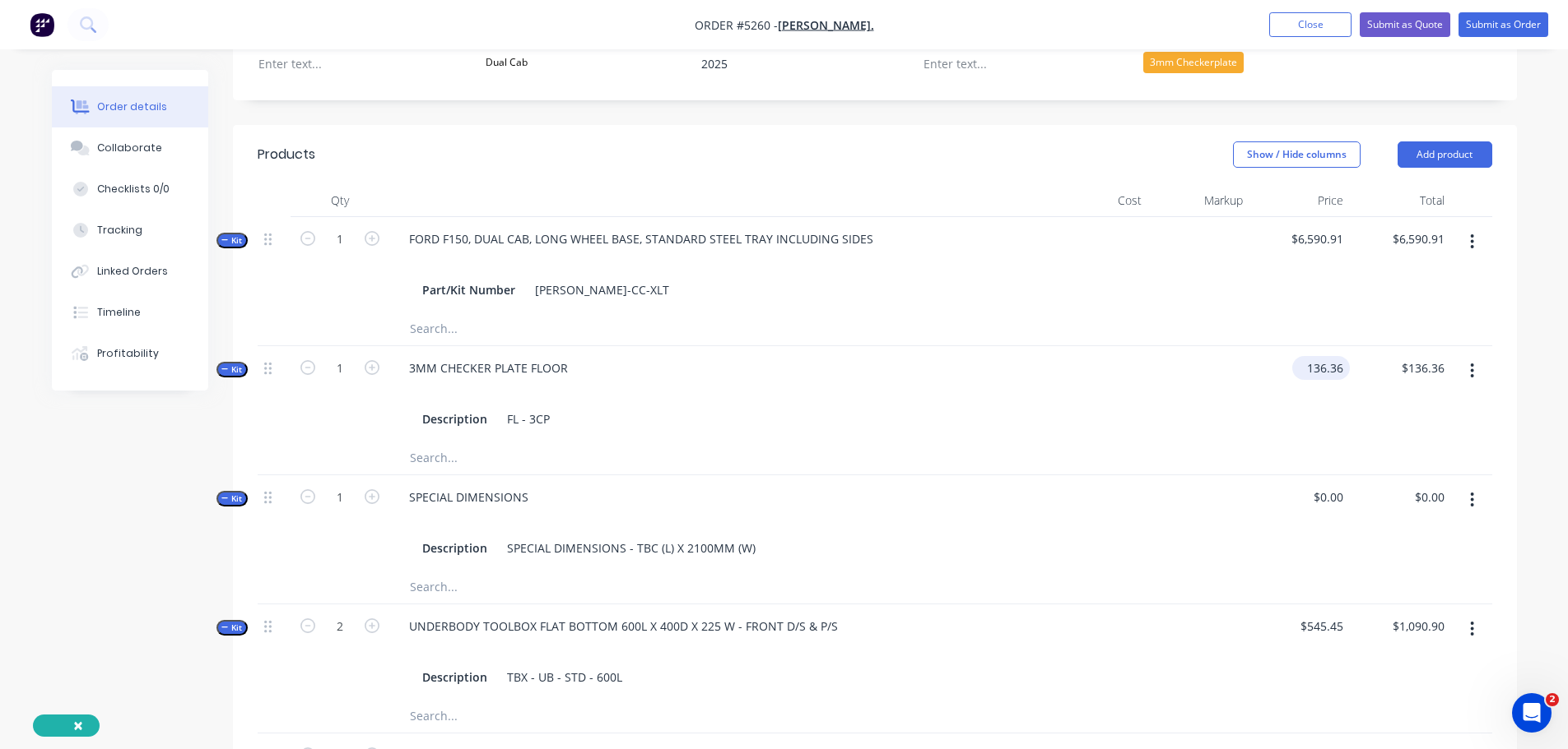
click at [1300, 356] on div "136.36 $136.36" at bounding box center [1321, 368] width 57 height 24
type input "$0.00"
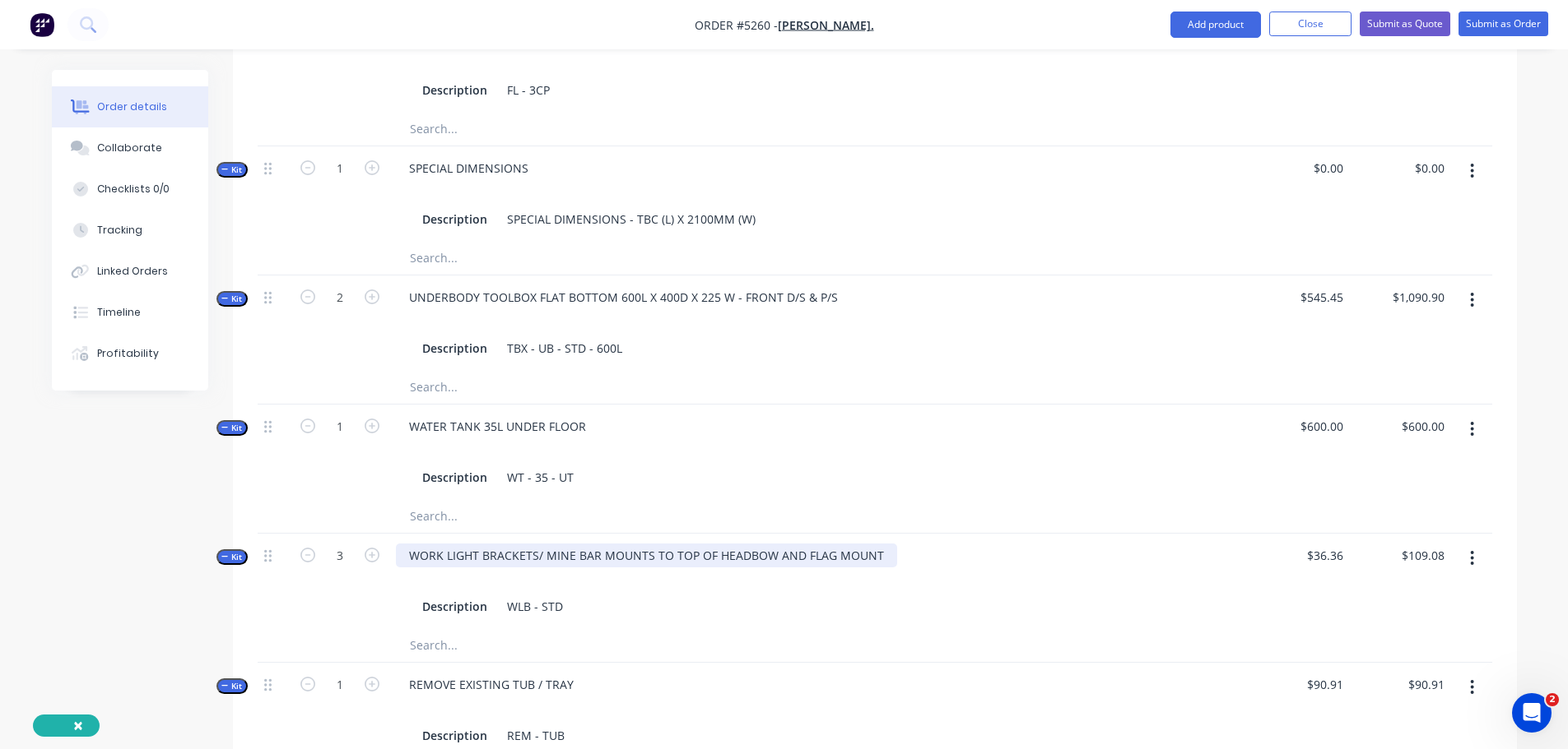
scroll to position [1225, 0]
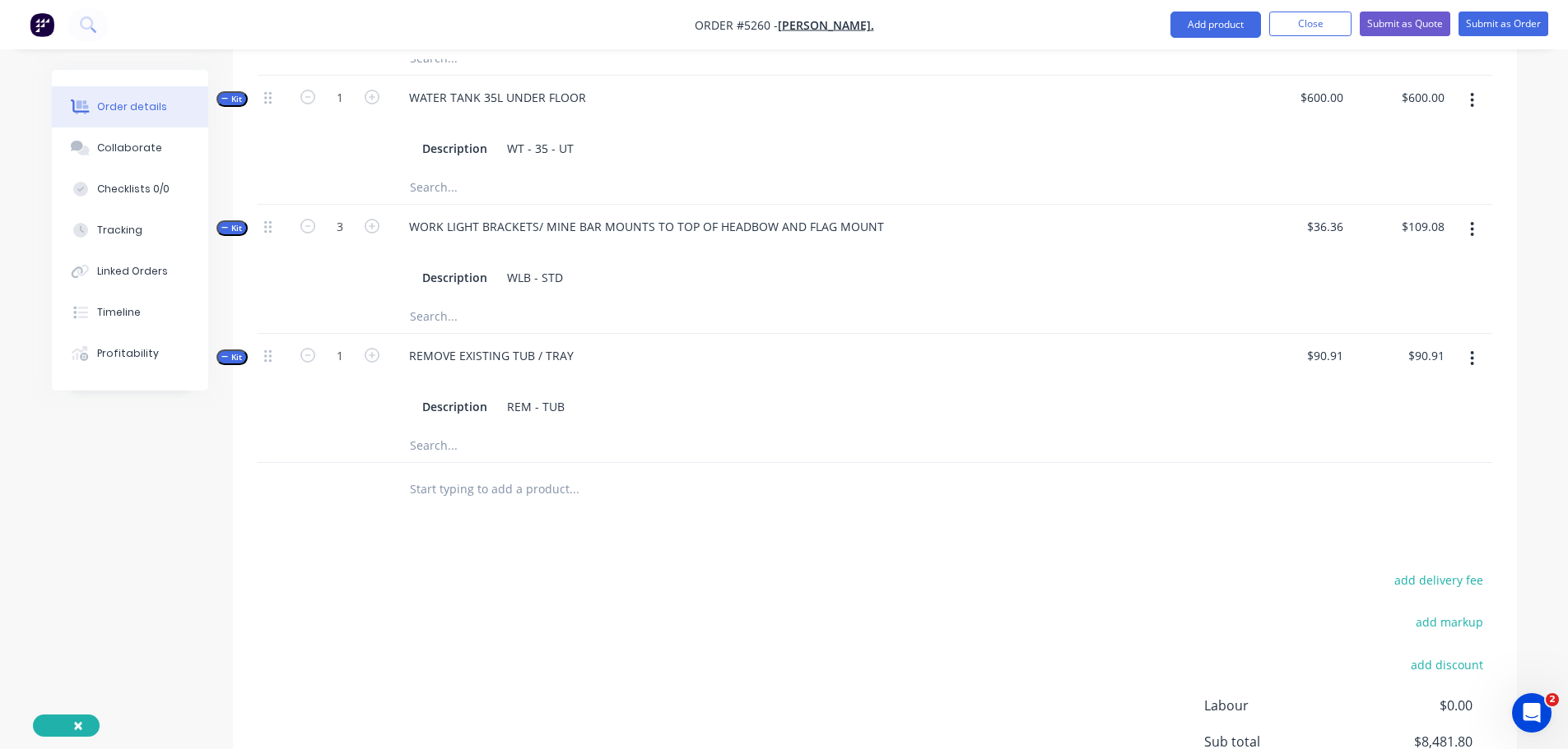
type input "$0.00"
click at [465, 473] on input "text" at bounding box center [573, 489] width 329 height 33
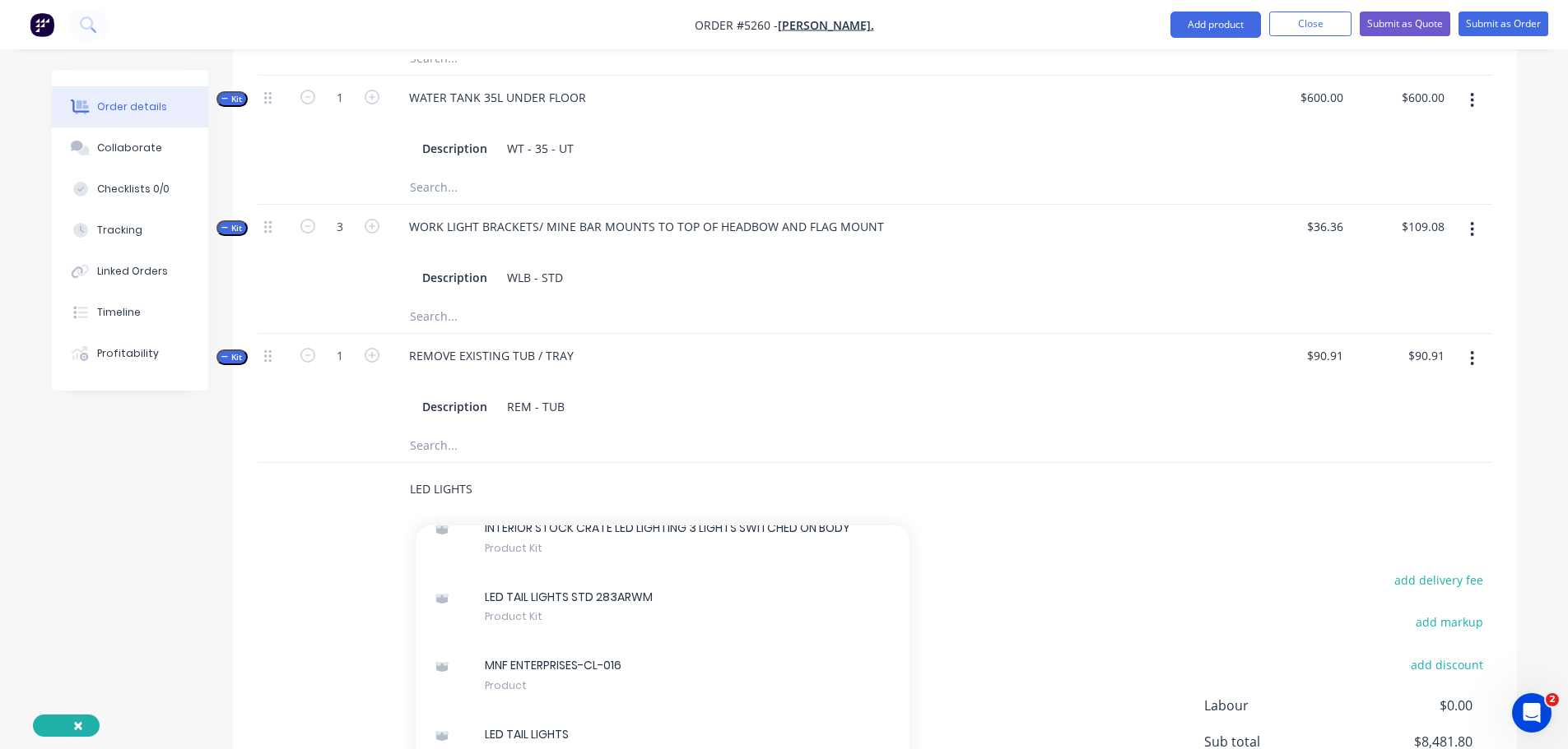
scroll to position [576, 0]
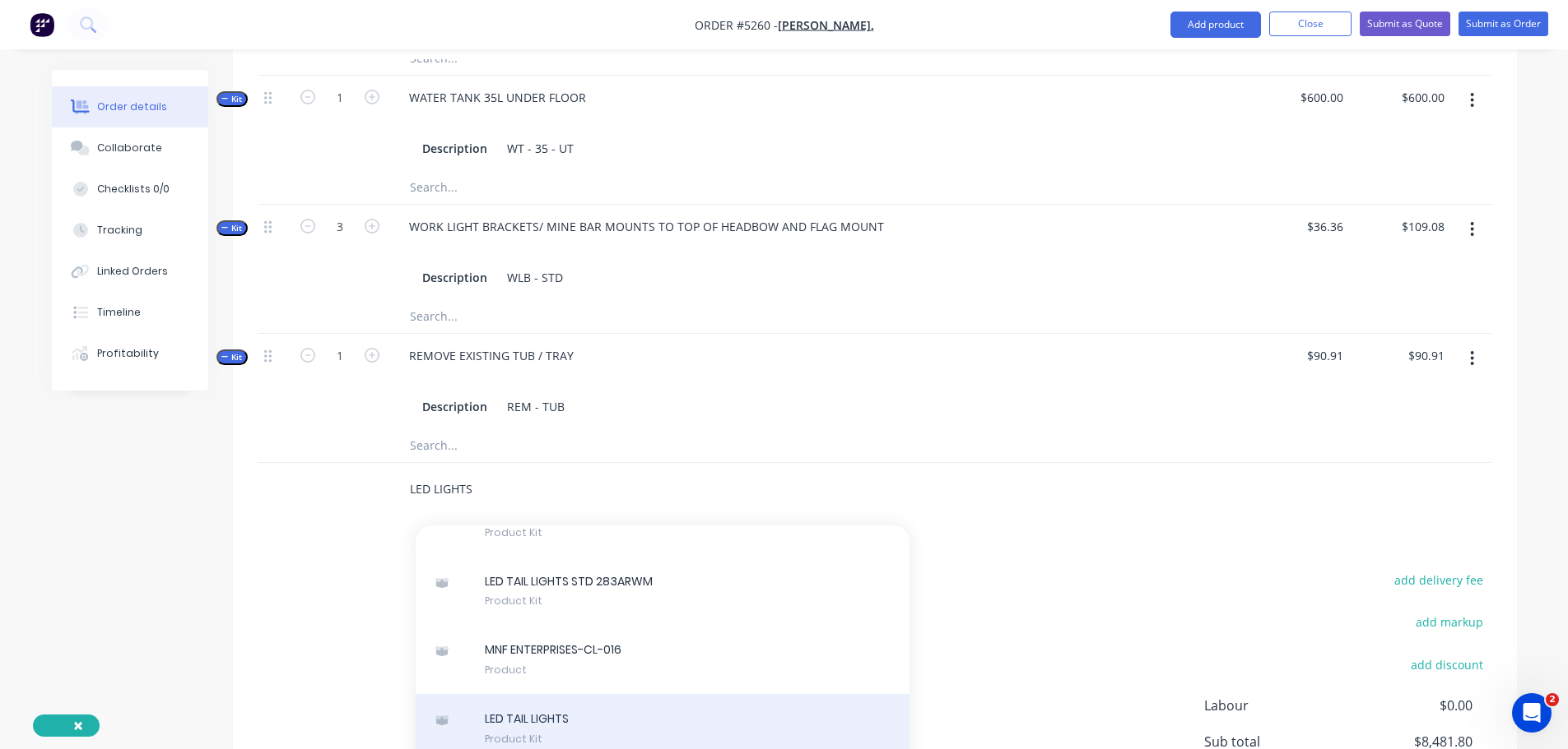
type input "LED LIGHTS"
click at [605, 695] on div "LED TAIL LIGHTS Product Kit" at bounding box center [662, 729] width 494 height 69
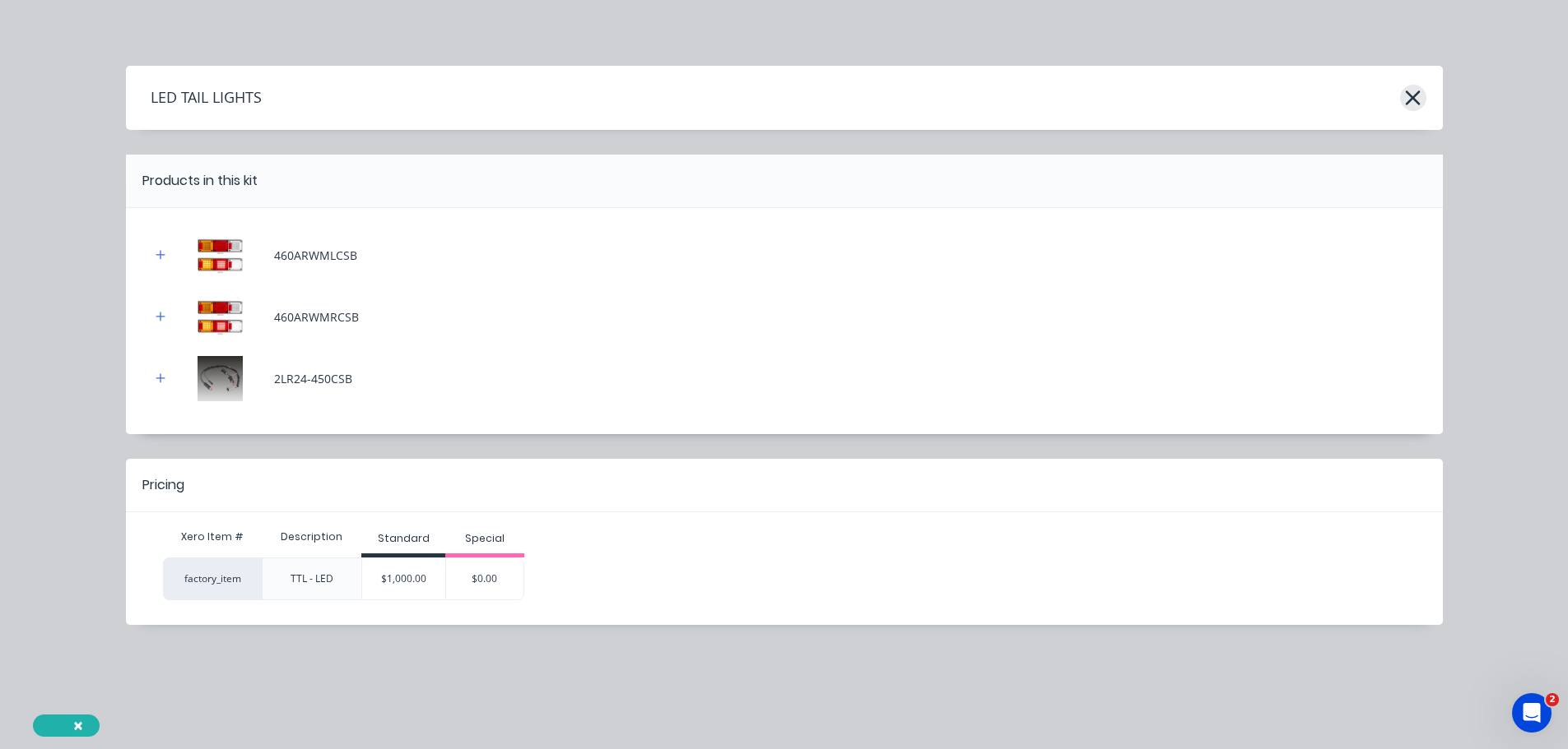
click at [1422, 96] on button "button" at bounding box center [1413, 98] width 27 height 27
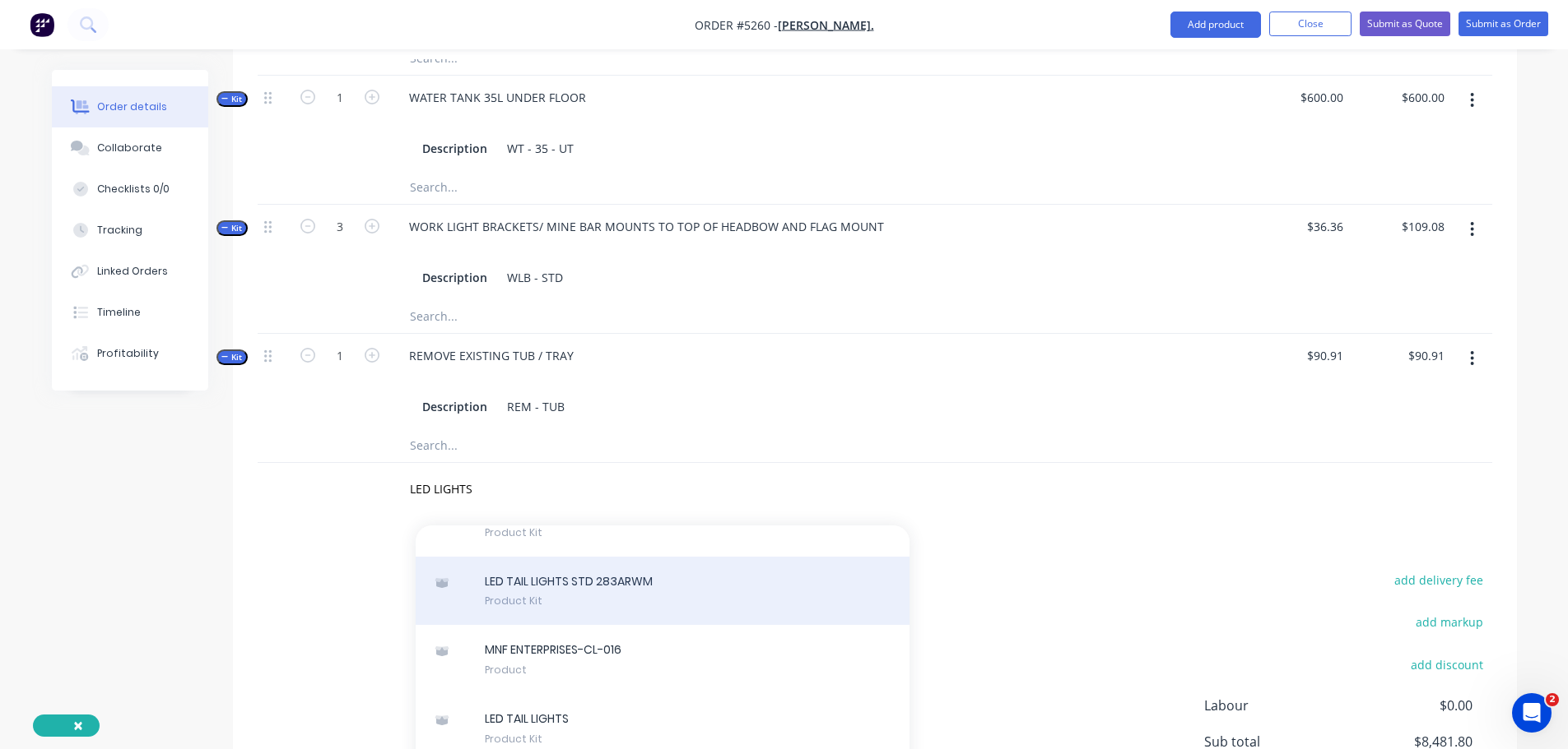
click at [623, 557] on div "LED TAIL LIGHTS STD 283ARWM Product Kit" at bounding box center [662, 592] width 494 height 69
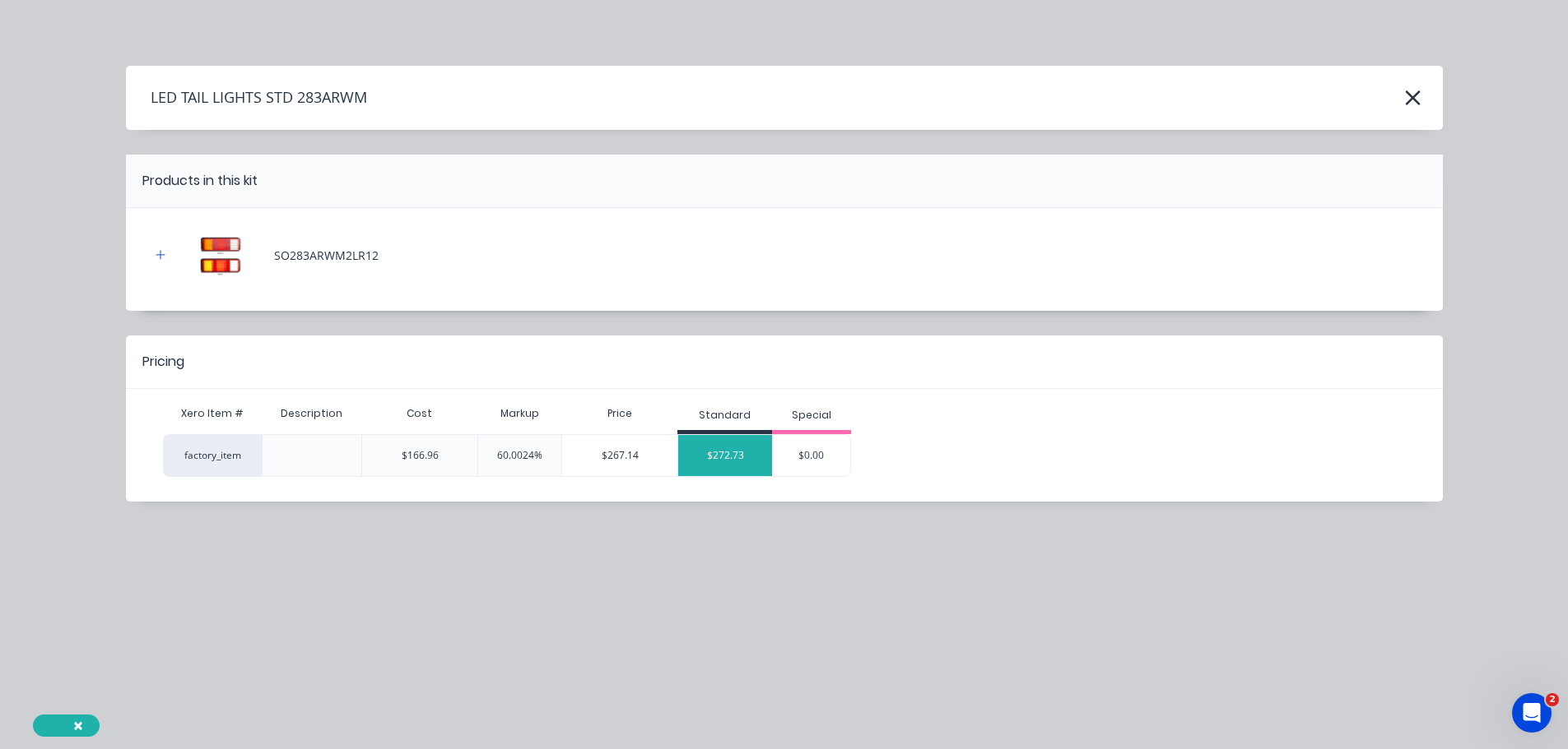
click at [728, 447] on div "$272.73" at bounding box center [725, 456] width 94 height 42
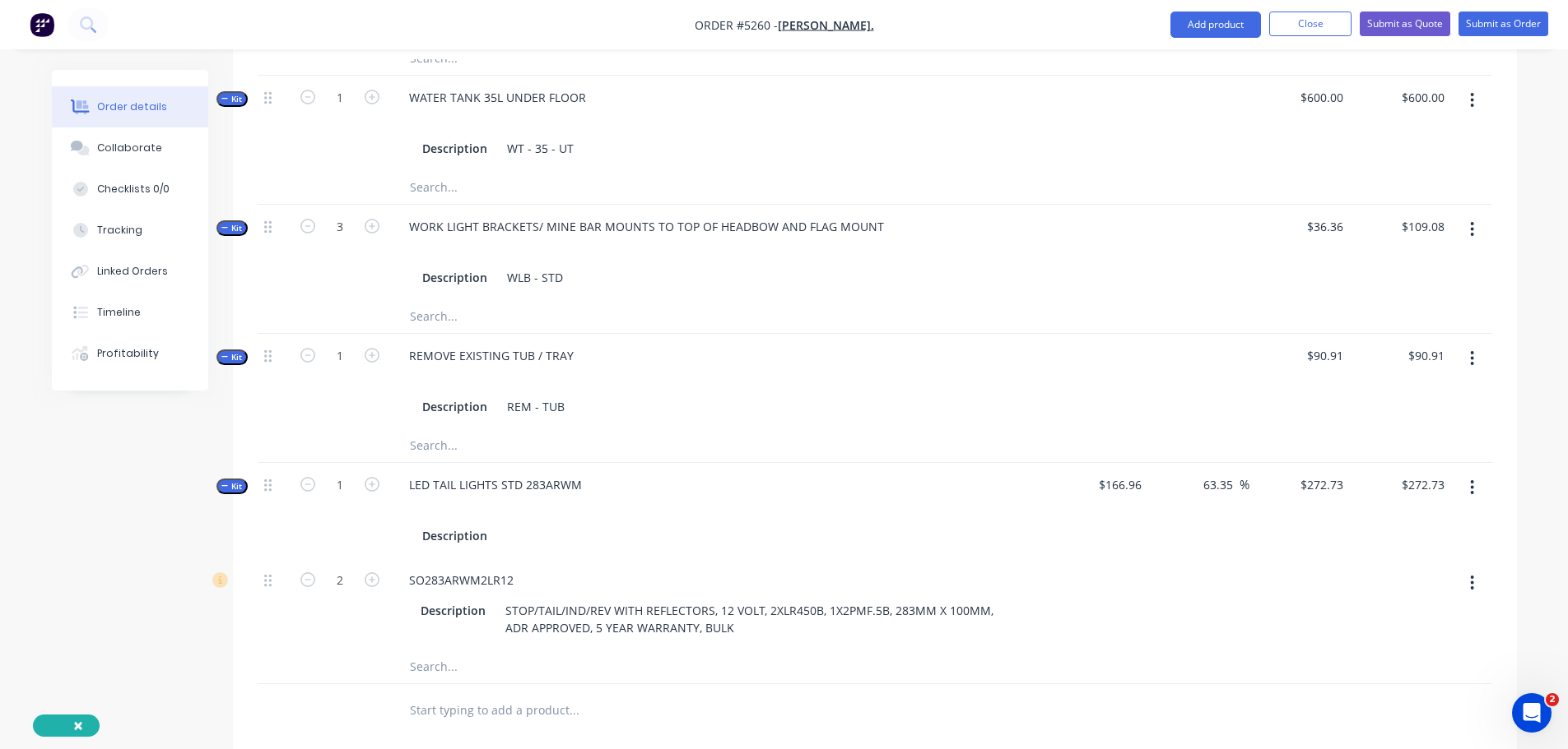
click at [509, 695] on input "text" at bounding box center [573, 710] width 329 height 33
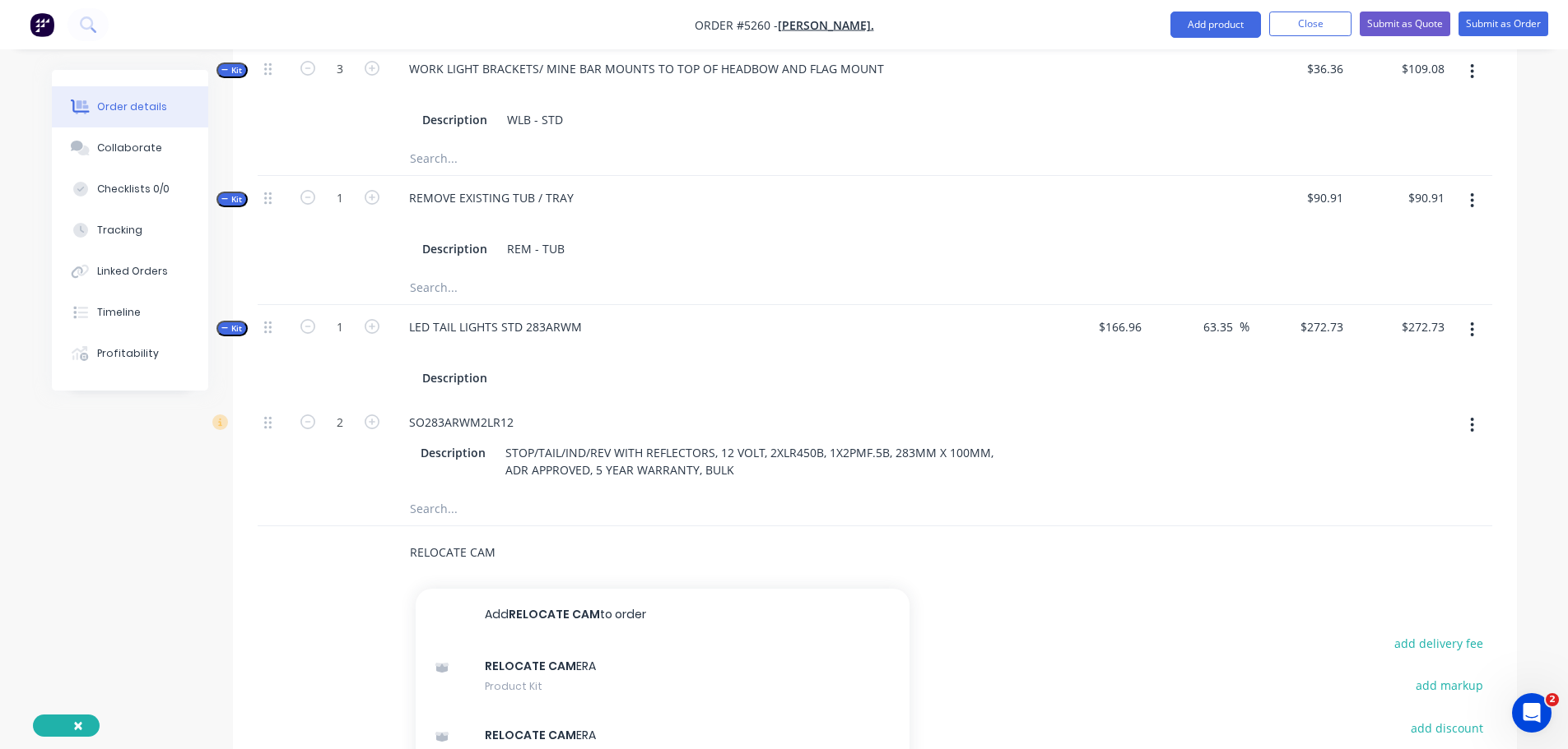
scroll to position [1390, 0]
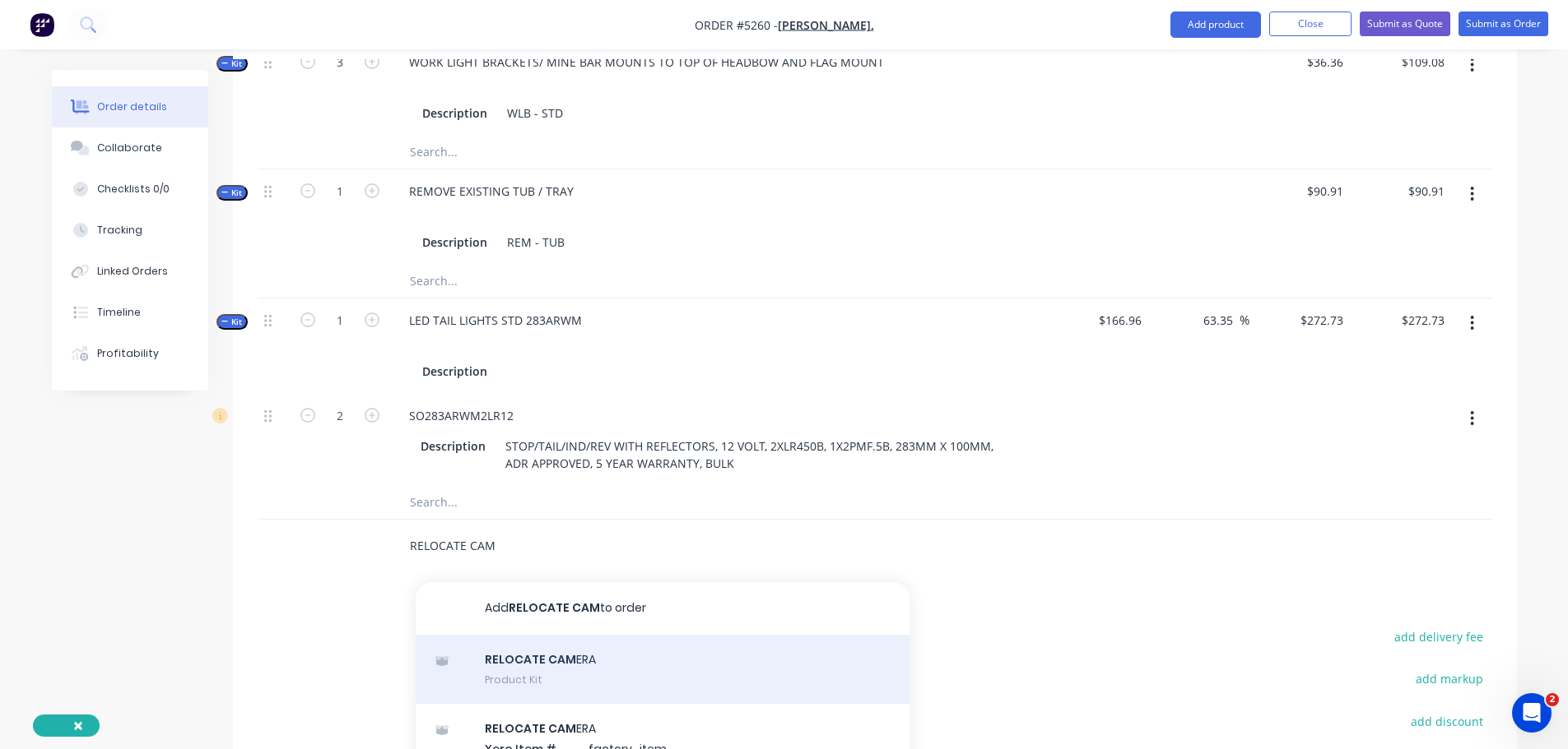
type input "RELOCATE CAM"
click at [557, 636] on div "RELOCATE CAM ERA Product Kit" at bounding box center [662, 670] width 494 height 69
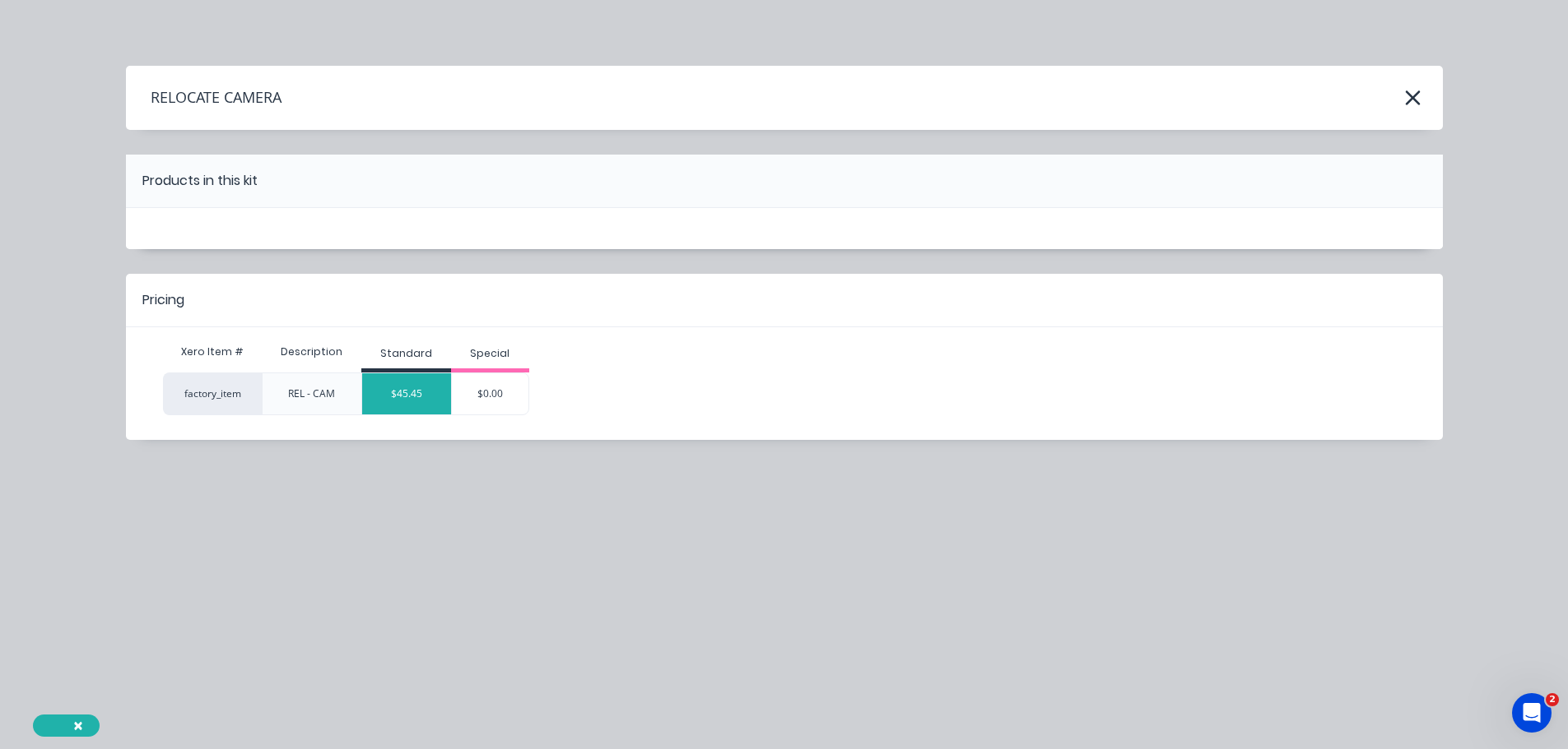
click at [420, 392] on div "$45.45" at bounding box center [406, 394] width 89 height 42
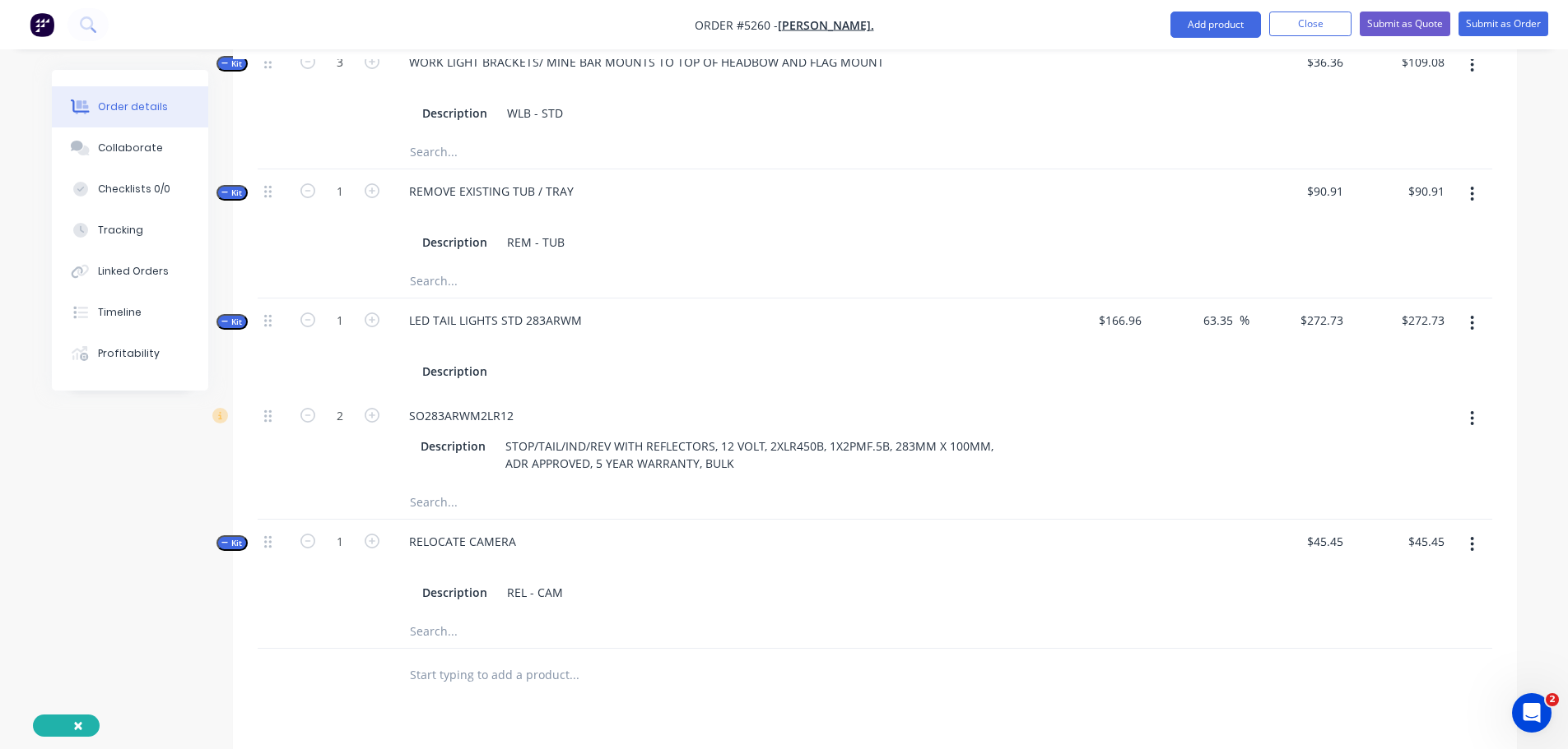
click at [535, 659] on input "text" at bounding box center [573, 675] width 329 height 33
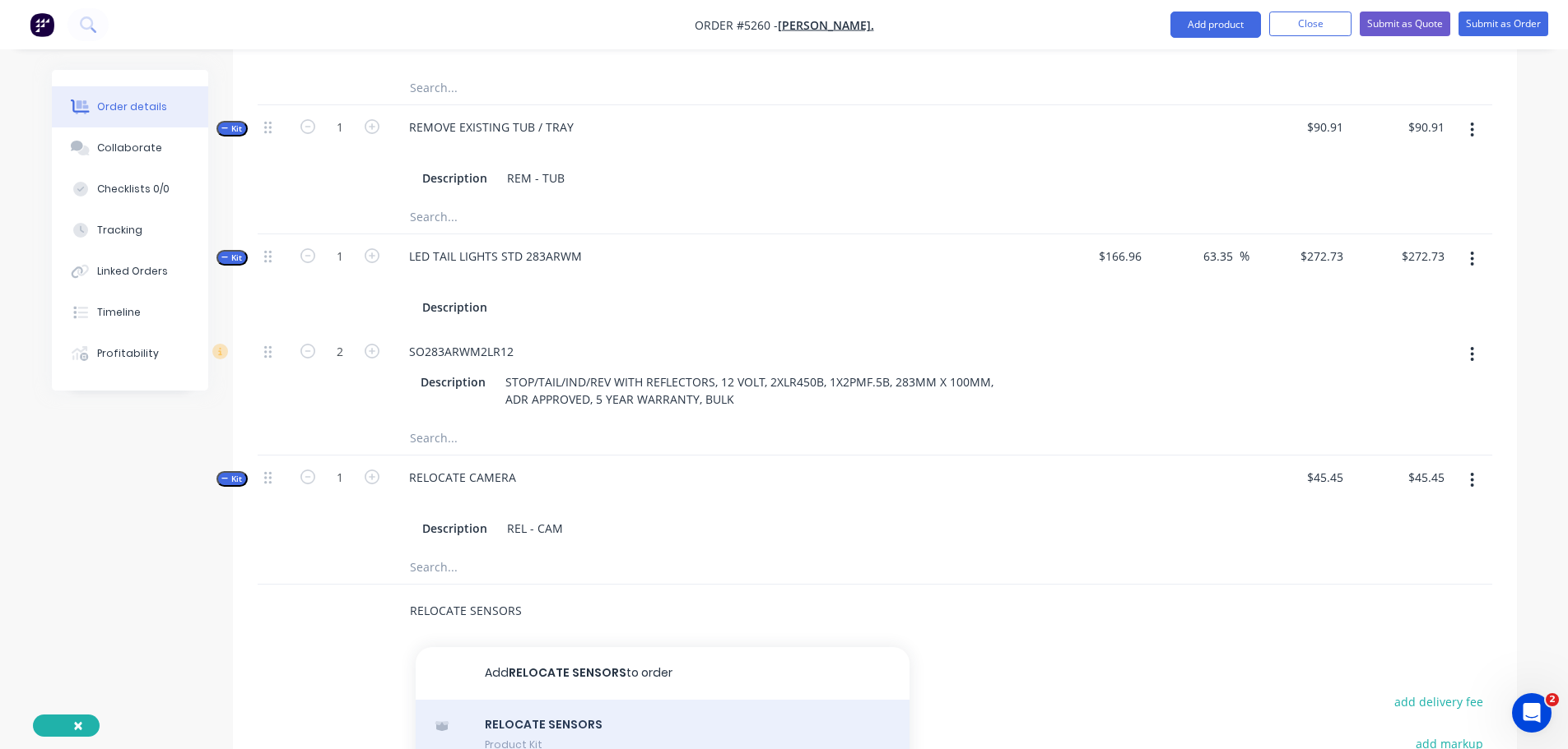
scroll to position [1554, 0]
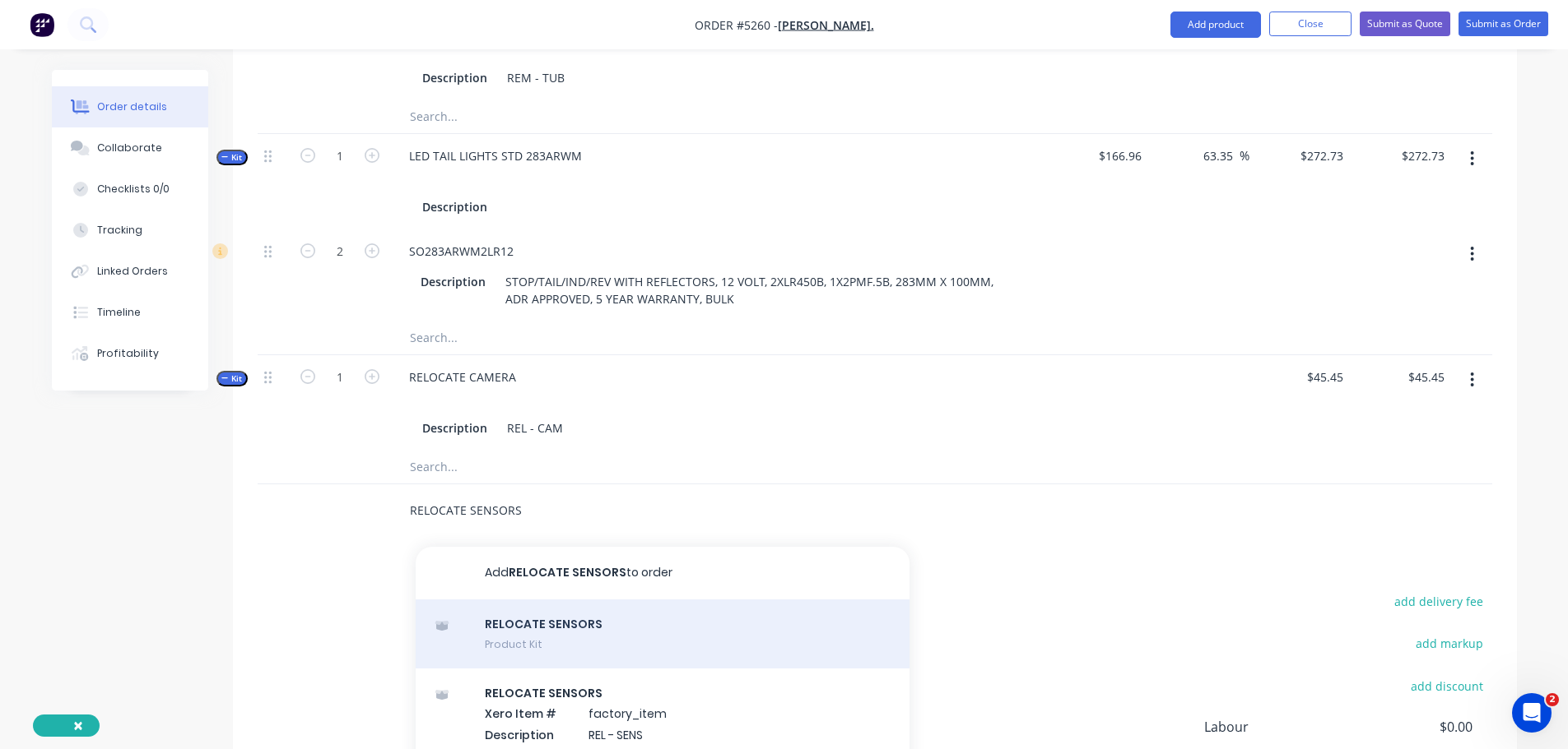
type input "RELOCATE SENSORS"
click at [612, 604] on div "RELOCATE SENSORS Product Kit" at bounding box center [662, 634] width 494 height 69
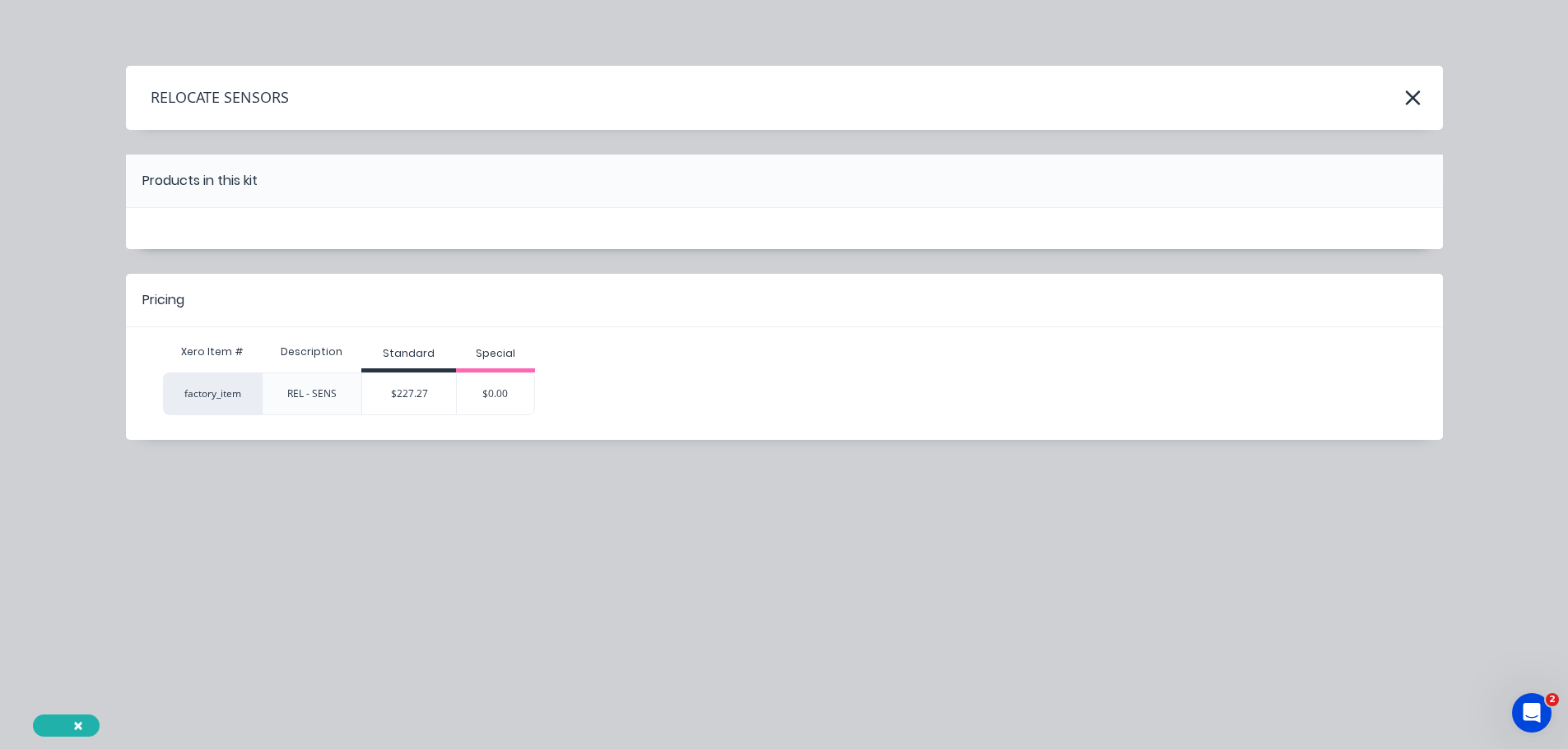
click at [430, 389] on div "$227.27" at bounding box center [408, 394] width 94 height 42
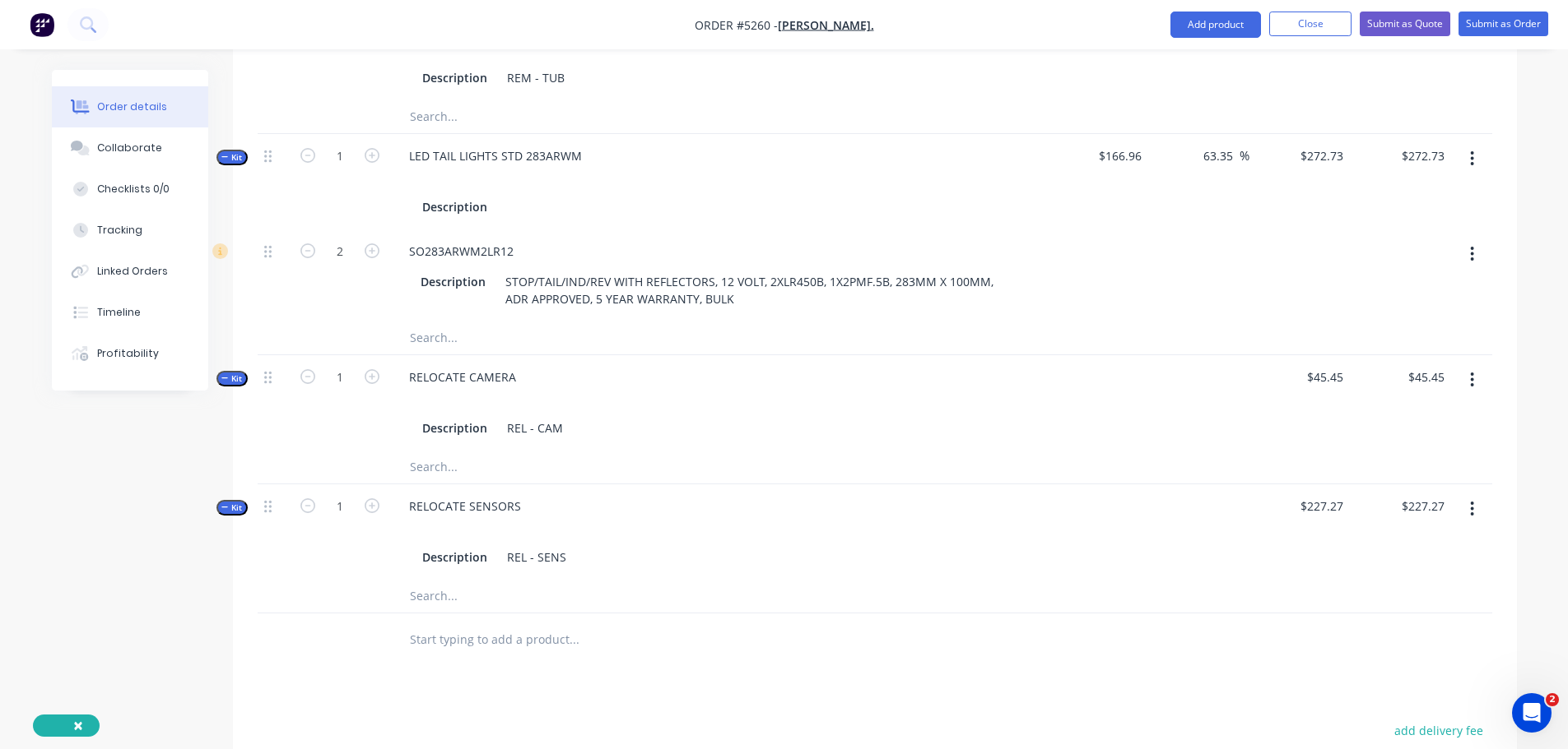
click at [554, 624] on input "text" at bounding box center [573, 639] width 329 height 33
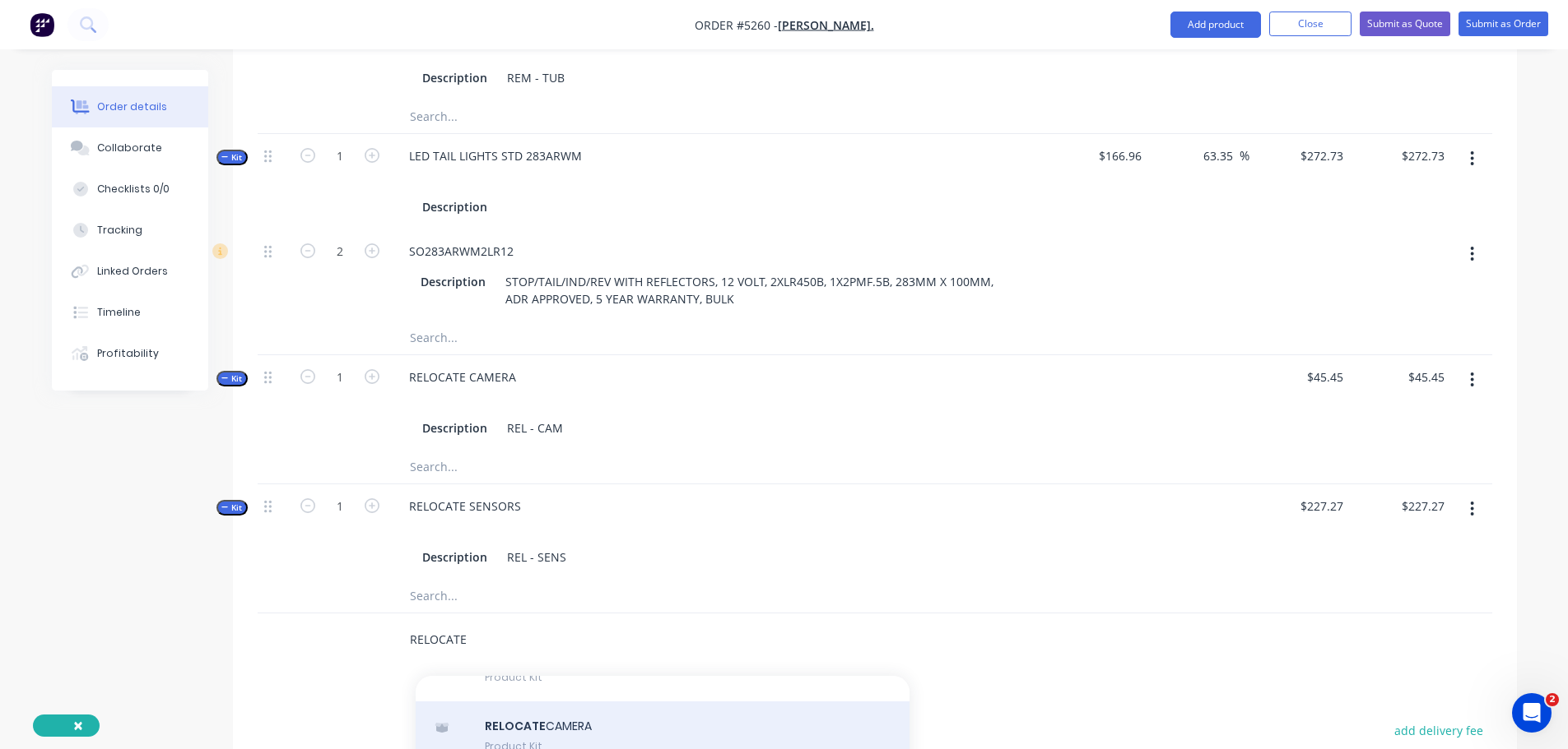
scroll to position [82, 0]
type input "RELOCATE"
click at [610, 715] on div "RELOCATE BLIND SPOT / REAR CROSS TRAFFIC Product Kit" at bounding box center [662, 750] width 494 height 69
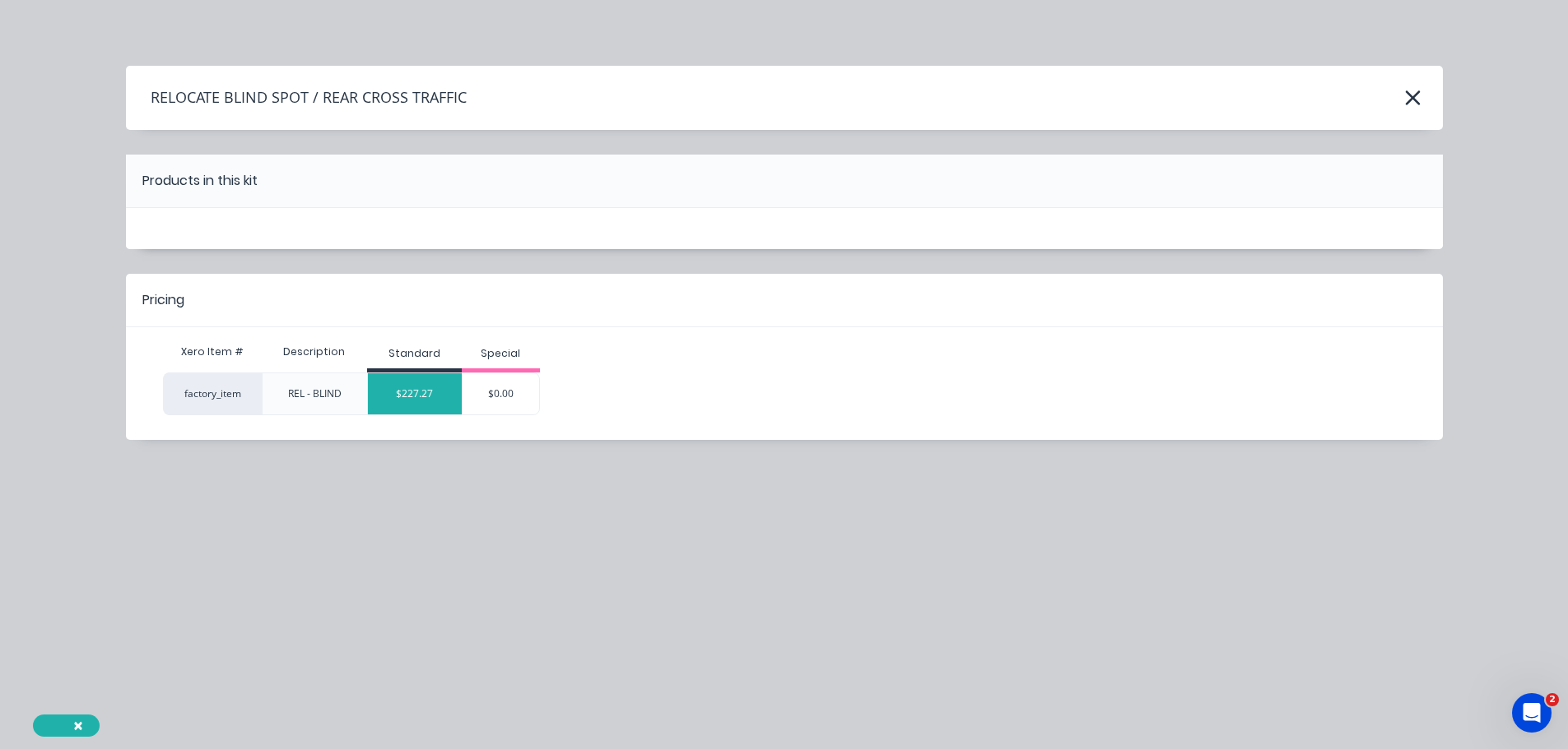
click at [439, 397] on div "$227.27" at bounding box center [414, 394] width 94 height 42
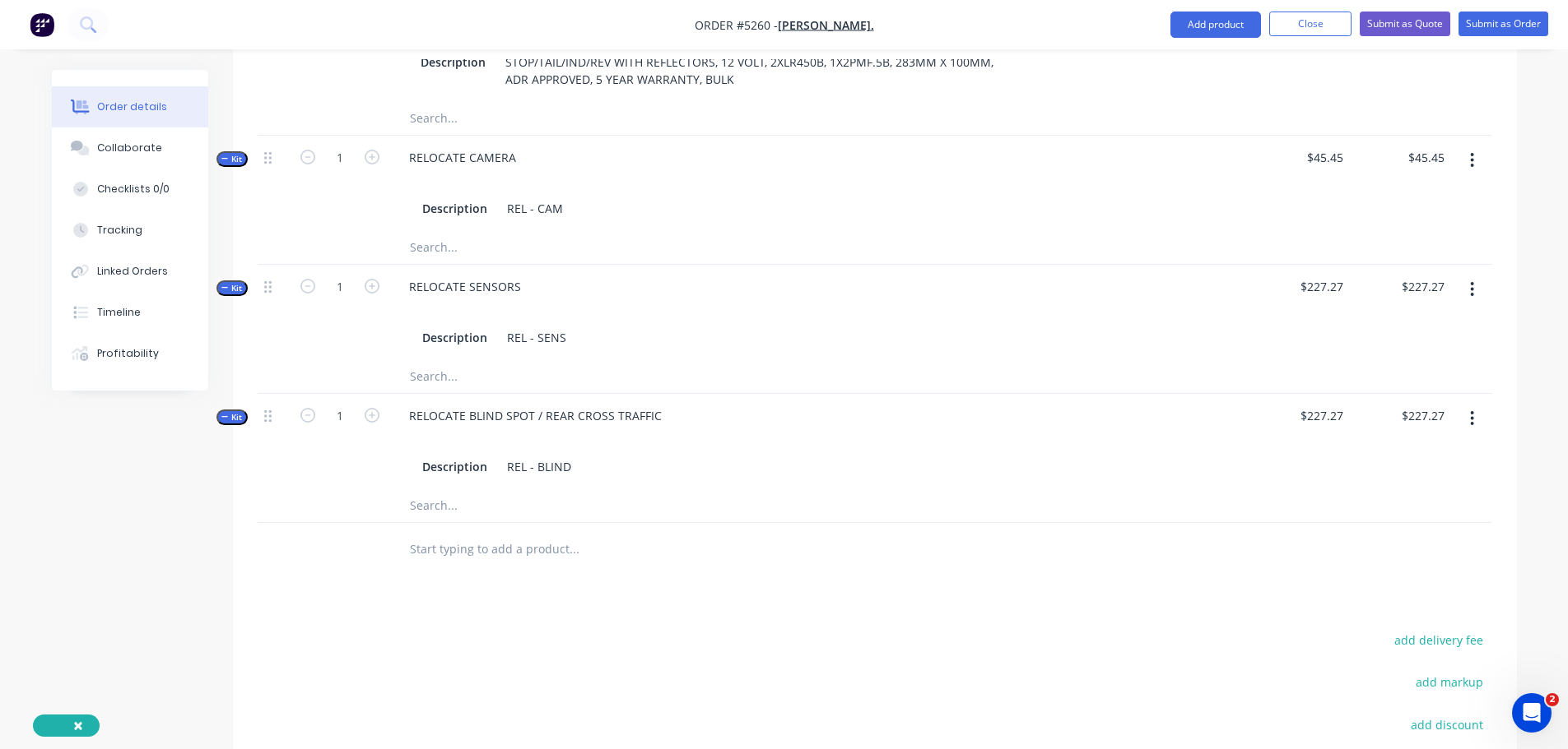
scroll to position [1975, 0]
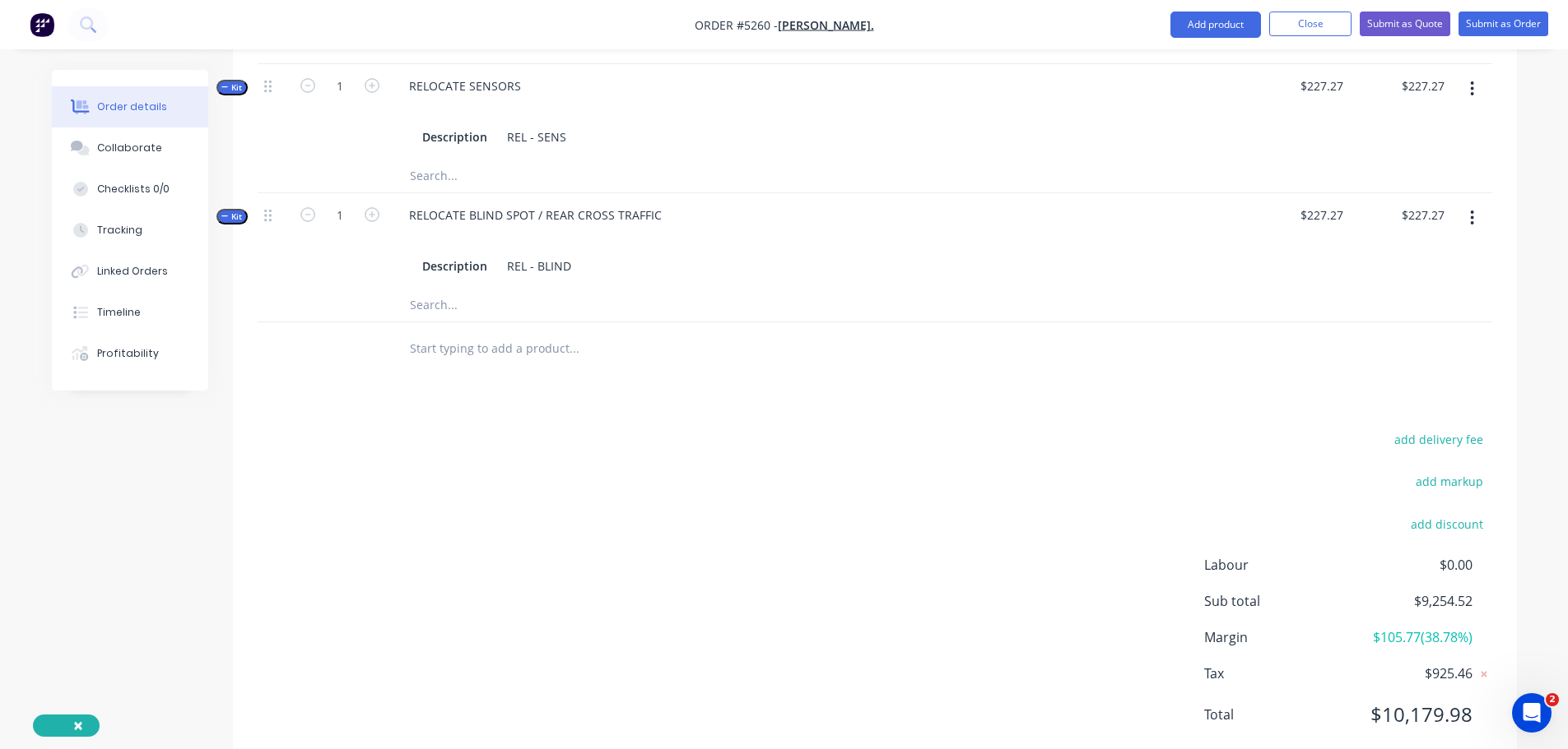
click at [479, 332] on input "text" at bounding box center [573, 348] width 329 height 33
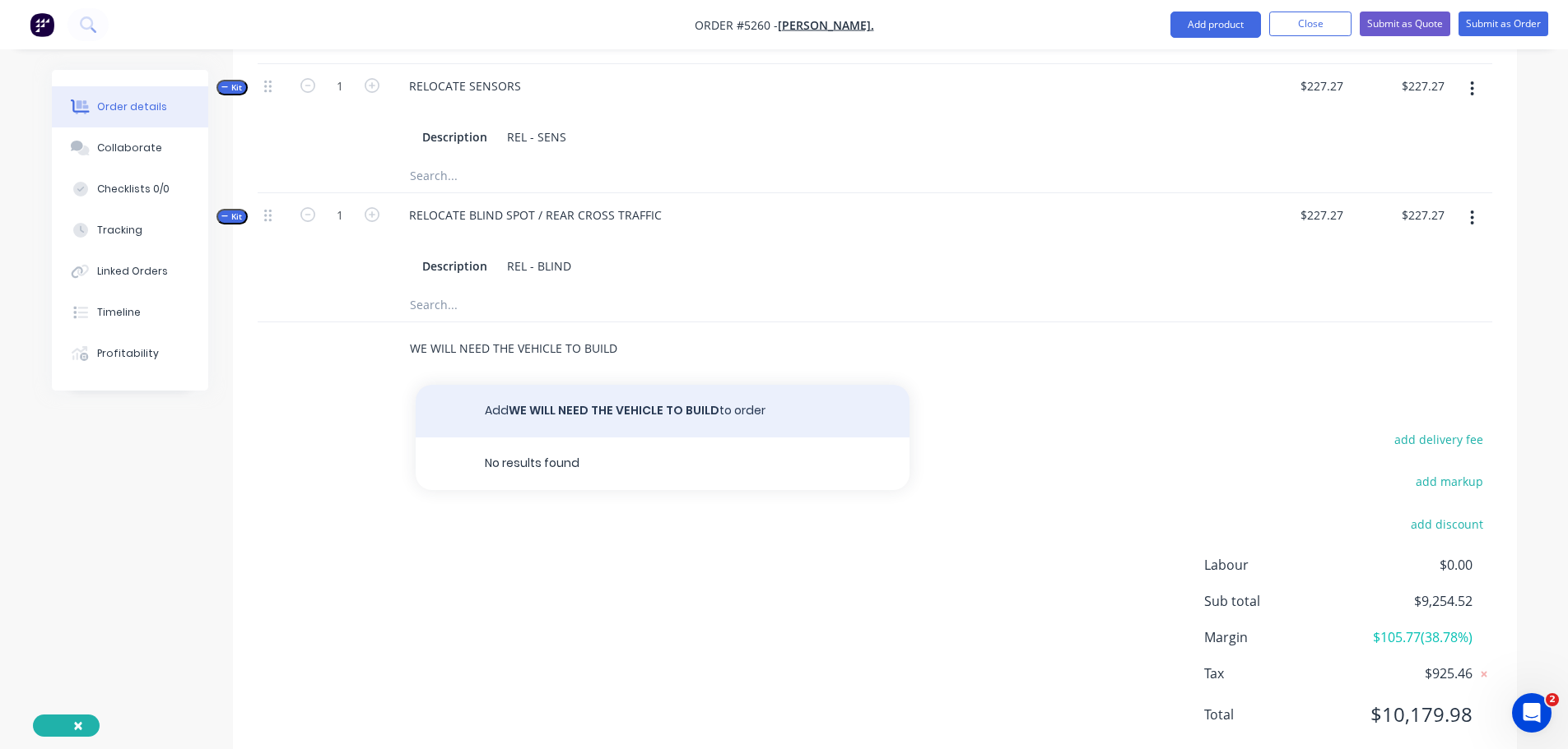
type input "WE WILL NEED THE VEHICLE TO BUILD"
click at [555, 385] on button "Add WE WILL NEED THE VEHICLE TO BUILD to order" at bounding box center [662, 411] width 494 height 52
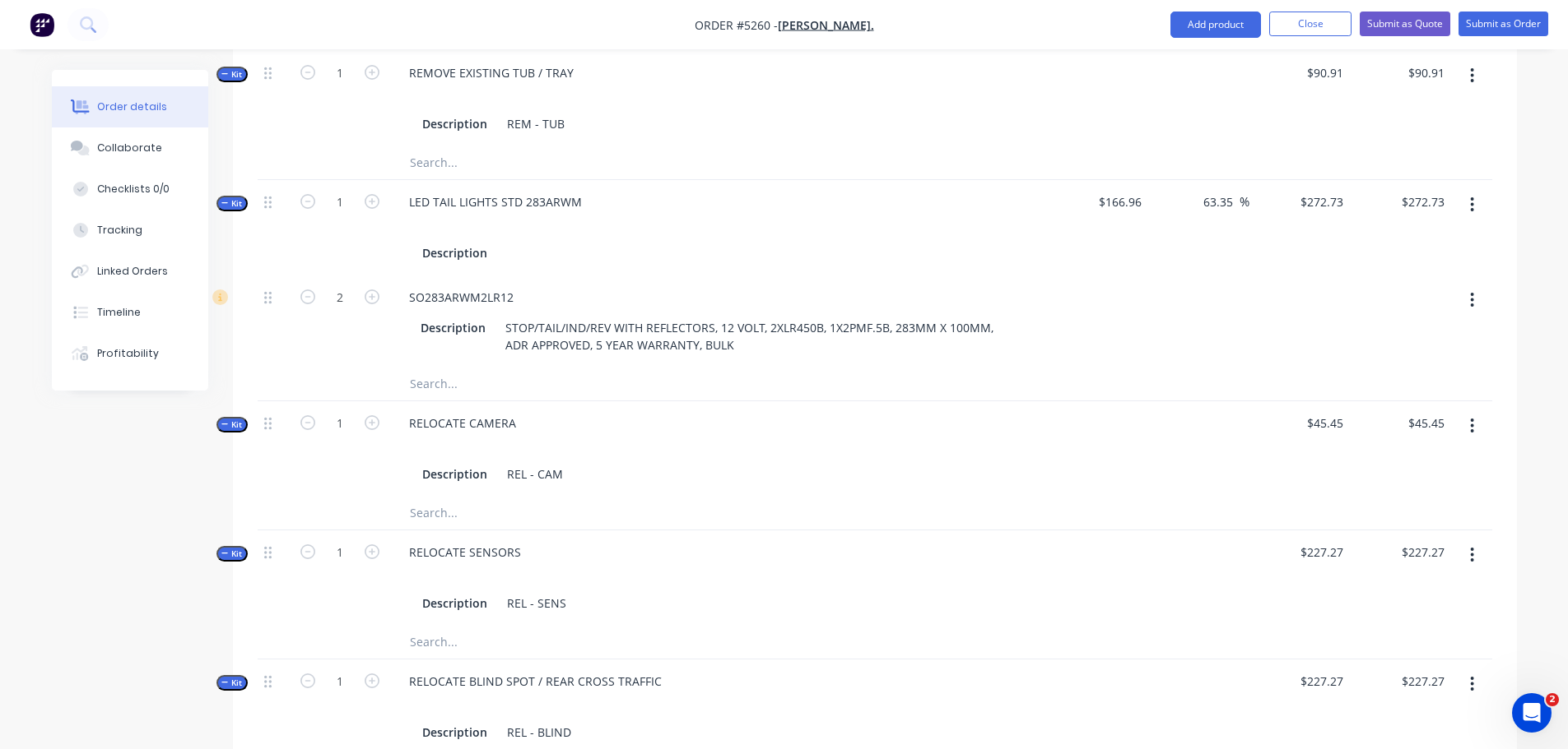
scroll to position [1727, 0]
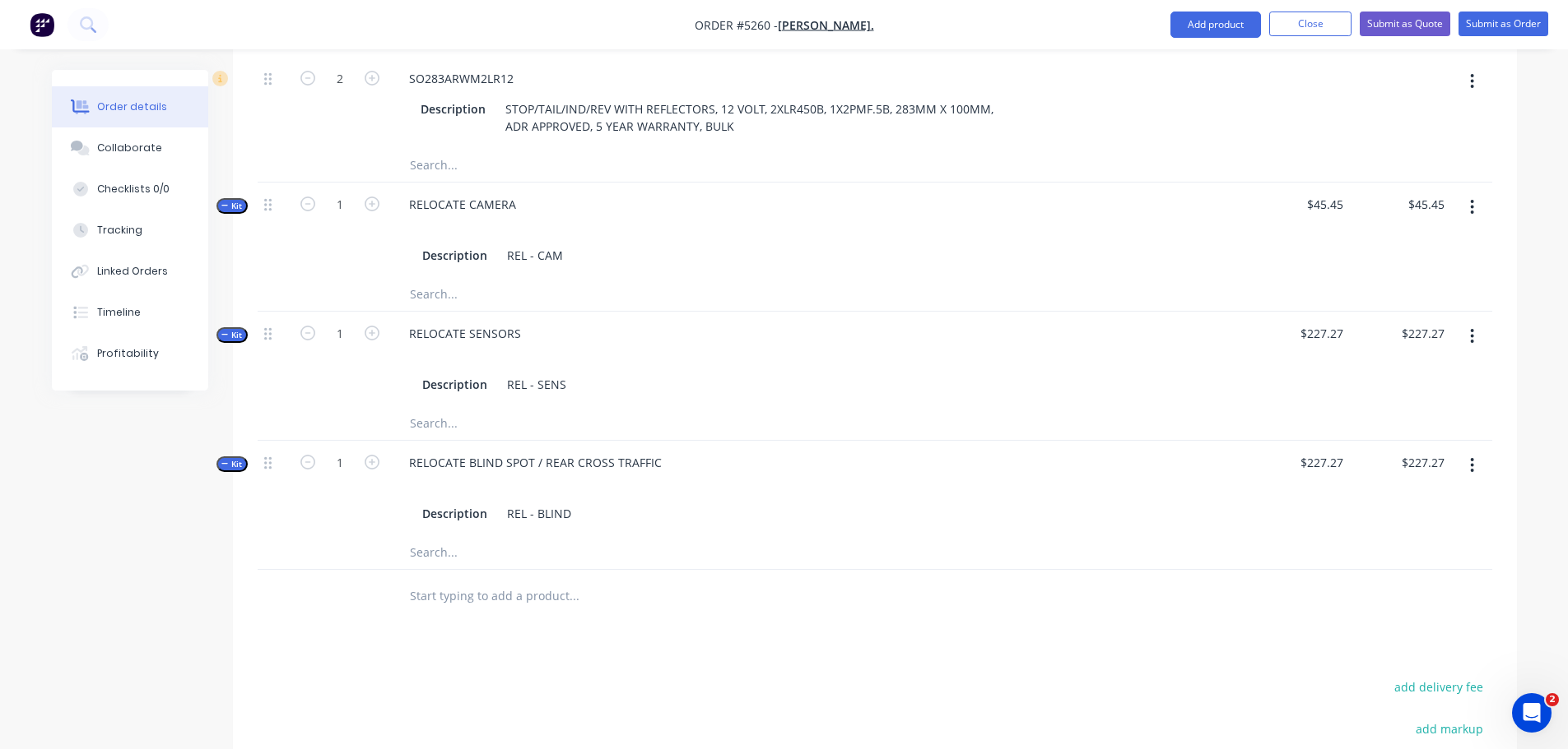
click at [484, 580] on input "text" at bounding box center [573, 596] width 329 height 33
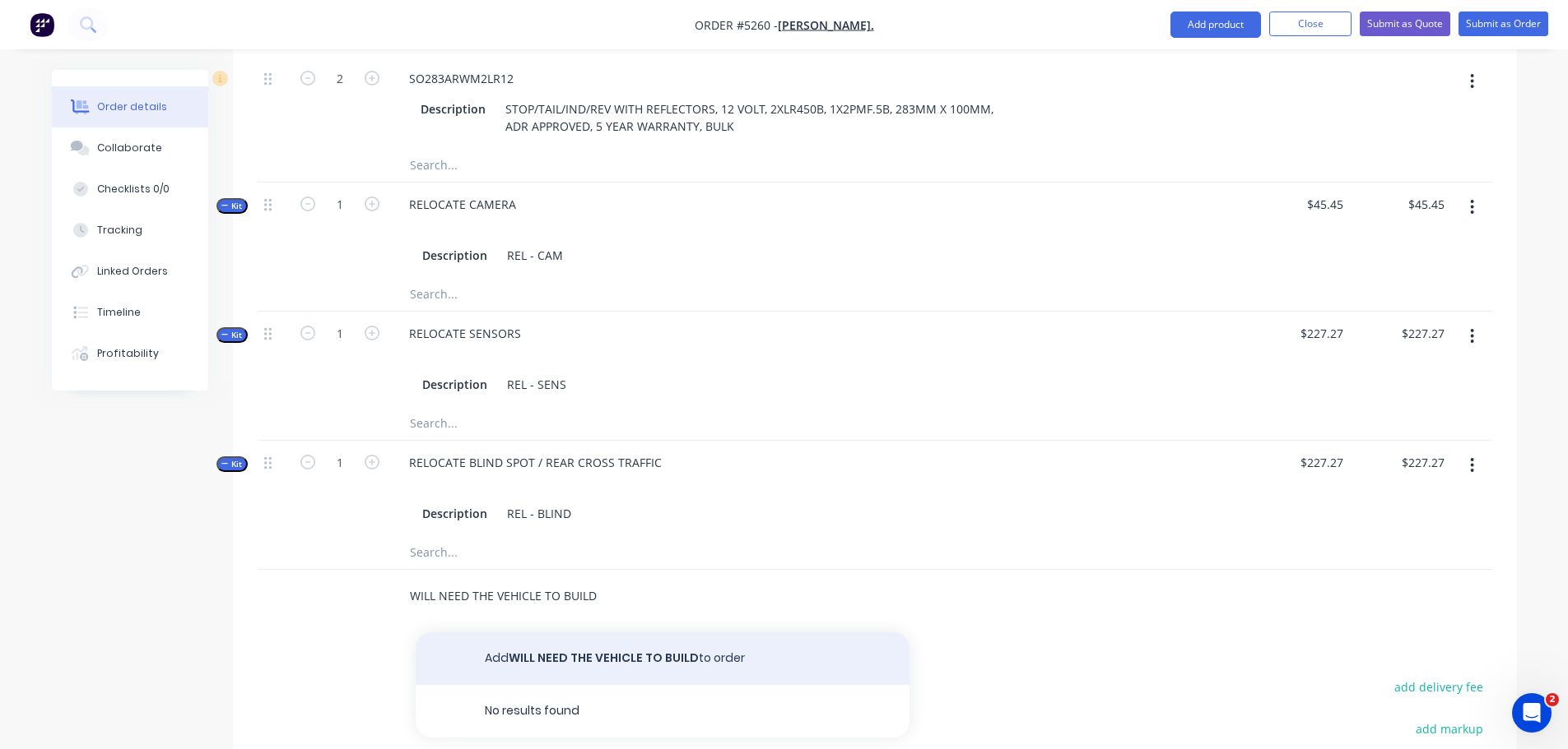
type input "WILL NEED THE VEHICLE TO BUILD"
click at [567, 632] on button "Add WILL NEED THE VEHICLE TO BUILD to order" at bounding box center [662, 658] width 494 height 52
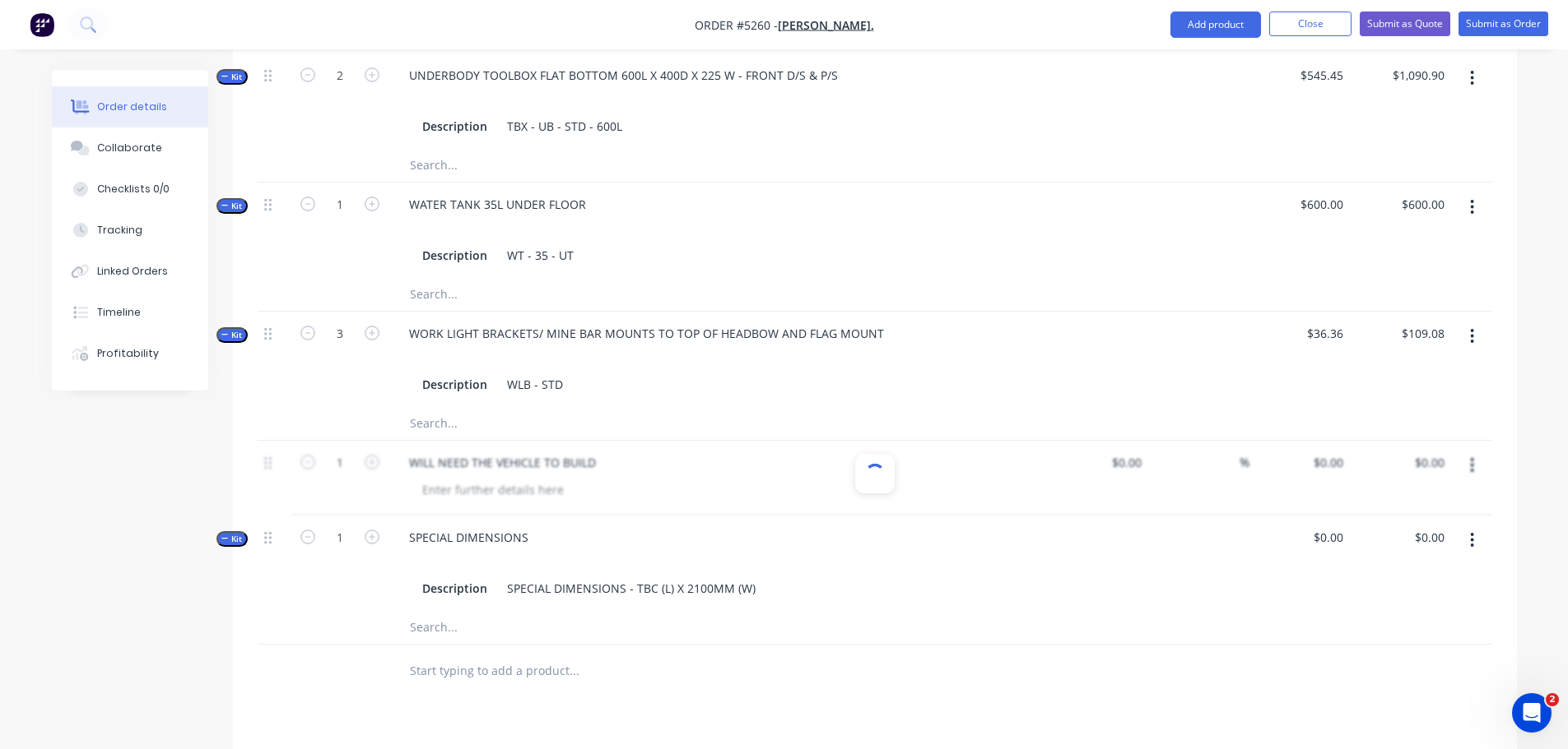
click at [754, 612] on div at bounding box center [643, 627] width 494 height 33
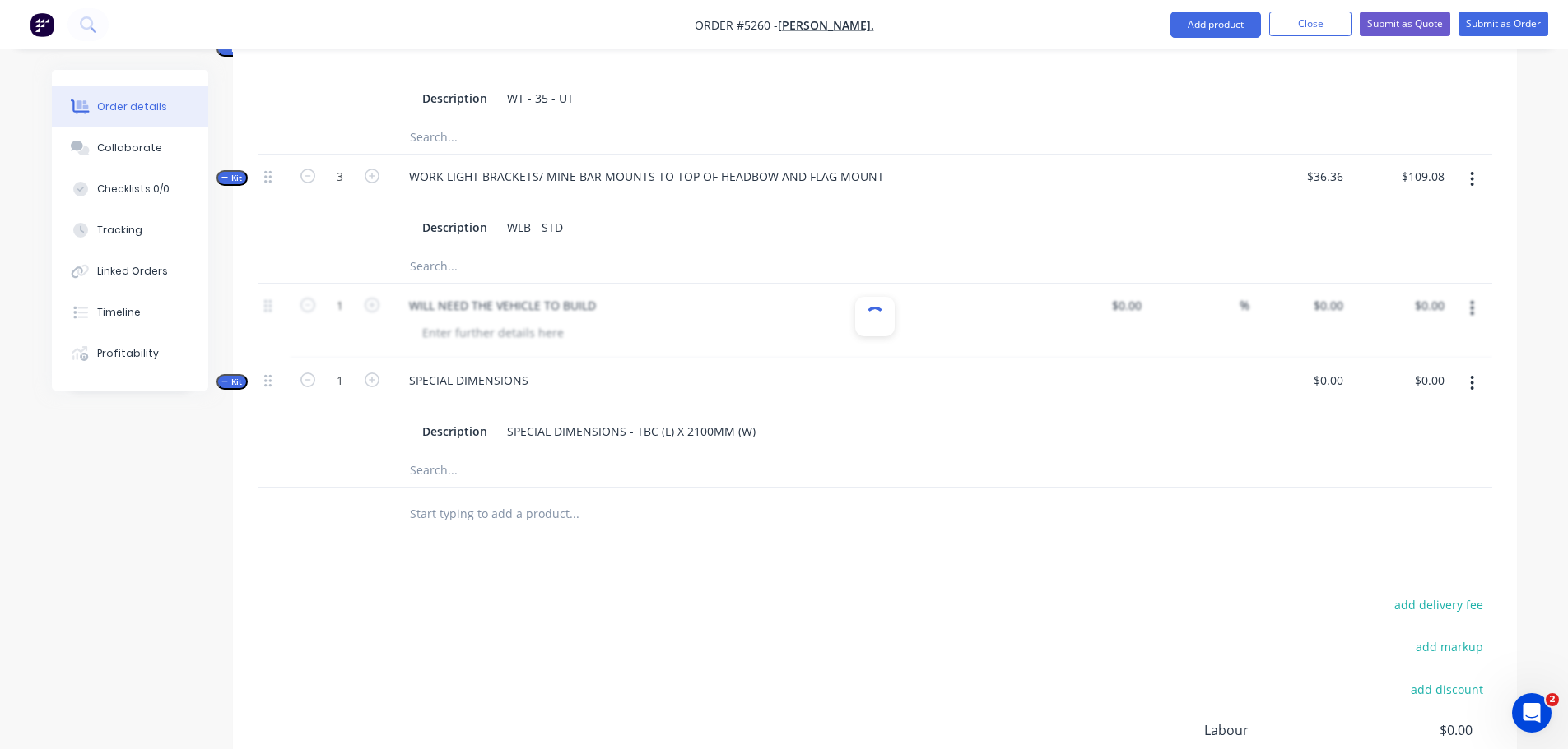
scroll to position [1885, 0]
click at [652, 292] on div at bounding box center [875, 320] width 1235 height 75
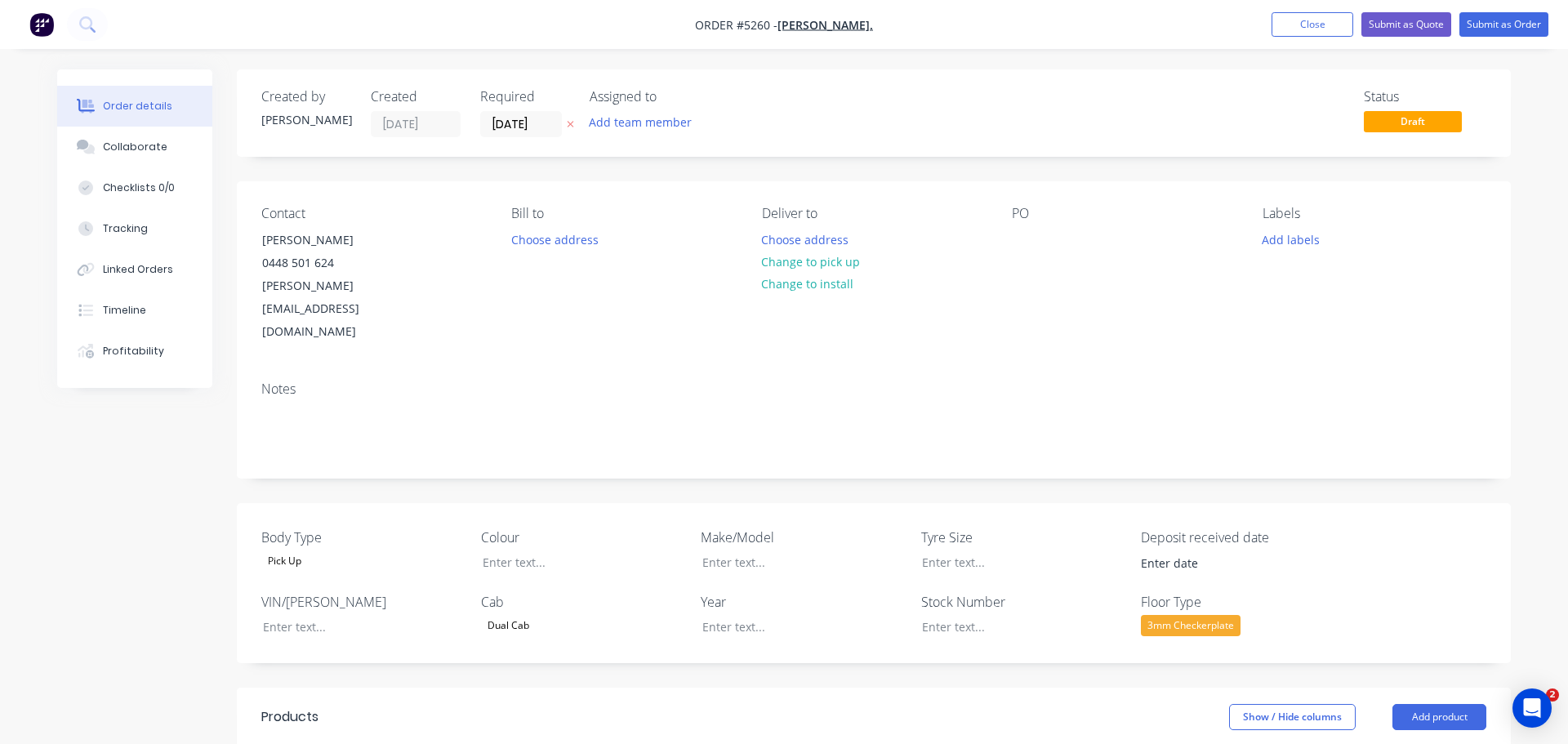
type input "$6,590.91"
type input "$545.45"
type input "$1,090.90"
type input "$600.00"
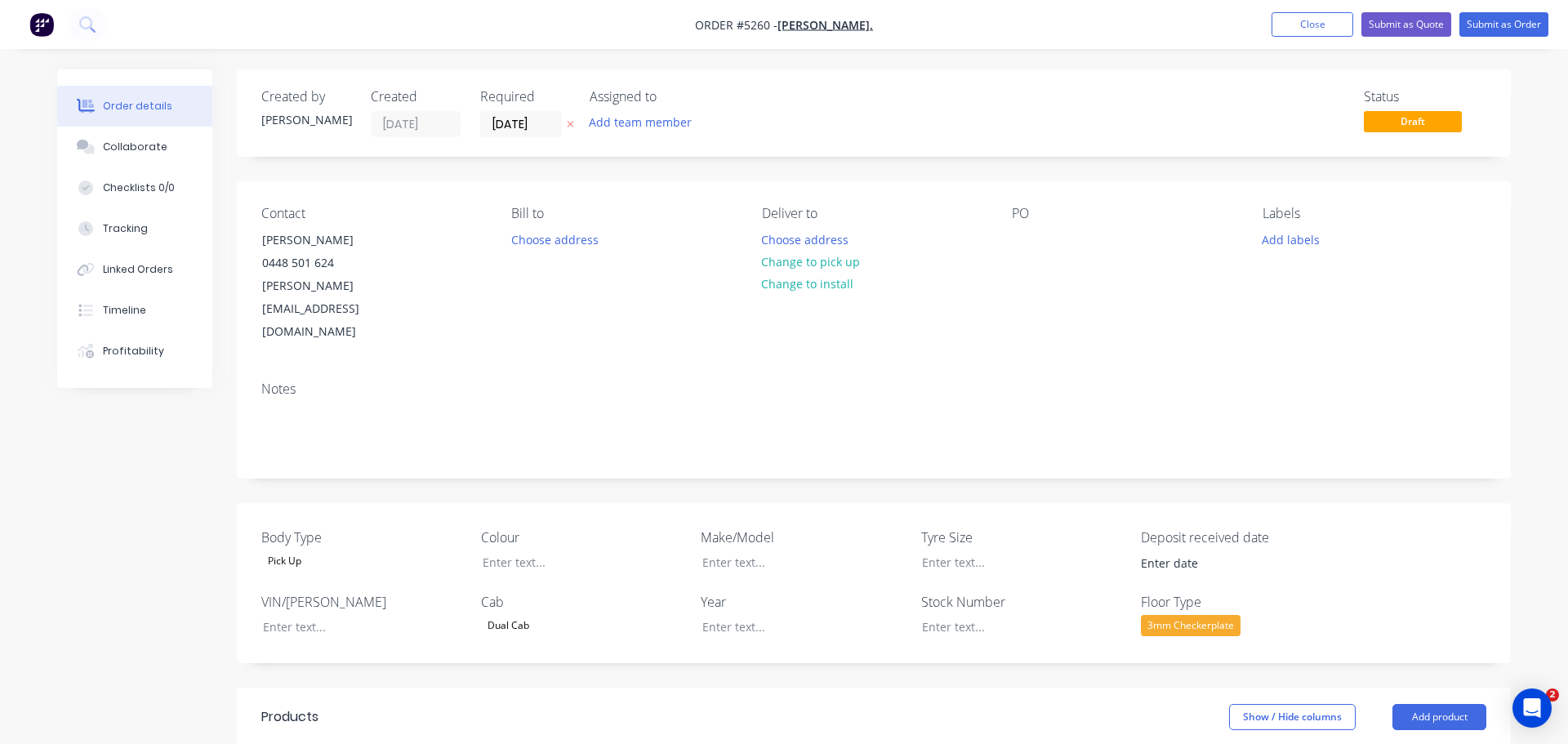
type input "$600.00"
type input "$36.36"
type input "$109.08"
type input "$90.91"
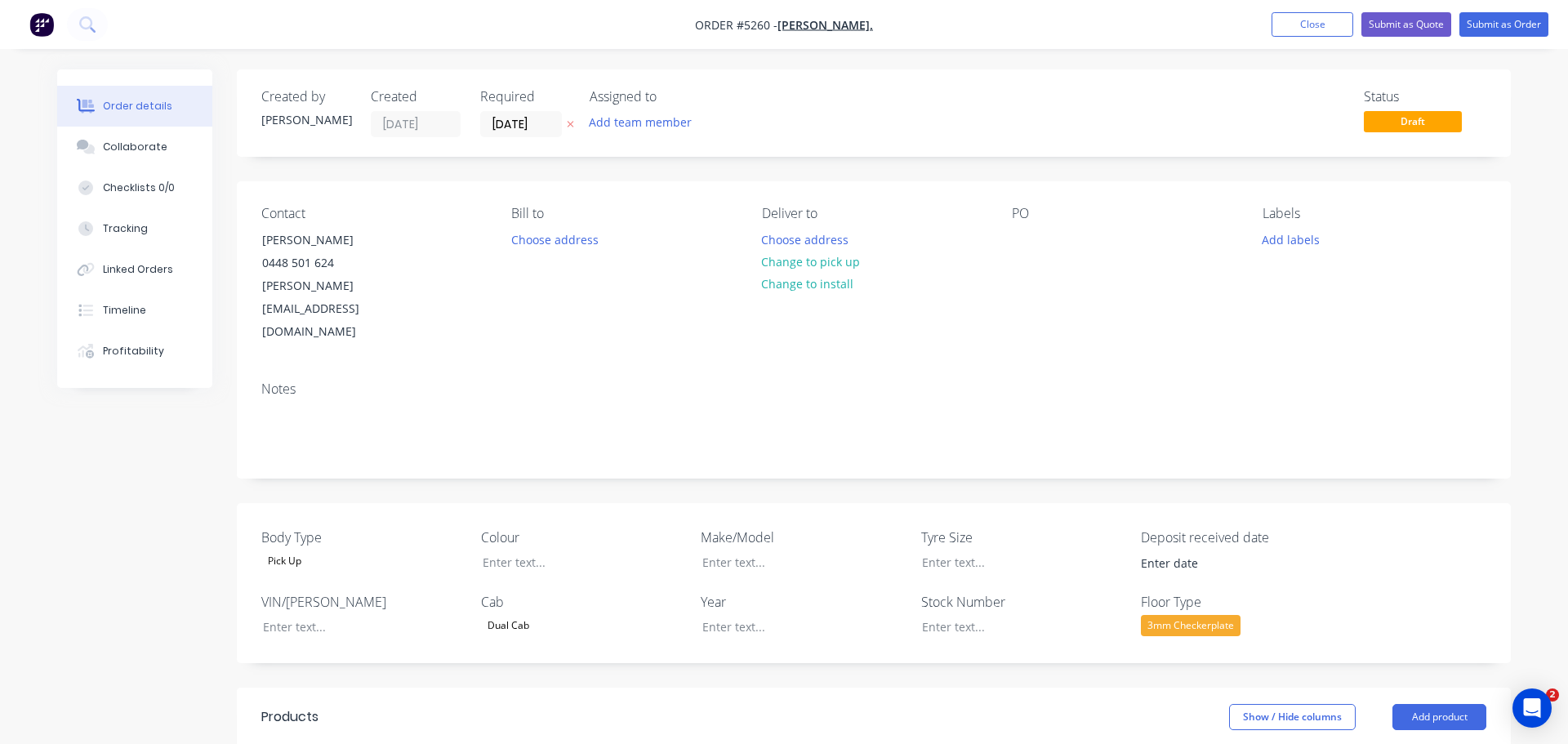
type input "63.35"
type input "$272.73"
type input "$45.45"
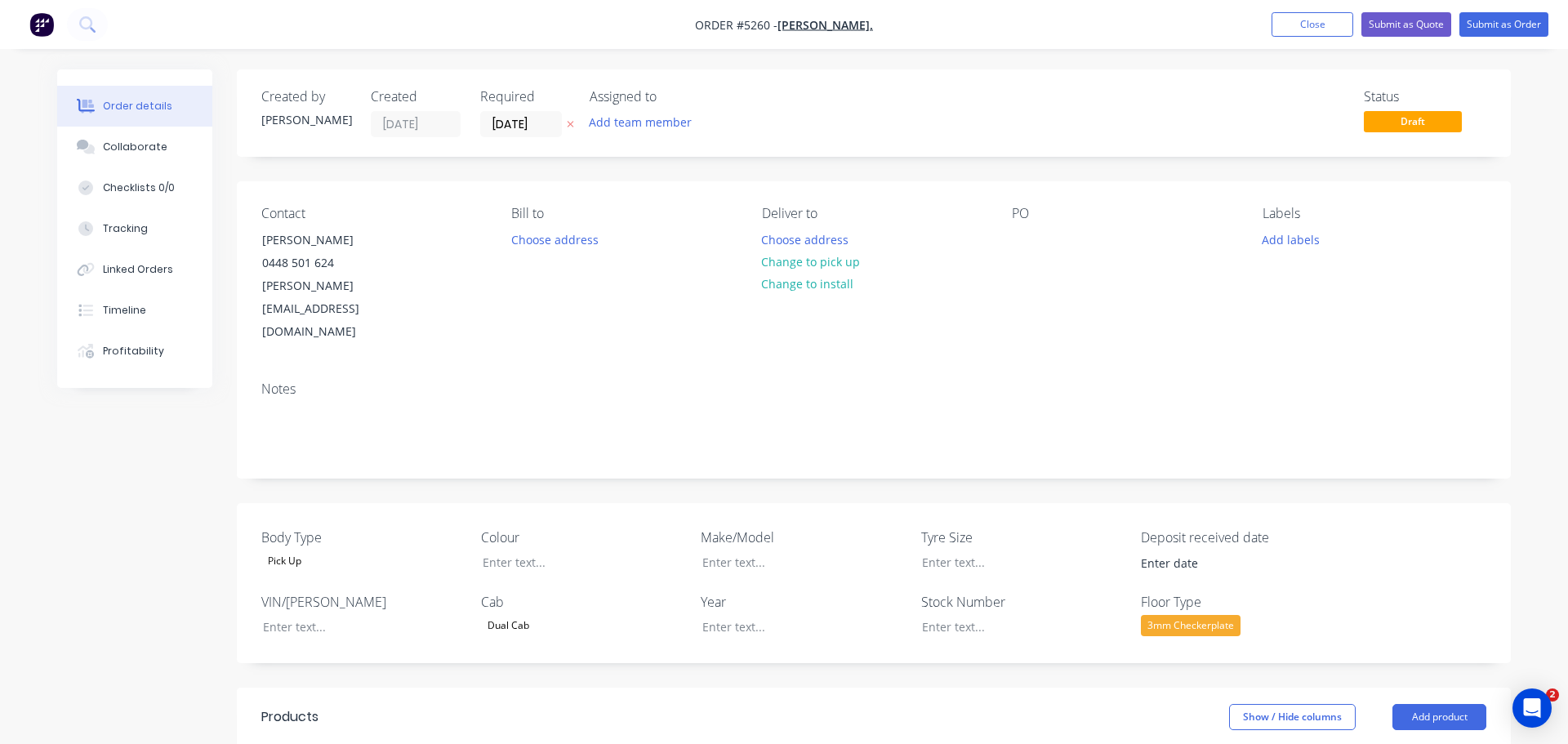
type input "$227.27"
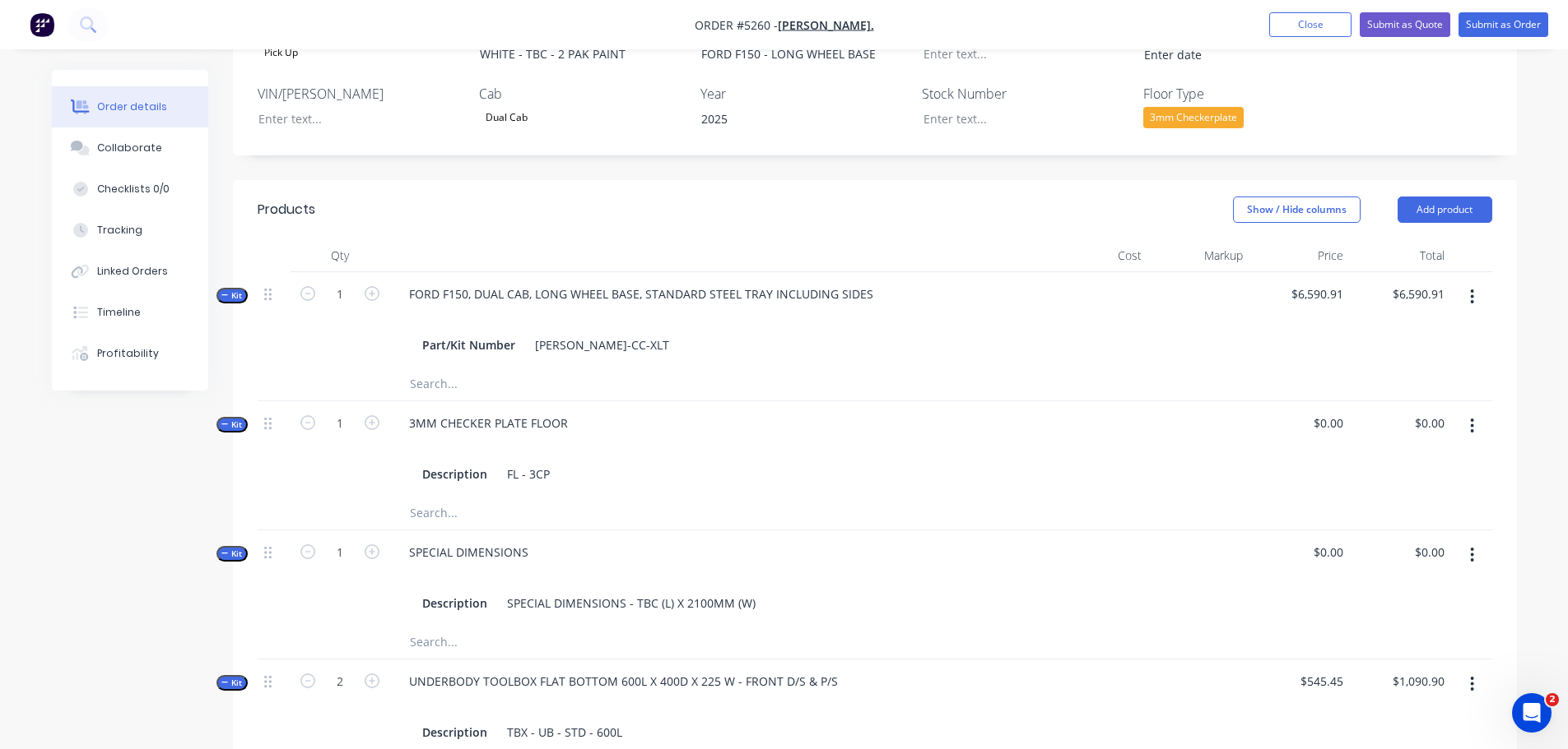
scroll to position [658, 0]
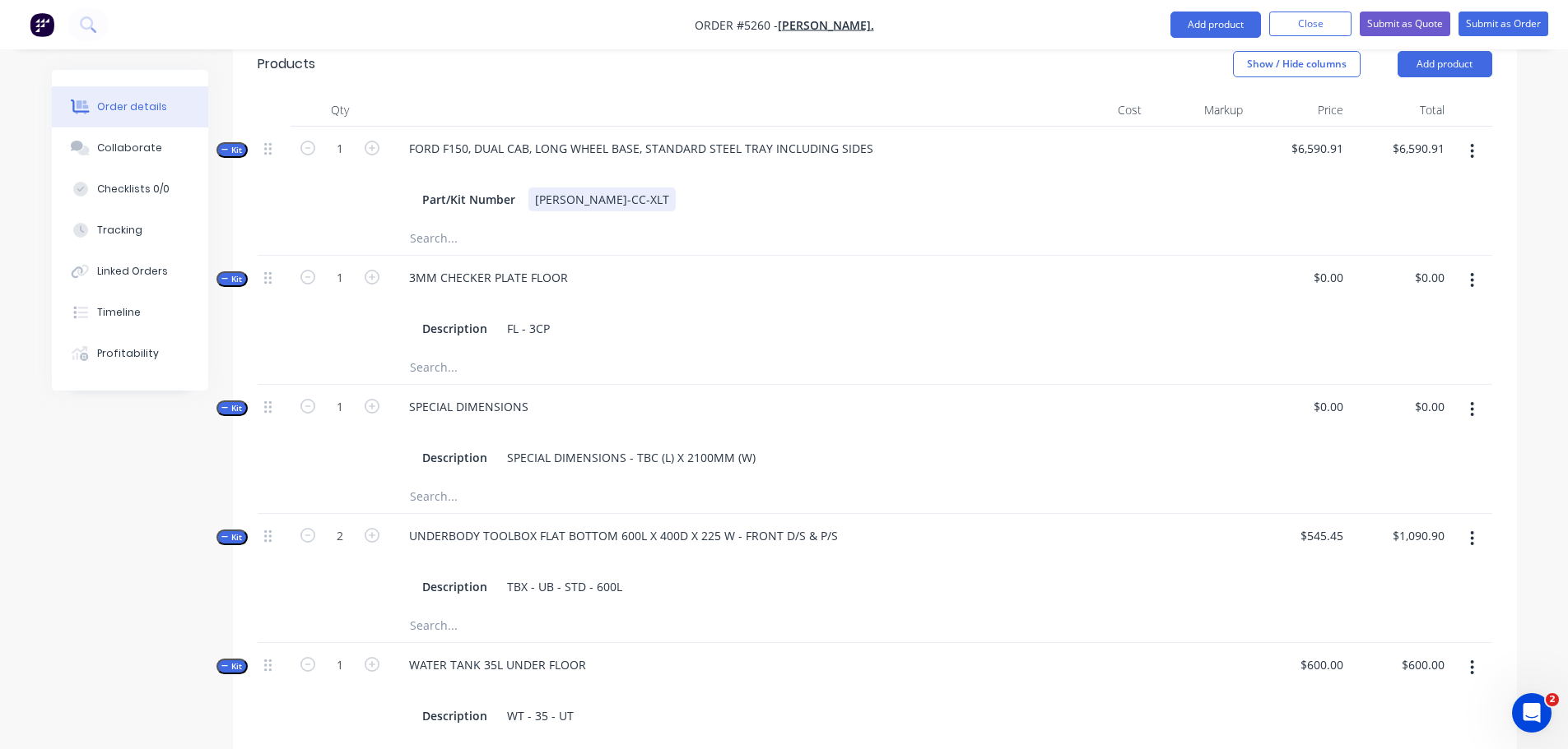
click at [531, 188] on div "[PERSON_NAME]-CC-XLT" at bounding box center [601, 200] width 147 height 24
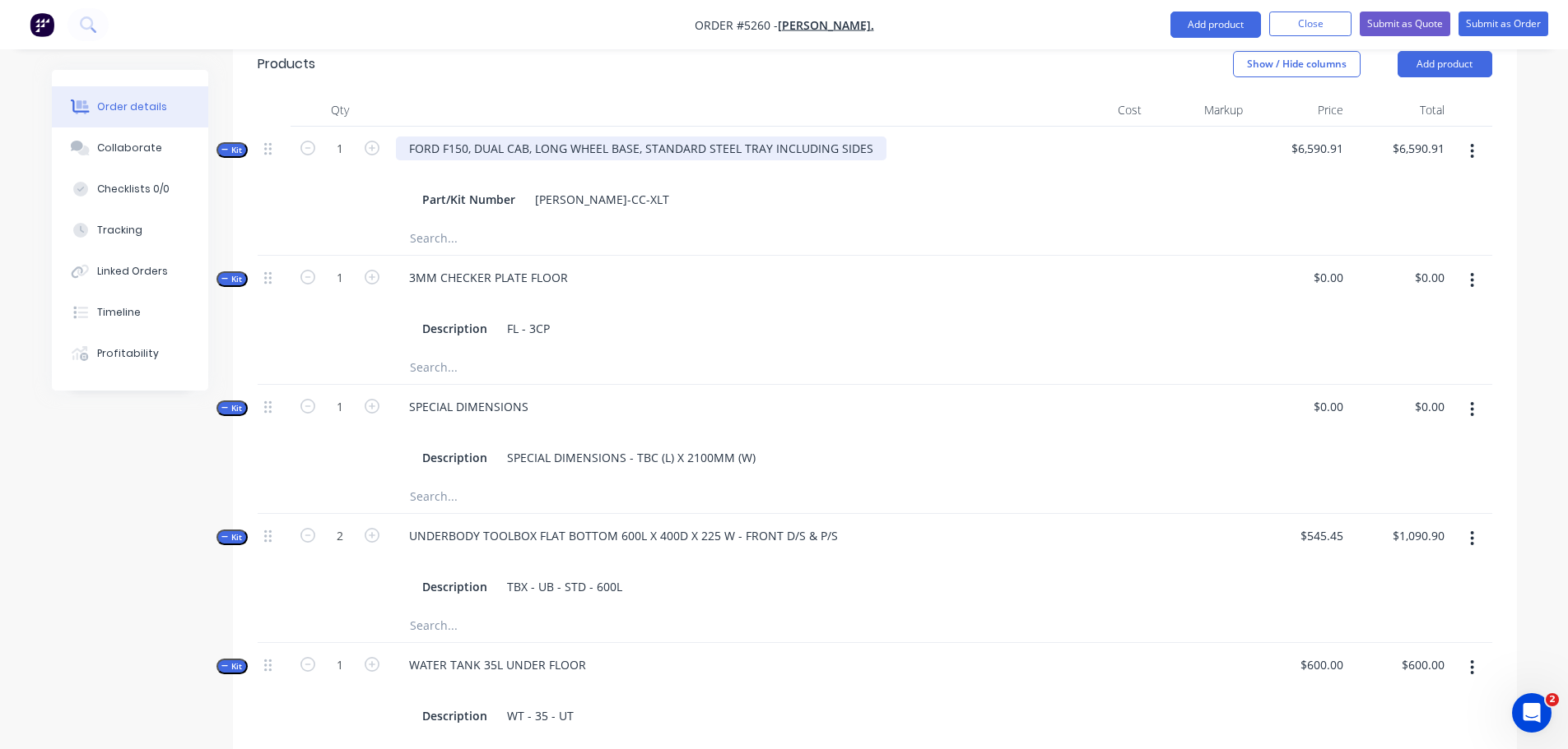
click at [872, 136] on div "FORD F150, DUAL CAB, LONG WHEEL BASE, STANDARD STEEL TRAY INCLUDING SIDES" at bounding box center [641, 148] width 490 height 24
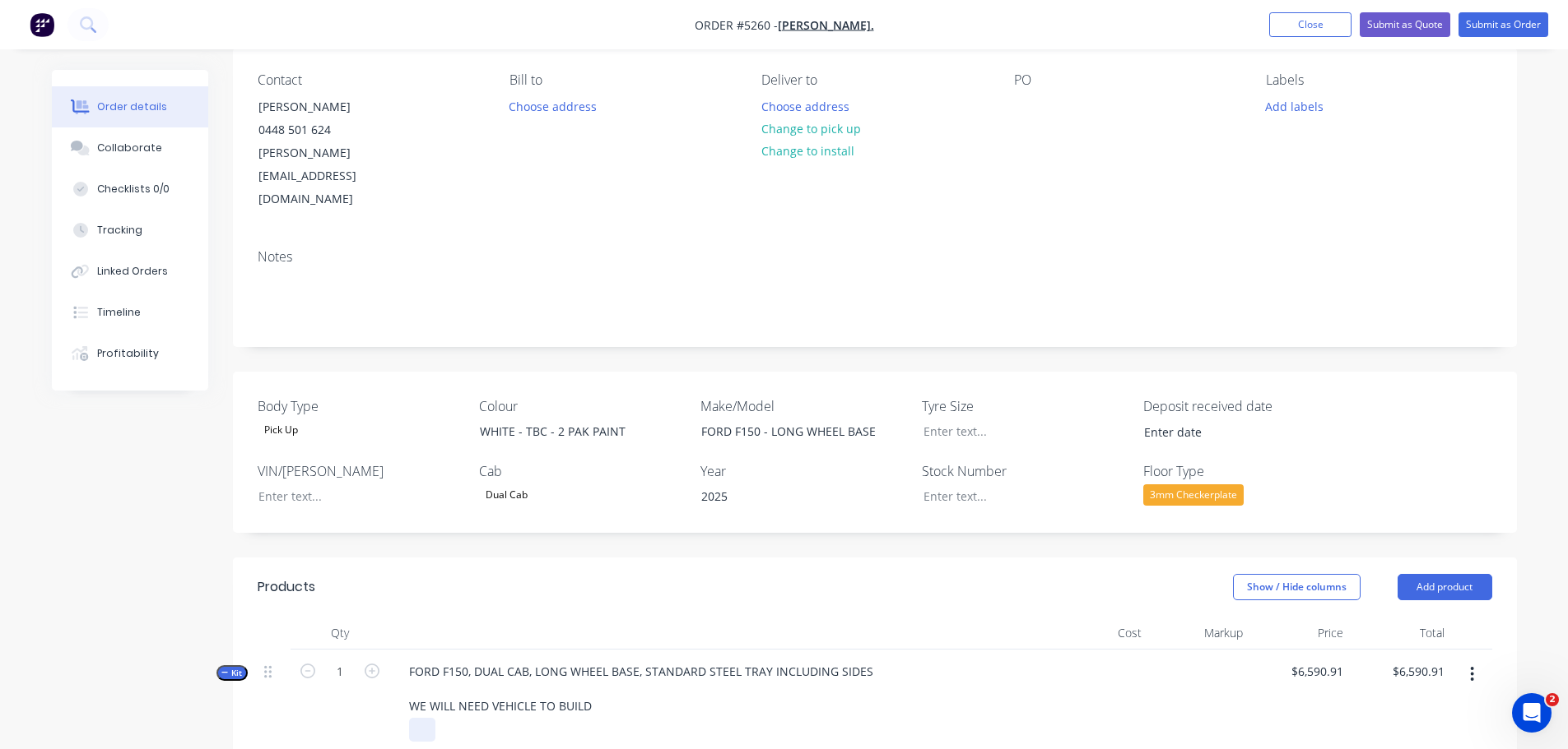
scroll to position [0, 0]
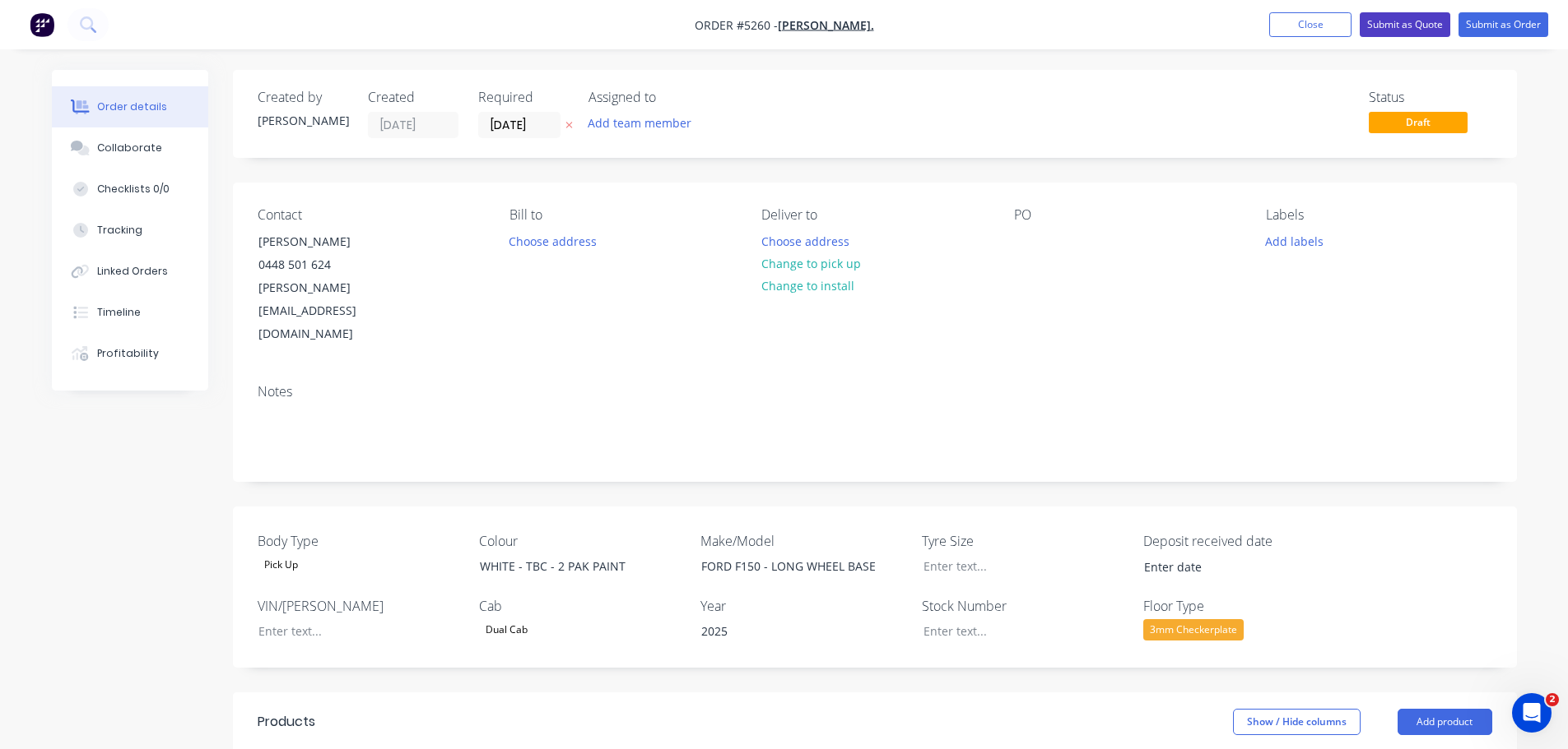
click at [1390, 23] on button "Submit as Quote" at bounding box center [1405, 24] width 91 height 25
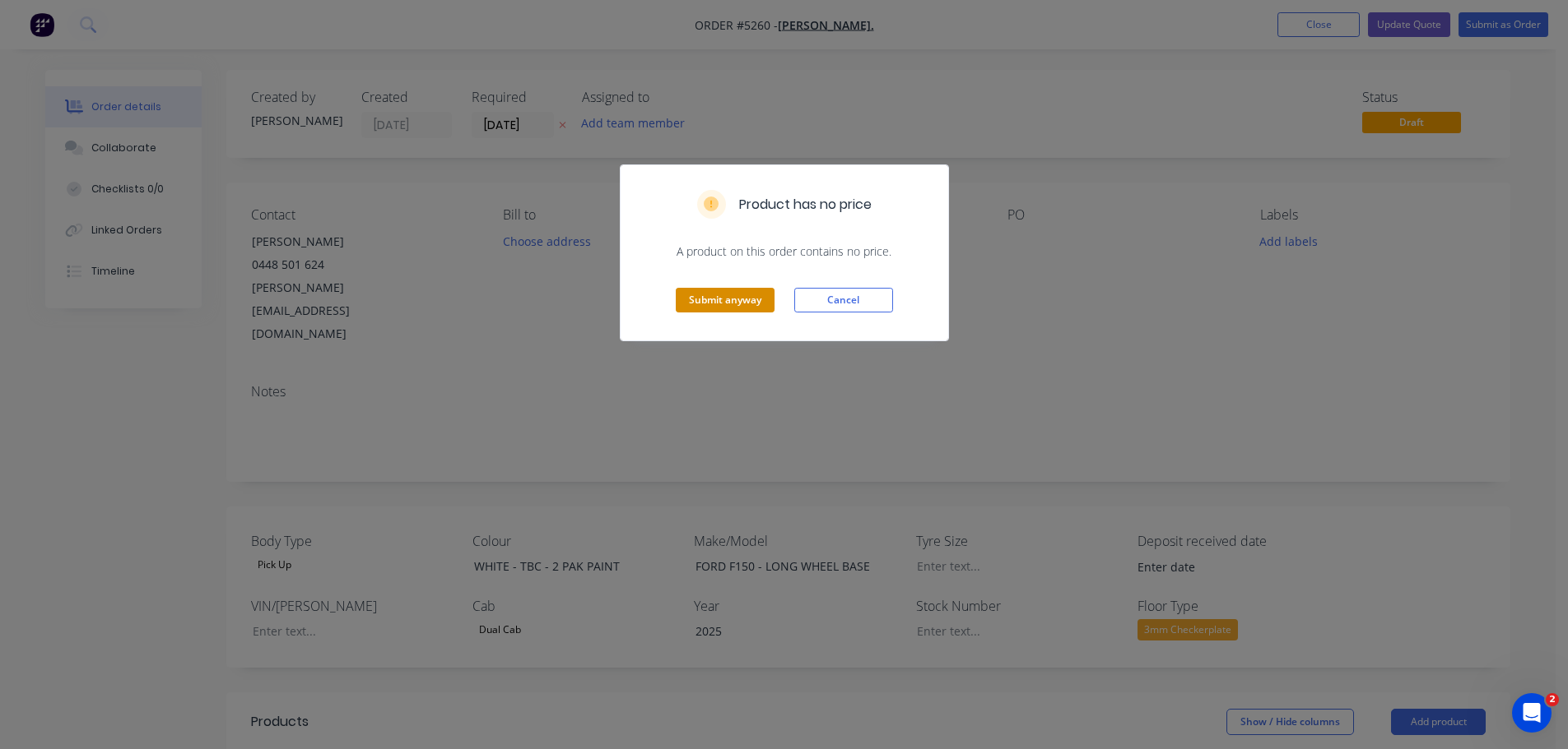
click at [751, 297] on button "Submit anyway" at bounding box center [726, 299] width 99 height 25
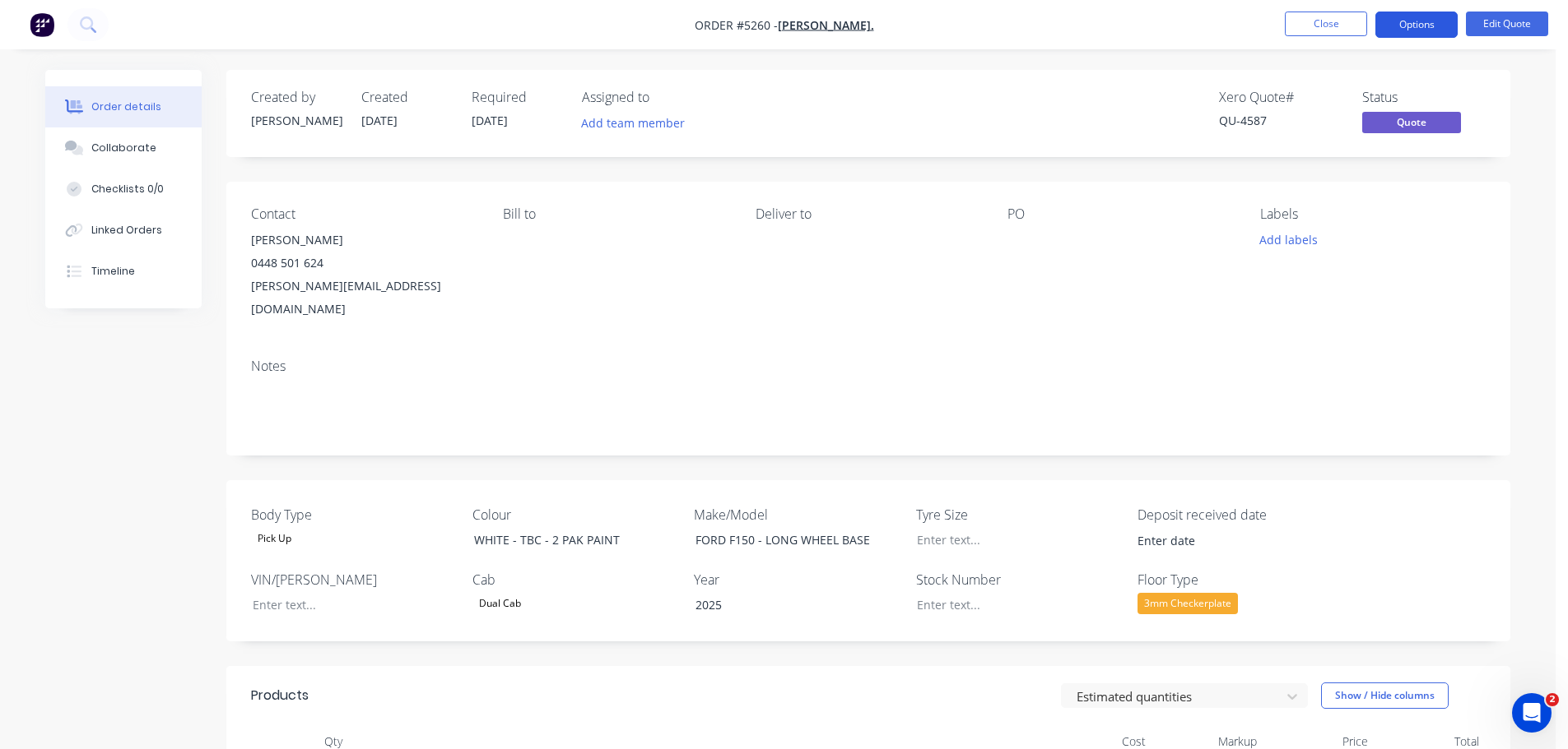
click at [1399, 27] on button "Options" at bounding box center [1416, 25] width 82 height 27
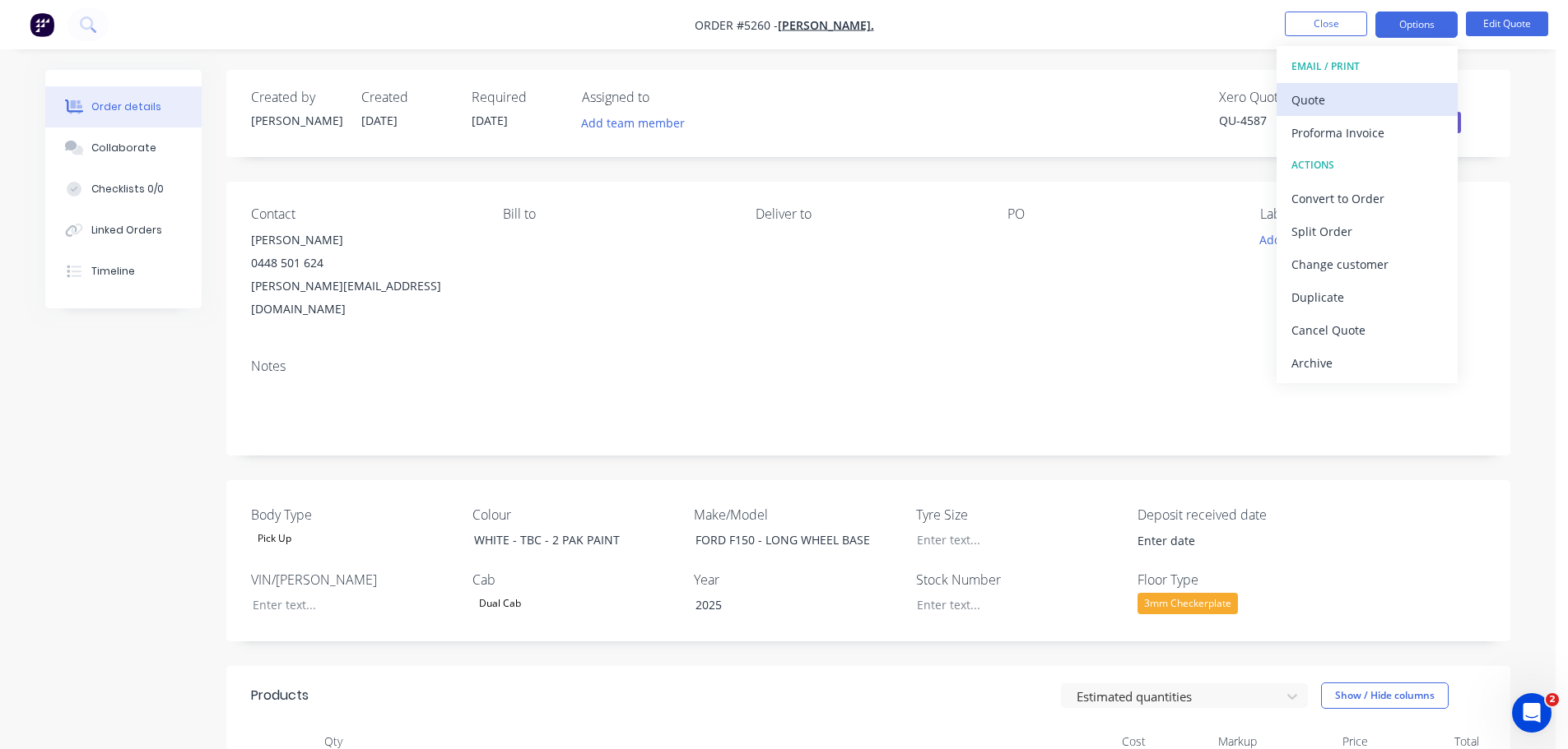
click at [1351, 108] on div "Quote" at bounding box center [1366, 100] width 151 height 24
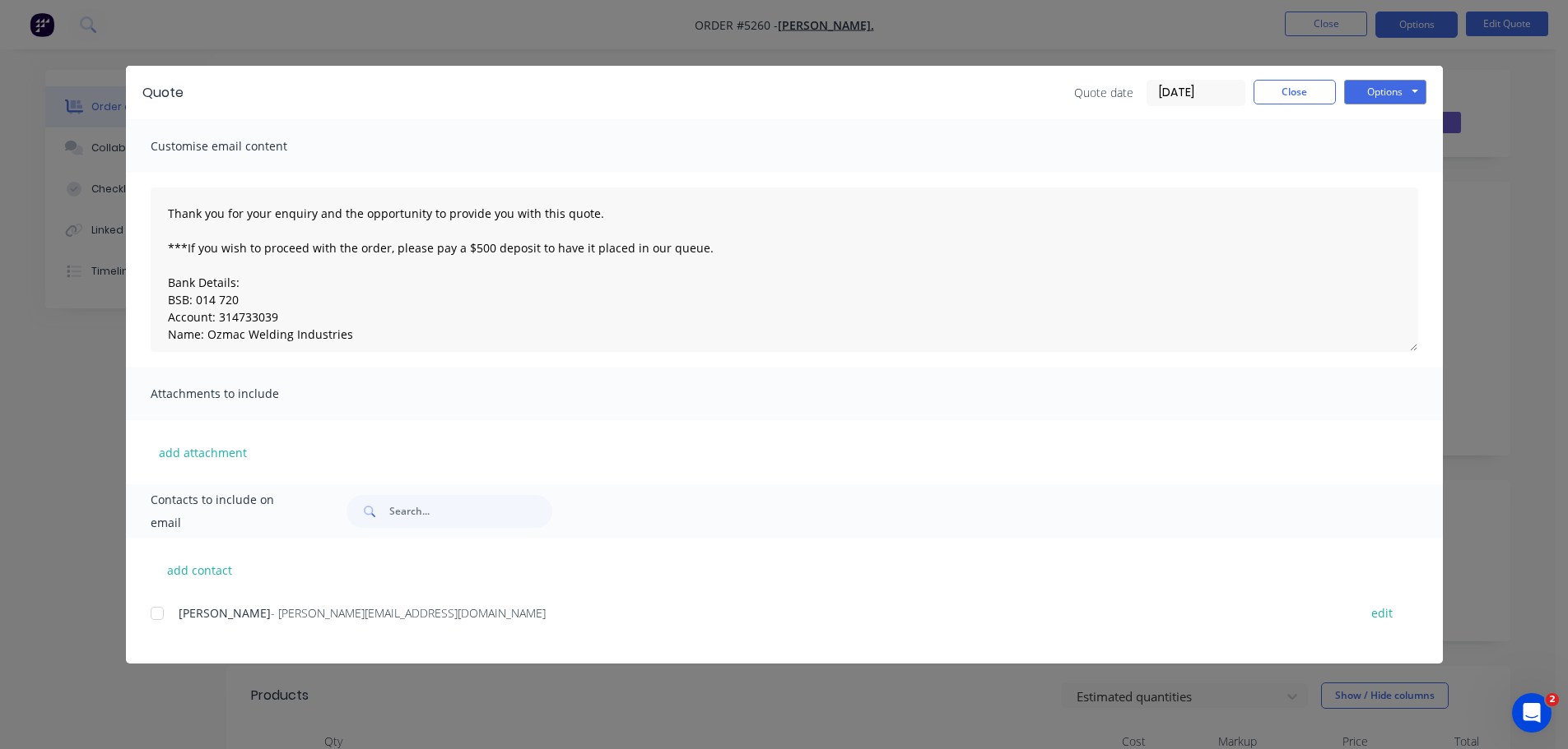
click at [149, 612] on div "add contact [PERSON_NAME] - [PERSON_NAME][EMAIL_ADDRESS][DOMAIN_NAME] edit" at bounding box center [784, 600] width 1317 height 125
click at [162, 617] on div at bounding box center [156, 613] width 33 height 33
click at [1372, 100] on button "Options" at bounding box center [1385, 92] width 82 height 25
click at [1369, 176] on button "Email" at bounding box center [1397, 175] width 106 height 27
click at [1359, 97] on button "Options" at bounding box center [1385, 92] width 82 height 25
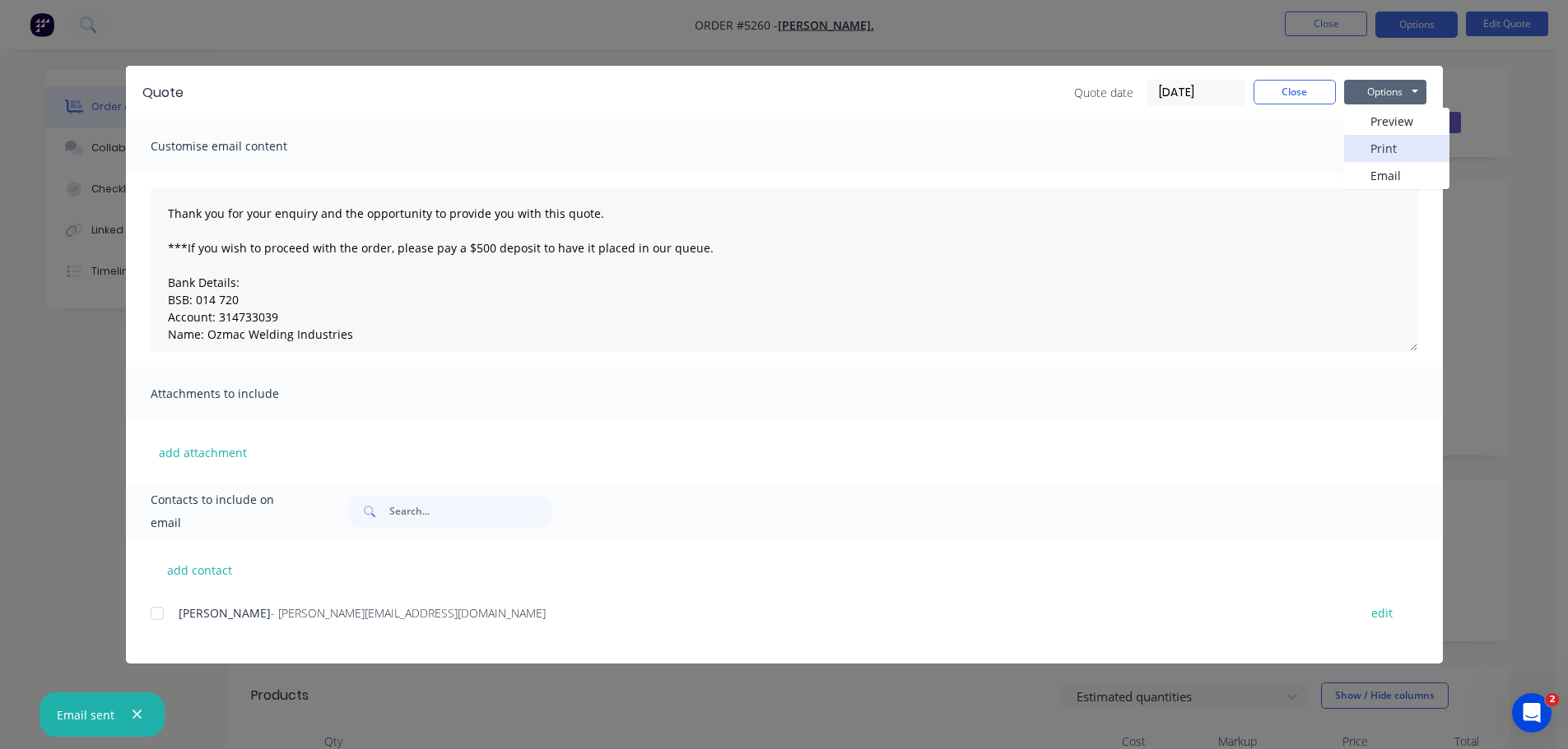
click at [1378, 145] on button "Print" at bounding box center [1397, 148] width 106 height 27
click at [1307, 92] on button "Close" at bounding box center [1294, 92] width 82 height 25
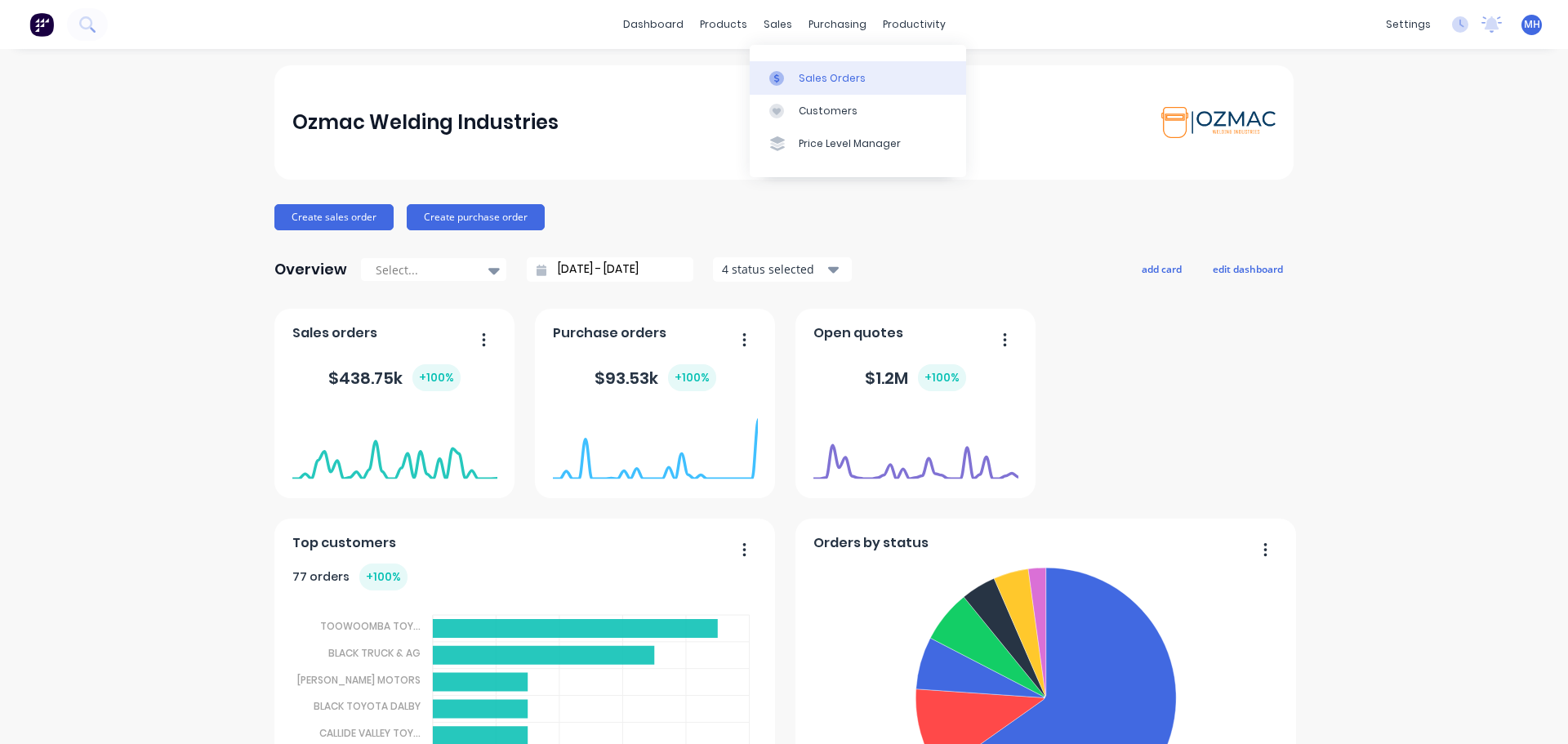
click at [794, 80] on link "Sales Orders" at bounding box center [858, 77] width 217 height 32
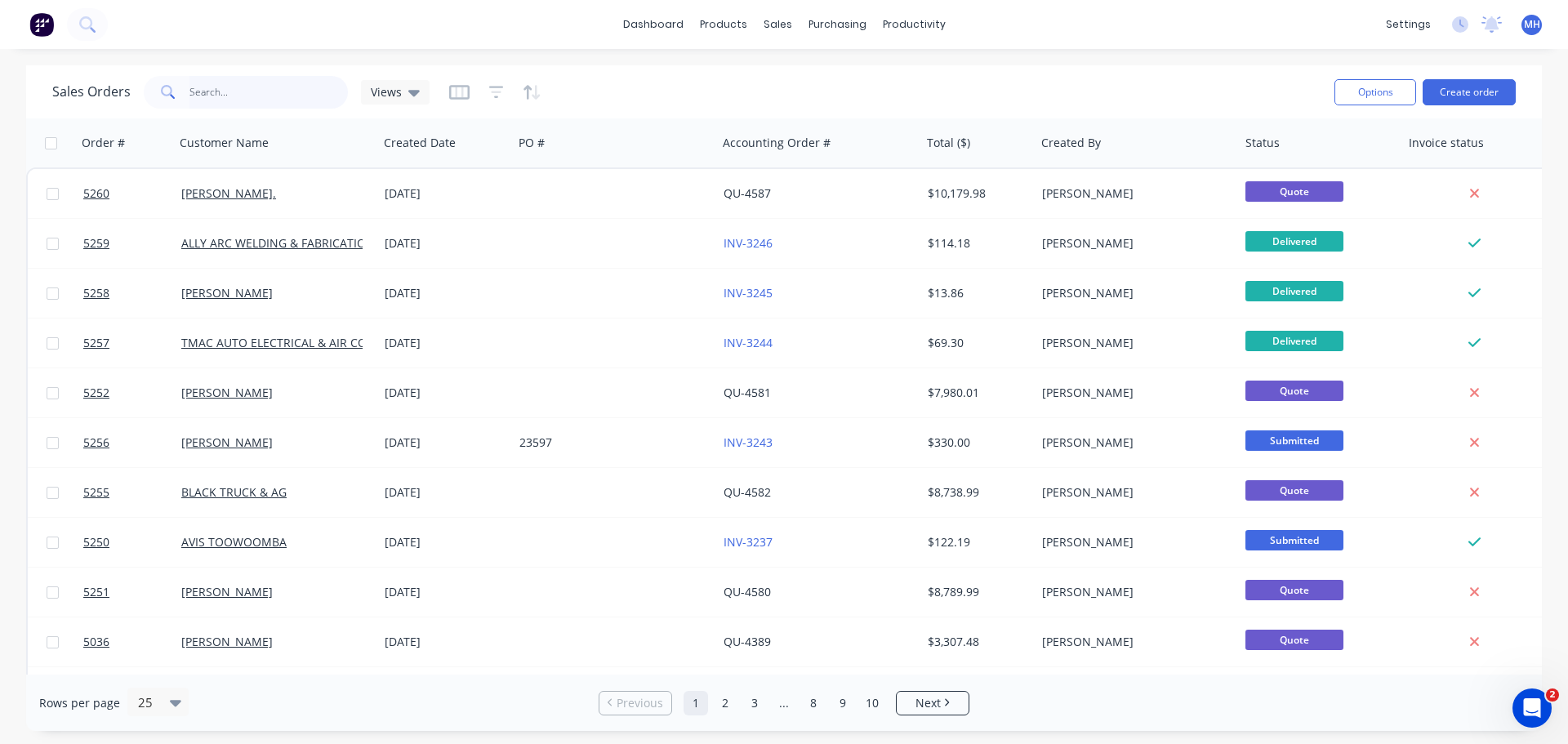
click at [284, 100] on input "text" at bounding box center [269, 91] width 159 height 32
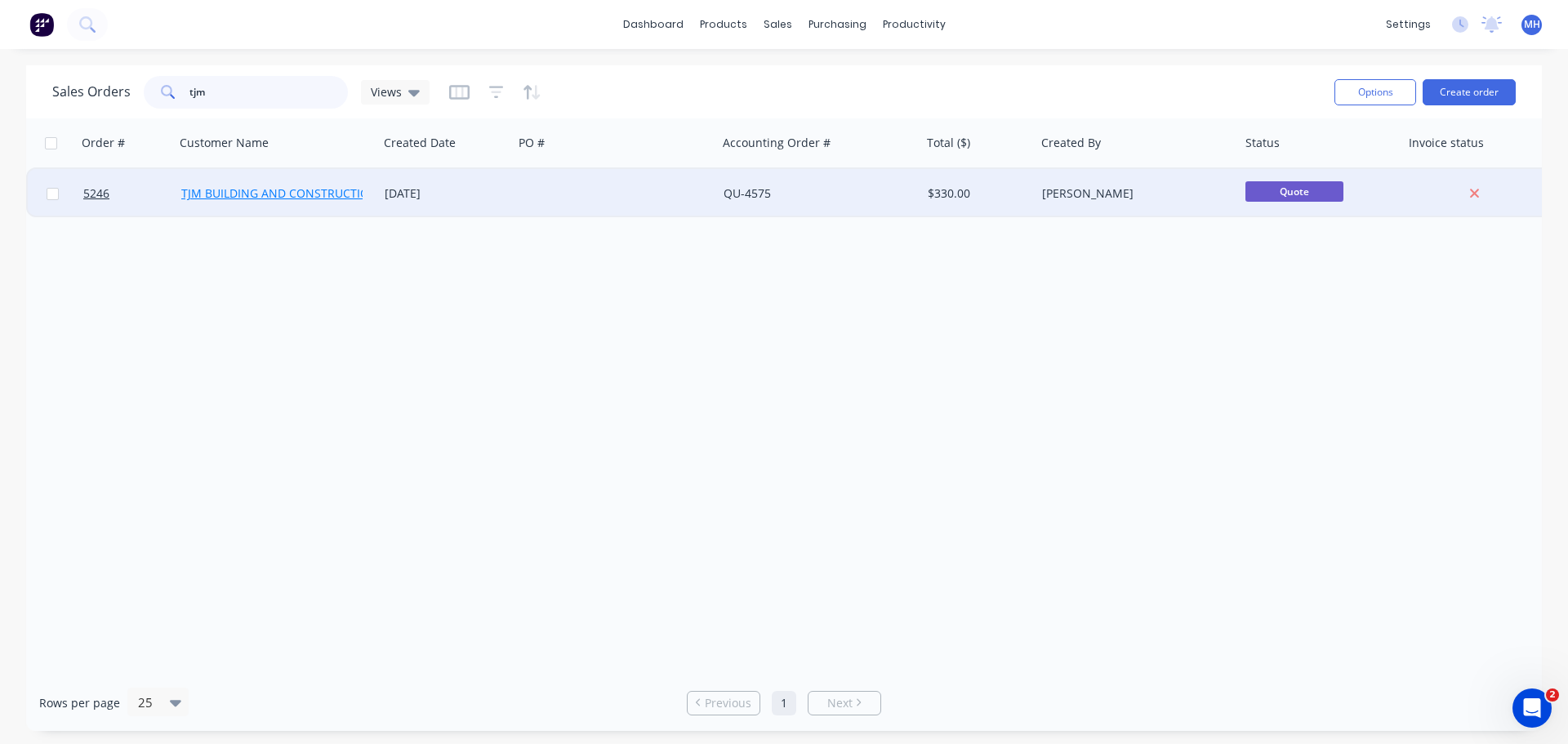
type input "tjm"
click at [297, 192] on link "TJM BUILDING AND CONSTRUCTION" at bounding box center [280, 193] width 197 height 16
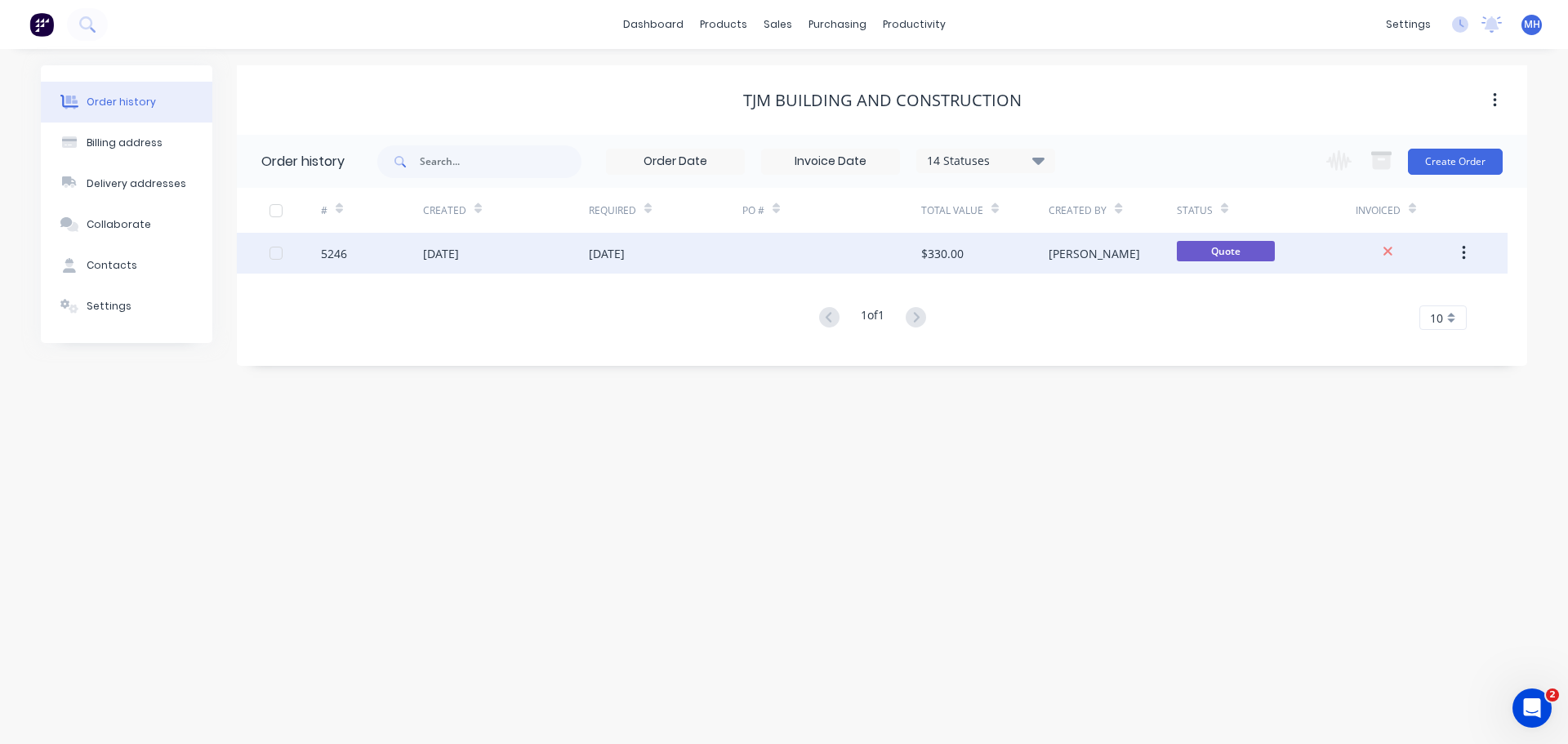
click at [841, 250] on div at bounding box center [832, 253] width 179 height 41
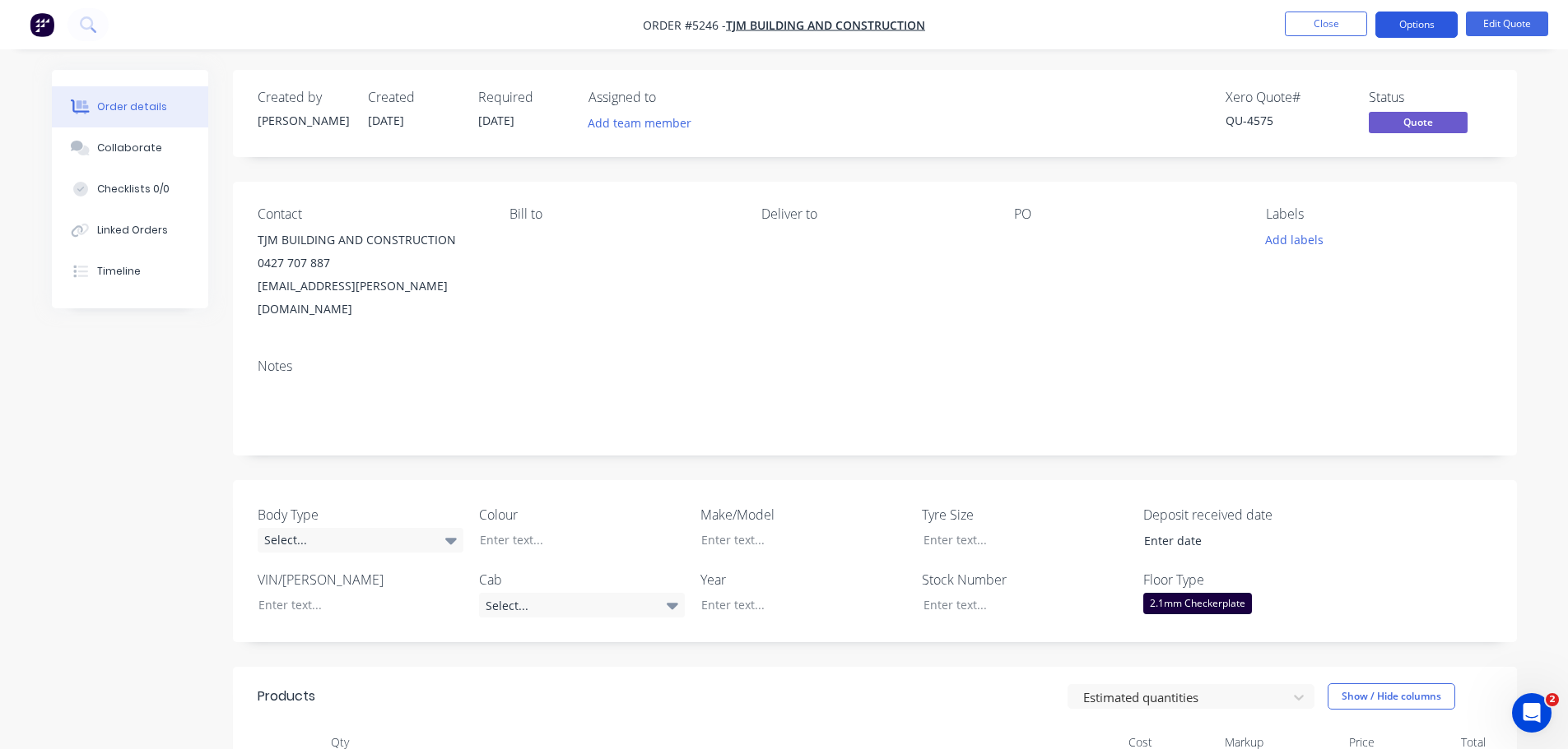
click at [1423, 25] on button "Options" at bounding box center [1416, 25] width 82 height 27
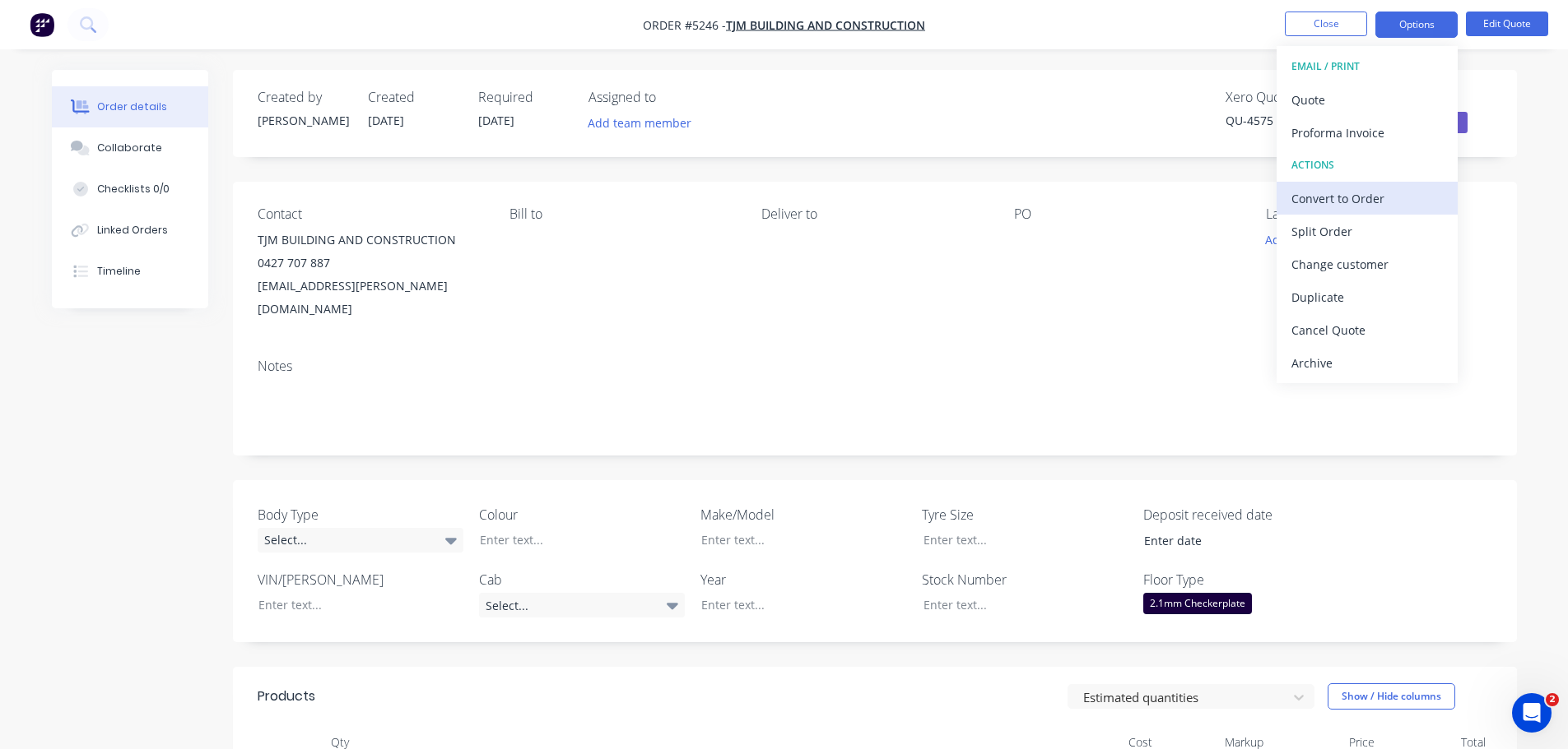
click at [1354, 194] on div "Convert to Order" at bounding box center [1366, 199] width 151 height 24
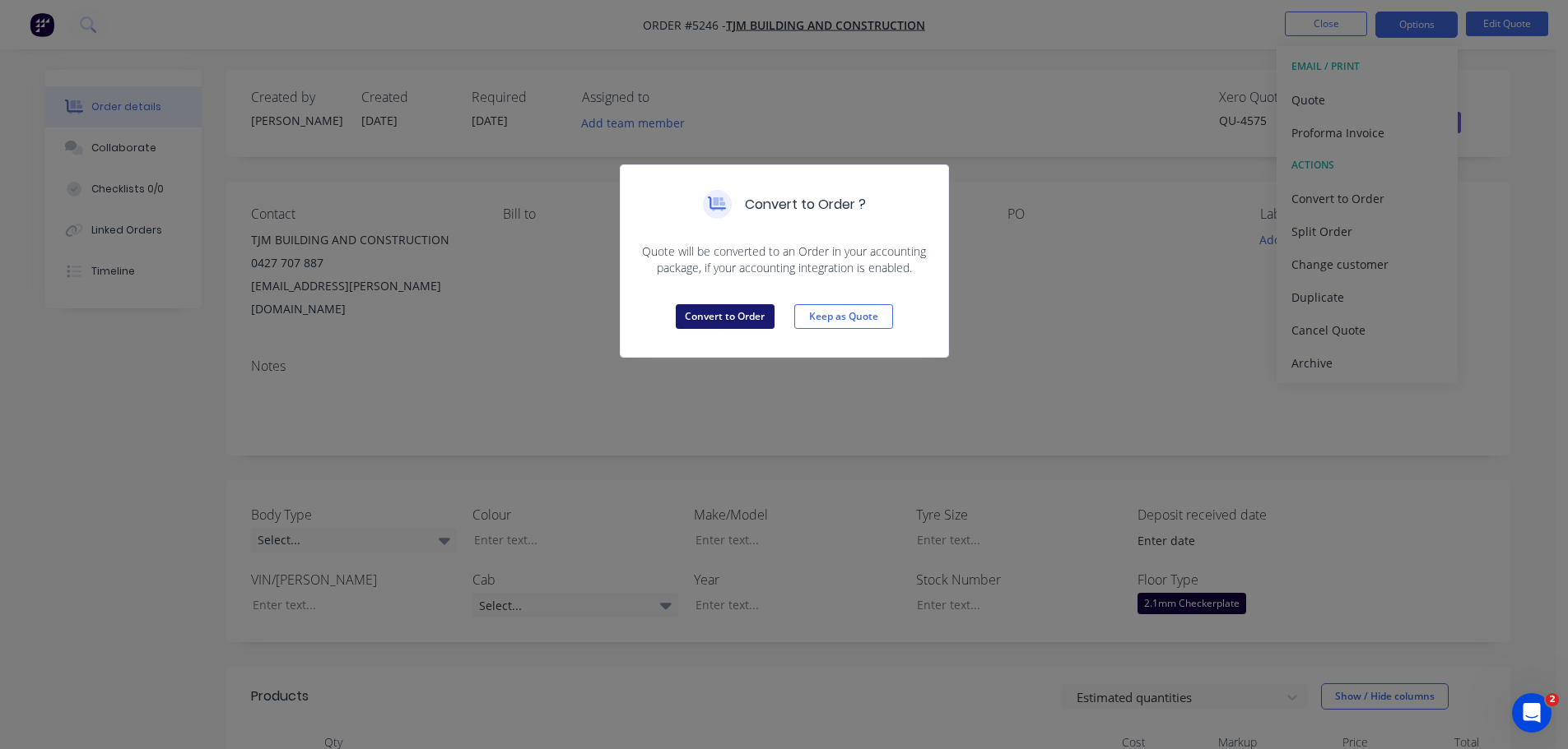
click at [748, 323] on button "Convert to Order" at bounding box center [726, 316] width 99 height 25
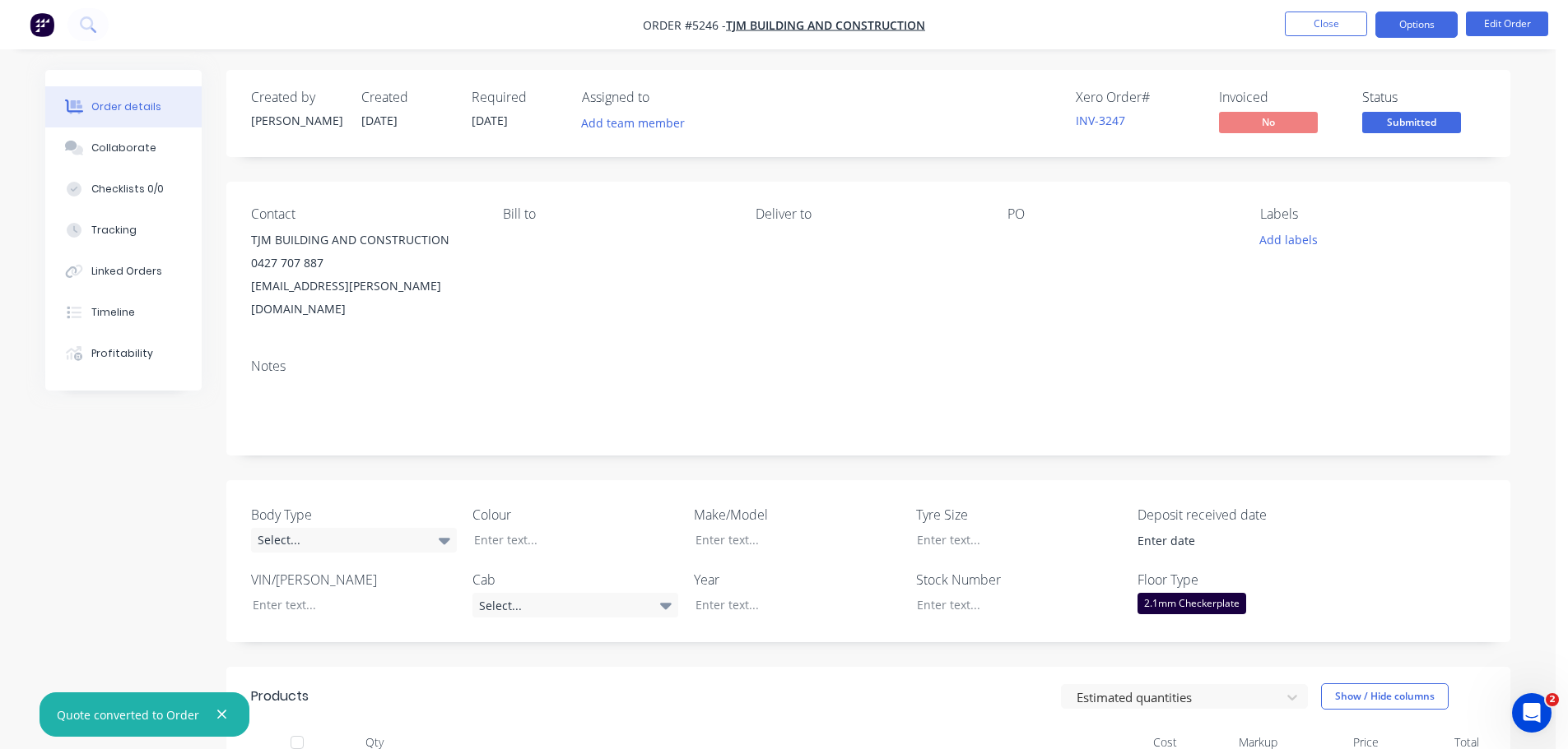
click at [1422, 27] on button "Options" at bounding box center [1416, 25] width 82 height 27
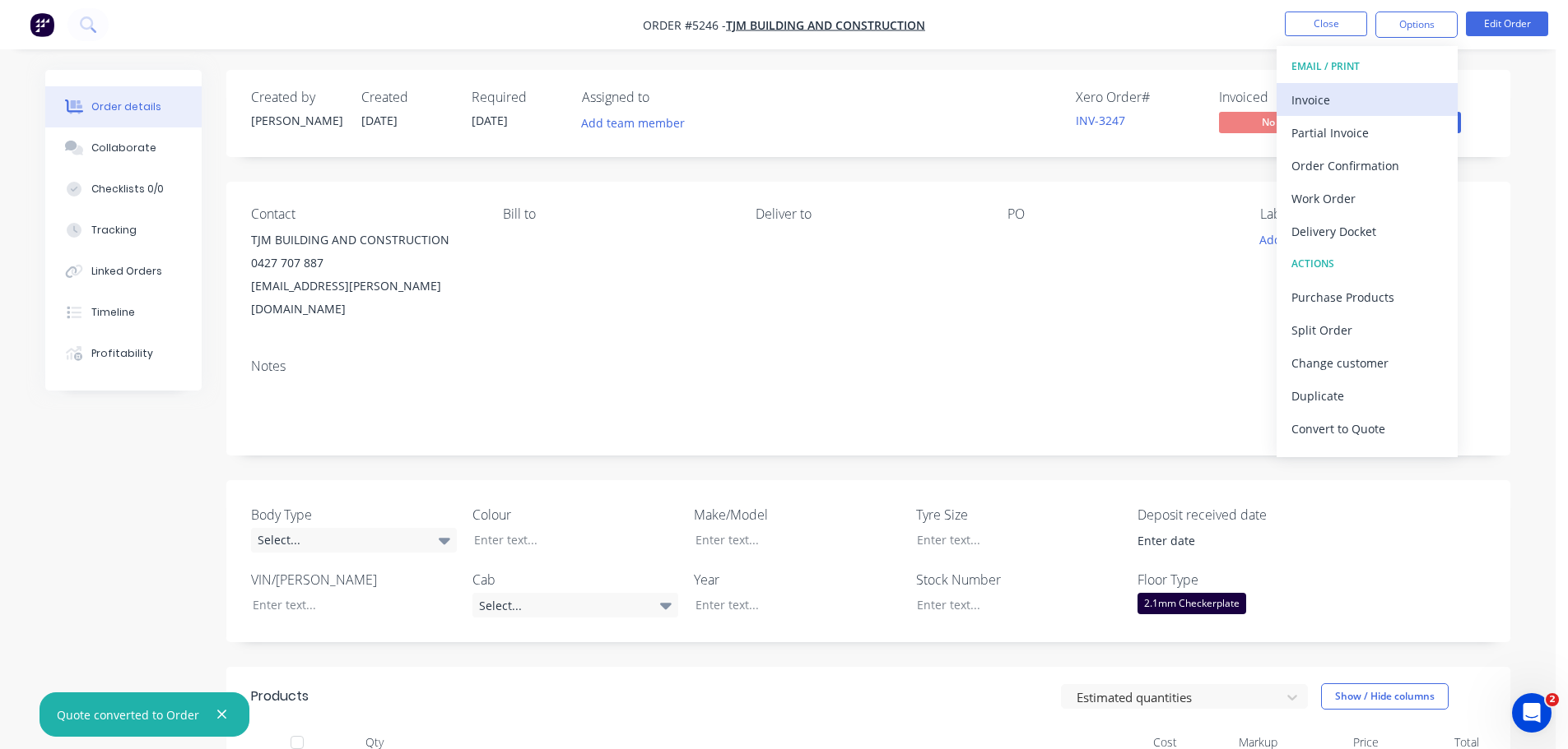
click at [1377, 105] on div "Invoice" at bounding box center [1366, 100] width 151 height 24
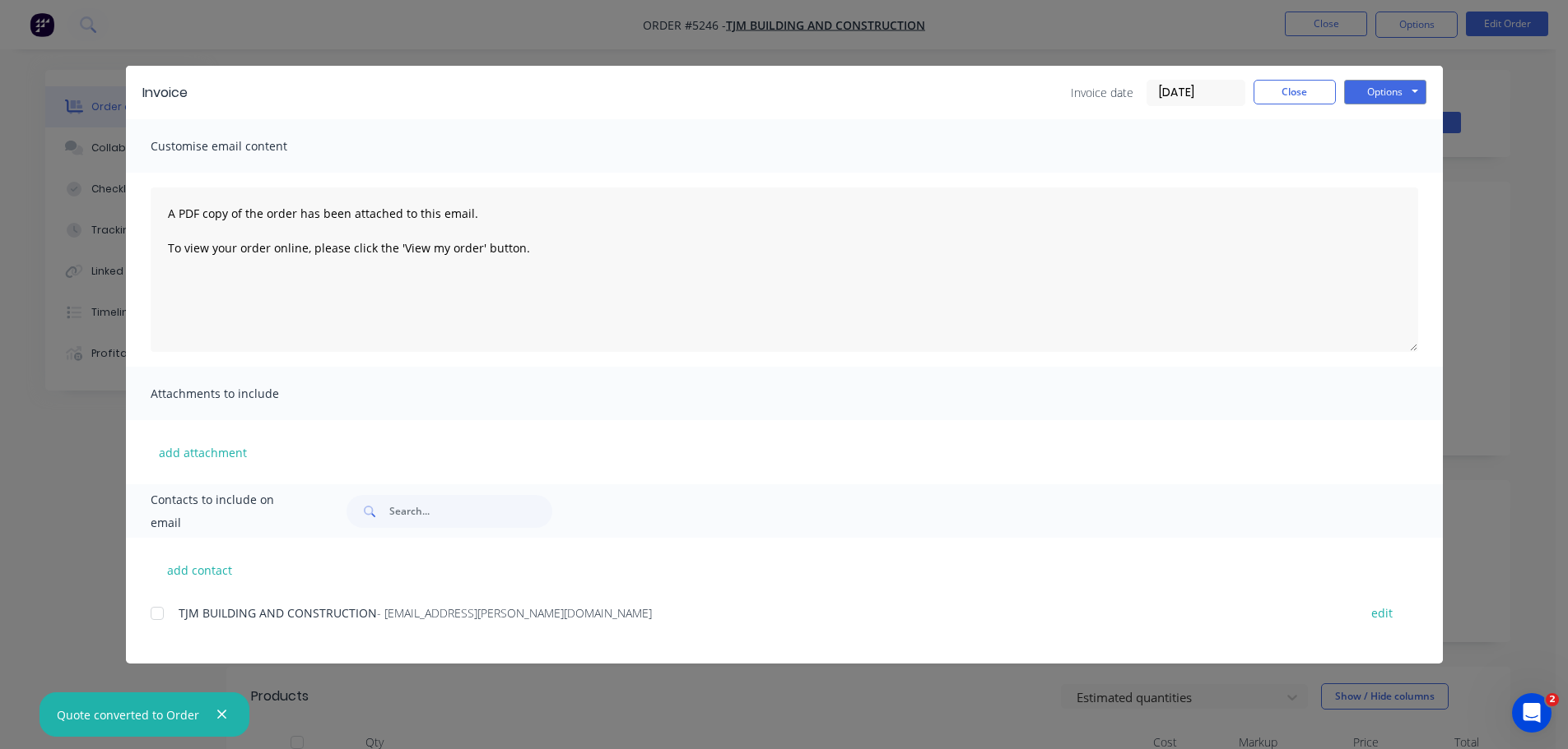
click at [161, 618] on div at bounding box center [156, 613] width 33 height 33
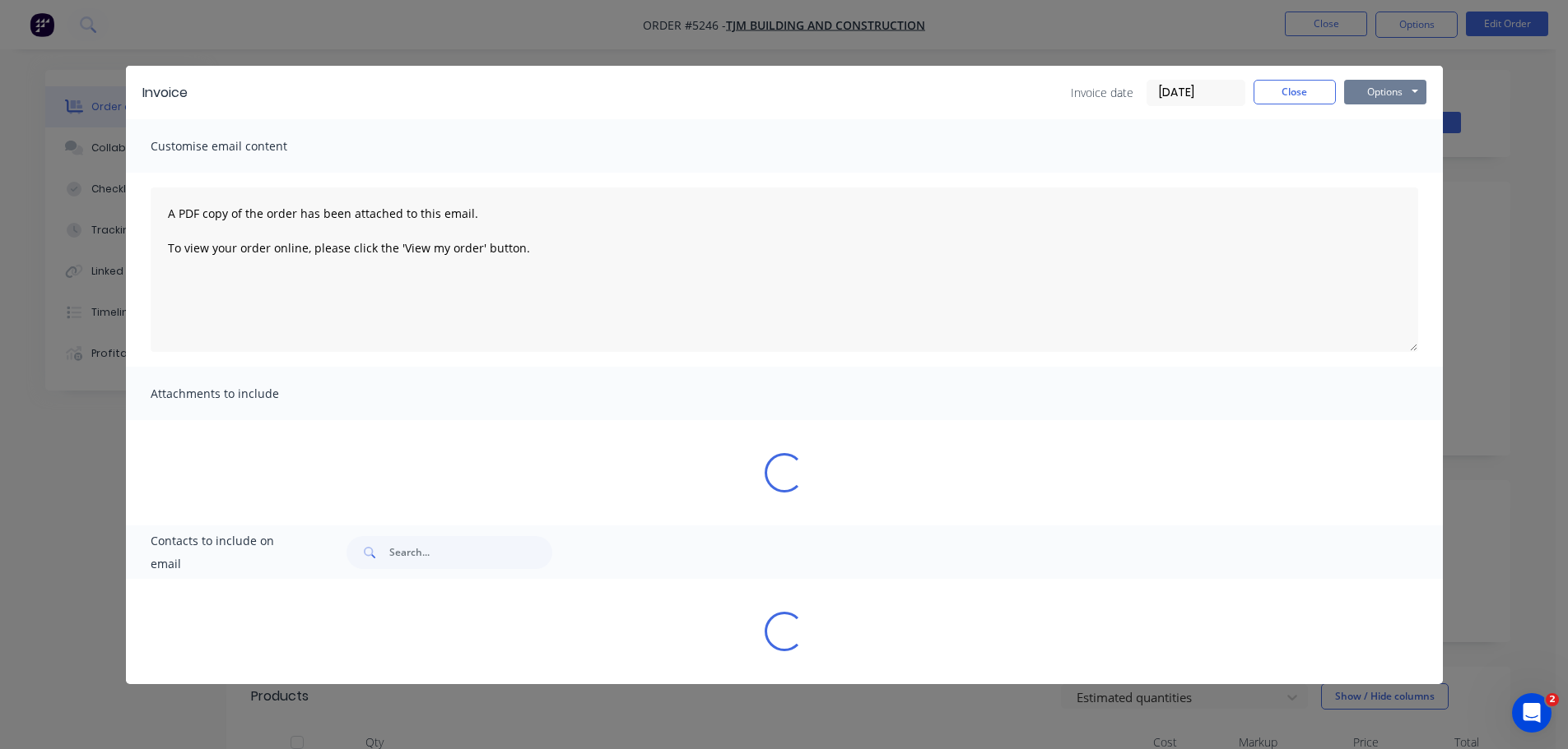
click at [1382, 85] on button "Options" at bounding box center [1385, 92] width 82 height 25
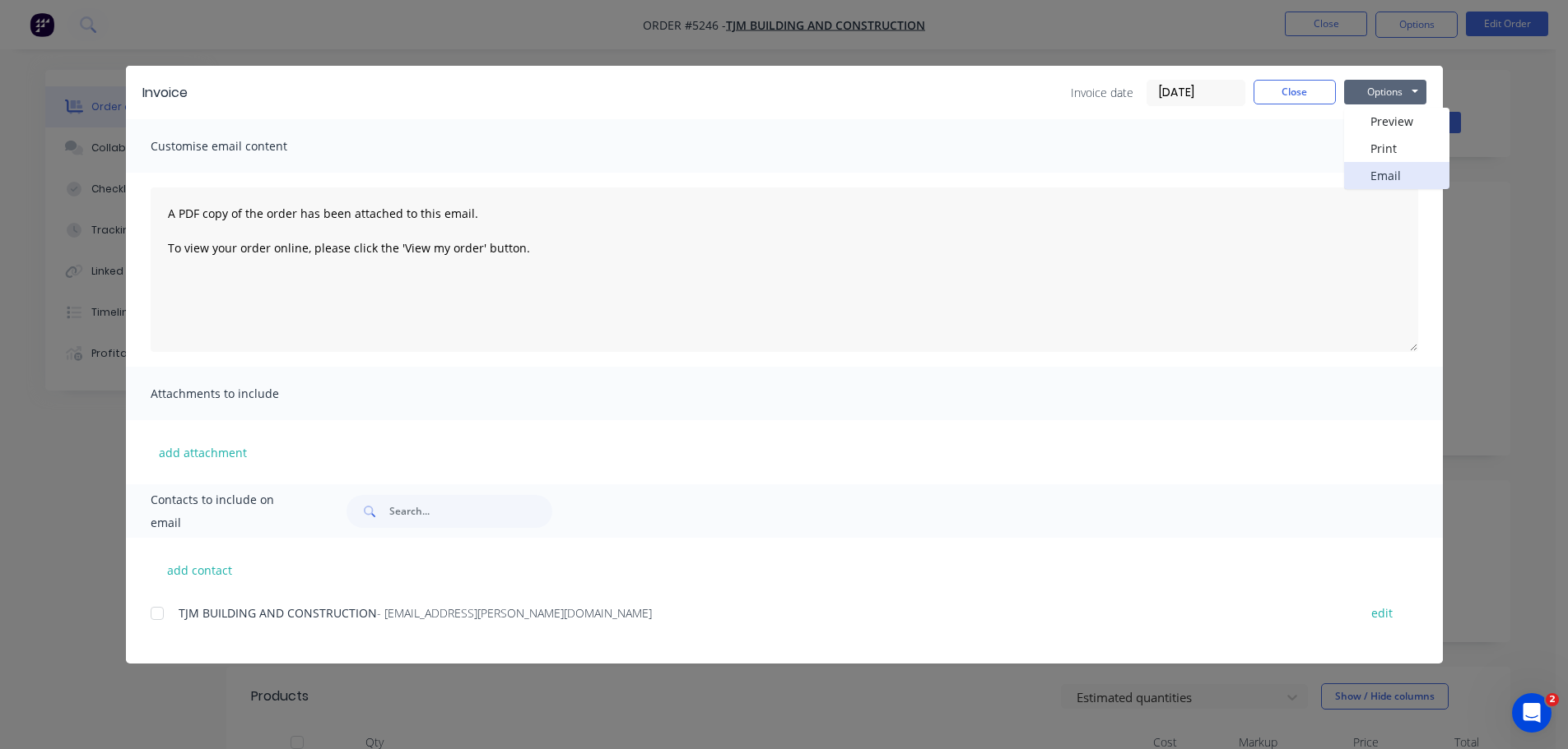
click at [1386, 172] on button "Email" at bounding box center [1397, 175] width 106 height 27
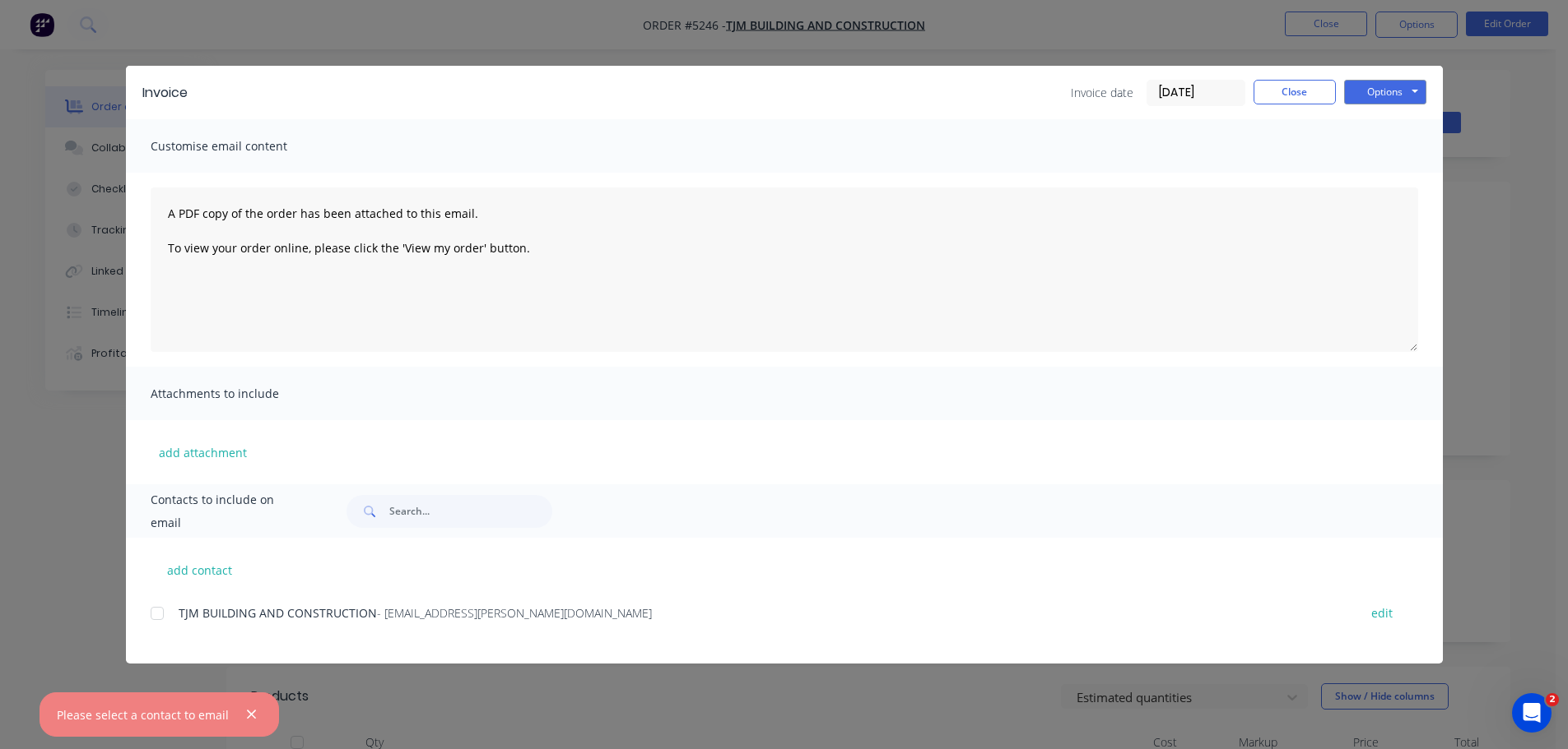
click at [158, 617] on div at bounding box center [156, 613] width 33 height 33
click at [155, 618] on div at bounding box center [156, 613] width 33 height 33
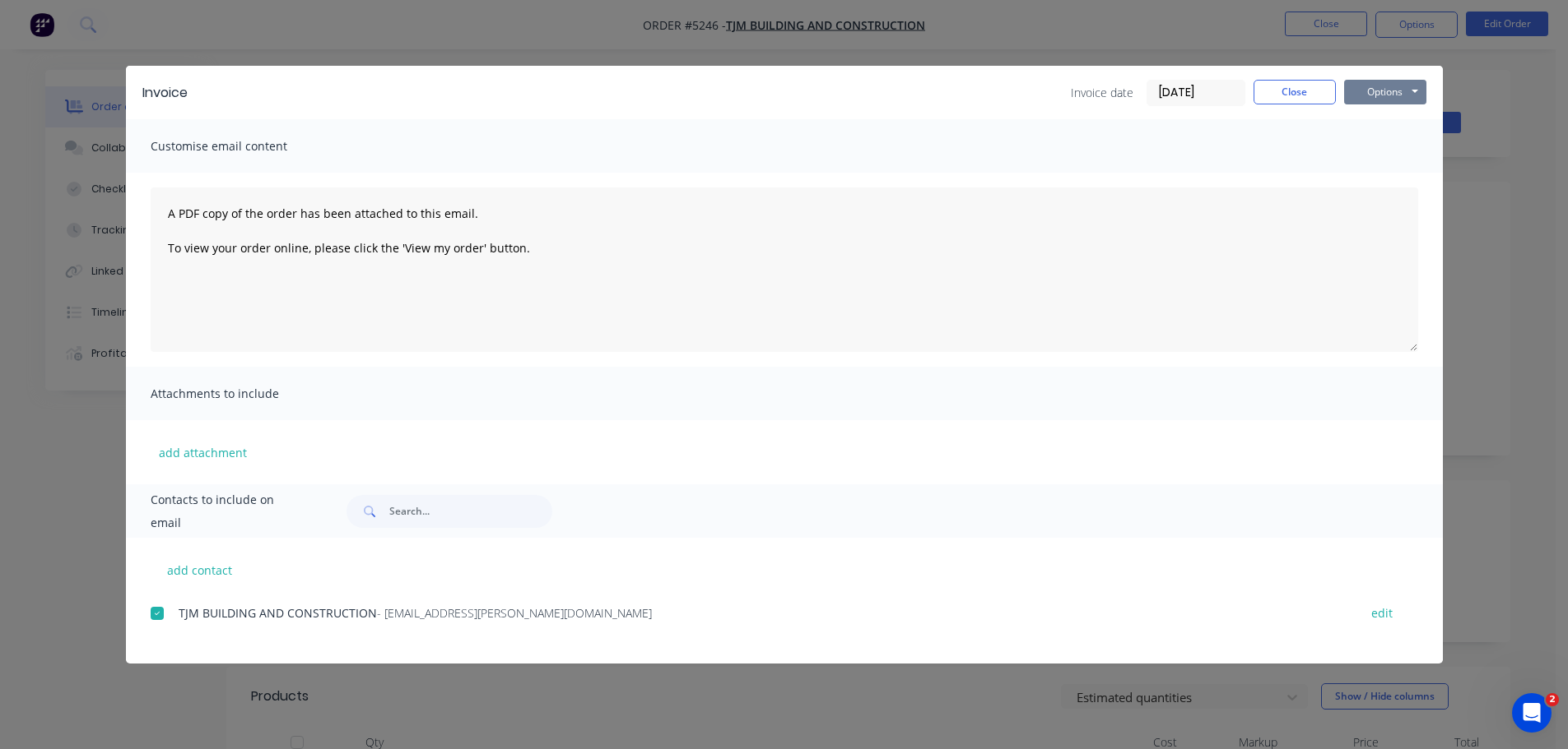
click at [1383, 96] on button "Options" at bounding box center [1385, 92] width 82 height 25
click at [1385, 166] on button "Email" at bounding box center [1397, 175] width 106 height 27
click at [1373, 89] on button "Options" at bounding box center [1385, 92] width 82 height 25
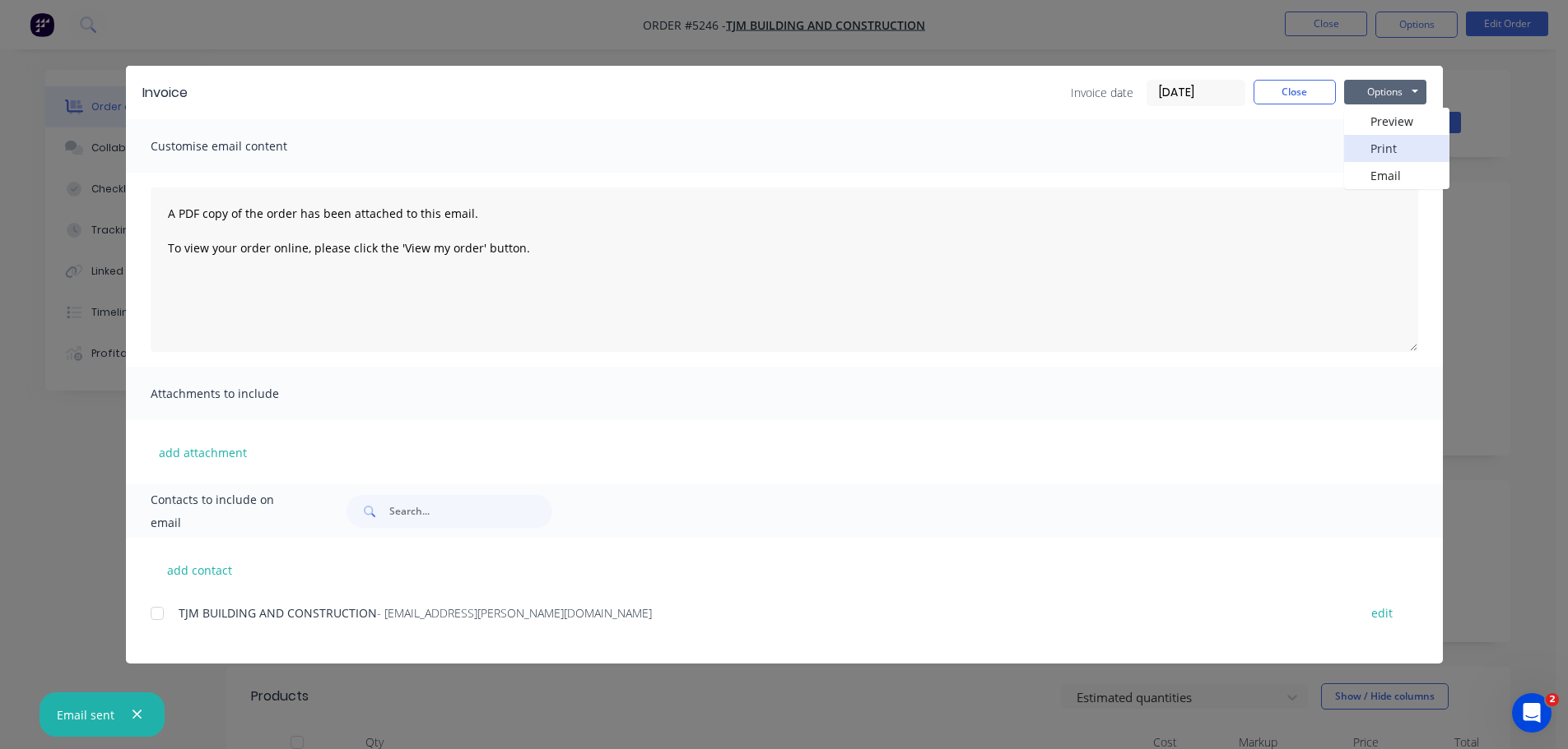
click at [1378, 144] on button "Print" at bounding box center [1397, 148] width 106 height 27
drag, startPoint x: 1295, startPoint y: 100, endPoint x: 1300, endPoint y: 92, distance: 9.4
click at [1295, 100] on button "Close" at bounding box center [1294, 92] width 82 height 25
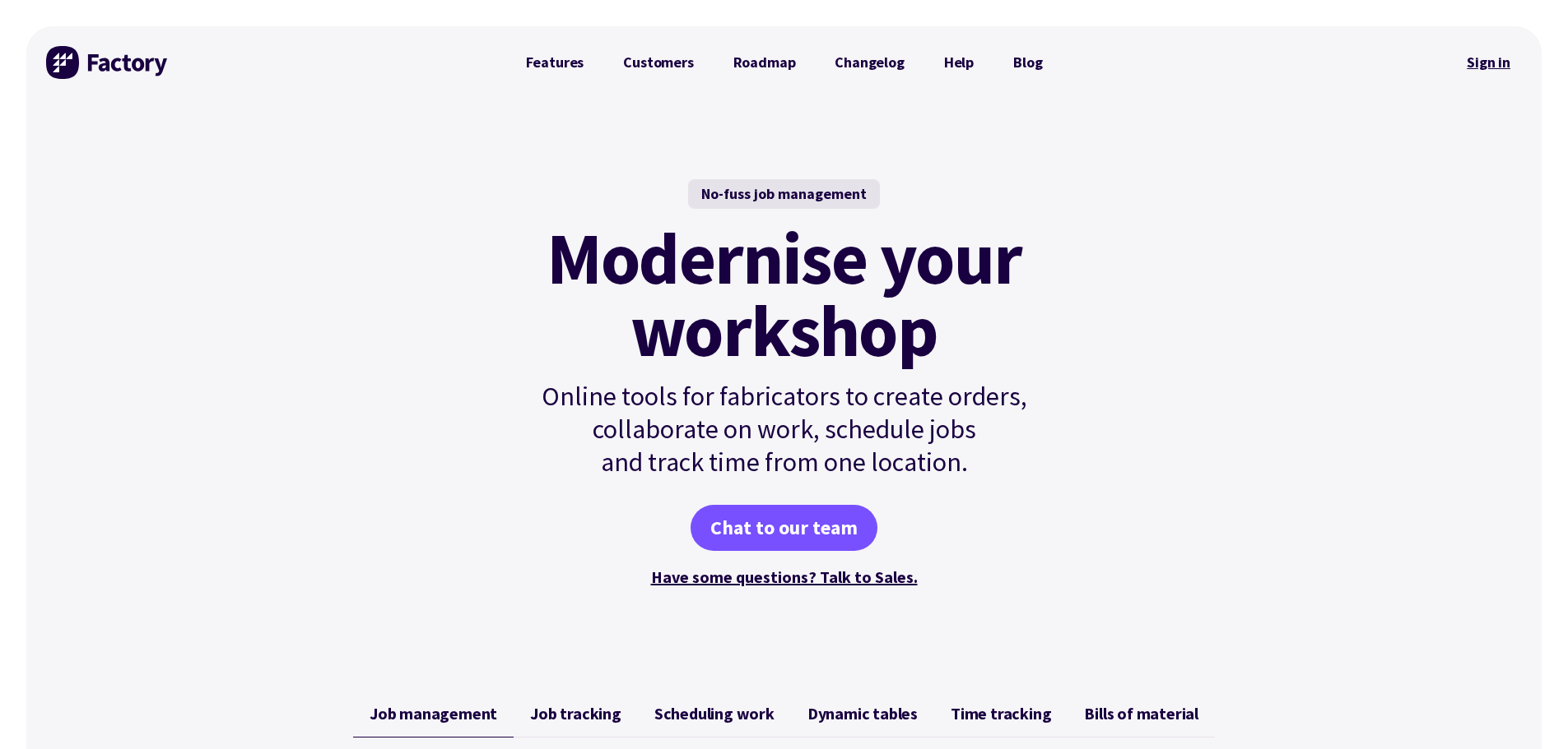
click at [1473, 65] on link "Sign in" at bounding box center [1488, 62] width 66 height 38
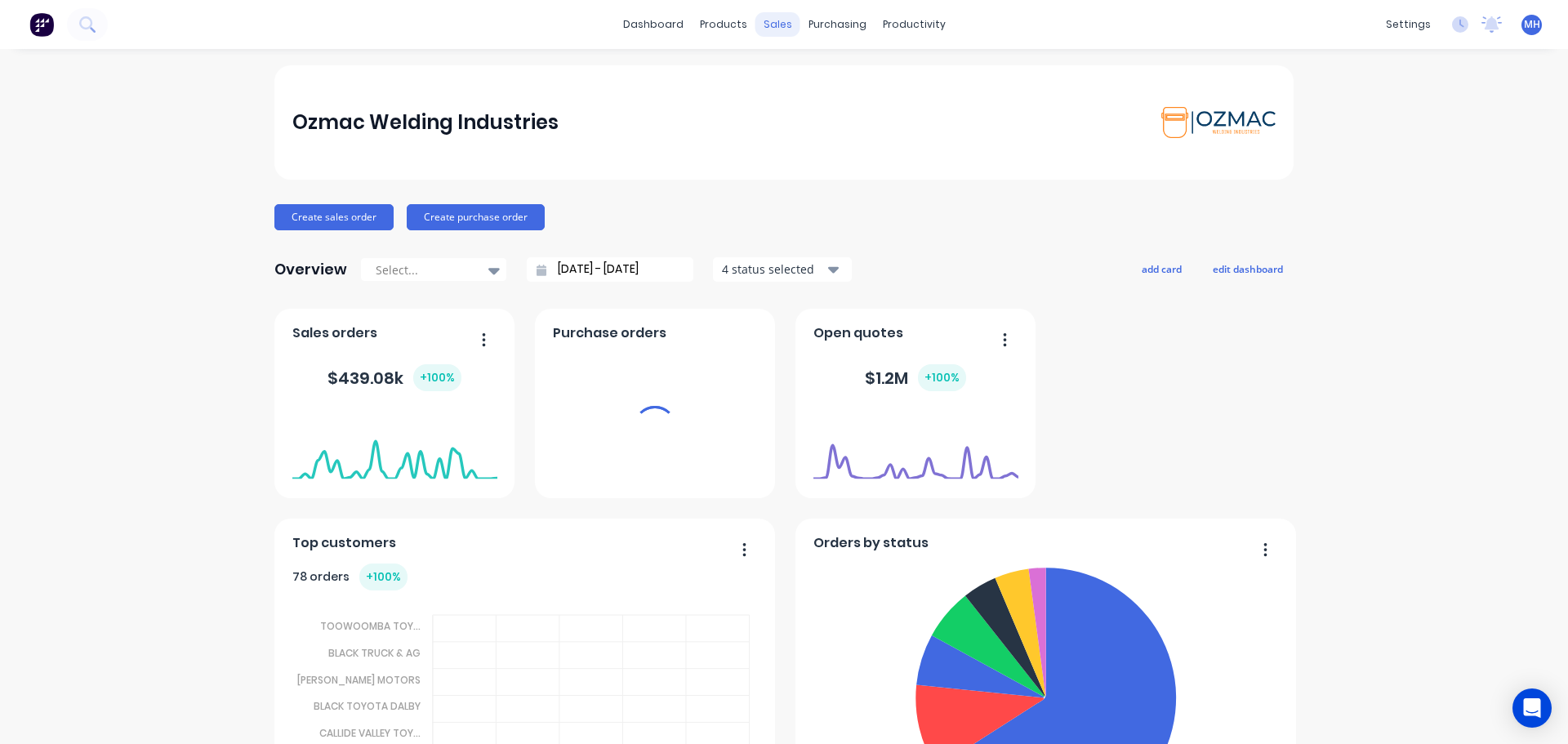
click at [773, 28] on div "sales" at bounding box center [778, 24] width 45 height 25
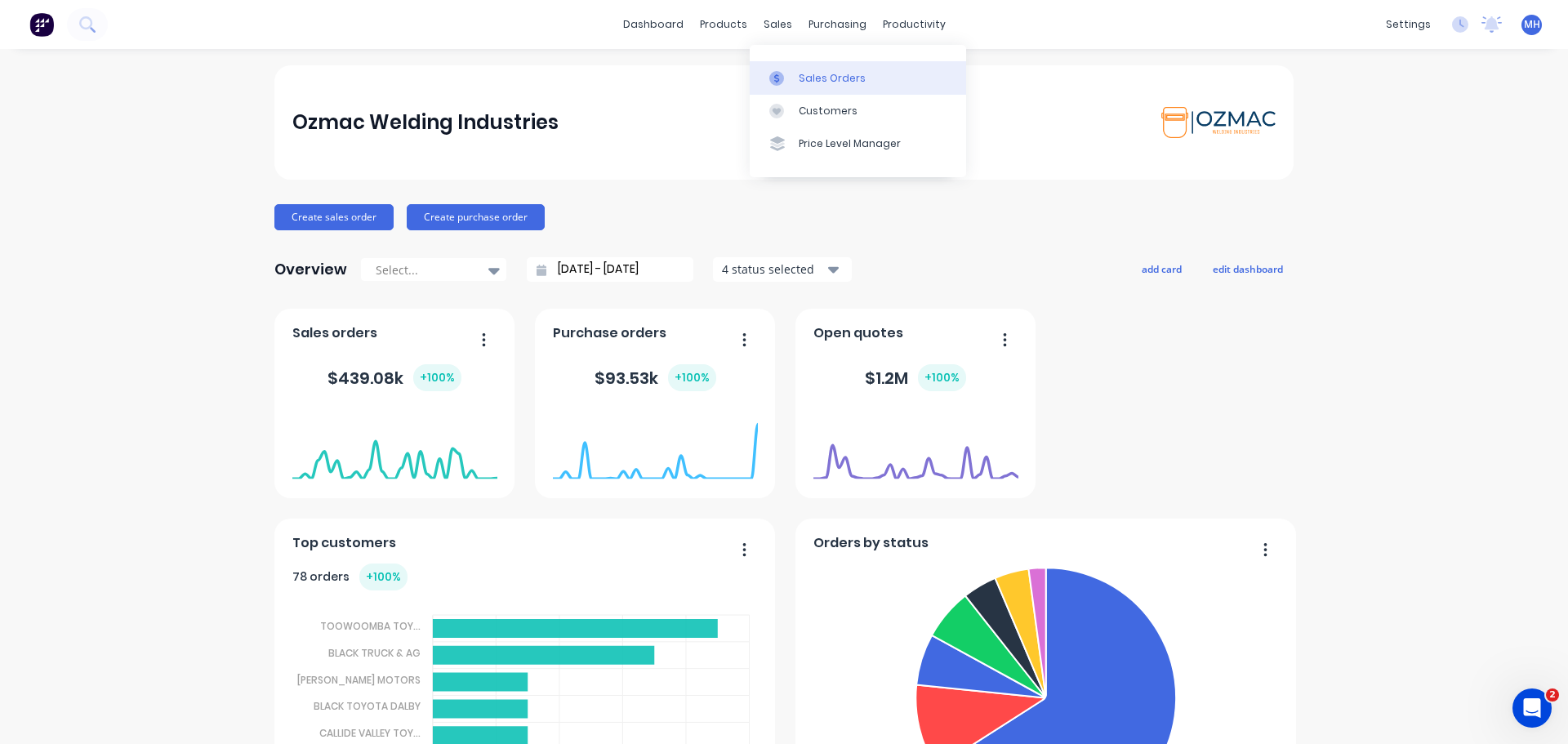
click at [800, 83] on div "Sales Orders" at bounding box center [832, 78] width 67 height 15
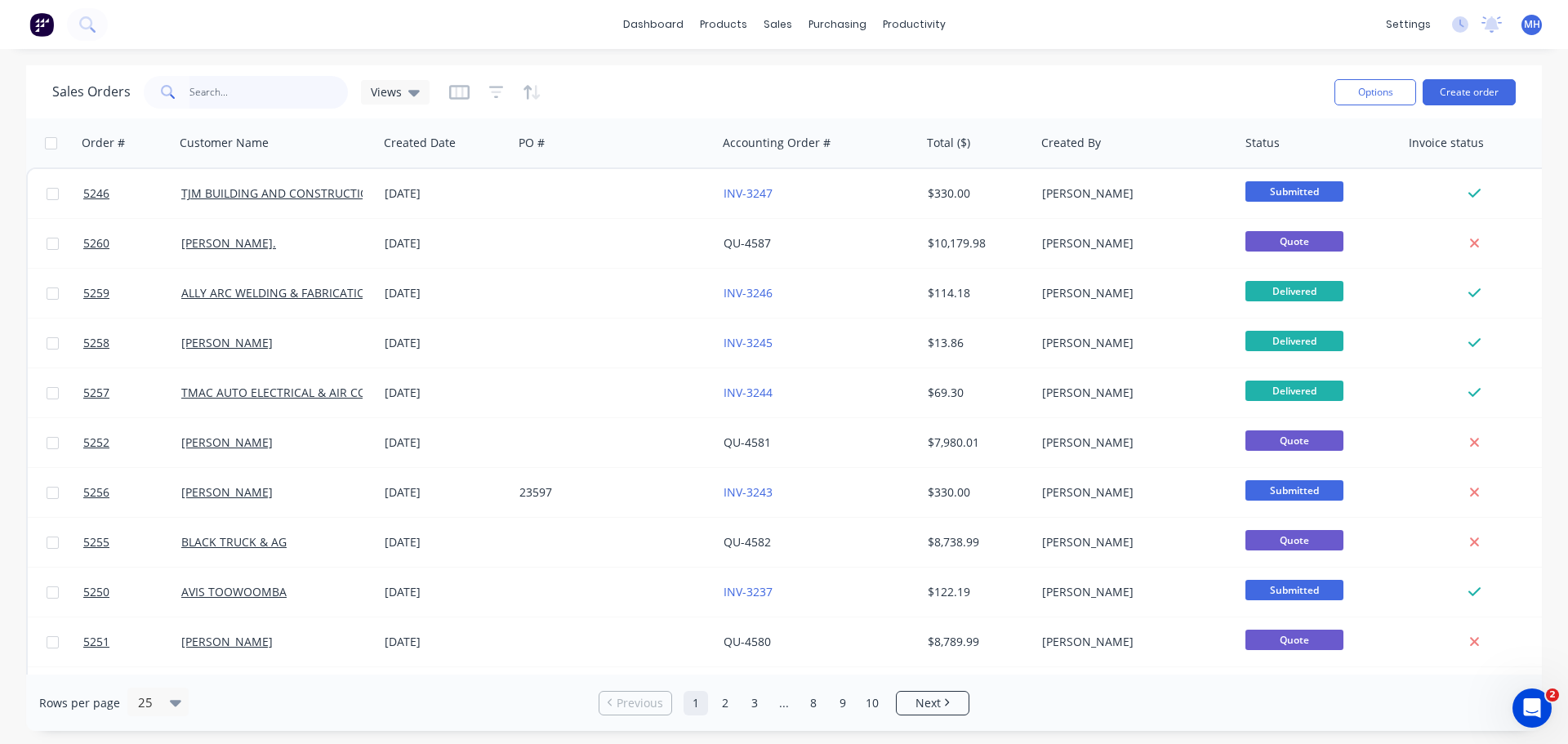
click at [262, 101] on input "text" at bounding box center [269, 91] width 159 height 32
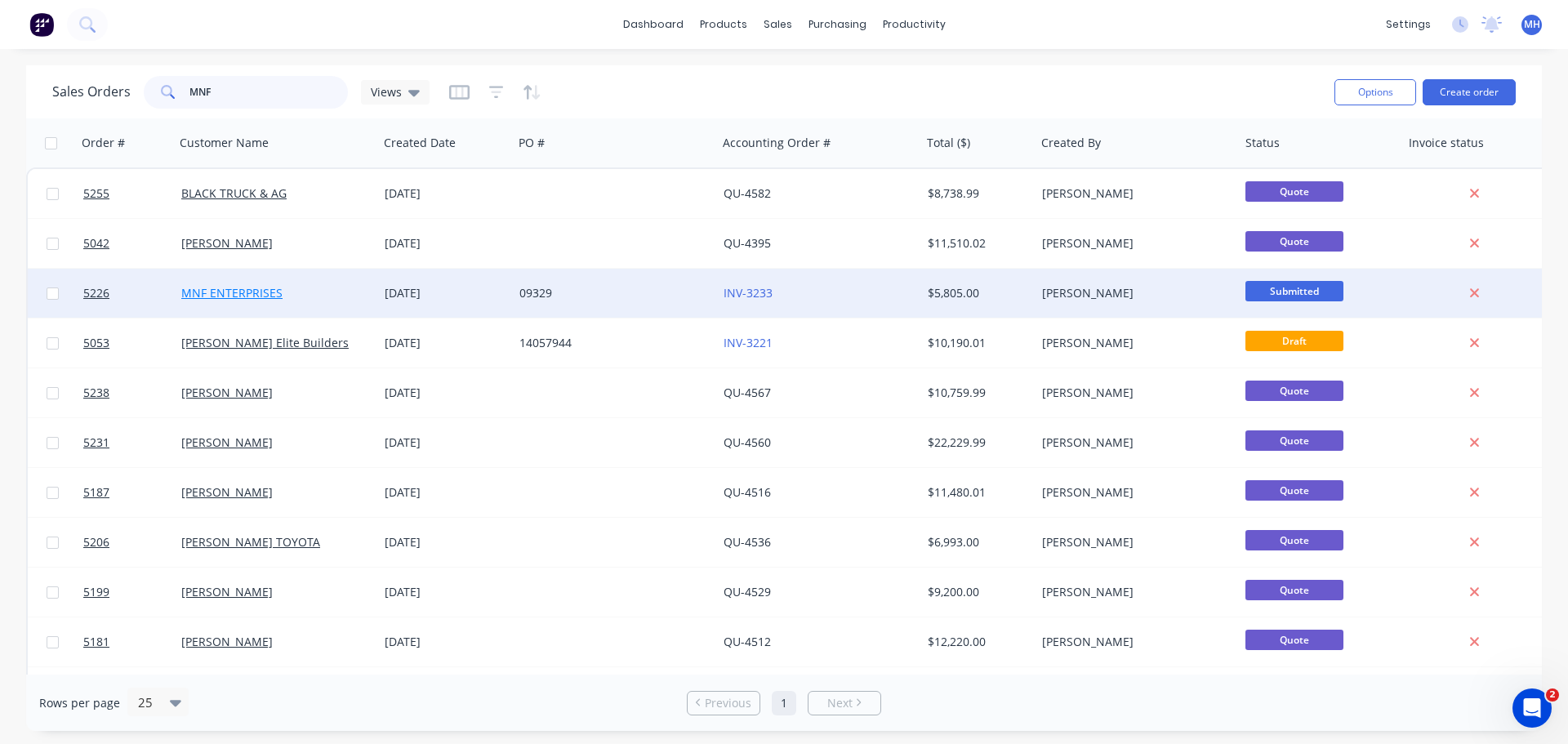
type input "MNF"
click at [263, 299] on link "MNF ENTERPRISES" at bounding box center [232, 293] width 101 height 16
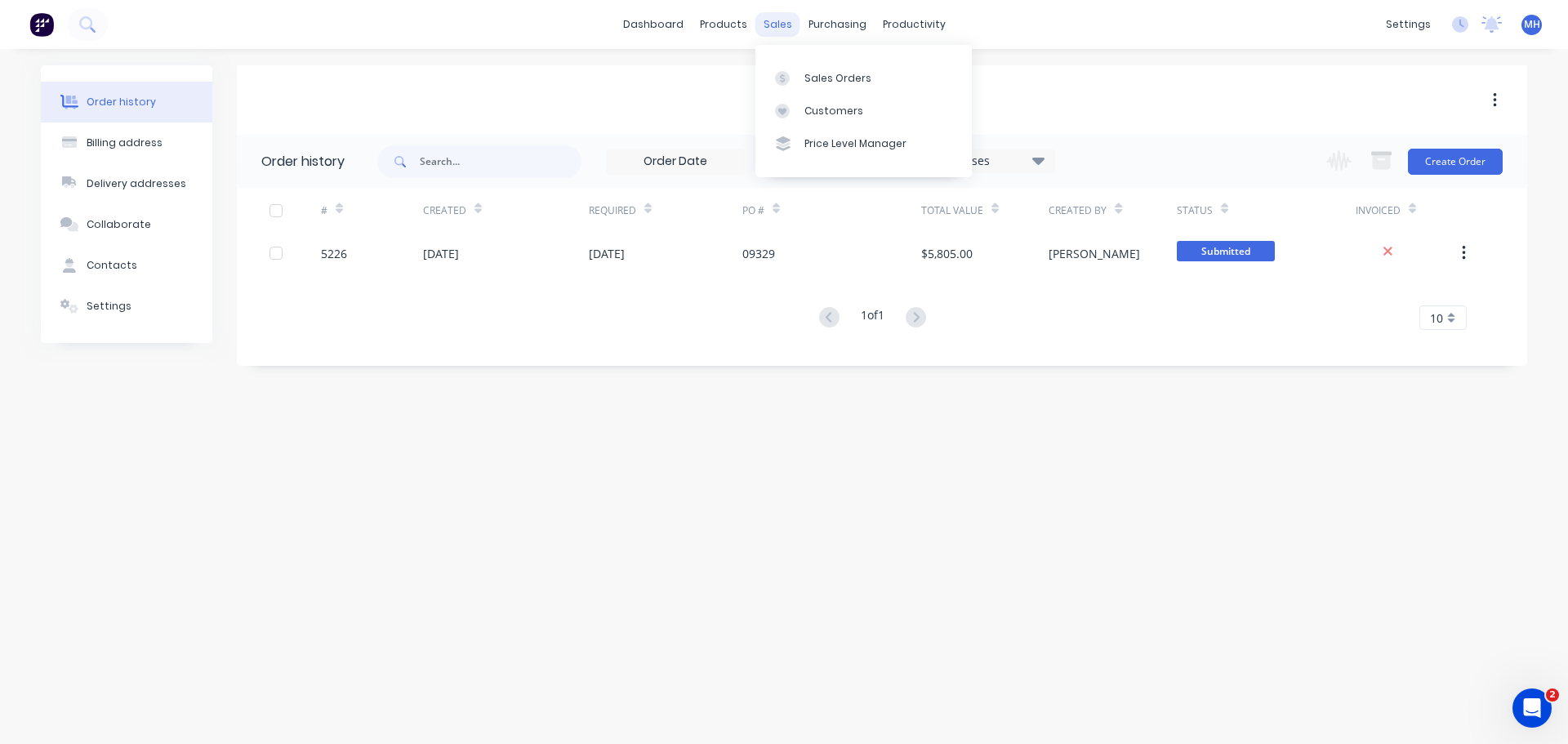
click at [774, 27] on div "sales" at bounding box center [778, 24] width 45 height 25
click at [792, 76] on div at bounding box center [787, 78] width 25 height 15
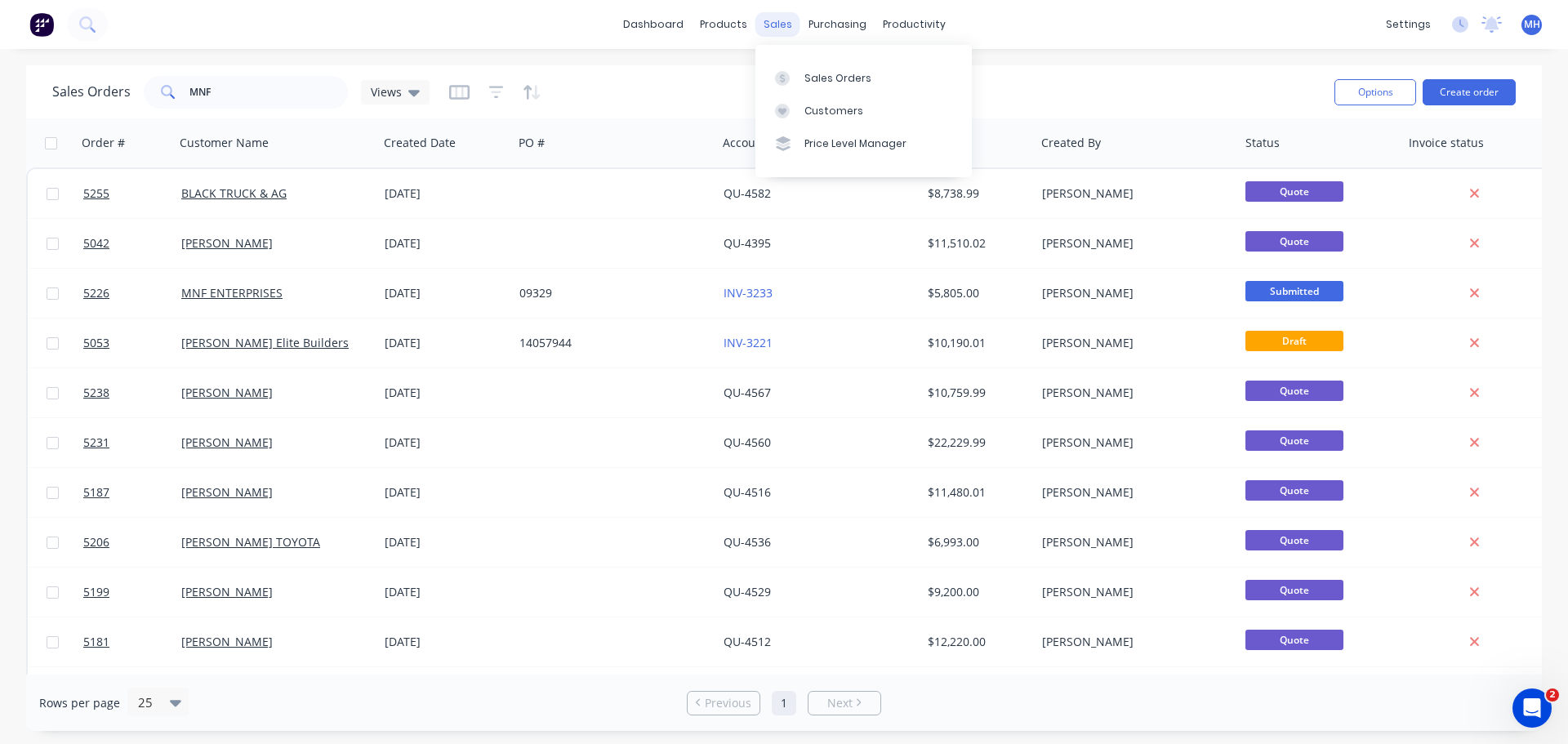
click at [783, 30] on div "sales" at bounding box center [778, 24] width 45 height 25
click at [241, 98] on input "MNF" at bounding box center [269, 91] width 159 height 32
type input "M"
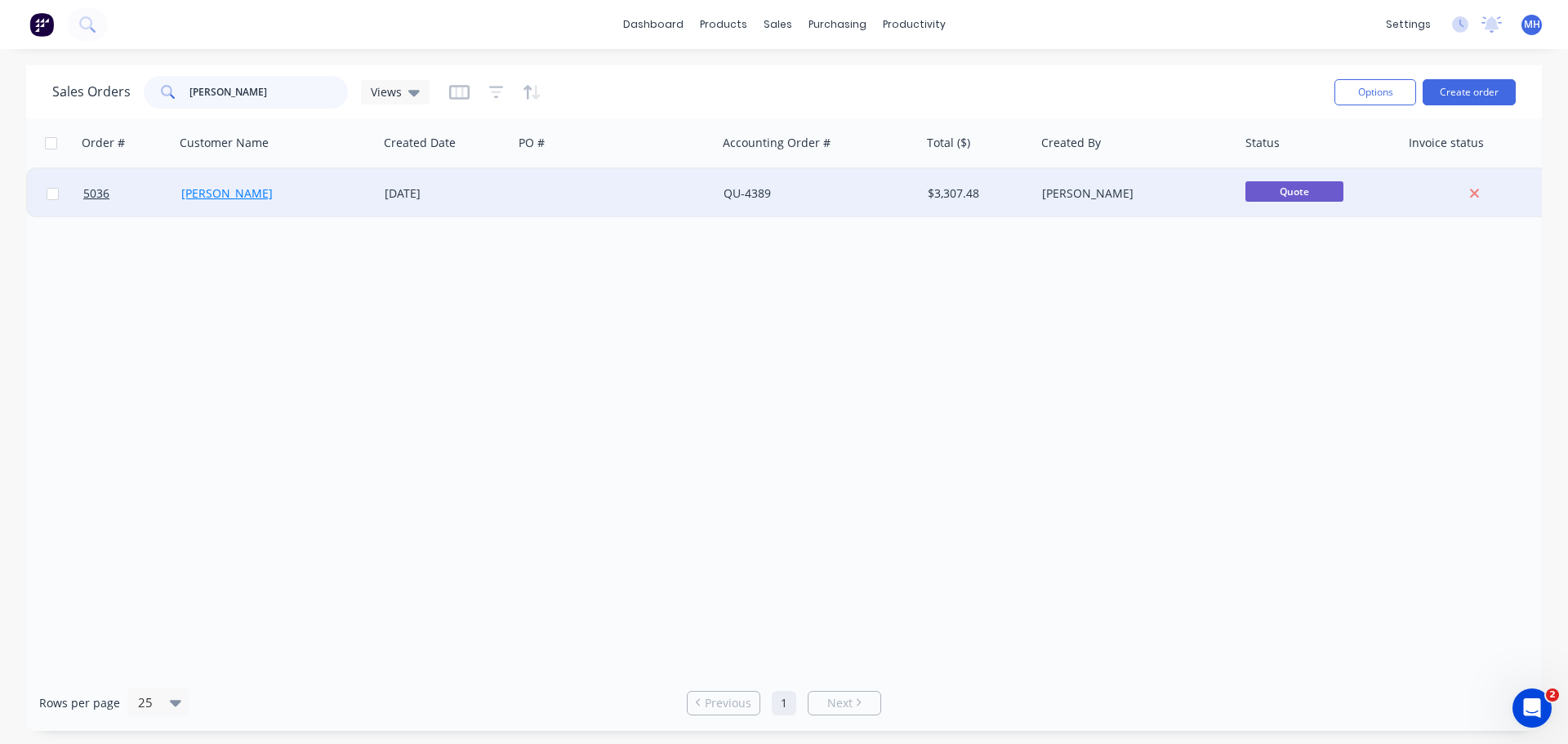
type input "[PERSON_NAME]"
click at [222, 191] on link "[PERSON_NAME]" at bounding box center [227, 193] width 91 height 16
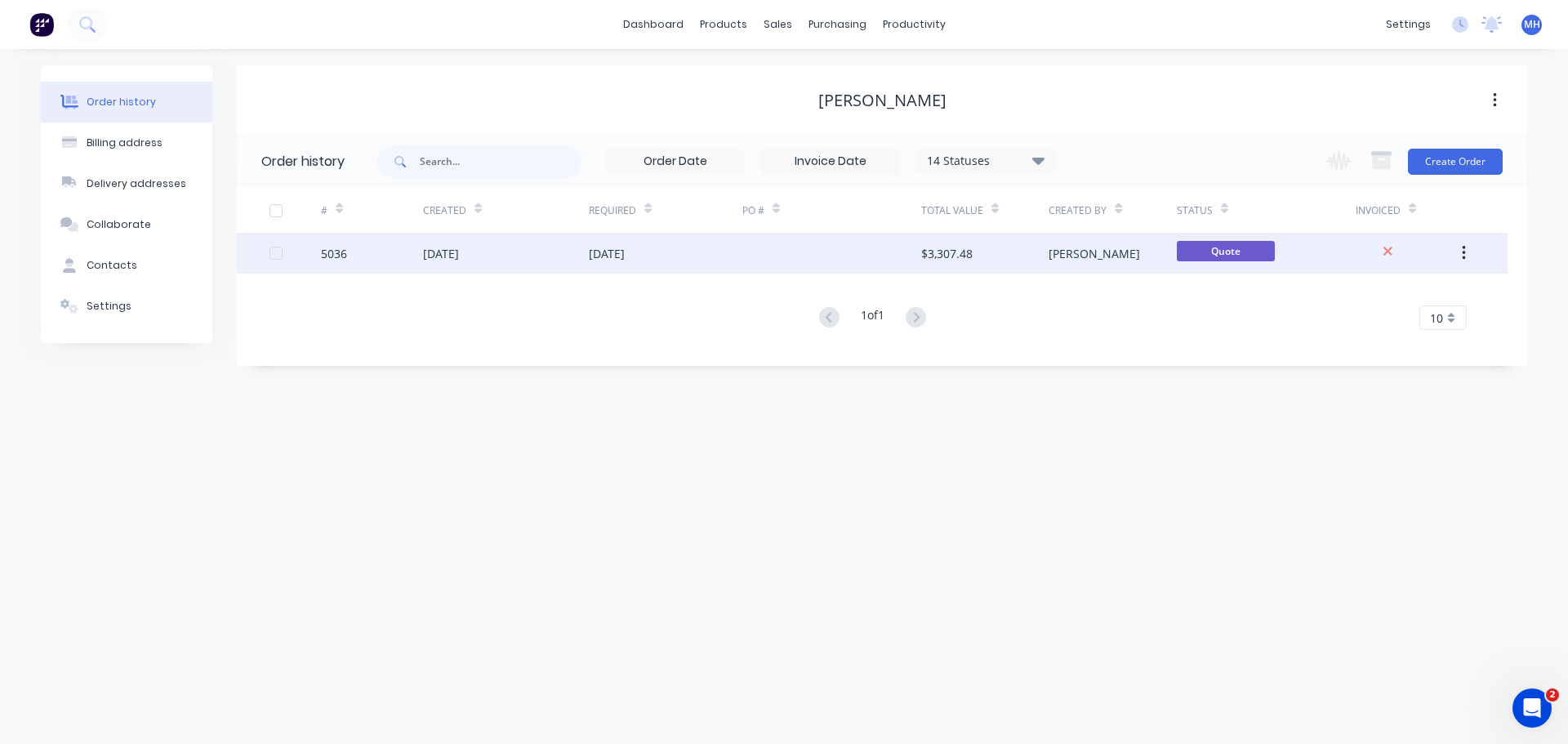
click at [973, 249] on div "$3,307.48" at bounding box center [985, 253] width 128 height 41
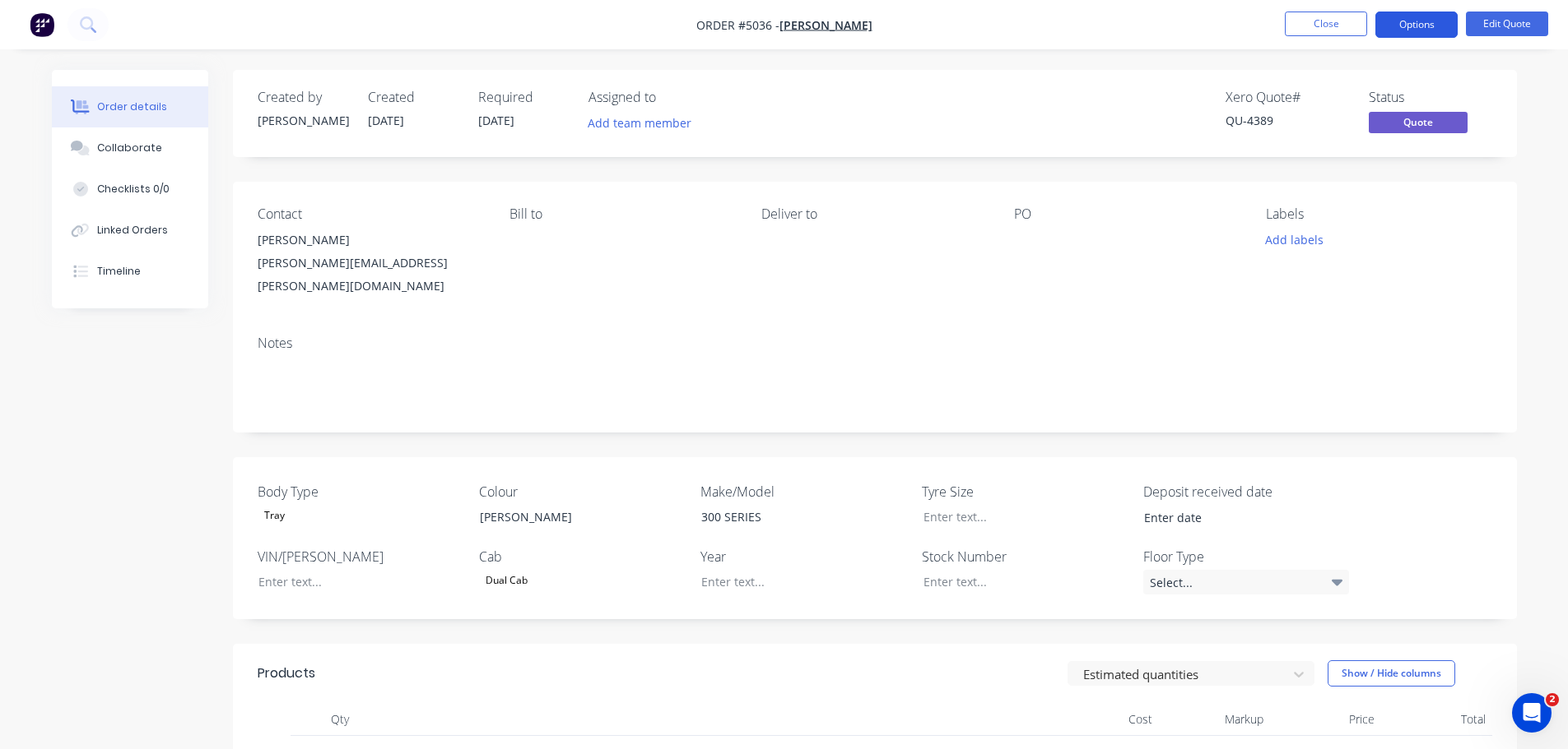
click at [1410, 22] on button "Options" at bounding box center [1416, 25] width 82 height 27
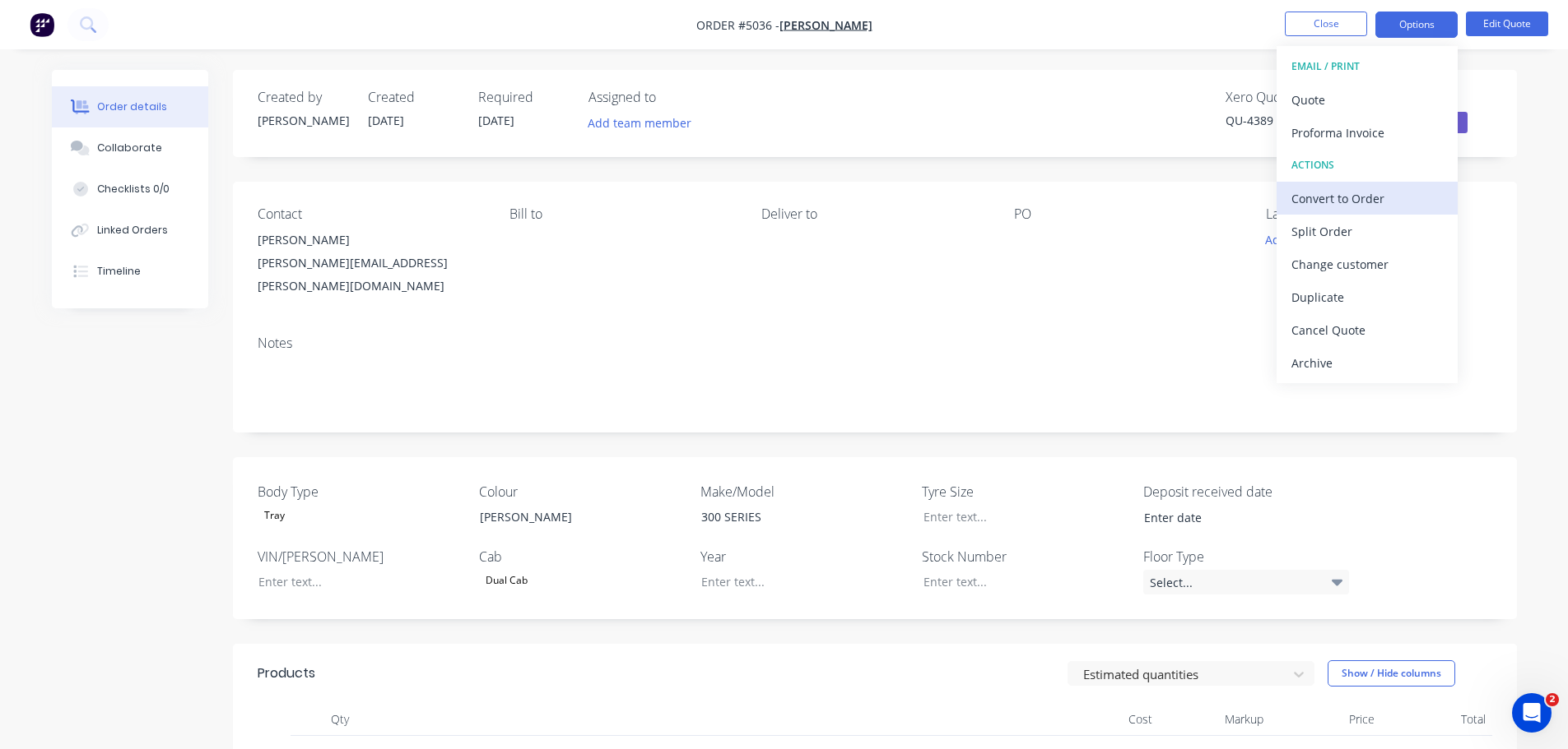
click at [1359, 199] on div "Convert to Order" at bounding box center [1366, 199] width 151 height 24
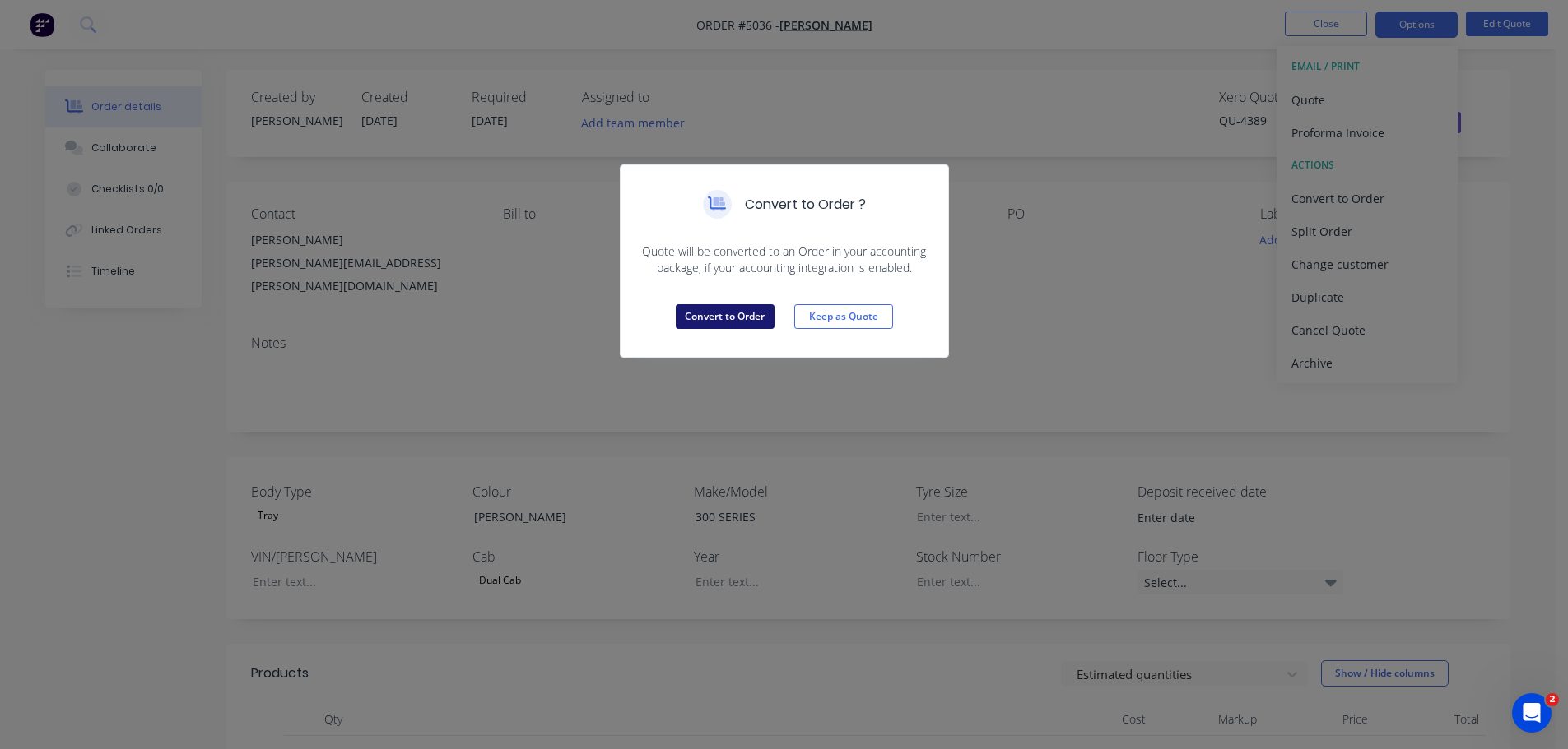
click at [725, 311] on button "Convert to Order" at bounding box center [726, 316] width 99 height 25
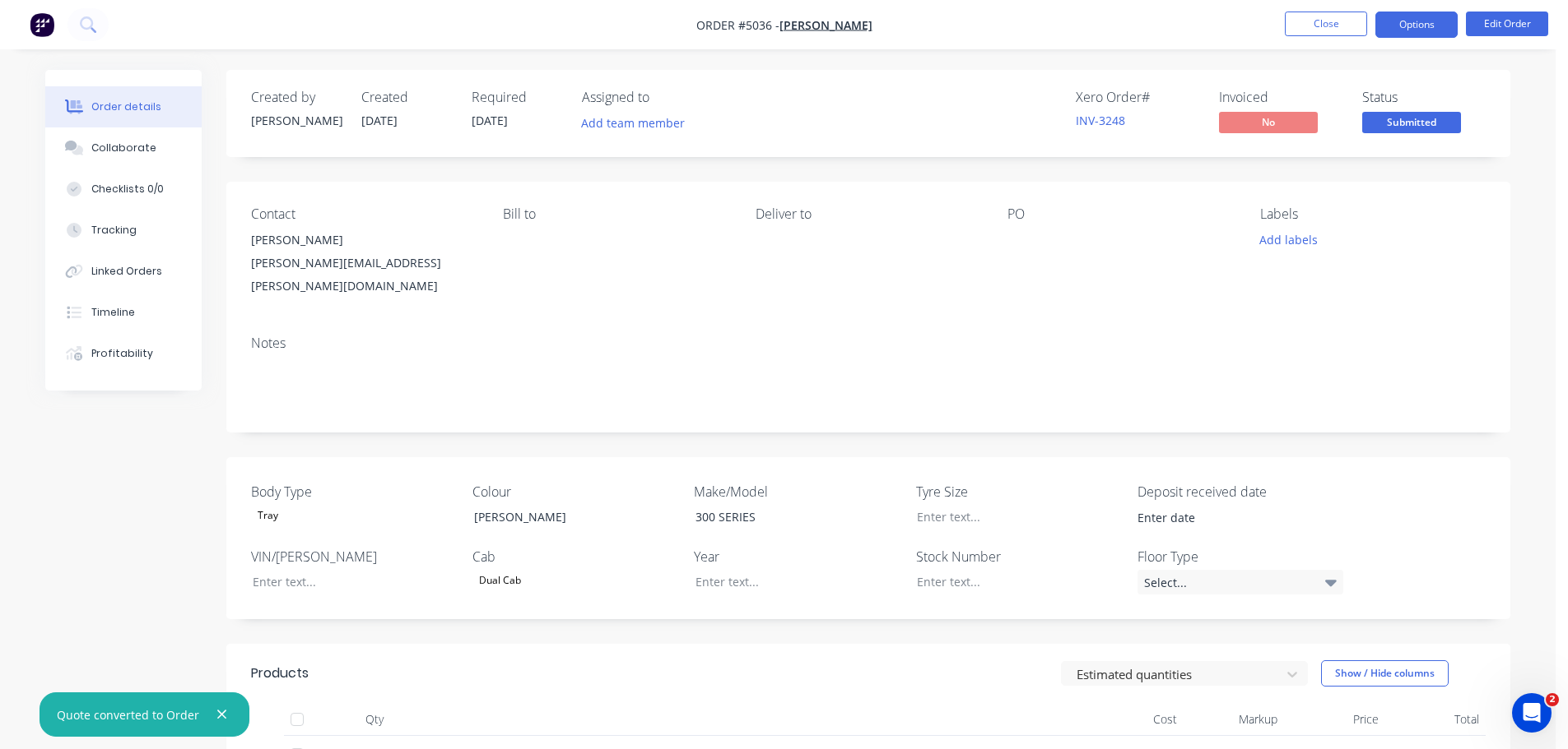
click at [1405, 28] on button "Options" at bounding box center [1416, 25] width 82 height 27
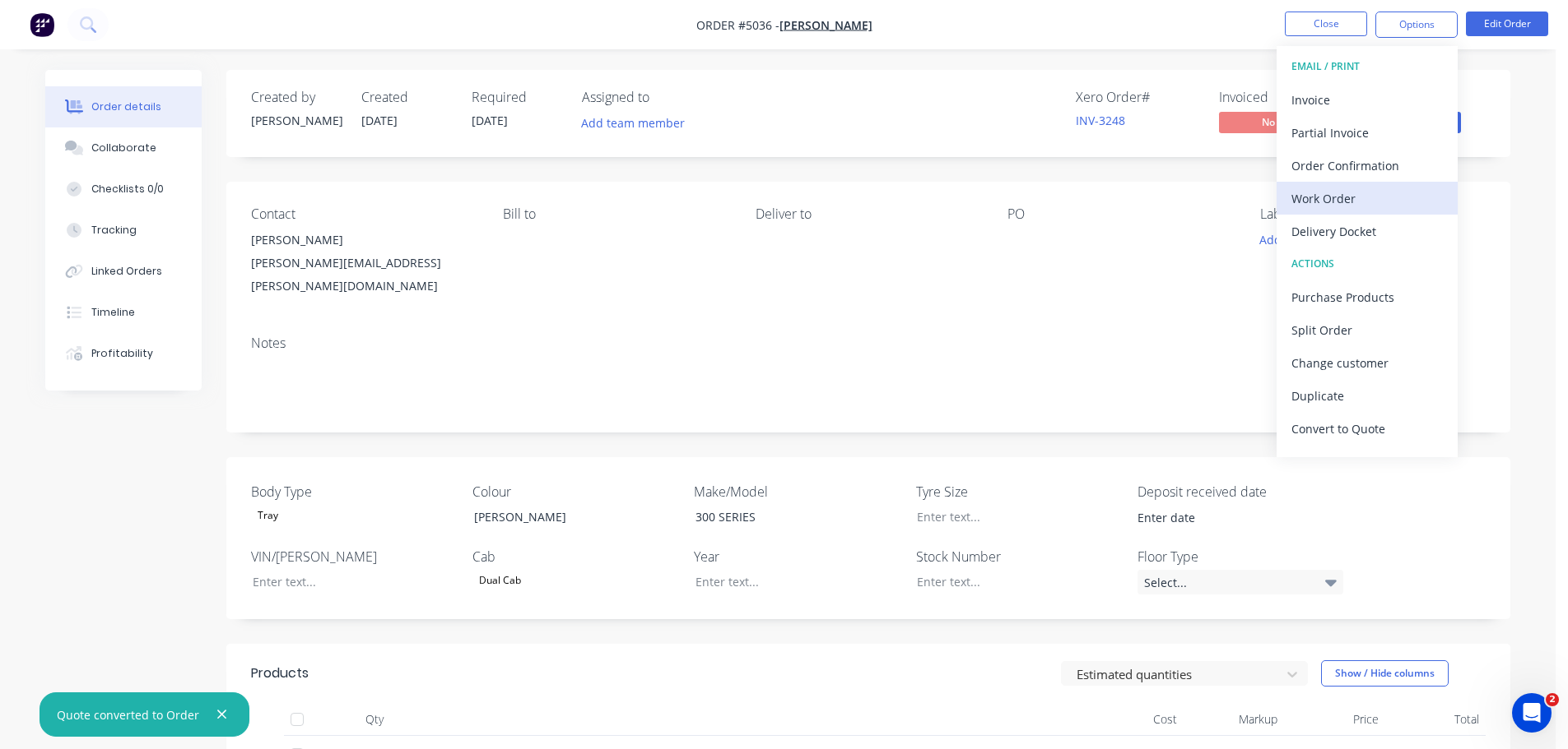
click at [1339, 199] on div "Work Order" at bounding box center [1366, 199] width 151 height 24
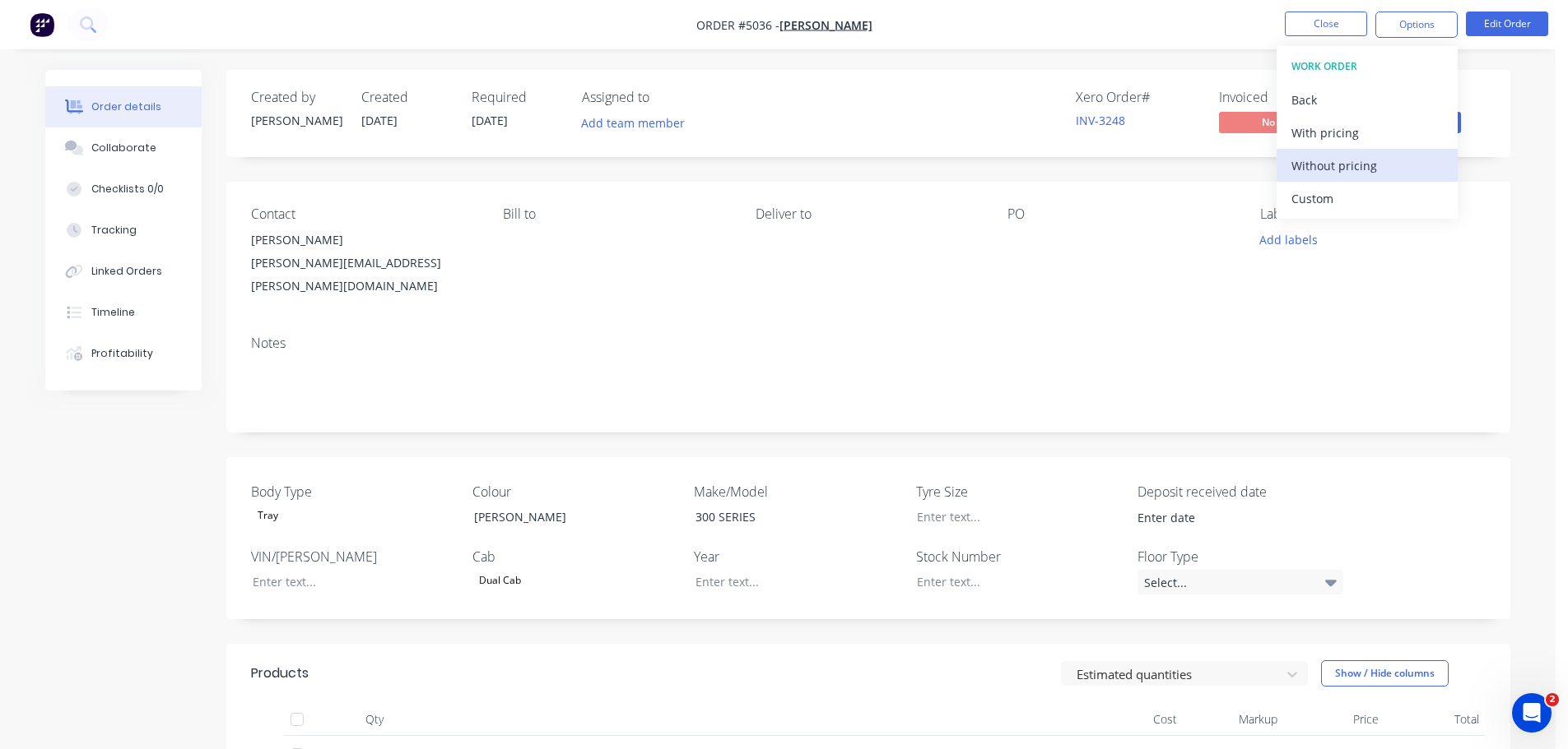
click at [1328, 160] on div "Without pricing" at bounding box center [1366, 166] width 151 height 24
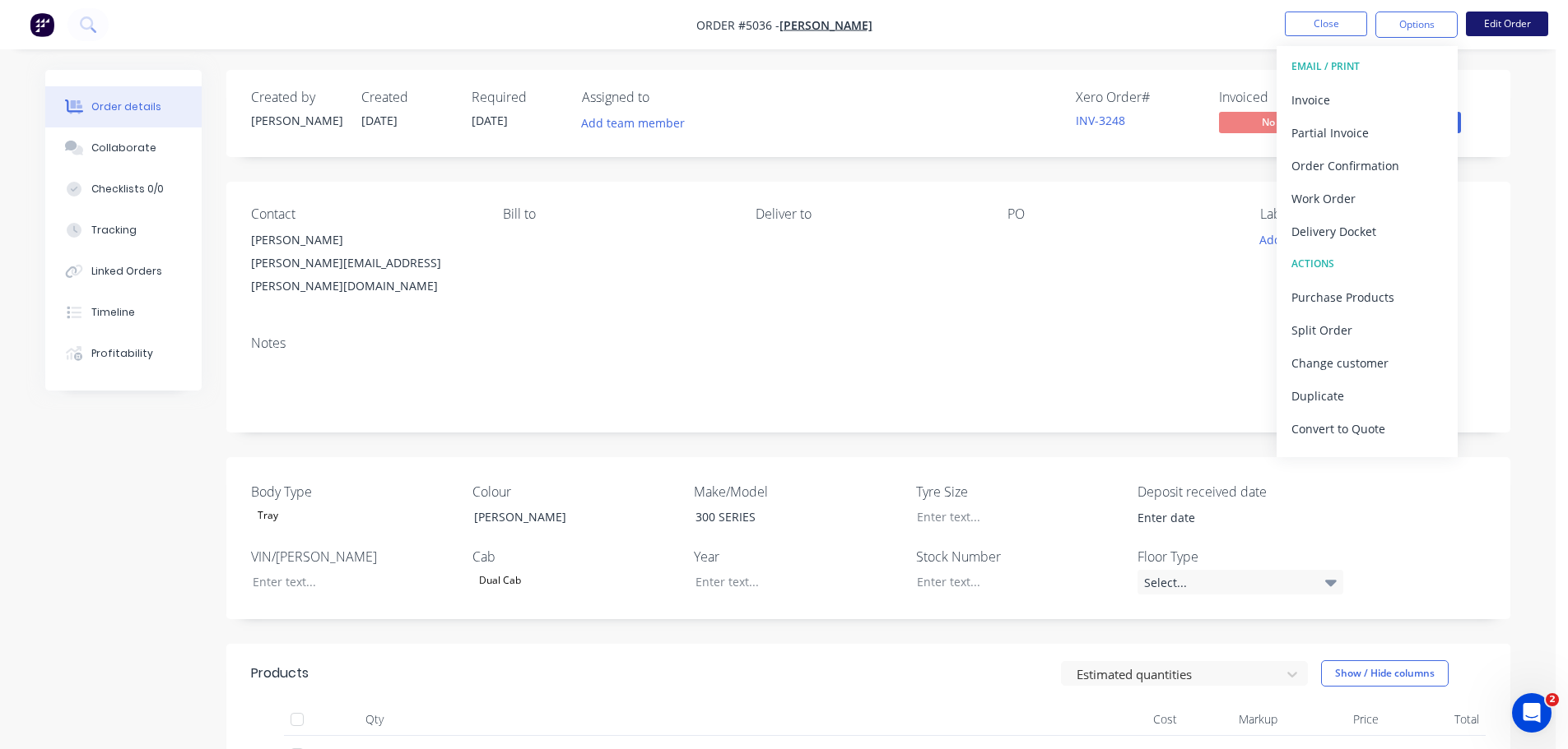
click at [1502, 22] on button "Edit Order" at bounding box center [1507, 24] width 82 height 25
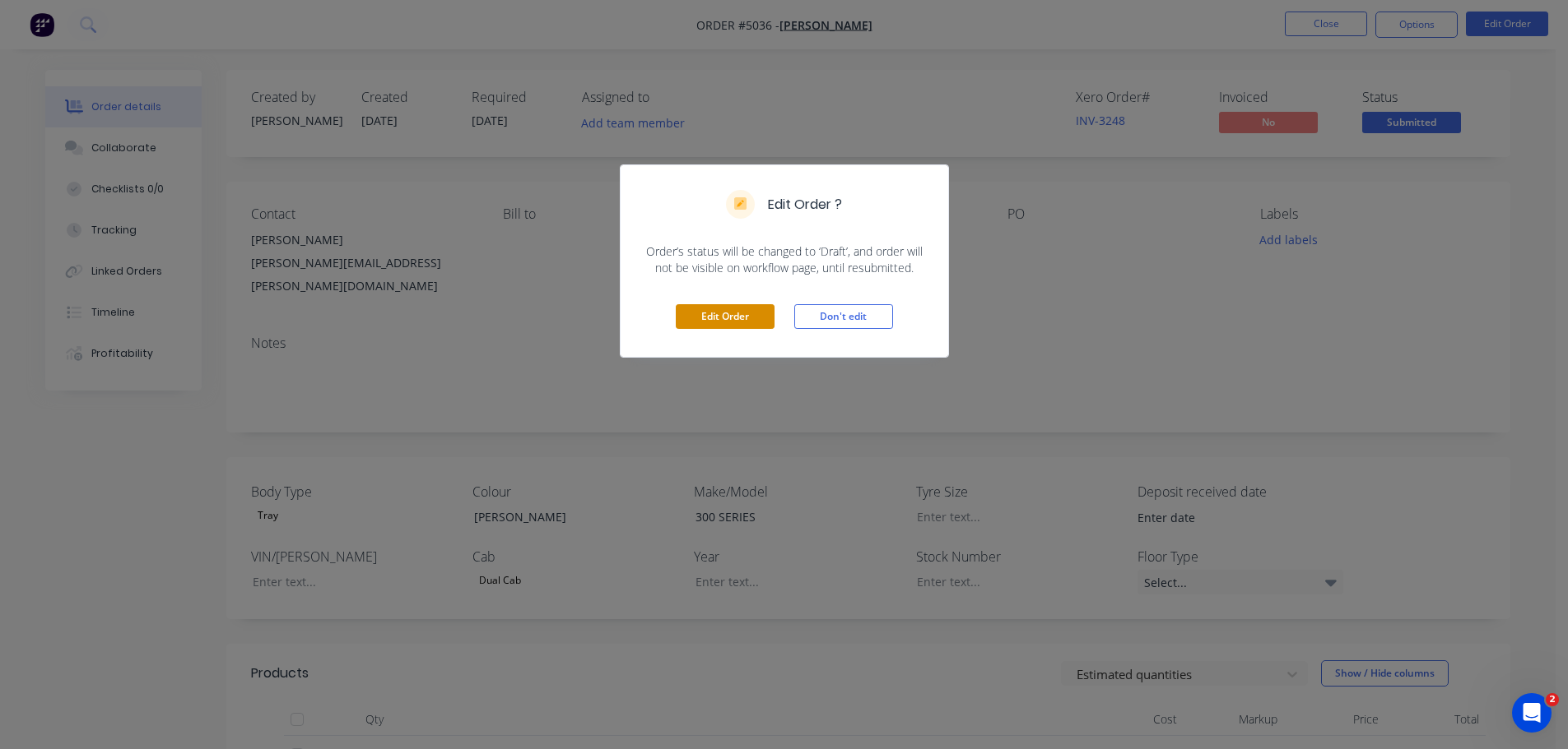
click at [701, 316] on button "Edit Order" at bounding box center [726, 316] width 99 height 25
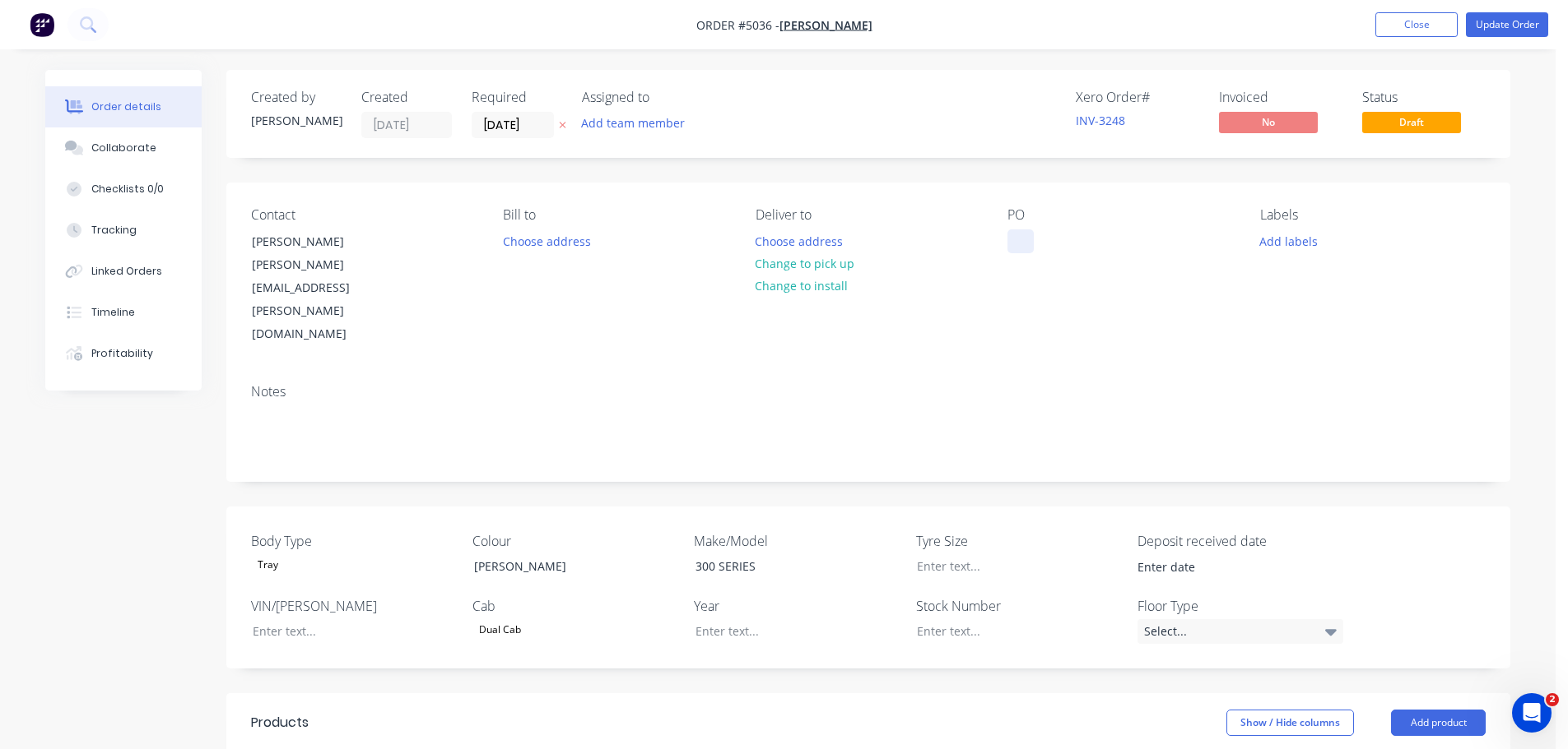
click at [1022, 238] on div at bounding box center [1020, 241] width 27 height 24
click at [1499, 26] on button "Update Order" at bounding box center [1507, 24] width 82 height 25
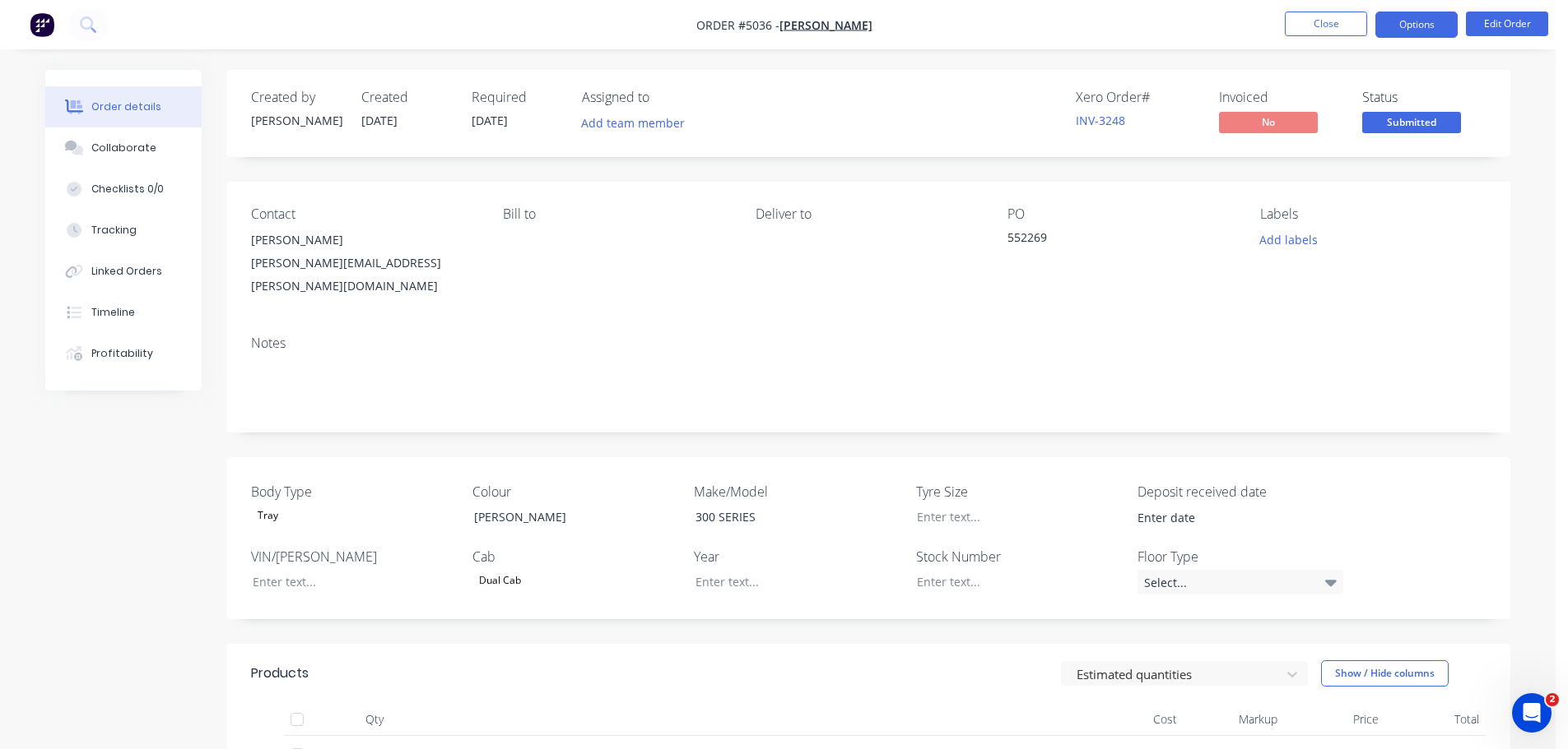
click at [1403, 24] on button "Options" at bounding box center [1416, 25] width 82 height 27
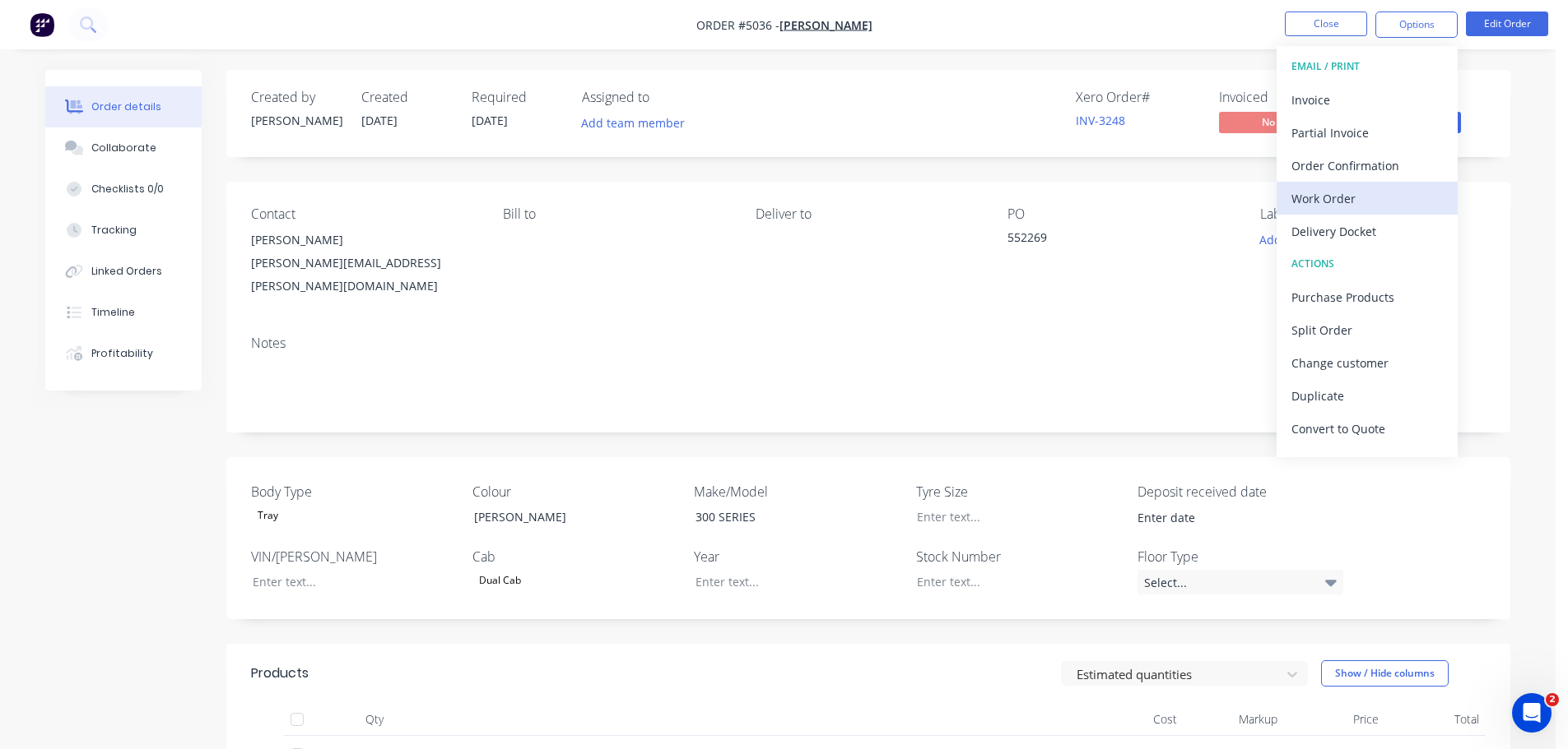
click at [1354, 194] on div "Work Order" at bounding box center [1366, 199] width 151 height 24
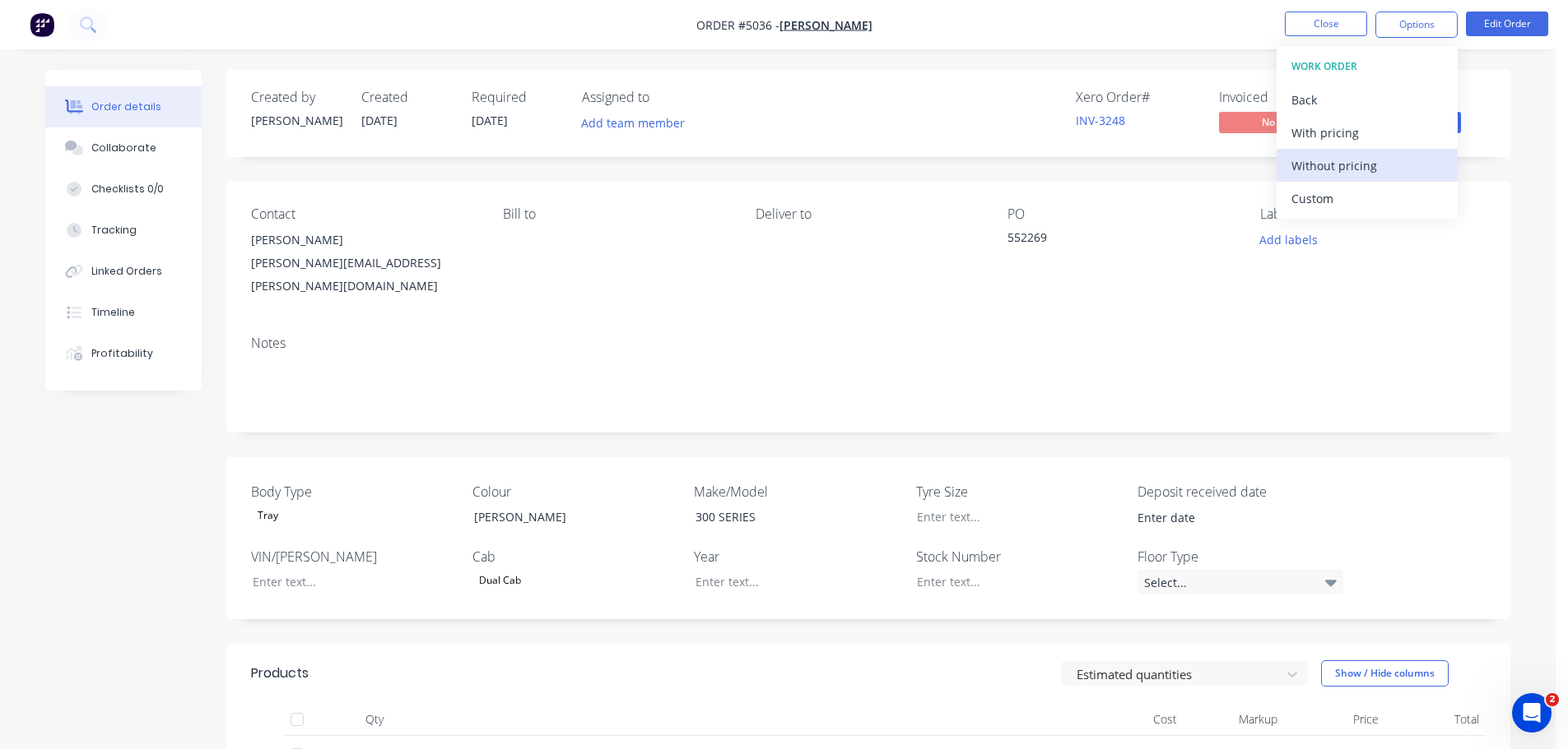
click at [1354, 167] on div "Without pricing" at bounding box center [1366, 166] width 151 height 24
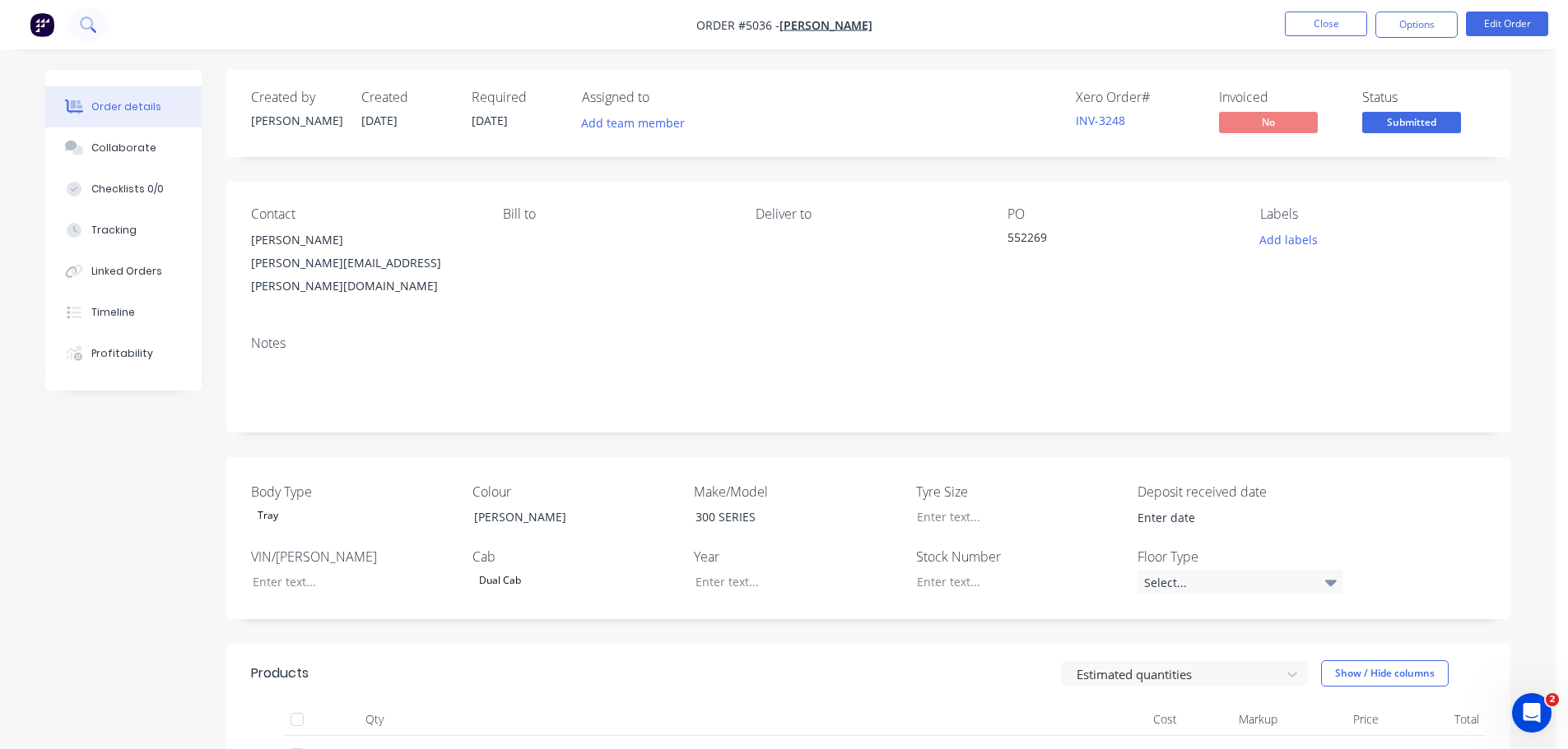
click at [91, 26] on icon at bounding box center [86, 23] width 13 height 13
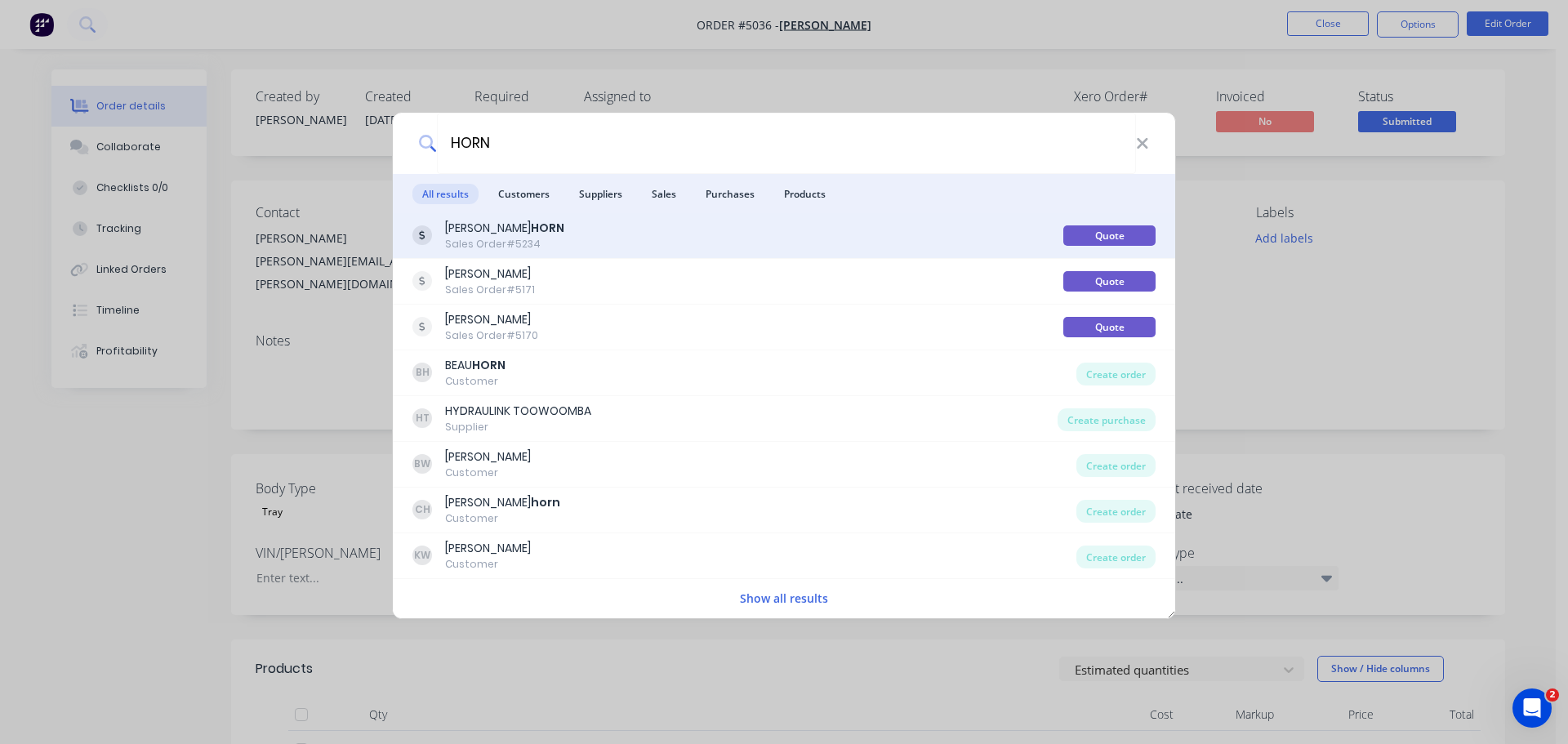
type input "HORN"
click at [594, 239] on div "[PERSON_NAME] Sales Order #5234" at bounding box center [738, 236] width 652 height 31
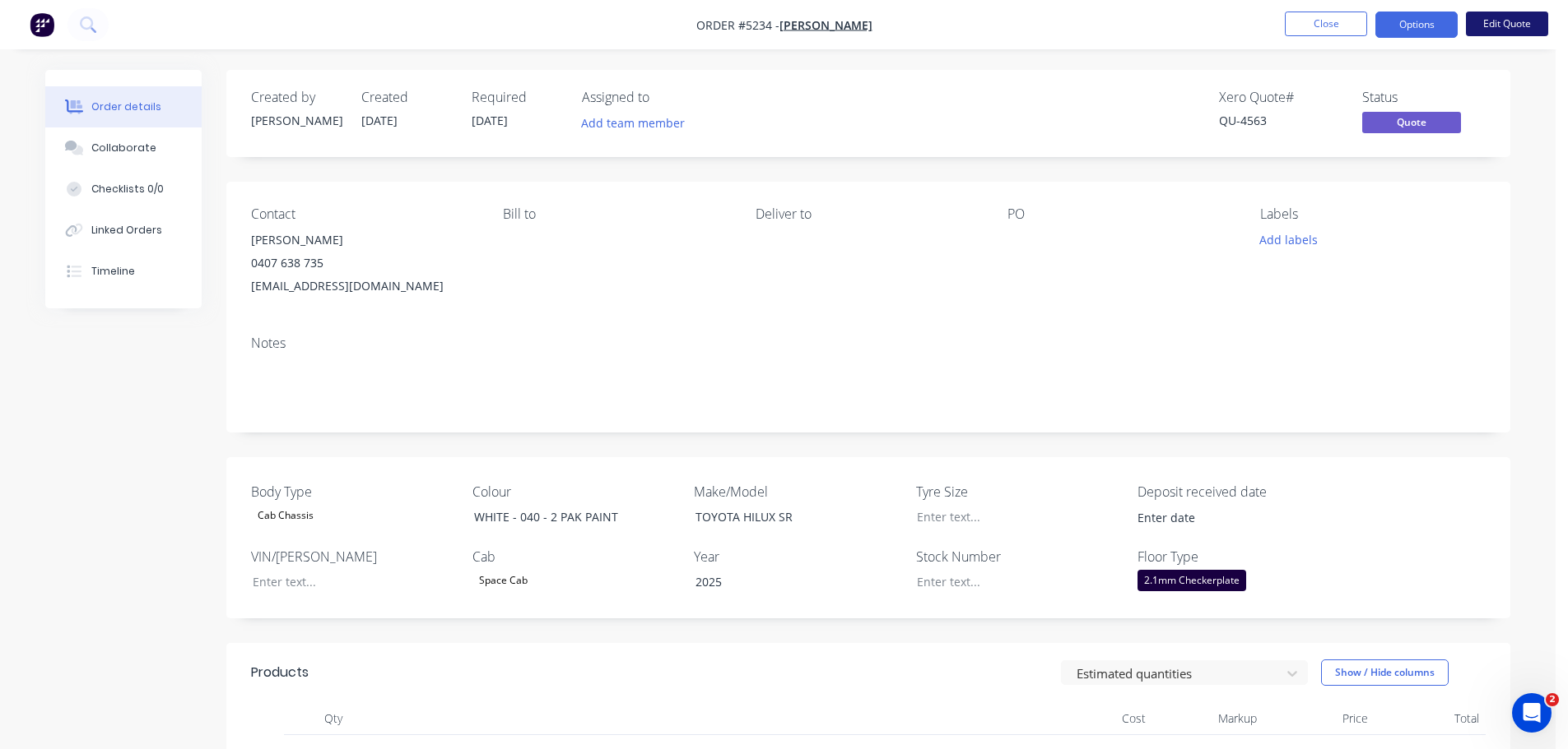
click at [1494, 25] on button "Edit Quote" at bounding box center [1507, 24] width 82 height 25
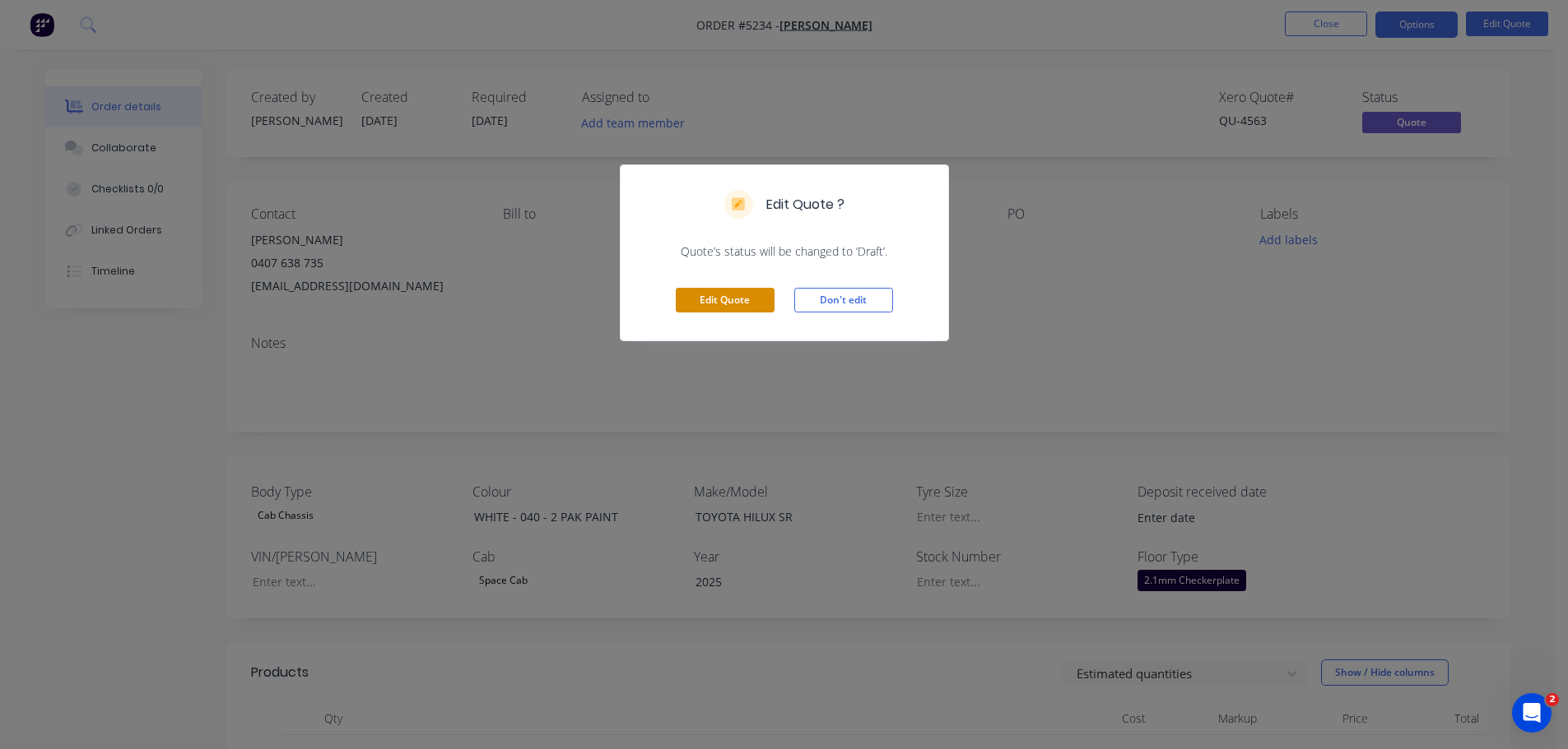
click at [749, 301] on button "Edit Quote" at bounding box center [726, 299] width 99 height 25
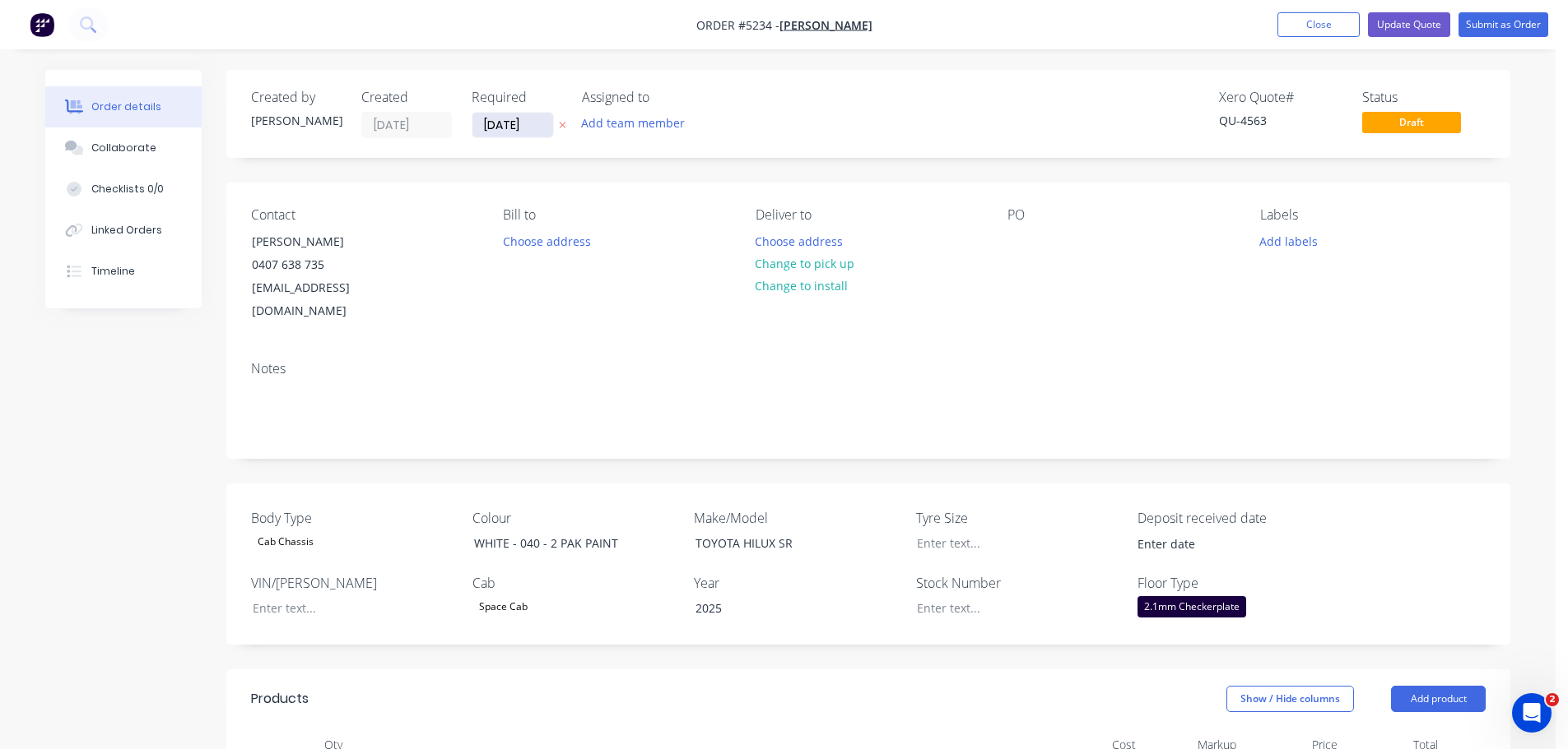
click at [511, 125] on input "24/09/25" at bounding box center [513, 125] width 81 height 25
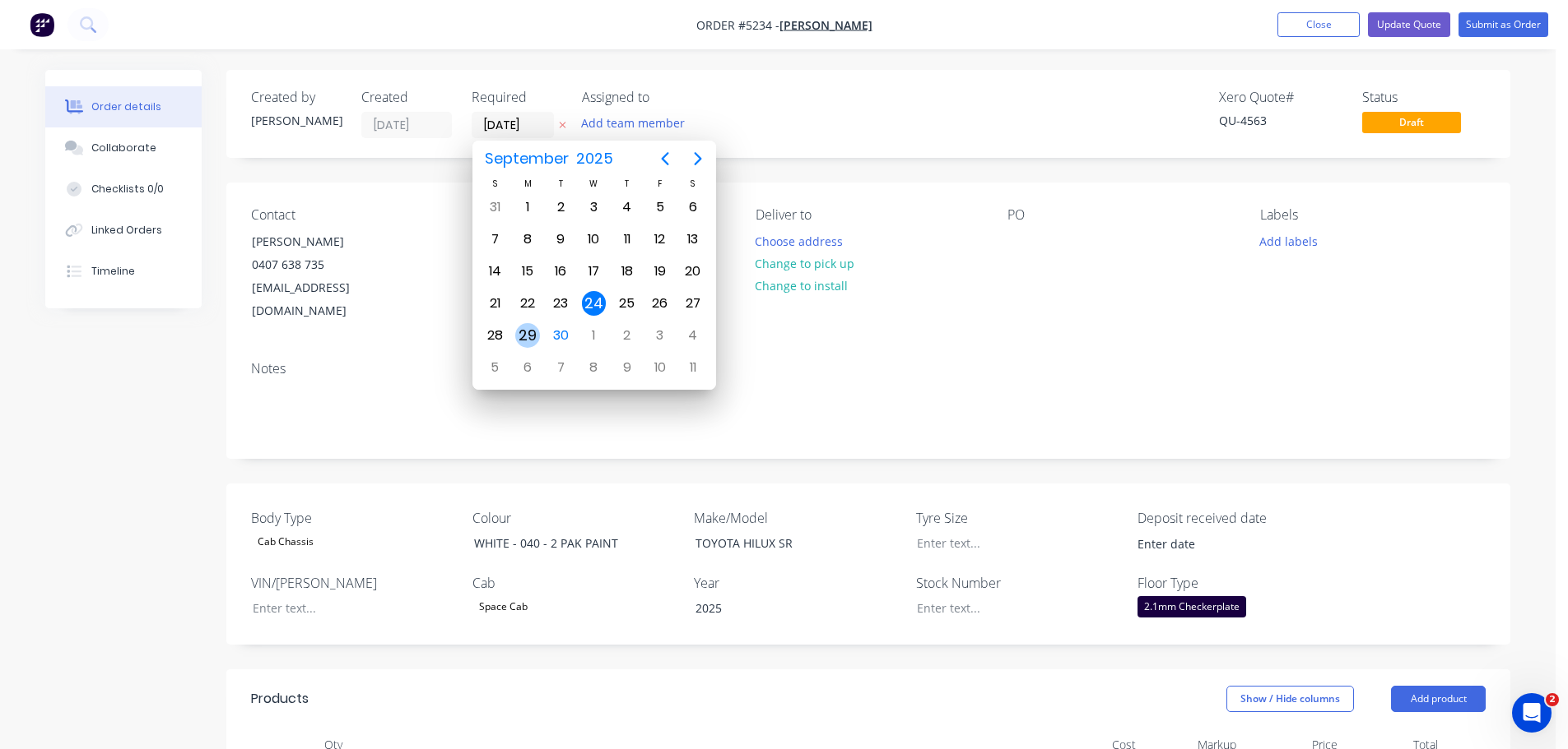
click at [523, 329] on div "29" at bounding box center [527, 335] width 25 height 25
type input "[DATE]"
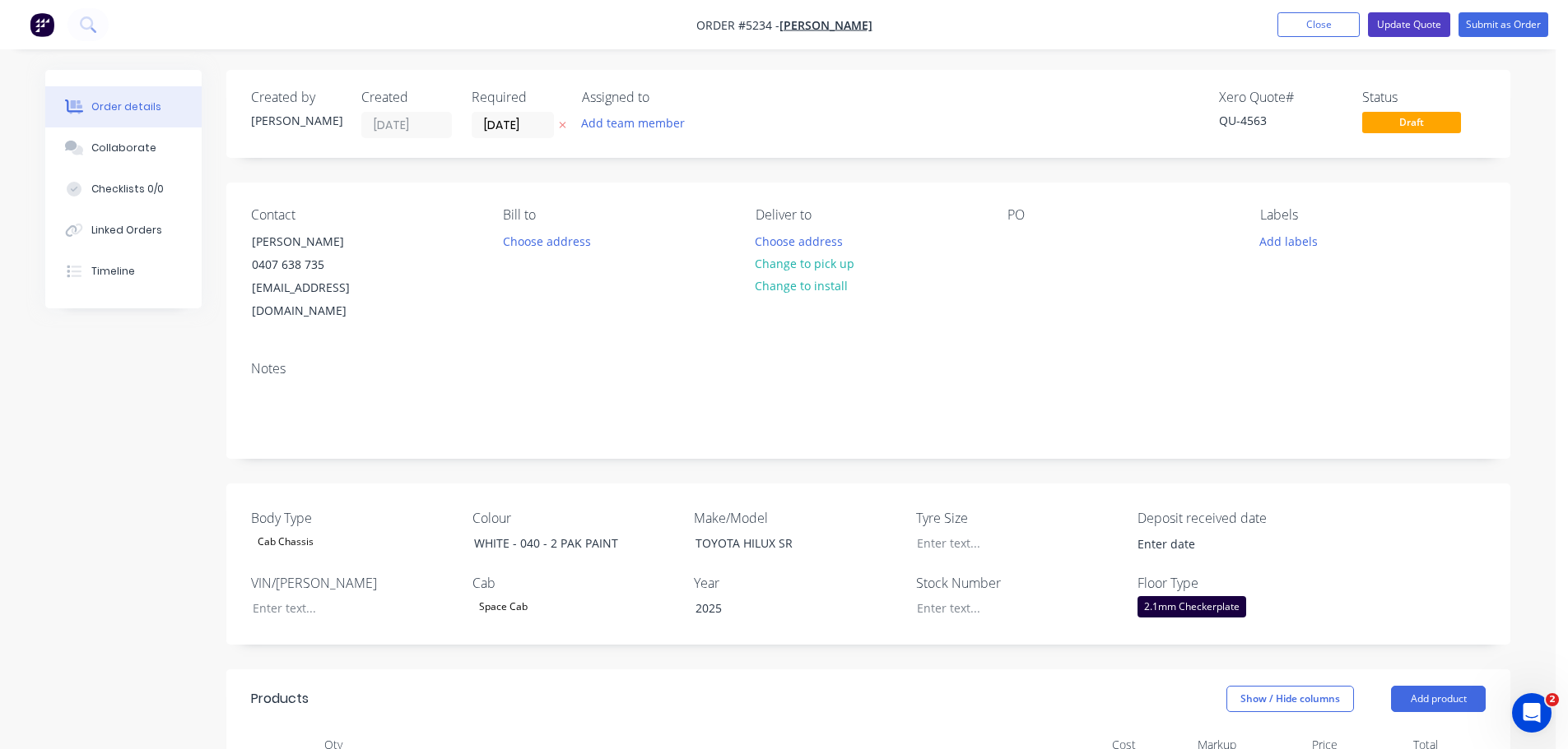
click at [1428, 22] on button "Update Quote" at bounding box center [1409, 24] width 82 height 25
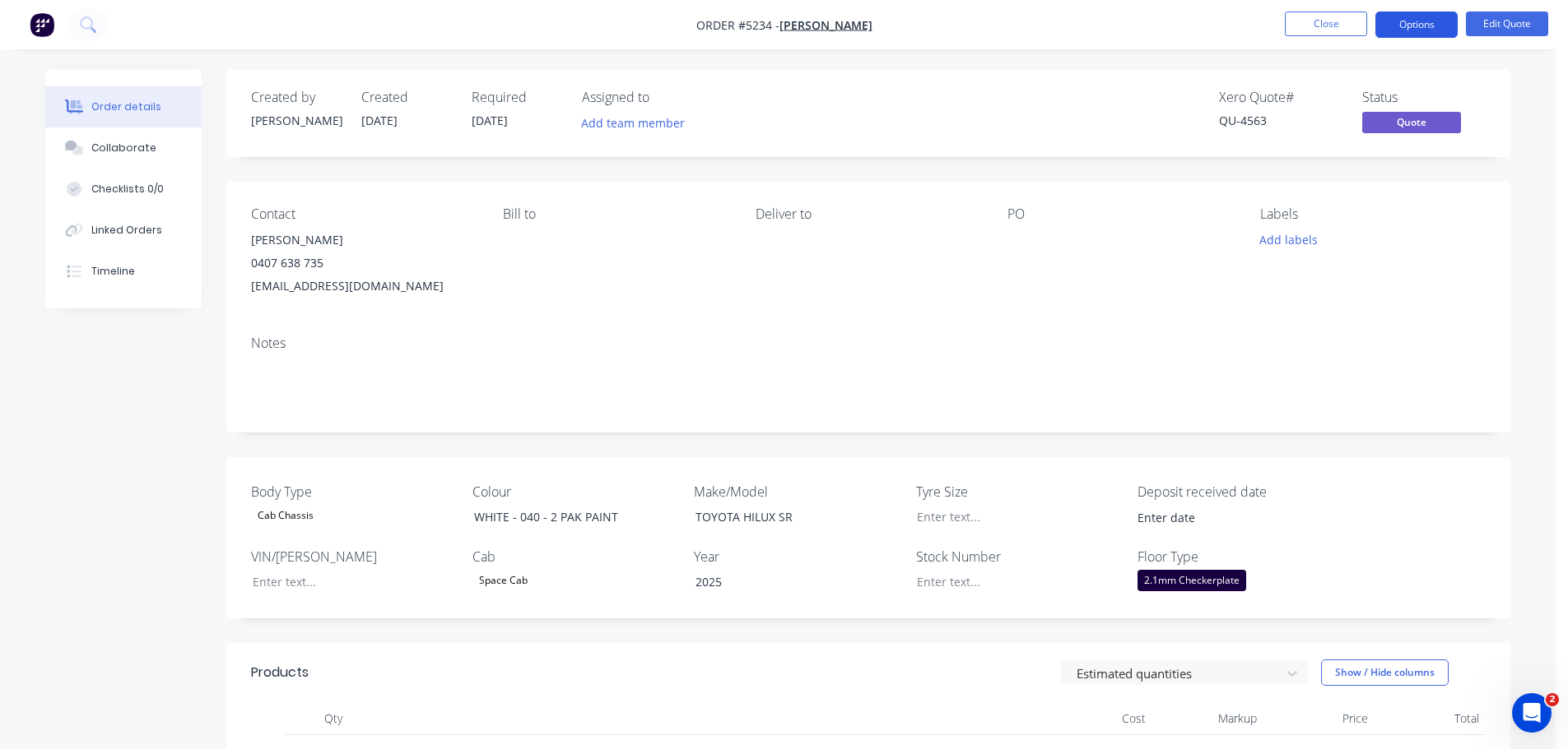
click at [1423, 24] on button "Options" at bounding box center [1416, 25] width 82 height 27
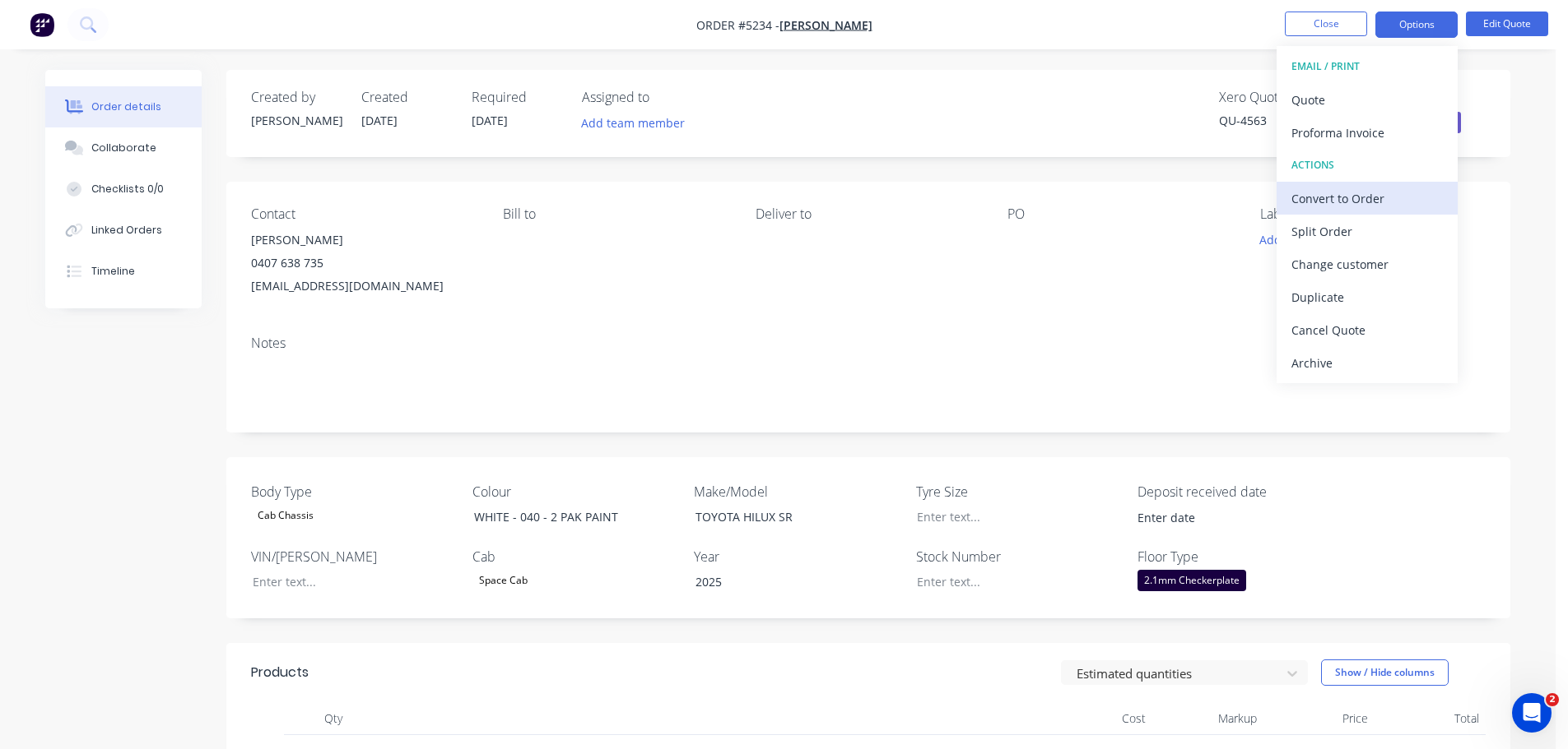
click at [1373, 204] on div "Convert to Order" at bounding box center [1366, 199] width 151 height 24
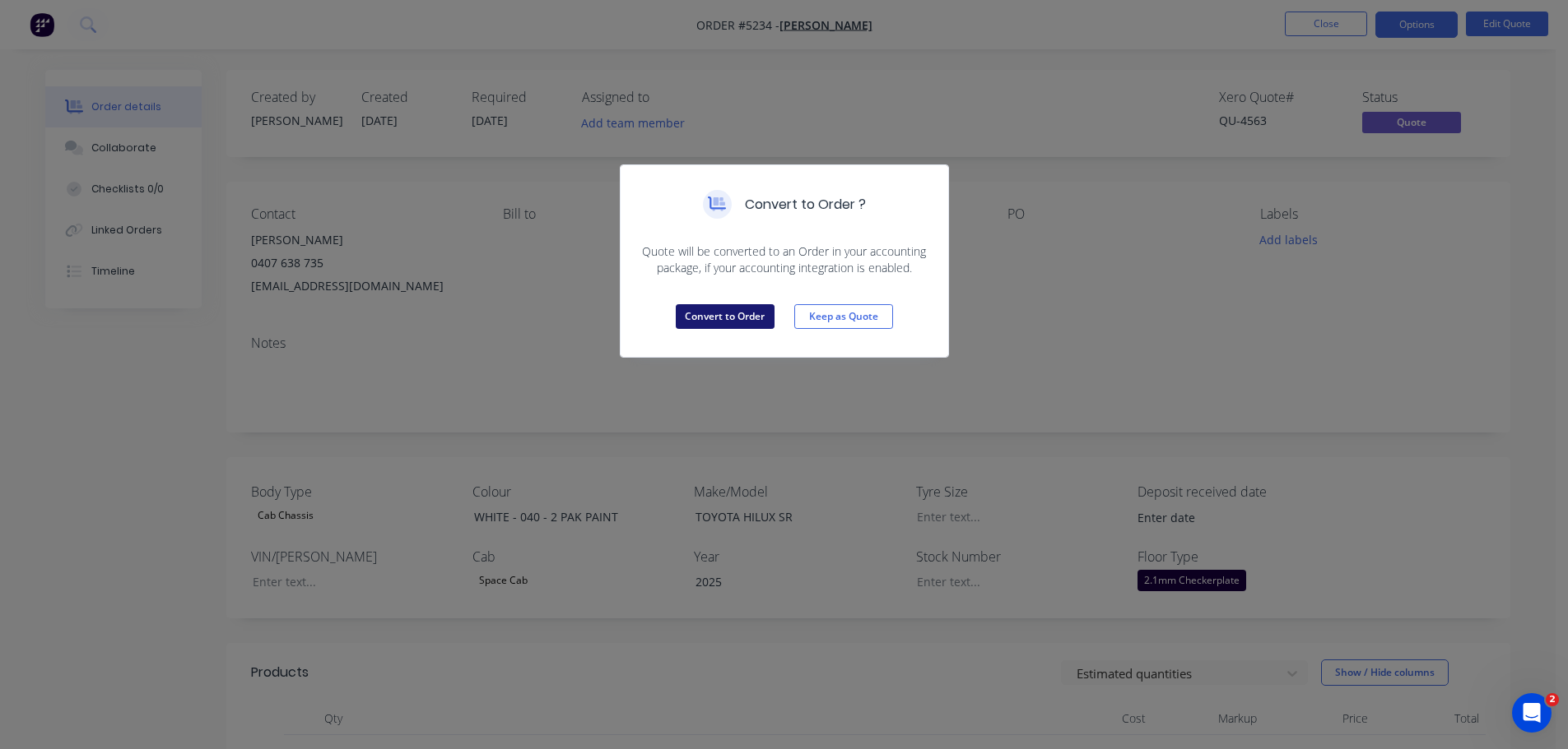
click at [738, 318] on button "Convert to Order" at bounding box center [726, 316] width 99 height 25
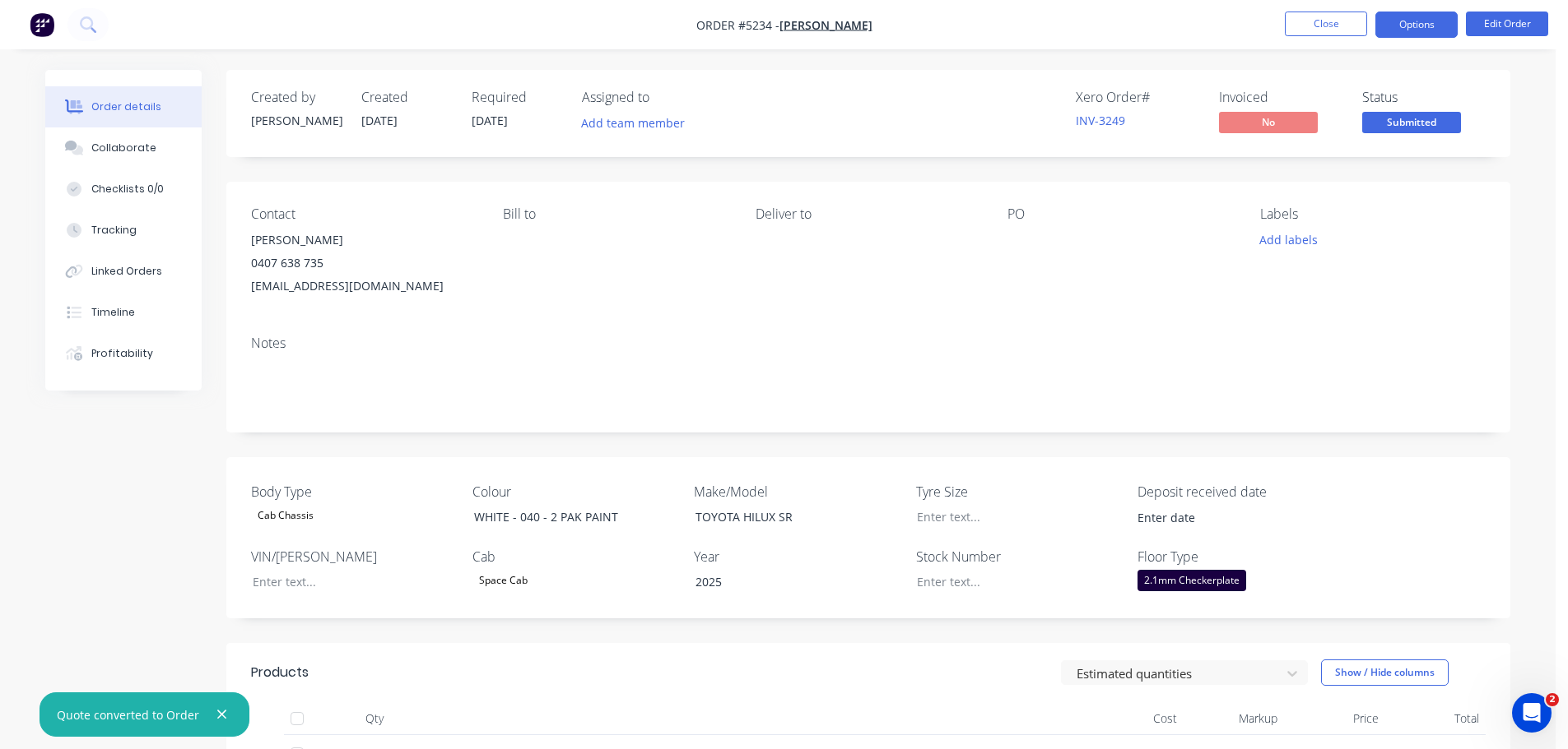
click at [1393, 26] on button "Options" at bounding box center [1416, 25] width 82 height 27
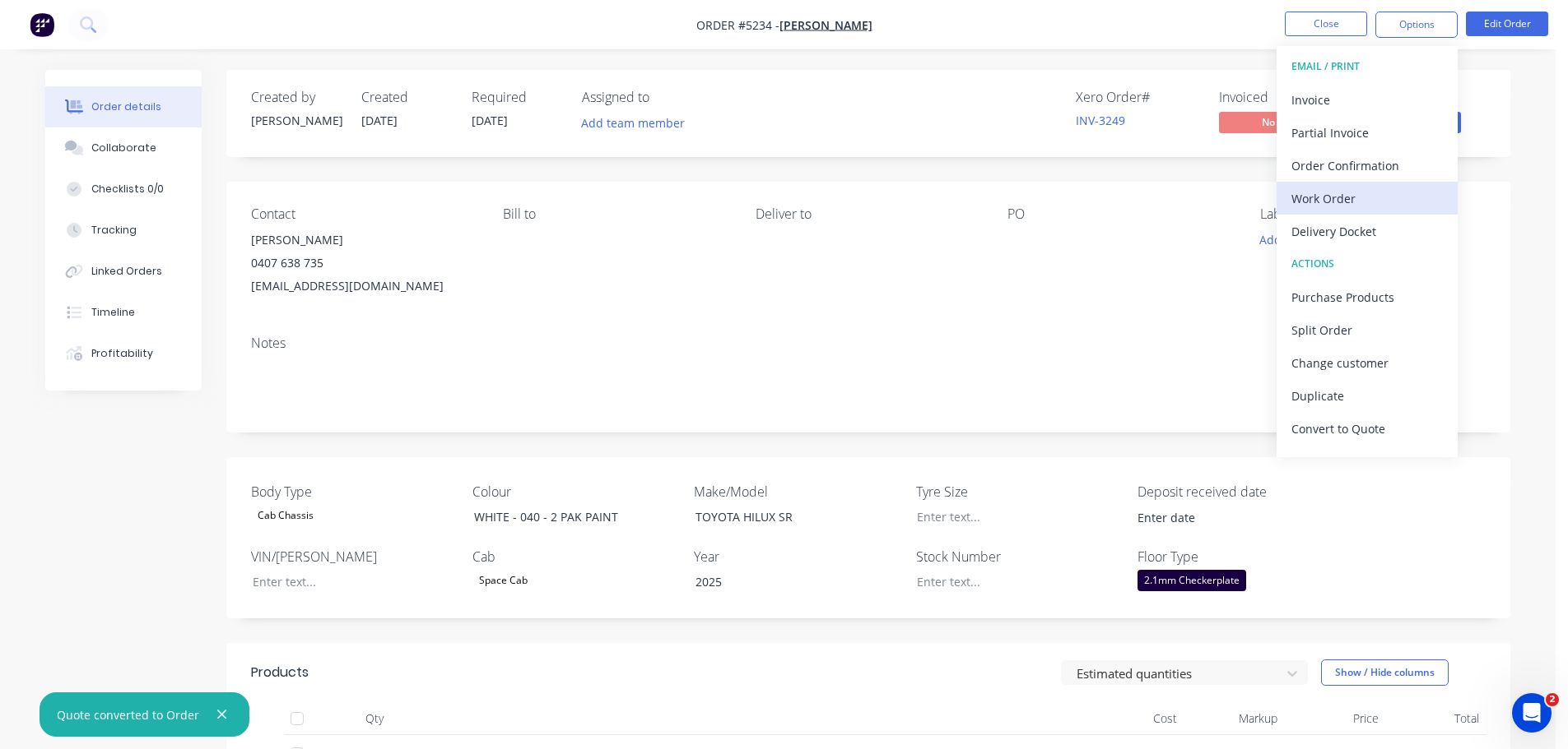
click at [1340, 195] on div "Work Order" at bounding box center [1366, 199] width 151 height 24
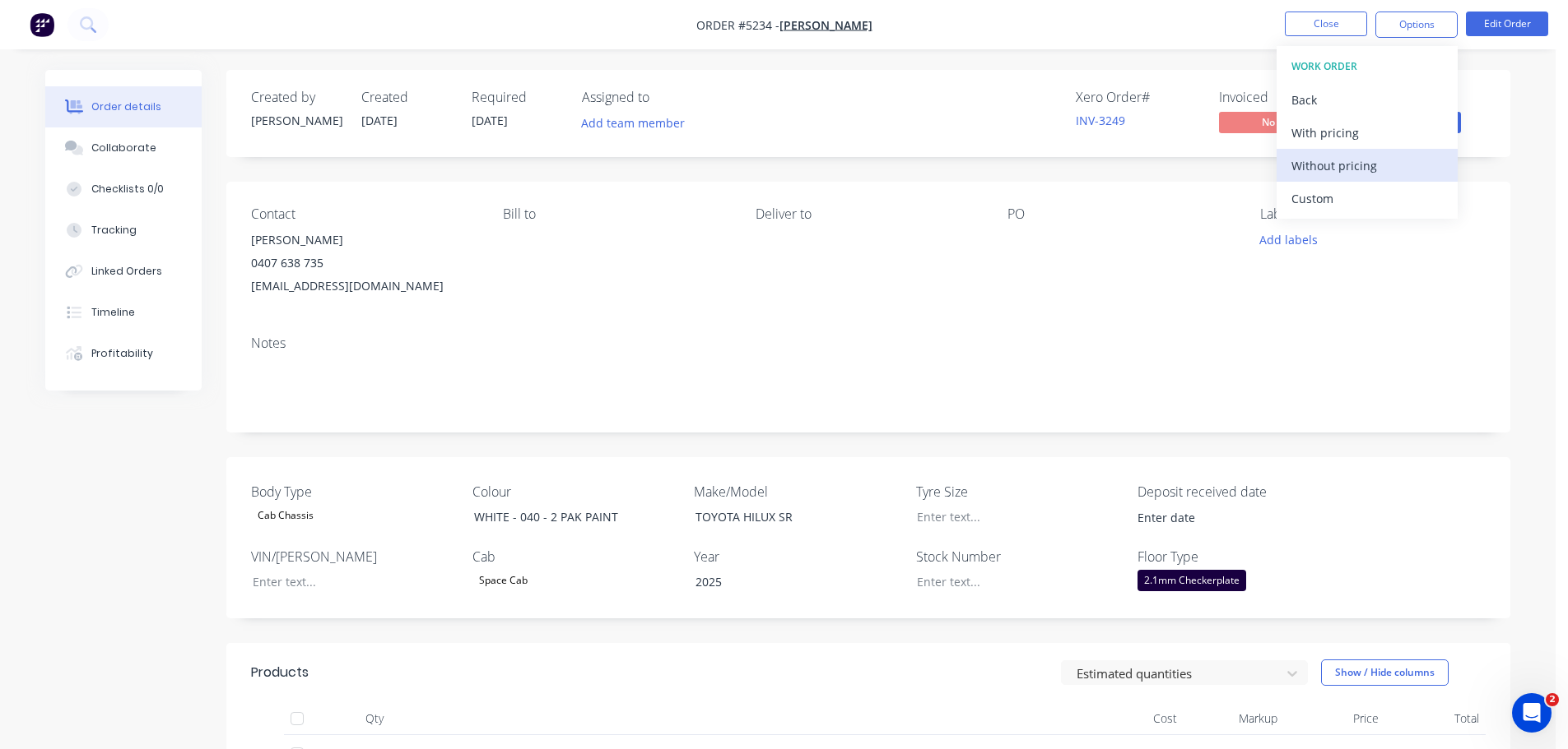
click at [1338, 157] on div "Without pricing" at bounding box center [1366, 166] width 151 height 24
click at [550, 281] on div "Bill to" at bounding box center [616, 252] width 225 height 91
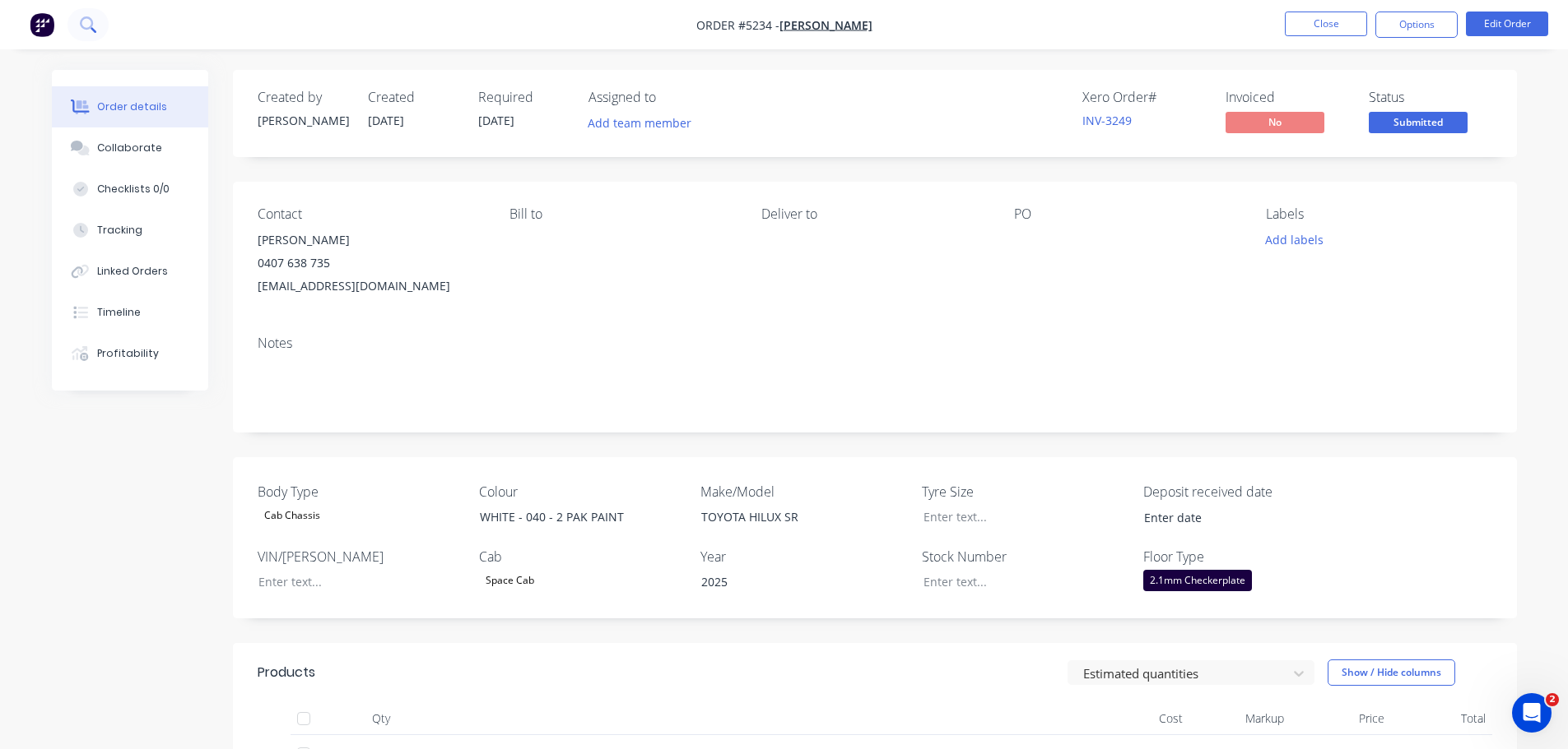
click at [84, 24] on icon at bounding box center [88, 25] width 16 height 16
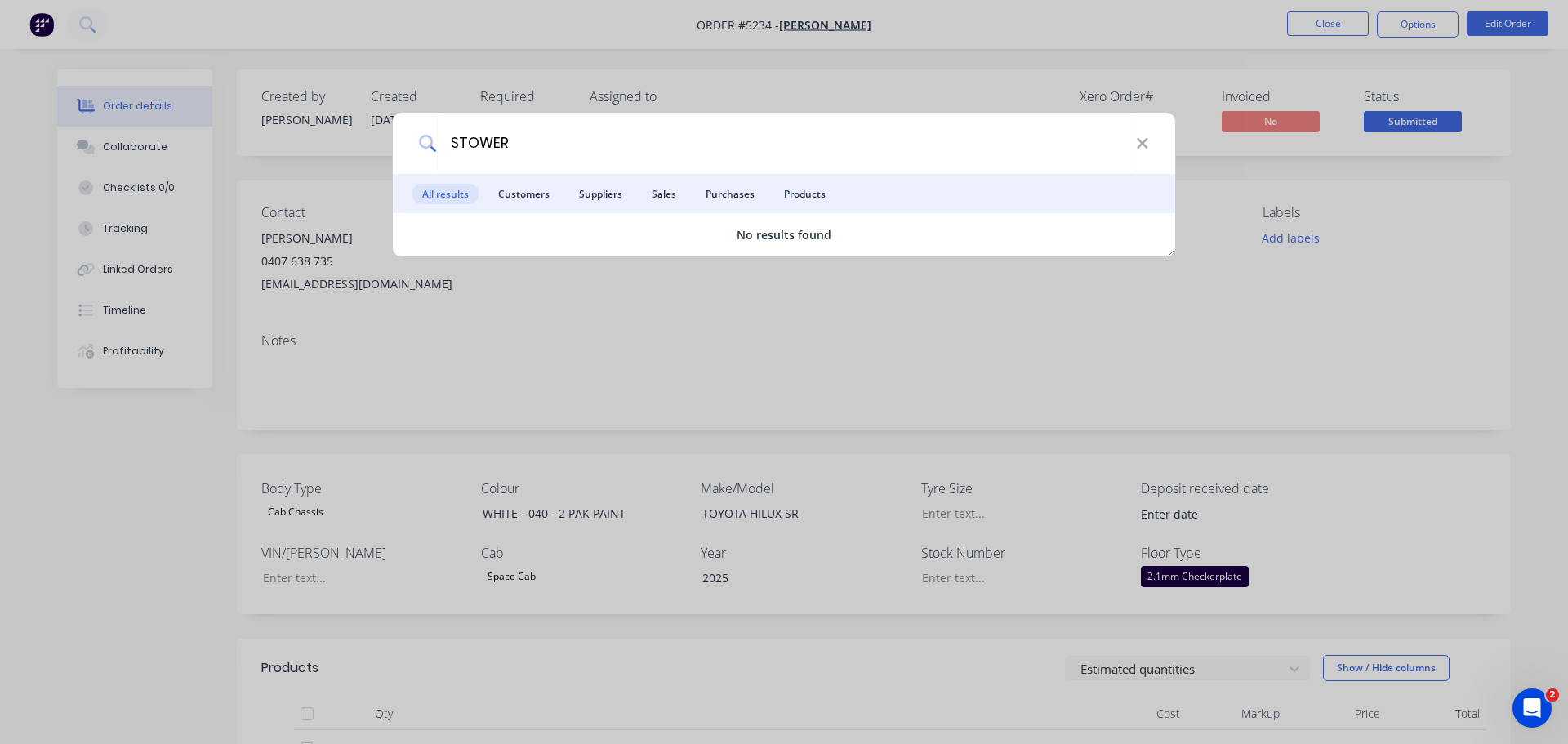
drag, startPoint x: 521, startPoint y: 154, endPoint x: 428, endPoint y: 149, distance: 93.1
click at [428, 149] on div "STOWER" at bounding box center [784, 143] width 783 height 61
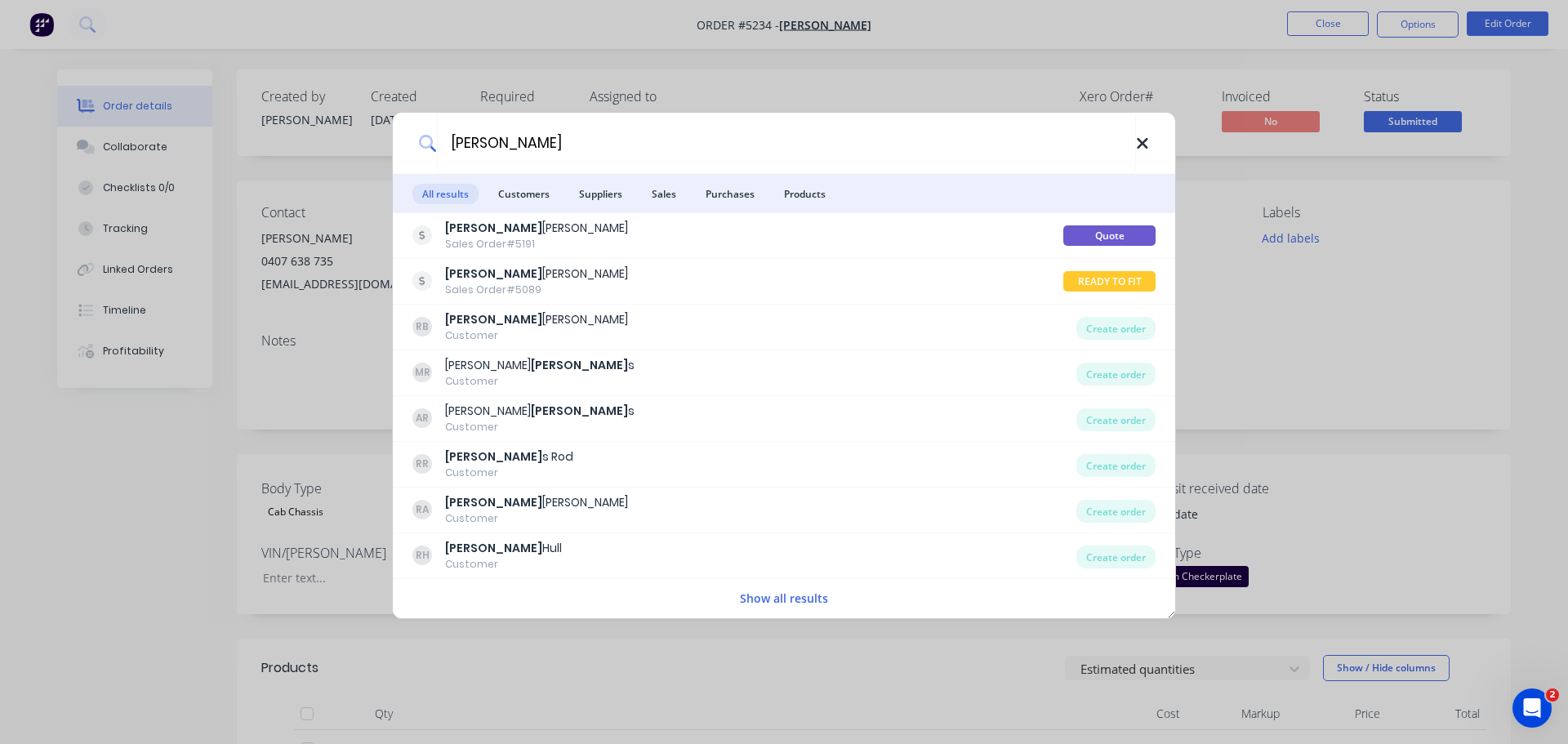
type input "[PERSON_NAME]"
click at [1148, 151] on icon at bounding box center [1142, 143] width 13 height 18
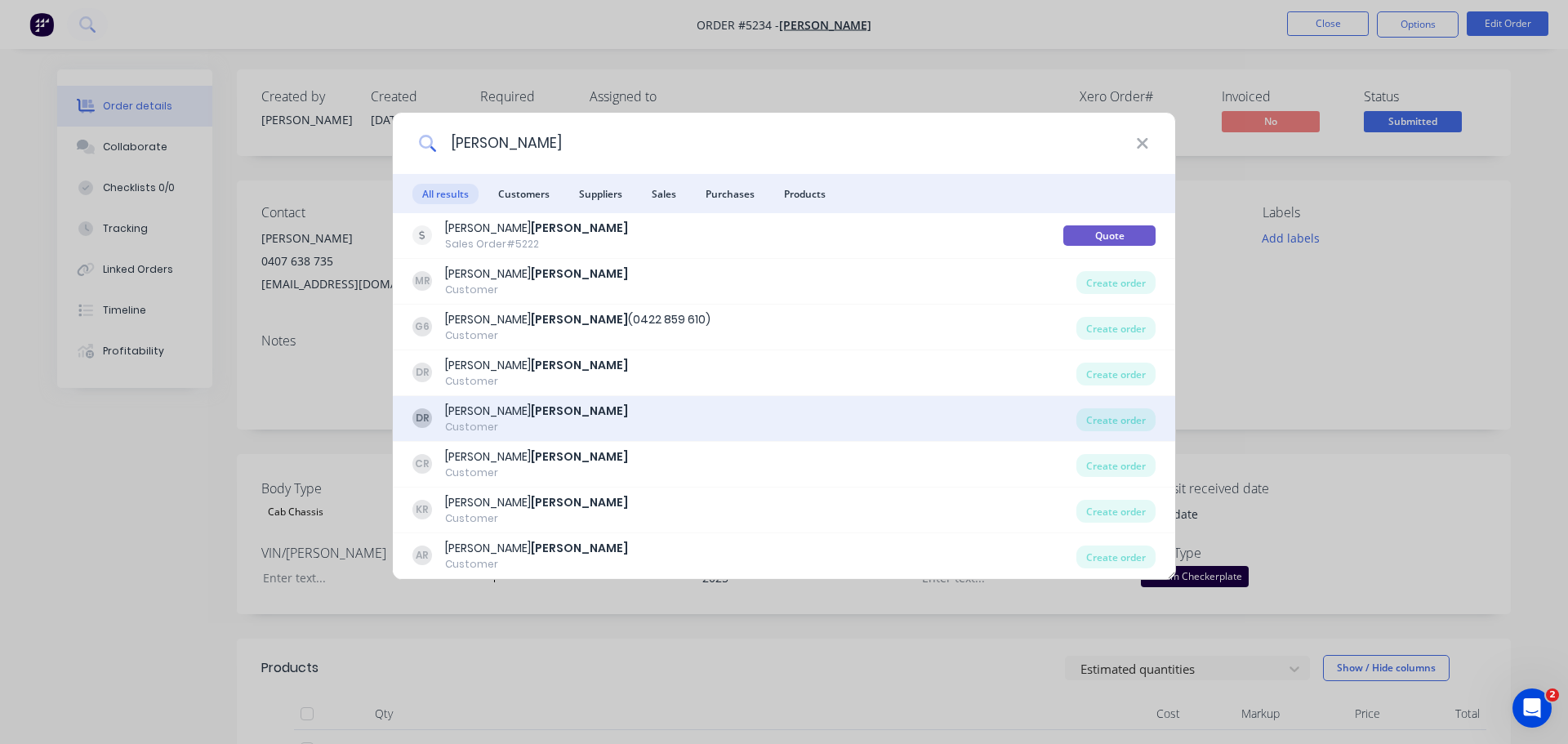
type input "[PERSON_NAME]"
click at [536, 417] on b "[PERSON_NAME]" at bounding box center [579, 410] width 97 height 17
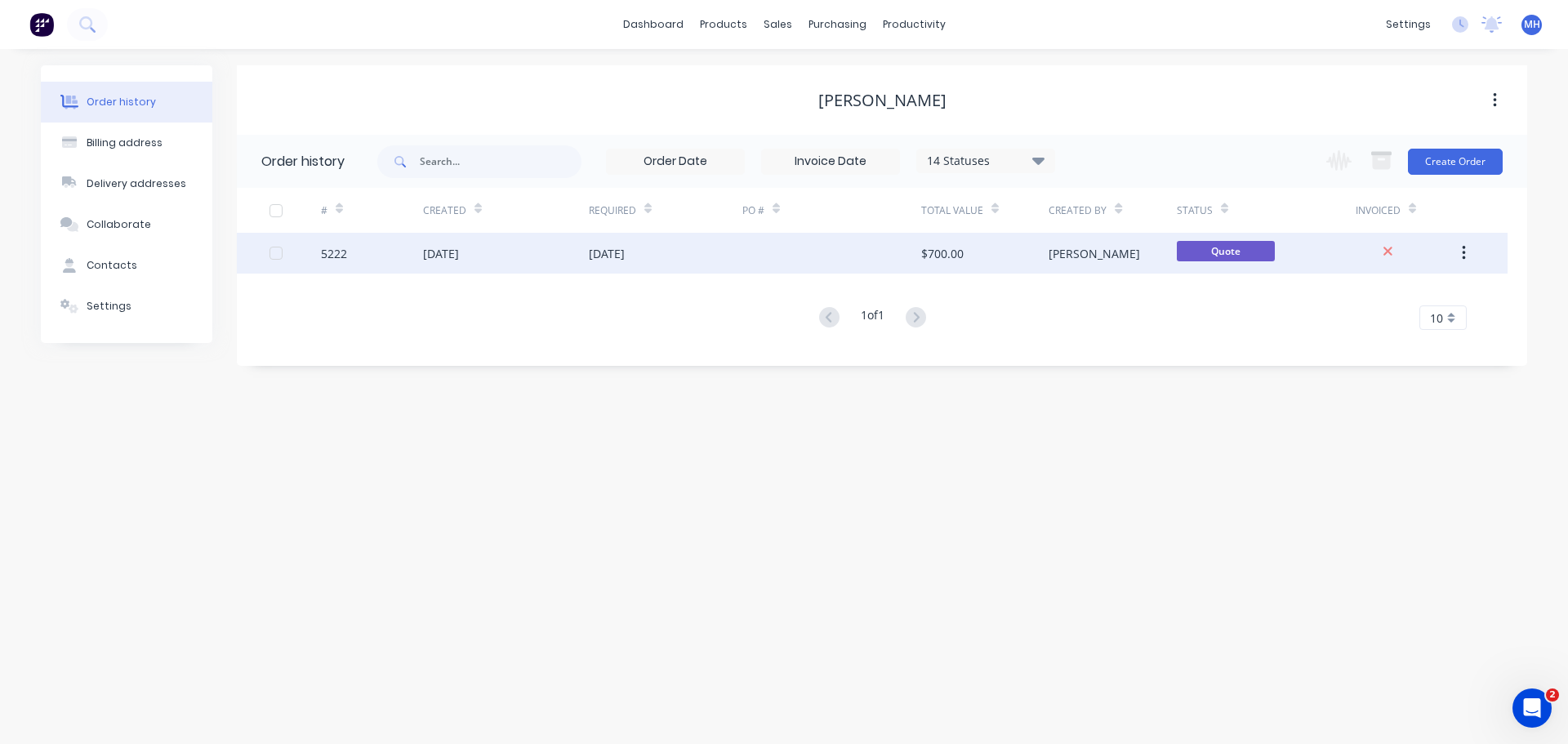
click at [459, 253] on div "[DATE]" at bounding box center [441, 253] width 36 height 17
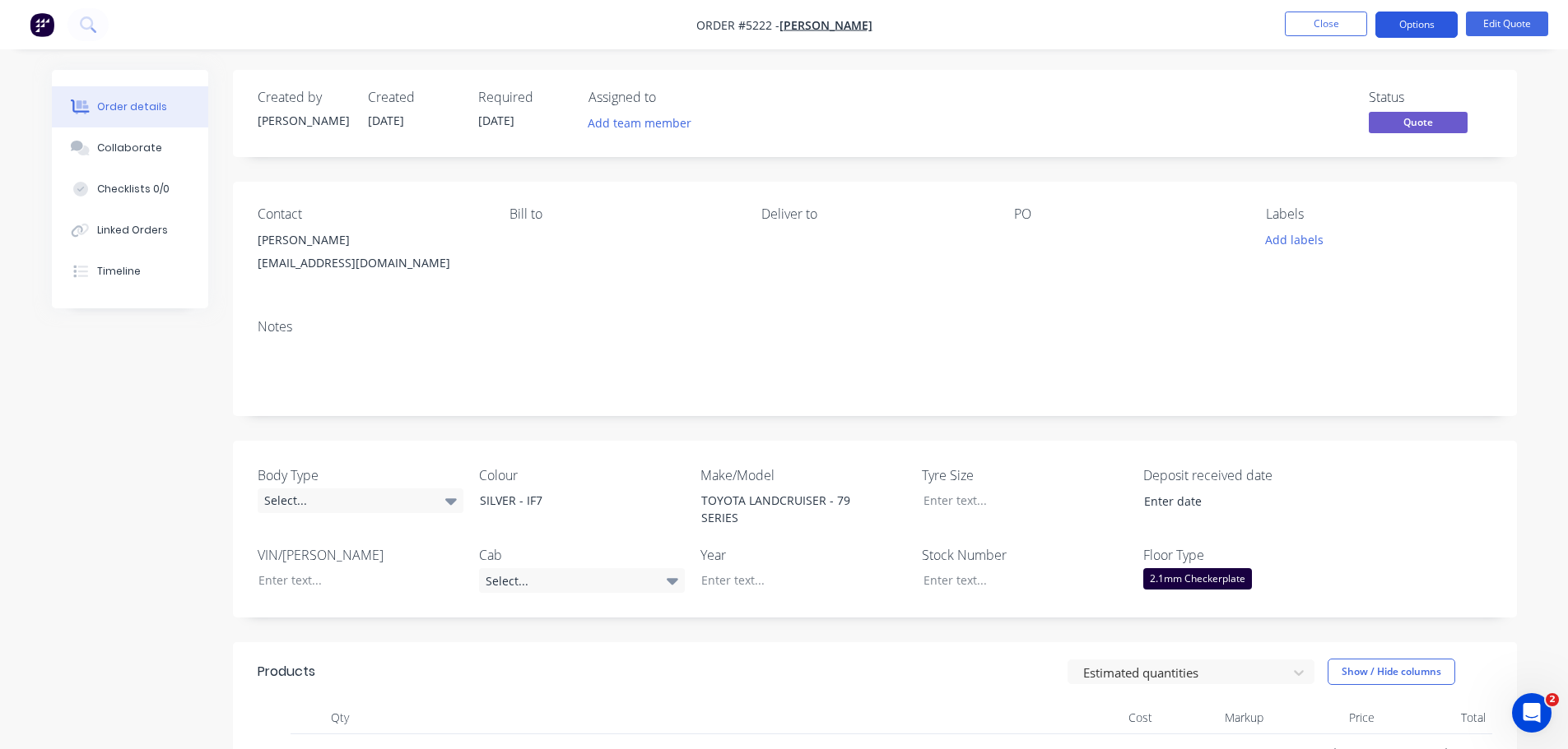
click at [1398, 24] on button "Options" at bounding box center [1416, 25] width 82 height 27
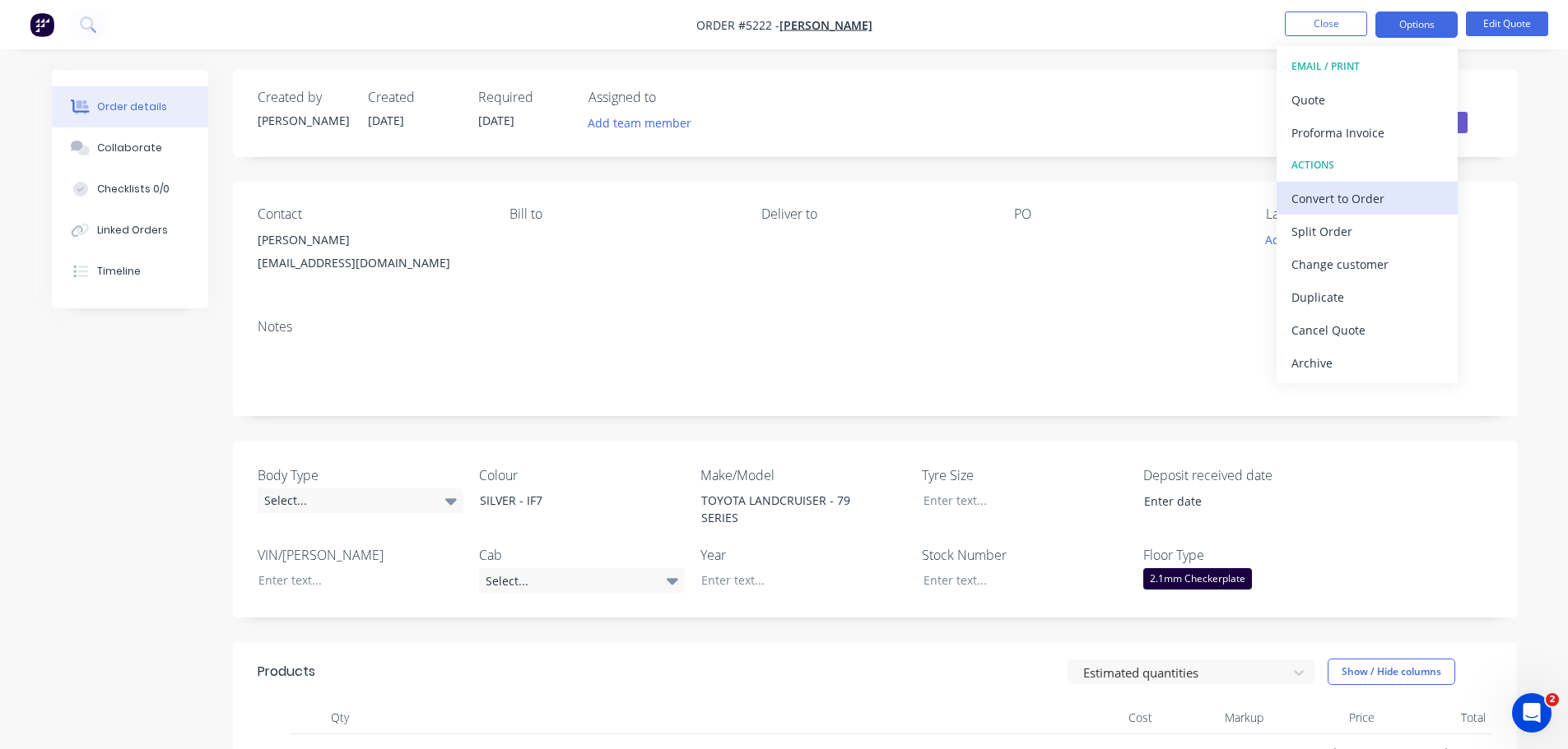
click at [1335, 206] on div "Convert to Order" at bounding box center [1366, 199] width 151 height 24
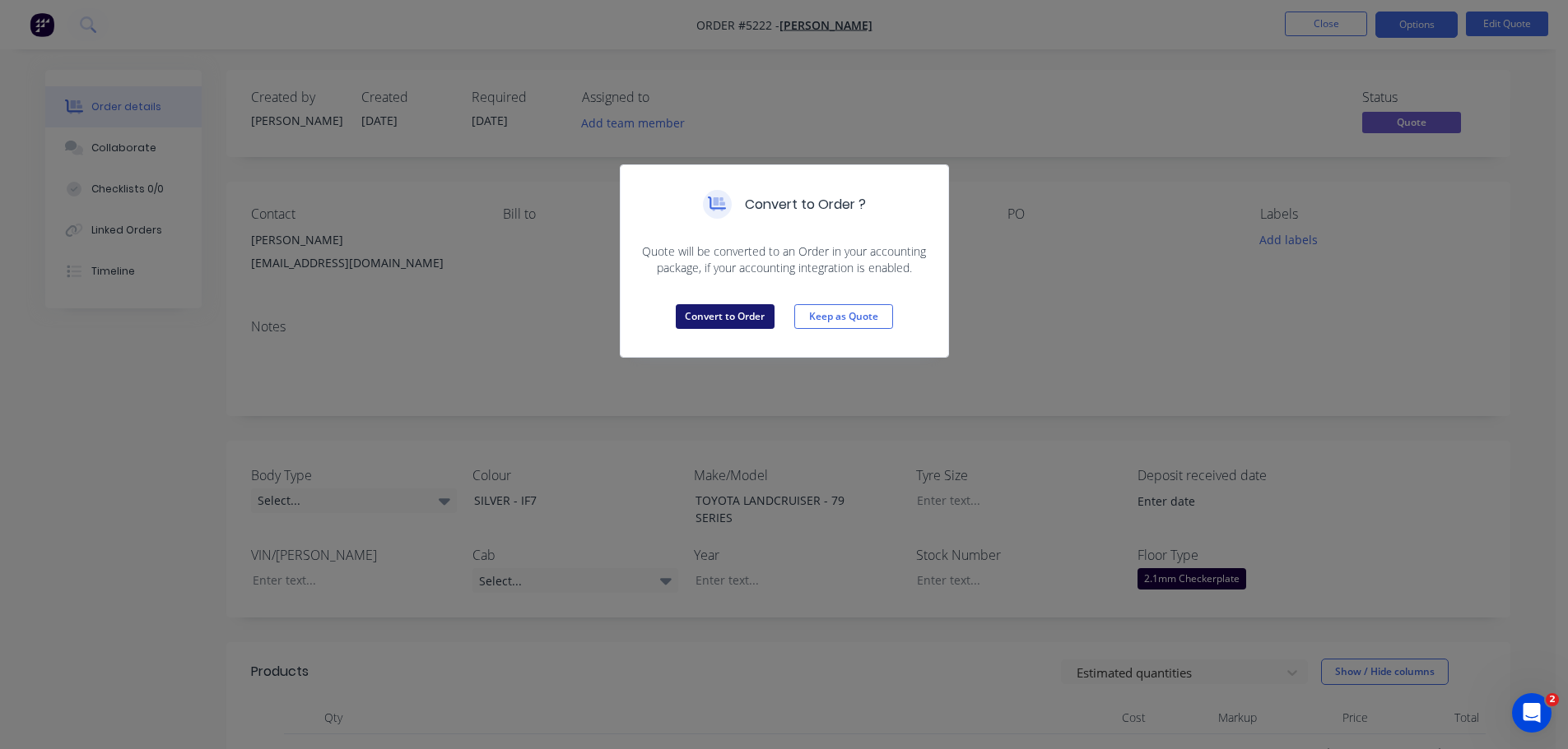
click at [704, 315] on button "Convert to Order" at bounding box center [726, 316] width 99 height 25
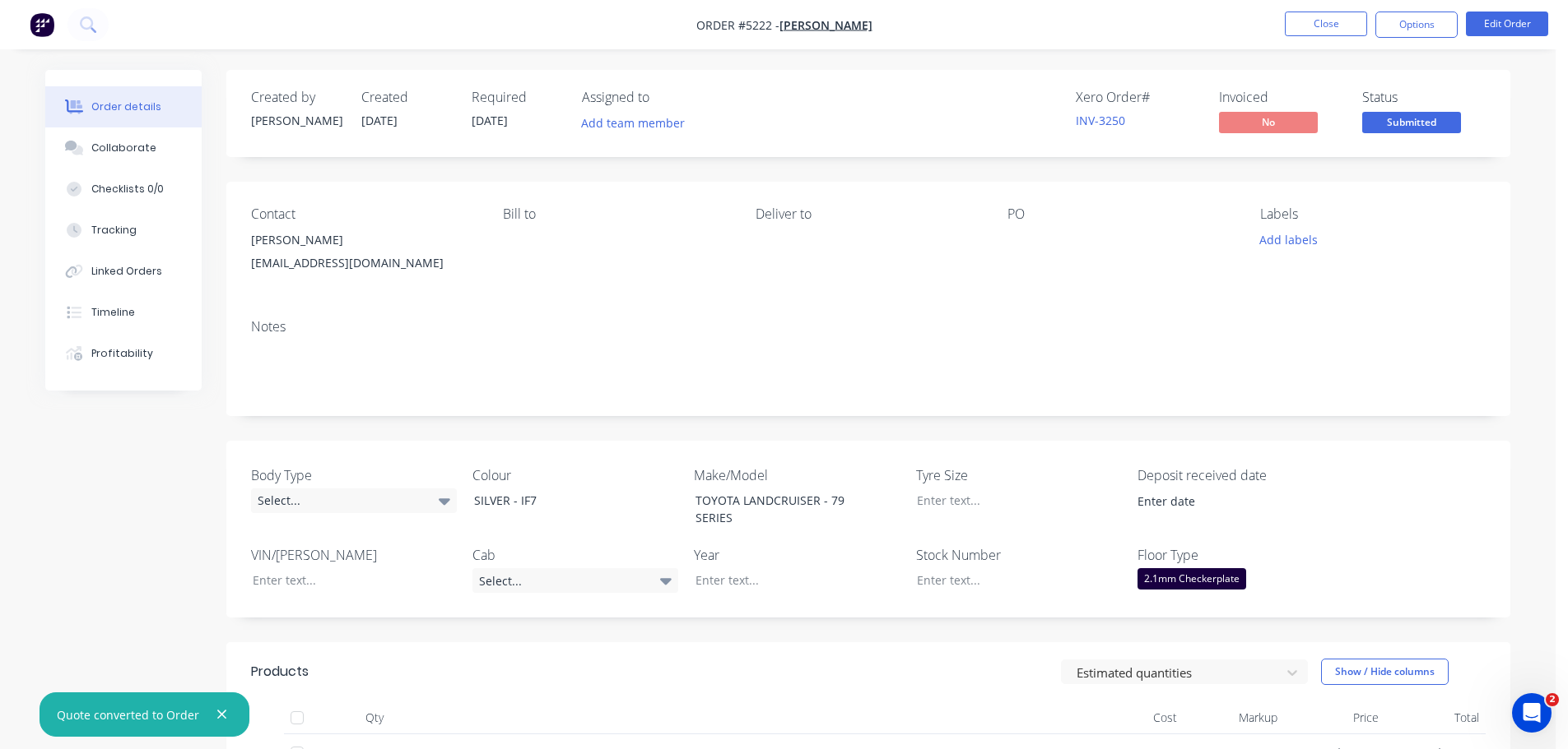
click at [502, 118] on span "[DATE]" at bounding box center [489, 121] width 37 height 16
click at [381, 120] on span "[DATE]" at bounding box center [379, 121] width 37 height 16
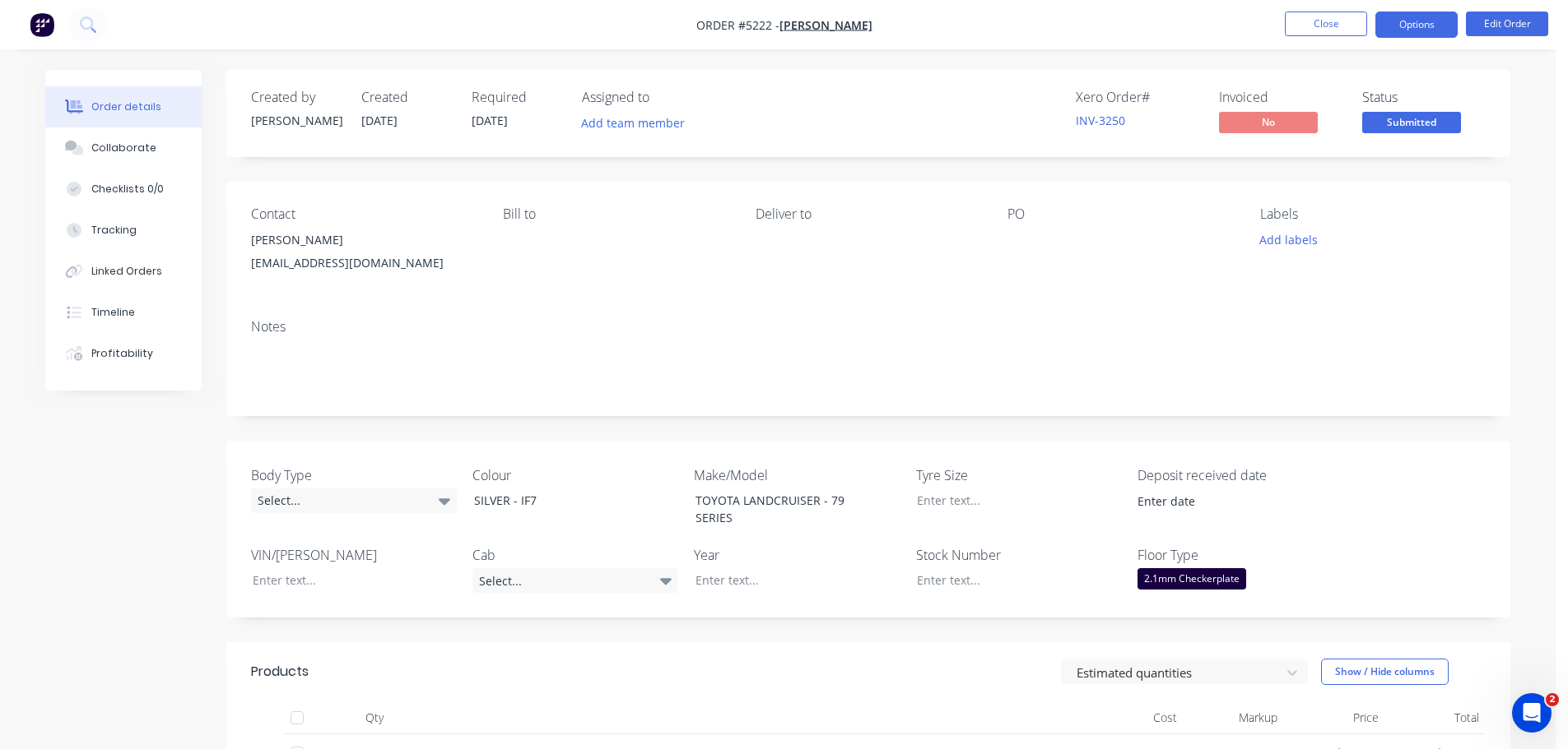
click at [1418, 24] on button "Options" at bounding box center [1416, 25] width 82 height 27
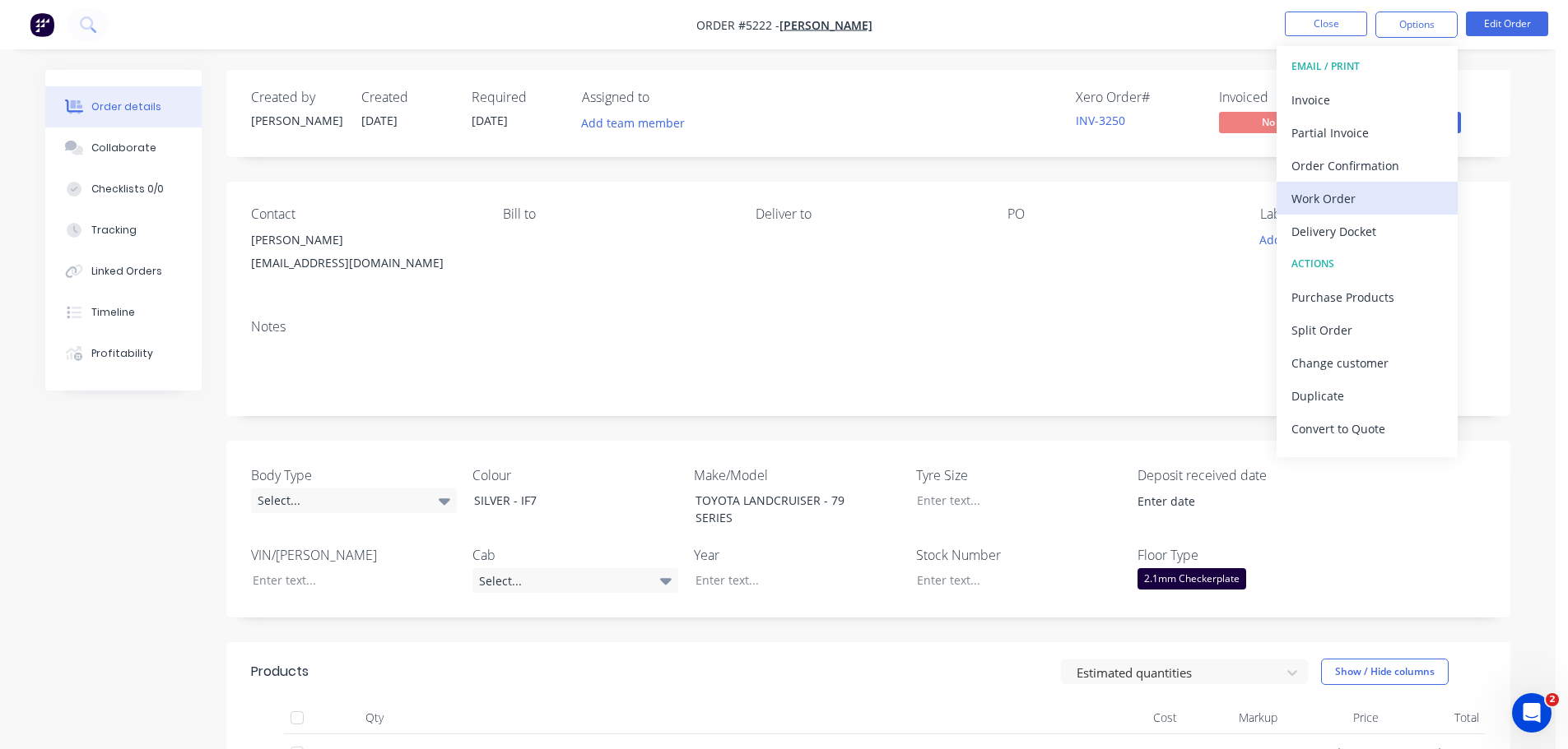
click at [1335, 201] on div "Work Order" at bounding box center [1366, 199] width 151 height 24
click at [1145, 195] on div "Contact [PERSON_NAME] [EMAIL_ADDRESS][DOMAIN_NAME] [PERSON_NAME] to Deliver to …" at bounding box center [868, 244] width 1284 height 125
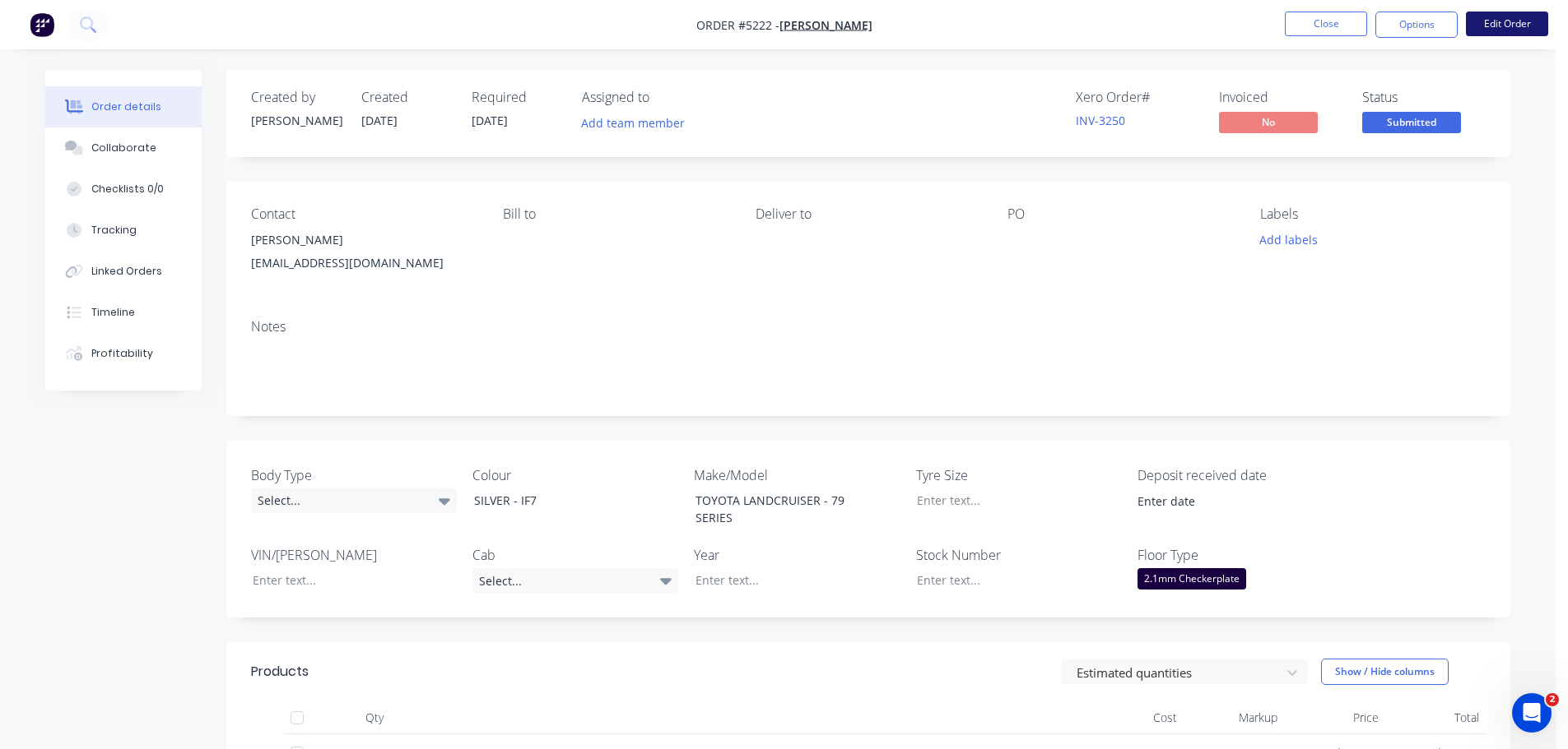
click at [1525, 24] on button "Edit Order" at bounding box center [1507, 24] width 82 height 25
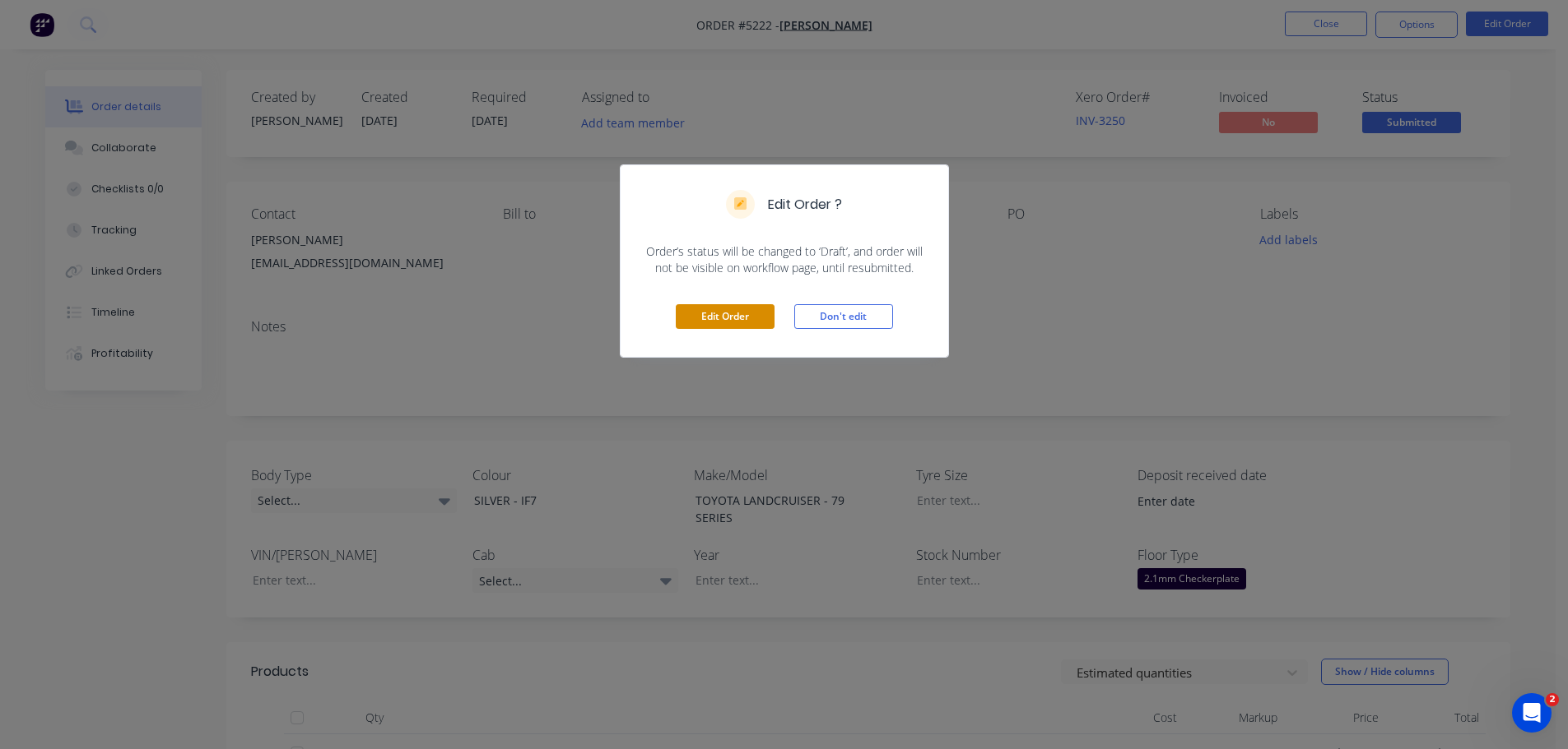
click at [734, 313] on button "Edit Order" at bounding box center [726, 316] width 99 height 25
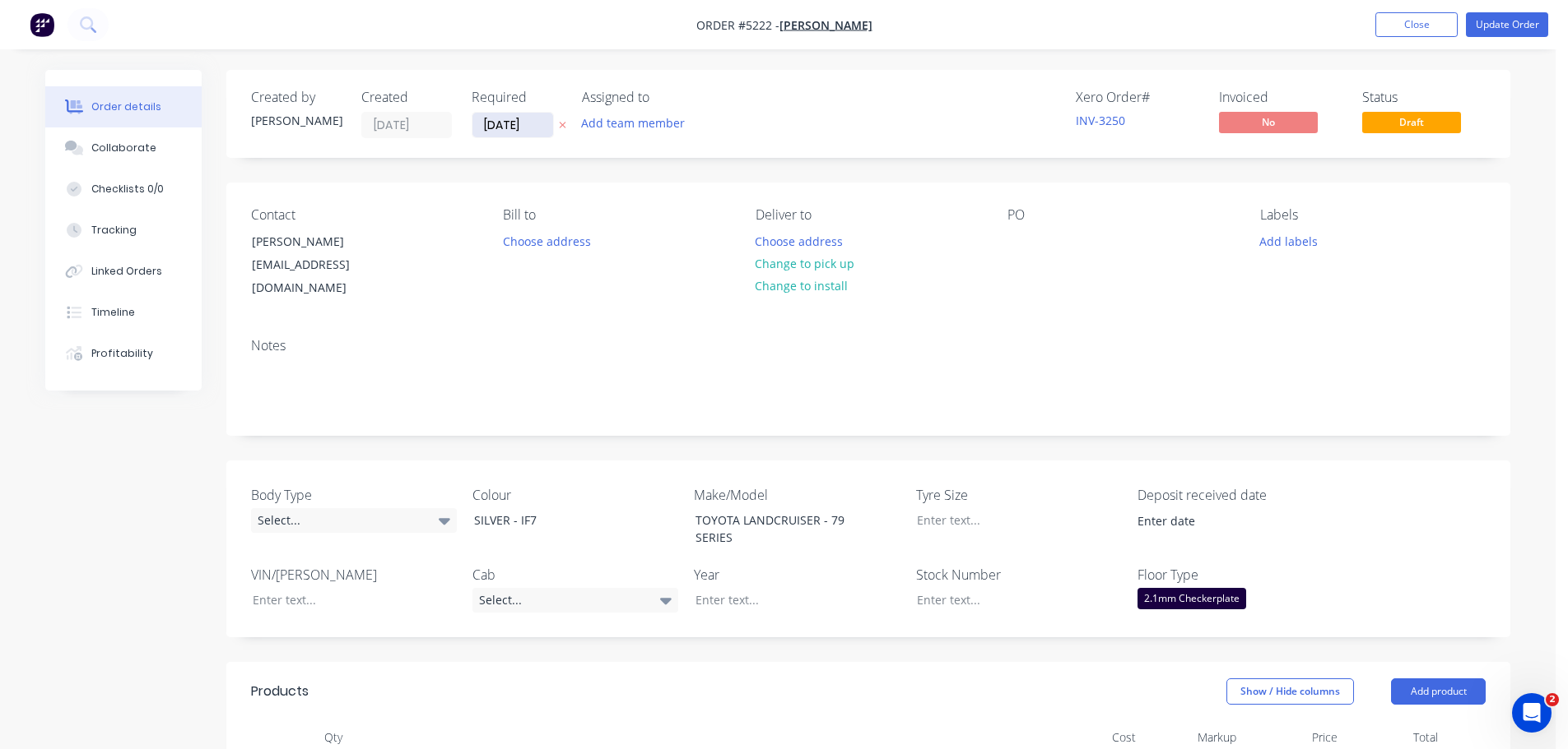
click at [508, 125] on input "[DATE]" at bounding box center [513, 125] width 81 height 25
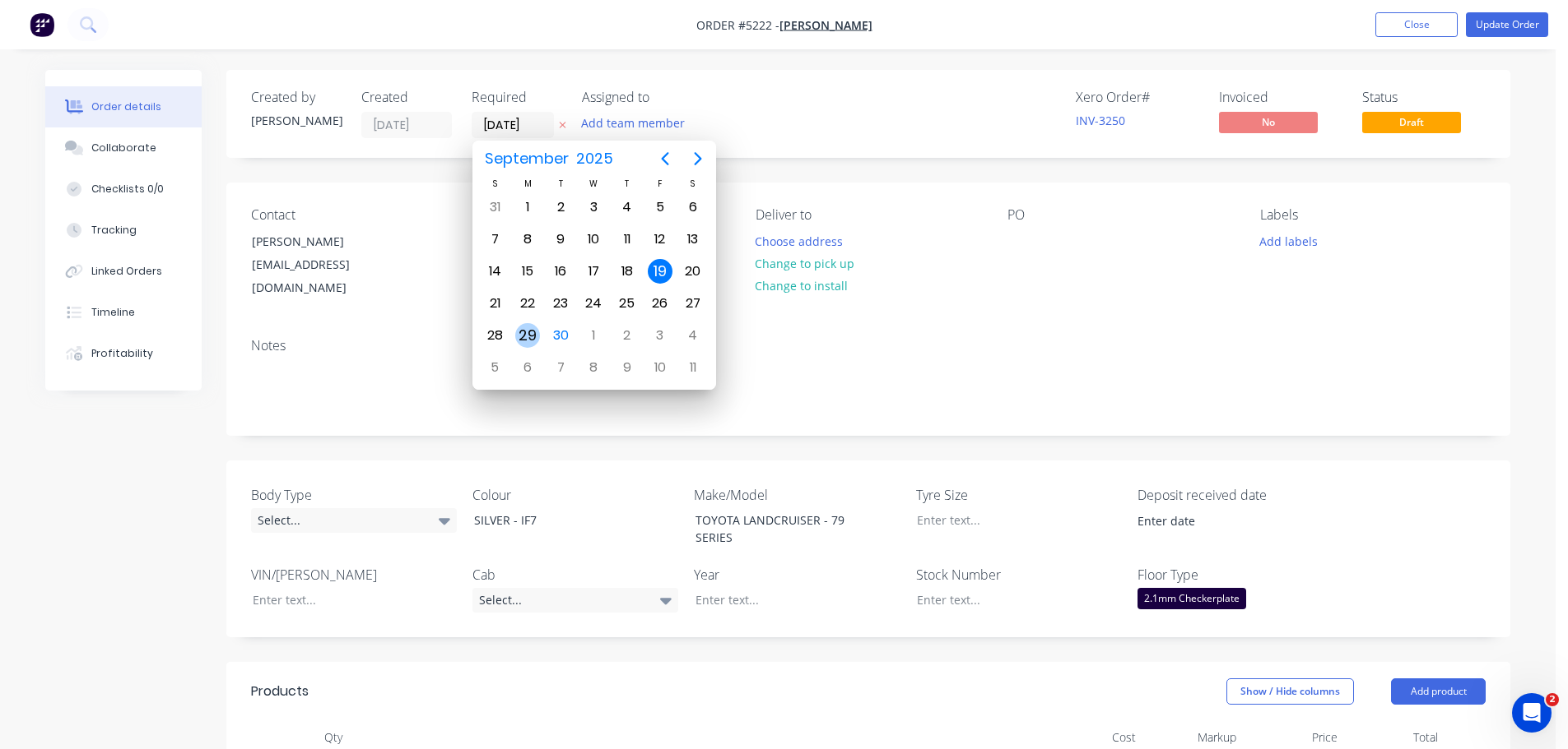
click at [530, 338] on div "29" at bounding box center [527, 335] width 25 height 25
type input "[DATE]"
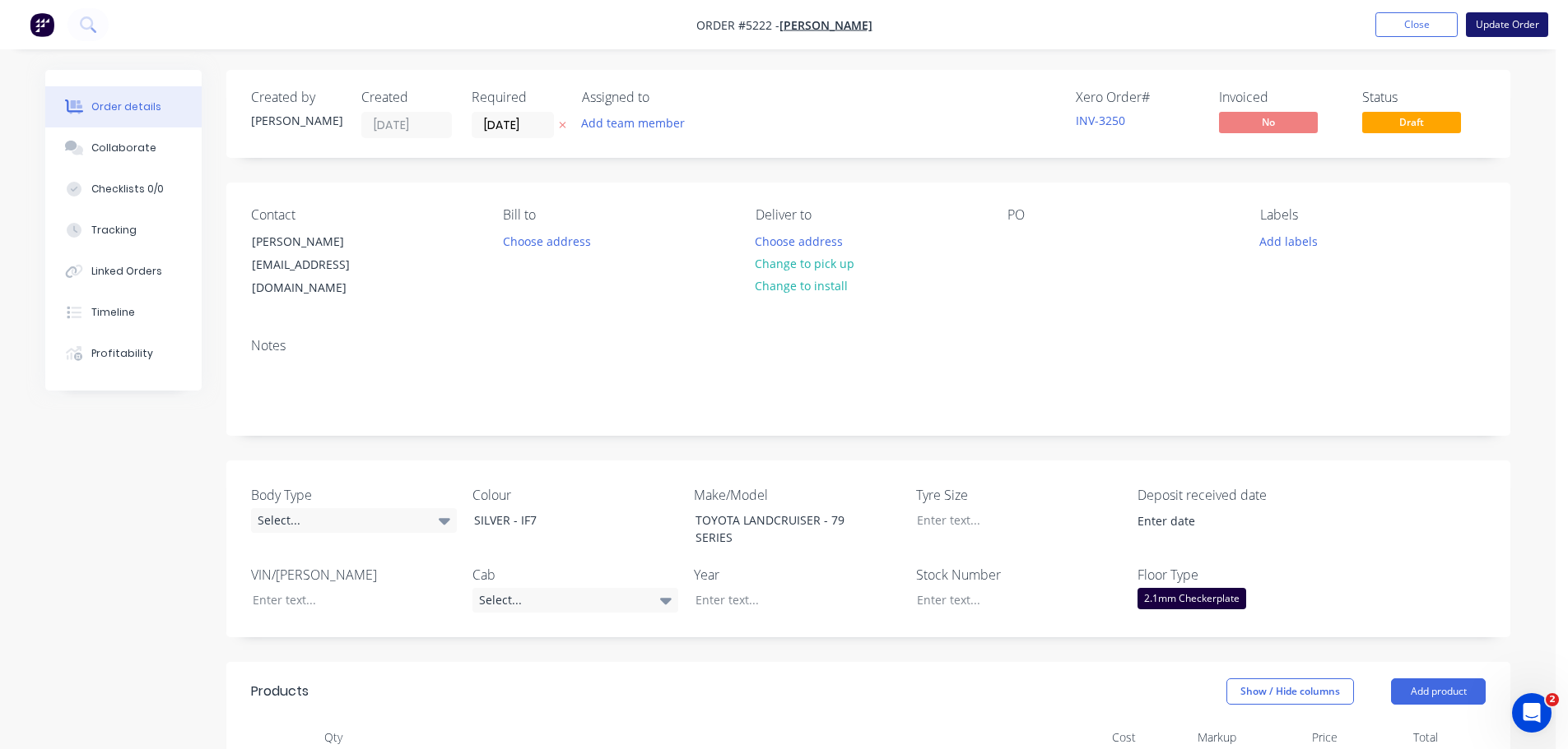
click at [1493, 24] on button "Update Order" at bounding box center [1507, 24] width 82 height 25
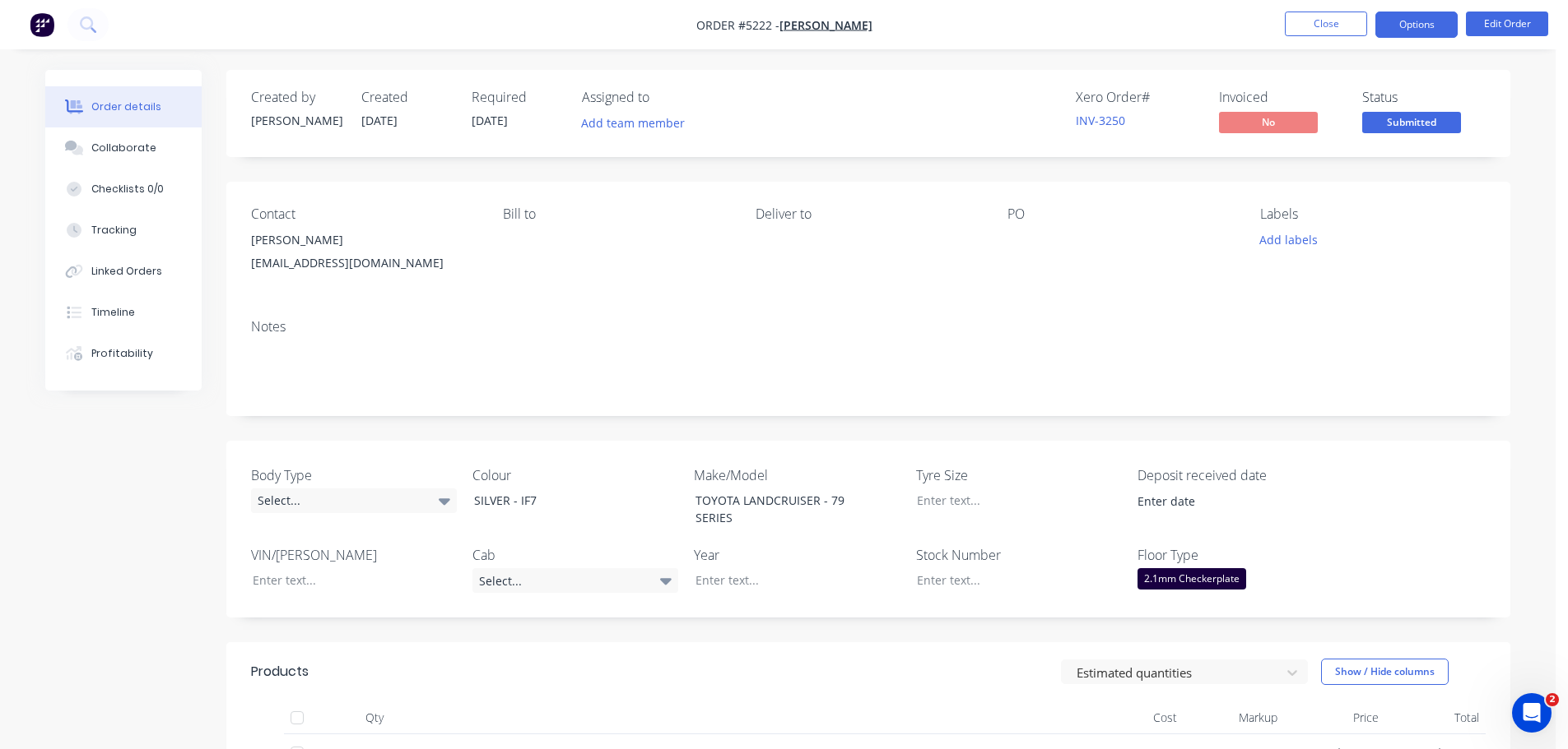
click at [1425, 27] on button "Options" at bounding box center [1416, 25] width 82 height 27
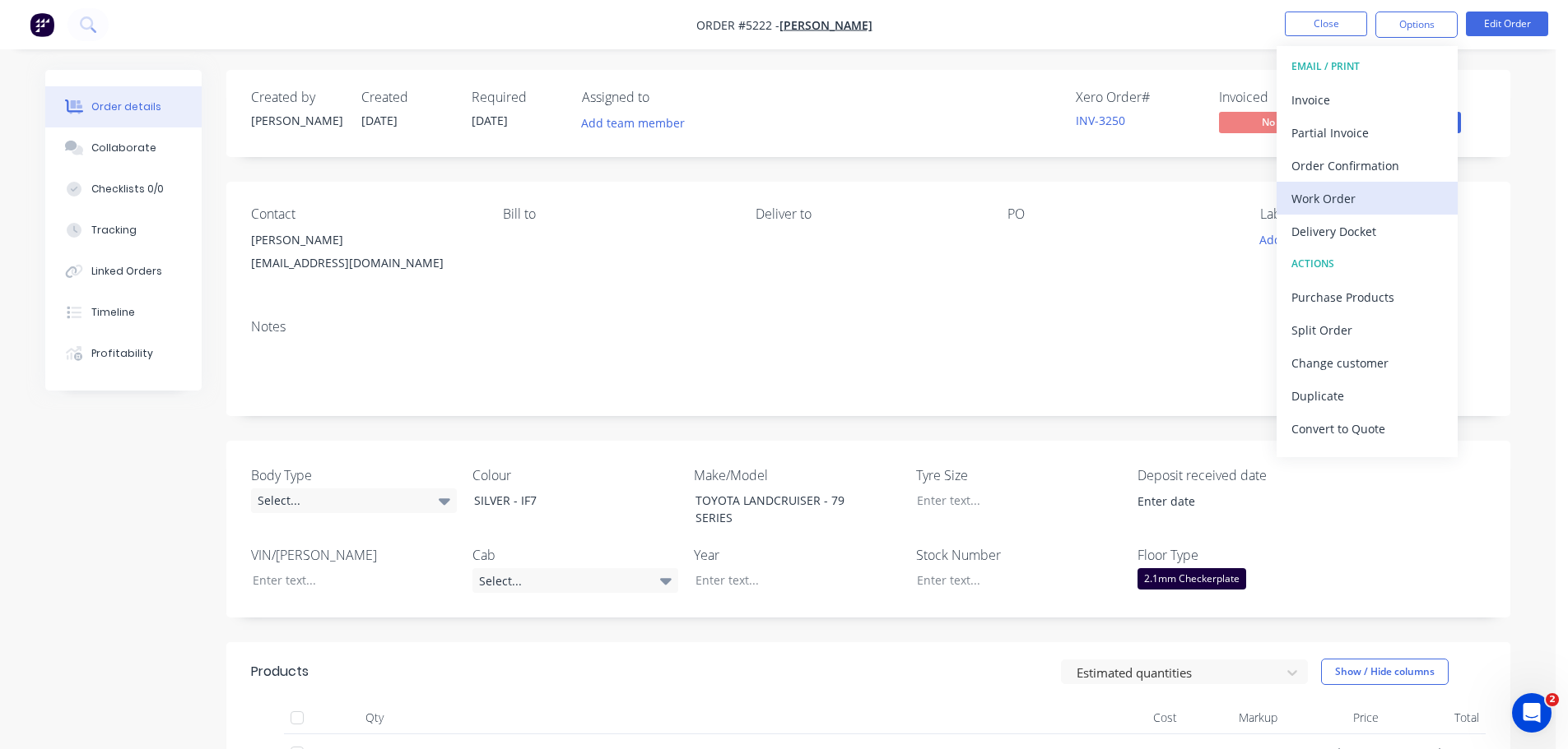
click at [1336, 192] on div "Work Order" at bounding box center [1366, 199] width 151 height 24
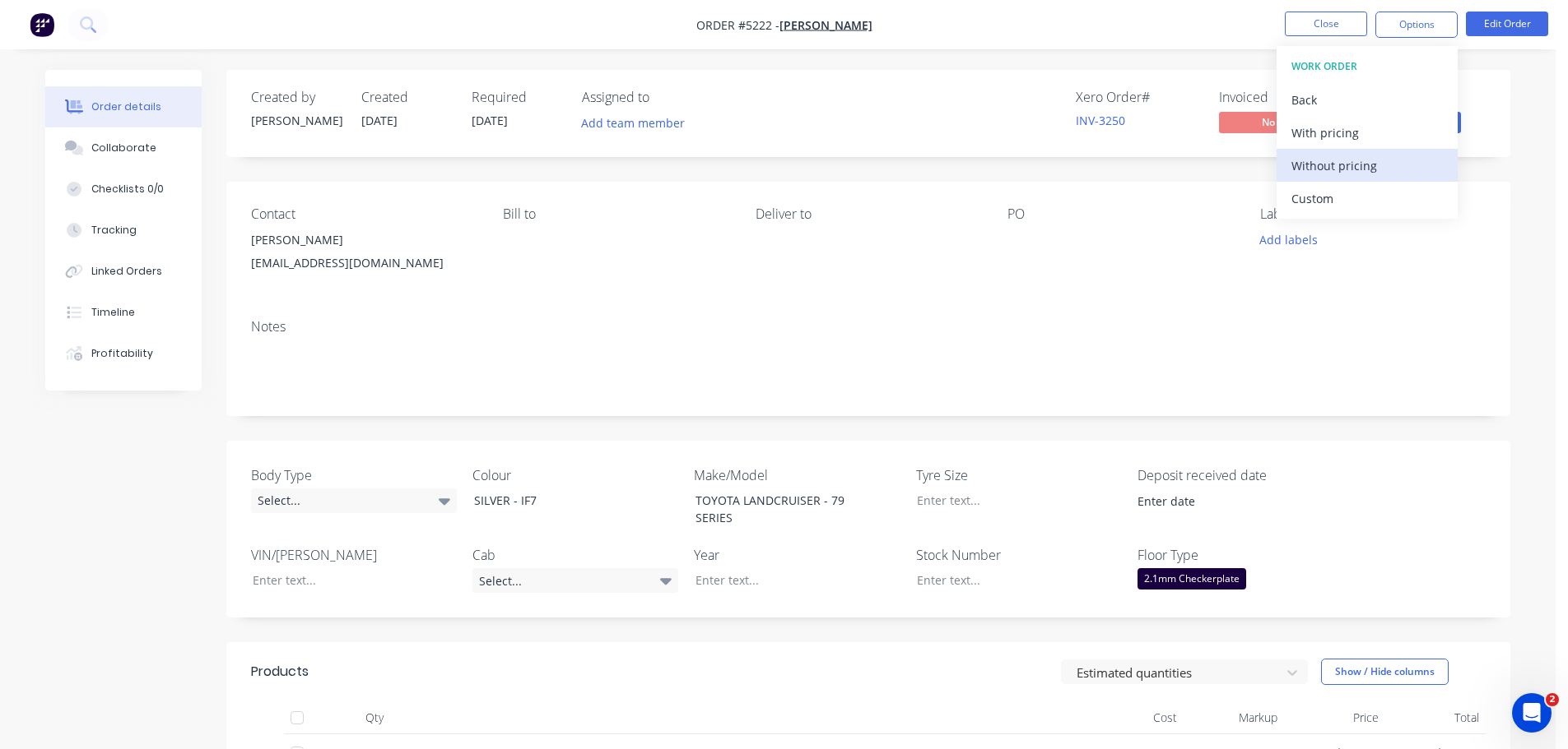
click at [1316, 174] on div "Without pricing" at bounding box center [1366, 166] width 151 height 24
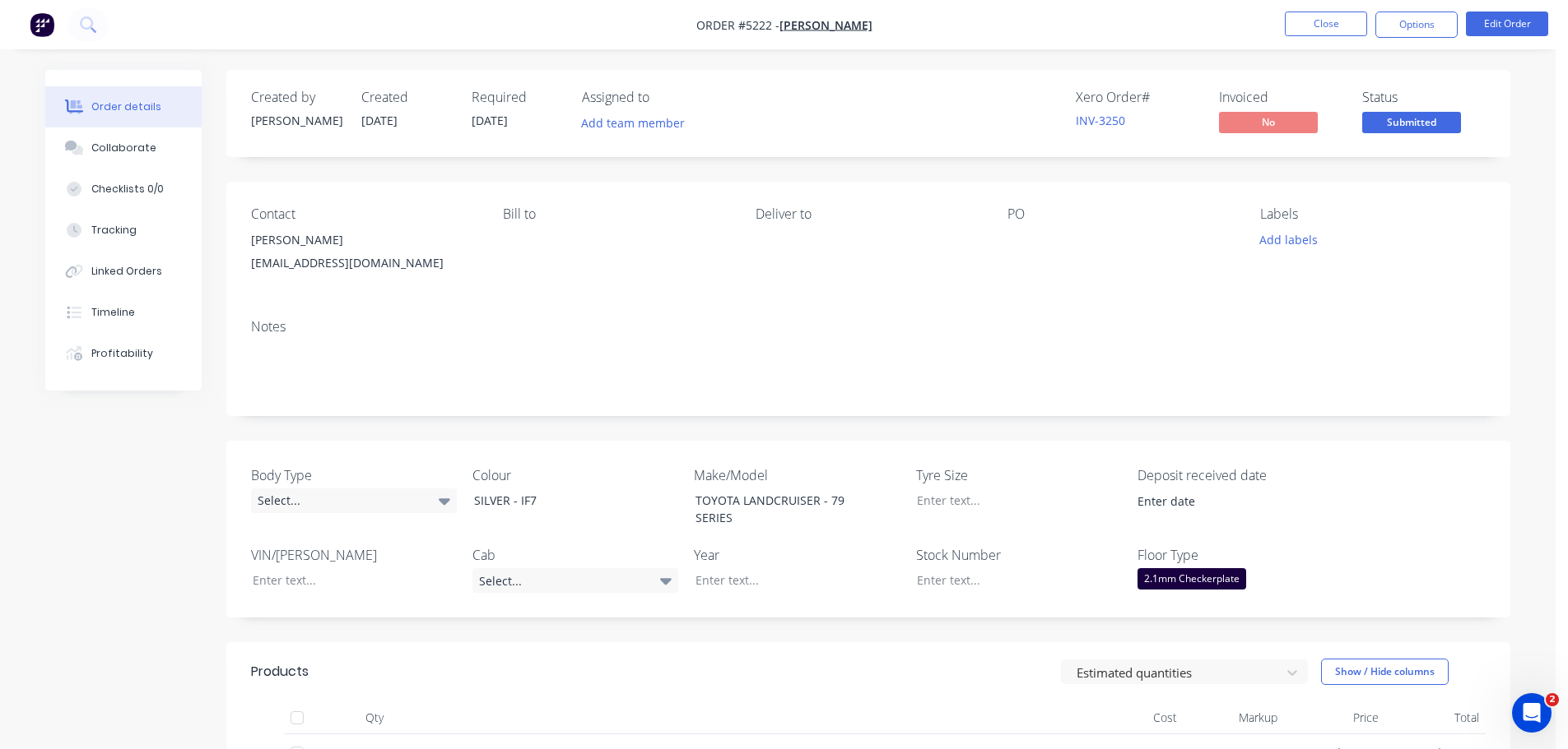
click at [789, 72] on div "Created by [PERSON_NAME] Created [DATE] Required [DATE] Assigned to Add team me…" at bounding box center [868, 114] width 1284 height 87
click at [92, 28] on icon at bounding box center [94, 30] width 6 height 6
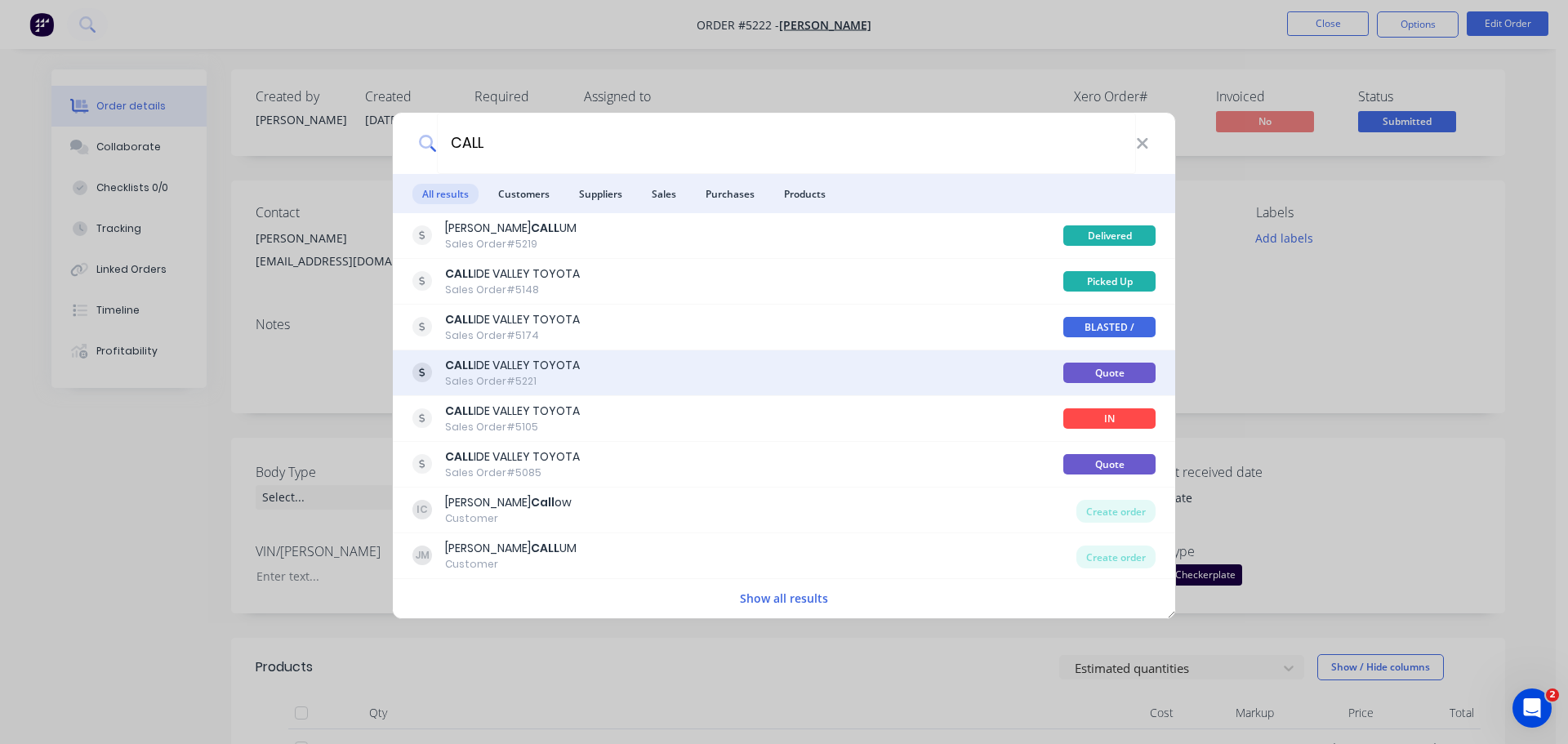
type input "CALL"
click at [505, 377] on div "Sales Order #5221" at bounding box center [512, 381] width 134 height 15
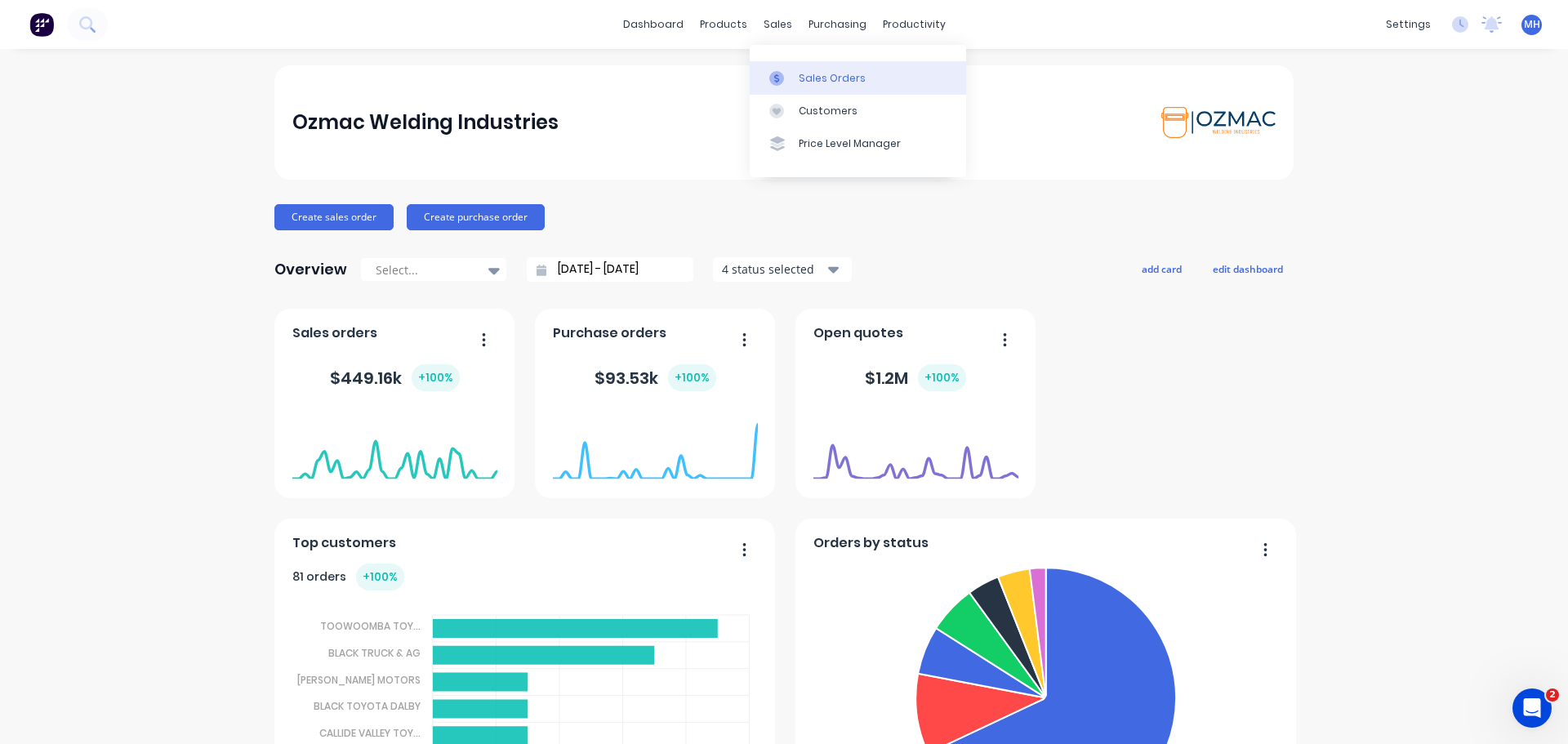
click at [790, 79] on div at bounding box center [781, 78] width 25 height 15
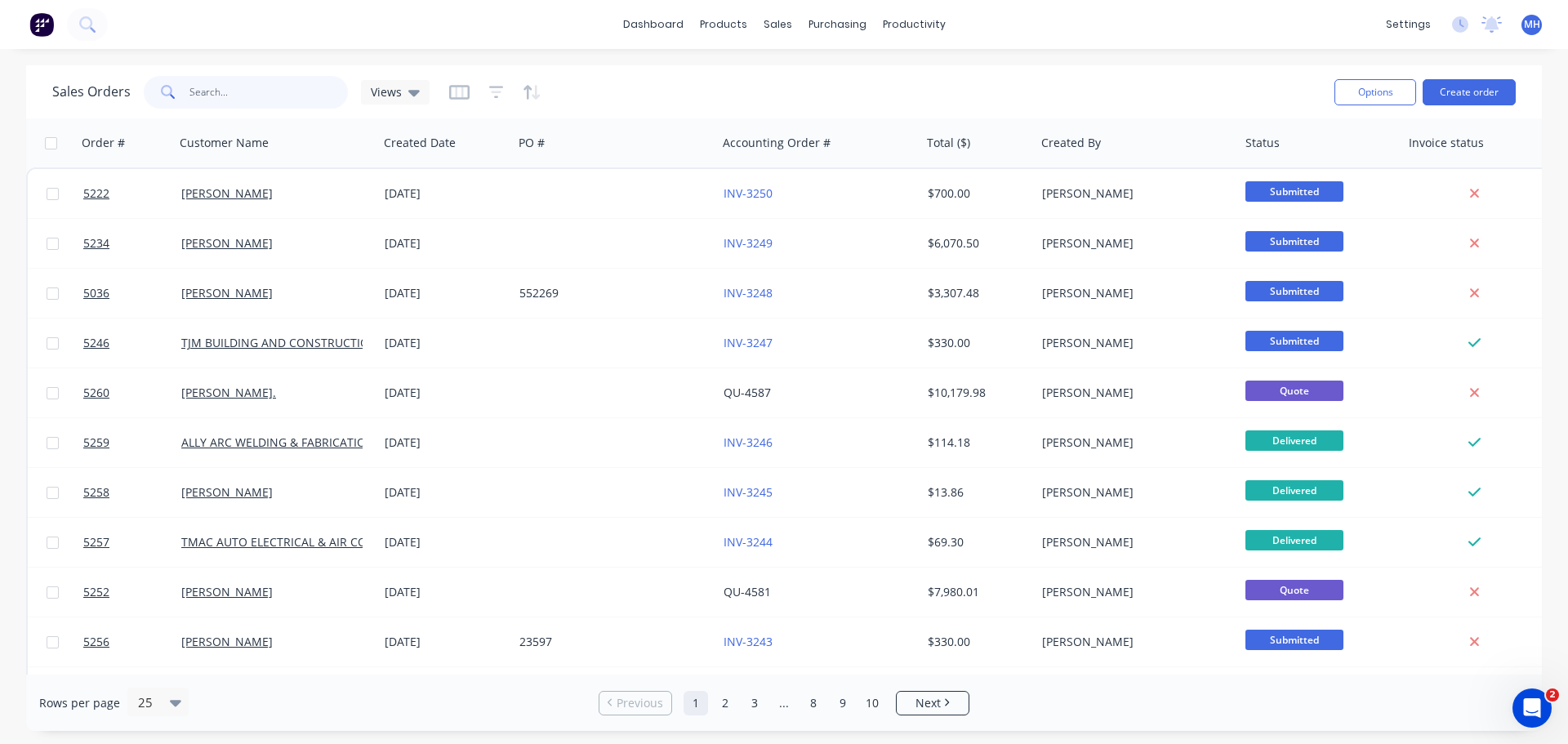
click at [236, 97] on input "text" at bounding box center [269, 91] width 159 height 32
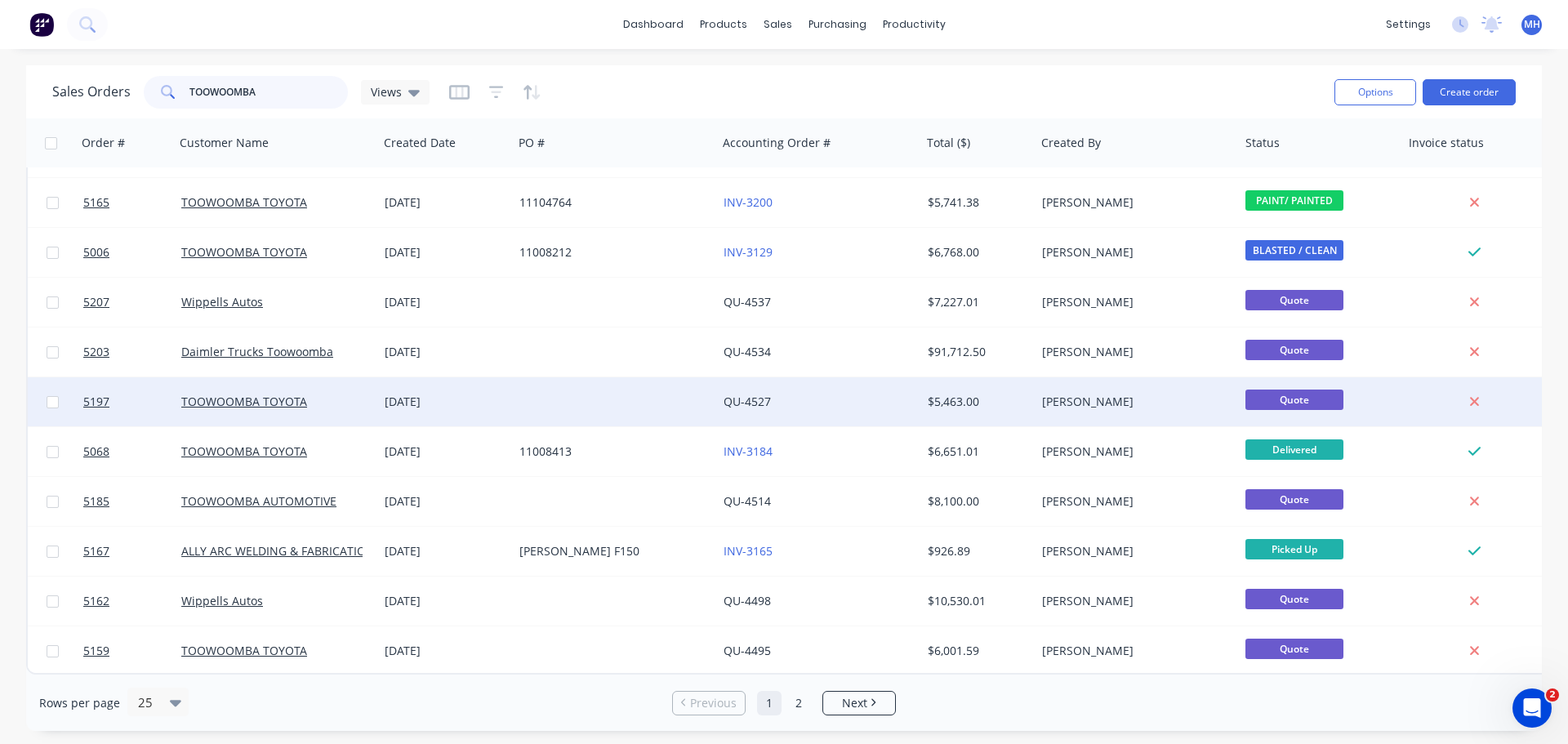
scroll to position [747, 0]
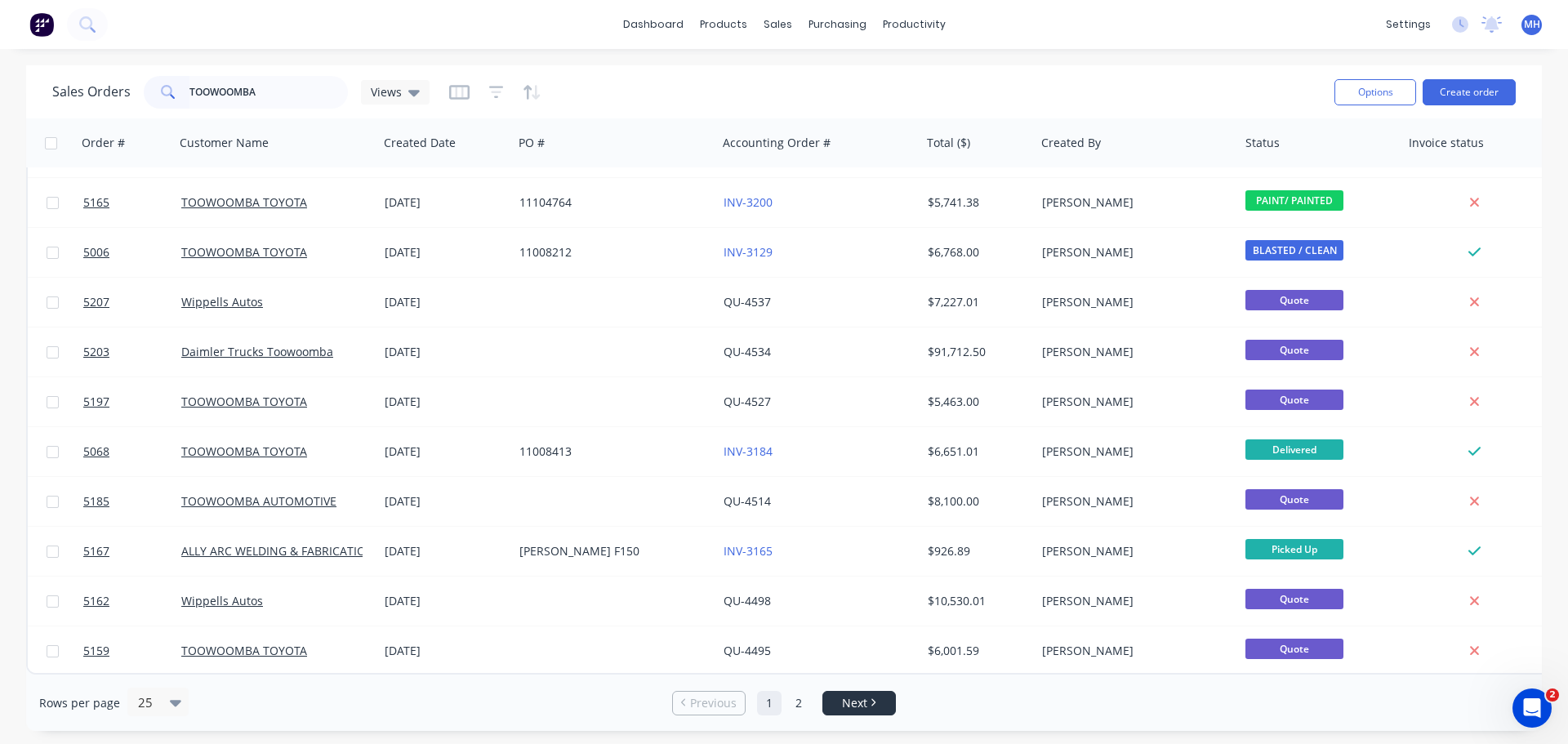
click at [843, 701] on span "Next" at bounding box center [855, 703] width 26 height 17
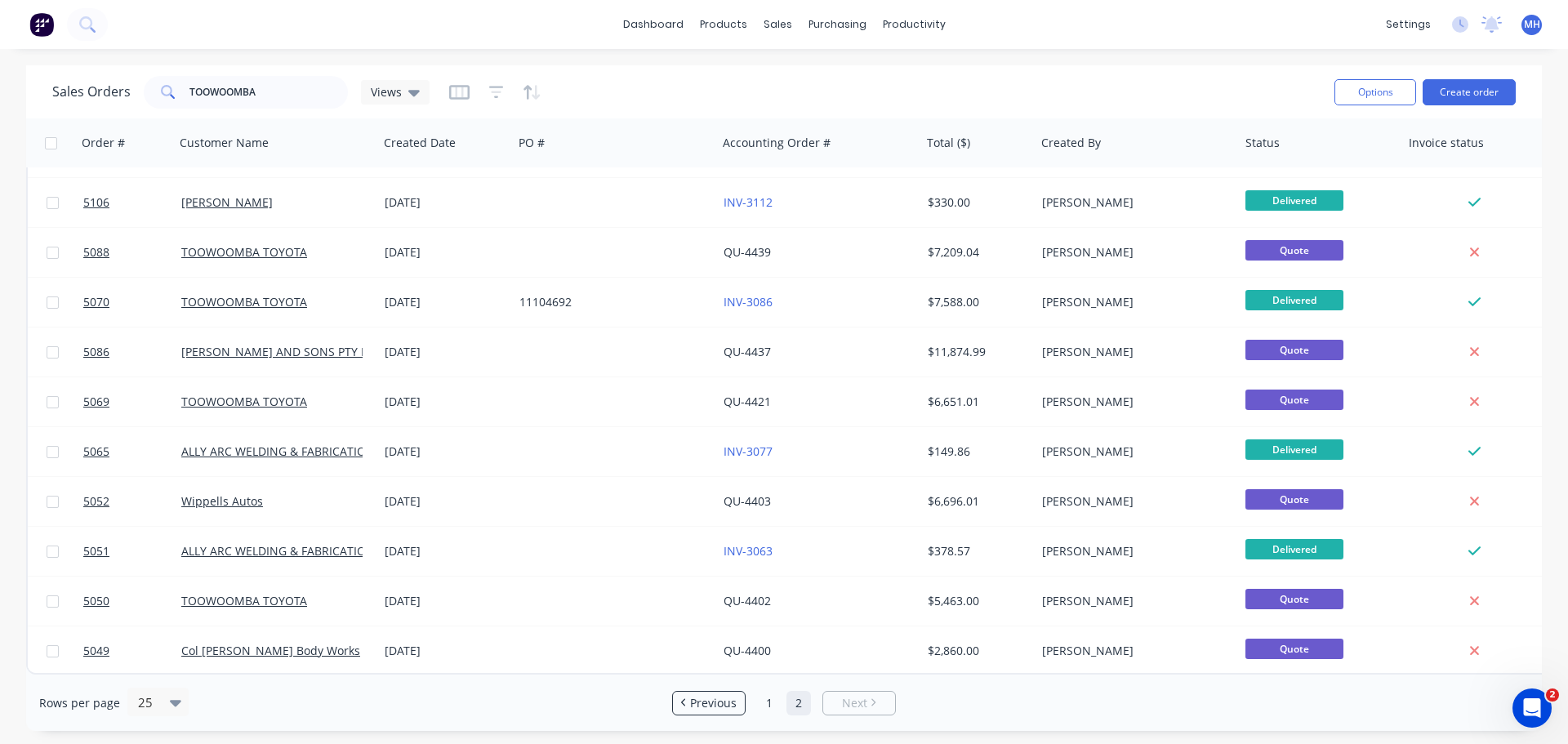
scroll to position [498, 0]
click at [719, 707] on span "Previous" at bounding box center [712, 703] width 46 height 17
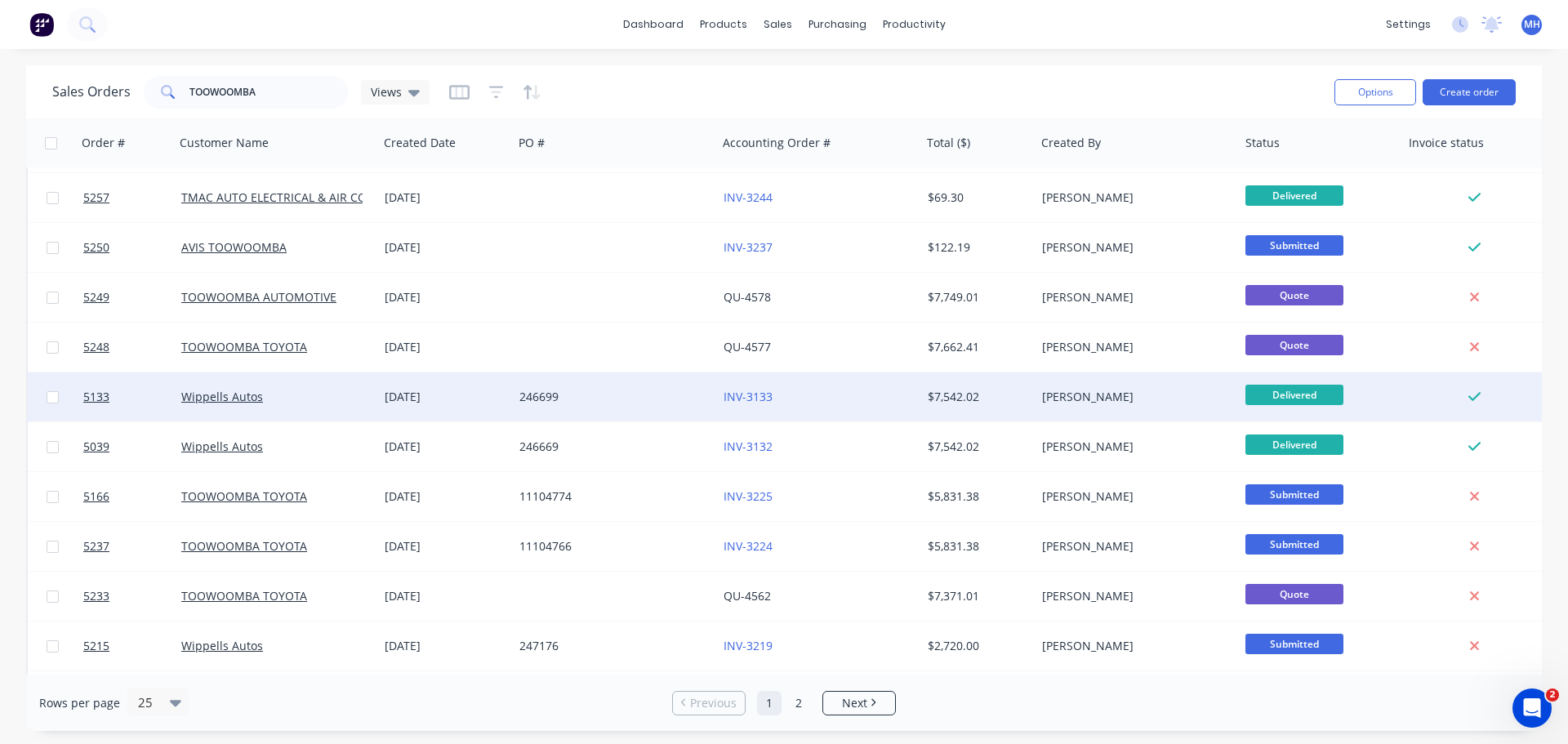
scroll to position [0, 0]
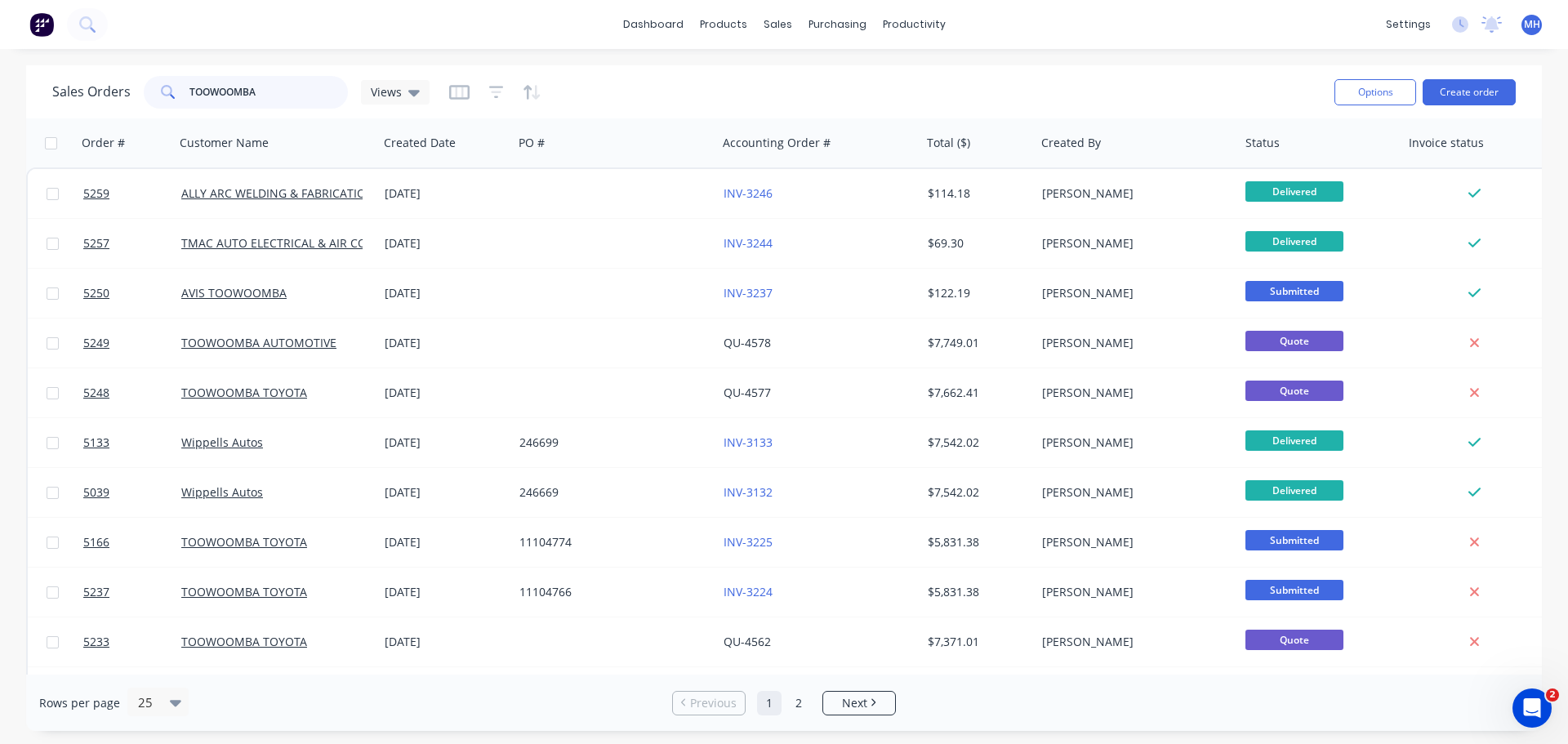
click at [260, 89] on input "TOOWOOMBA" at bounding box center [269, 91] width 159 height 32
type input "TOOWOOMBA TOYOTA"
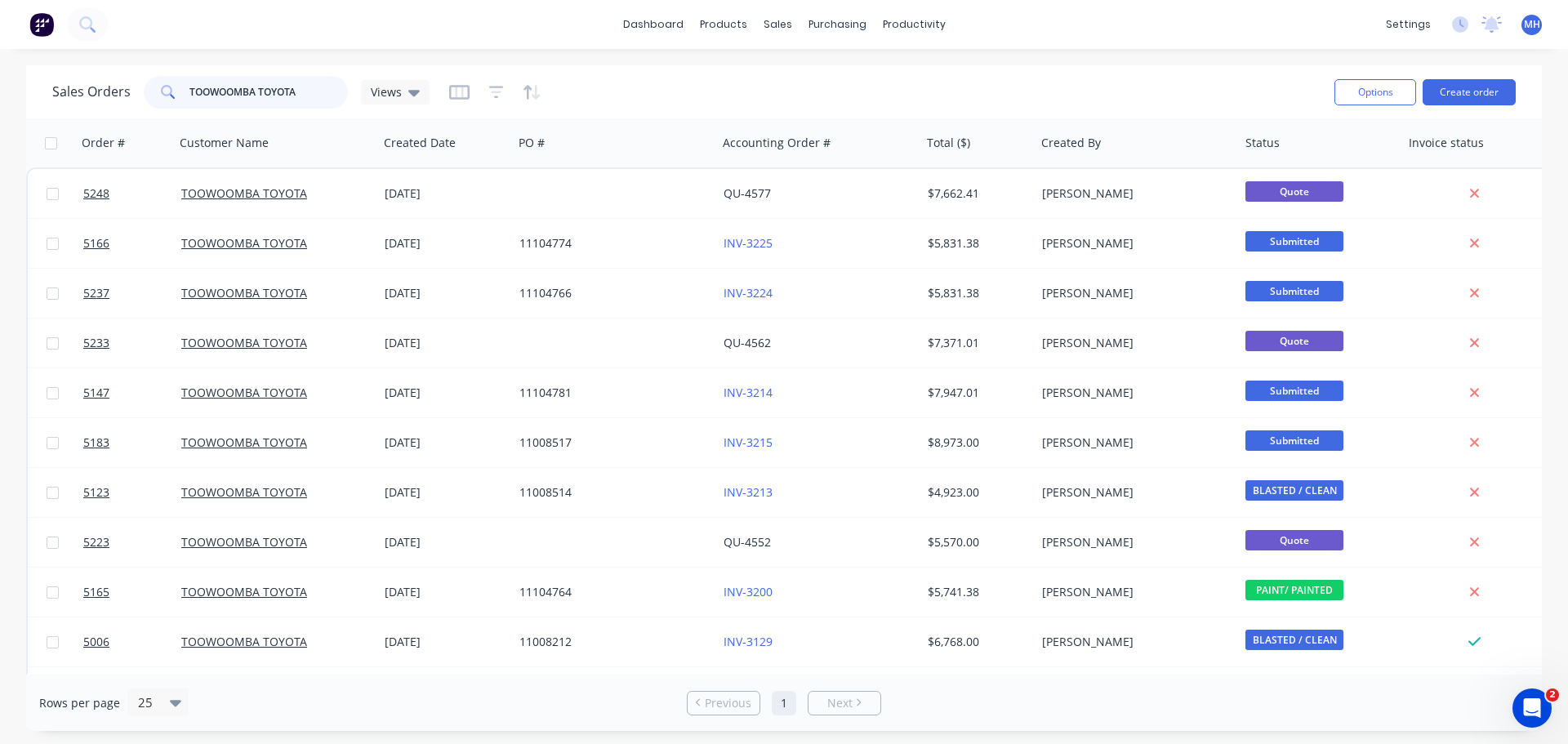
drag, startPoint x: 310, startPoint y: 87, endPoint x: 154, endPoint y: 104, distance: 156.9
click at [154, 104] on div "TOOWOOMBA TOYOTA" at bounding box center [246, 91] width 204 height 32
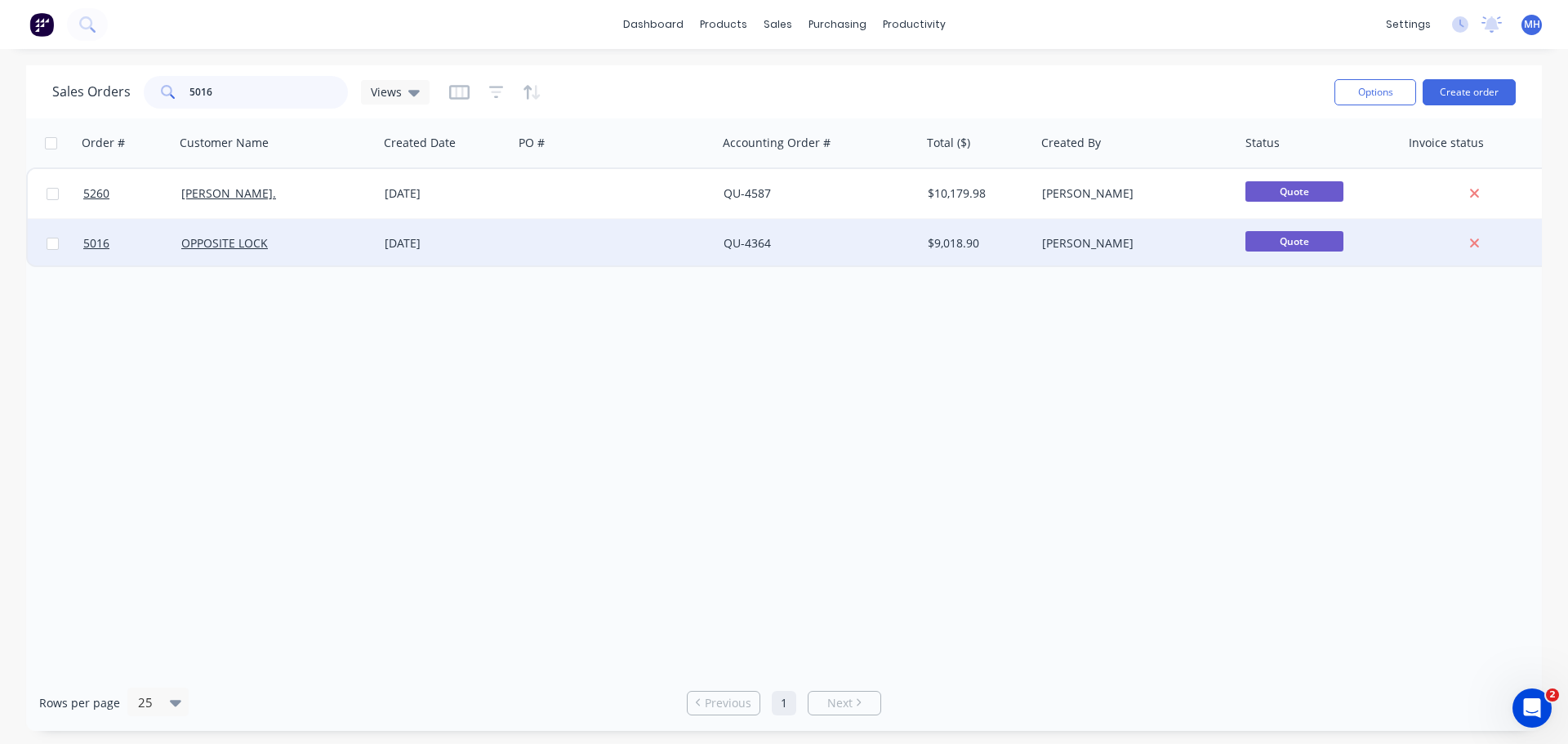
type input "5016"
click at [215, 251] on div "OPPOSITE LOCK" at bounding box center [277, 243] width 204 height 49
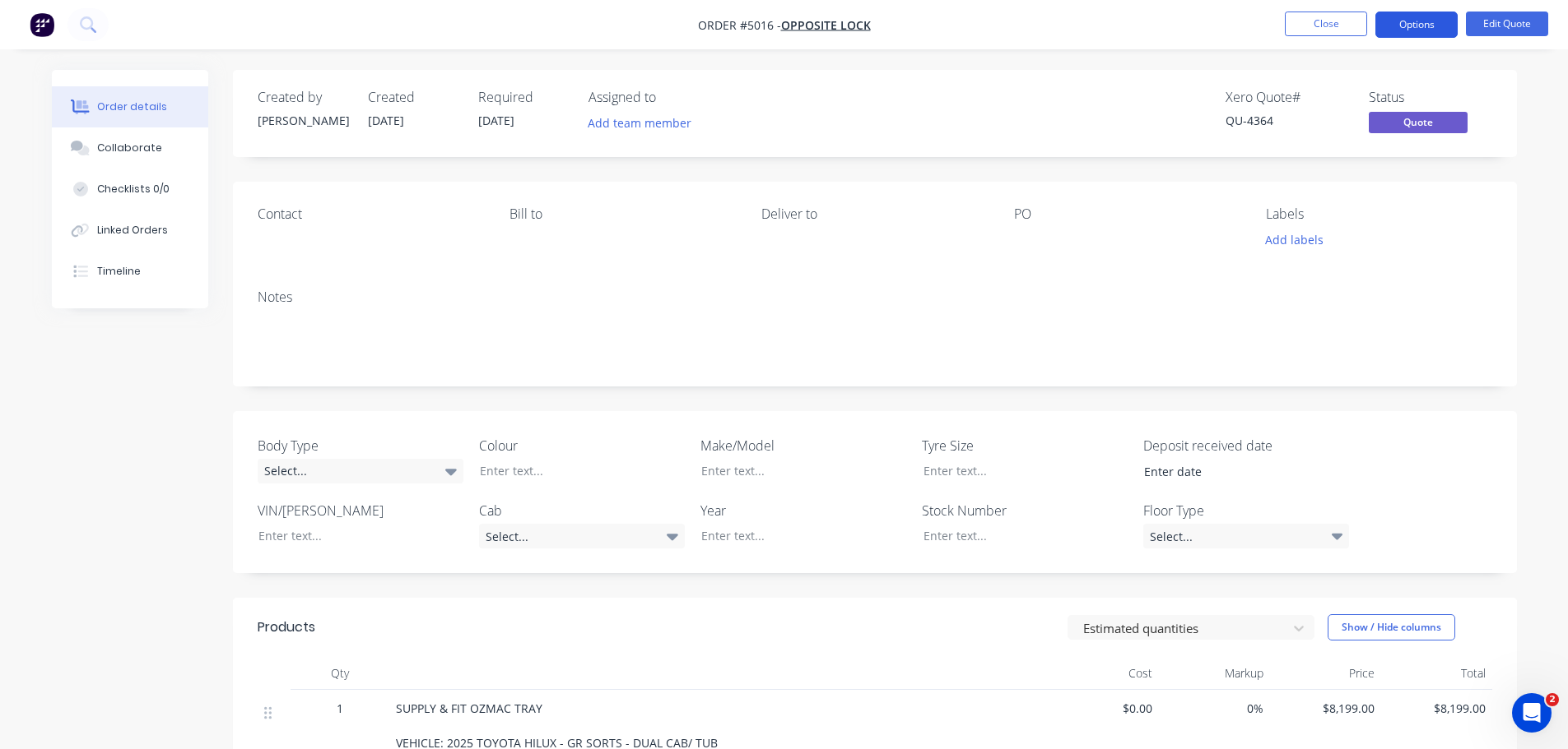
click at [1431, 26] on button "Options" at bounding box center [1416, 25] width 82 height 27
click at [1497, 27] on button "Edit Quote" at bounding box center [1507, 24] width 82 height 25
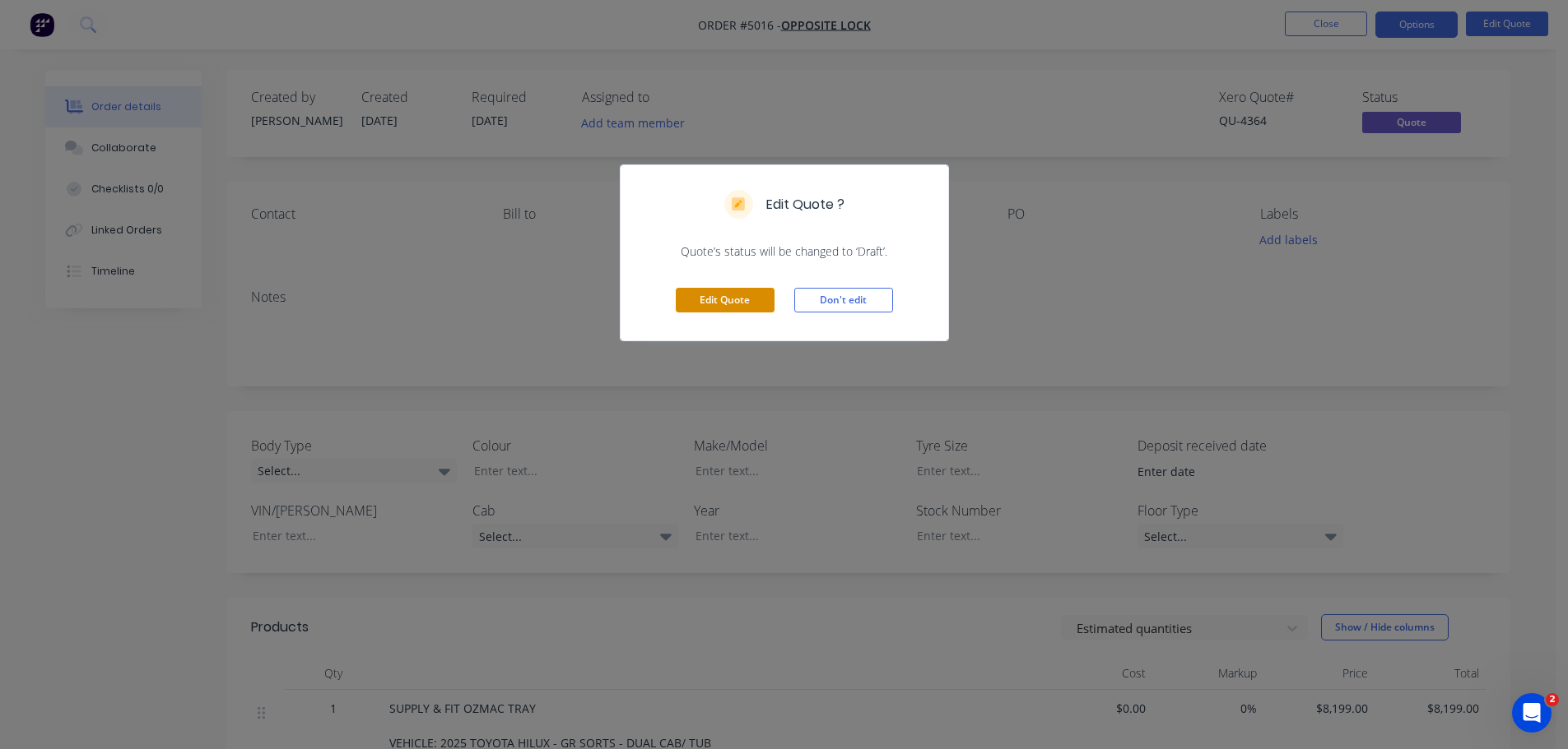
click at [718, 294] on button "Edit Quote" at bounding box center [726, 299] width 99 height 25
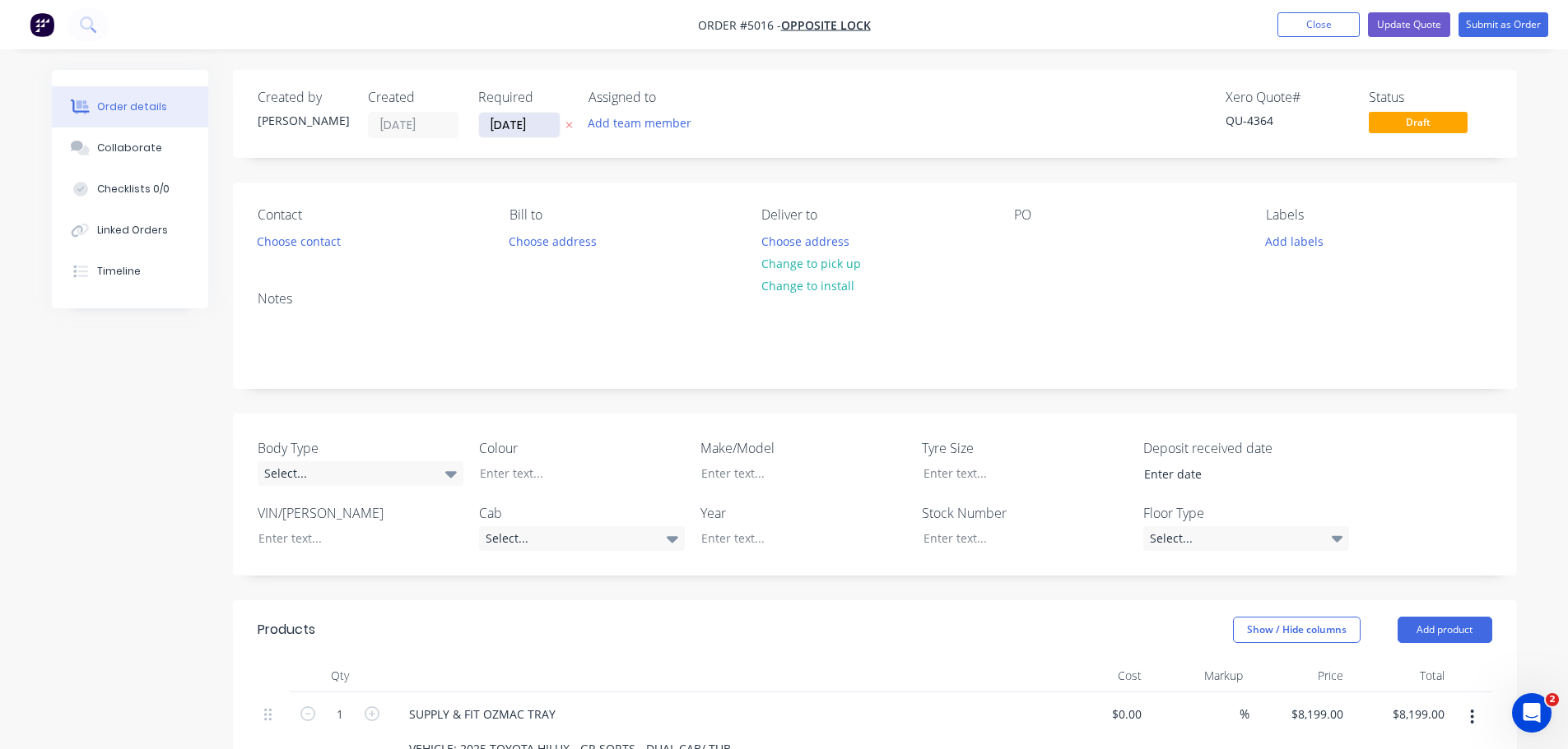
click at [525, 125] on input "11/08/25" at bounding box center [520, 125] width 81 height 25
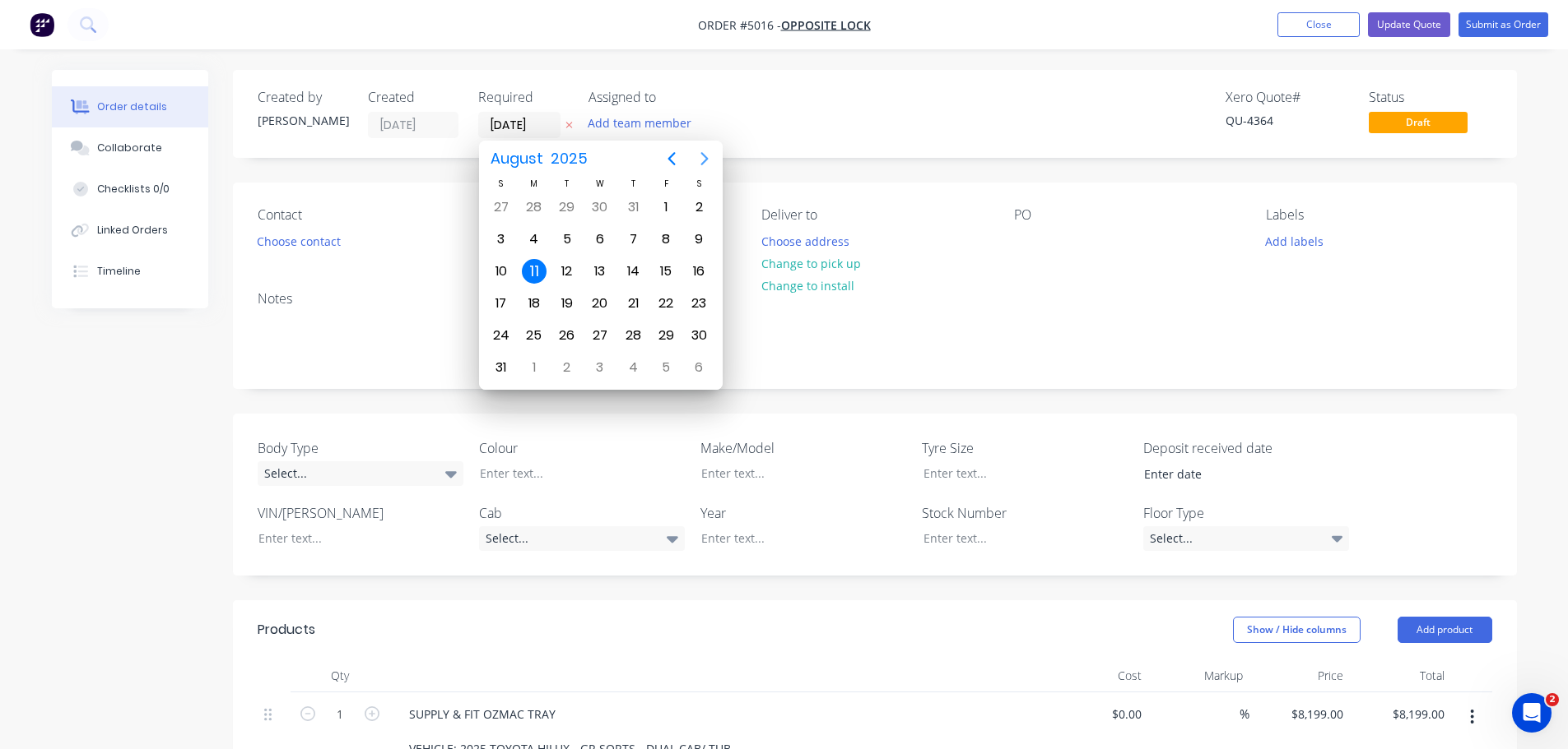
click at [700, 160] on icon "Next page" at bounding box center [705, 159] width 20 height 20
click at [672, 300] on div "26" at bounding box center [665, 303] width 25 height 25
type input "[DATE]"
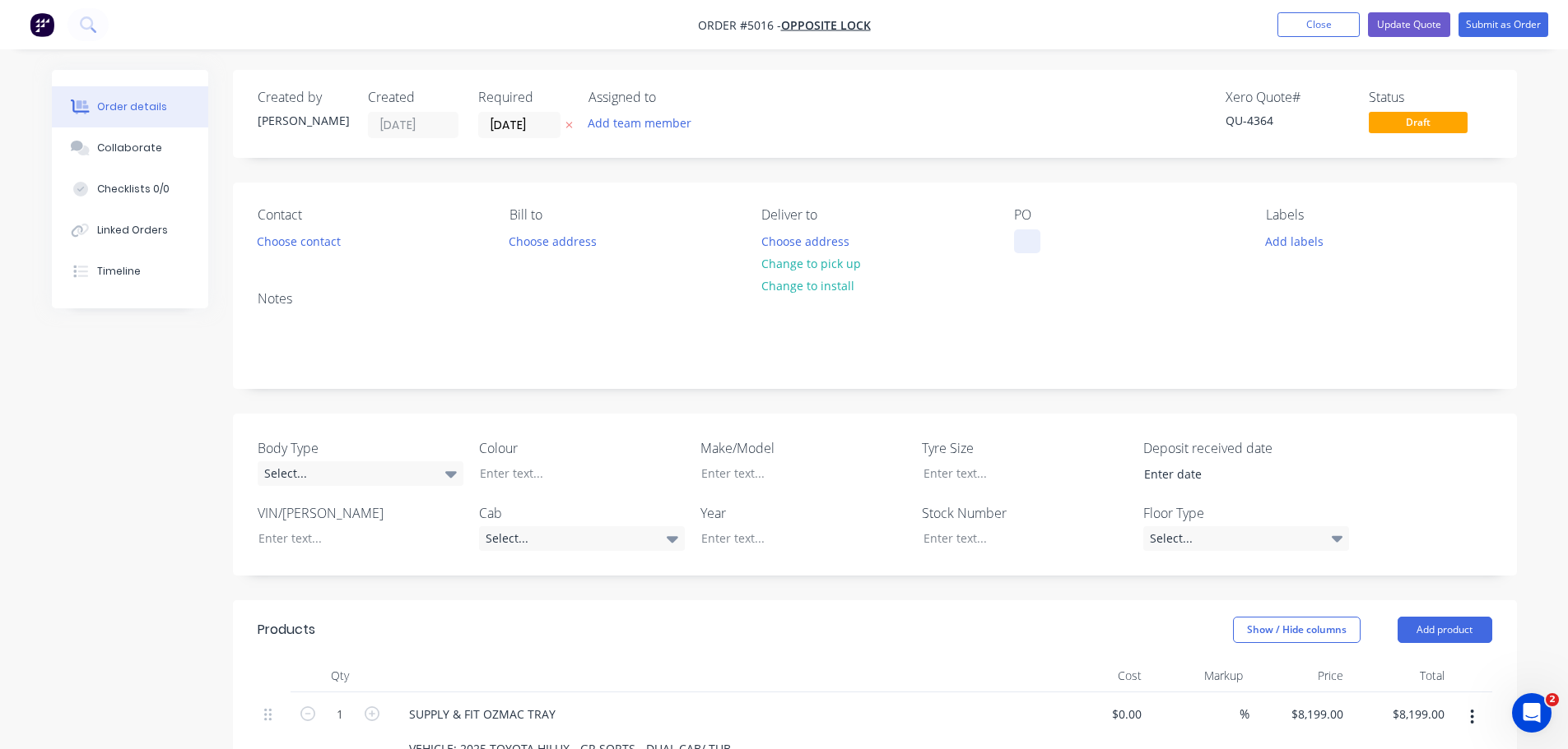
click at [1020, 233] on div at bounding box center [1027, 241] width 27 height 24
click at [959, 541] on div at bounding box center [1013, 539] width 206 height 24
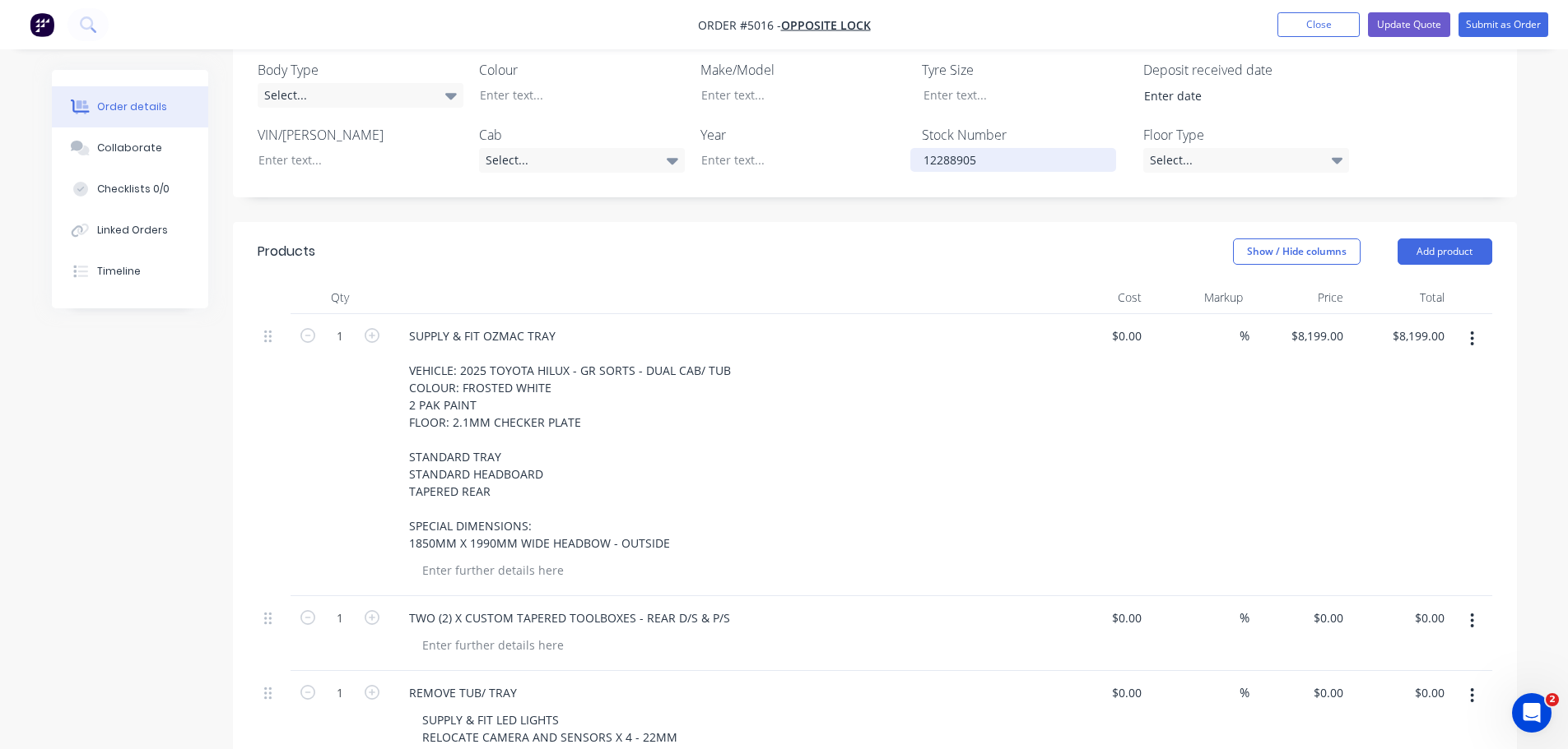
scroll to position [381, 0]
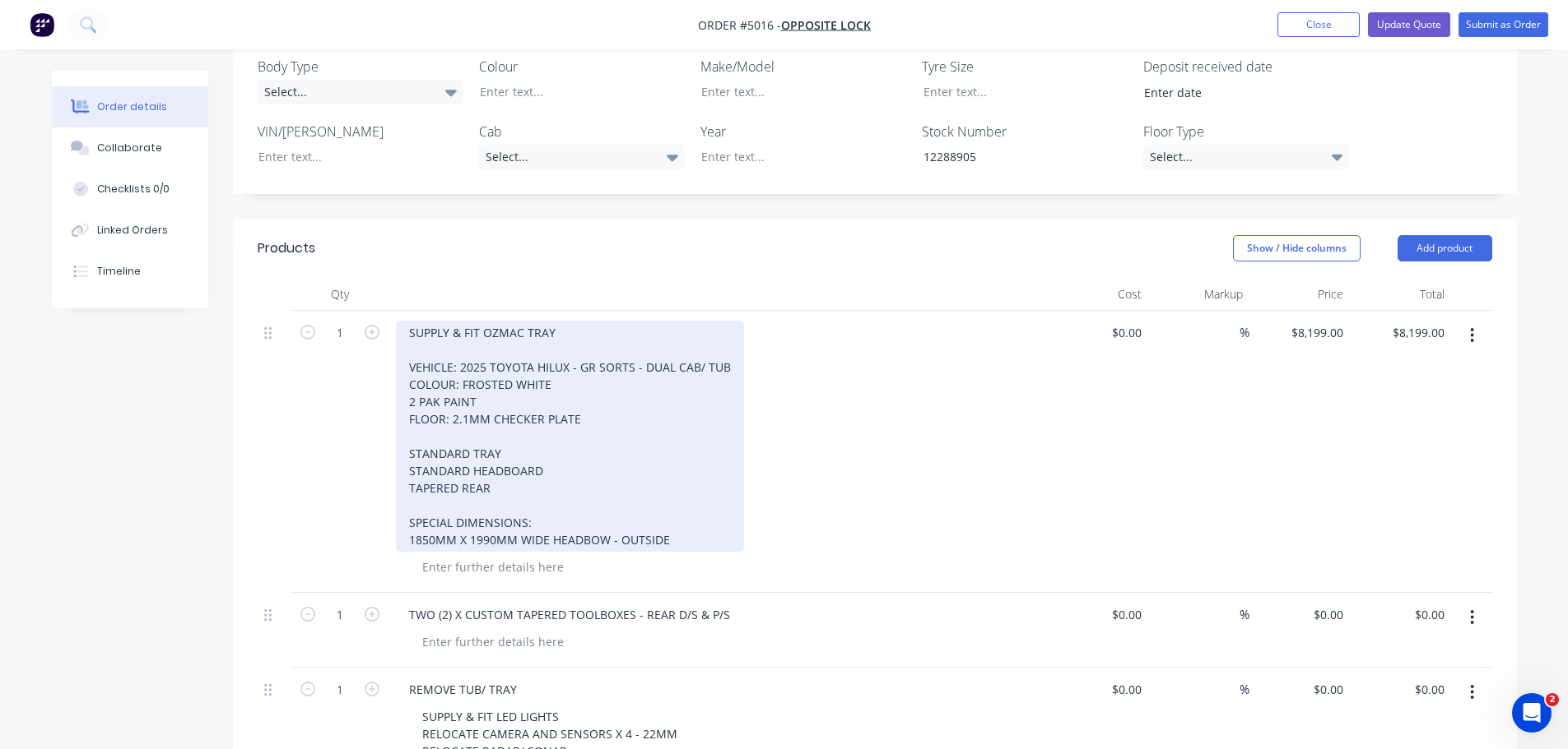
click at [557, 384] on div "SUPPLY & FIT OZMAC TRAY VEHICLE: 2025 TOYOTA HILUX - GR SORTS - DUAL CAB/ TUB C…" at bounding box center [569, 437] width 348 height 231
click at [731, 371] on div "SUPPLY & FIT OZMAC TRAY VEHICLE: 2025 TOYOTA HILUX - GR SORTS - DUAL CAB/ TUB C…" at bounding box center [569, 437] width 348 height 231
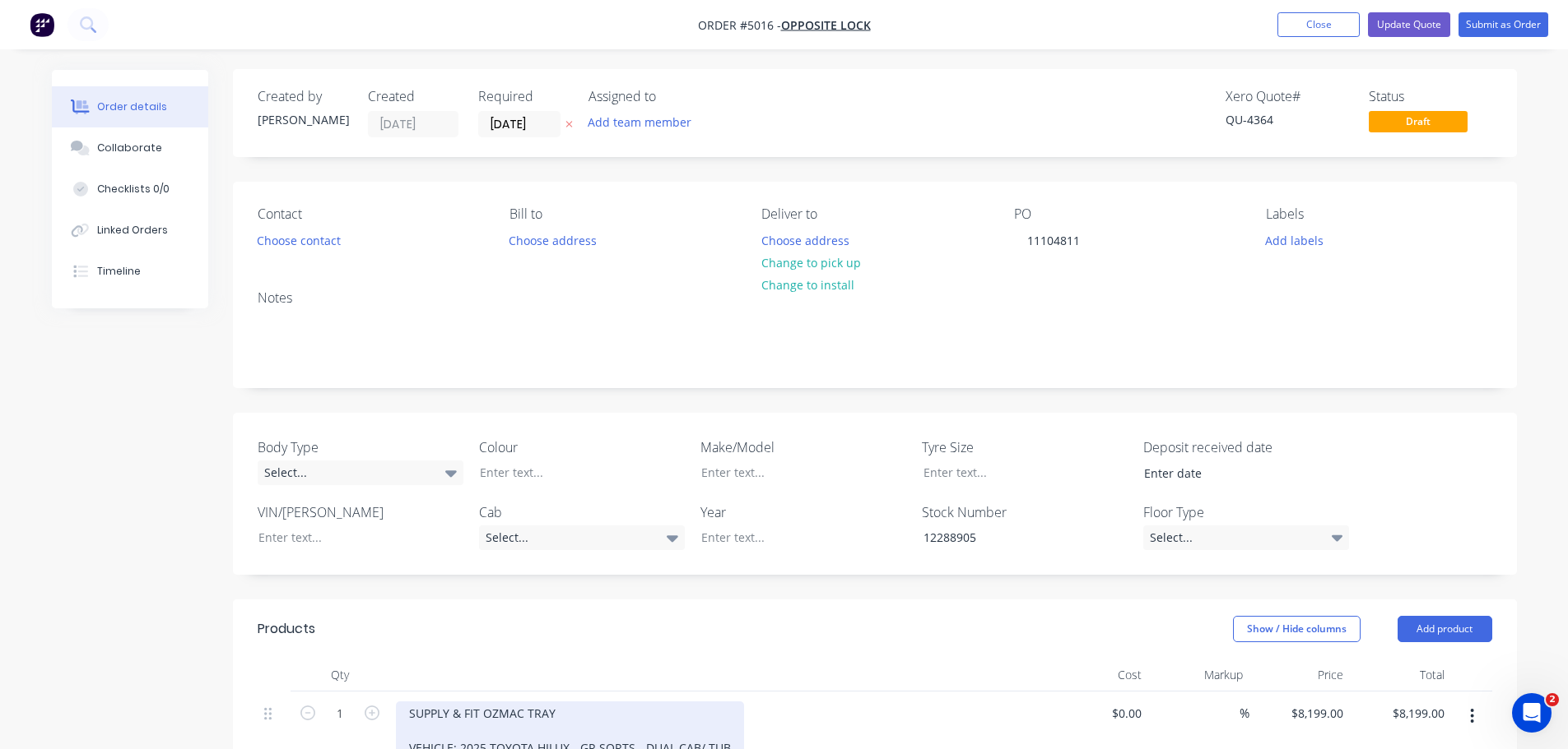
scroll to position [0, 0]
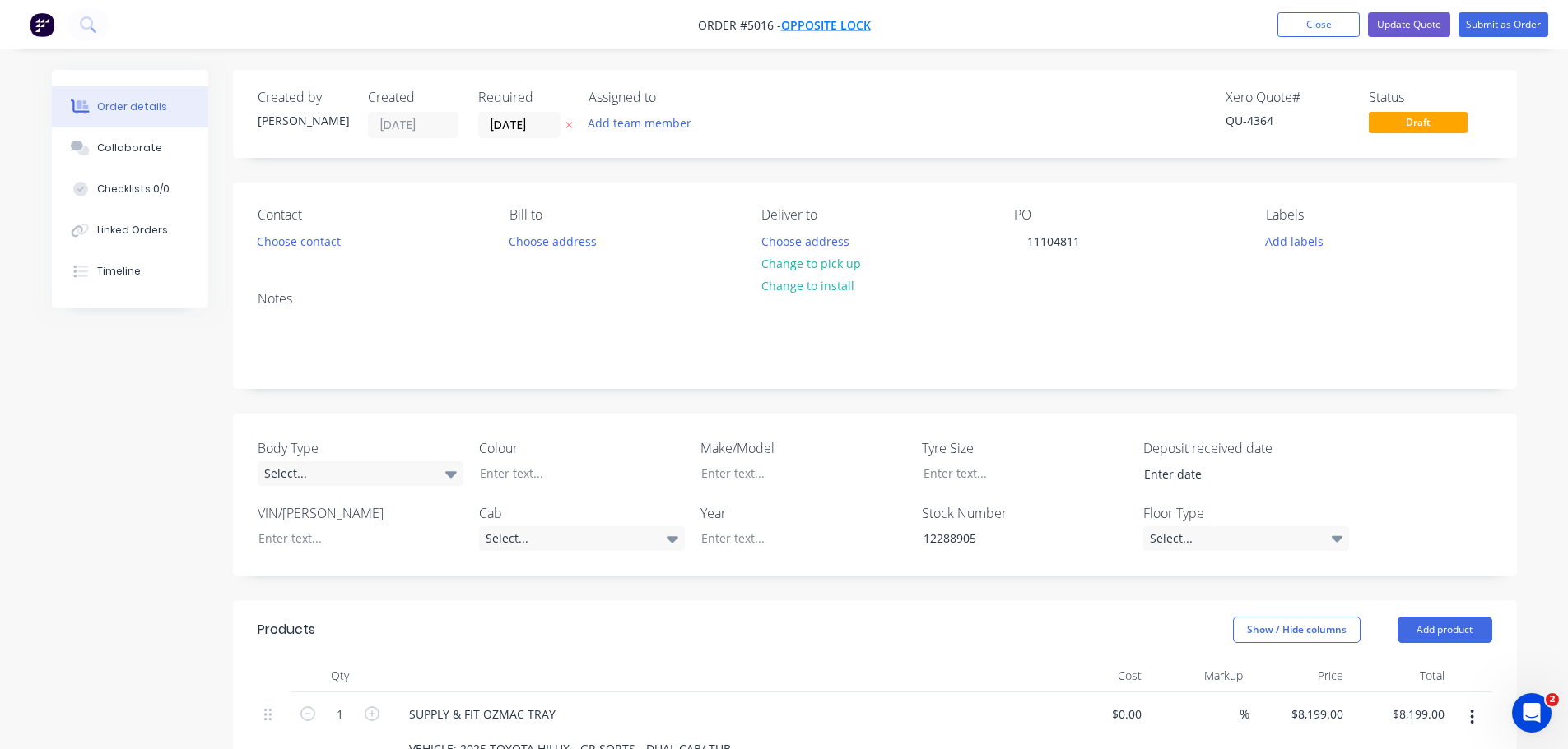
click at [821, 27] on span "OPPOSITE LOCK" at bounding box center [826, 25] width 90 height 16
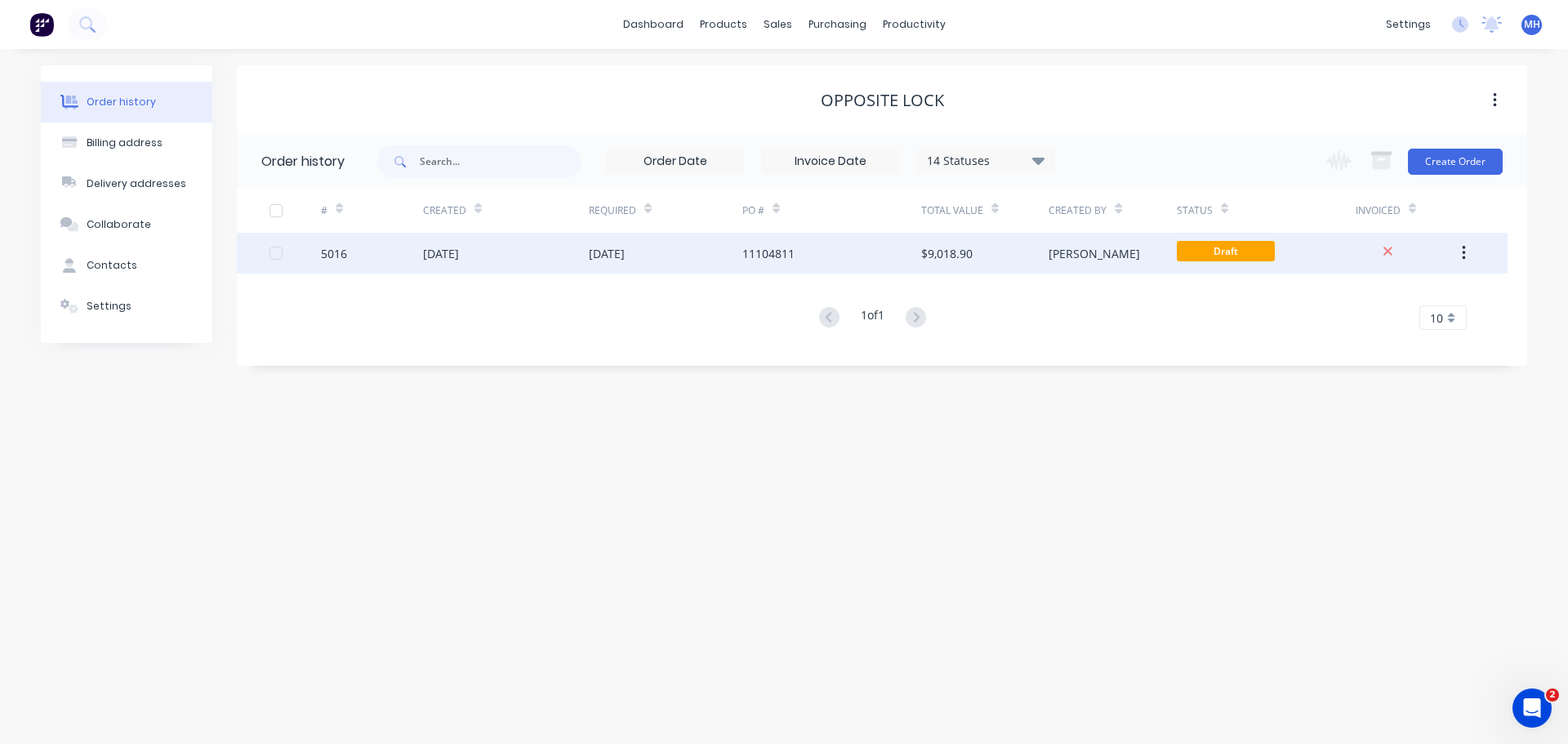
click at [459, 256] on div "11 Aug 2025" at bounding box center [441, 253] width 36 height 17
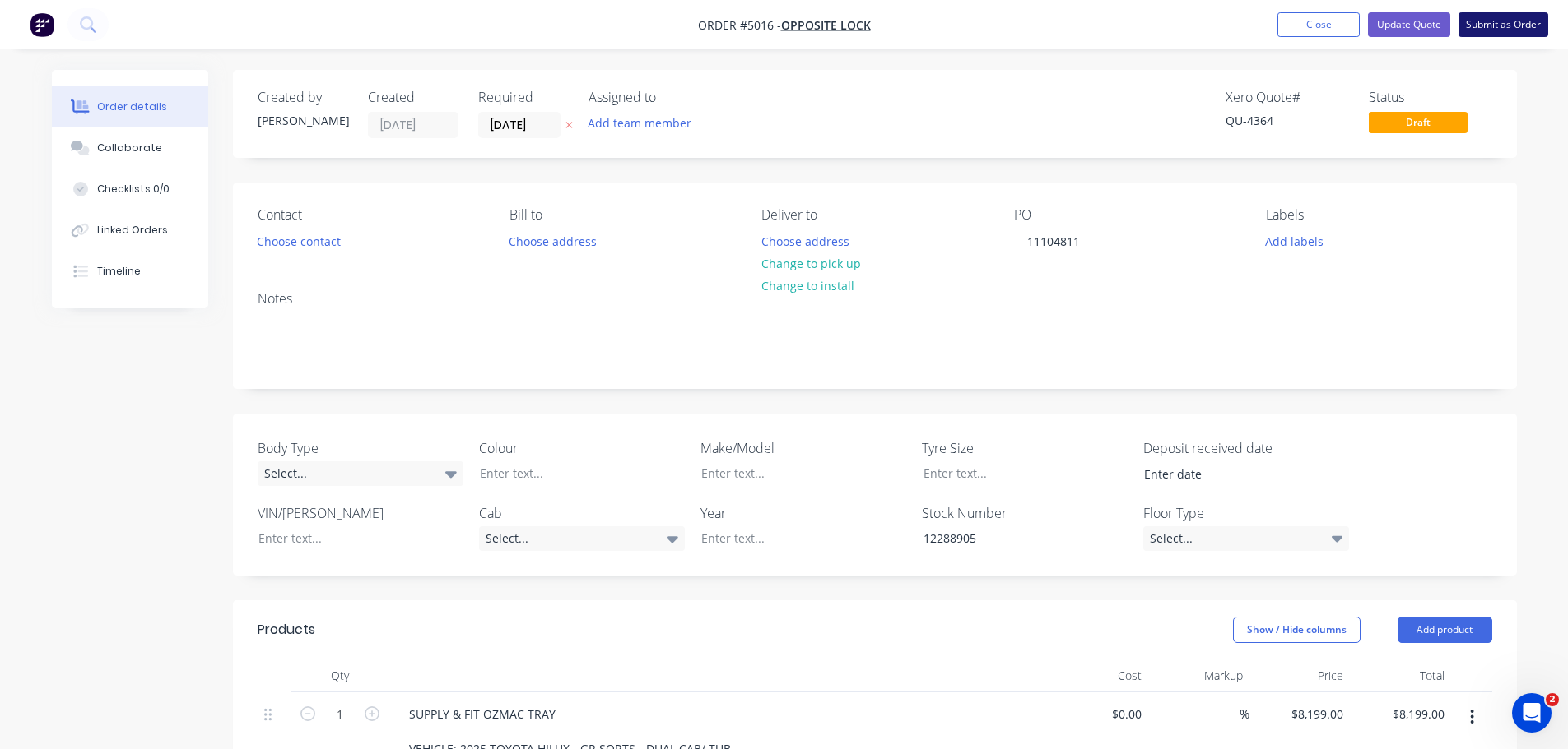
click at [1494, 20] on button "Submit as Order" at bounding box center [1503, 24] width 90 height 25
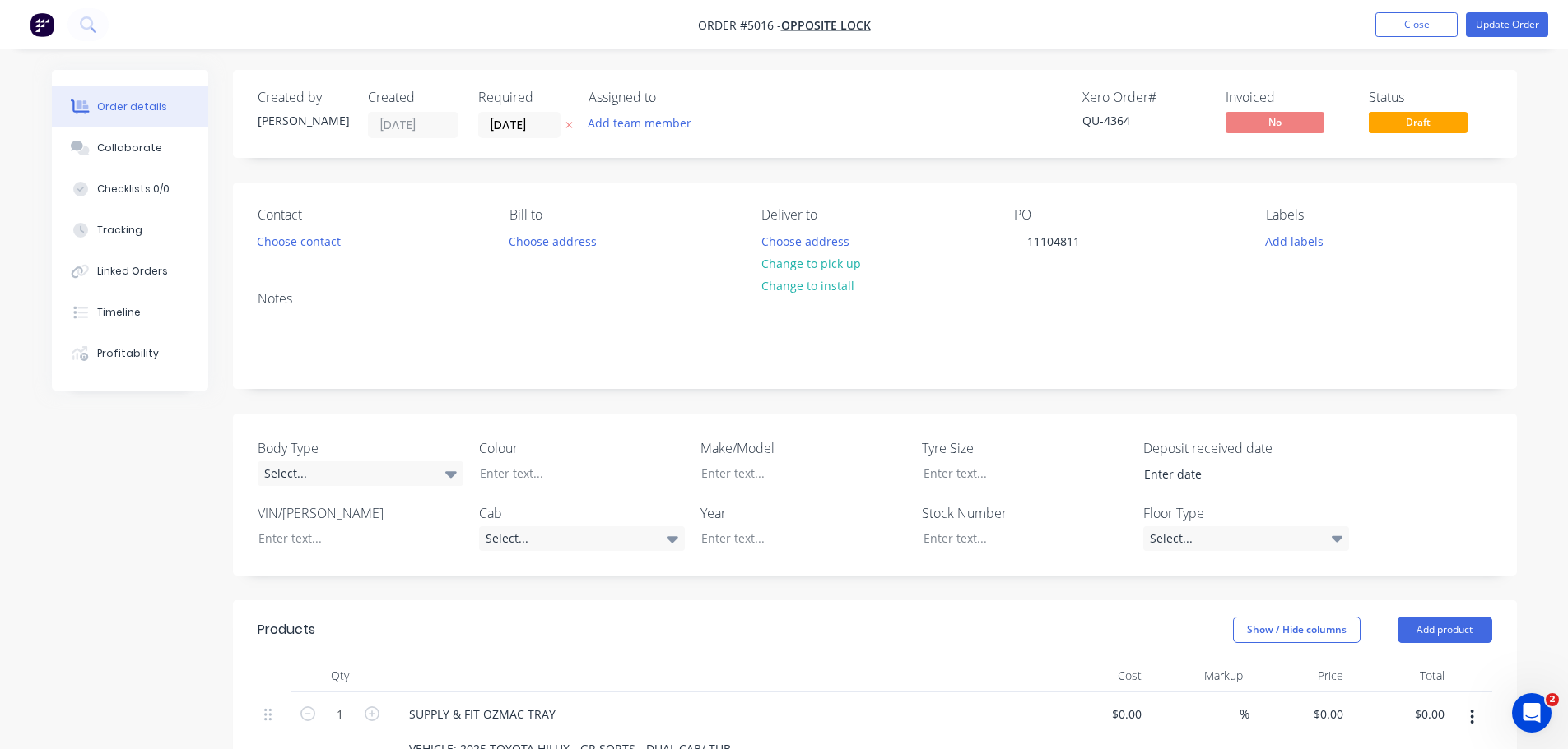
type input "$8,199.00"
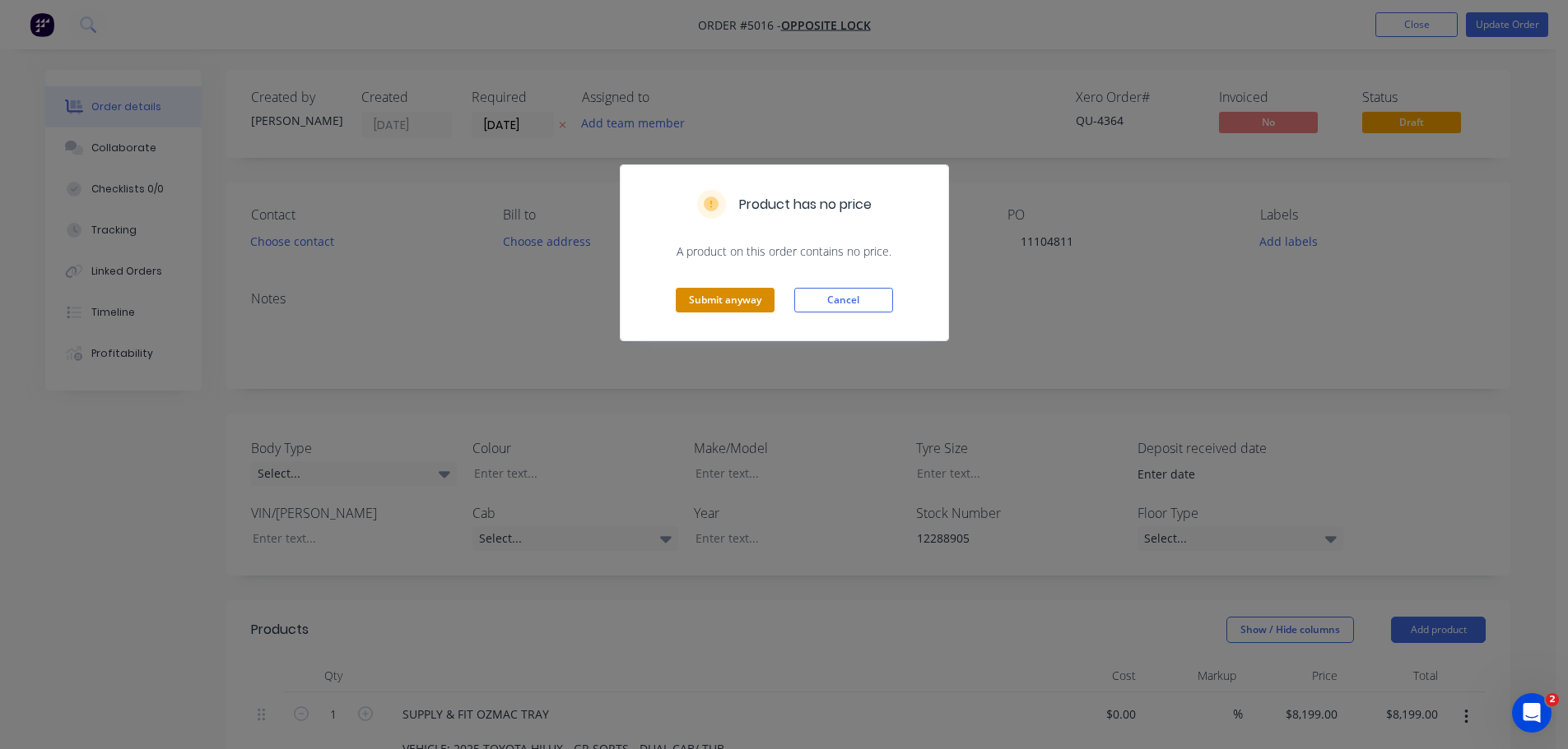
click at [740, 302] on button "Submit anyway" at bounding box center [726, 299] width 99 height 25
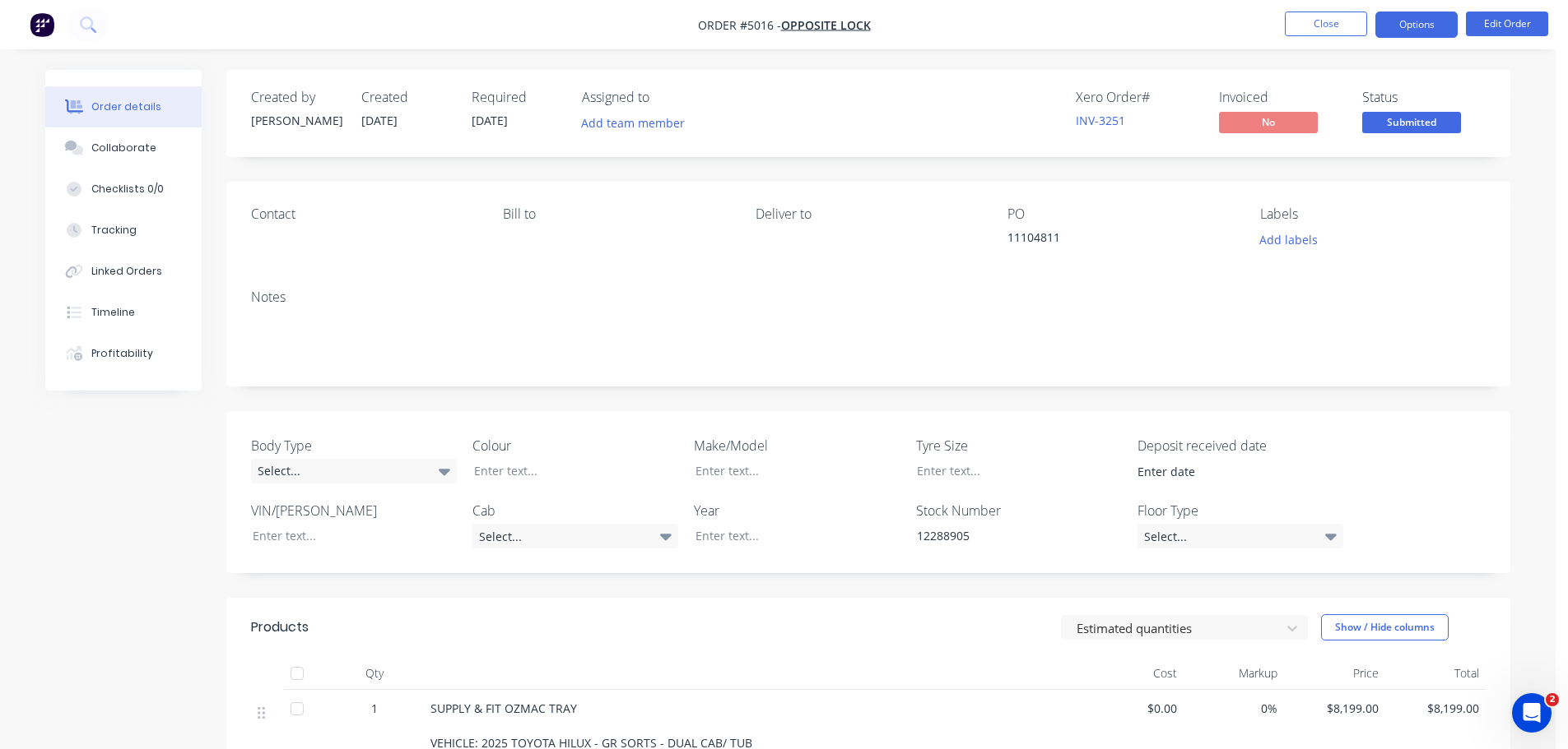
click at [1393, 26] on button "Options" at bounding box center [1416, 25] width 82 height 27
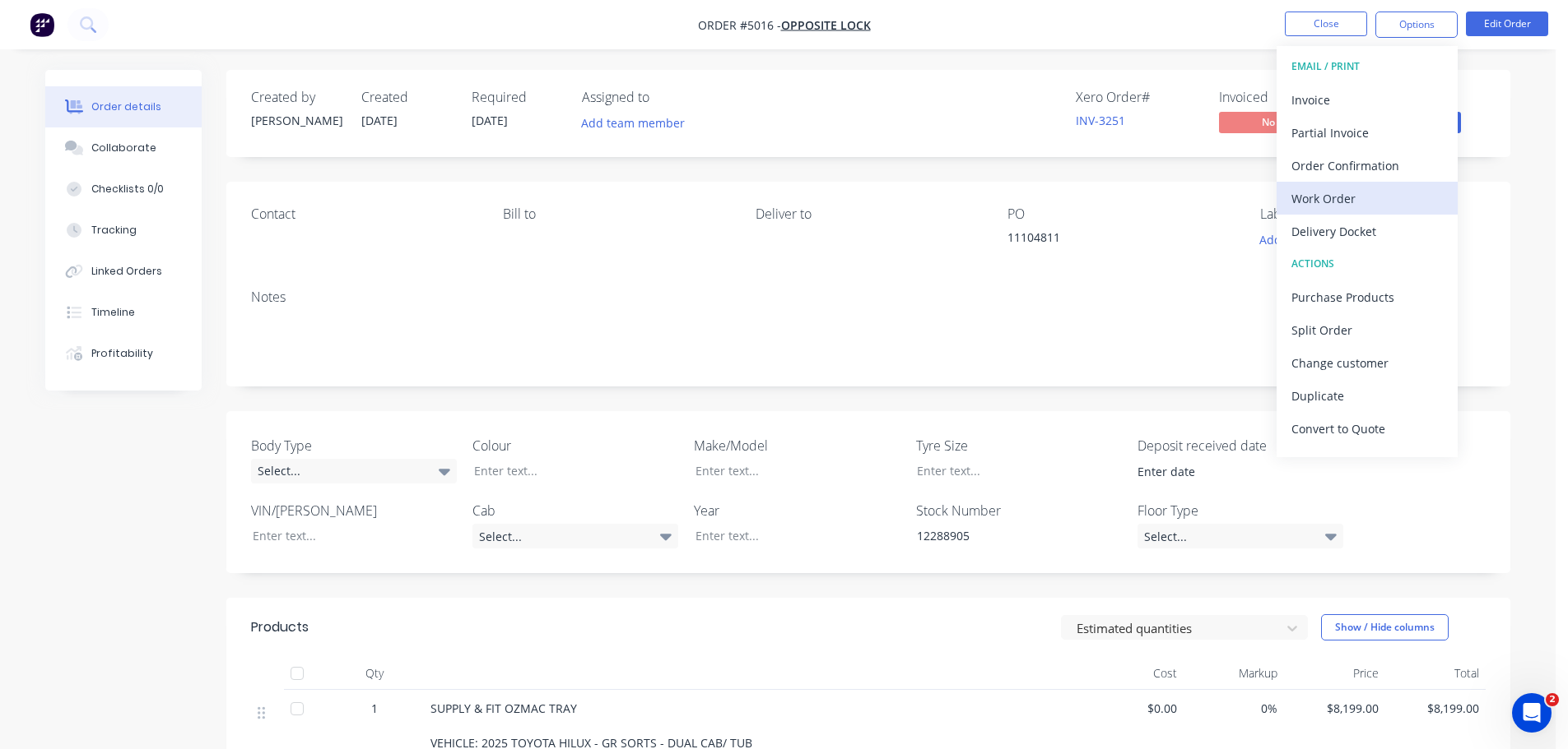
click at [1354, 197] on div "Work Order" at bounding box center [1366, 199] width 151 height 24
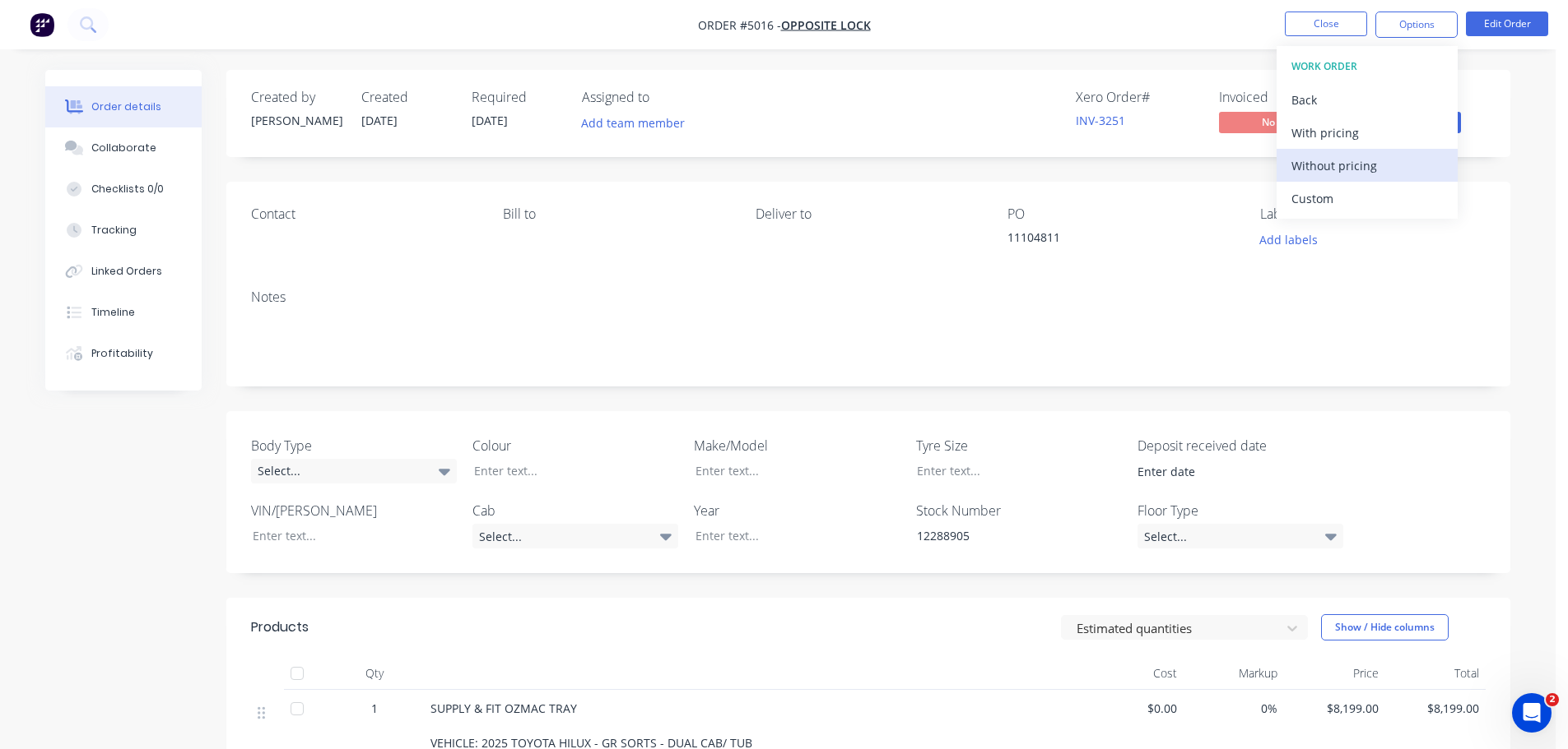
click at [1344, 172] on div "Without pricing" at bounding box center [1366, 166] width 151 height 24
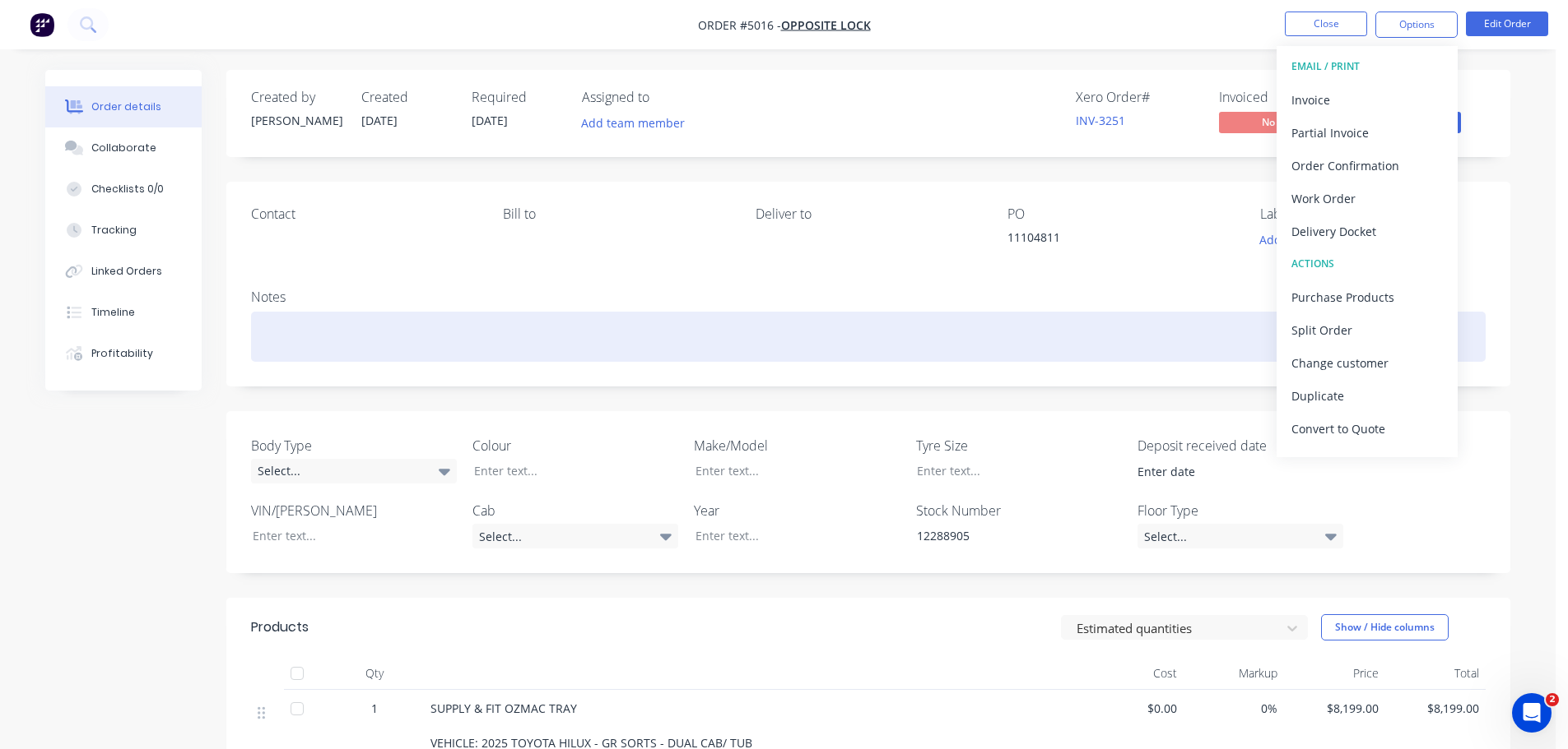
click at [760, 322] on div at bounding box center [868, 337] width 1235 height 50
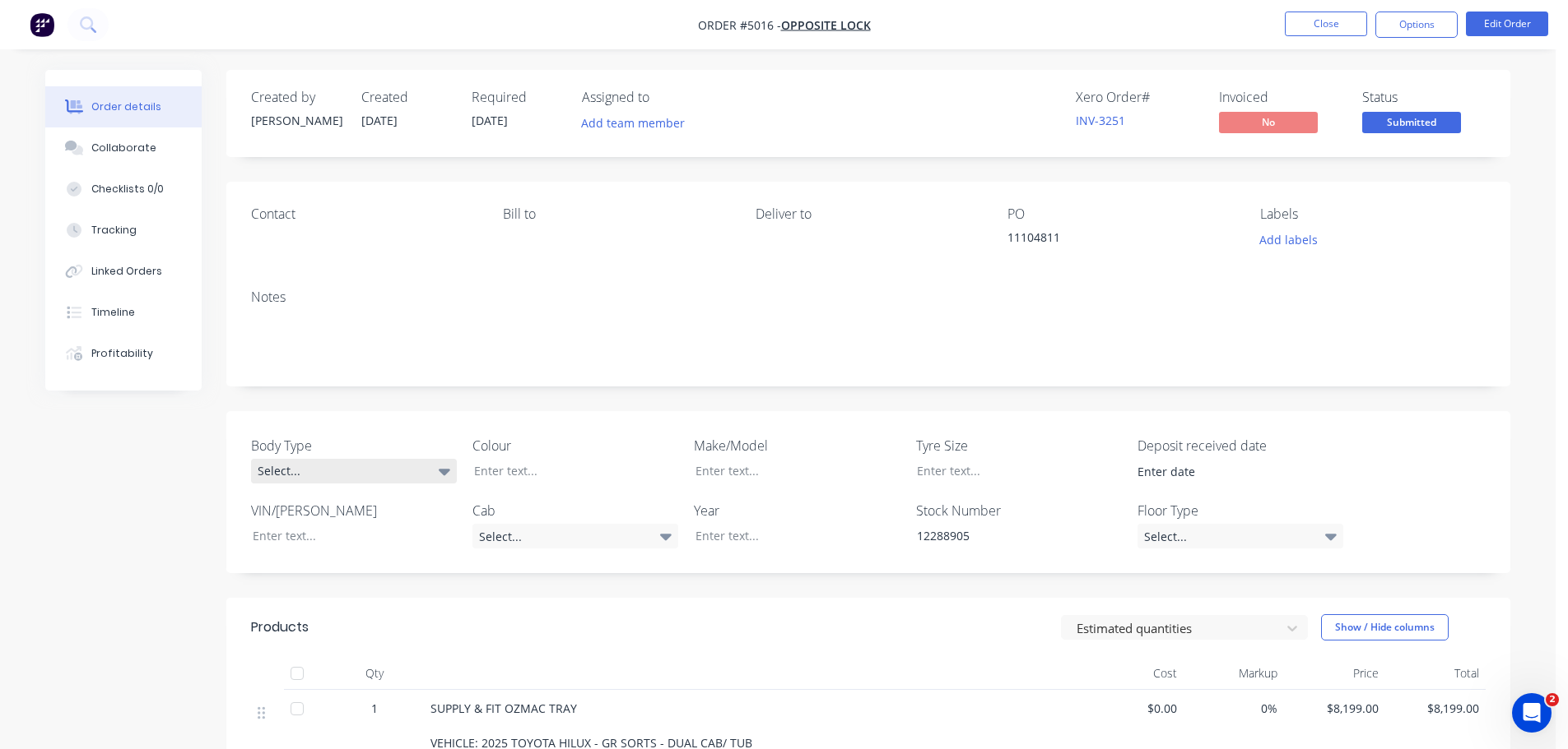
click at [452, 474] on div "Select..." at bounding box center [354, 471] width 206 height 25
click at [398, 539] on button "Cab Chassis" at bounding box center [375, 539] width 247 height 33
click at [588, 477] on div at bounding box center [564, 471] width 206 height 24
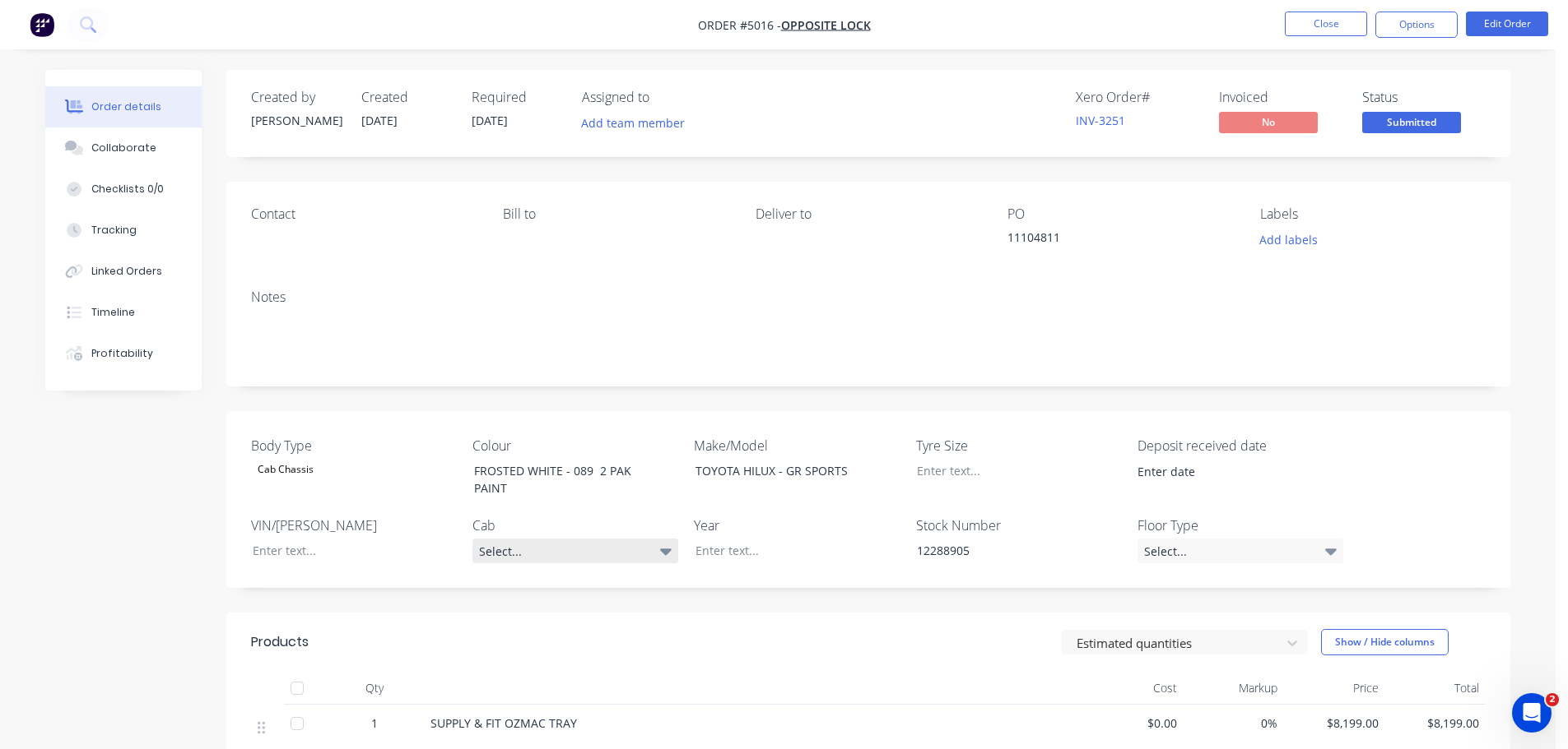
click at [642, 553] on div "Select..." at bounding box center [575, 550] width 206 height 25
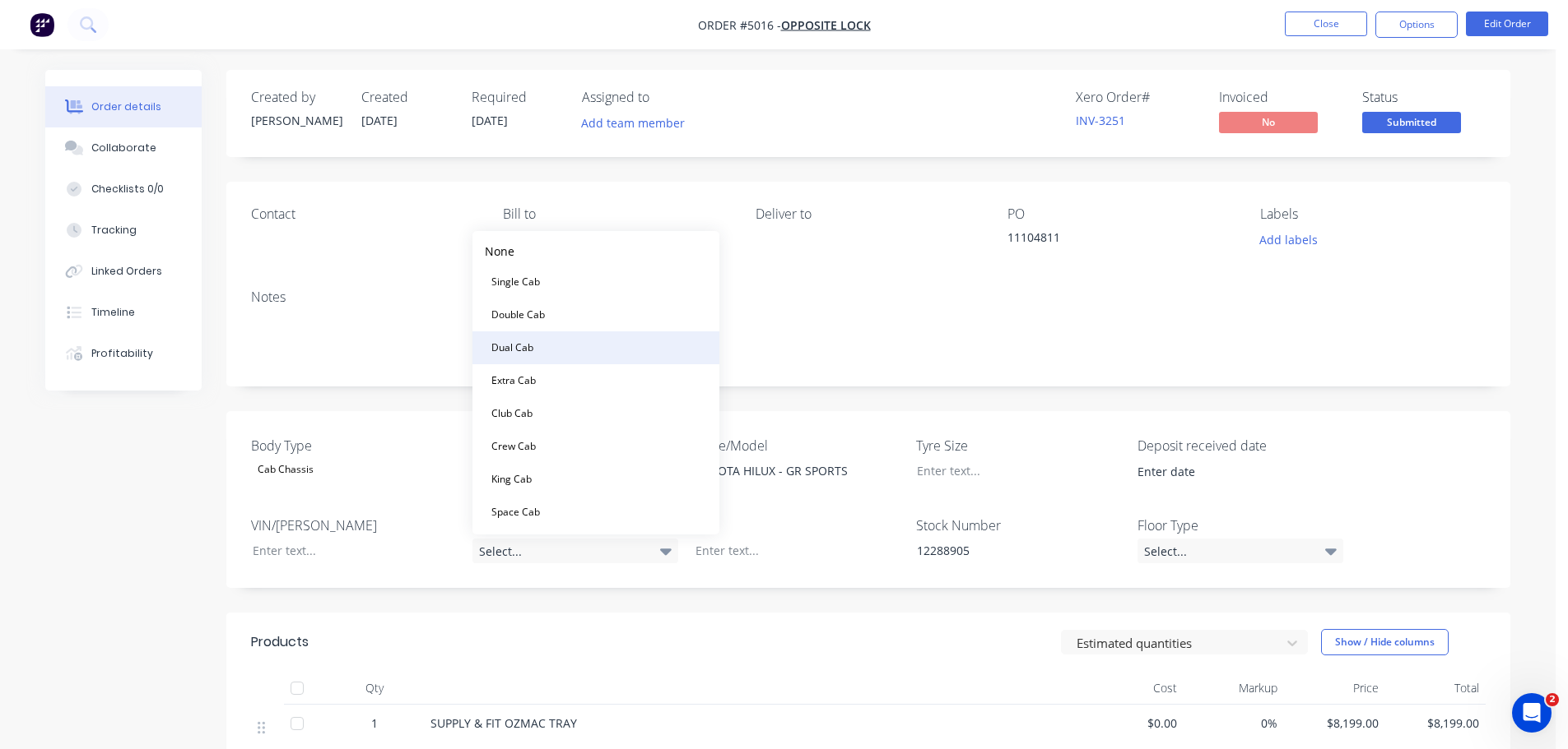
click at [603, 354] on button "Dual Cab" at bounding box center [596, 348] width 247 height 33
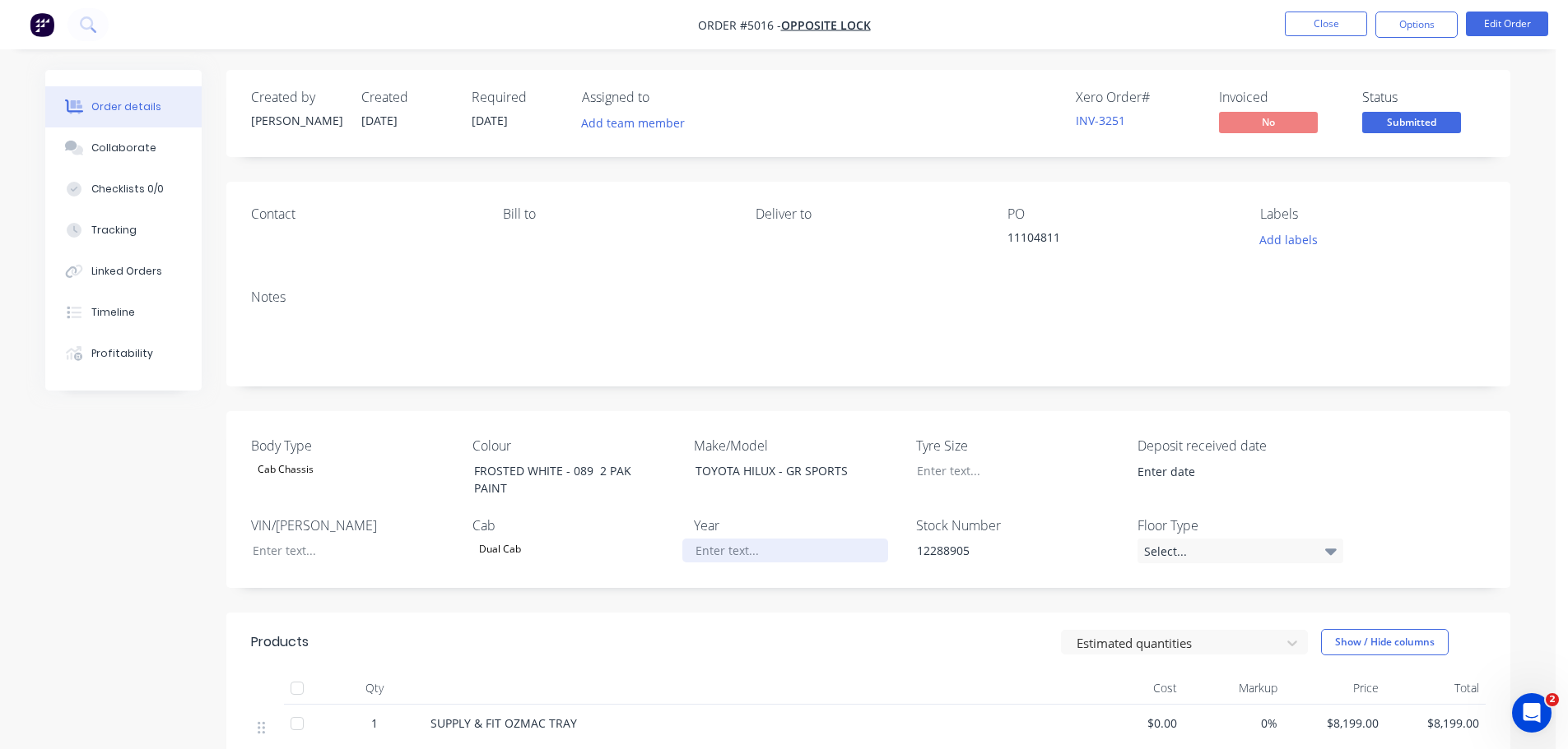
click at [739, 551] on div at bounding box center [785, 550] width 206 height 24
click at [739, 551] on div "2025" at bounding box center [785, 550] width 206 height 24
click at [694, 606] on div "Created by Michelle Created 30/09/25 Required 26/09/25 Assigned to Add team mem…" at bounding box center [868, 754] width 1284 height 1369
click at [1397, 27] on button "Options" at bounding box center [1416, 25] width 82 height 27
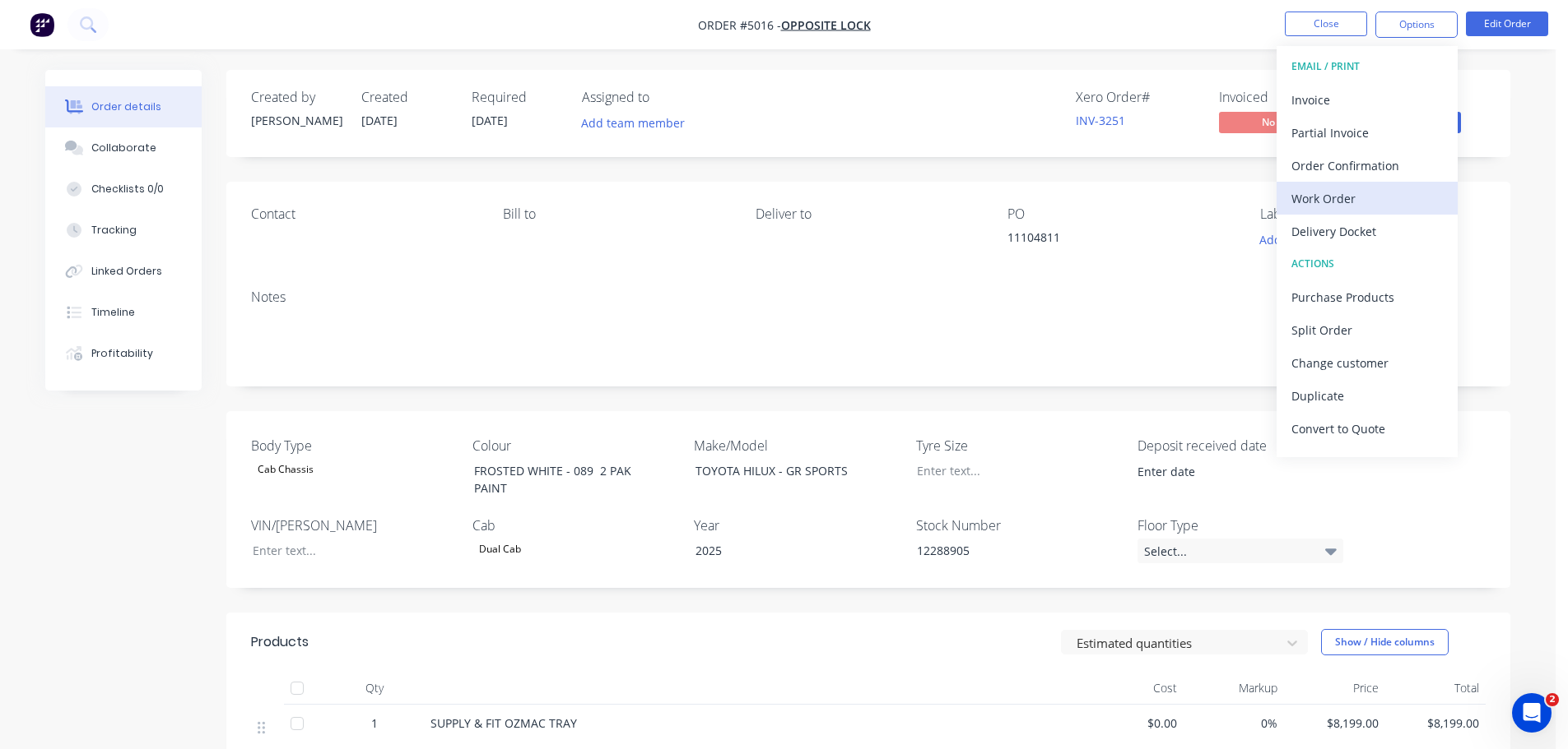
click at [1342, 199] on div "Work Order" at bounding box center [1366, 199] width 151 height 24
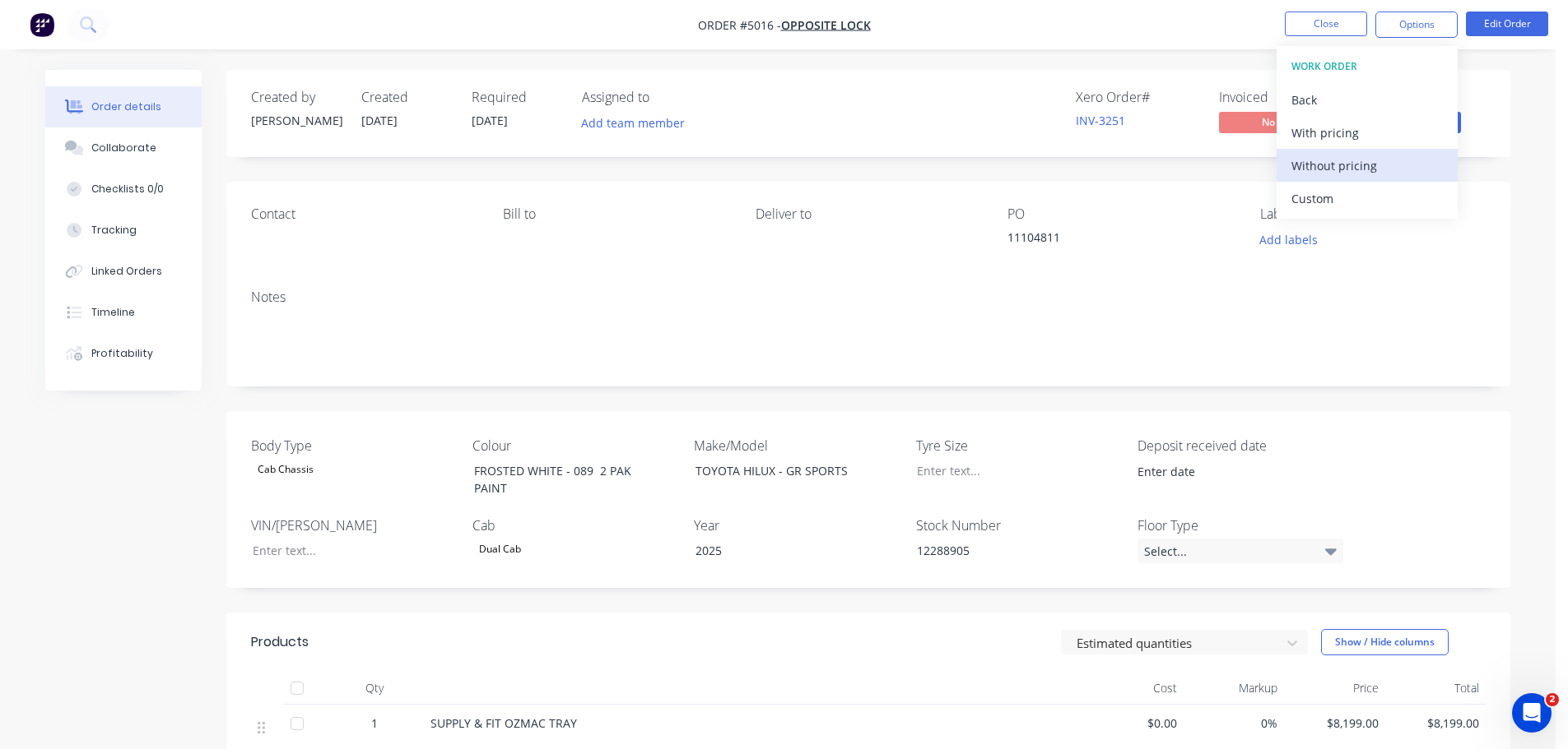
click at [1344, 166] on div "Without pricing" at bounding box center [1366, 166] width 151 height 24
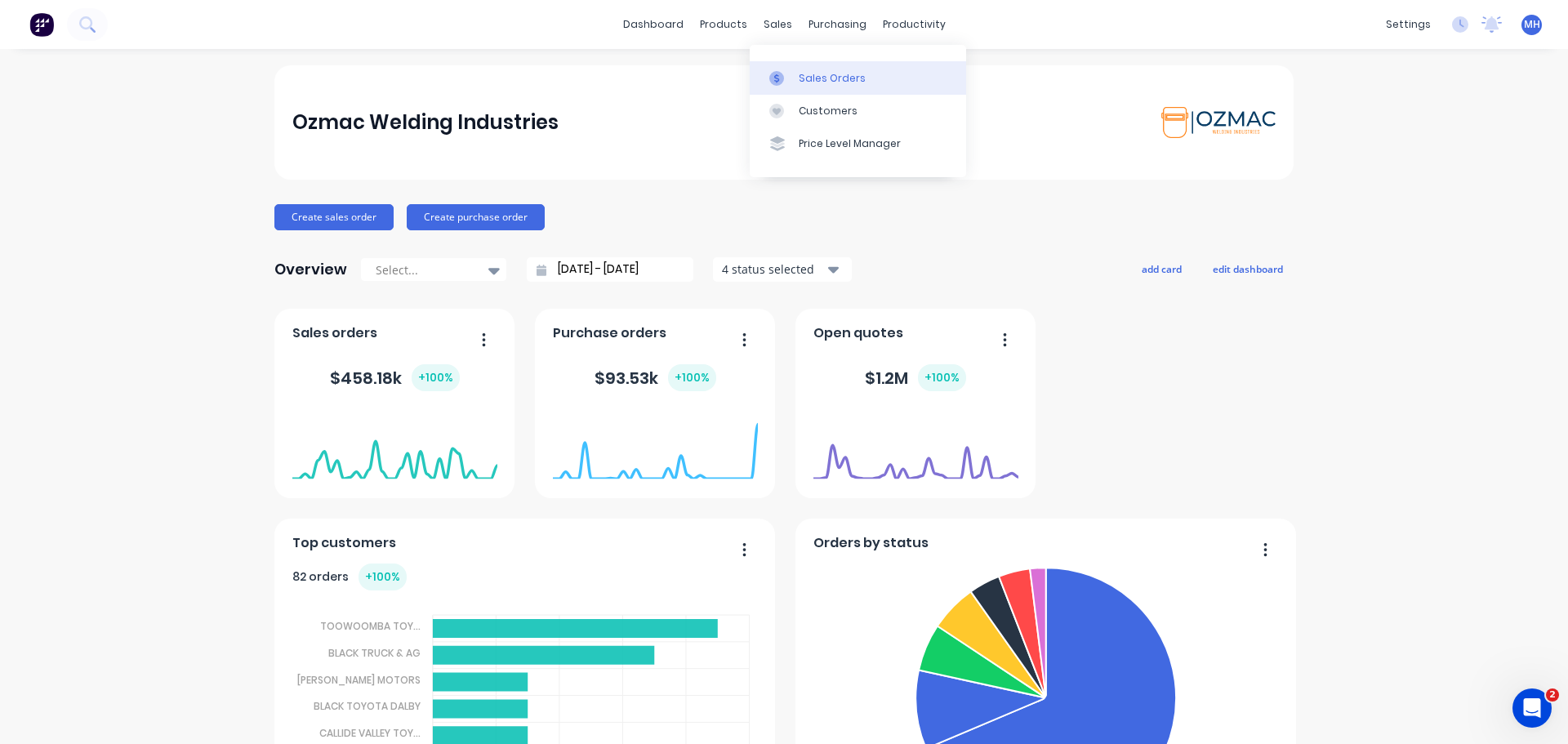
click at [799, 75] on div "Sales Orders" at bounding box center [832, 78] width 67 height 15
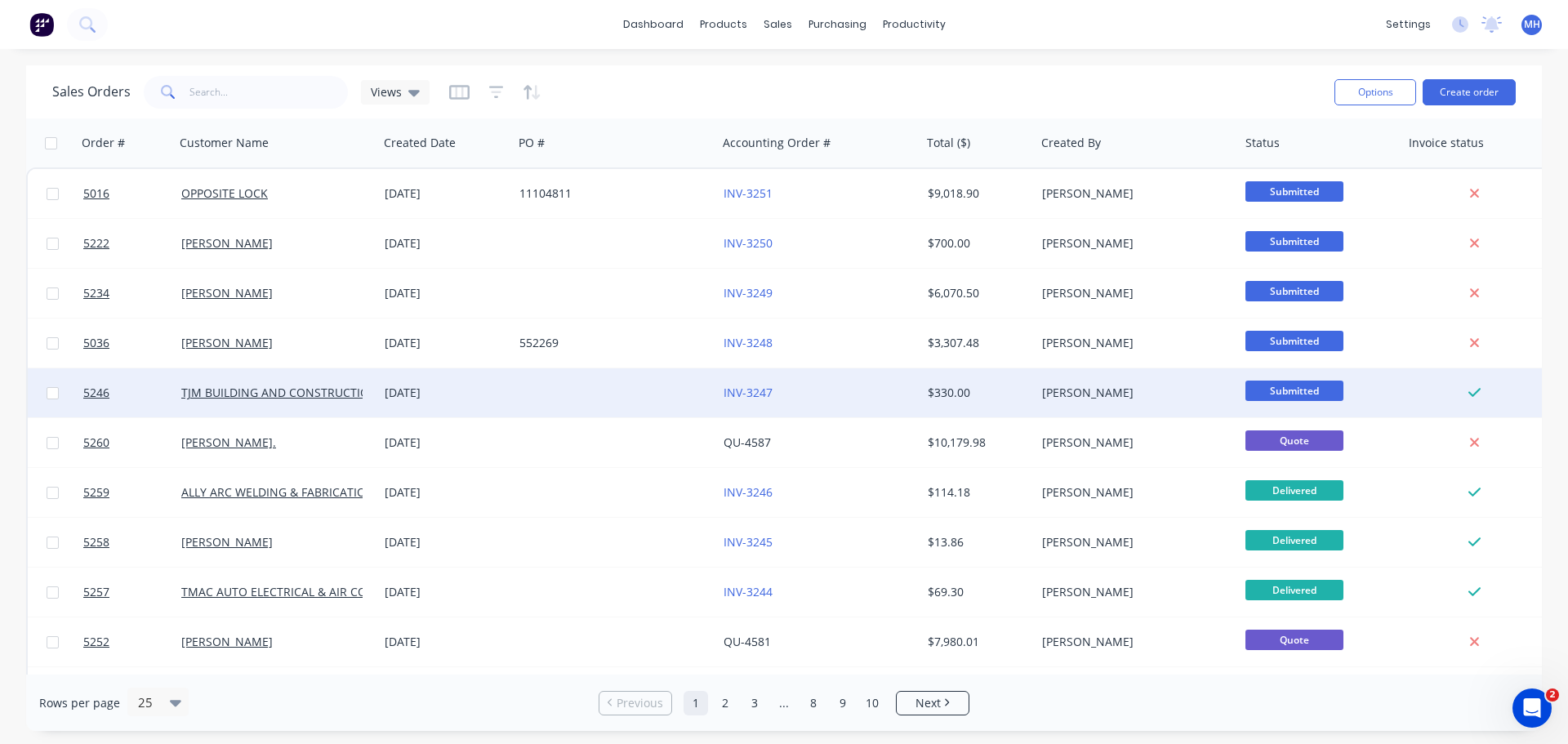
click at [300, 400] on div "TJM BUILDING AND CONSTRUCTION" at bounding box center [272, 393] width 182 height 17
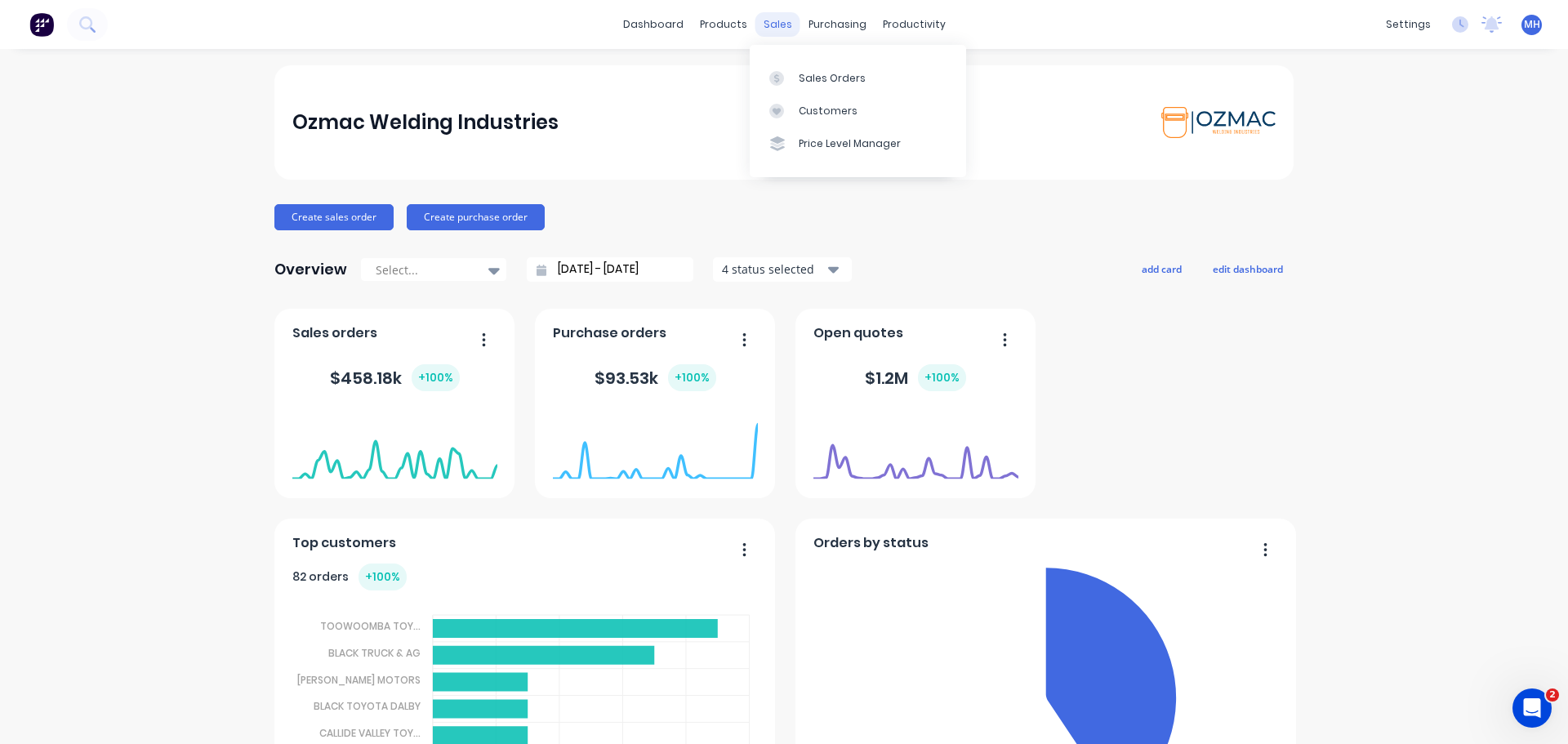
click at [771, 23] on div "sales" at bounding box center [778, 24] width 45 height 25
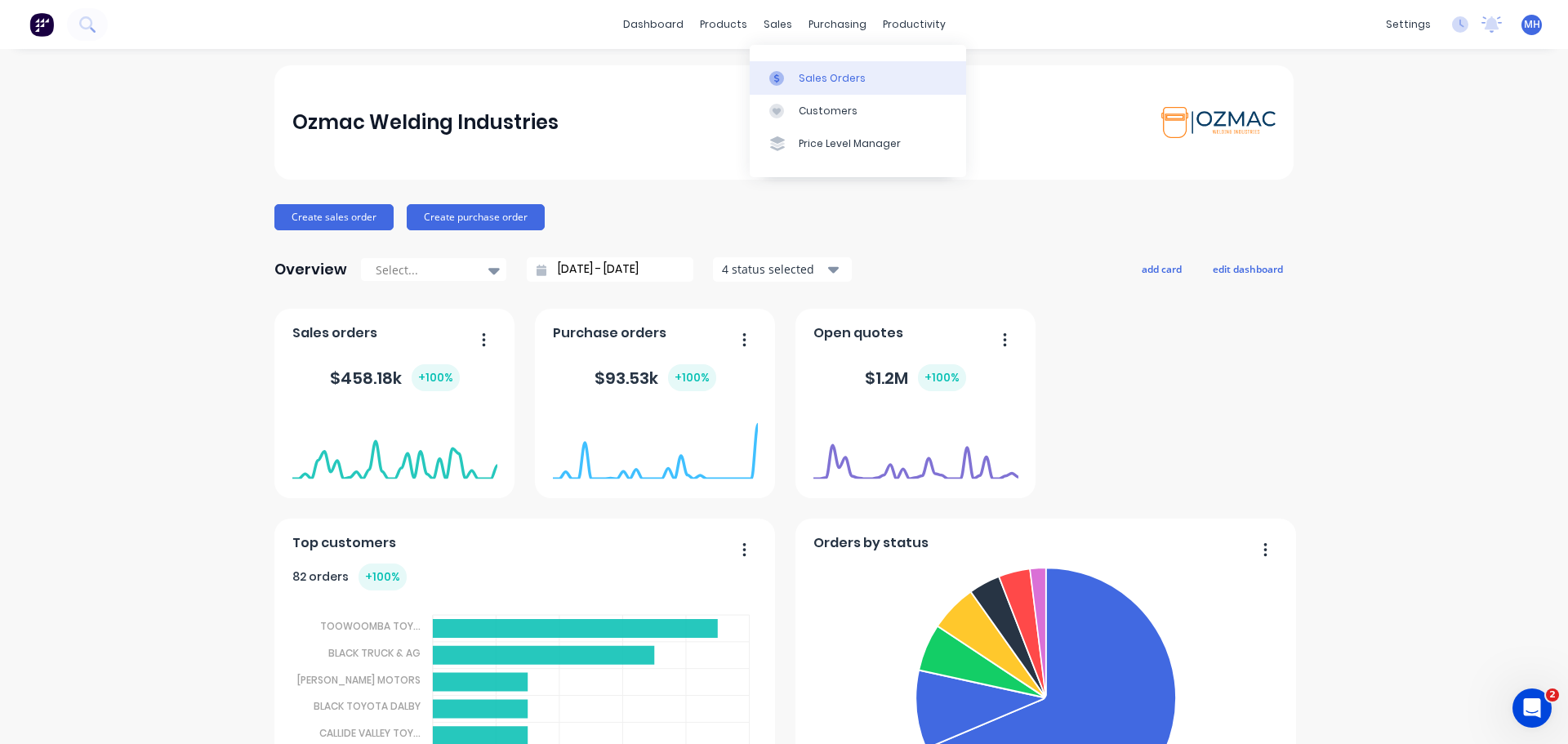
click at [797, 79] on link "Sales Orders" at bounding box center [858, 77] width 217 height 32
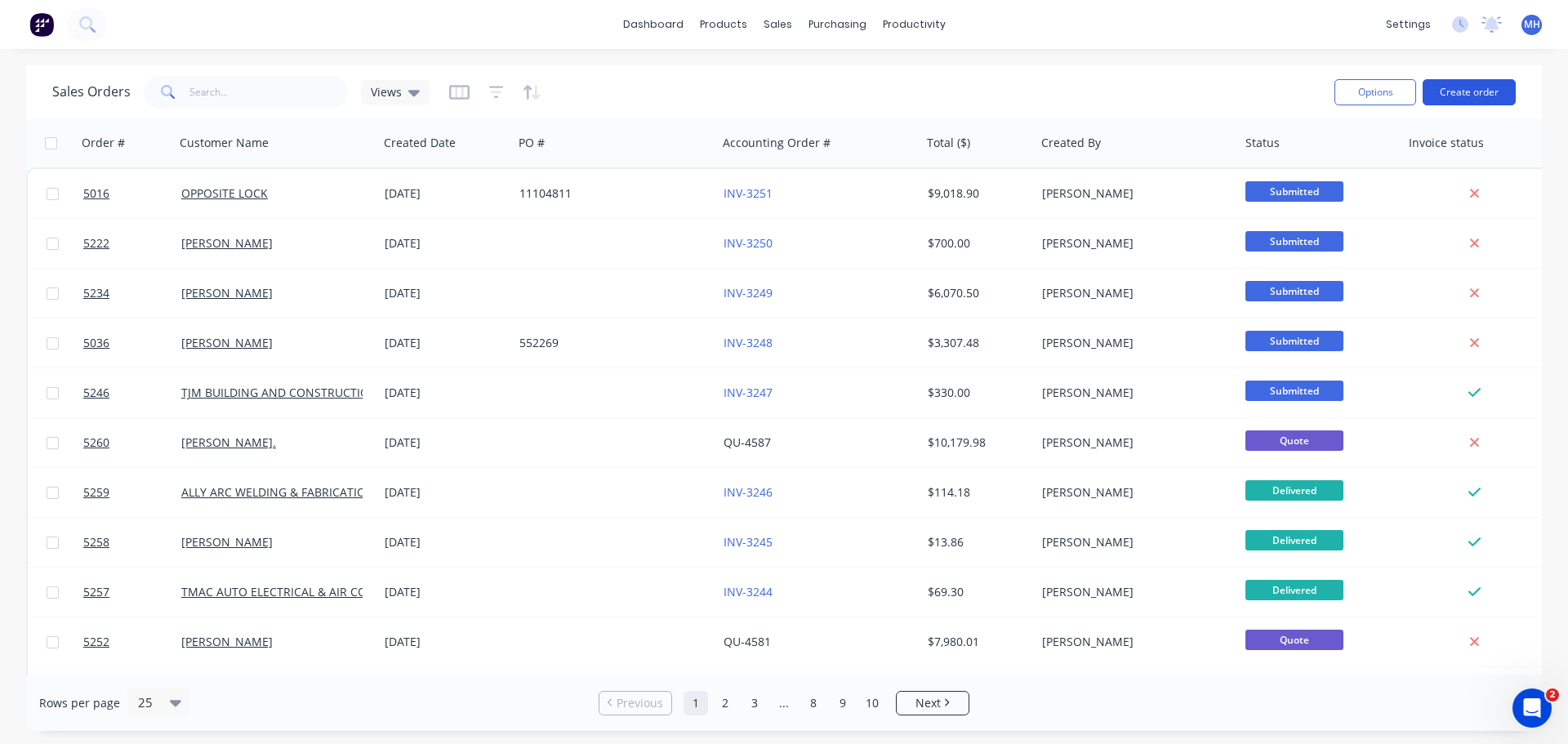
click at [1489, 89] on button "Create order" at bounding box center [1469, 92] width 93 height 27
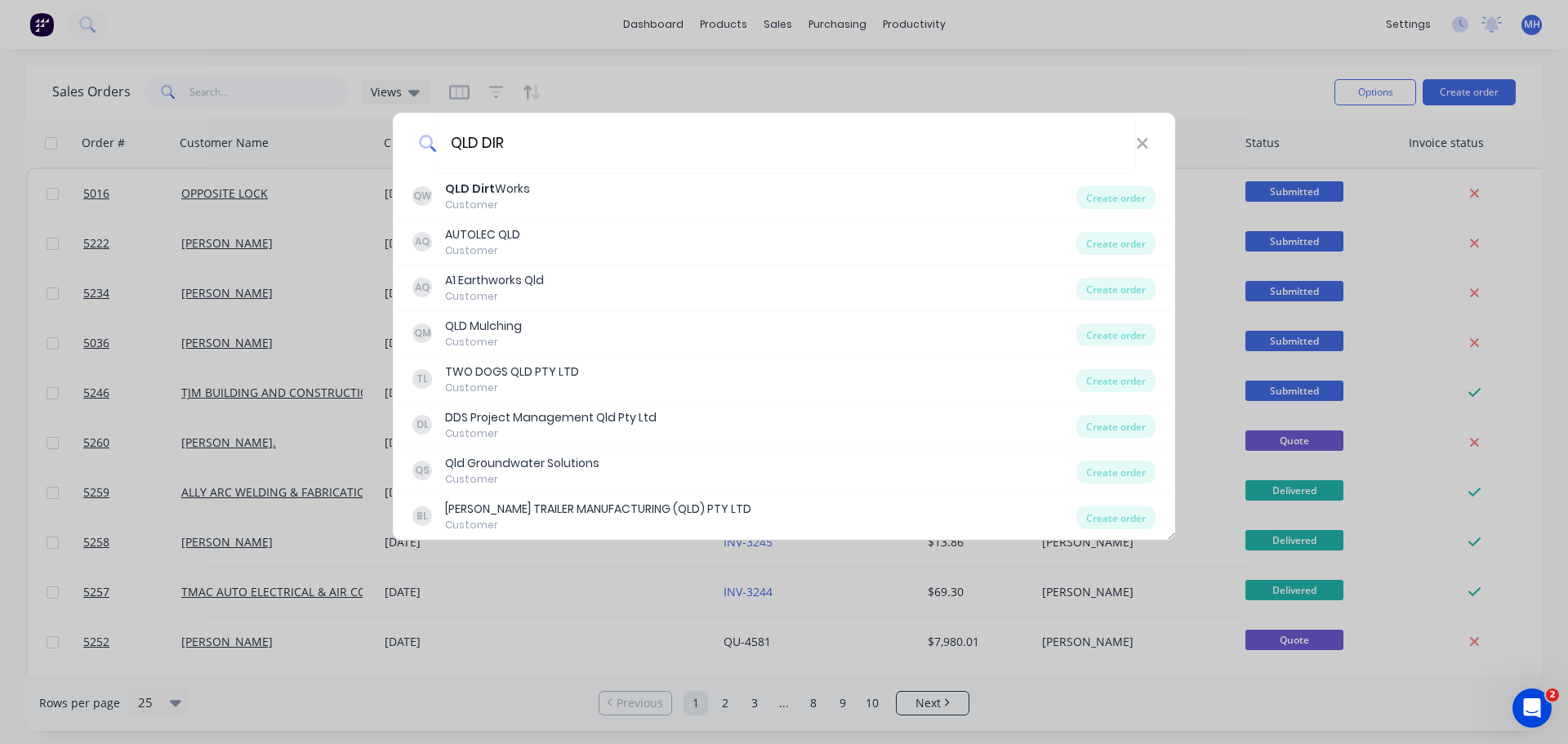
type input "QLD DIRT"
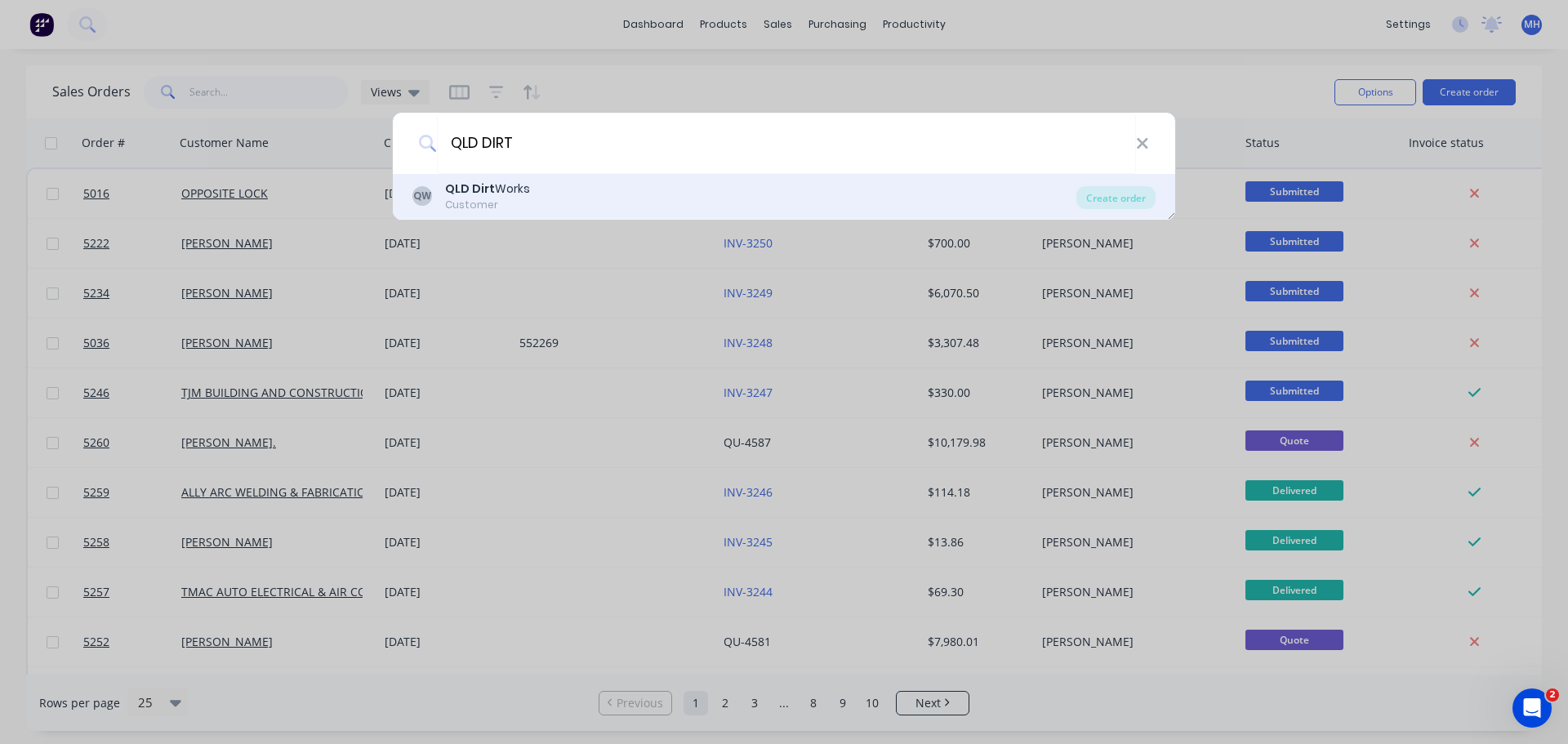
click at [531, 196] on div "QW QLD Dirt Works Customer" at bounding box center [744, 196] width 664 height 31
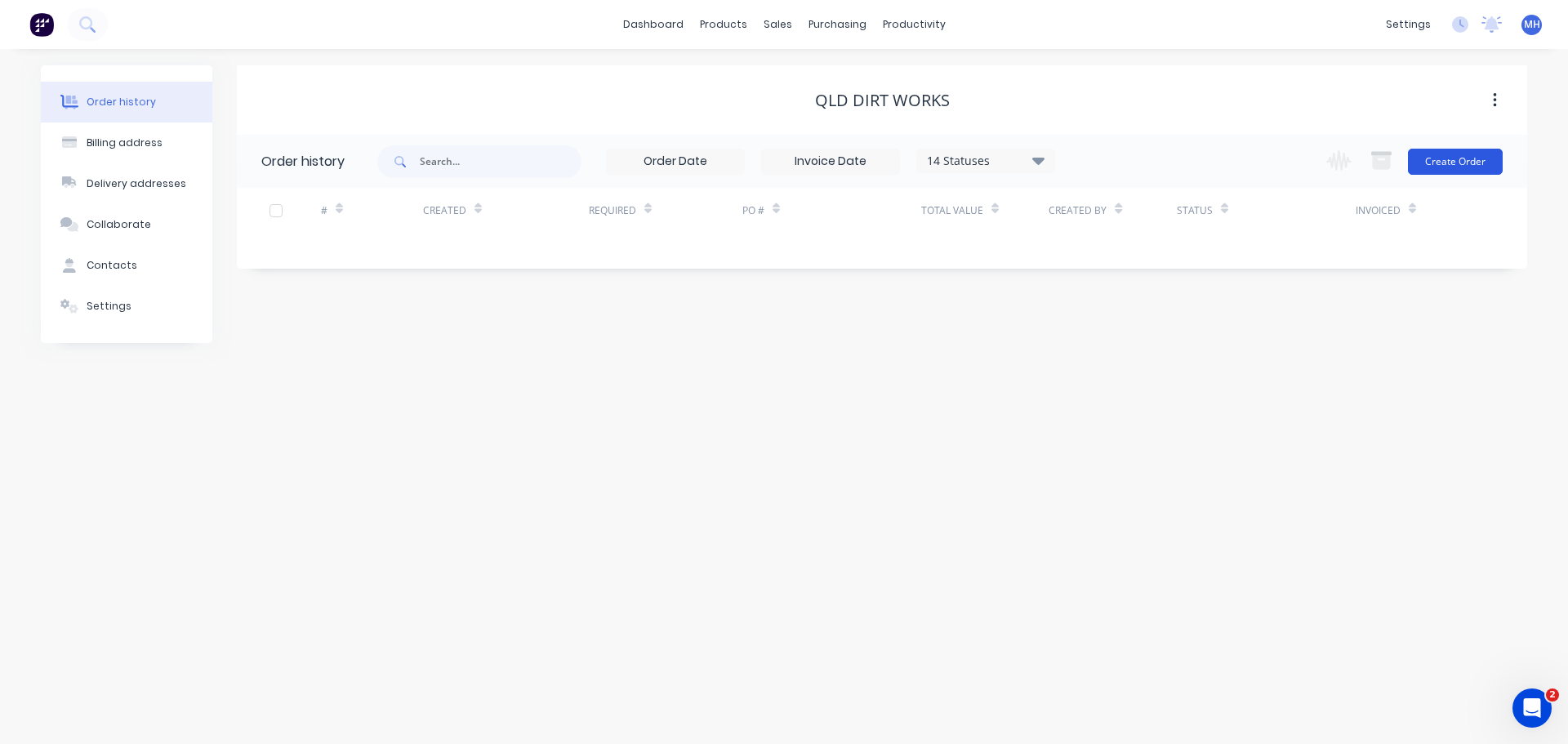
click at [1456, 163] on button "Create Order" at bounding box center [1455, 162] width 95 height 27
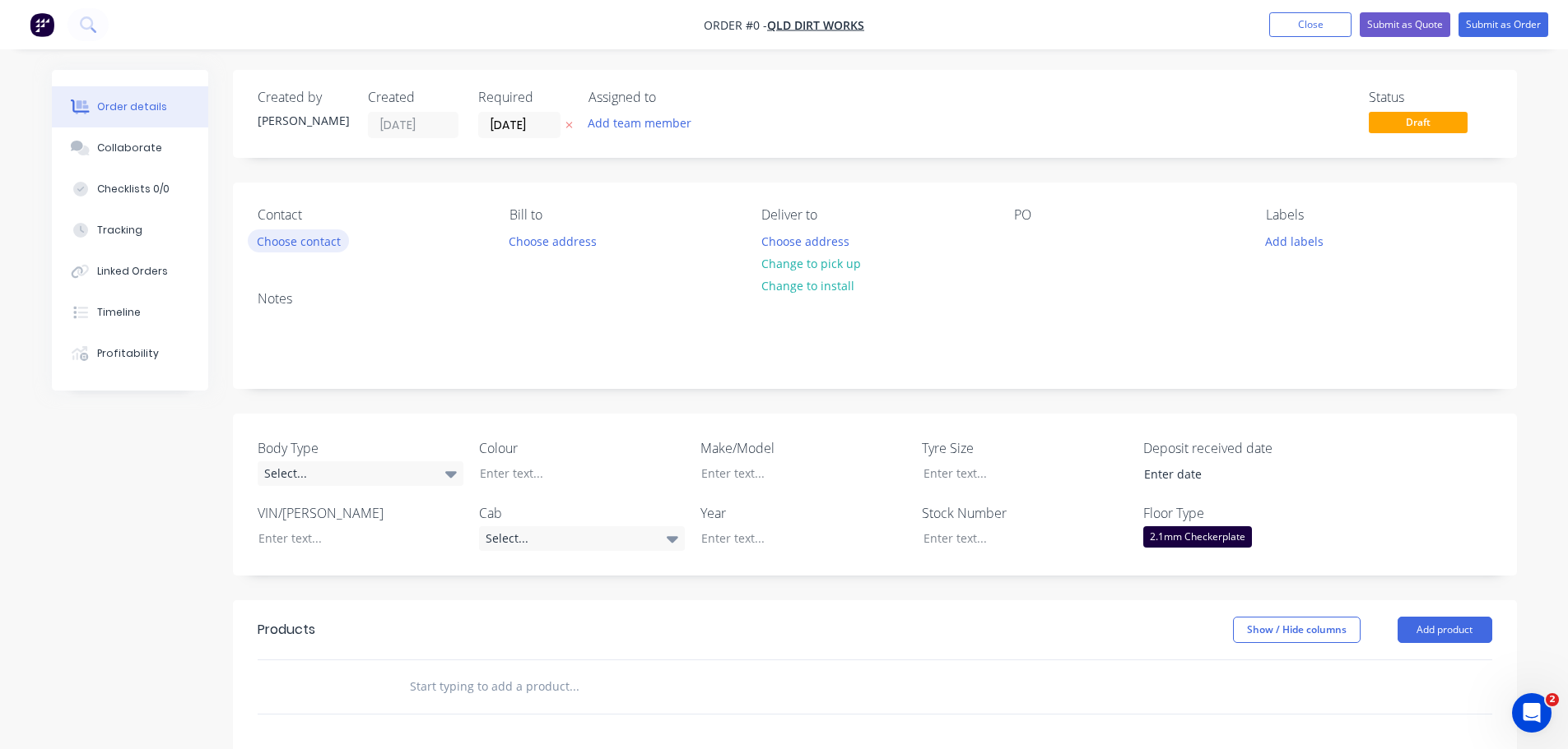
click at [318, 243] on button "Choose contact" at bounding box center [299, 240] width 101 height 22
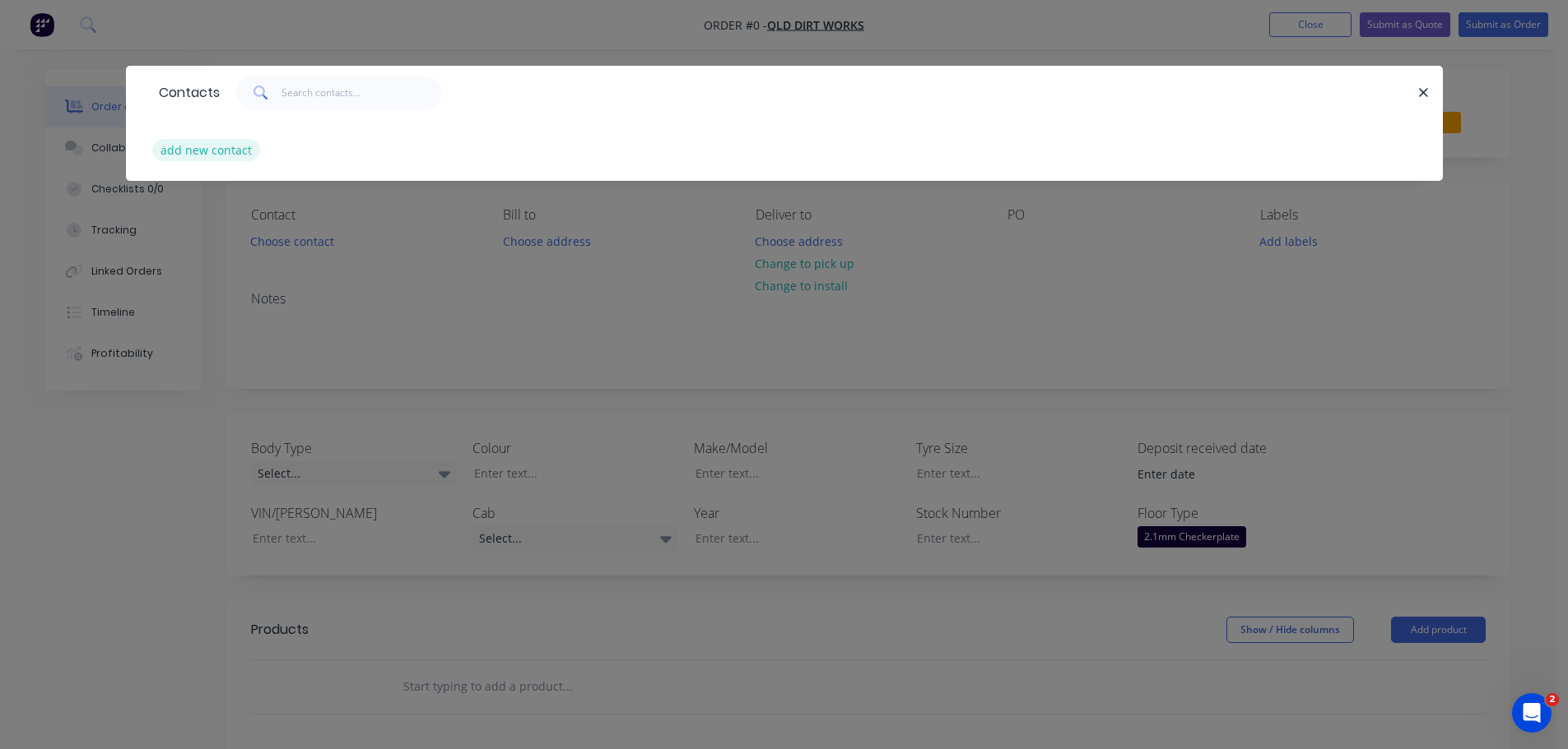
click at [243, 147] on button "add new contact" at bounding box center [207, 150] width 109 height 22
select select "AU"
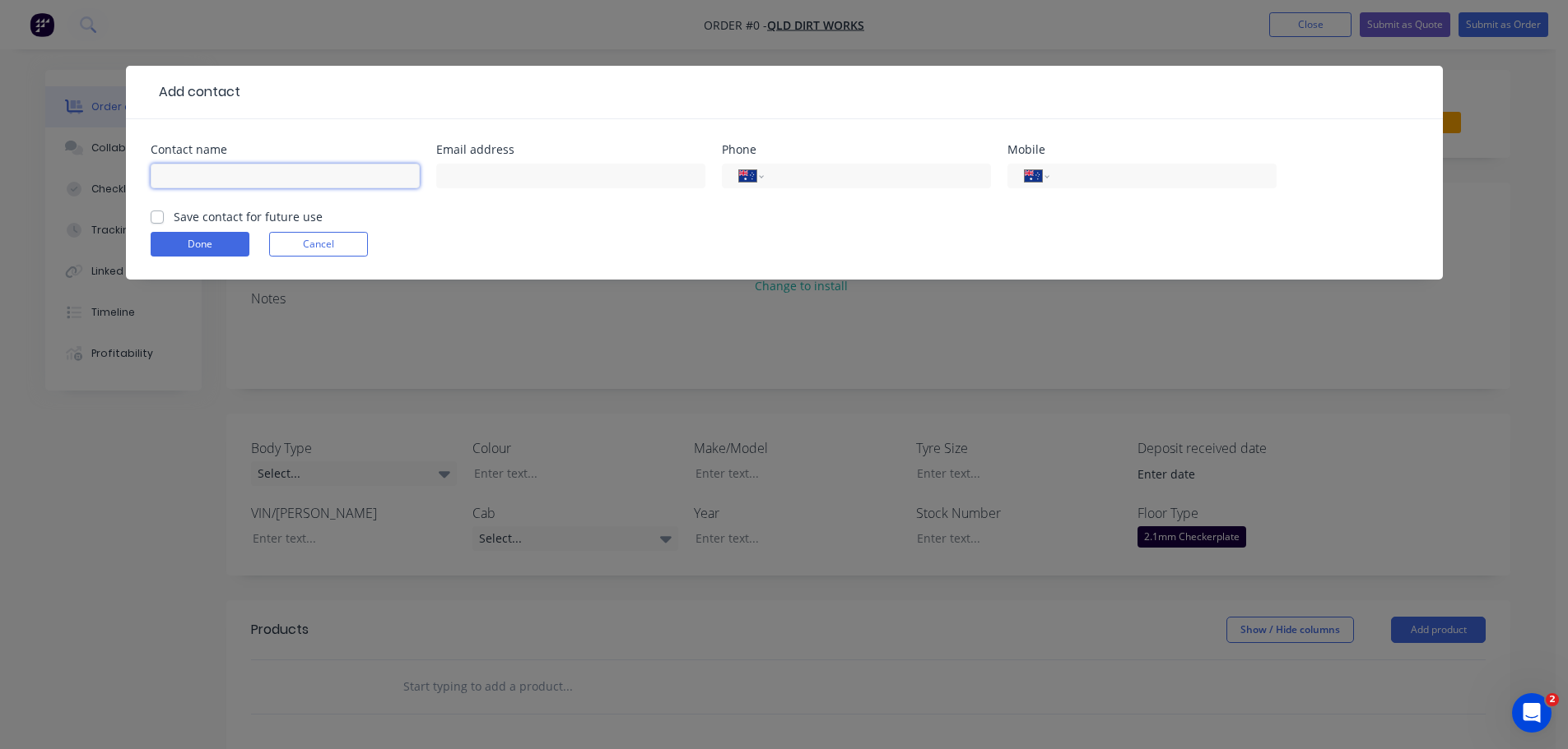
click at [247, 176] on input "text" at bounding box center [285, 176] width 269 height 25
type input "NICK"
type input "admin@tmbaplumbingsolutions.com.au"
click at [1116, 174] on input "tel" at bounding box center [1160, 176] width 198 height 19
type input "0488 727 212"
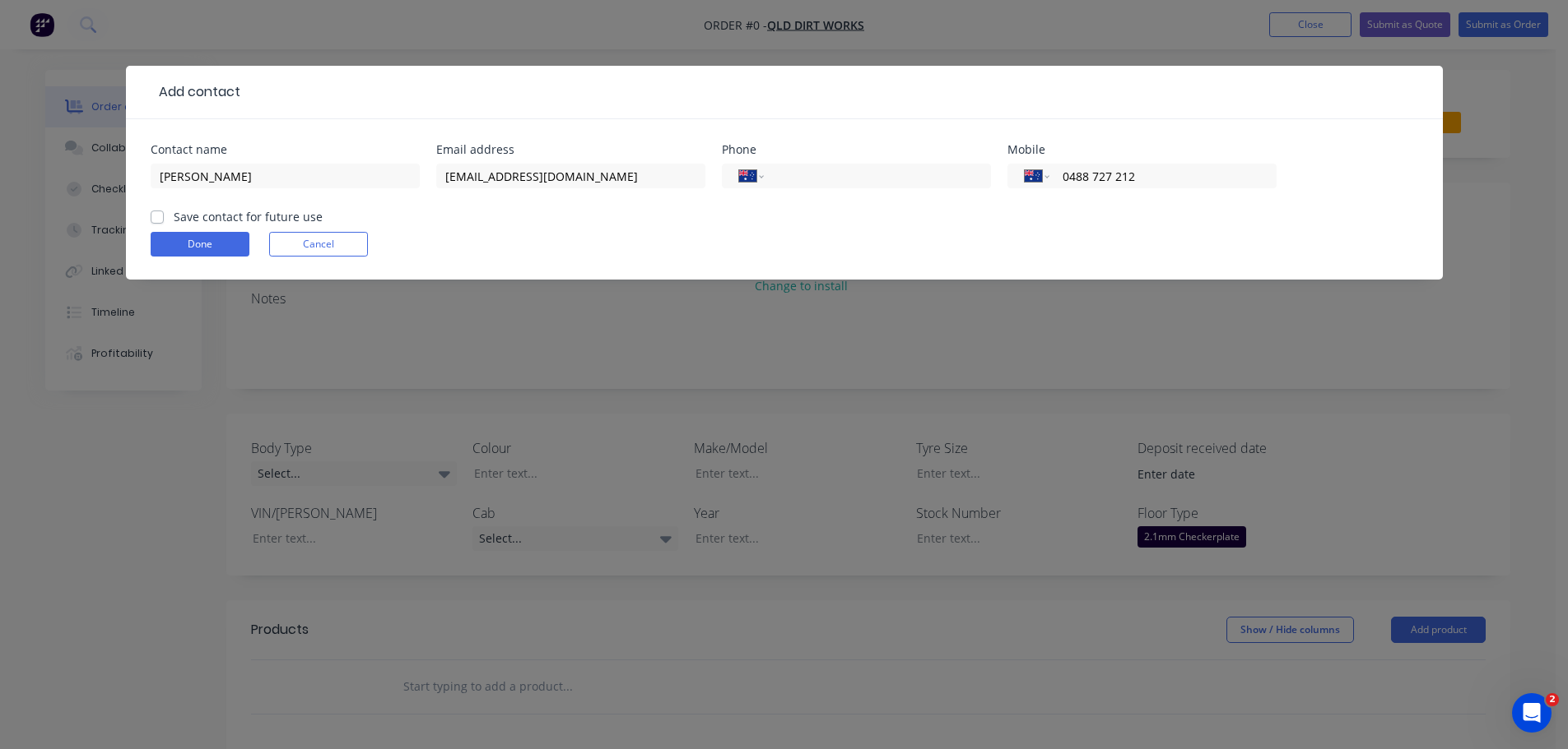
click at [174, 217] on label "Save contact for future use" at bounding box center [248, 216] width 149 height 17
click at [159, 217] on input "Save contact for future use" at bounding box center [156, 216] width 13 height 16
checkbox input "true"
click at [206, 248] on button "Done" at bounding box center [200, 244] width 99 height 25
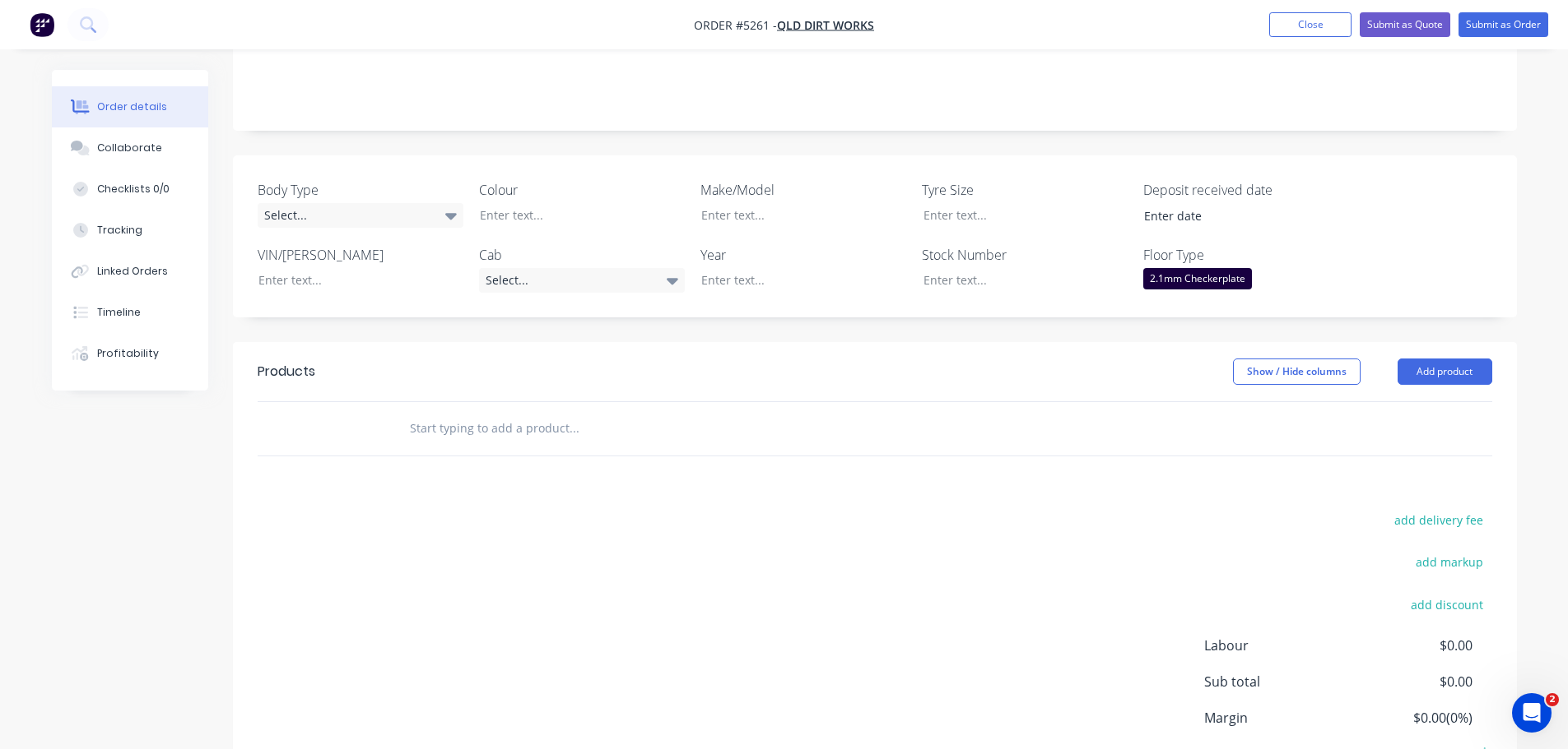
scroll to position [329, 0]
click at [454, 206] on icon at bounding box center [451, 214] width 12 height 18
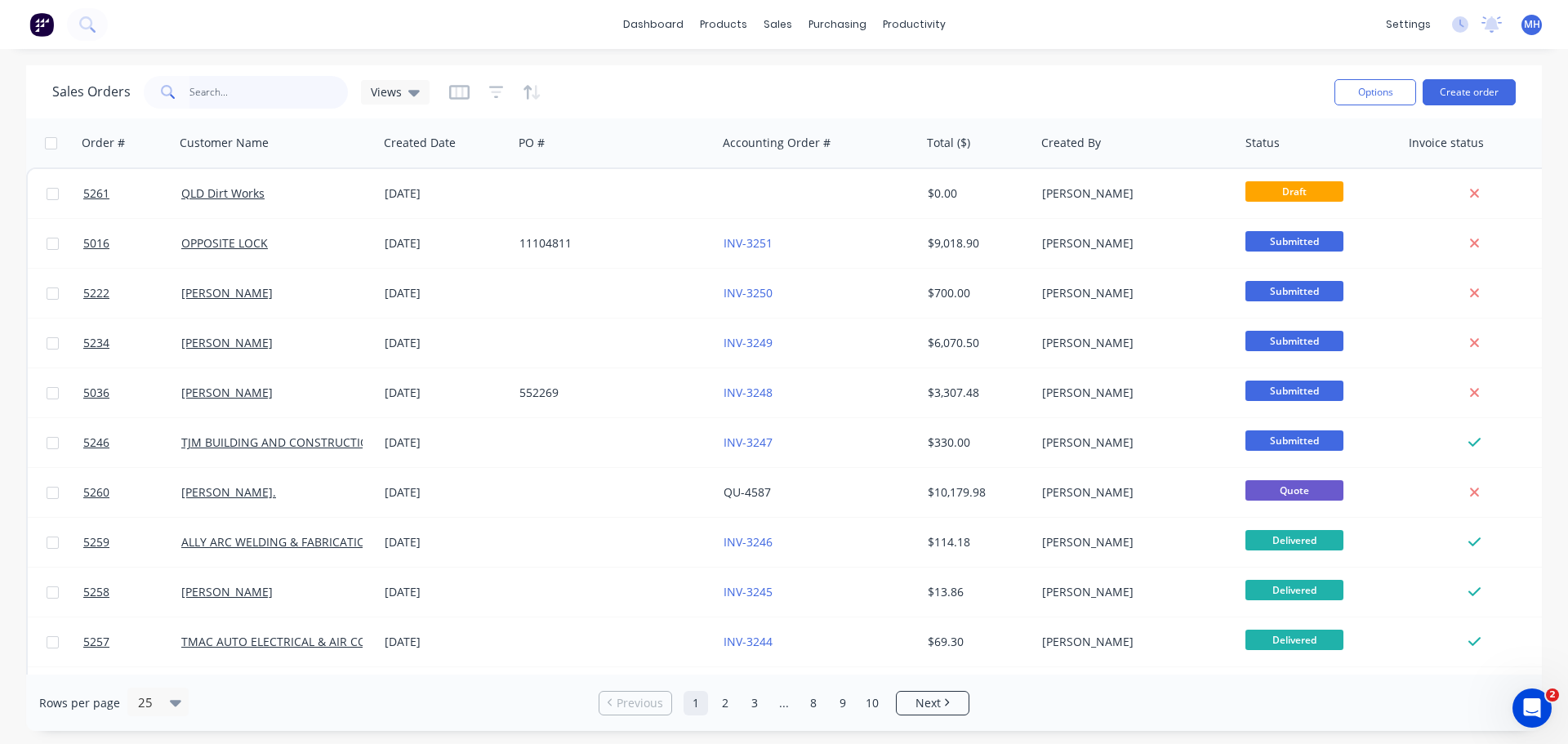
click at [233, 90] on input "text" at bounding box center [269, 91] width 159 height 32
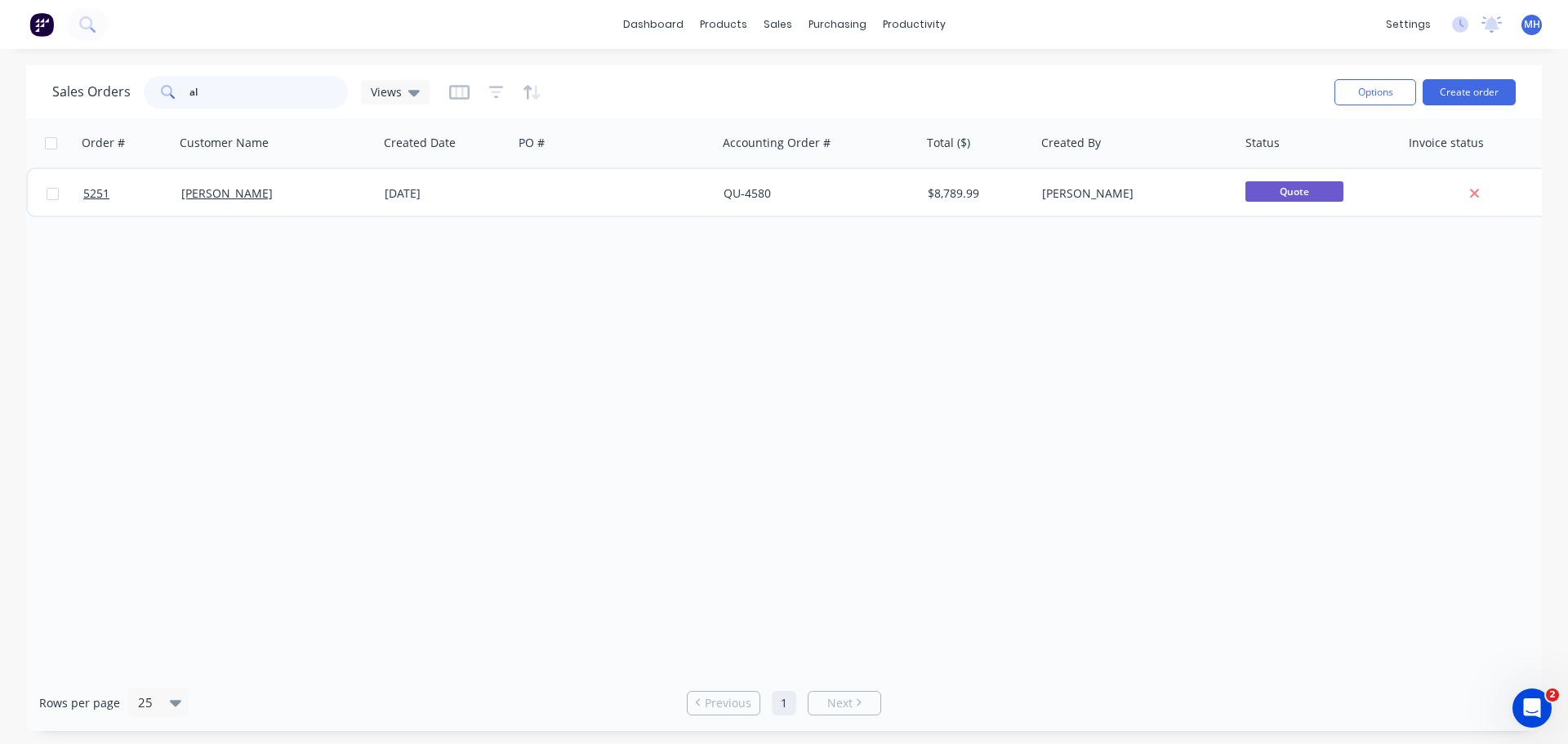
type input "a"
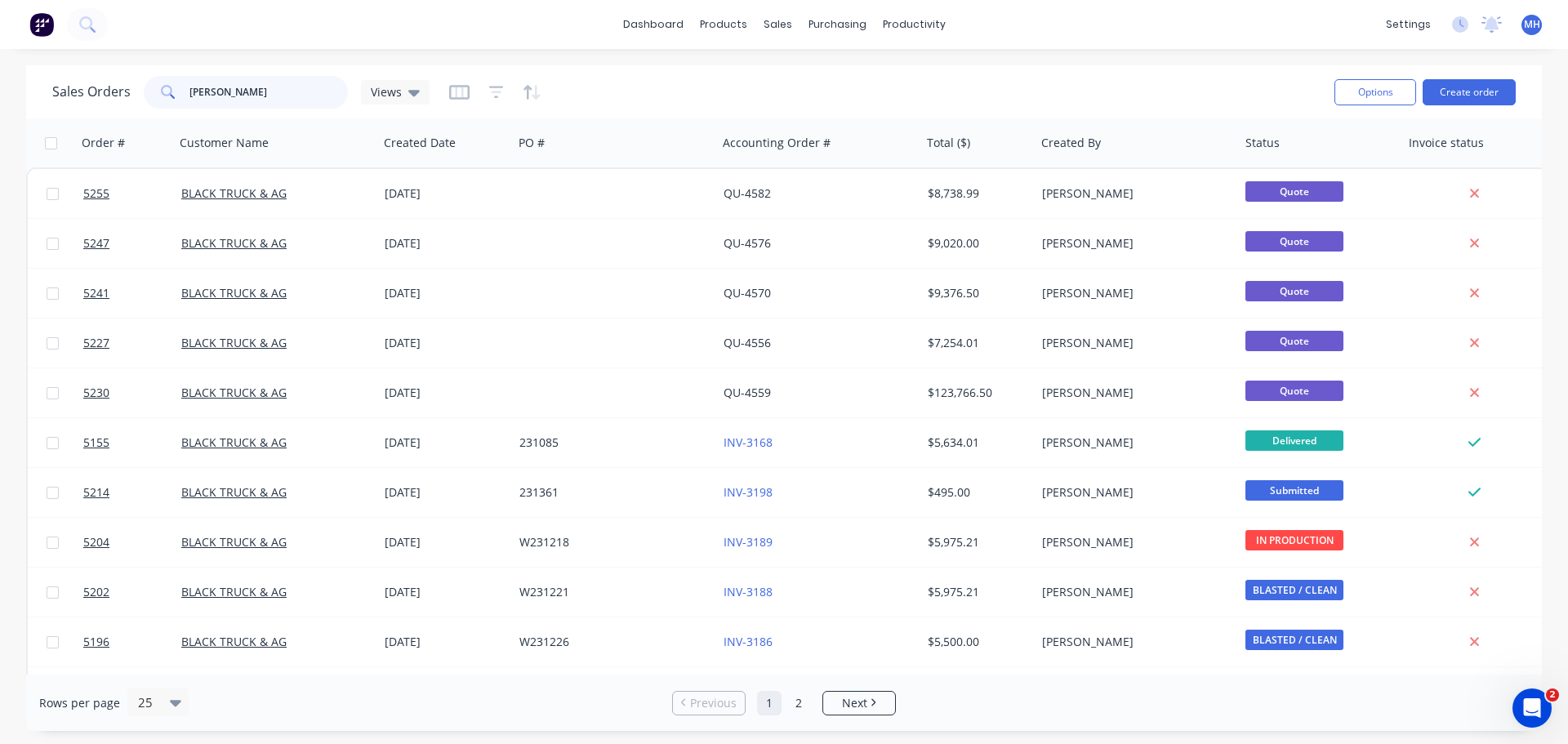
type input "taylor"
drag, startPoint x: 228, startPoint y: 99, endPoint x: 159, endPoint y: 99, distance: 69.0
click at [159, 99] on div "taylor" at bounding box center [246, 91] width 204 height 32
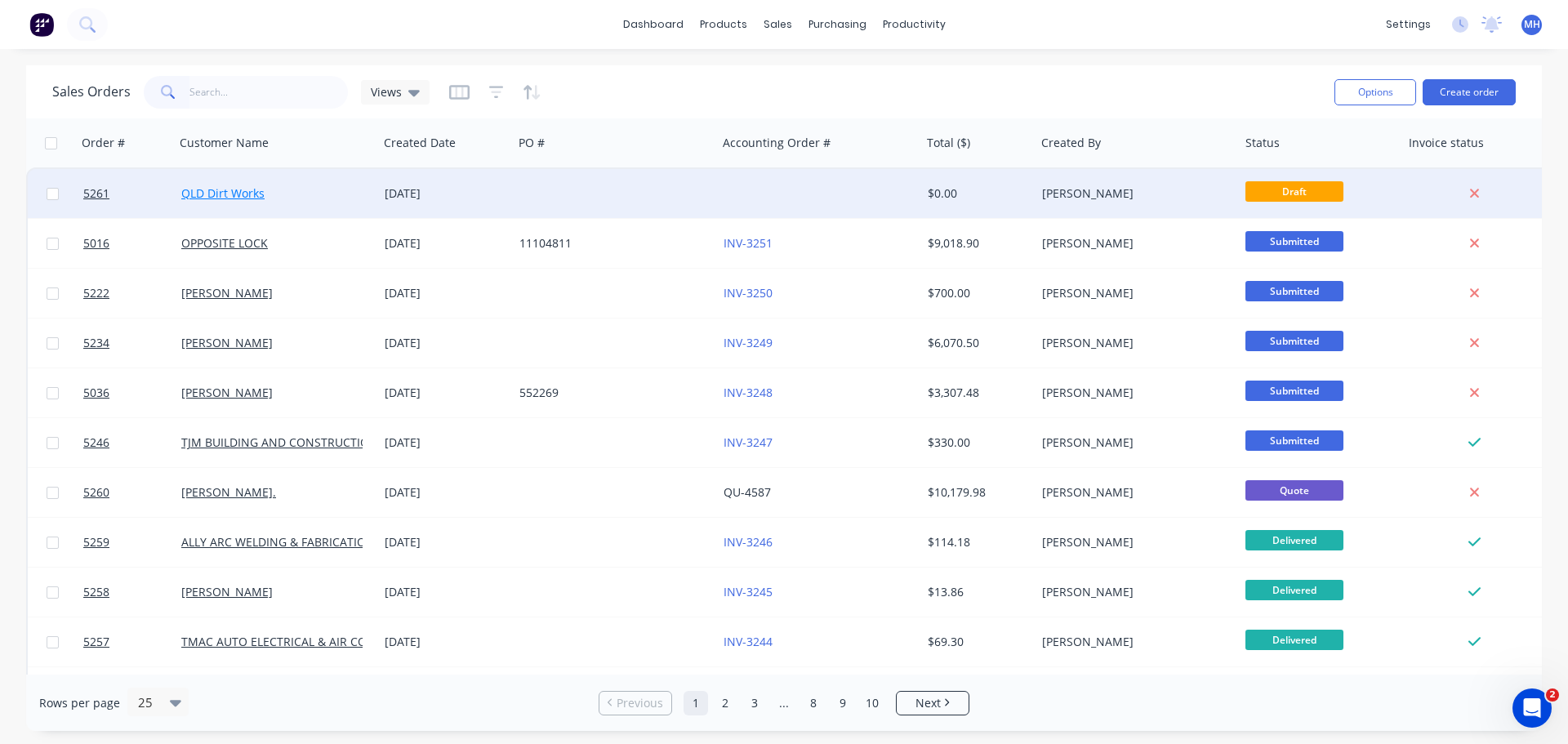
click at [218, 197] on link "QLD Dirt Works" at bounding box center [223, 193] width 83 height 16
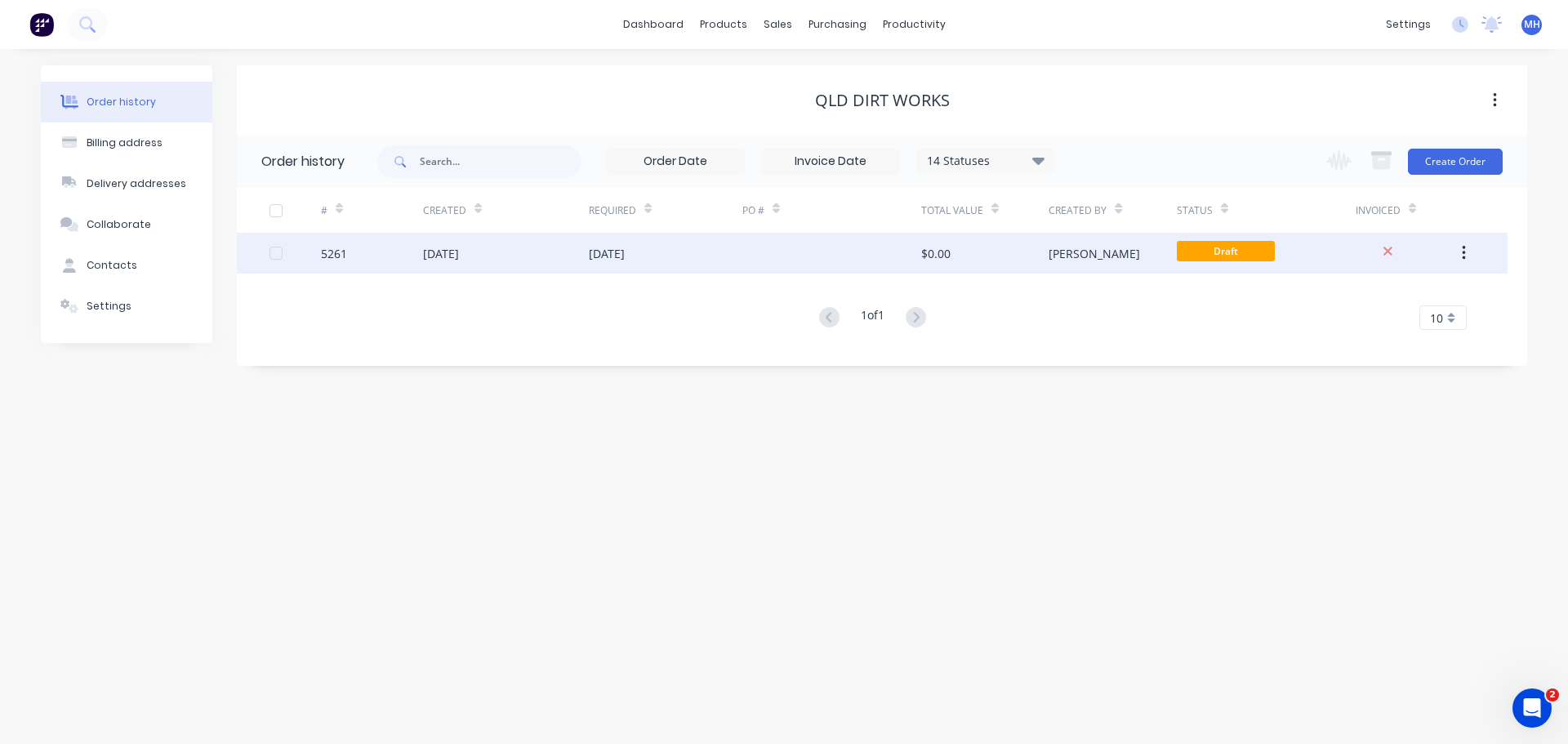
click at [506, 261] on div "[DATE]" at bounding box center [505, 253] width 166 height 41
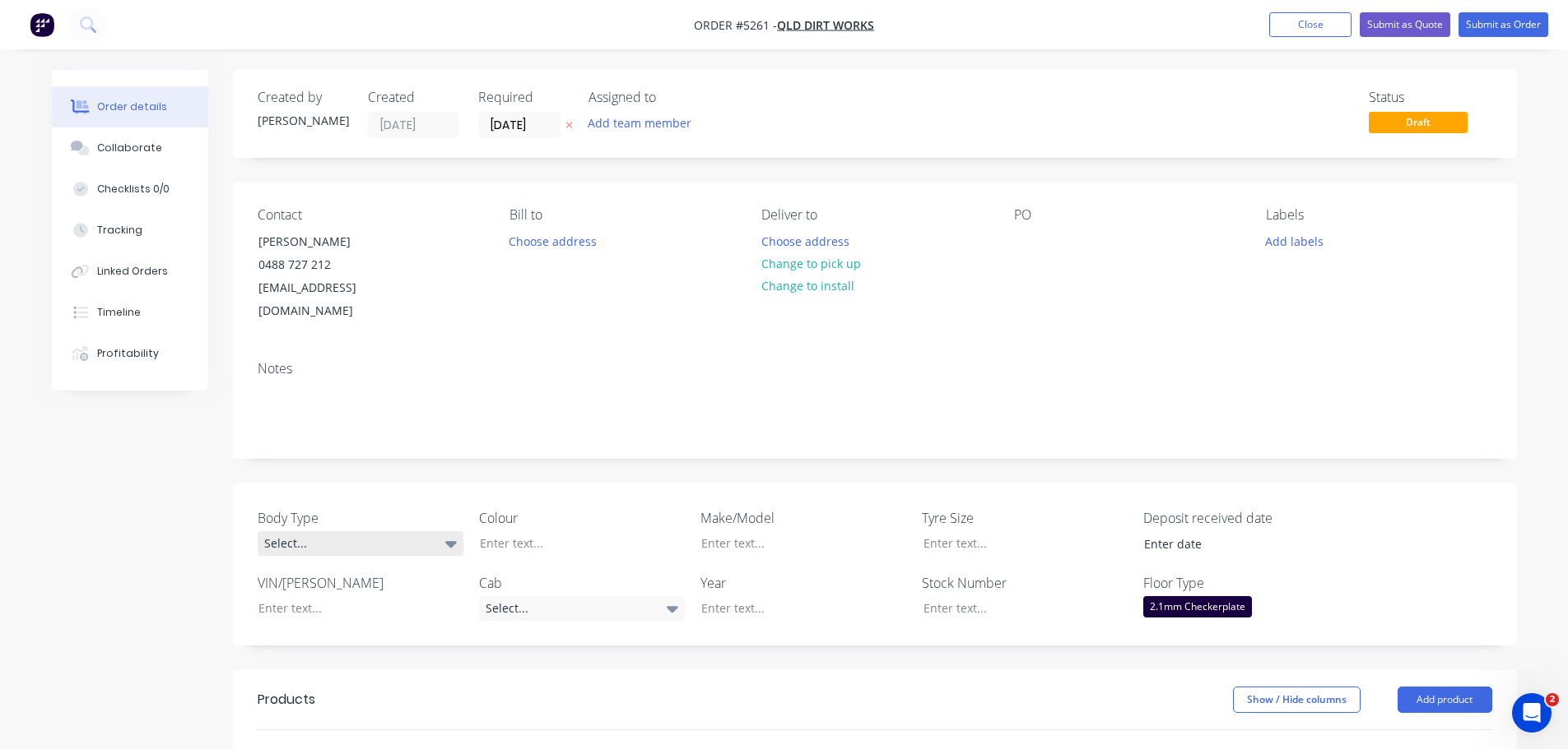
click at [337, 532] on div "Select..." at bounding box center [361, 543] width 206 height 25
click at [565, 532] on div at bounding box center [569, 543] width 206 height 24
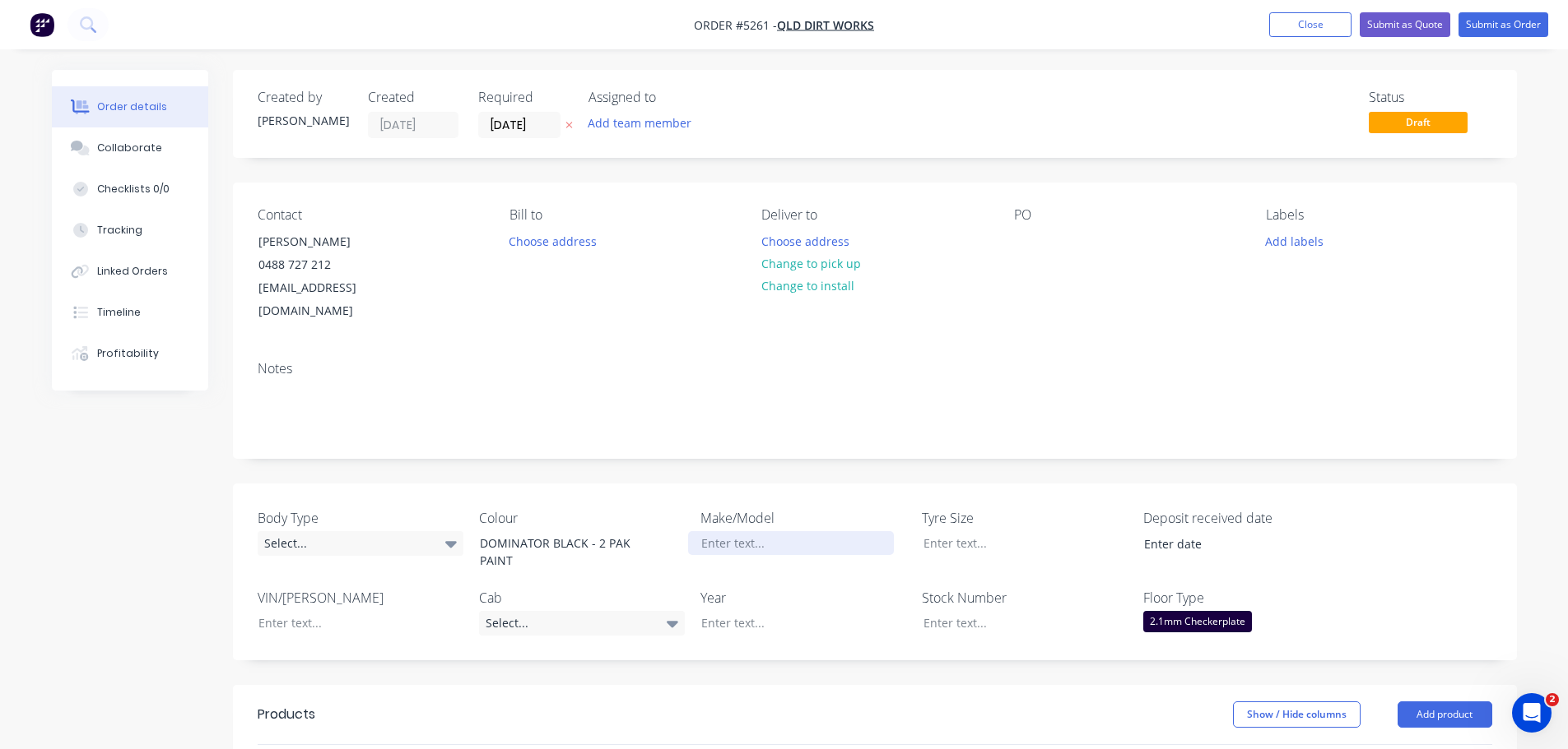
click at [771, 532] on div at bounding box center [791, 543] width 206 height 24
click at [656, 612] on div "Select..." at bounding box center [582, 624] width 206 height 25
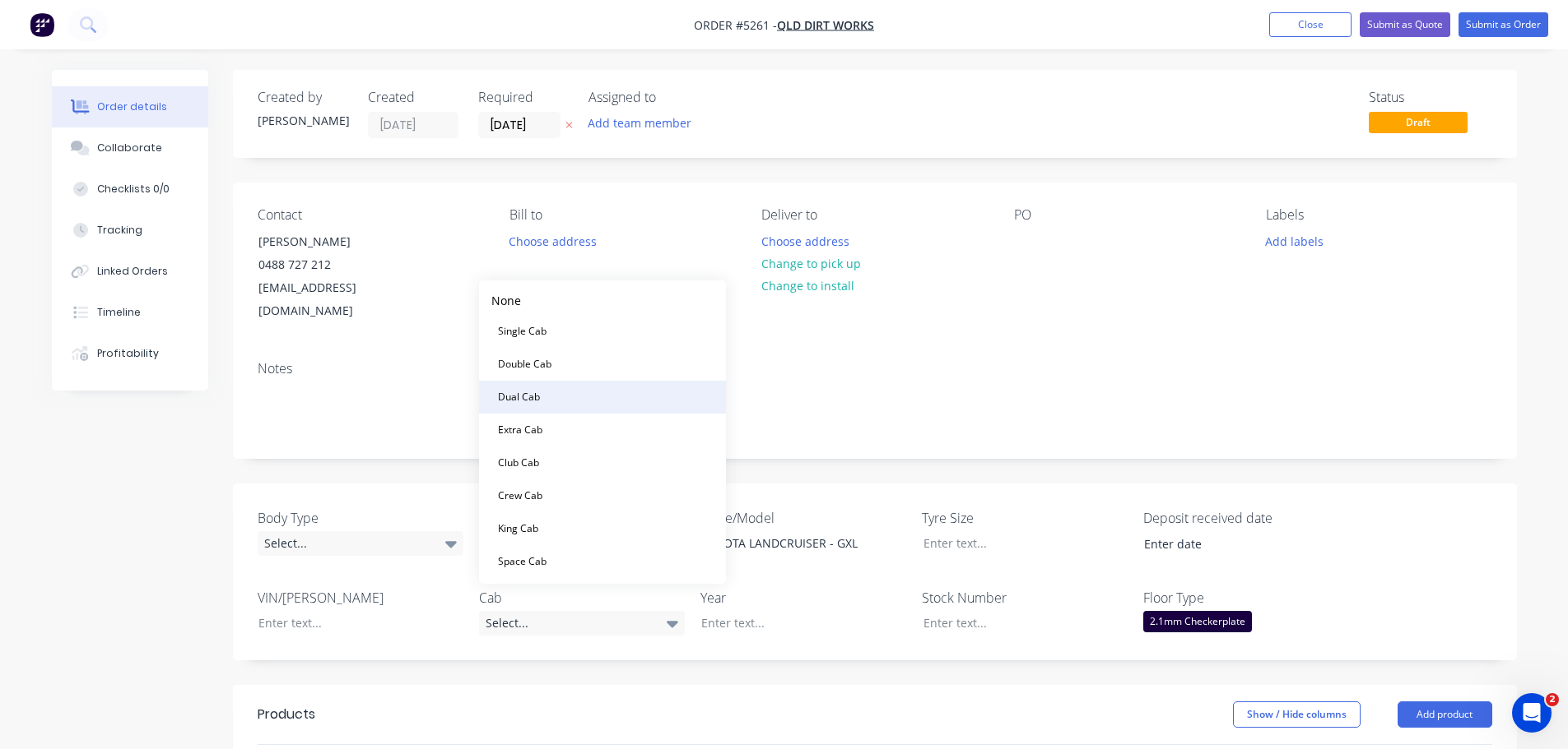
click at [582, 402] on button "Dual Cab" at bounding box center [603, 396] width 247 height 33
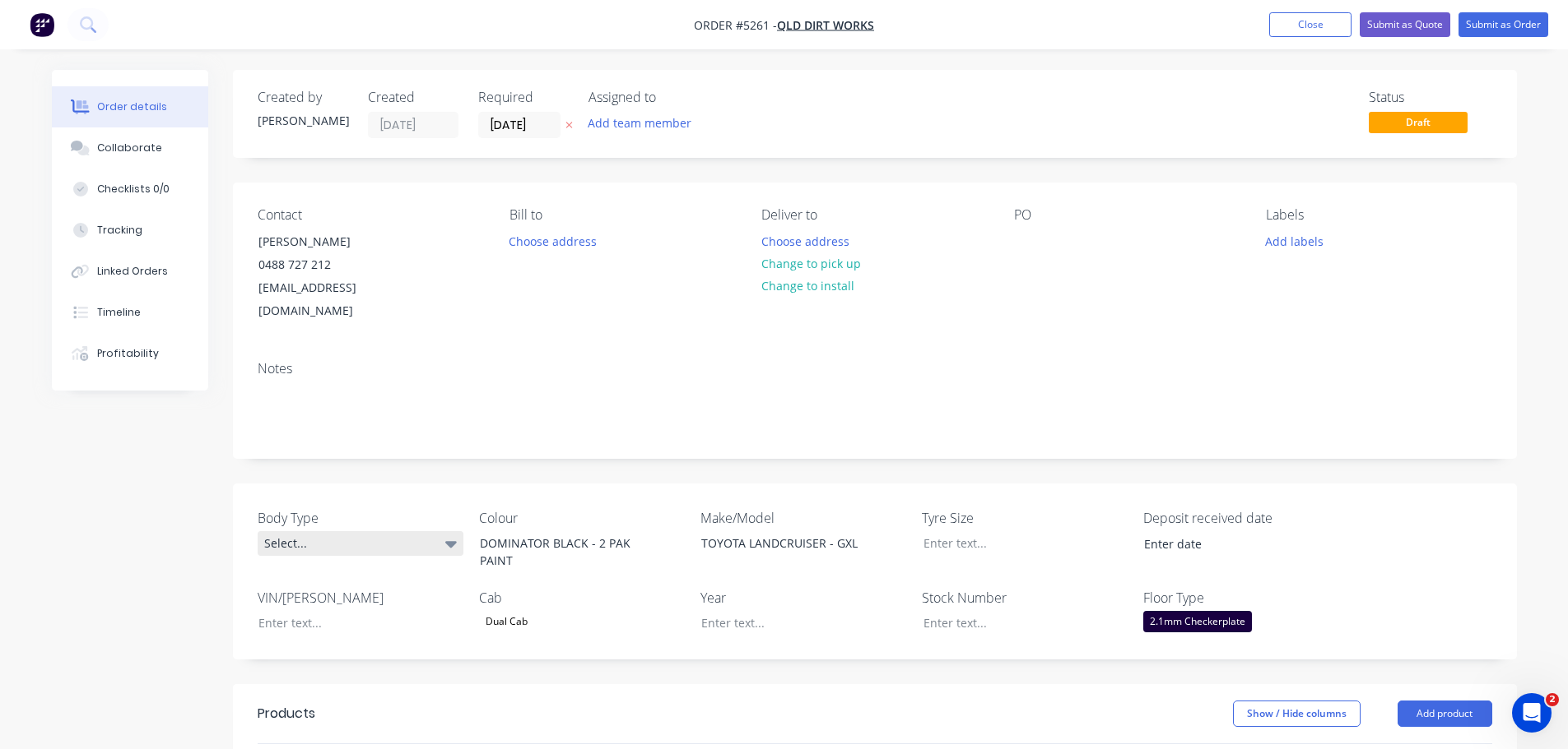
click at [349, 532] on div "Select..." at bounding box center [361, 543] width 206 height 25
click at [351, 649] on button "Tray" at bounding box center [382, 653] width 247 height 33
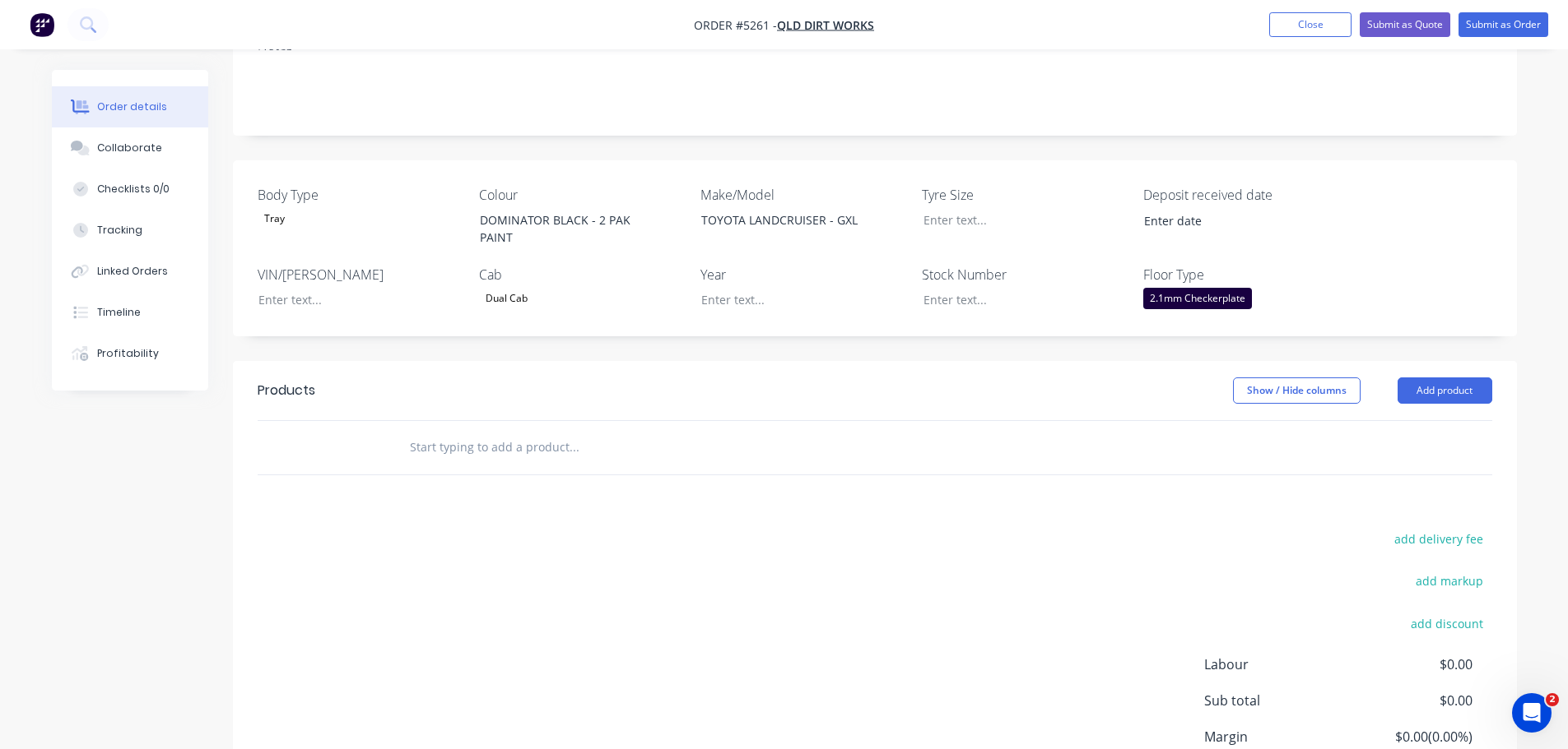
scroll to position [329, 0]
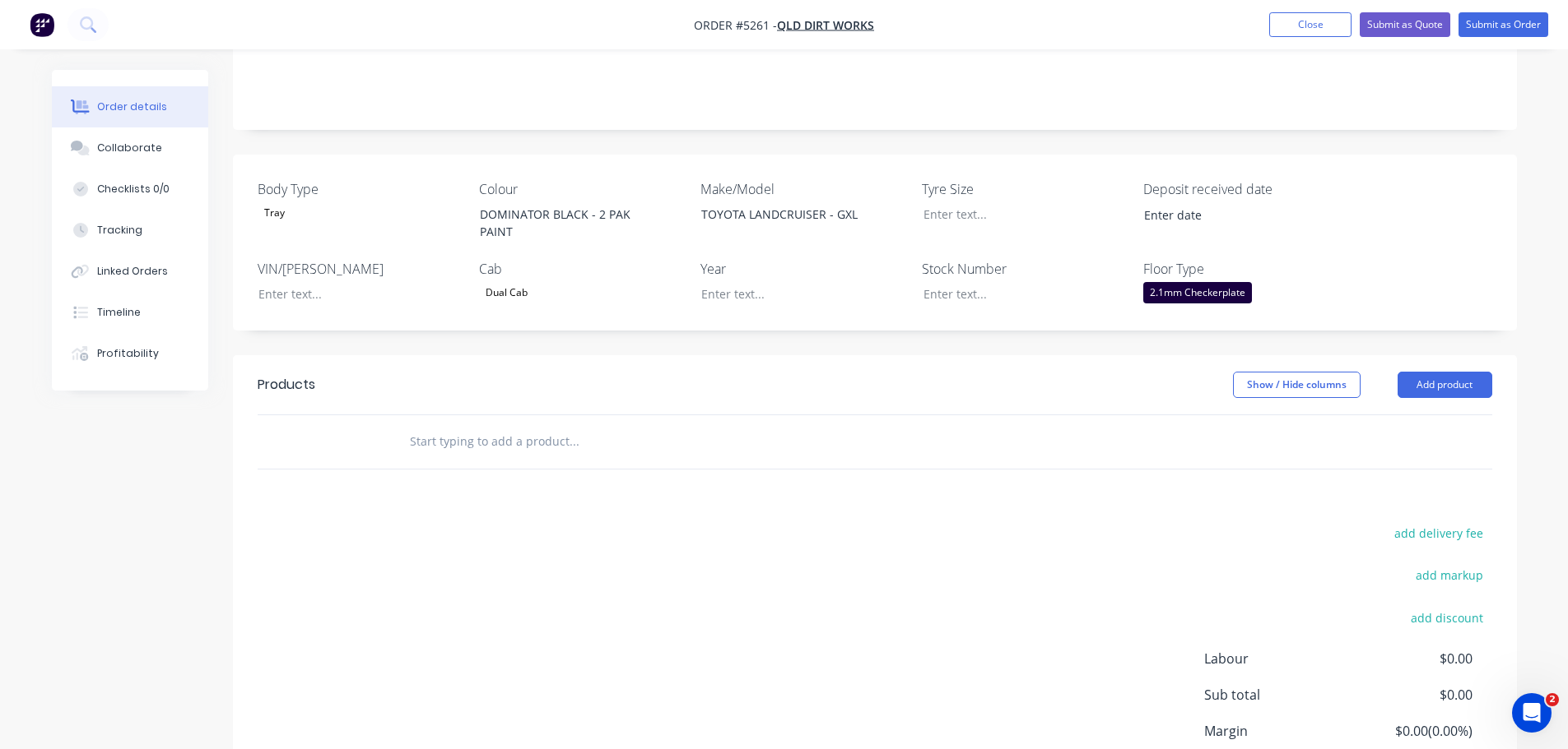
click at [666, 430] on input "text" at bounding box center [573, 441] width 329 height 33
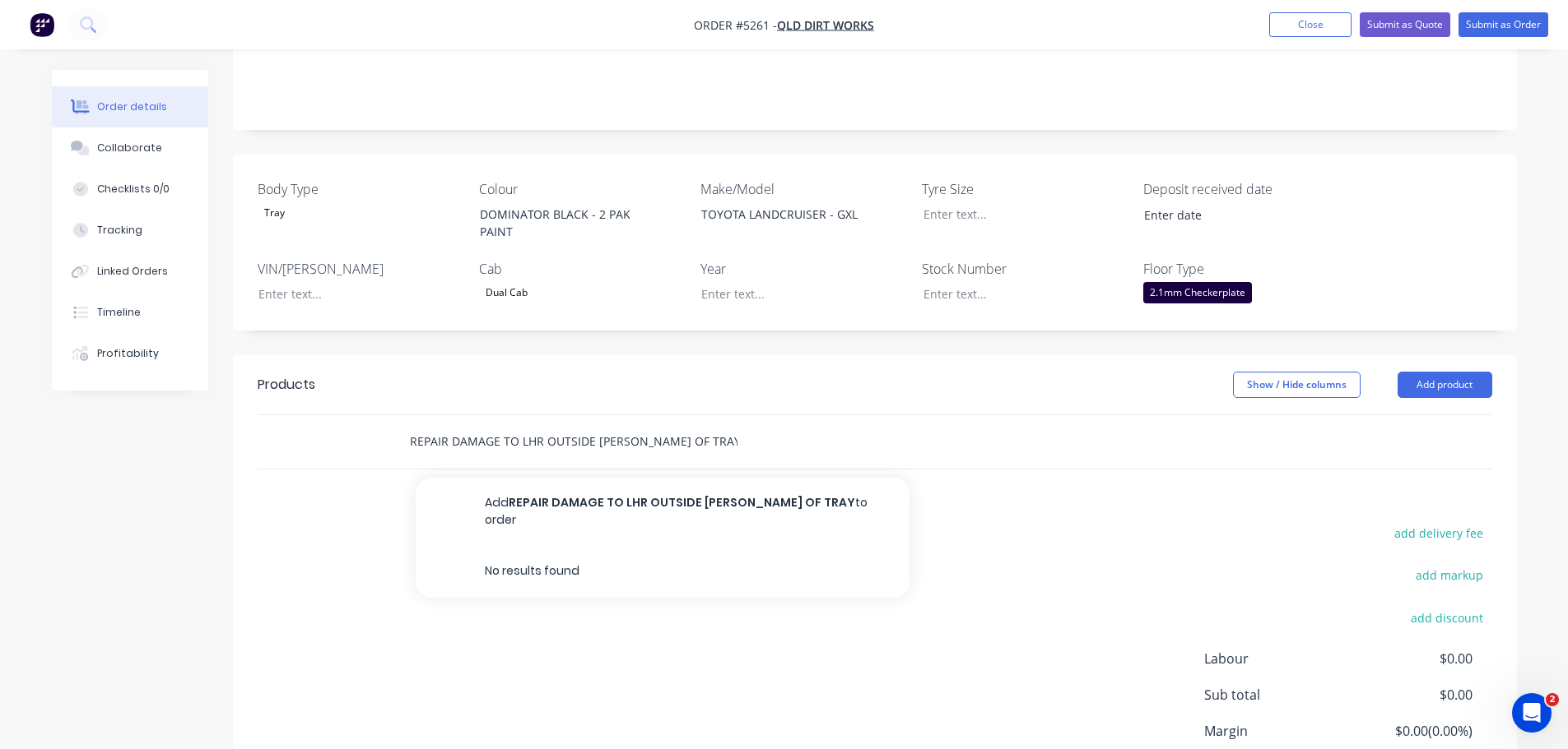
click at [617, 425] on input "REPAIR DAMAGE TO LHR OUTSIDE CORBER OF TRAY" at bounding box center [573, 441] width 329 height 33
click at [718, 425] on input "REPAIR DAMAGE TO LHR OUTSIDE CORNER OF TRAY" at bounding box center [573, 441] width 329 height 33
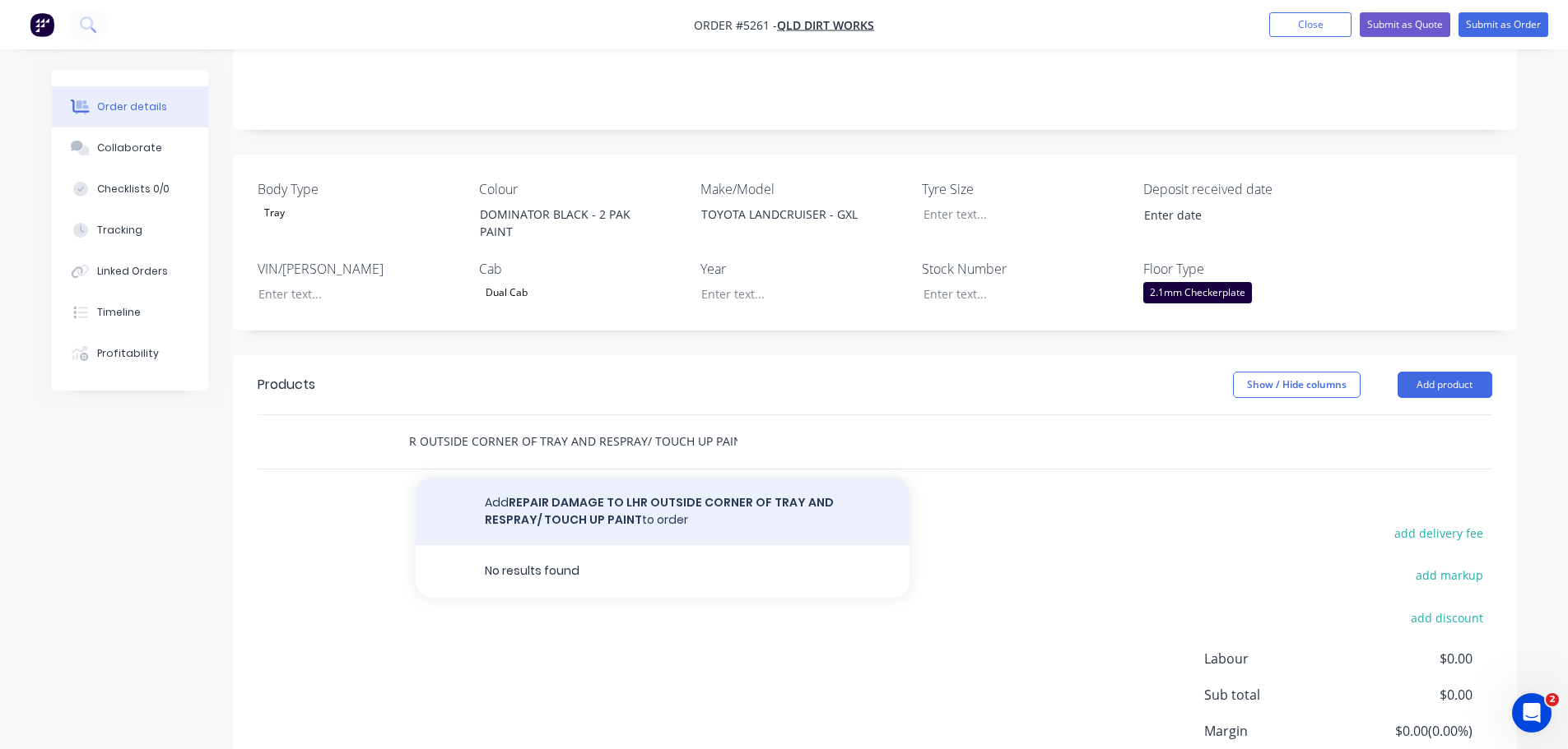
type input "REPAIR DAMAGE TO LHR OUTSIDE CORNER OF TRAY AND RESPRAY/ TOUCH UP PAINT"
click at [663, 484] on button "Add REPAIR DAMAGE TO LHR OUTSIDE CORNER OF TRAY AND RESPRAY/ TOUCH UP PAINT to …" at bounding box center [662, 512] width 494 height 67
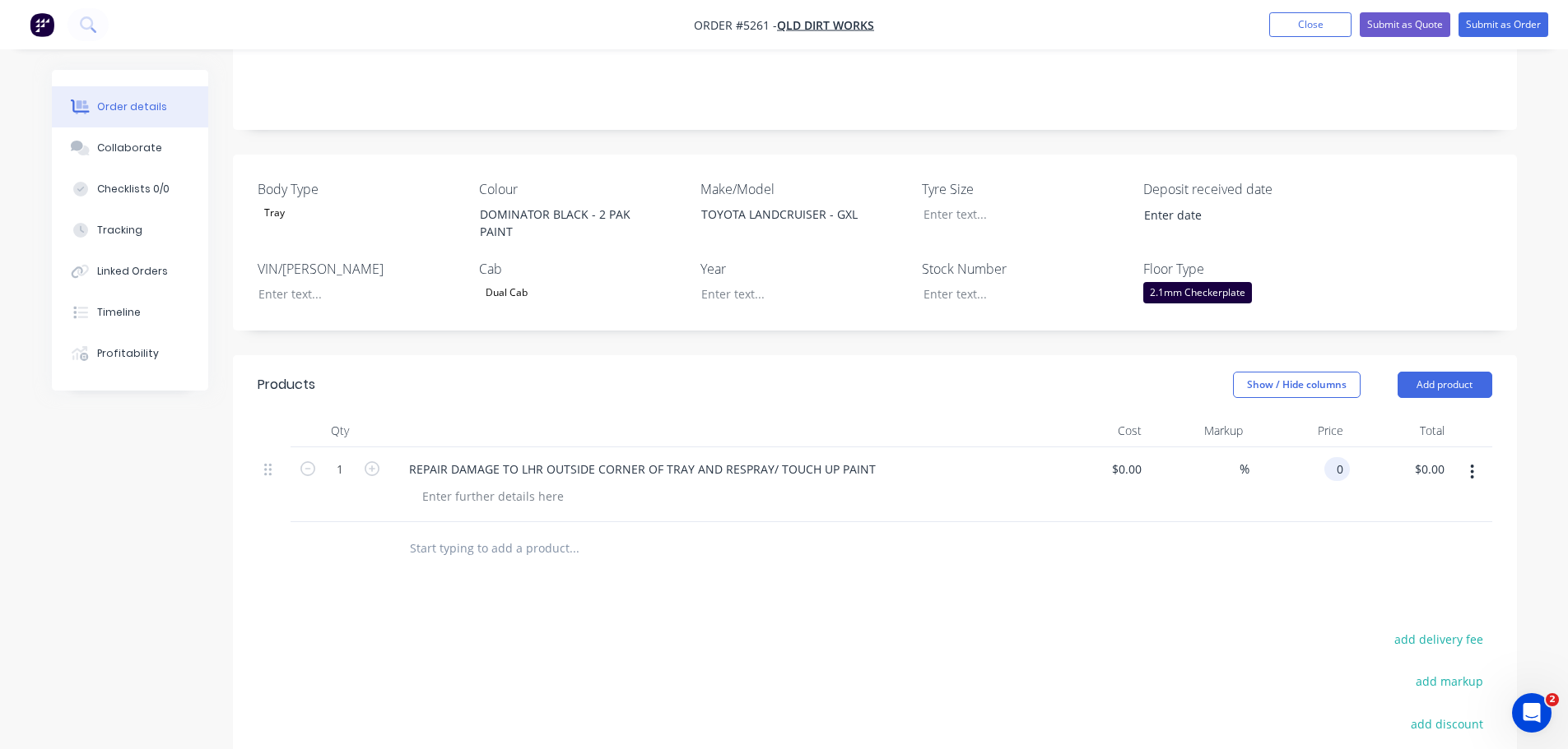
click at [1313, 448] on div "0 0" at bounding box center [1300, 485] width 101 height 75
type input "380.00"
type input "0.00"
type input "$380.00"
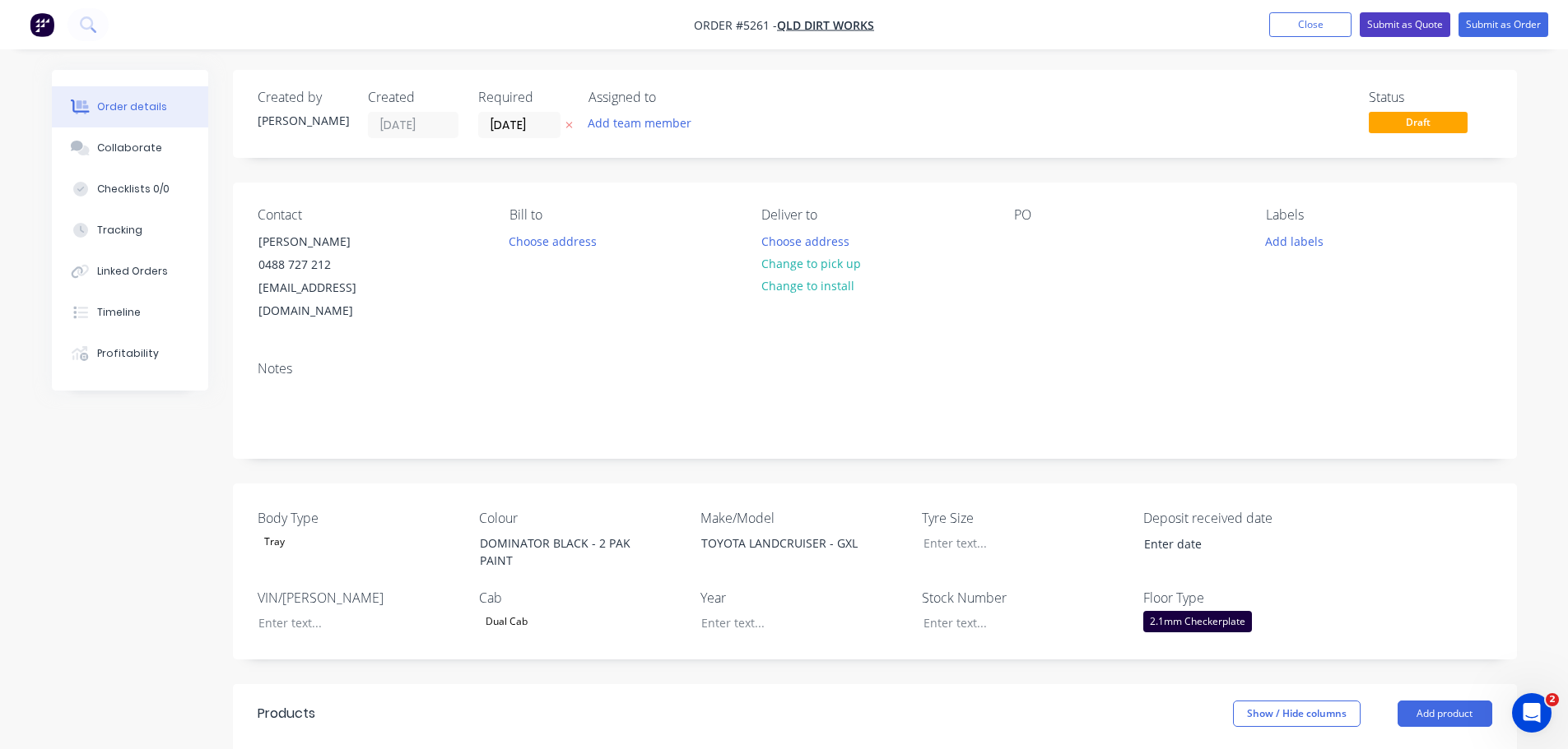
type input "$380.00"
click at [1398, 22] on button "Submit as Quote" at bounding box center [1405, 24] width 91 height 25
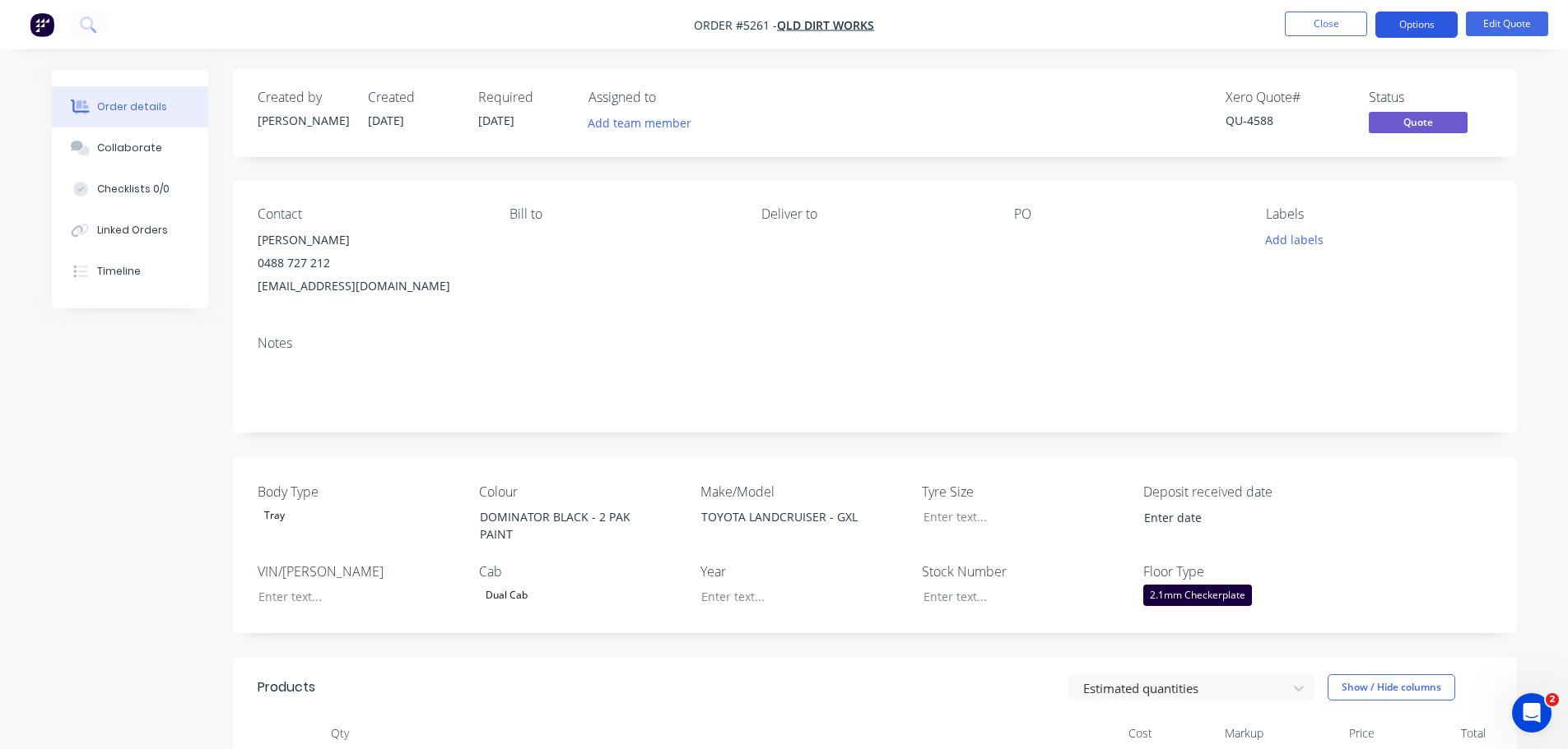
click at [1414, 27] on button "Options" at bounding box center [1416, 25] width 82 height 27
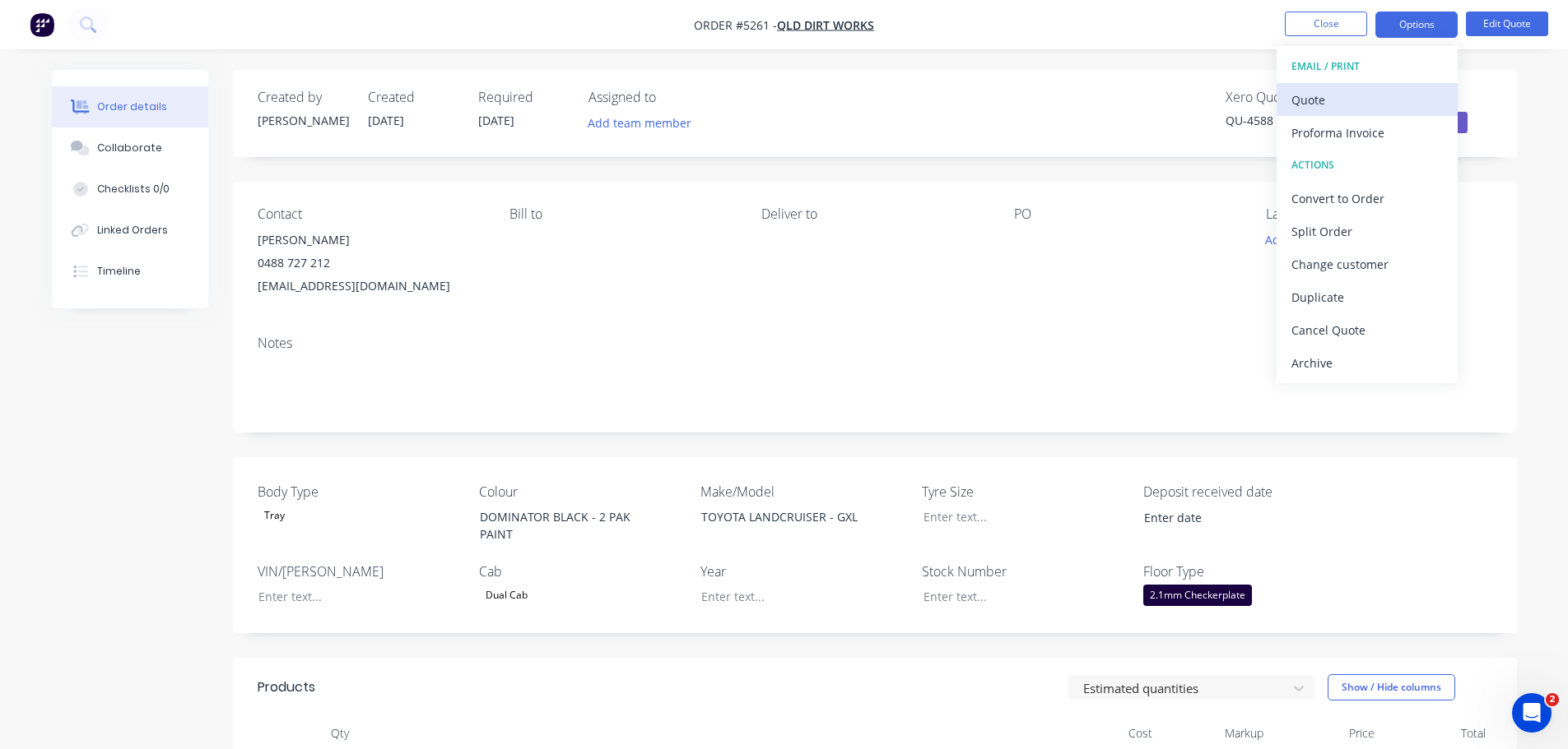
click at [1369, 111] on div "Quote" at bounding box center [1366, 100] width 151 height 24
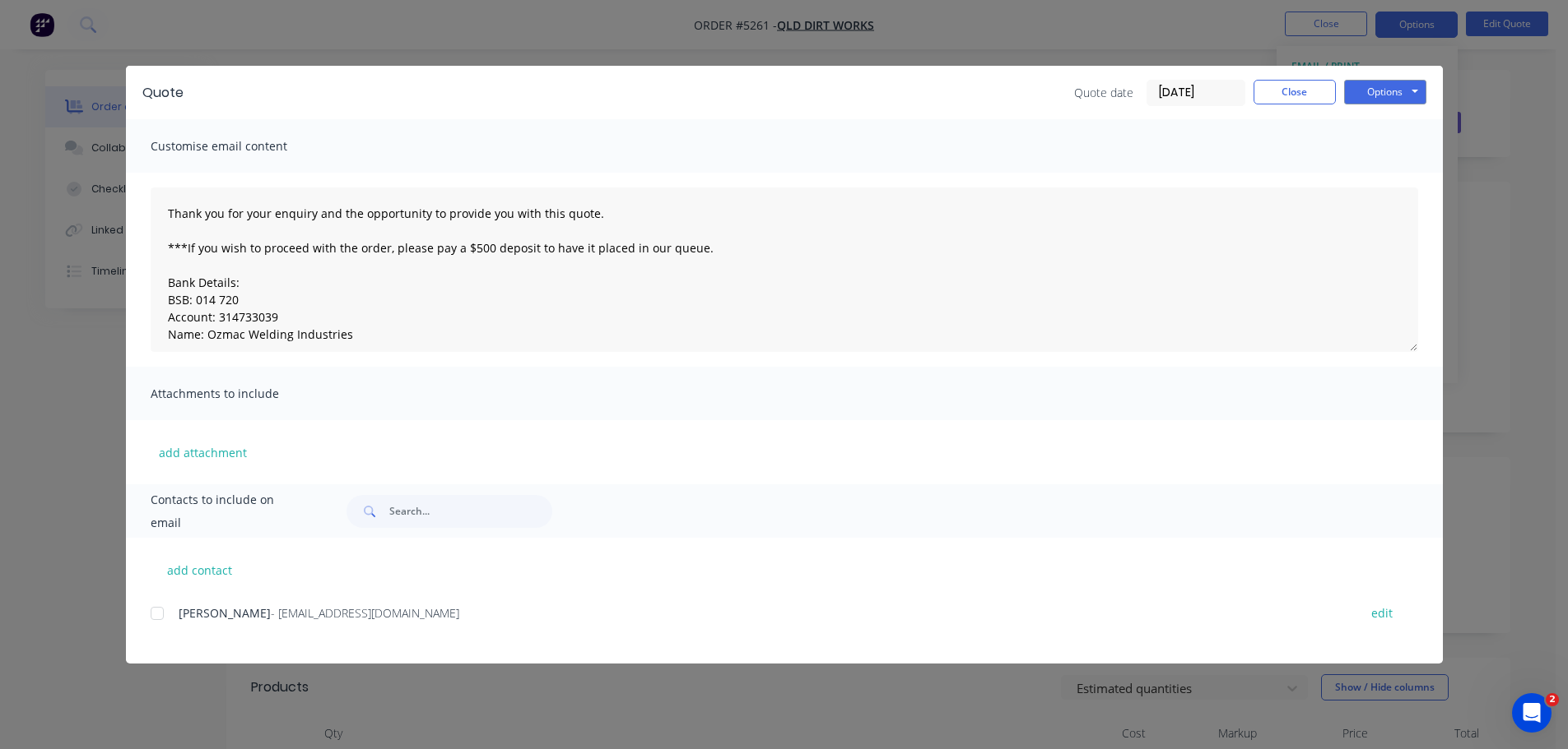
click at [162, 617] on div at bounding box center [156, 613] width 33 height 33
click at [1375, 94] on button "Options" at bounding box center [1385, 92] width 82 height 25
click at [1386, 176] on button "Email" at bounding box center [1397, 175] width 106 height 27
click at [1375, 98] on button "Options" at bounding box center [1385, 92] width 82 height 25
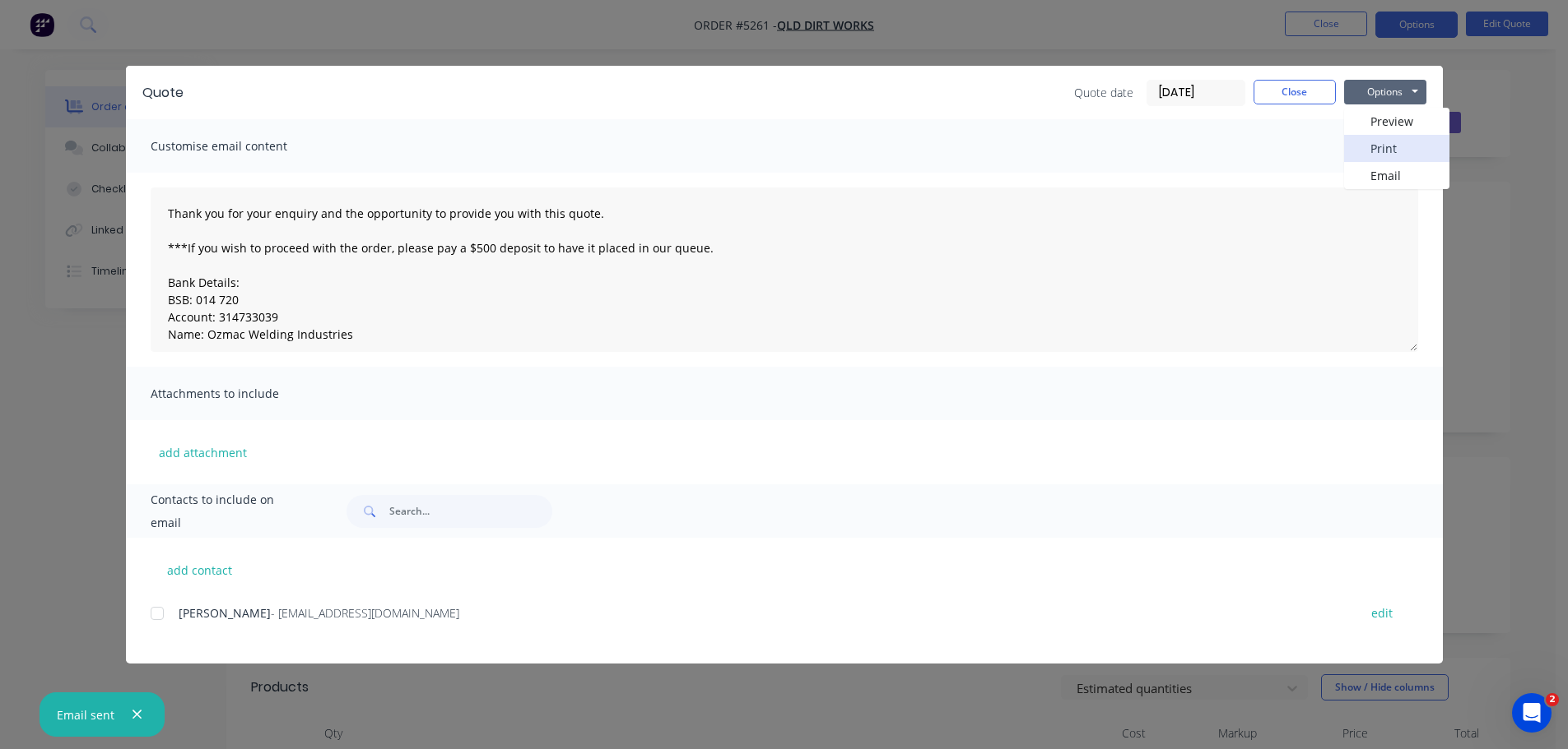
click at [1388, 152] on button "Print" at bounding box center [1397, 148] width 106 height 27
